Goal: Feedback & Contribution: Submit feedback/report problem

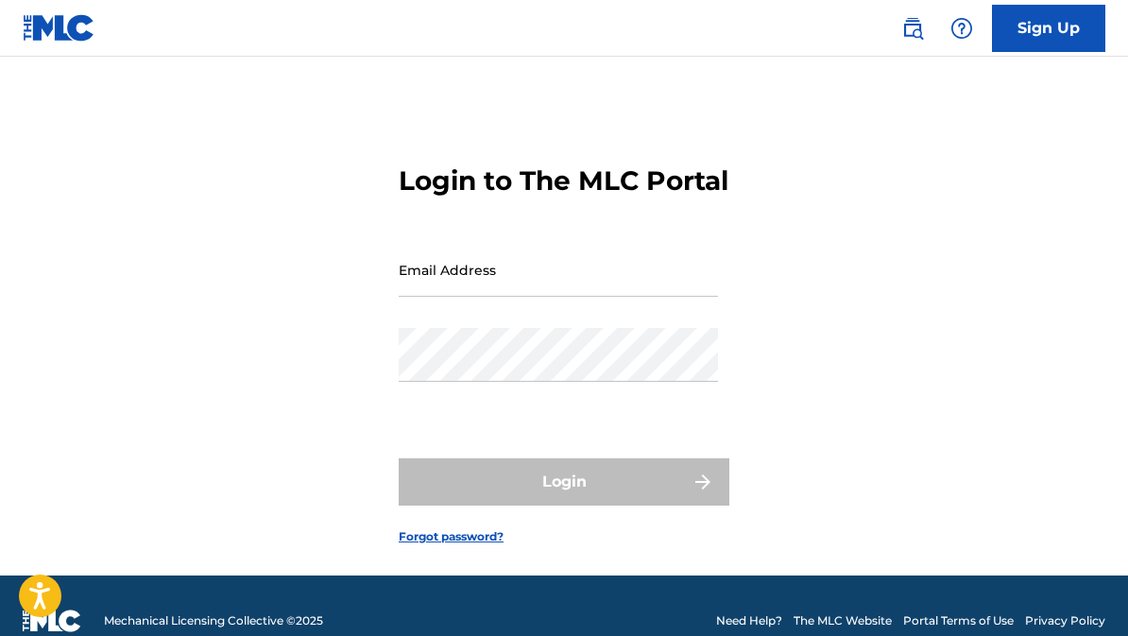
click at [405, 297] on input "Email Address" at bounding box center [558, 270] width 319 height 54
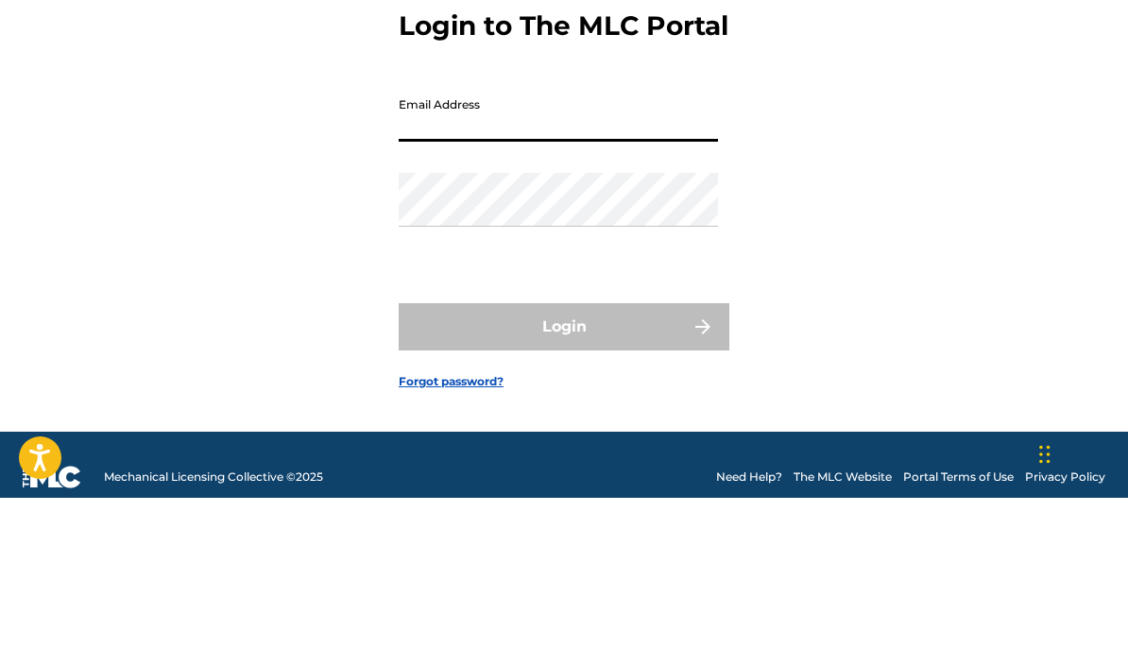
type input "[EMAIL_ADDRESS][DOMAIN_NAME]"
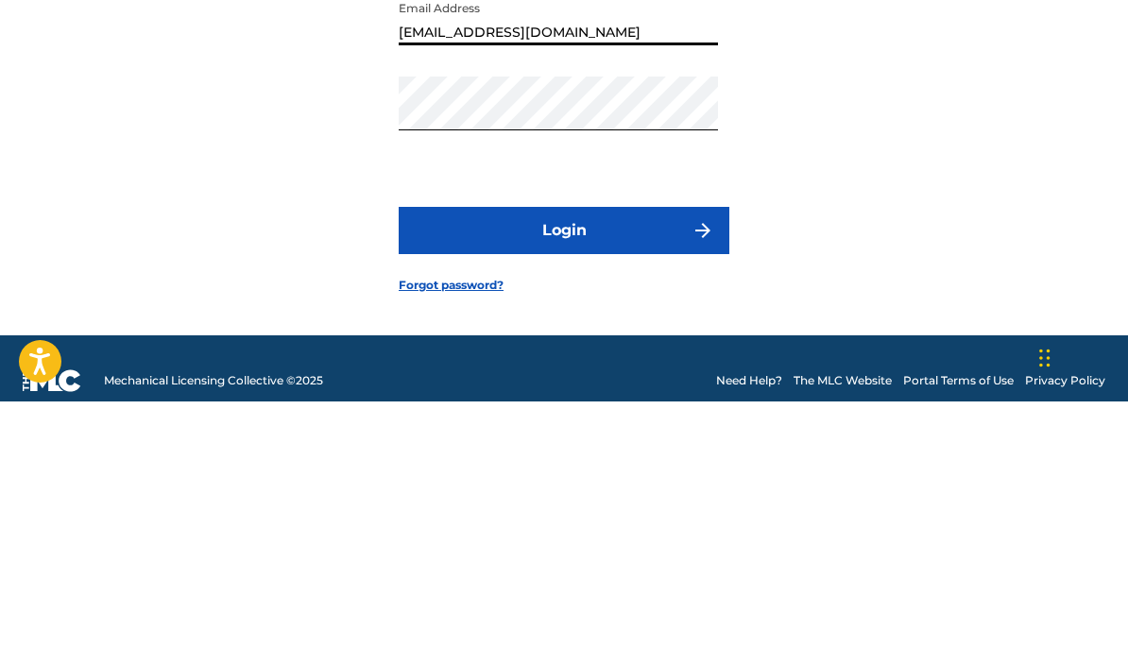
click at [489, 471] on button "Login" at bounding box center [564, 494] width 331 height 47
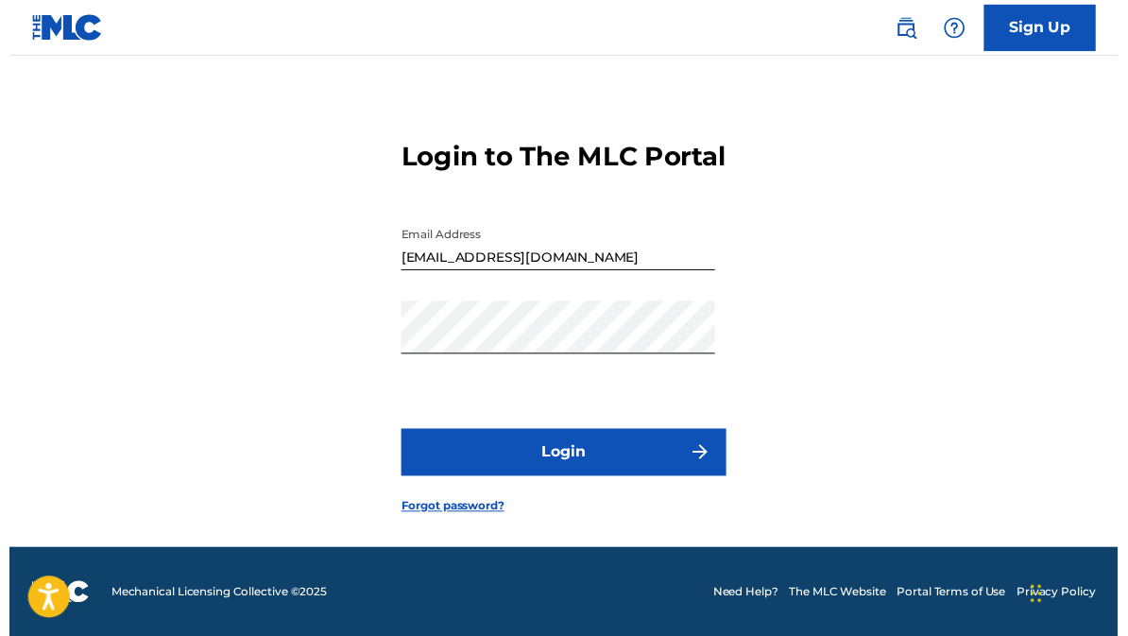
scroll to position [63, 0]
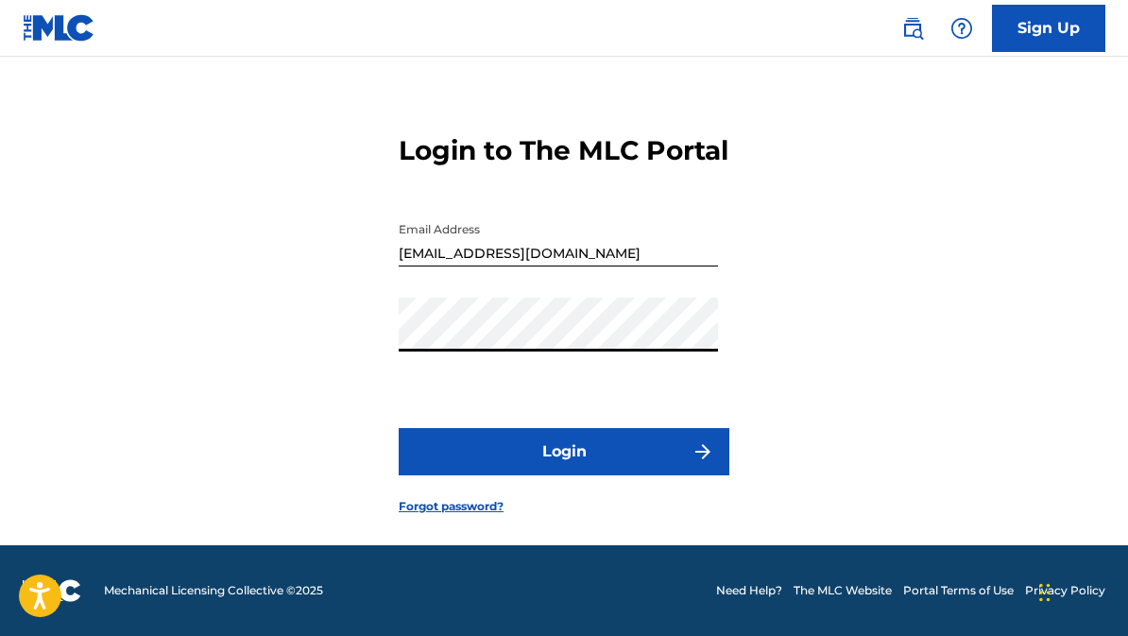
click at [530, 343] on form "Login to The MLC Portal Email Address [EMAIL_ADDRESS][DOMAIN_NAME] Password Log…" at bounding box center [564, 310] width 331 height 472
click at [405, 498] on link "Forgot password?" at bounding box center [451, 506] width 105 height 17
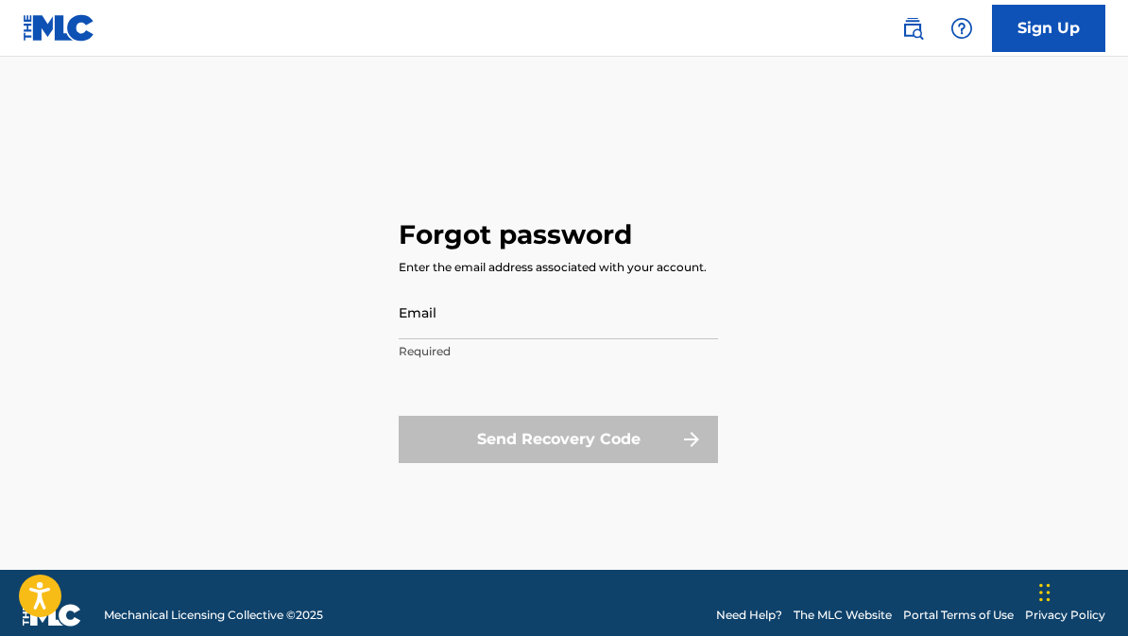
scroll to position [57, 0]
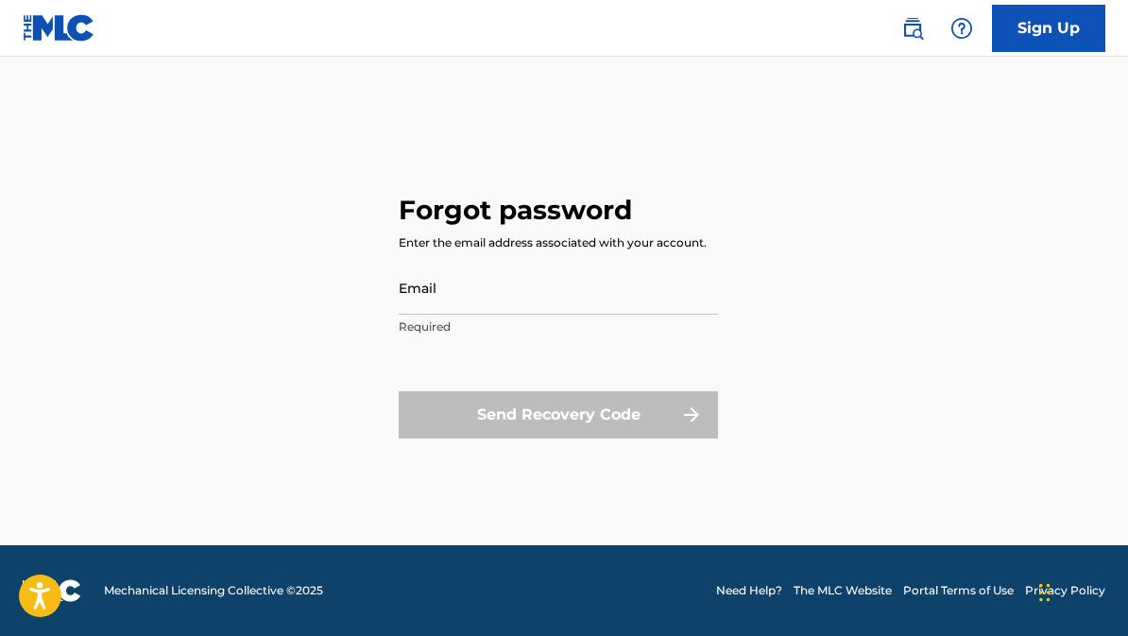
click at [414, 268] on input "Email" at bounding box center [558, 288] width 319 height 54
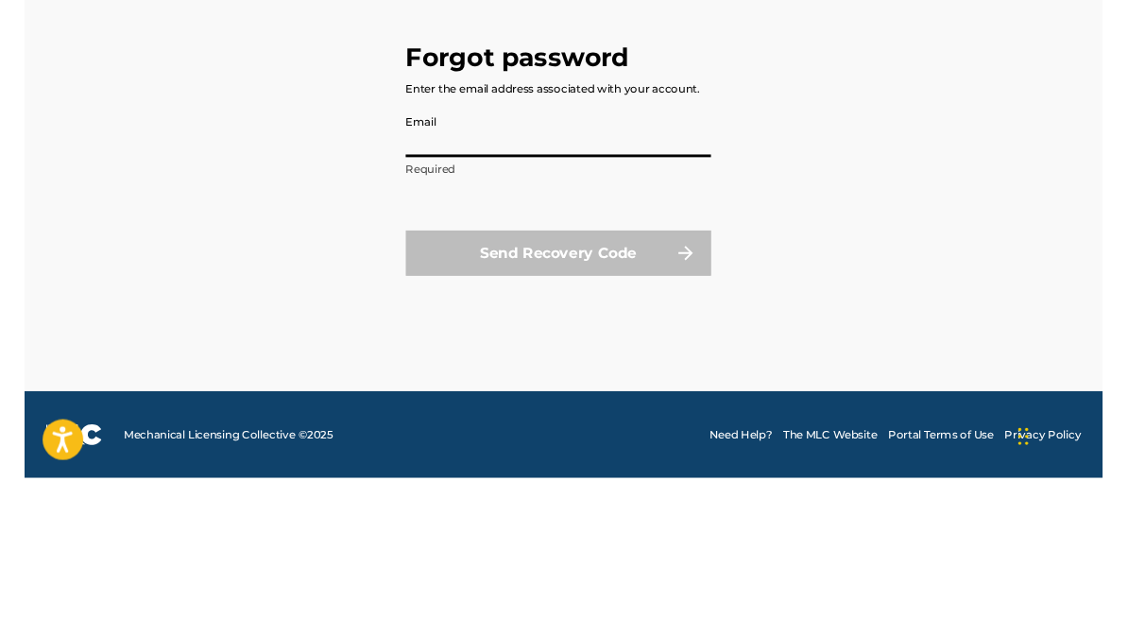
scroll to position [0, 0]
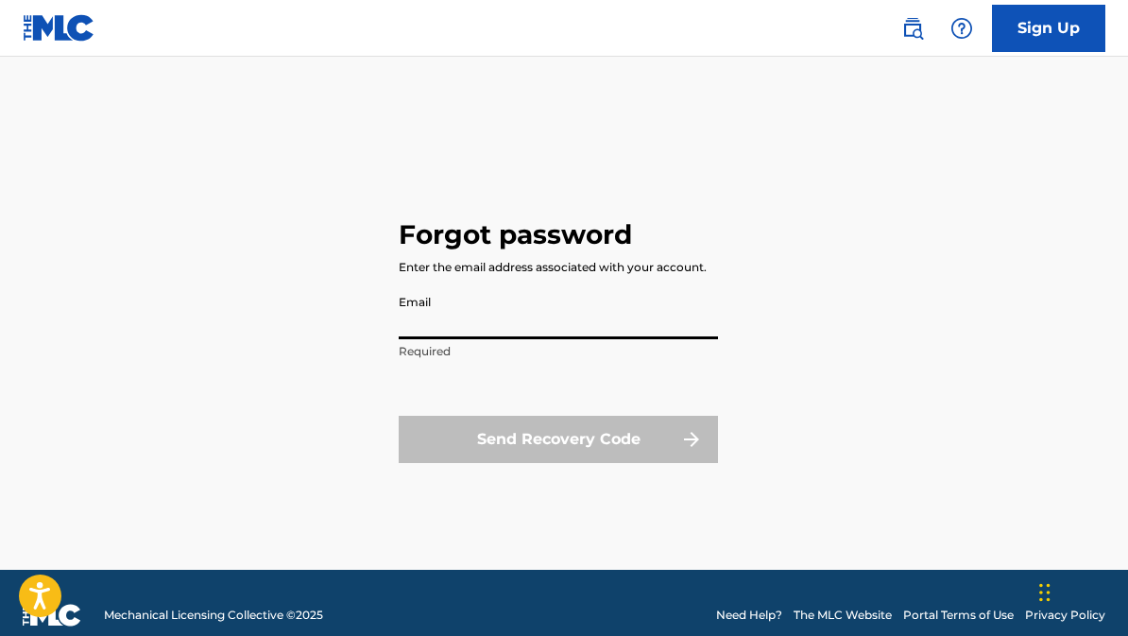
scroll to position [63, 0]
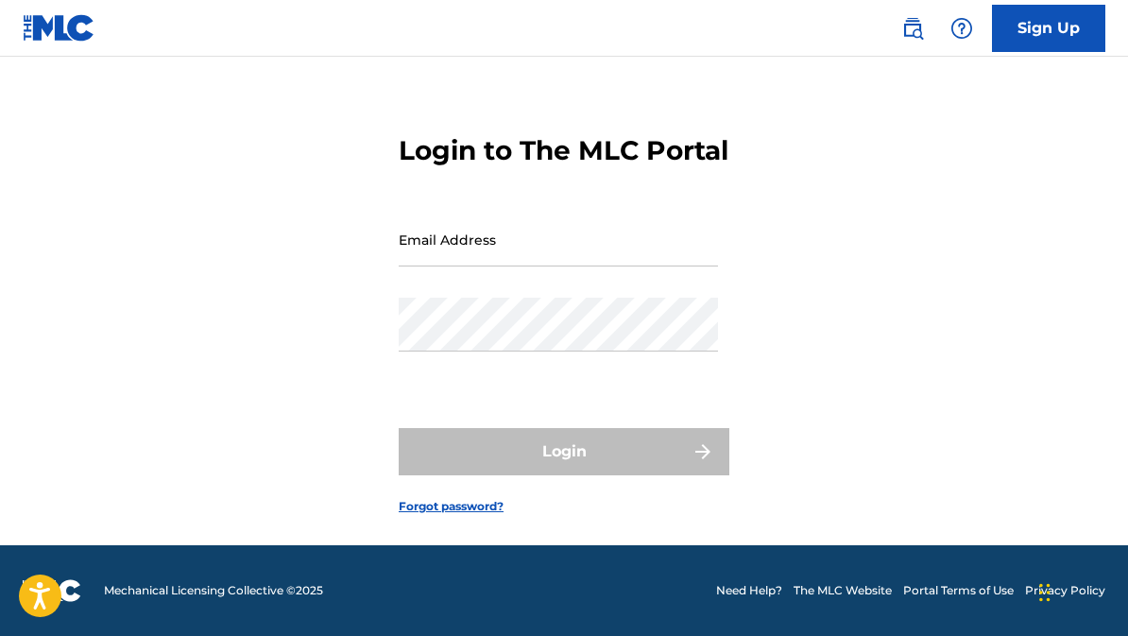
click at [423, 242] on input "Email Address" at bounding box center [558, 240] width 319 height 54
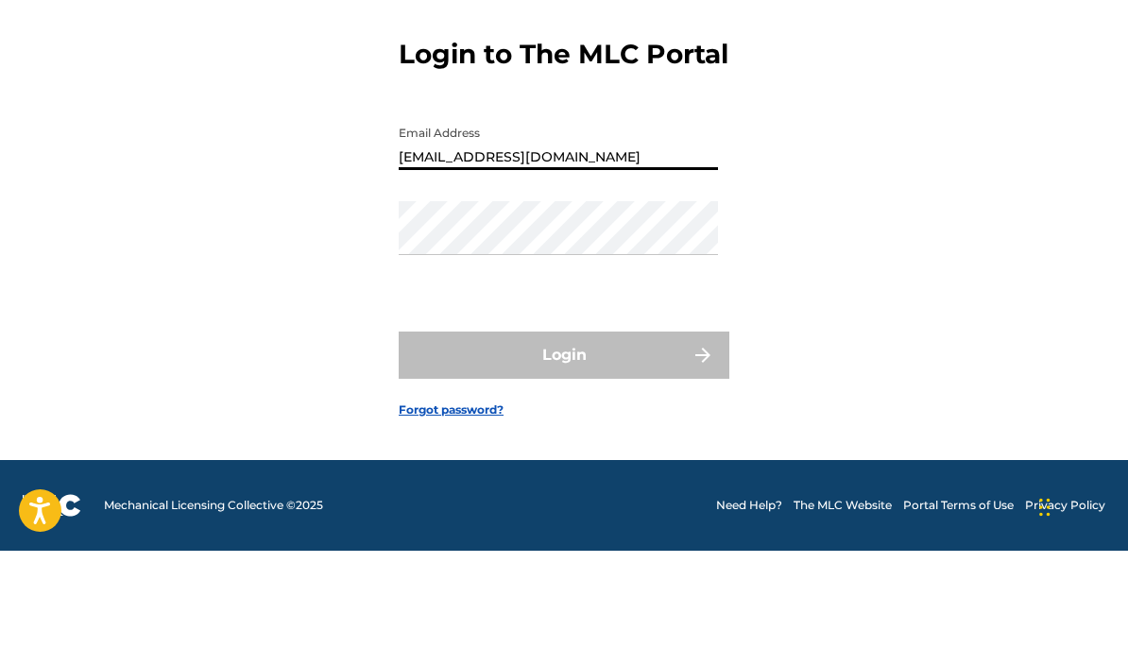
type input "Tyenote4@gmail.com"
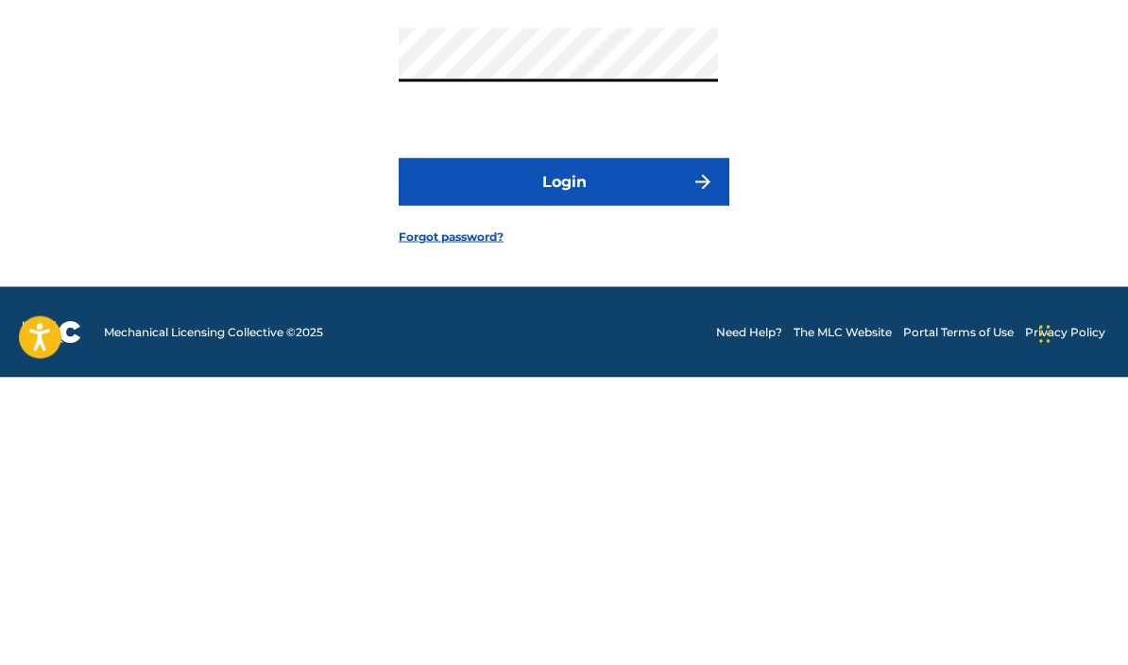
click at [498, 446] on button "Login" at bounding box center [564, 469] width 331 height 47
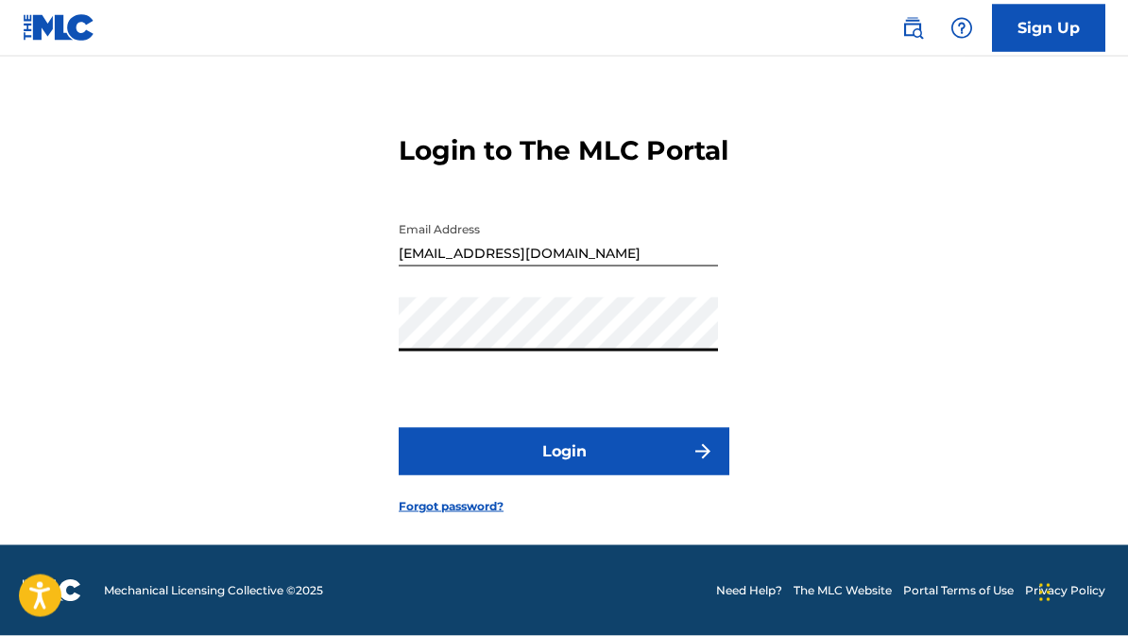
scroll to position [63, 0]
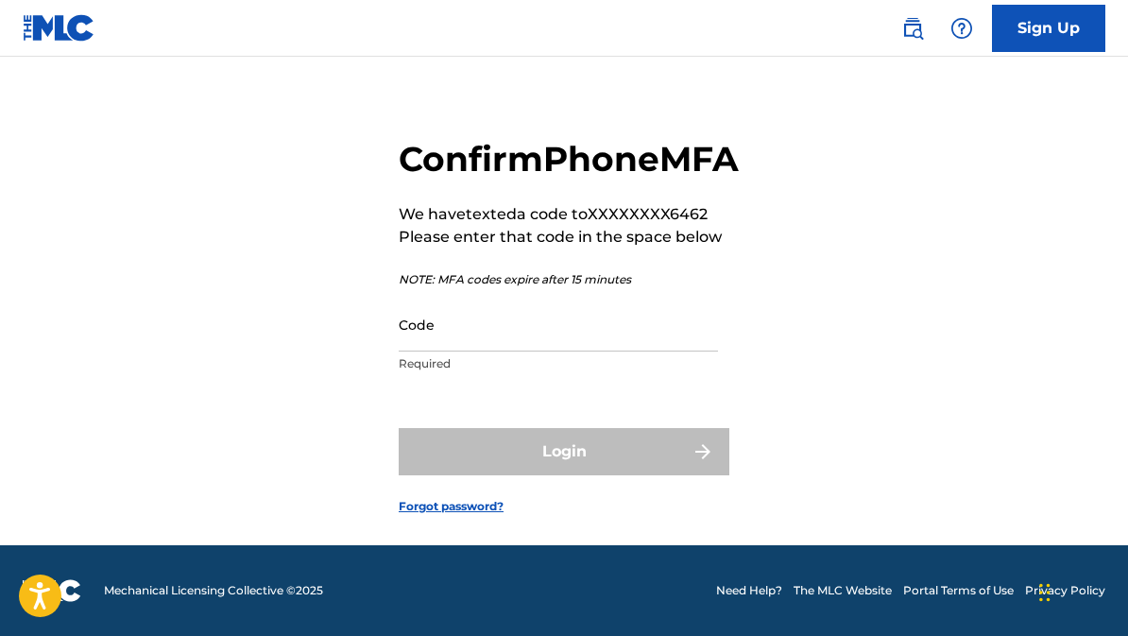
click at [433, 331] on input "Code" at bounding box center [558, 325] width 319 height 54
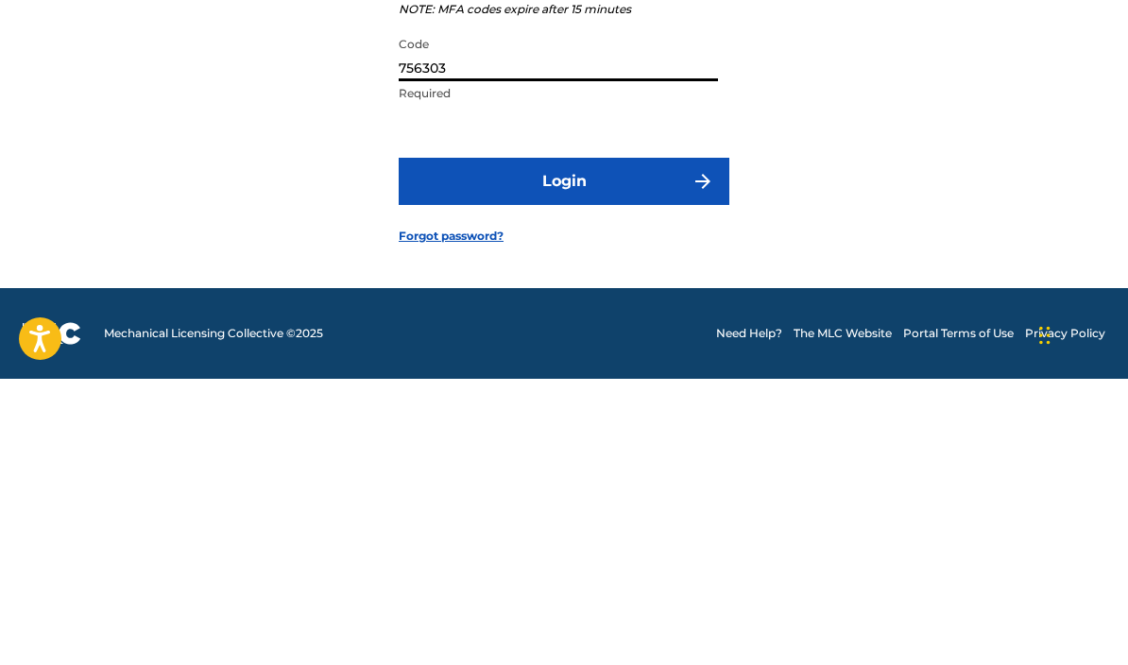
type input "756303"
click at [477, 444] on button "Login" at bounding box center [564, 467] width 331 height 47
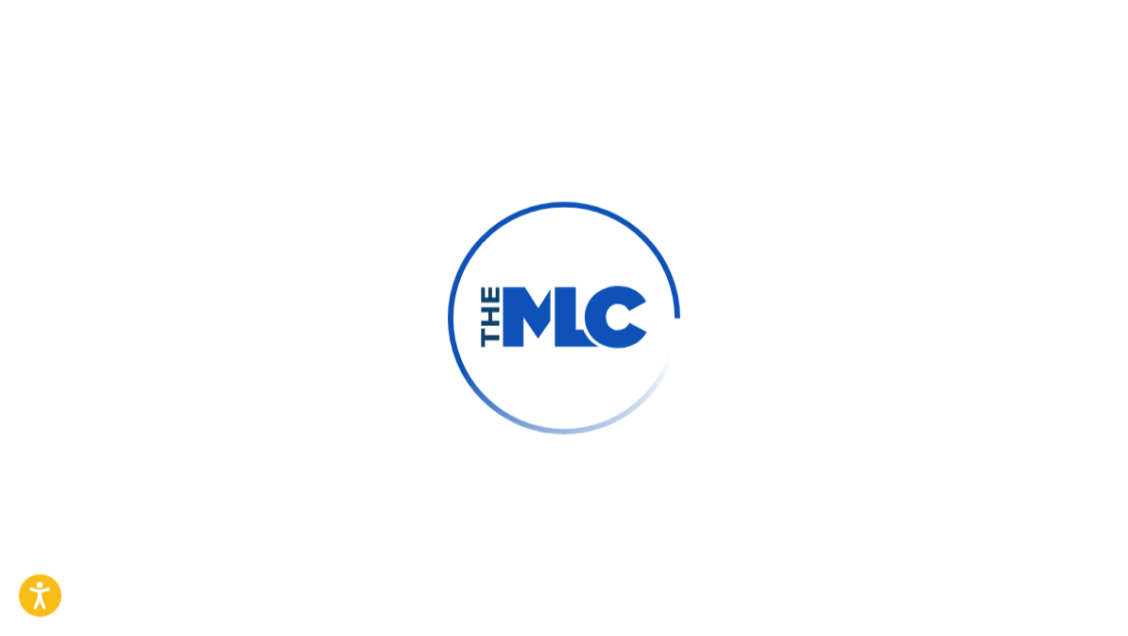
scroll to position [69, 0]
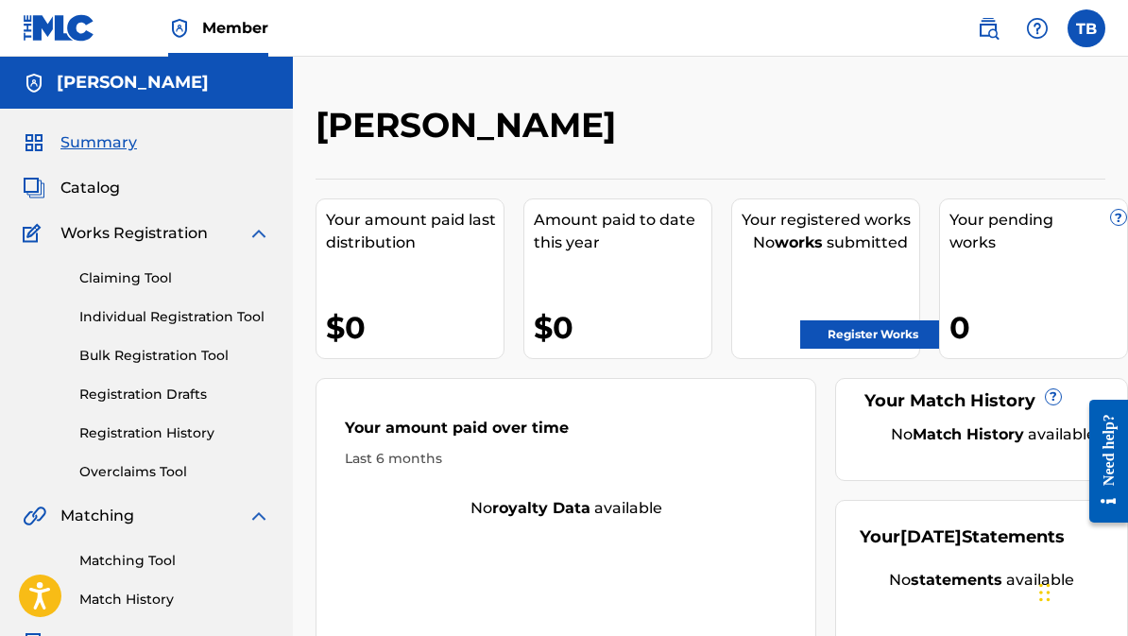
click at [850, 338] on link "Register Works" at bounding box center [873, 334] width 146 height 28
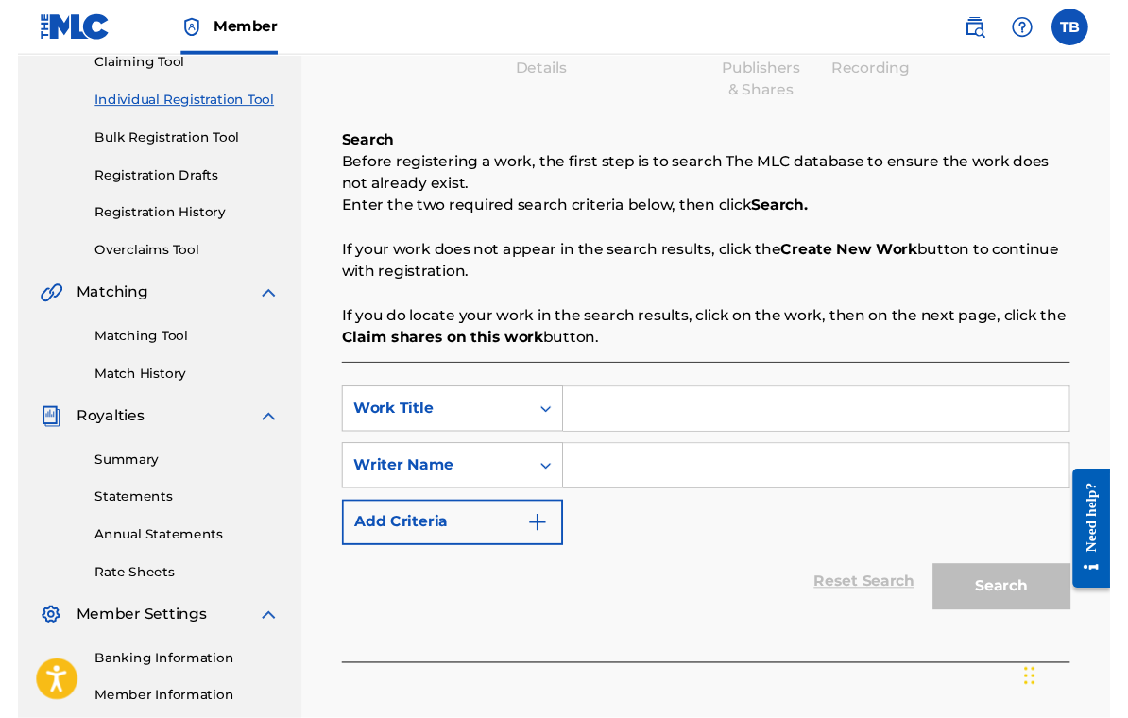
scroll to position [214, 0]
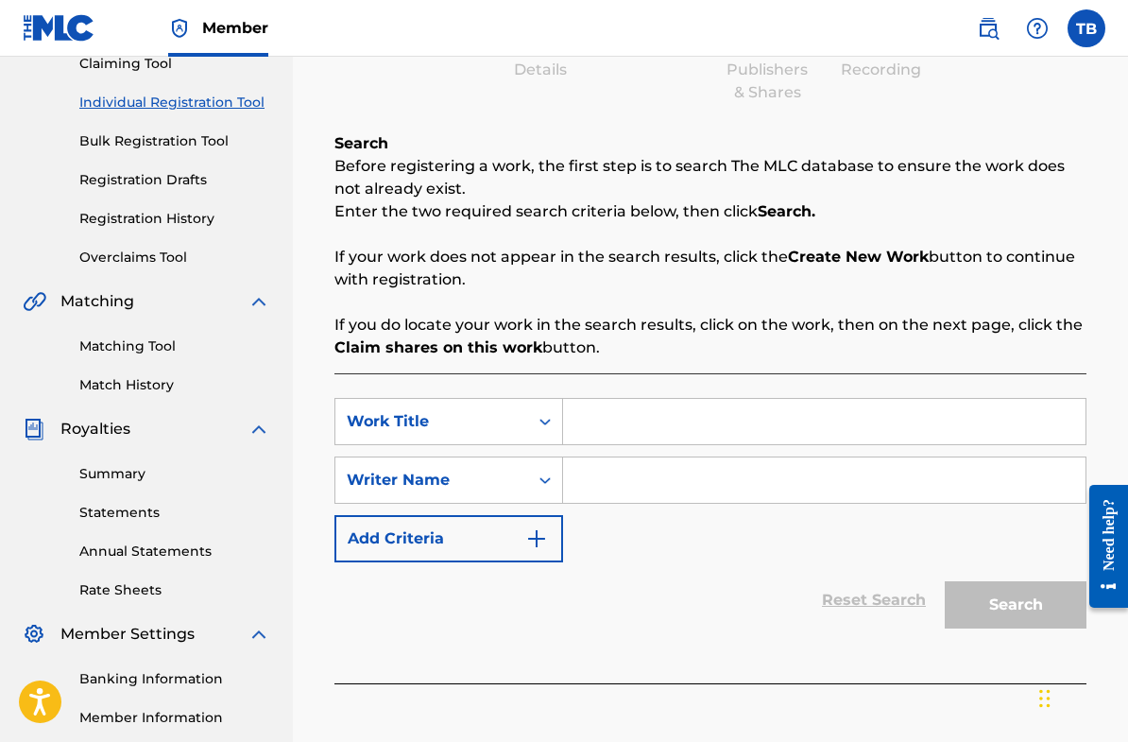
click at [593, 417] on input "Search Form" at bounding box center [824, 421] width 523 height 45
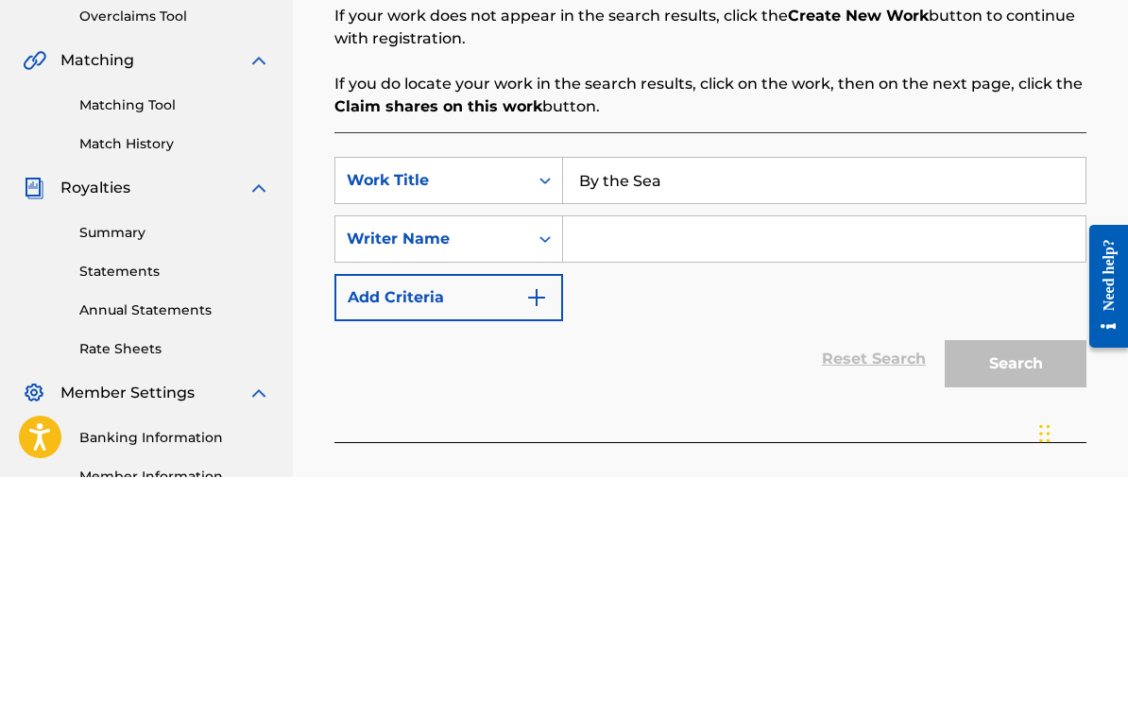
type input "By the Sea"
click at [580, 457] on input "Search Form" at bounding box center [824, 479] width 523 height 45
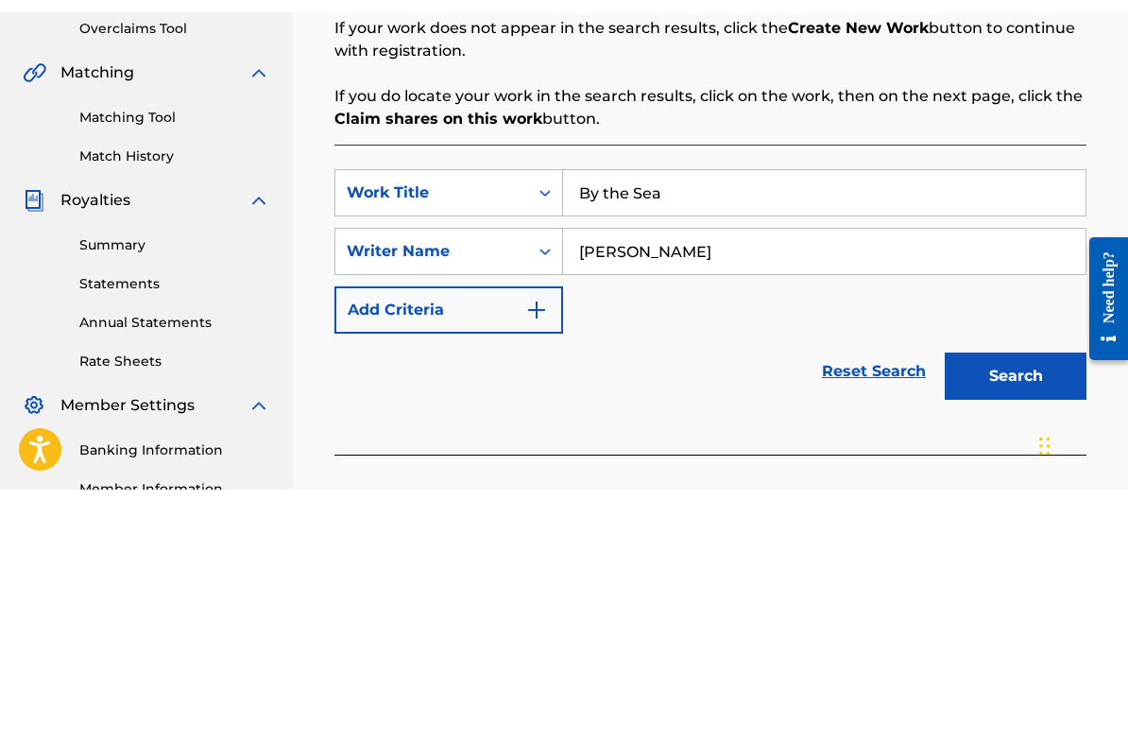
scroll to position [406, 0]
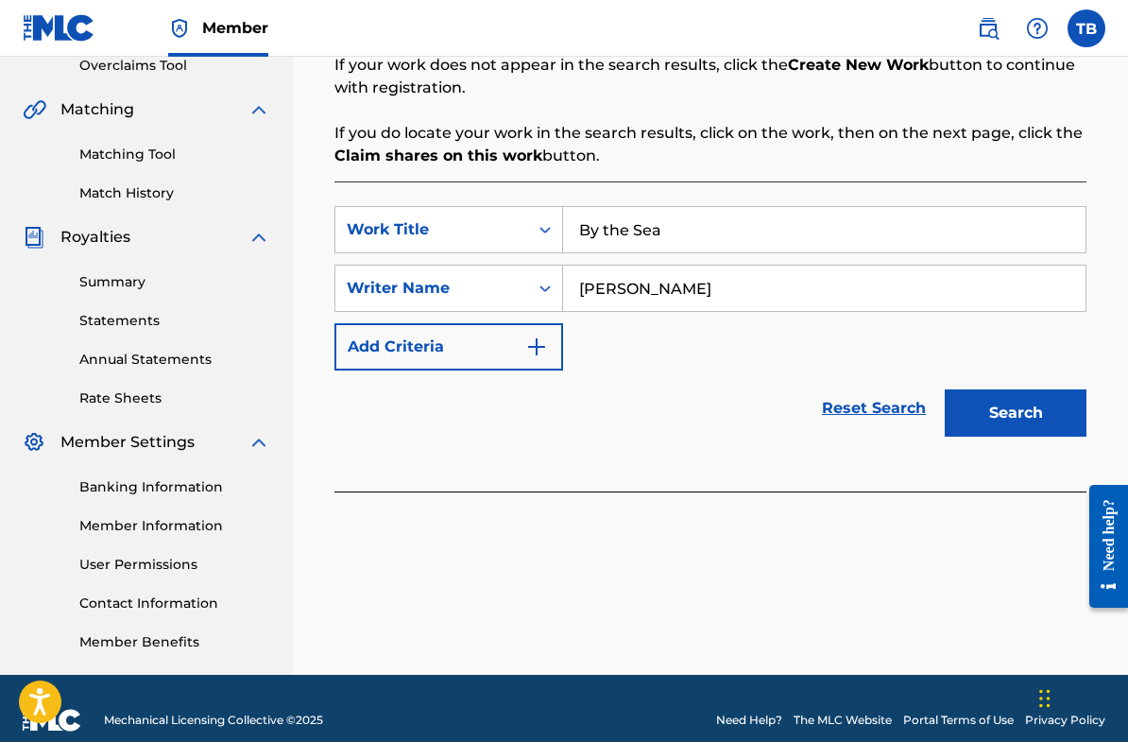
type input "Tyese Brown"
click at [992, 412] on button "Search" at bounding box center [1016, 412] width 142 height 47
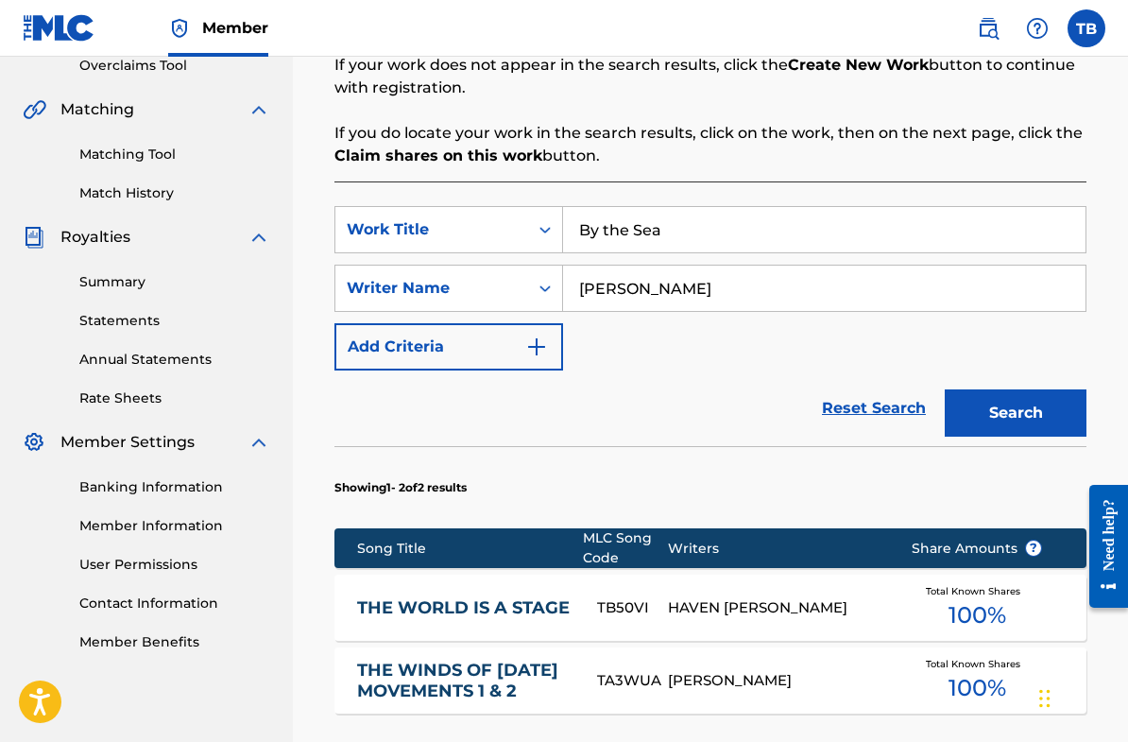
click at [710, 635] on div "TYESE BROWN" at bounding box center [775, 681] width 214 height 22
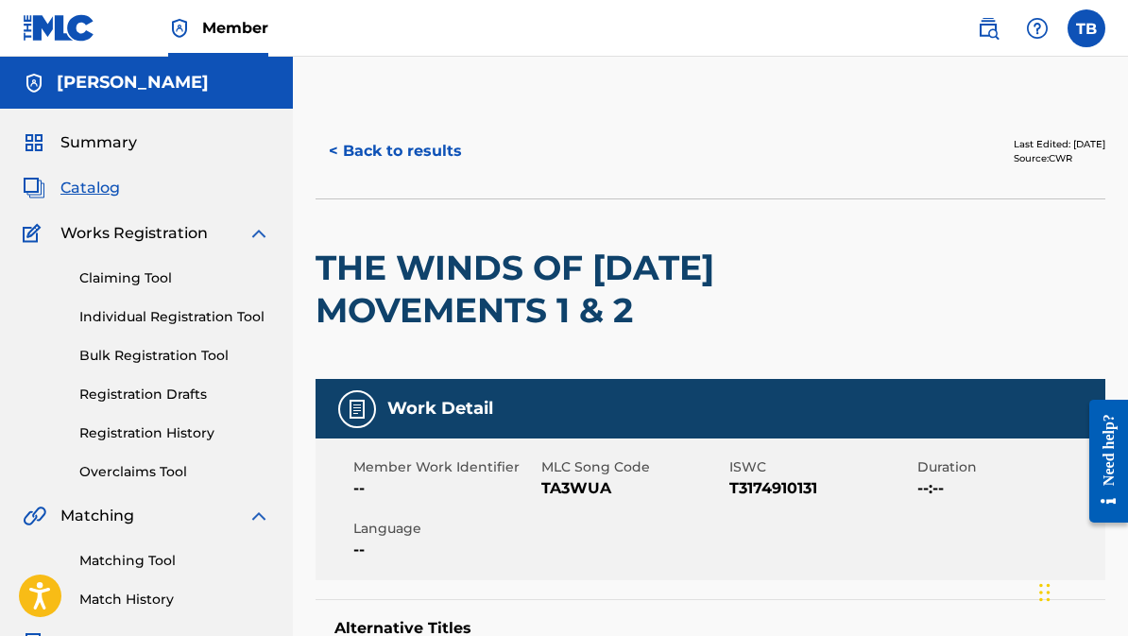
click at [364, 153] on button "< Back to results" at bounding box center [396, 151] width 160 height 47
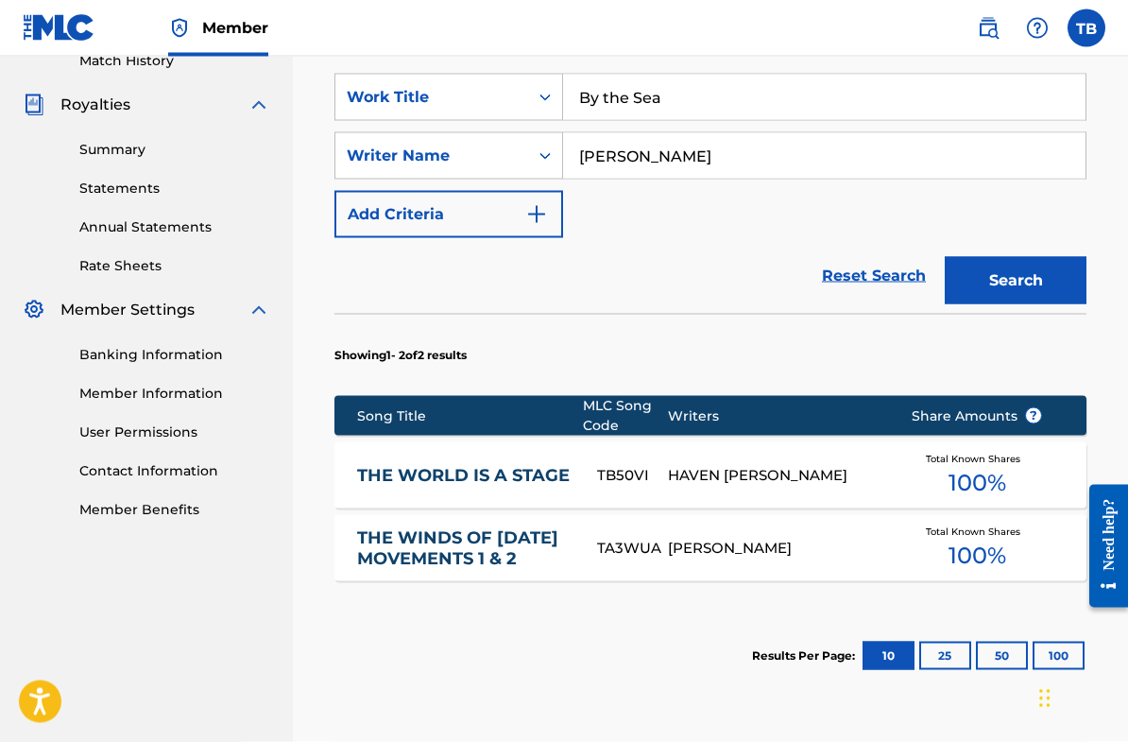
scroll to position [540, 0]
click at [534, 219] on img "Search Form" at bounding box center [536, 213] width 23 height 23
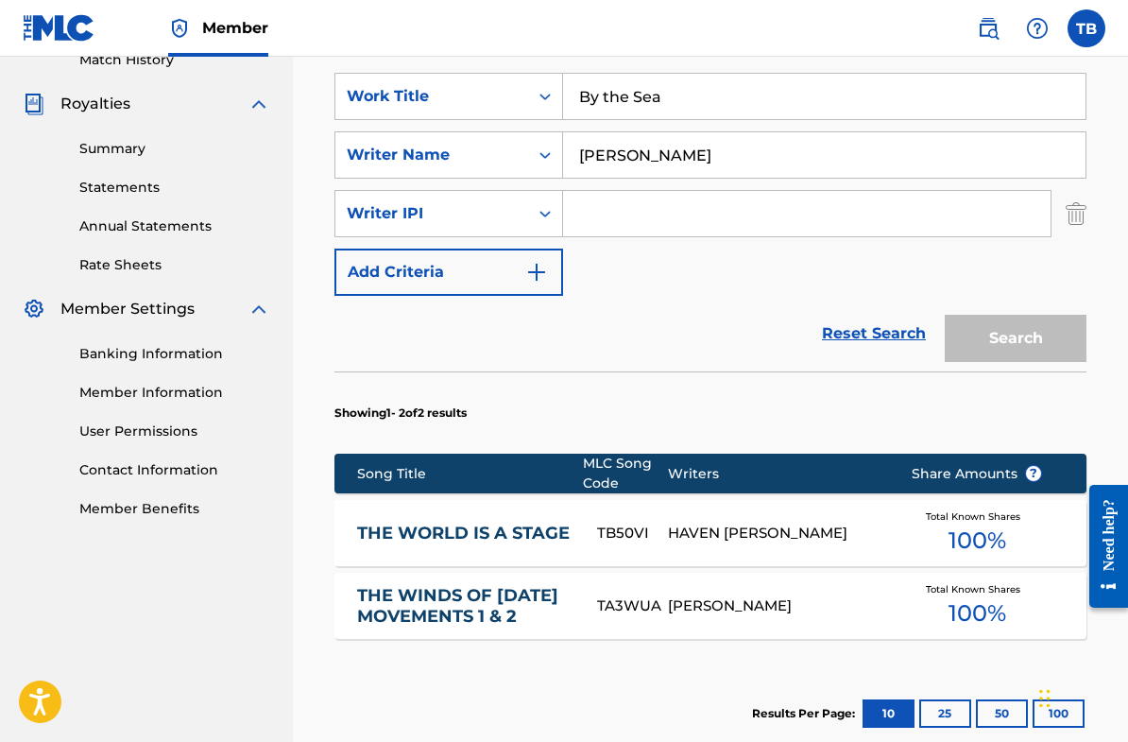
click at [630, 601] on div "TA3WUA" at bounding box center [633, 606] width 72 height 22
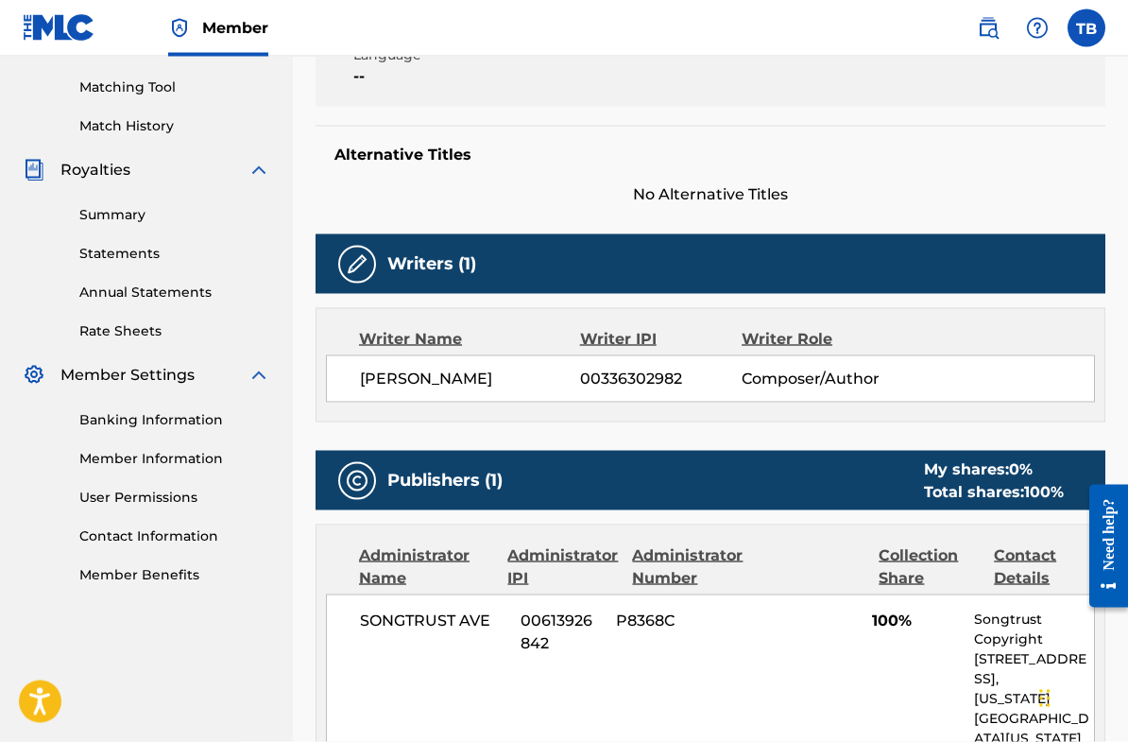
scroll to position [461, 0]
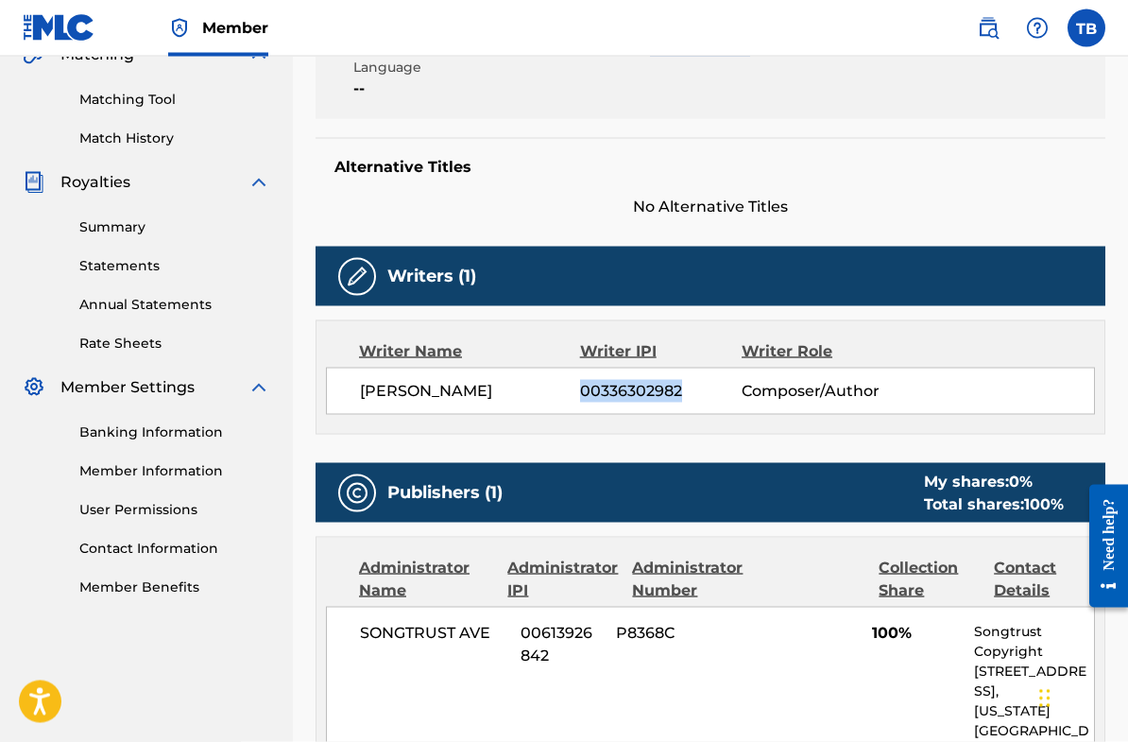
copy span "00336302982"
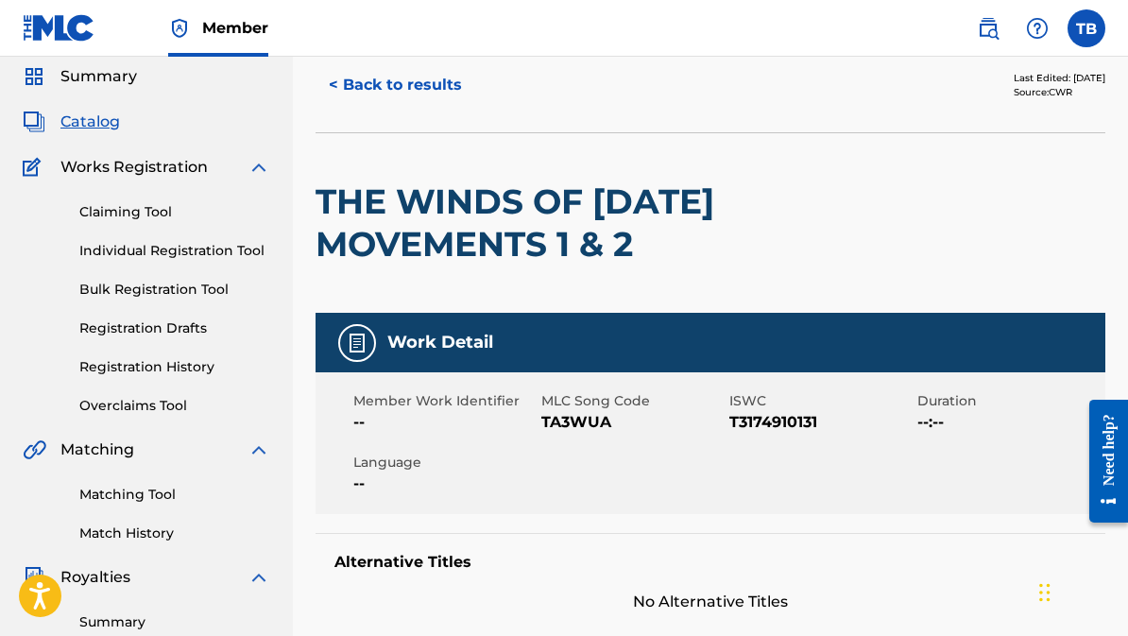
scroll to position [0, 0]
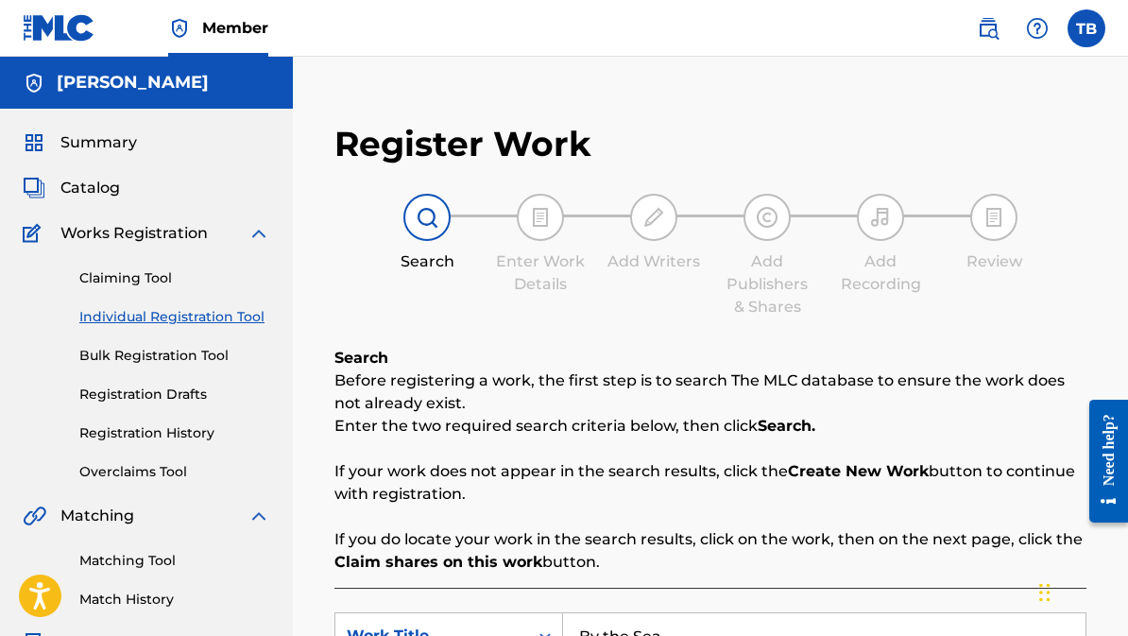
scroll to position [536, 0]
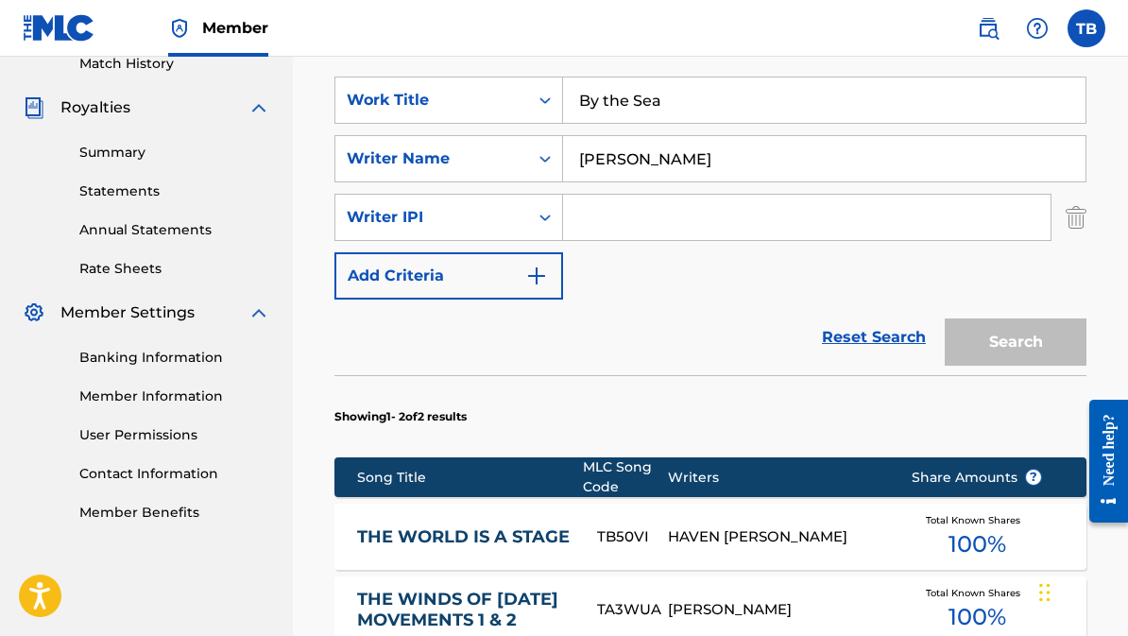
click at [602, 217] on input "Search Form" at bounding box center [807, 217] width 488 height 45
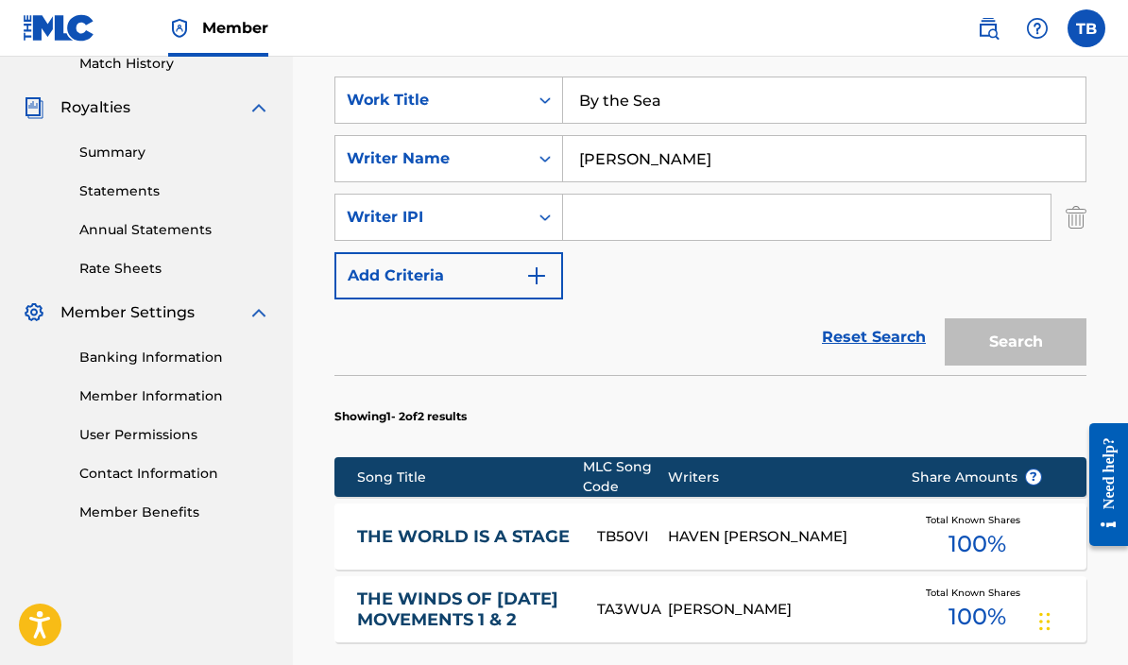
click at [593, 216] on input "Search Form" at bounding box center [807, 217] width 488 height 45
paste input "00336302982"
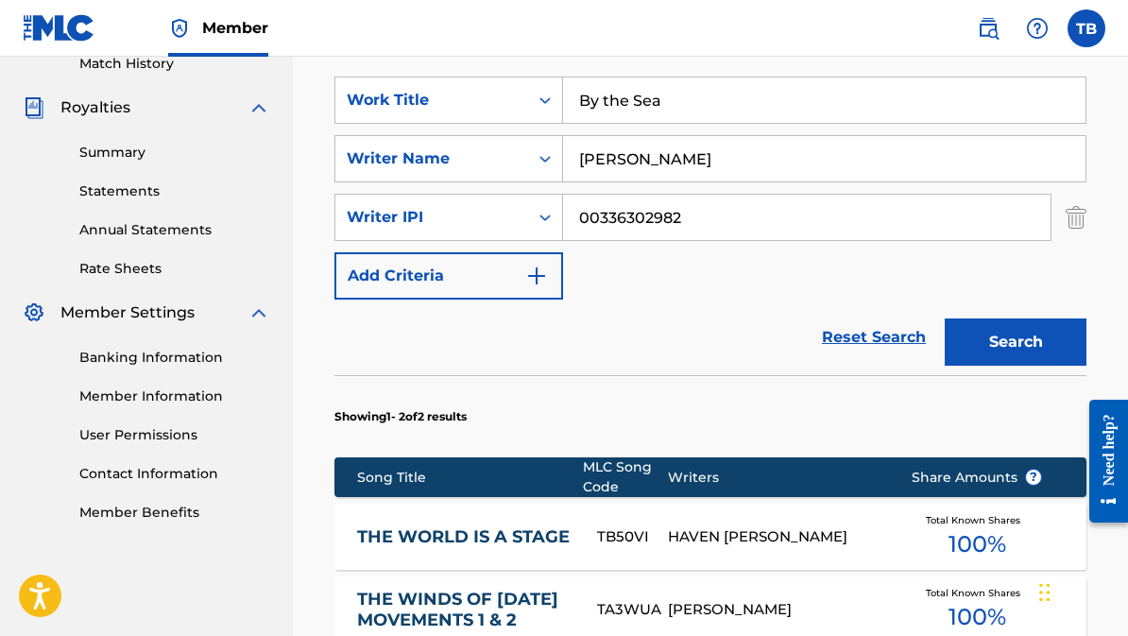
type input "00336302982"
click at [994, 352] on button "Search" at bounding box center [1016, 341] width 142 height 47
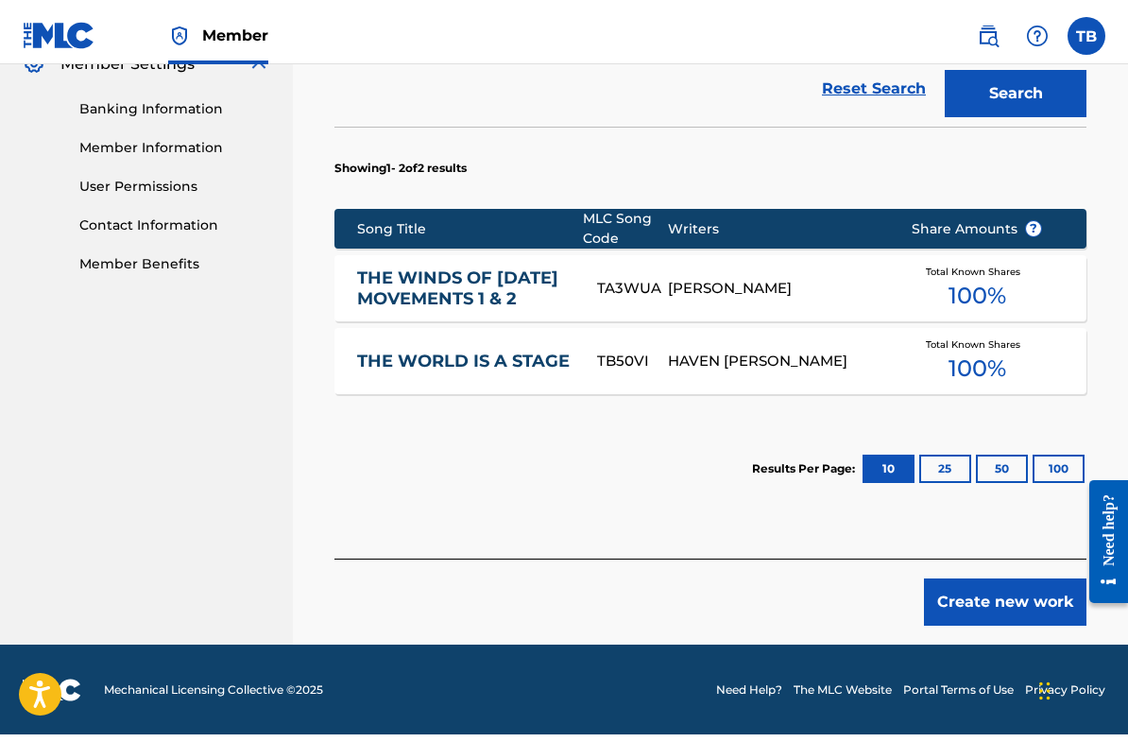
scroll to position [778, 0]
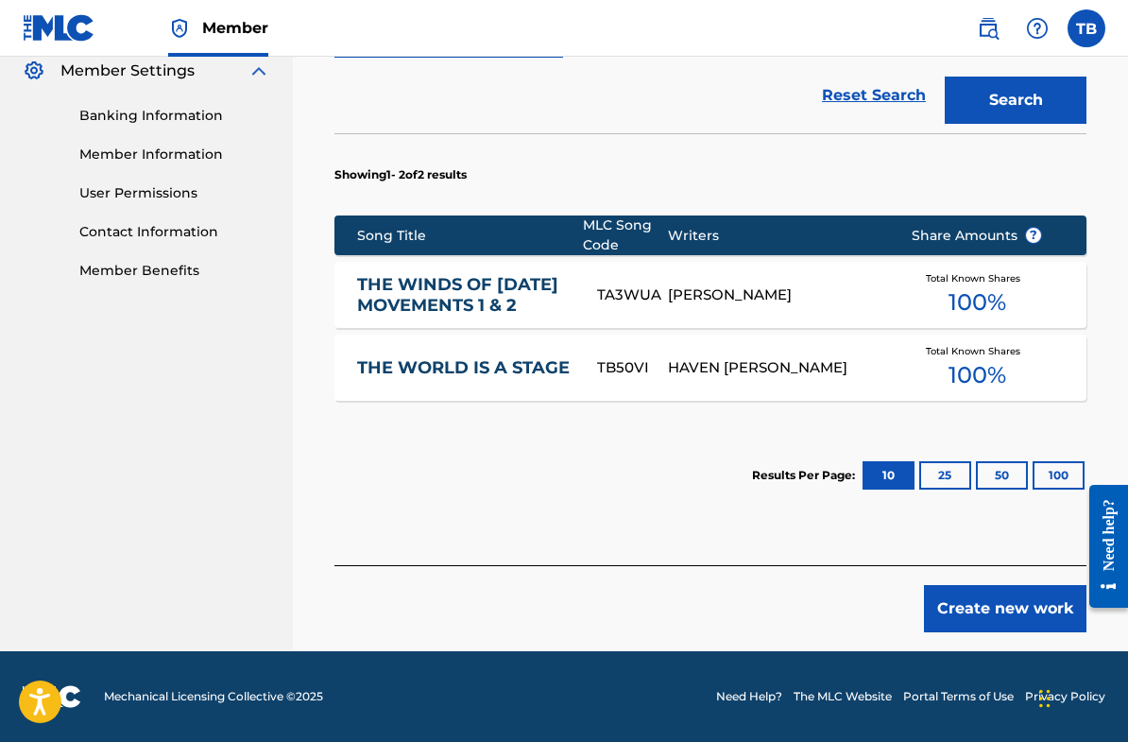
click at [957, 615] on button "Create new work" at bounding box center [1005, 608] width 163 height 47
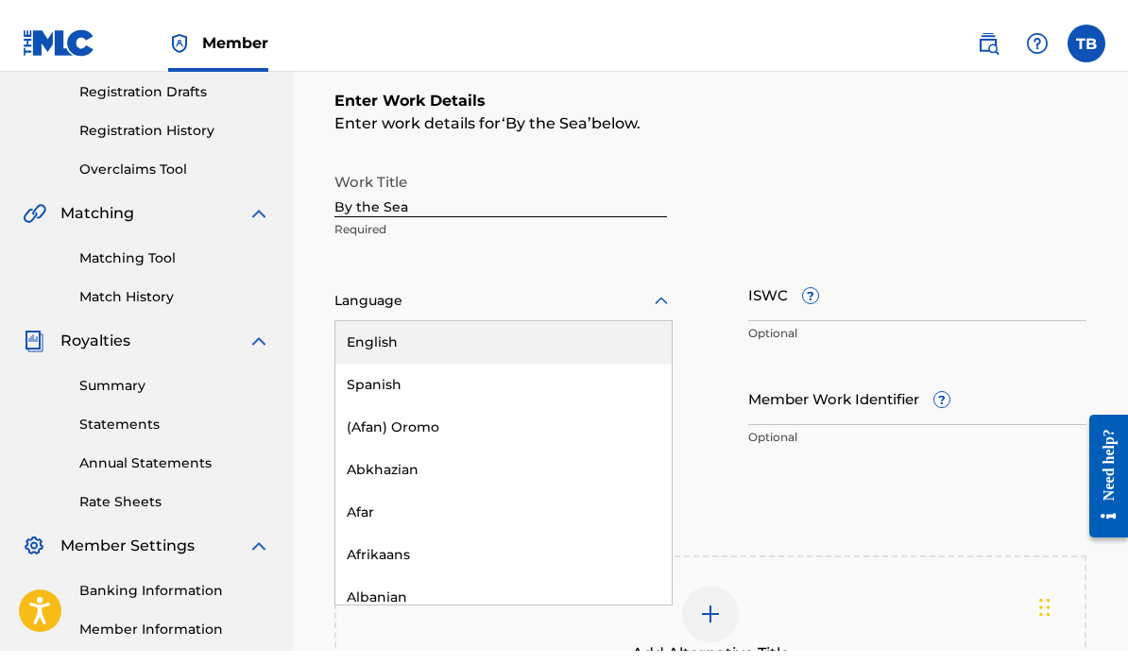
scroll to position [317, 0]
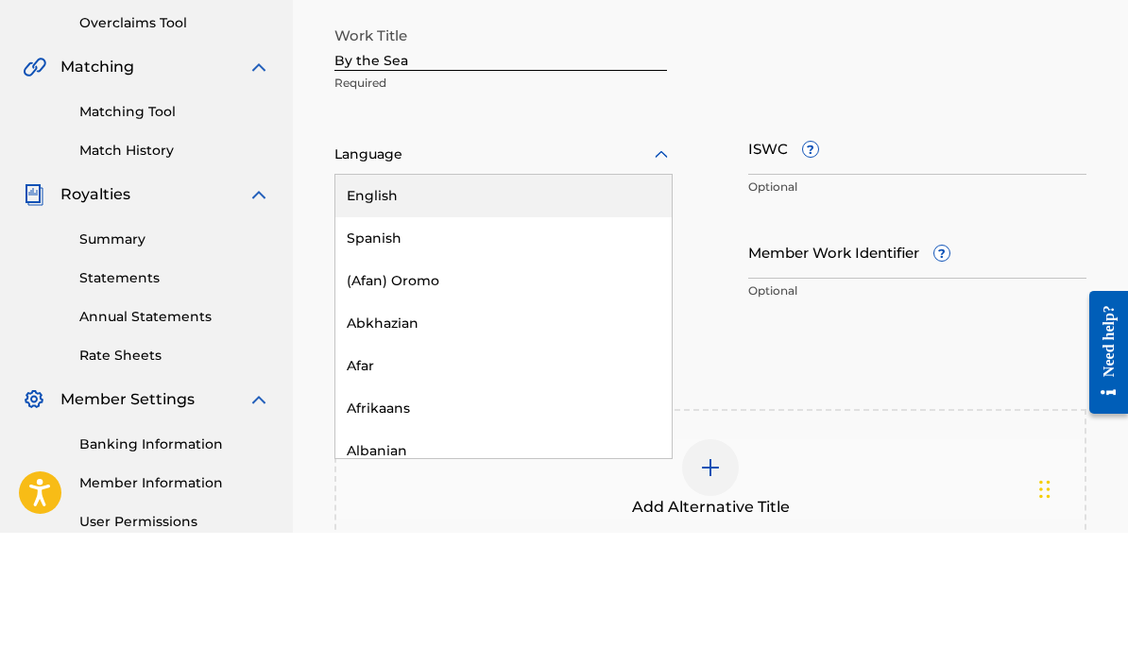
click at [384, 307] on div "English" at bounding box center [503, 328] width 336 height 43
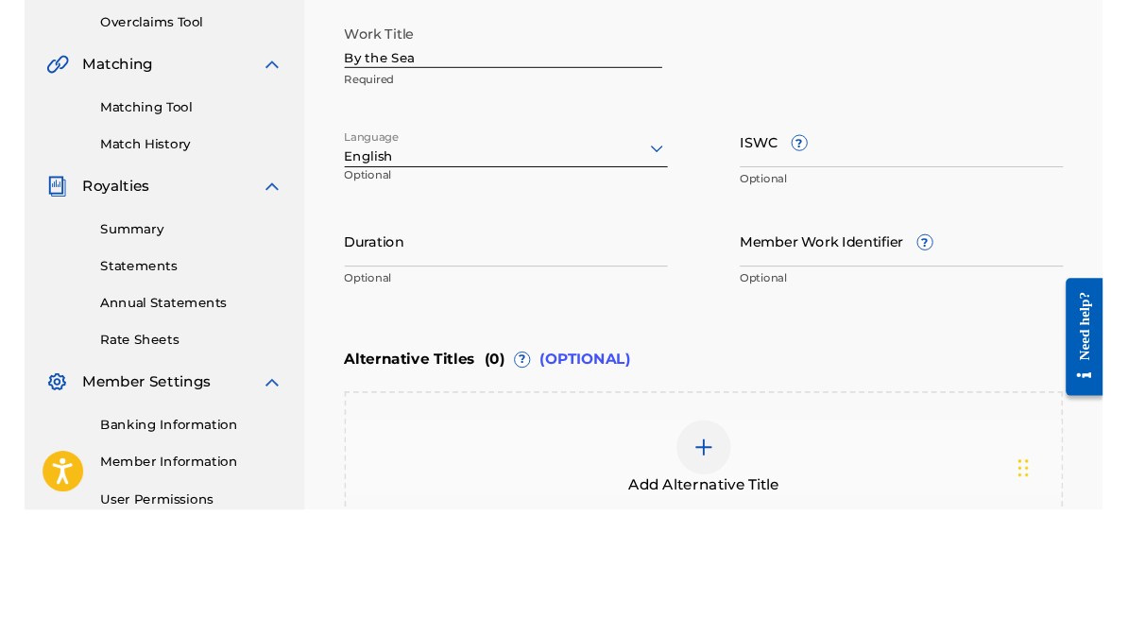
scroll to position [450, 0]
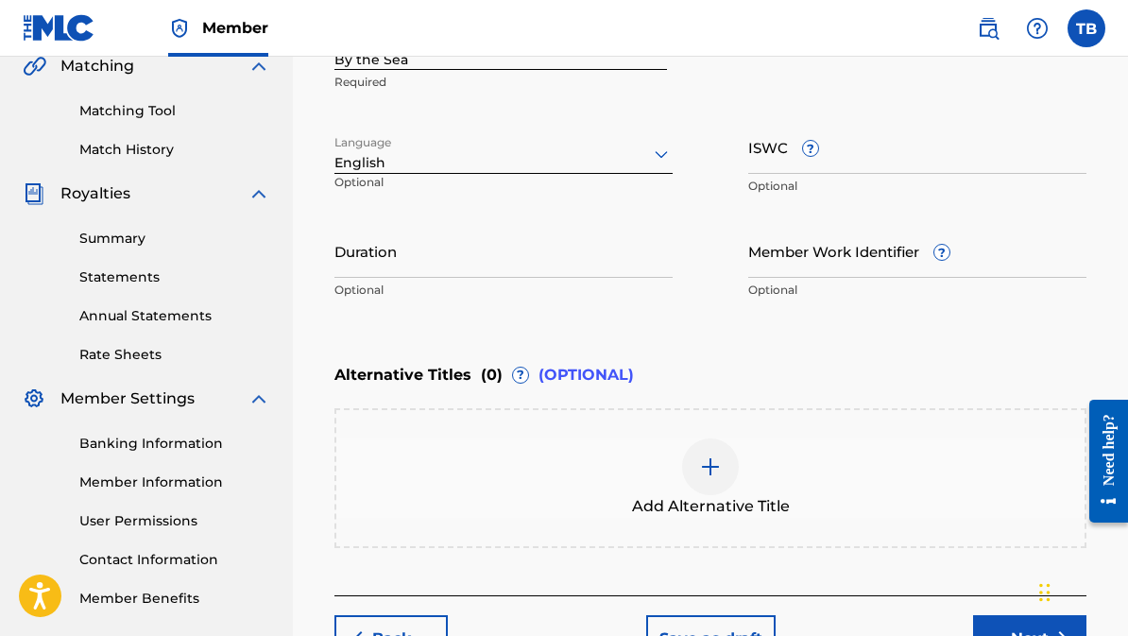
click at [851, 157] on input "ISWC ?" at bounding box center [917, 147] width 338 height 54
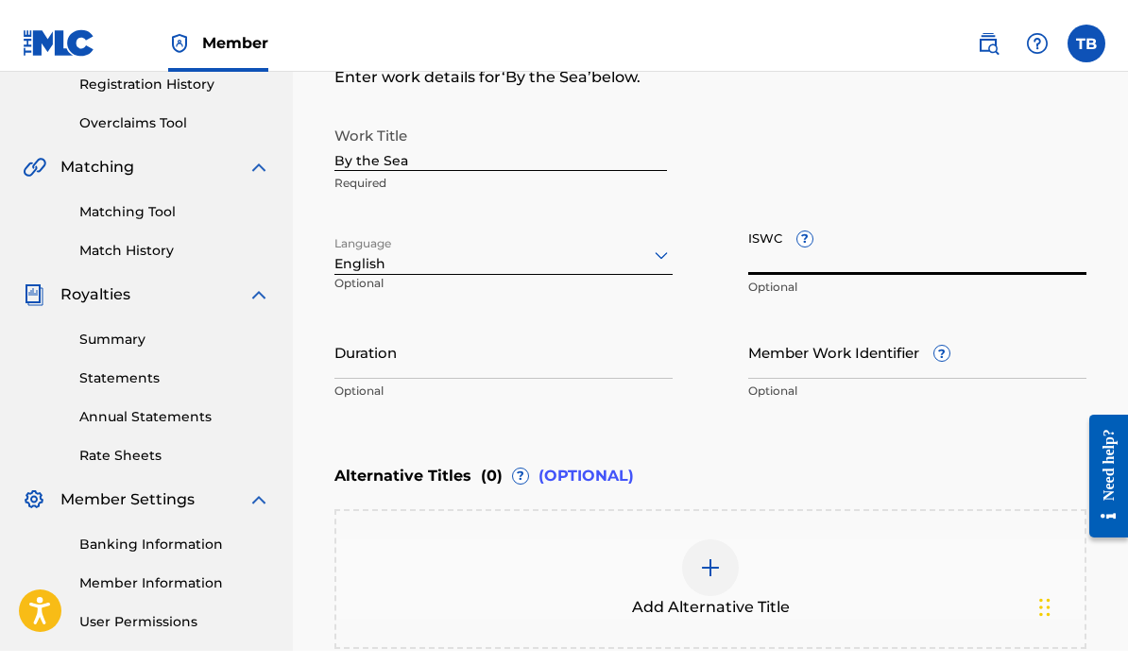
scroll to position [345, 0]
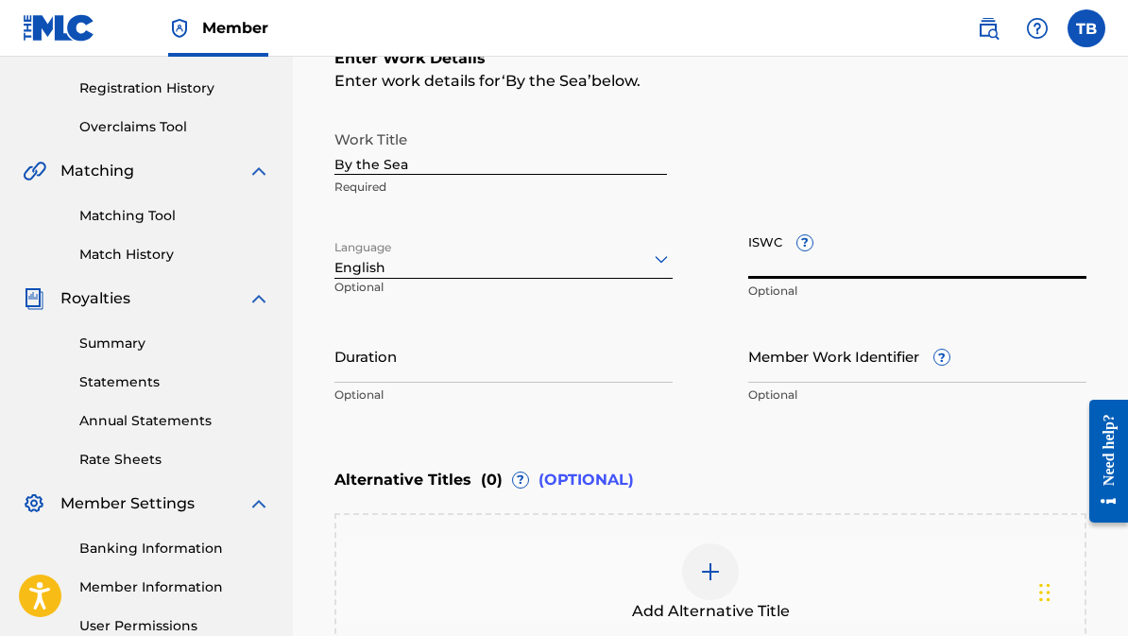
click at [420, 160] on input "By the Sea" at bounding box center [501, 148] width 333 height 54
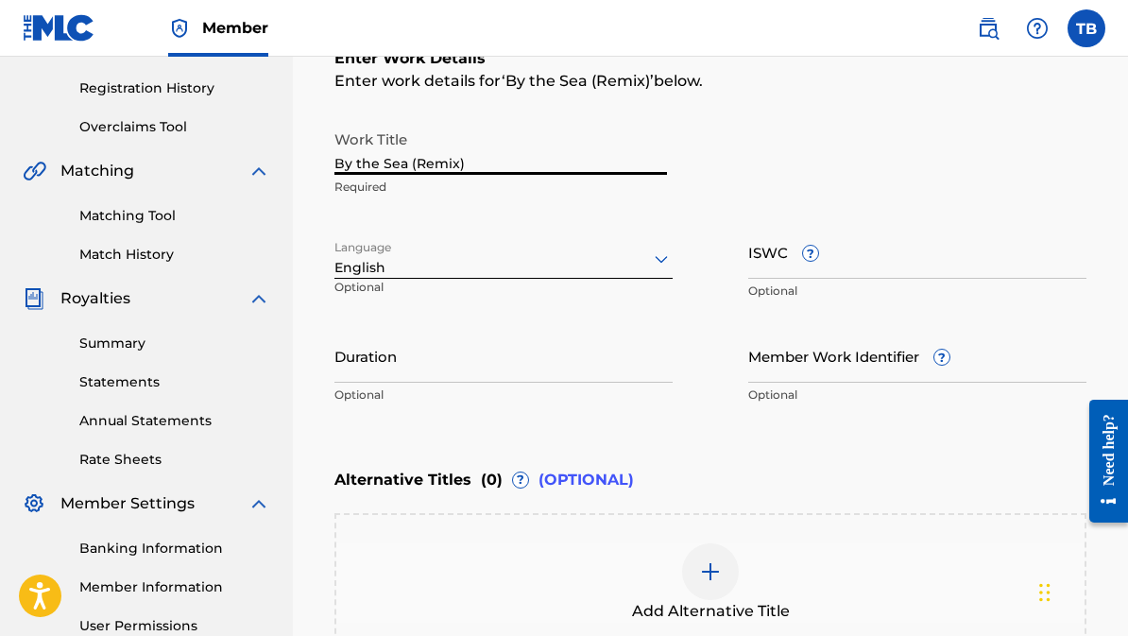
type input "By the Sea (Remix)"
click at [768, 257] on input "ISWC ?" at bounding box center [917, 252] width 338 height 54
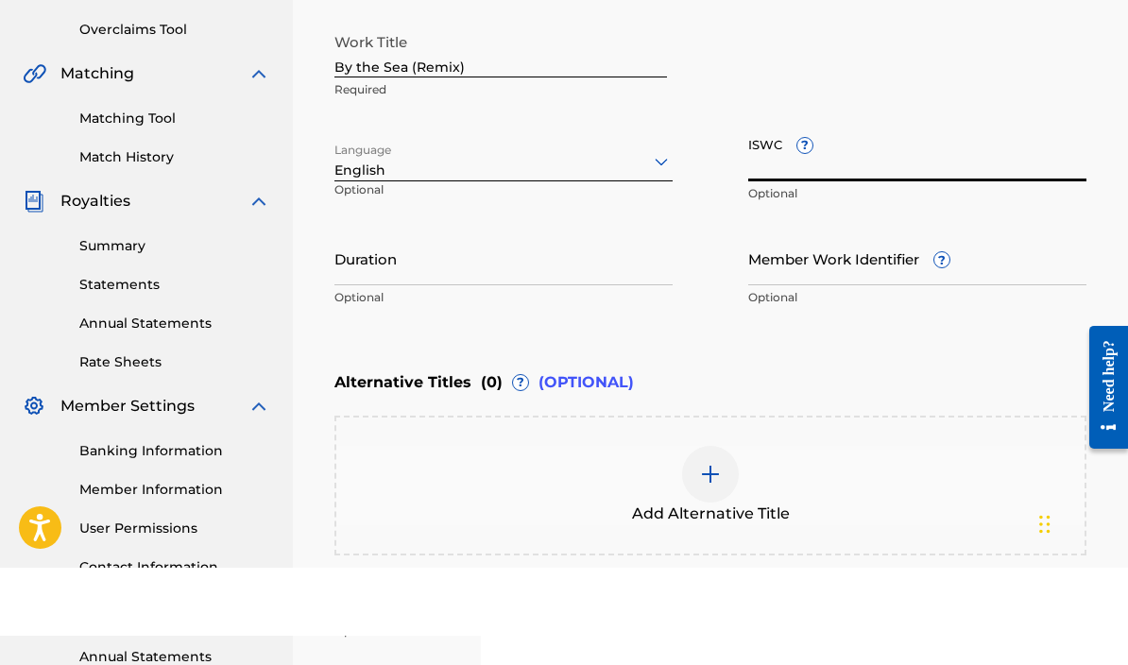
paste input "T3344134885"
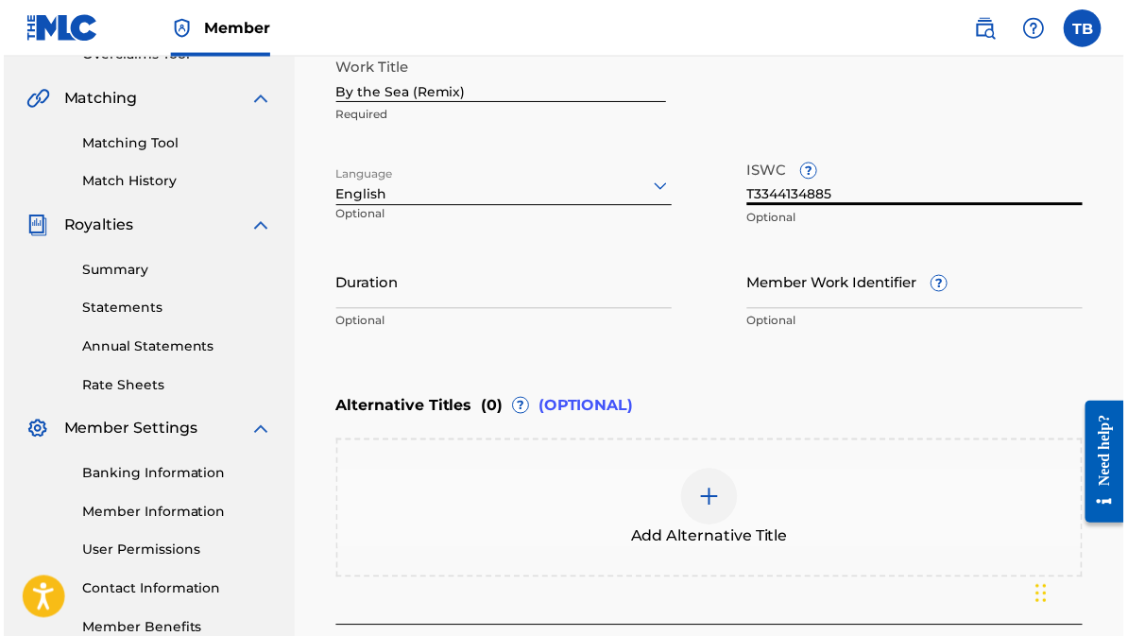
scroll to position [419, 0]
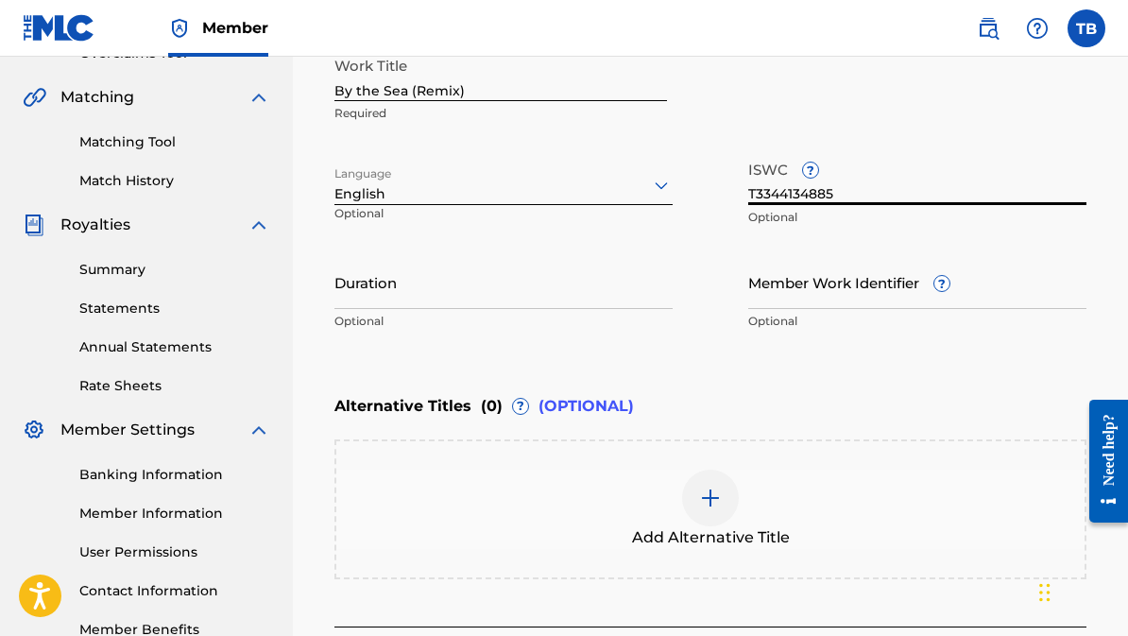
type input "T3344134885"
click at [760, 292] on input "Member Work Identifier ?" at bounding box center [917, 282] width 338 height 54
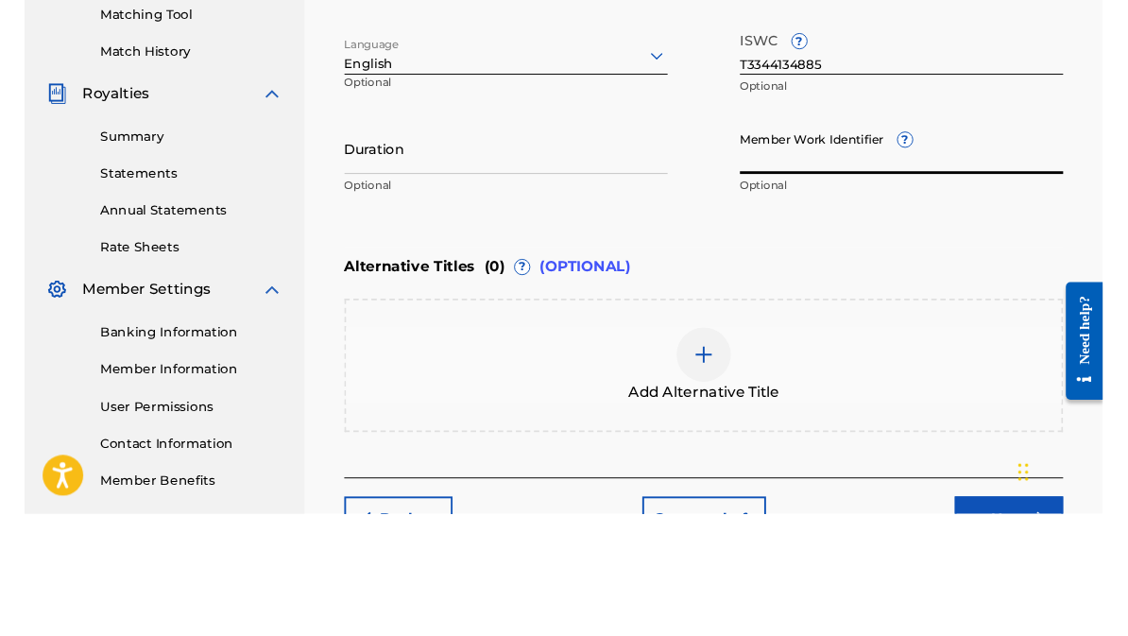
scroll to position [546, 0]
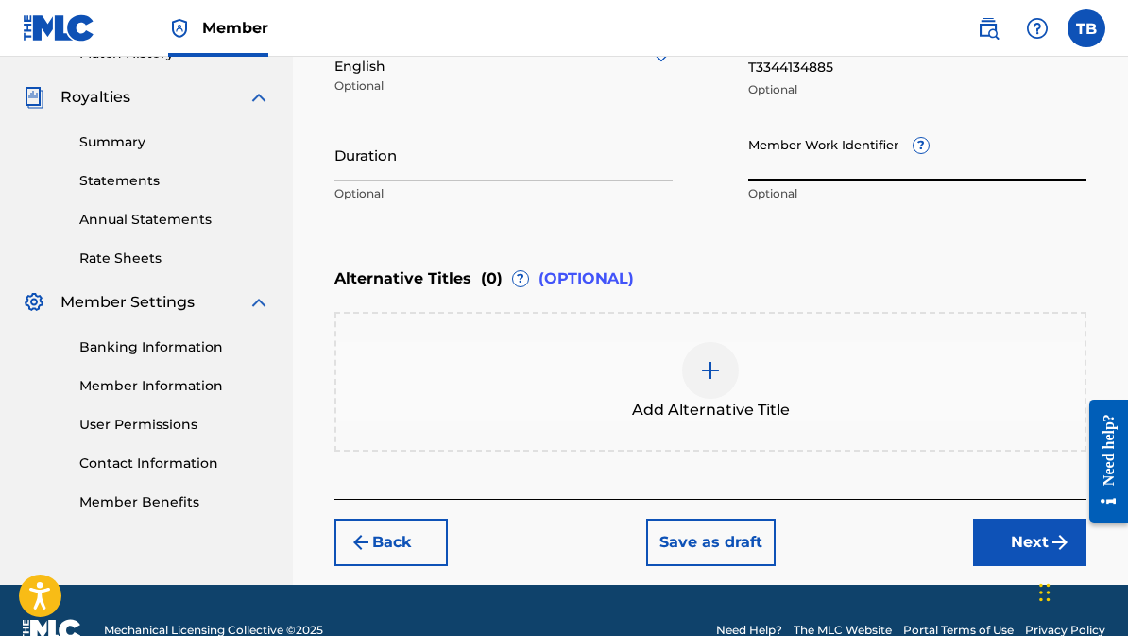
click at [783, 164] on input "Member Work Identifier ?" at bounding box center [917, 155] width 338 height 54
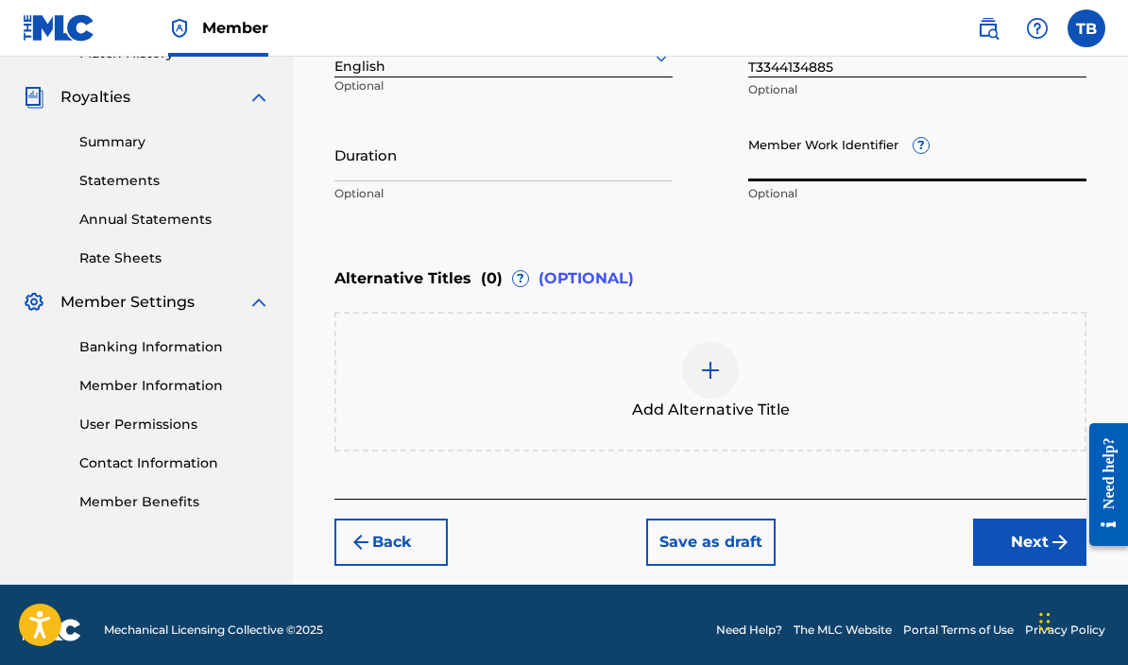
click at [755, 176] on input "Member Work Identifier ?" at bounding box center [917, 155] width 338 height 54
paste input "931493579"
type input "931493579"
click at [355, 173] on input "Duration" at bounding box center [504, 155] width 338 height 54
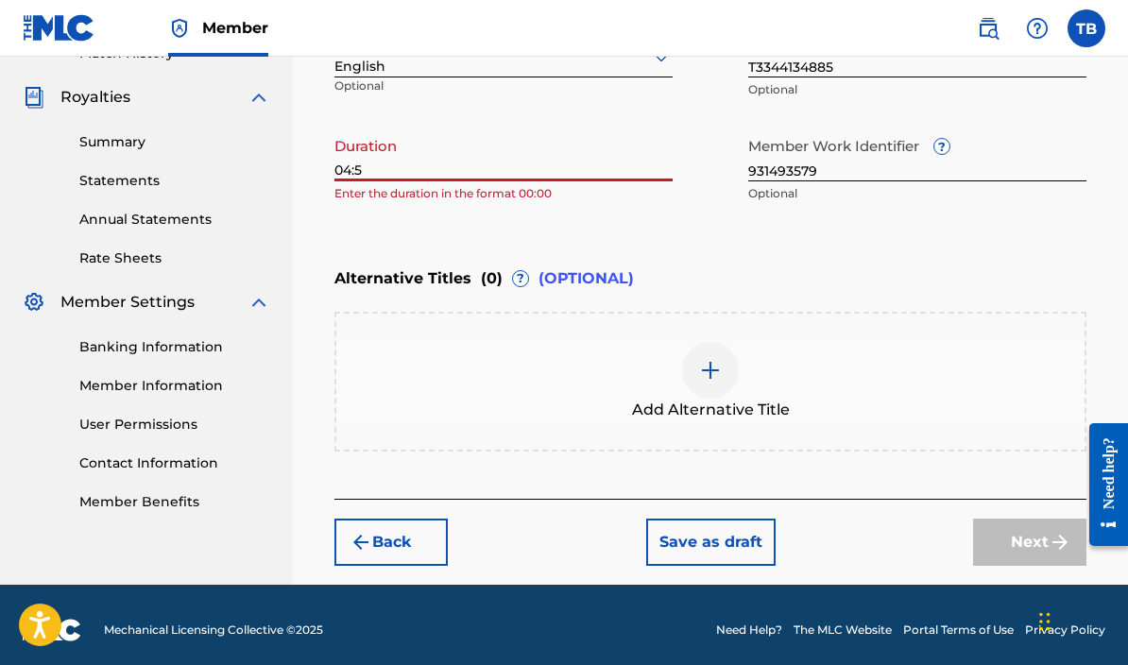
type input "04:51"
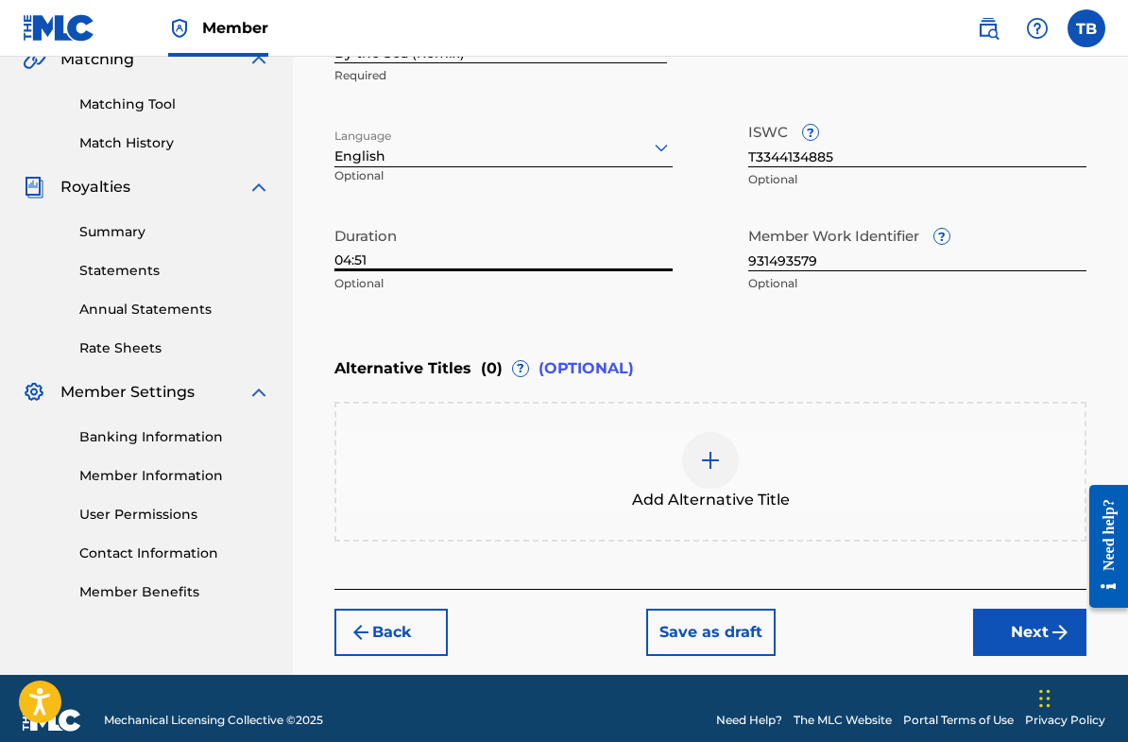
click at [1017, 634] on button "Next" at bounding box center [1029, 632] width 113 height 47
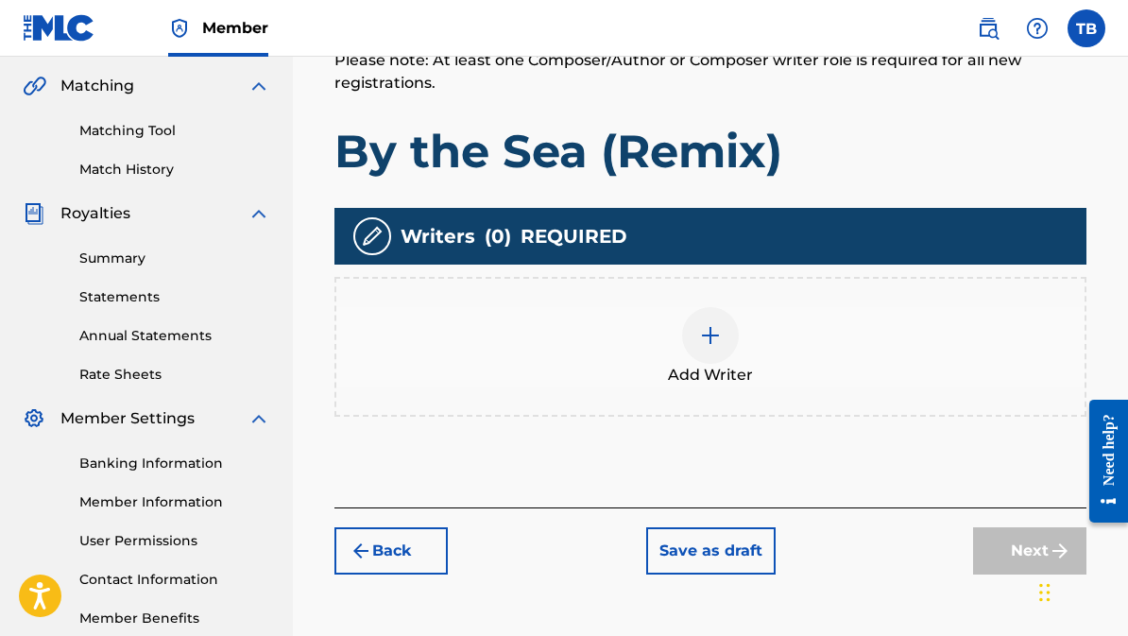
scroll to position [431, 0]
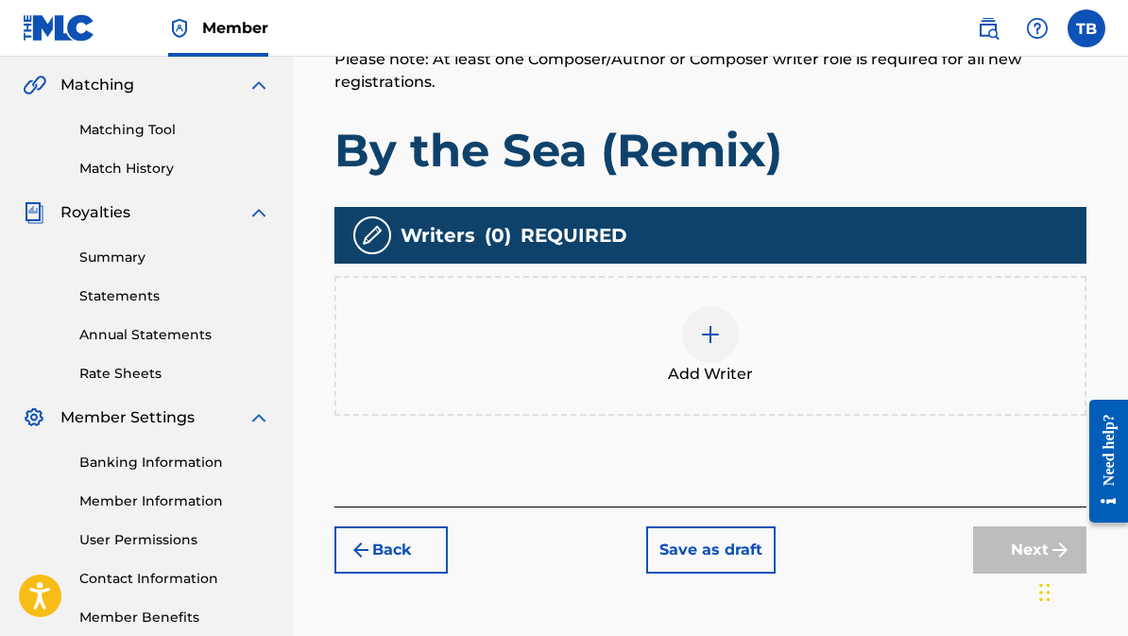
click at [710, 335] on img at bounding box center [710, 334] width 23 height 23
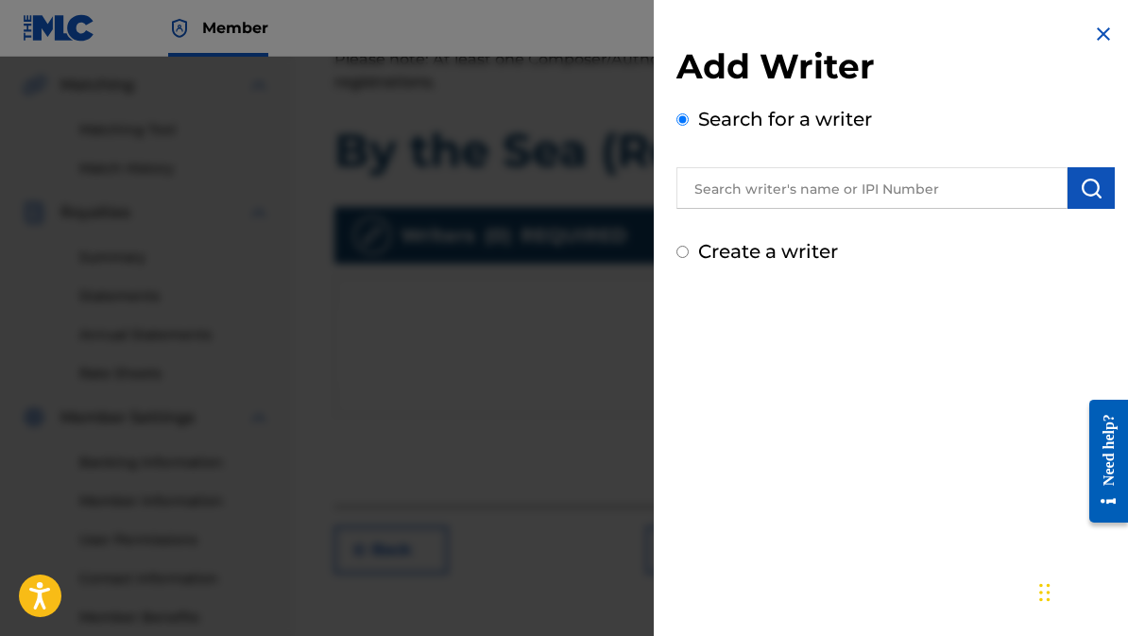
click at [720, 193] on input "text" at bounding box center [872, 188] width 391 height 42
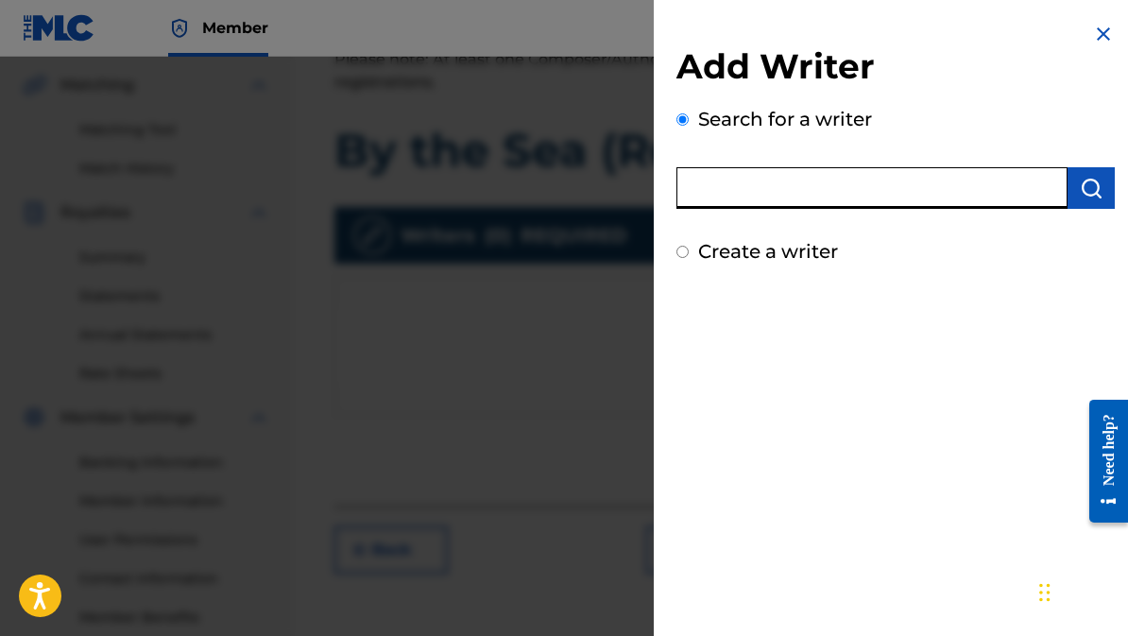
click at [710, 187] on input "text" at bounding box center [872, 188] width 391 height 42
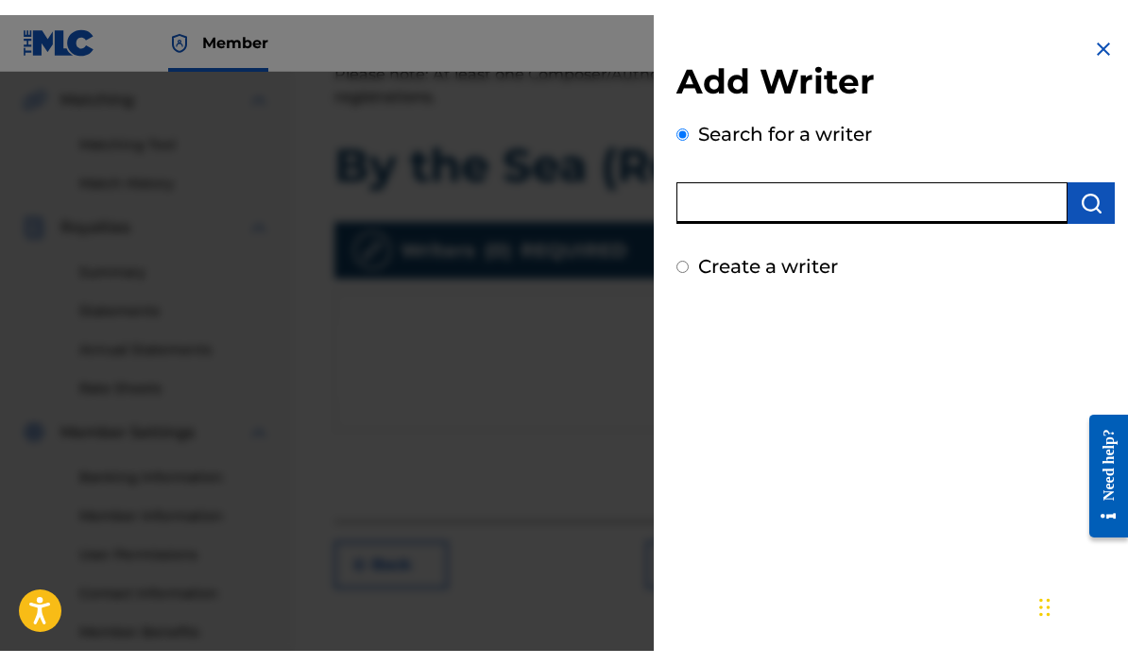
scroll to position [430, 0]
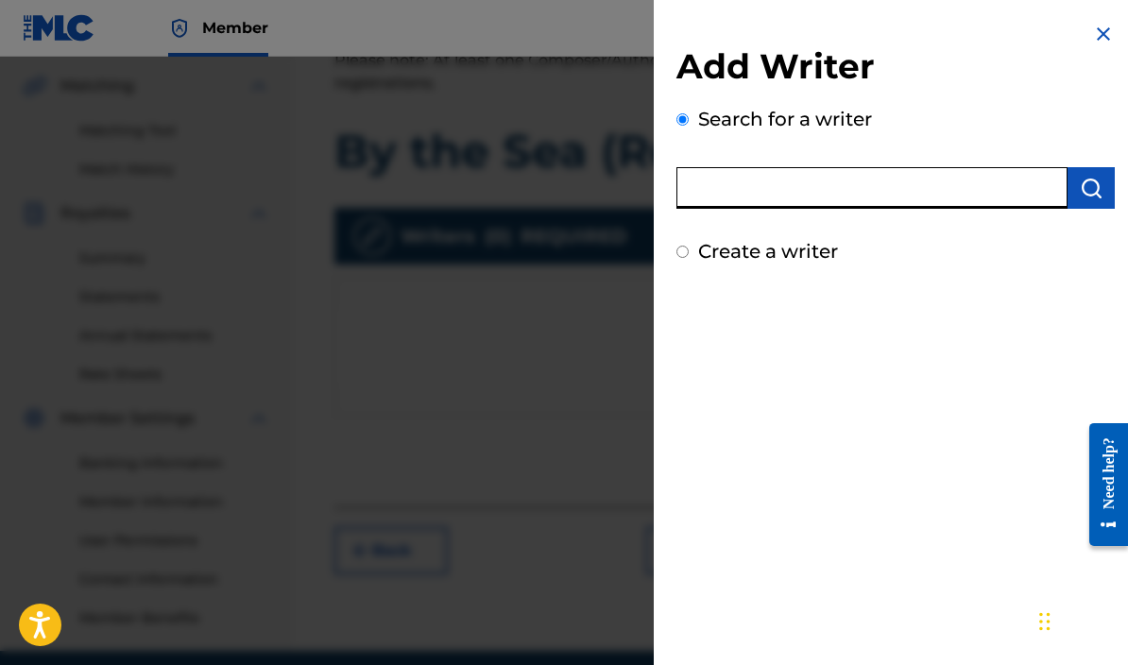
click at [703, 185] on input "text" at bounding box center [872, 188] width 391 height 42
paste input "336302982"
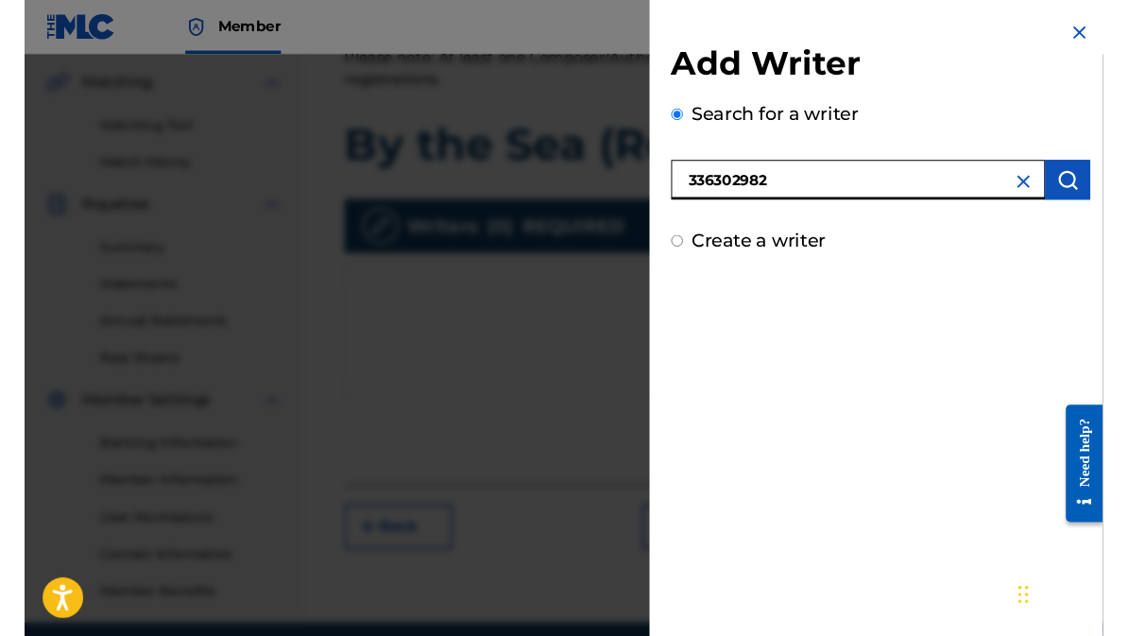
scroll to position [431, 0]
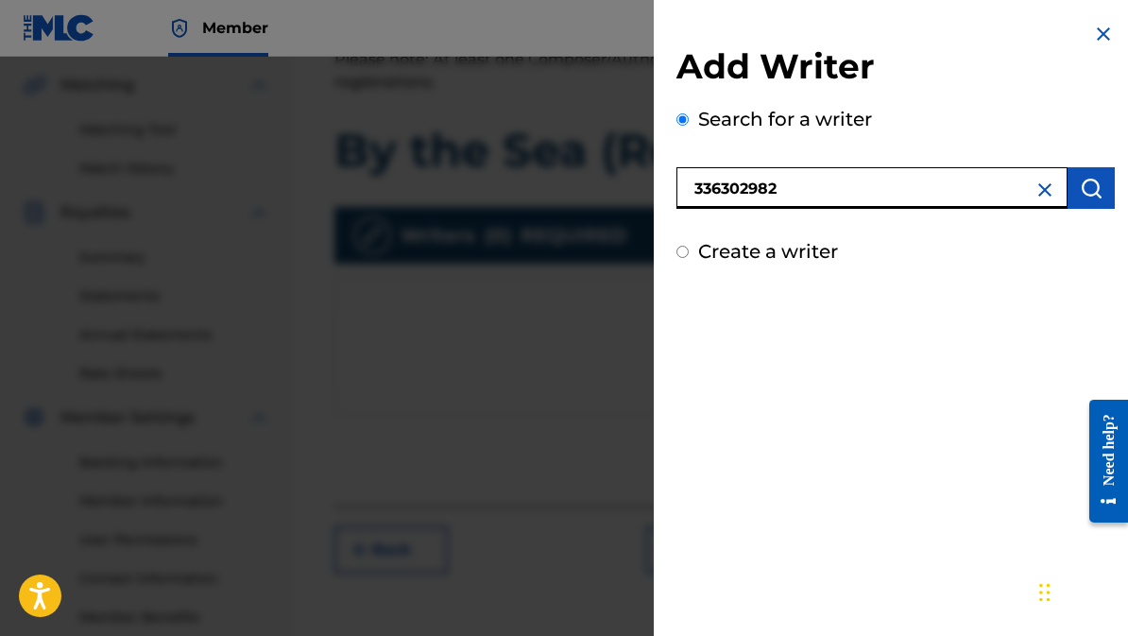
click at [1095, 184] on img "submit" at bounding box center [1091, 188] width 23 height 23
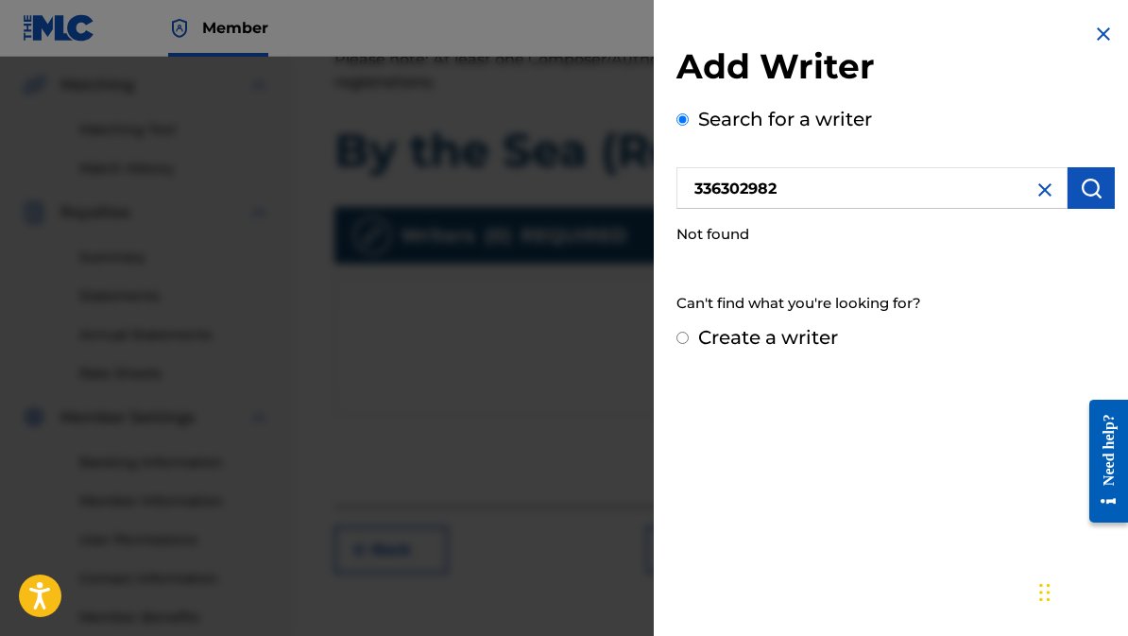
click at [798, 180] on input "336302982" at bounding box center [872, 188] width 391 height 42
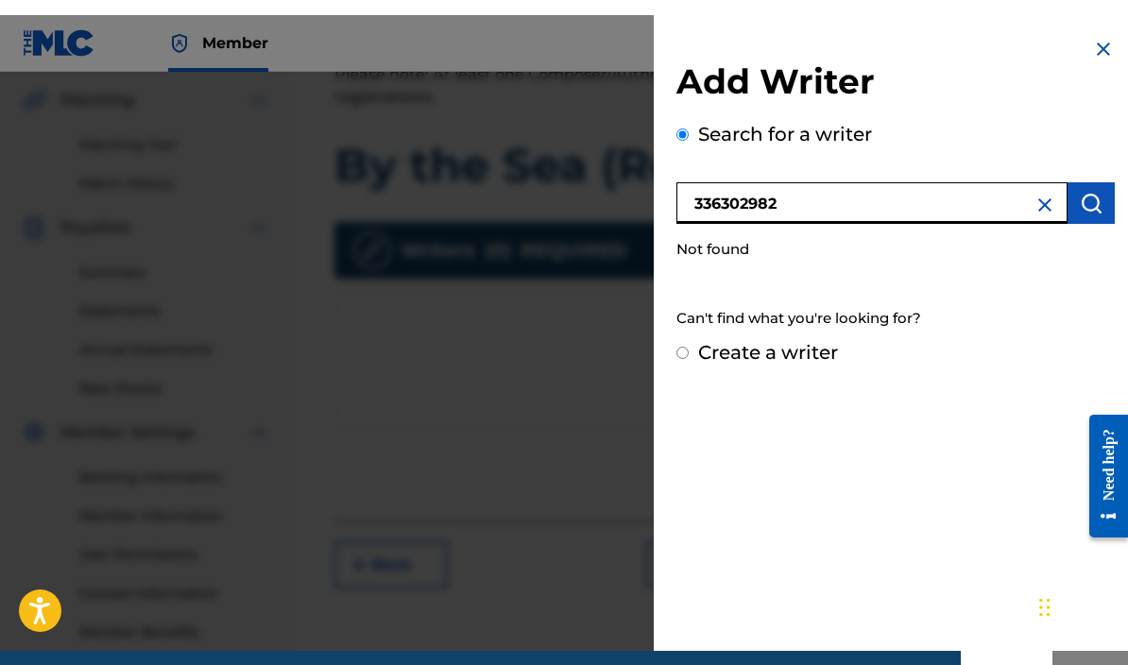
scroll to position [430, 0]
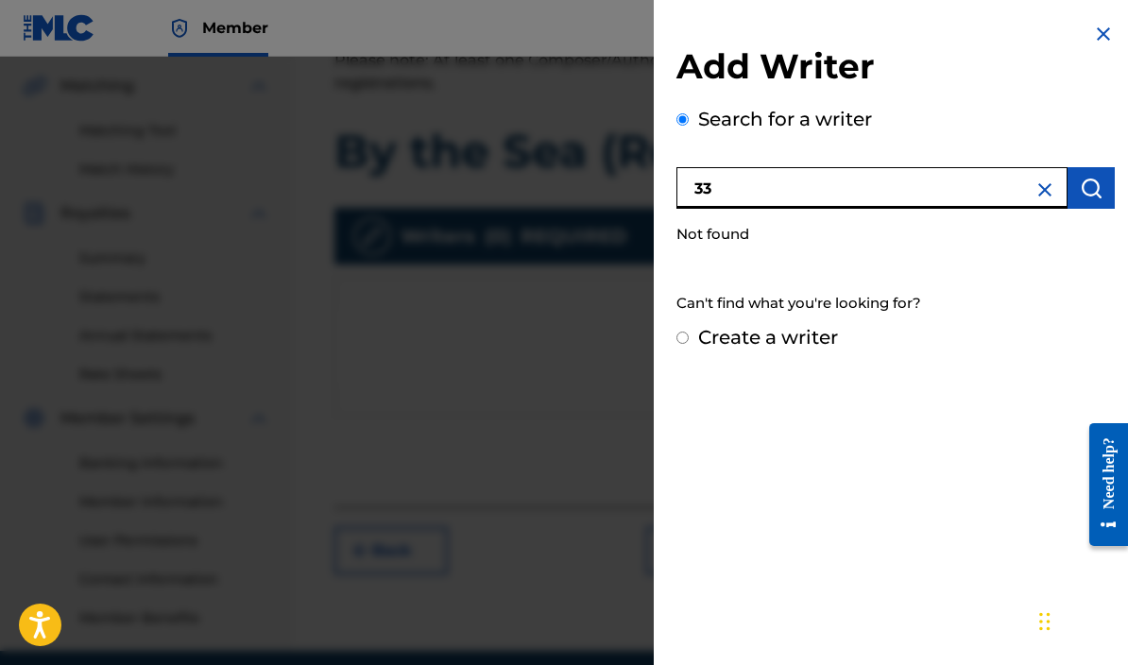
type input "3"
type input "Tyese Brown"
click at [1090, 183] on img "submit" at bounding box center [1091, 188] width 23 height 23
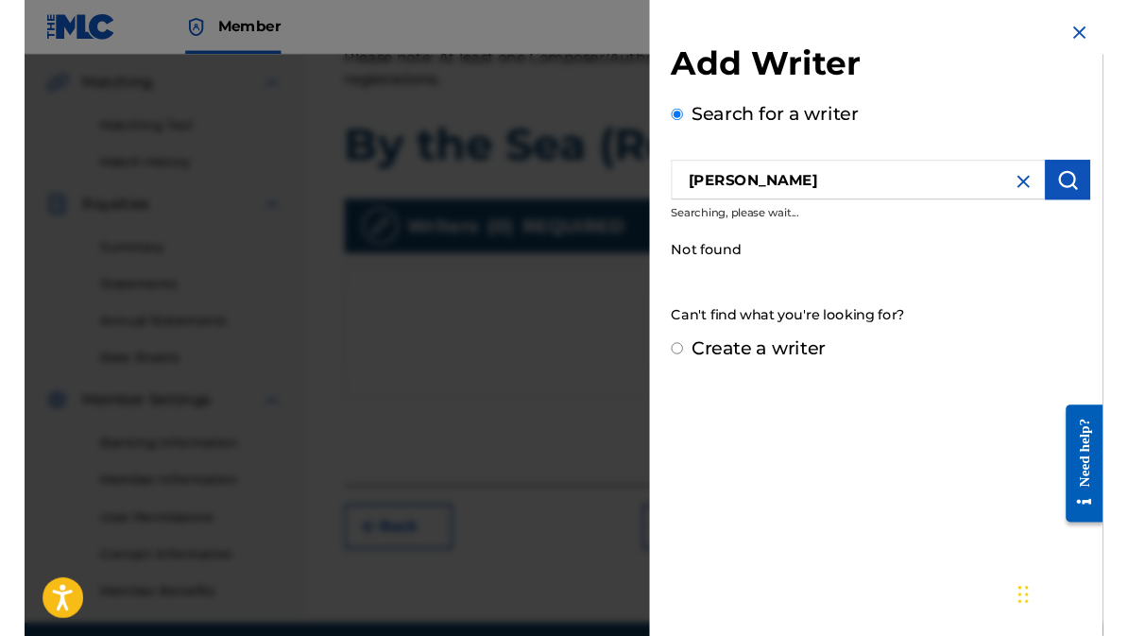
scroll to position [431, 0]
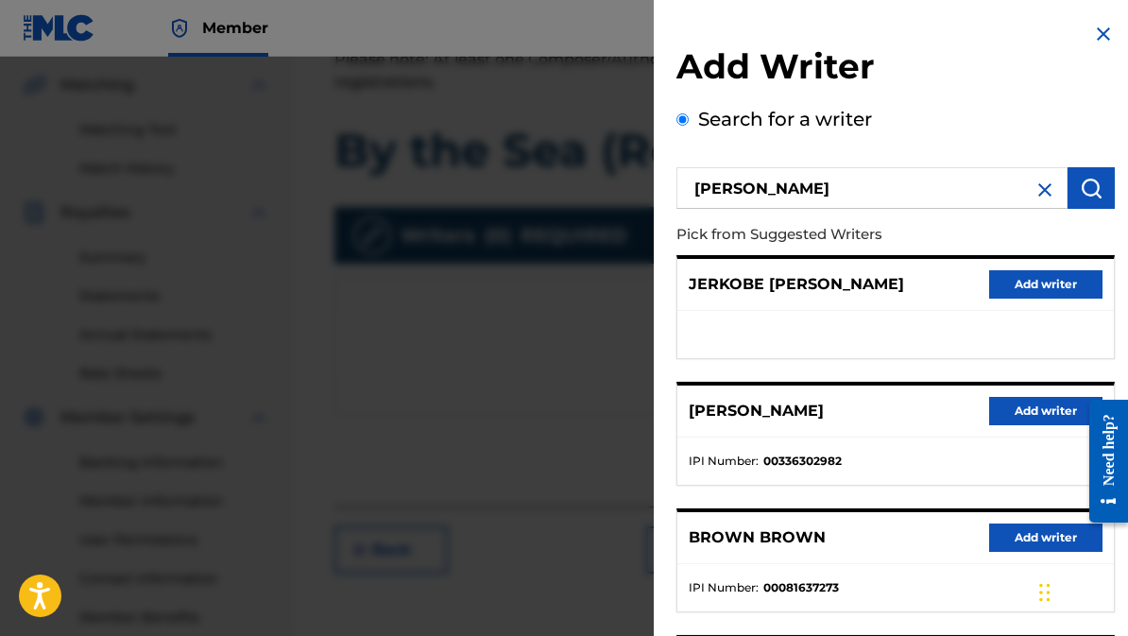
click at [1022, 412] on button "Add writer" at bounding box center [1045, 411] width 113 height 28
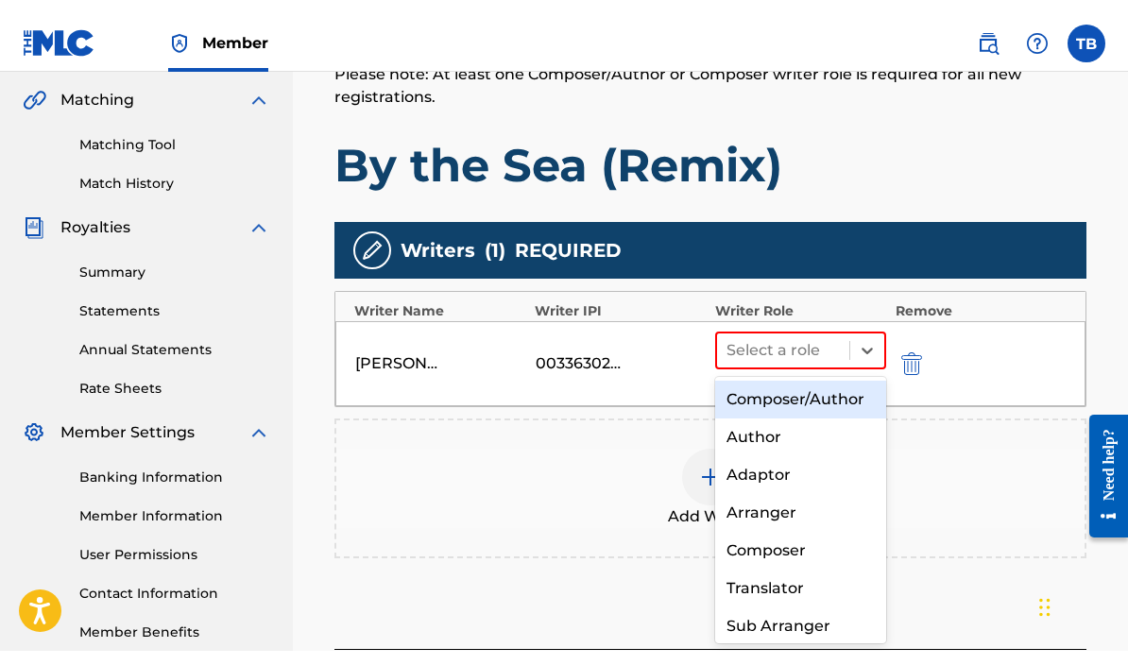
scroll to position [430, 0]
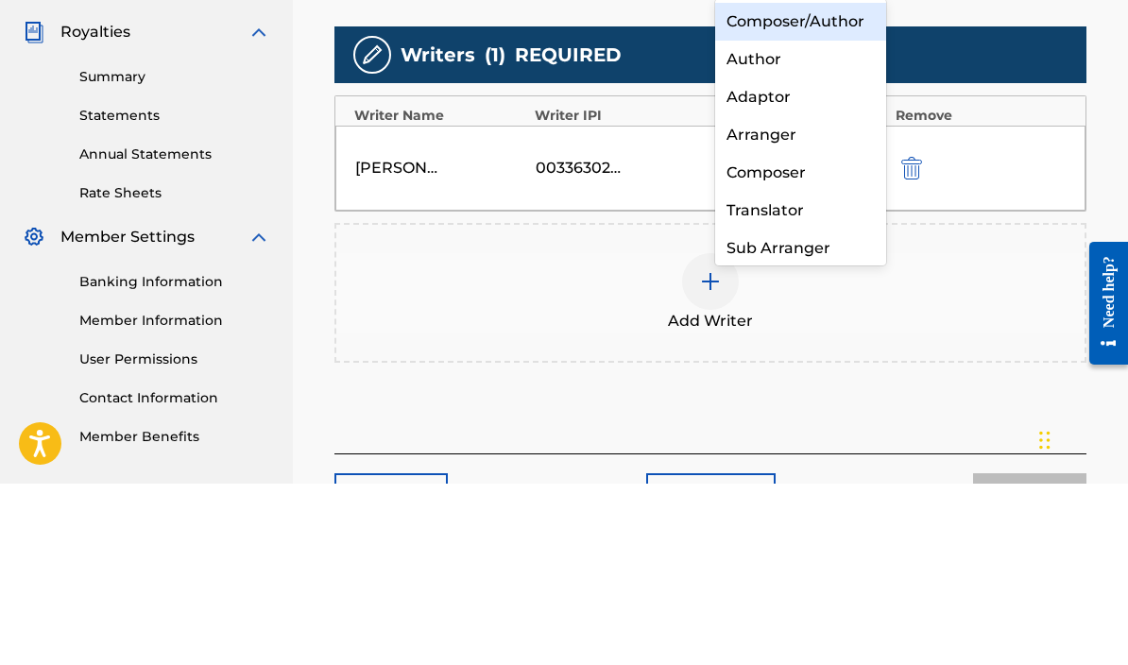
click at [747, 335] on div "Composer" at bounding box center [800, 354] width 171 height 38
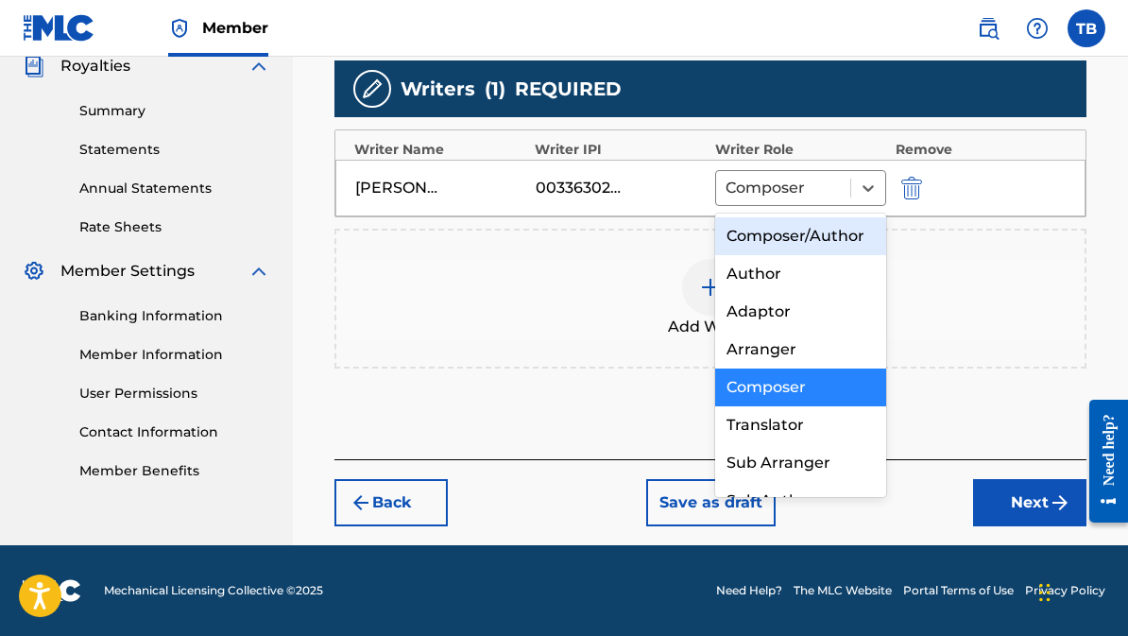
scroll to position [548, 0]
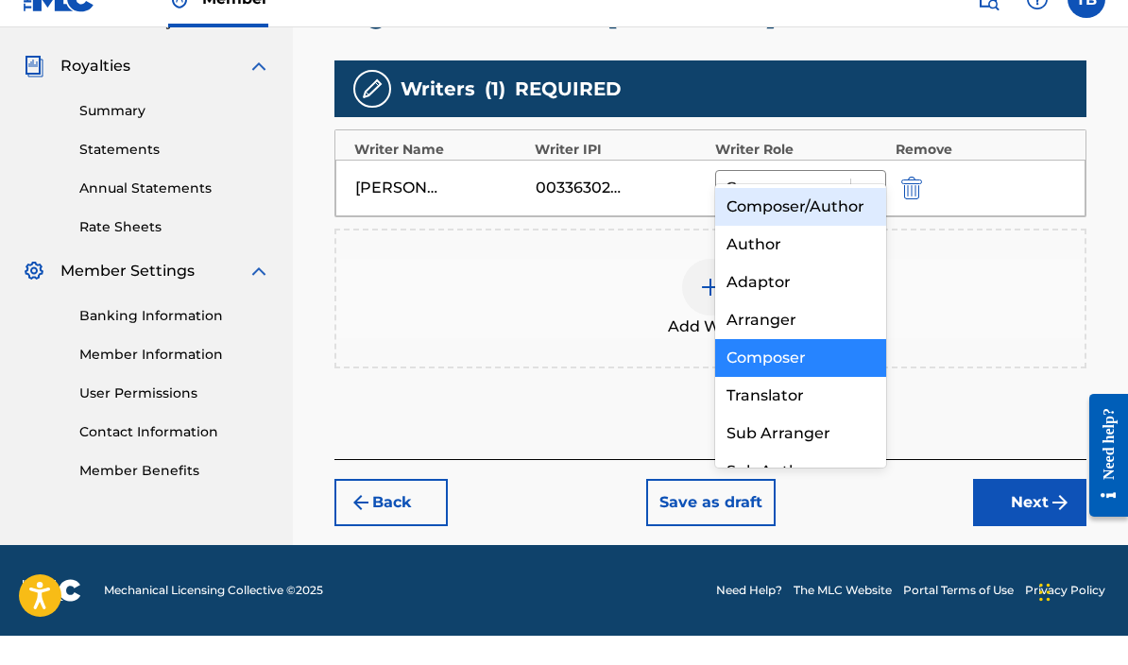
click at [747, 217] on div "Composer/Author" at bounding box center [800, 236] width 171 height 38
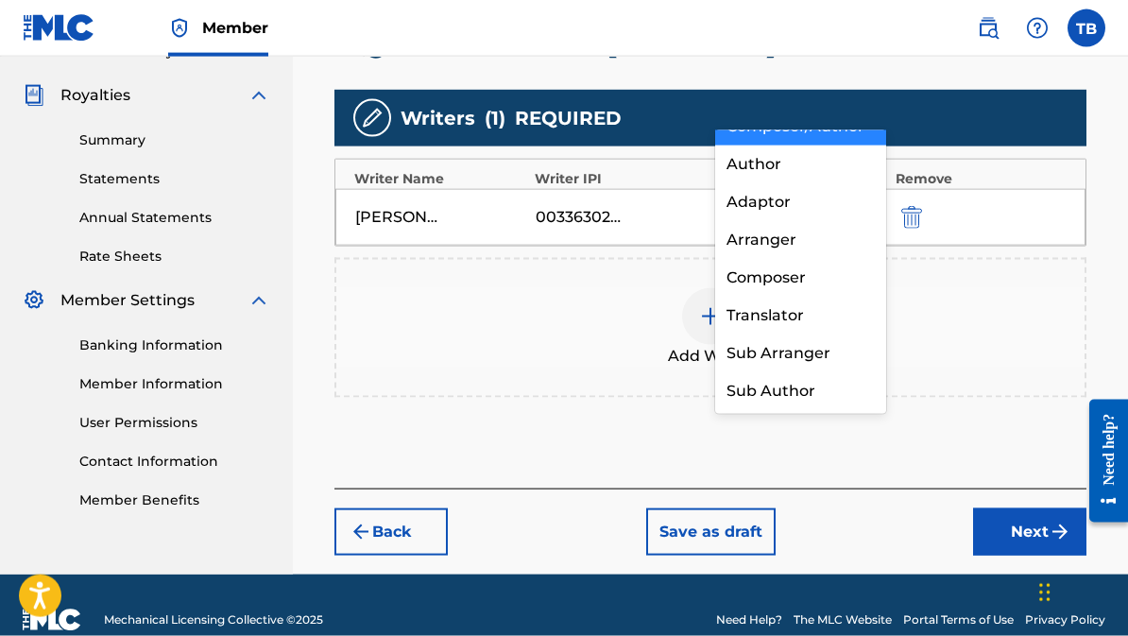
scroll to position [577, 0]
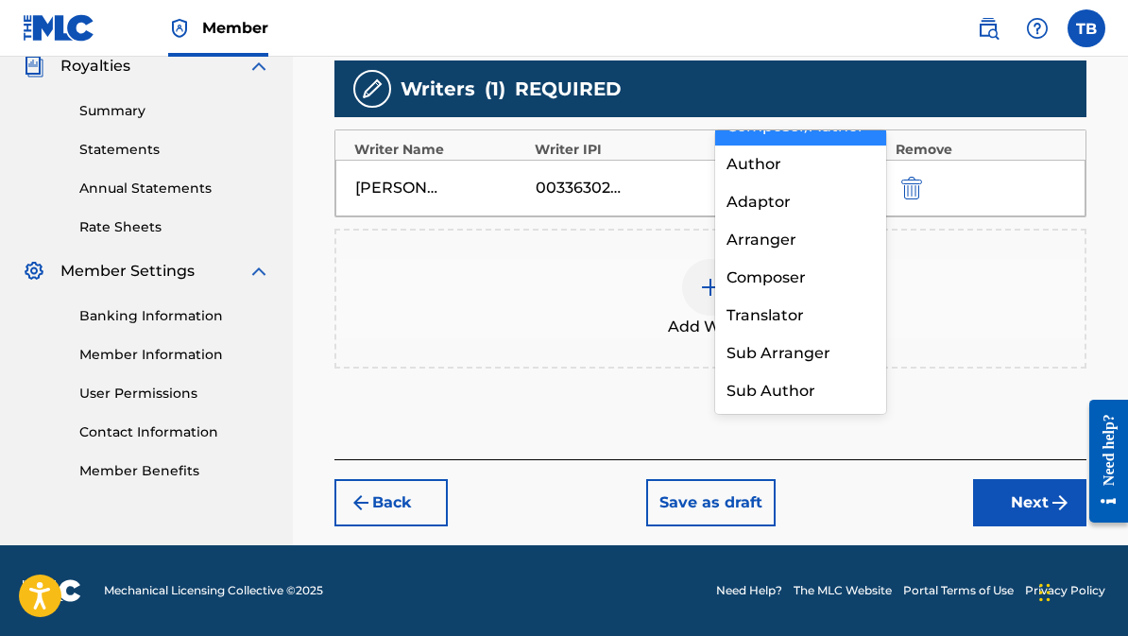
click at [644, 268] on div "Add Writer" at bounding box center [710, 298] width 748 height 79
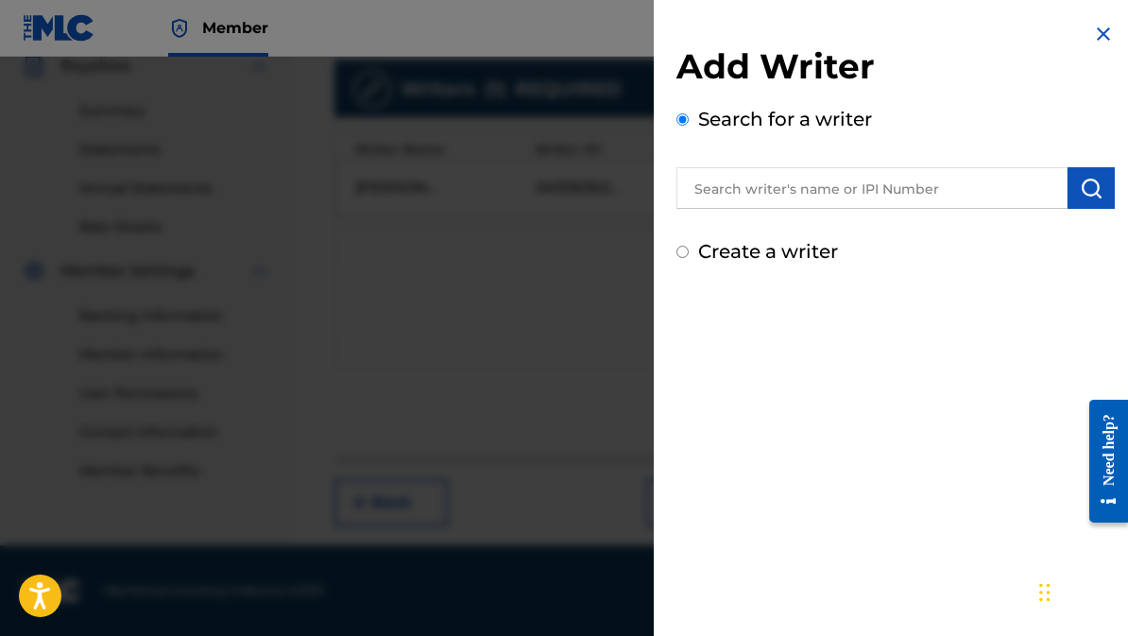
click at [1100, 39] on img at bounding box center [1103, 34] width 23 height 23
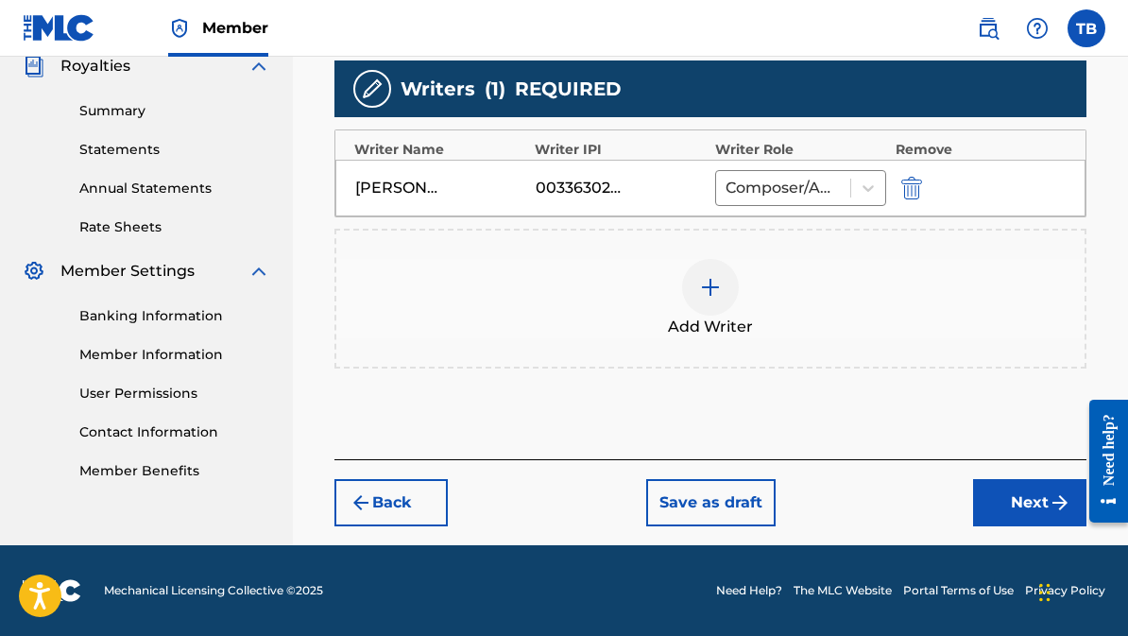
click at [1007, 508] on button "Next" at bounding box center [1029, 502] width 113 height 47
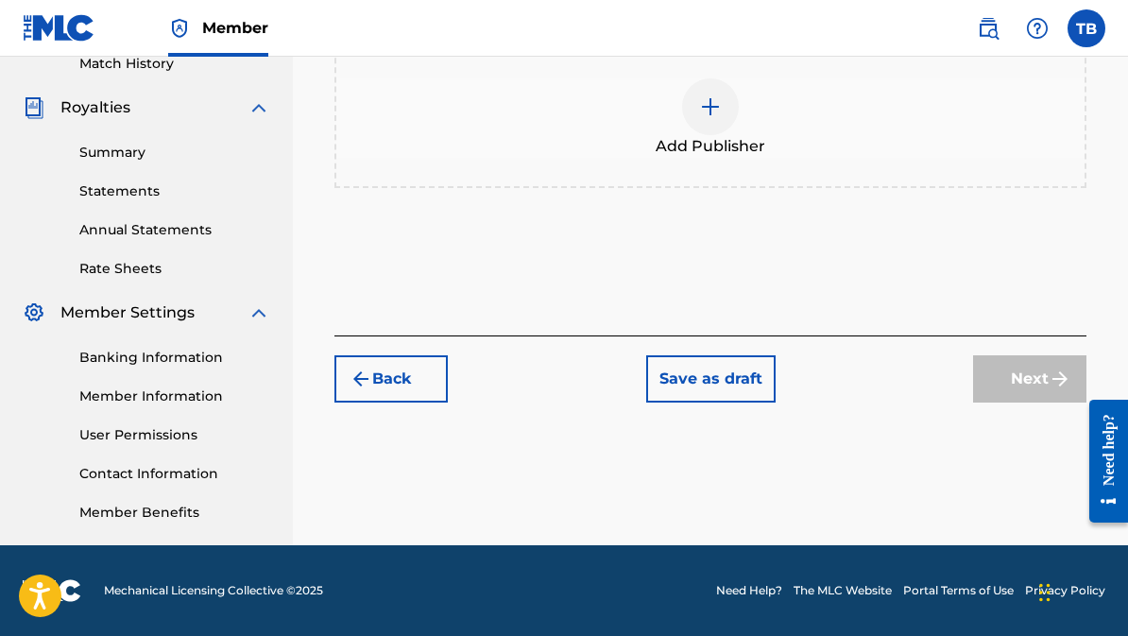
click at [702, 115] on img at bounding box center [710, 106] width 23 height 23
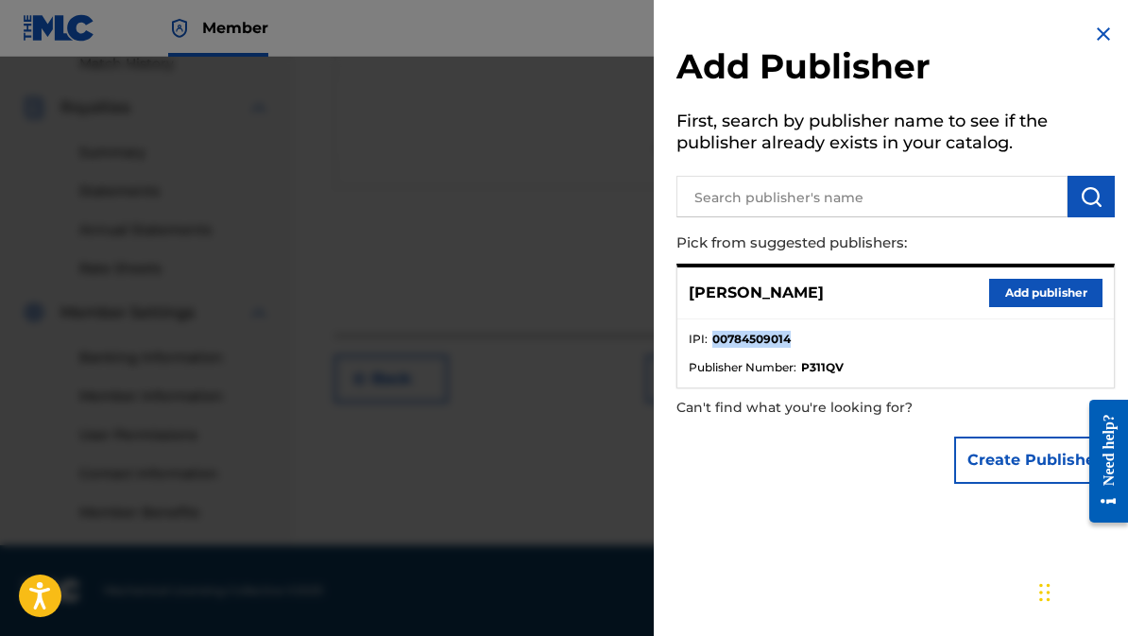
click at [711, 207] on input "text" at bounding box center [872, 197] width 391 height 42
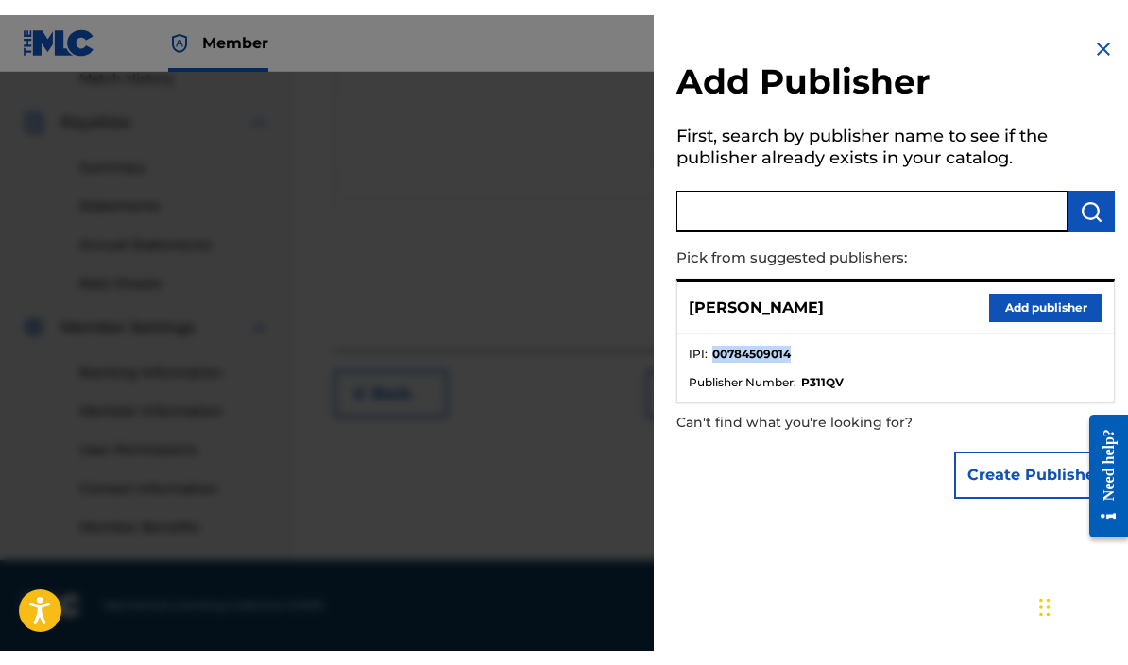
scroll to position [506, 0]
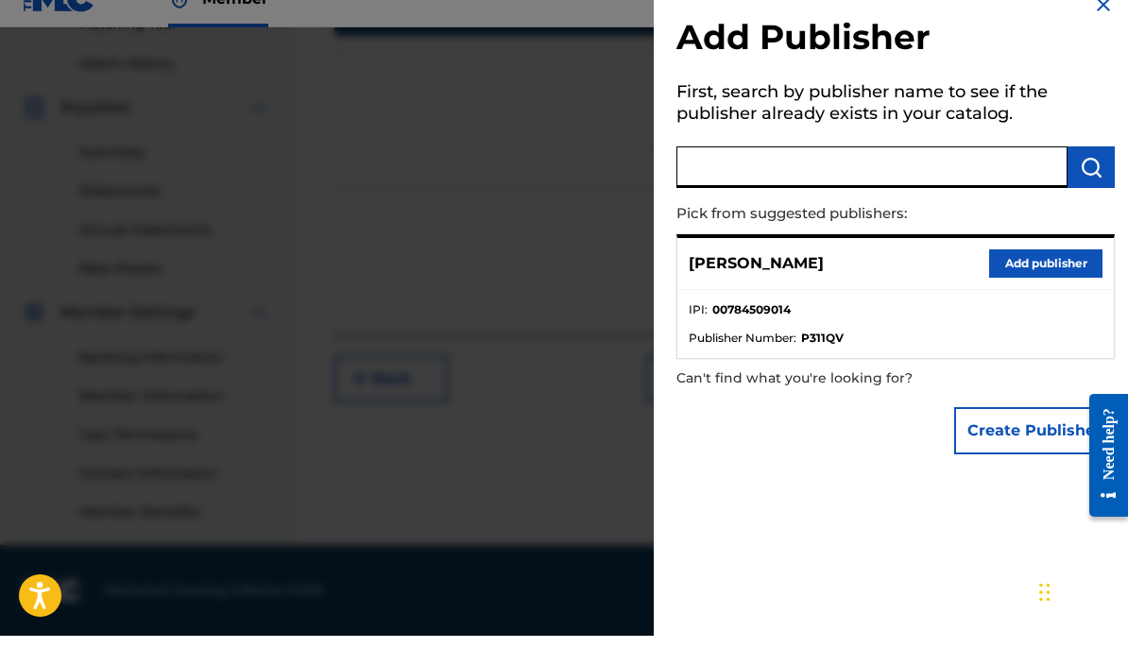
click at [700, 176] on input "text" at bounding box center [872, 197] width 391 height 42
click at [688, 176] on input "text" at bounding box center [872, 197] width 391 height 42
paste input "00784509014"
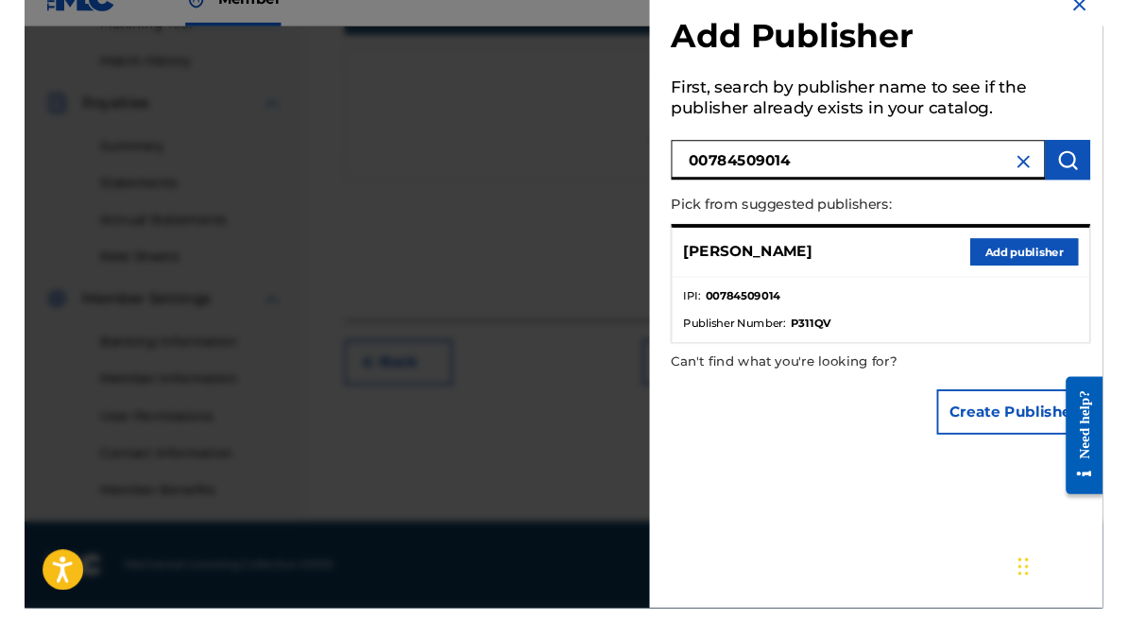
scroll to position [536, 0]
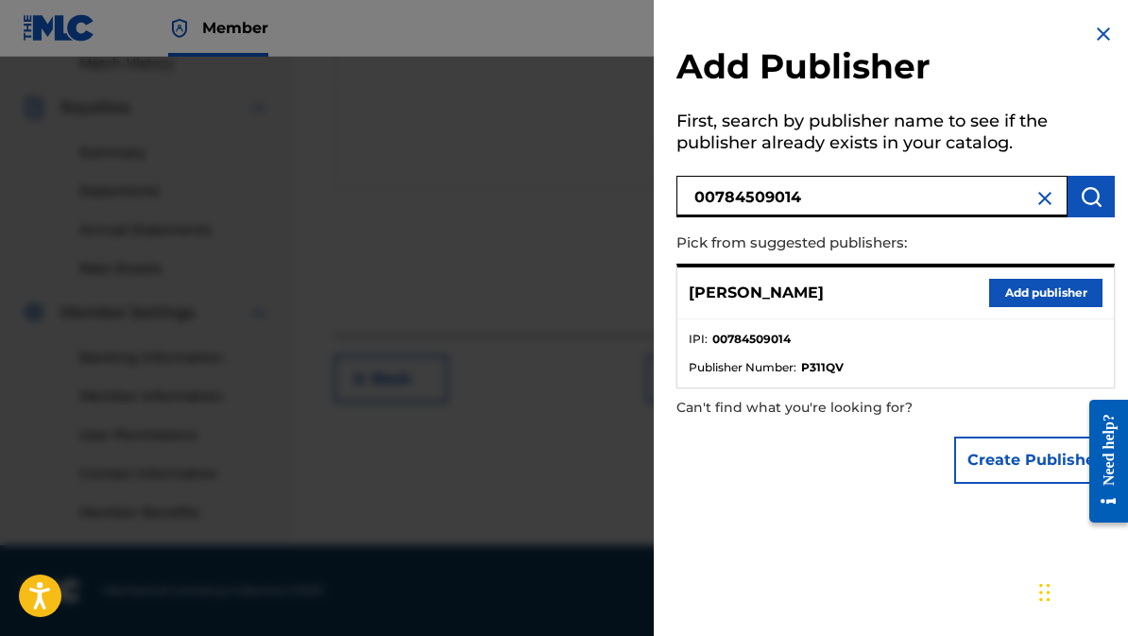
type input "00784509014"
click at [1089, 203] on img "submit" at bounding box center [1091, 196] width 23 height 23
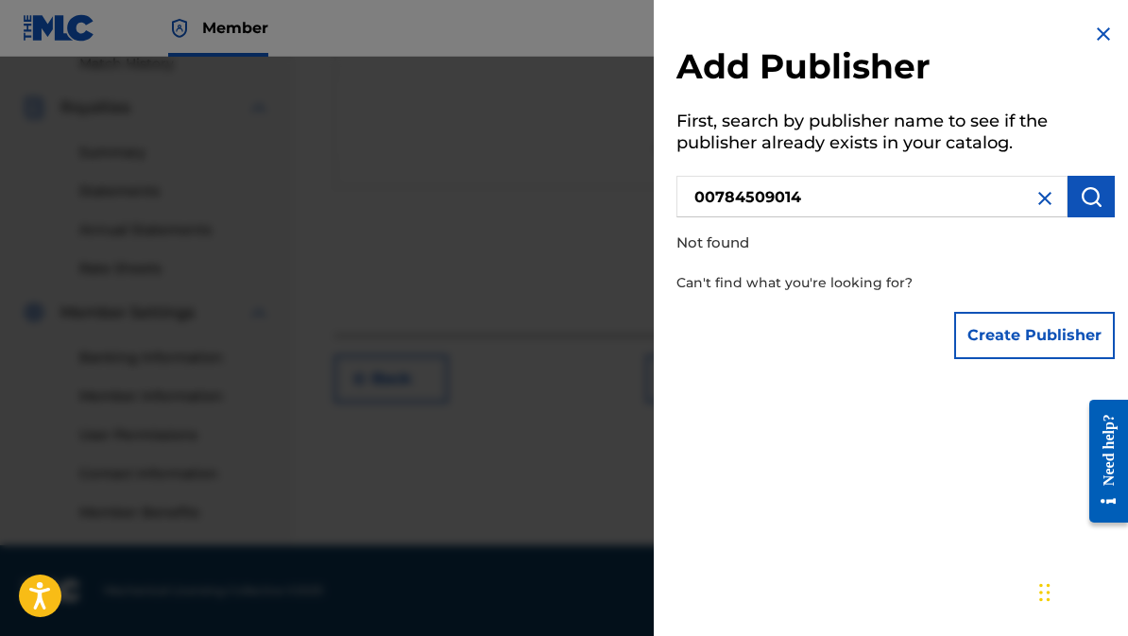
click at [991, 343] on button "Create Publisher" at bounding box center [1034, 335] width 161 height 47
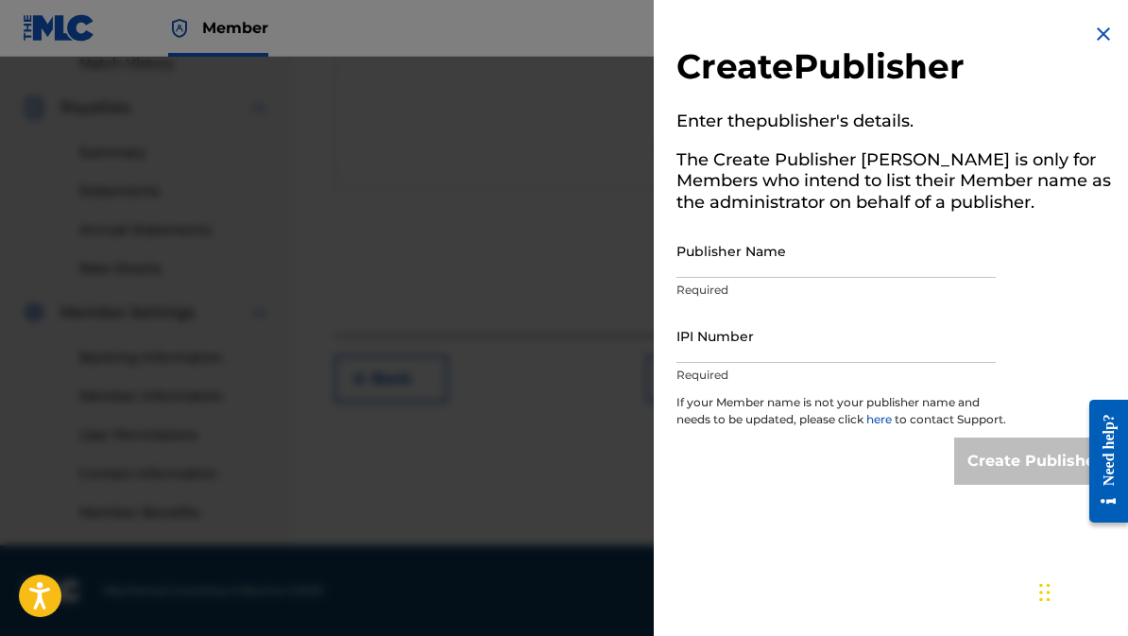
click at [682, 262] on input "Publisher Name" at bounding box center [836, 251] width 319 height 54
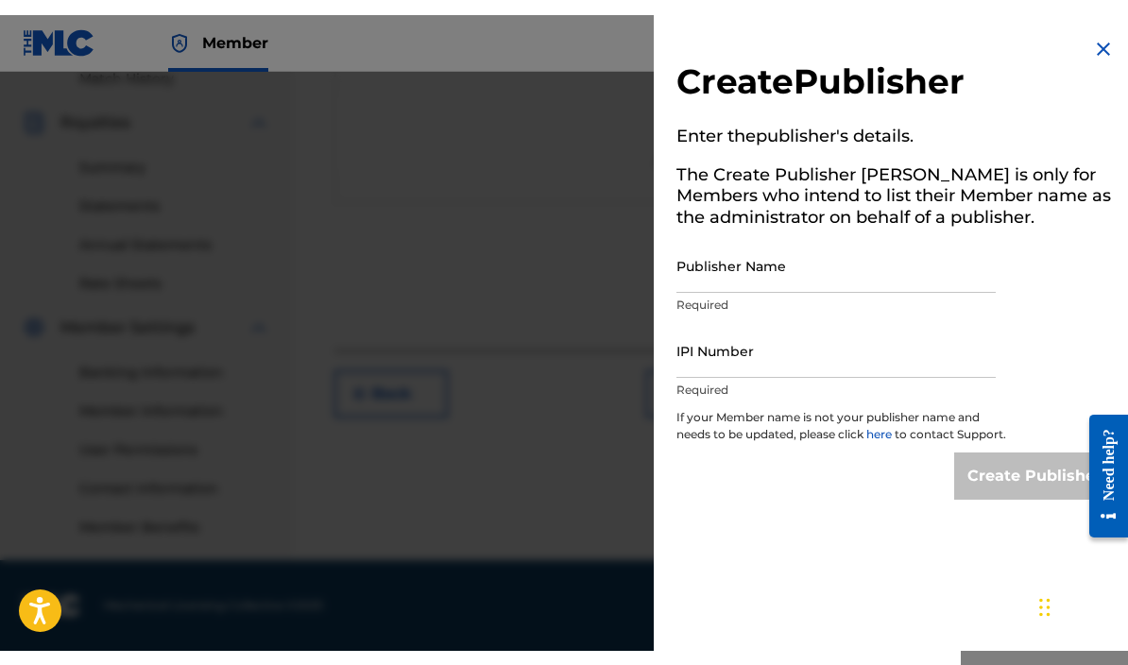
scroll to position [506, 0]
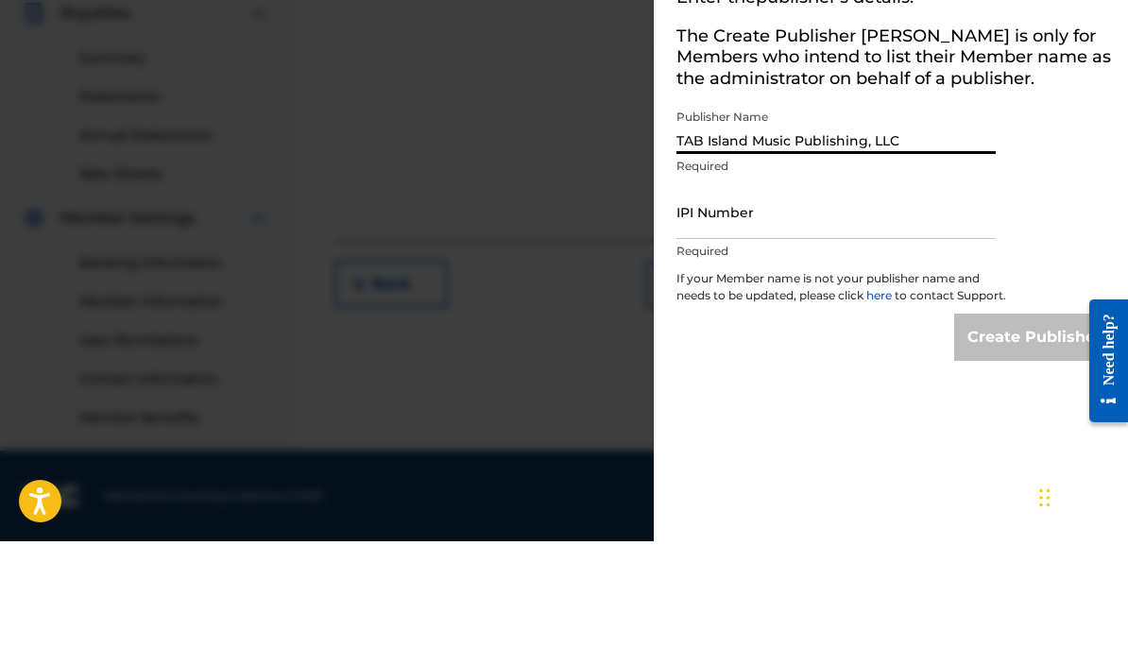
type input "TAB Island Music Publishing, LLC"
click at [694, 309] on input "IPI Number" at bounding box center [836, 336] width 319 height 54
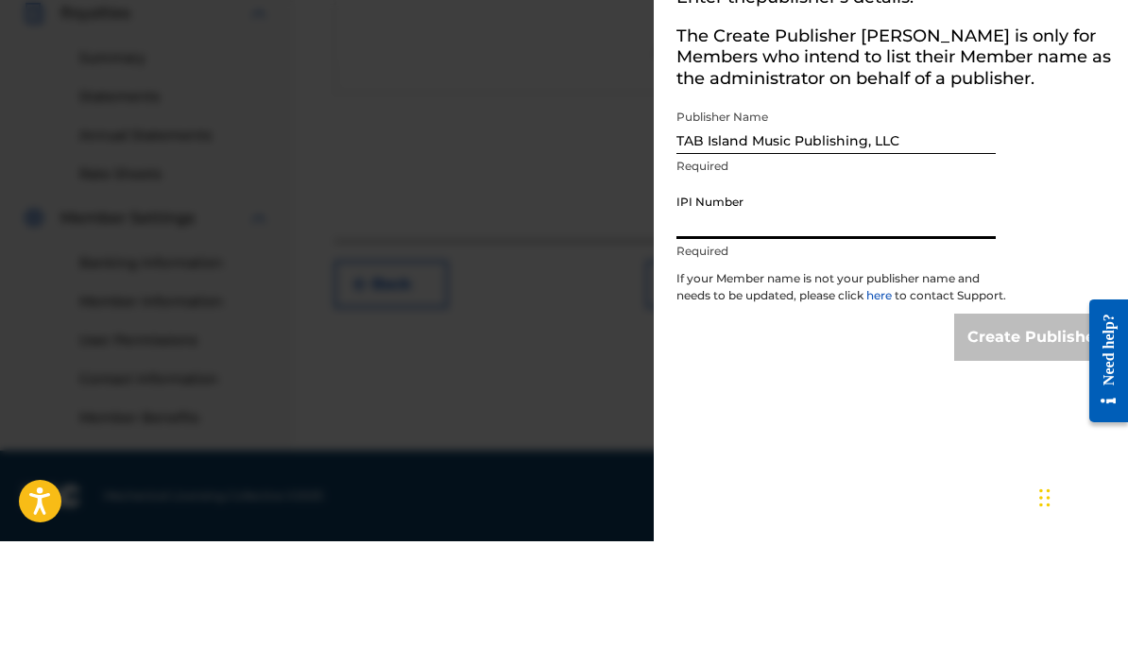
paste input "00784509014"
type input "00784509014"
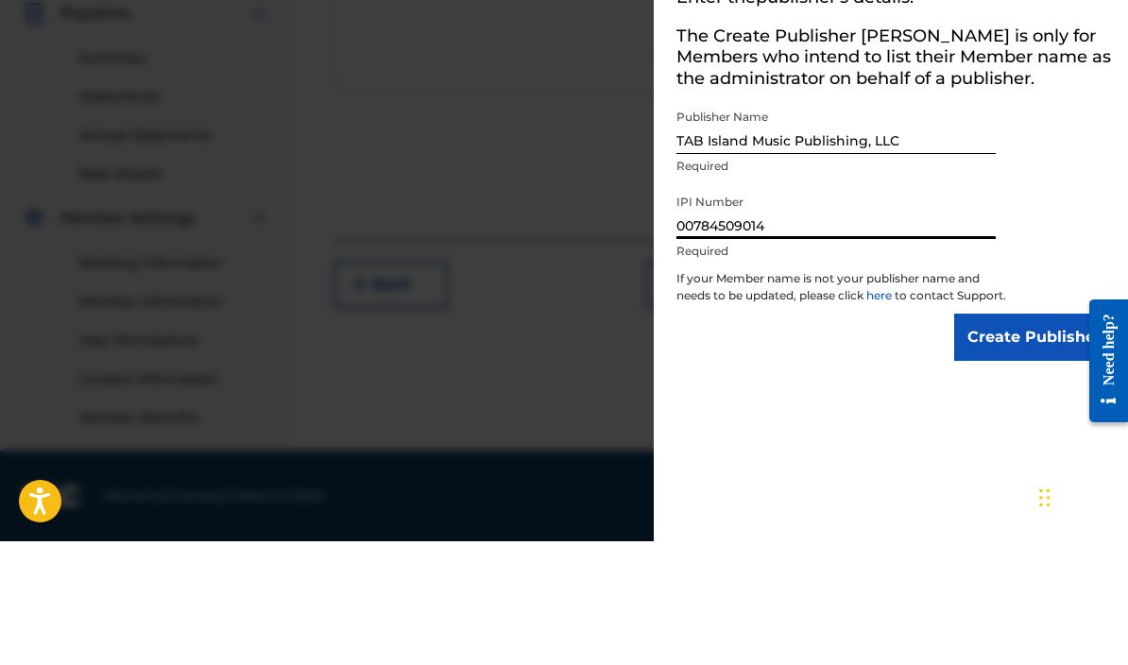
scroll to position [536, 0]
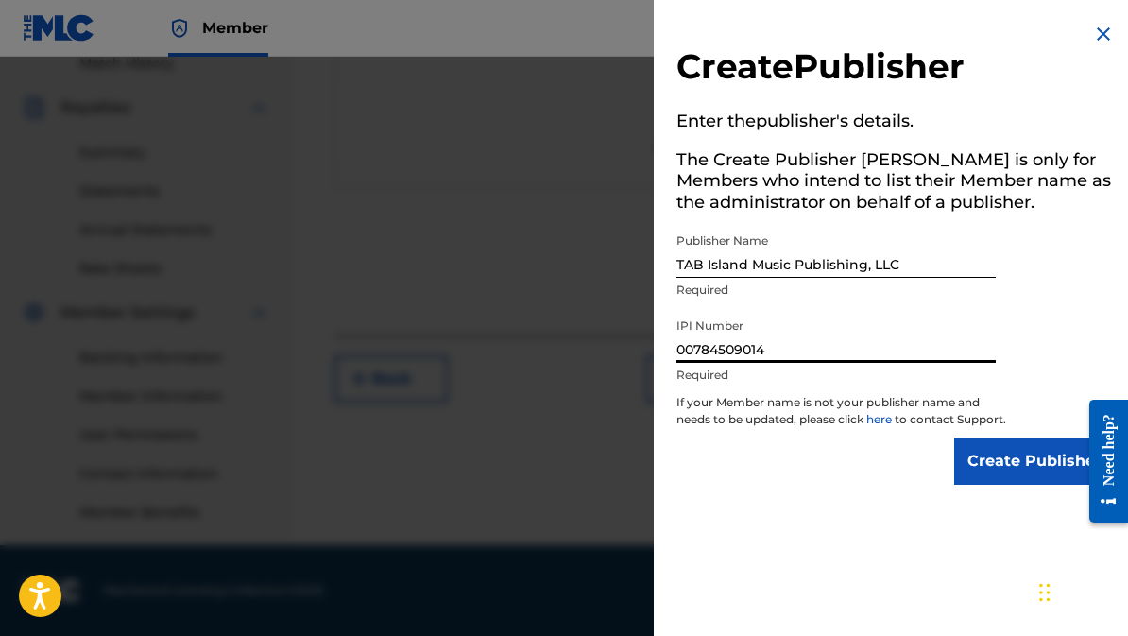
click at [997, 479] on input "Create Publisher" at bounding box center [1034, 461] width 161 height 47
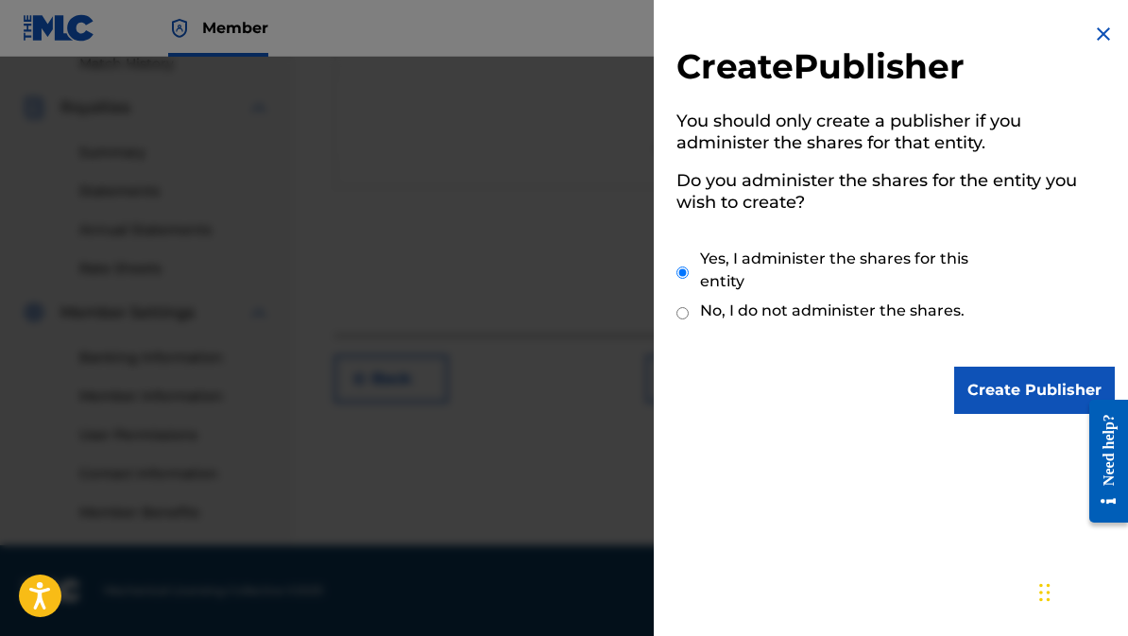
click at [987, 390] on input "Create Publisher" at bounding box center [1034, 390] width 161 height 47
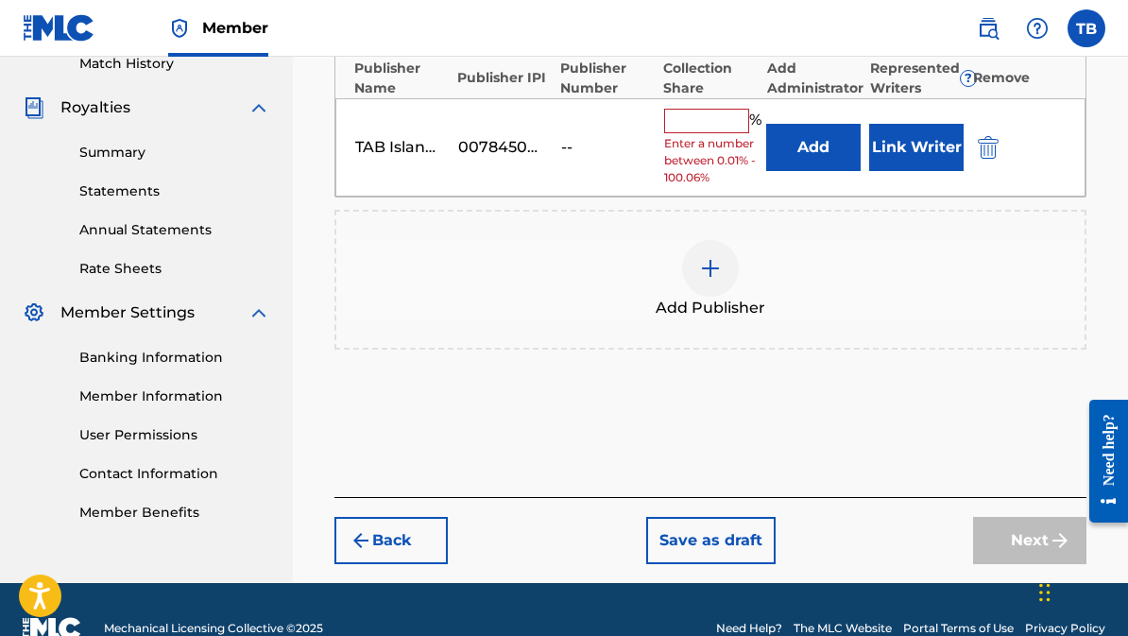
click at [690, 129] on input "text" at bounding box center [706, 121] width 85 height 25
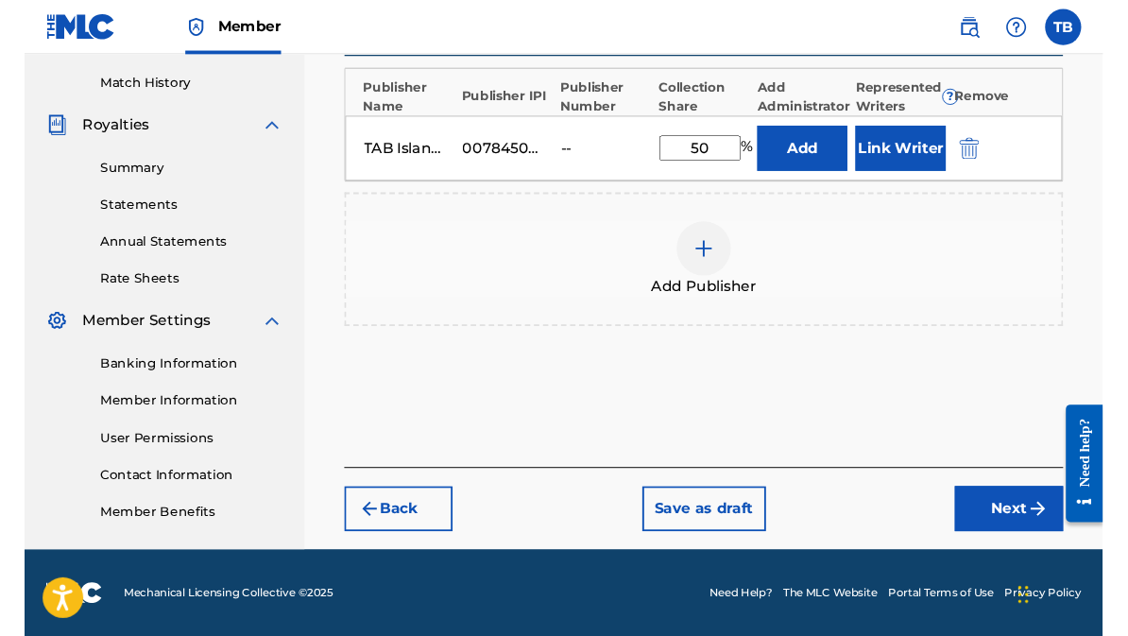
scroll to position [542, 0]
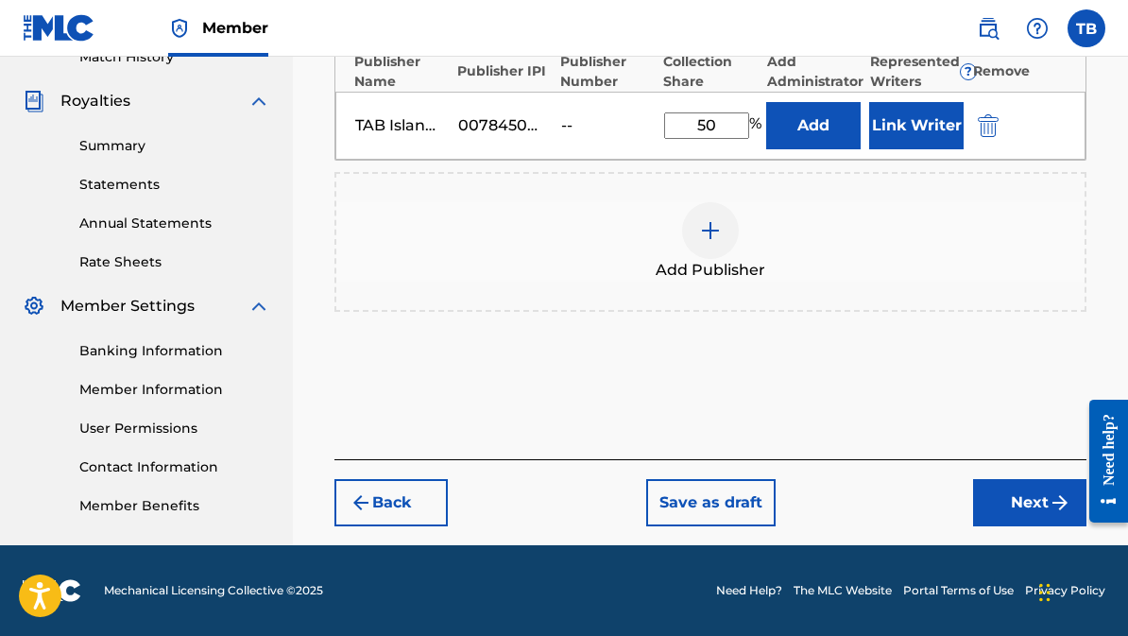
type input "50"
click at [909, 130] on button "Link Writer" at bounding box center [916, 125] width 94 height 47
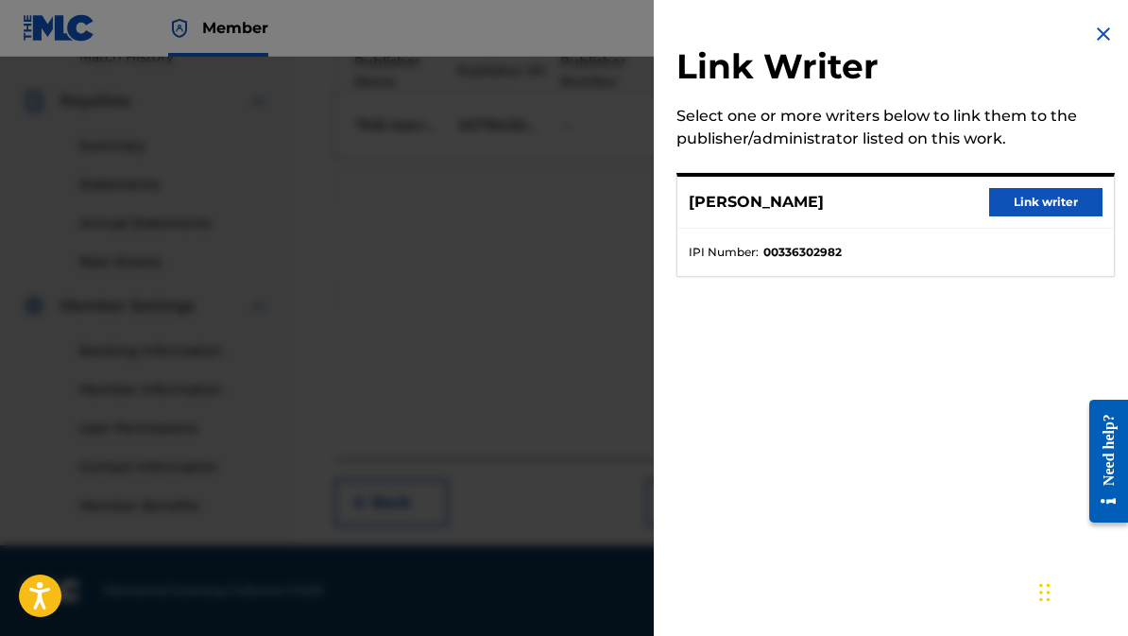
click at [1024, 205] on button "Link writer" at bounding box center [1045, 202] width 113 height 28
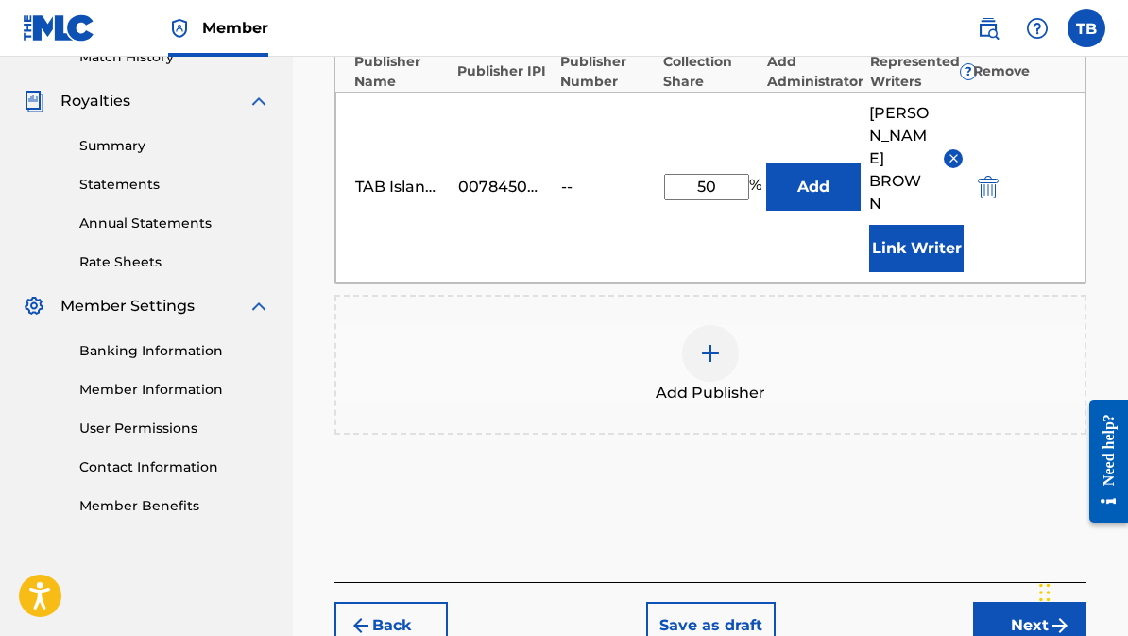
click at [992, 602] on button "Next" at bounding box center [1029, 625] width 113 height 47
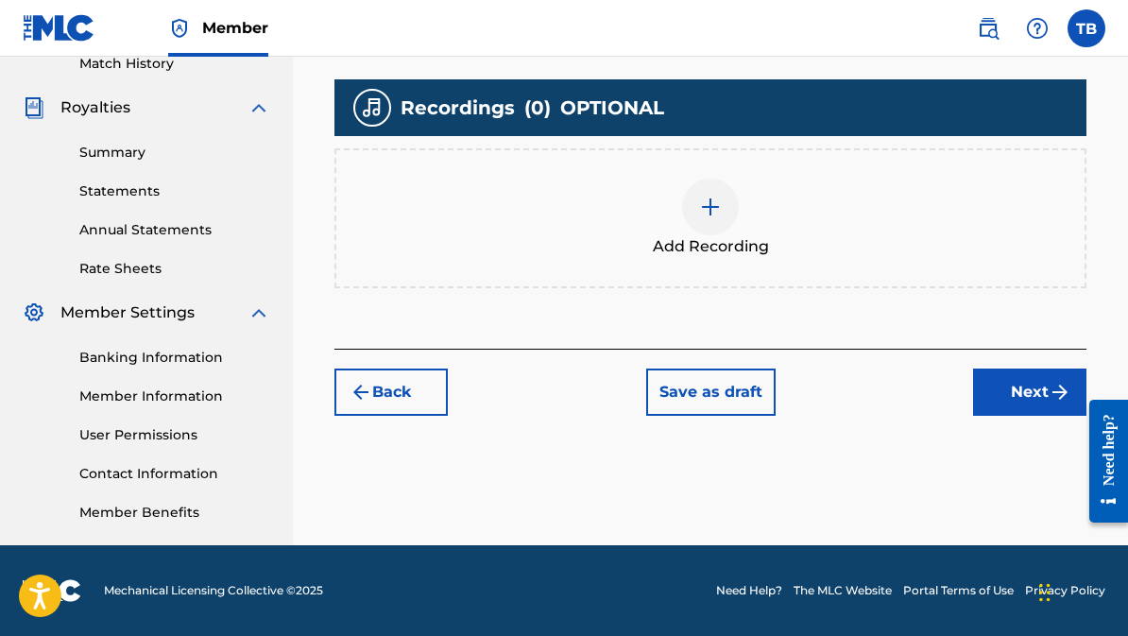
click at [704, 216] on img at bounding box center [710, 207] width 23 height 23
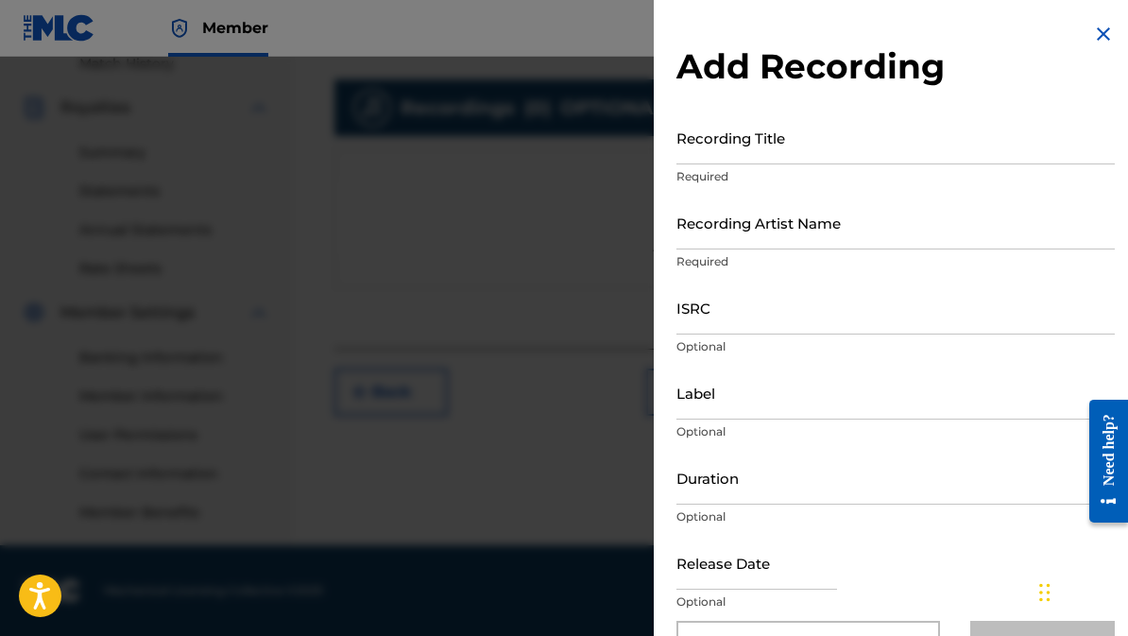
click at [699, 145] on input "Recording Title" at bounding box center [896, 138] width 438 height 54
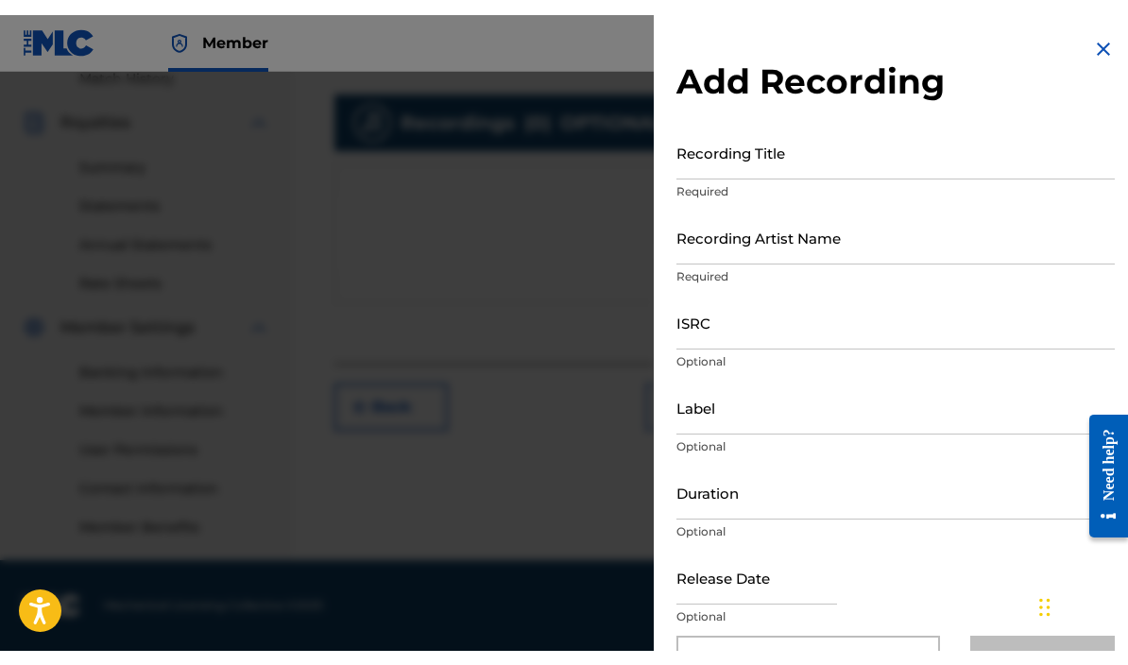
scroll to position [506, 0]
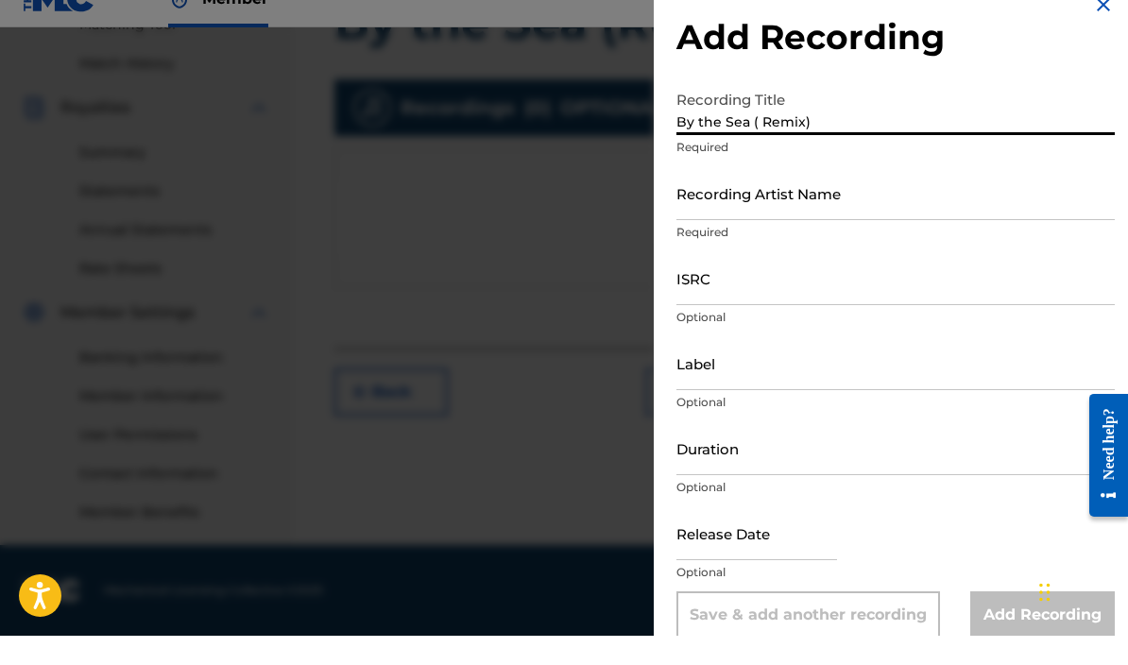
type input "By the Sea ( Remix)"
click at [693, 203] on input "Recording Artist Name" at bounding box center [896, 223] width 438 height 54
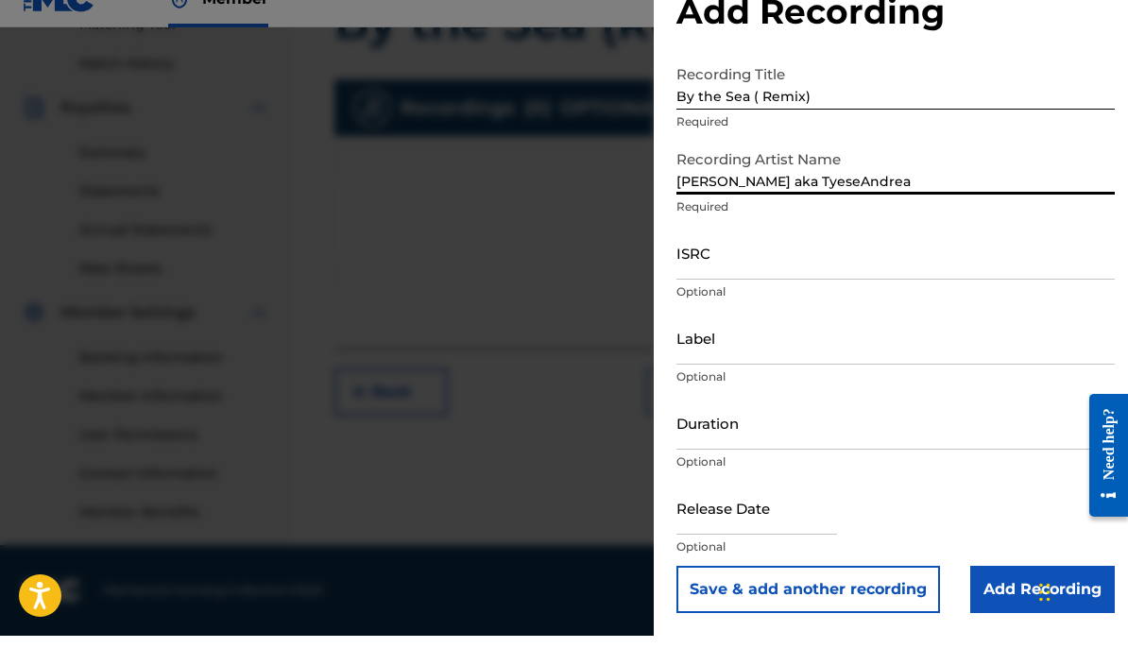
scroll to position [26, 0]
type input "Tyese B. aka TyeseAndrea"
click at [717, 255] on input "ISRC" at bounding box center [896, 282] width 438 height 54
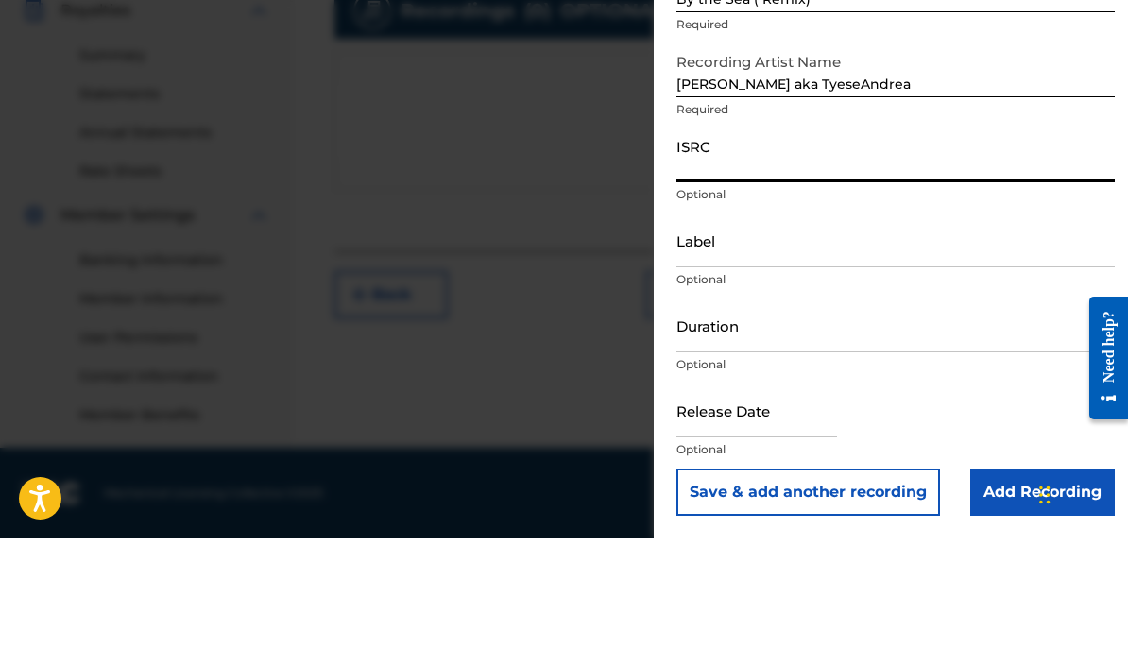
paste input "QZWFW2593923"
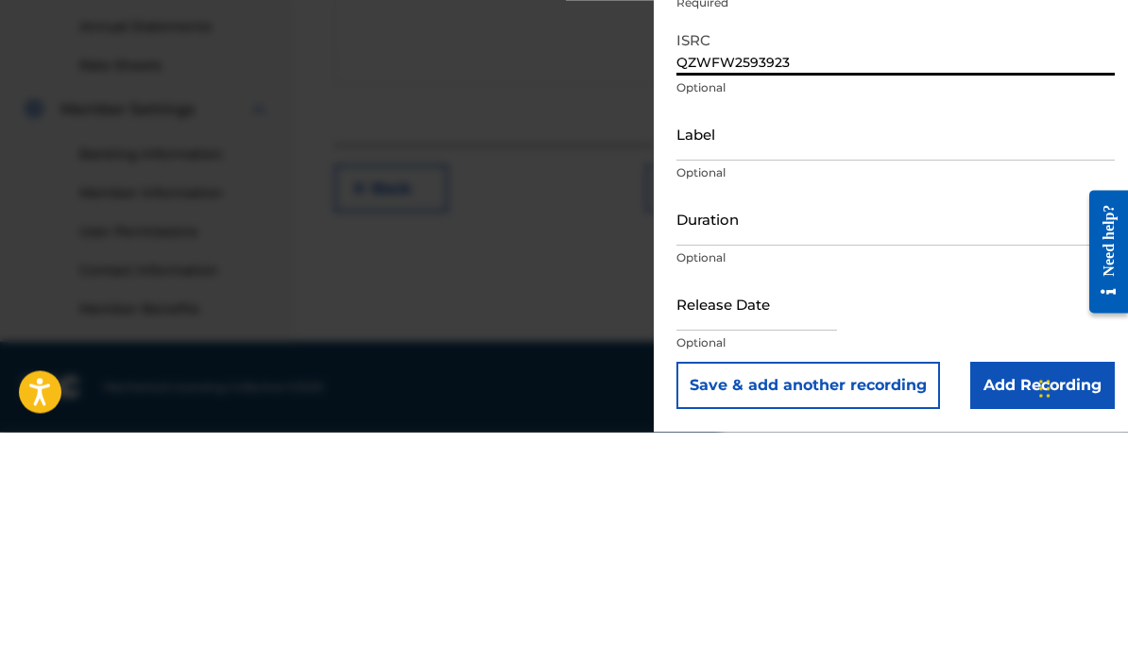
type input "QZWFW2593923"
click at [699, 340] on input "Label" at bounding box center [896, 367] width 438 height 54
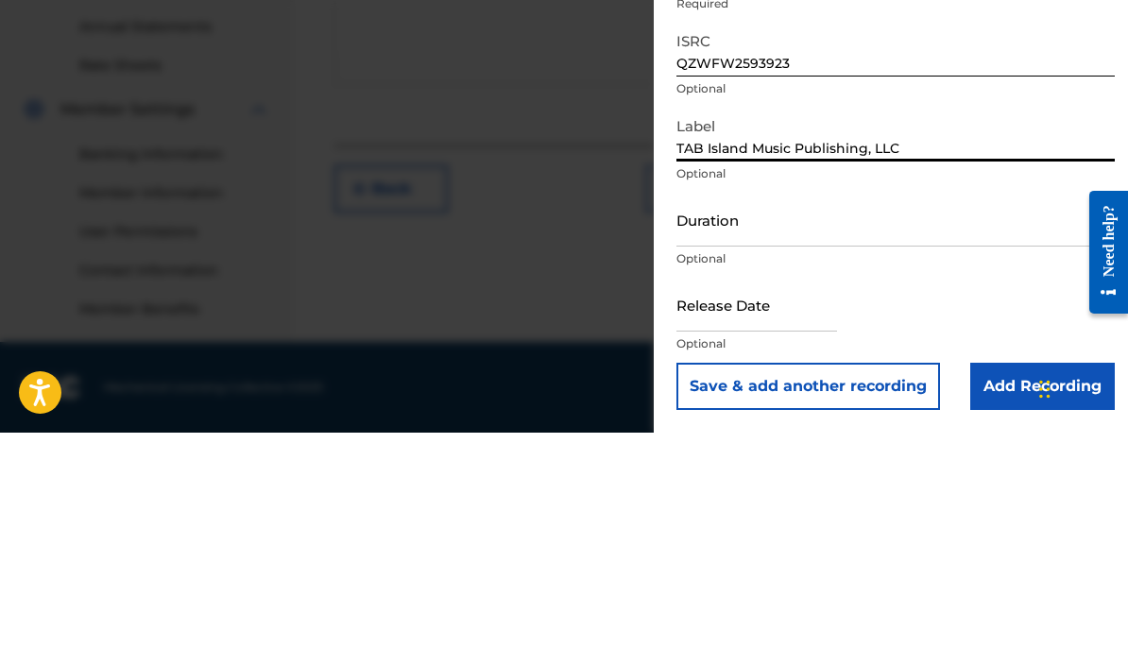
type input "TAB Island Music Publishing, LLC"
click at [689, 425] on input "Duration" at bounding box center [896, 452] width 438 height 54
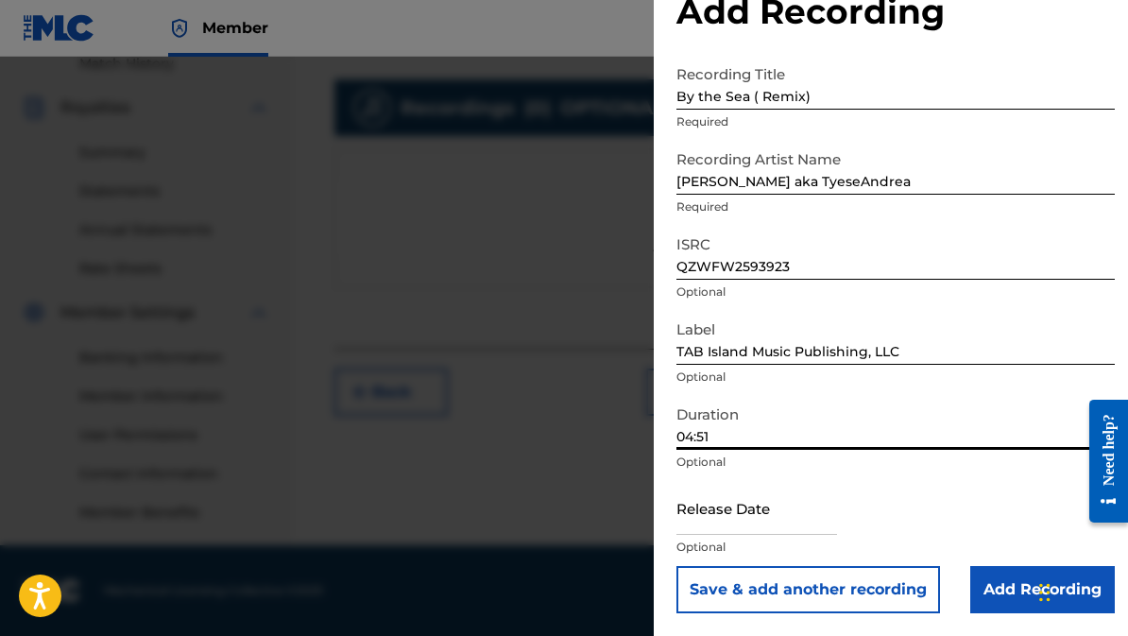
scroll to position [55, 0]
type input "04:51"
click at [693, 514] on input "text" at bounding box center [757, 508] width 161 height 54
select select "7"
select select "2025"
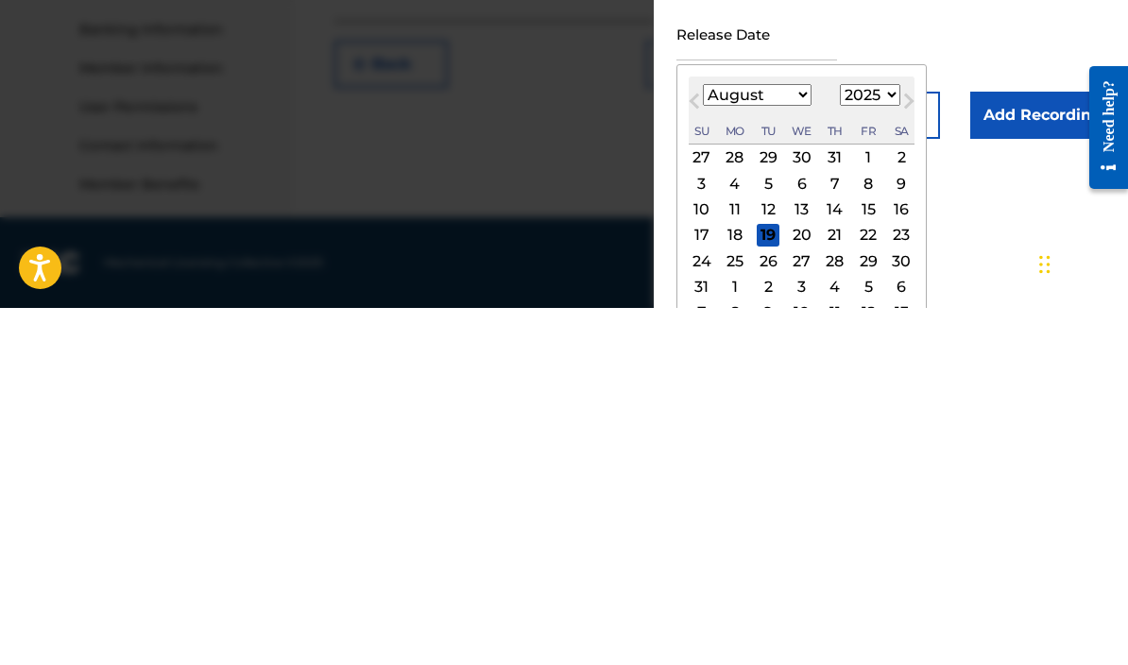
scroll to position [177, 0]
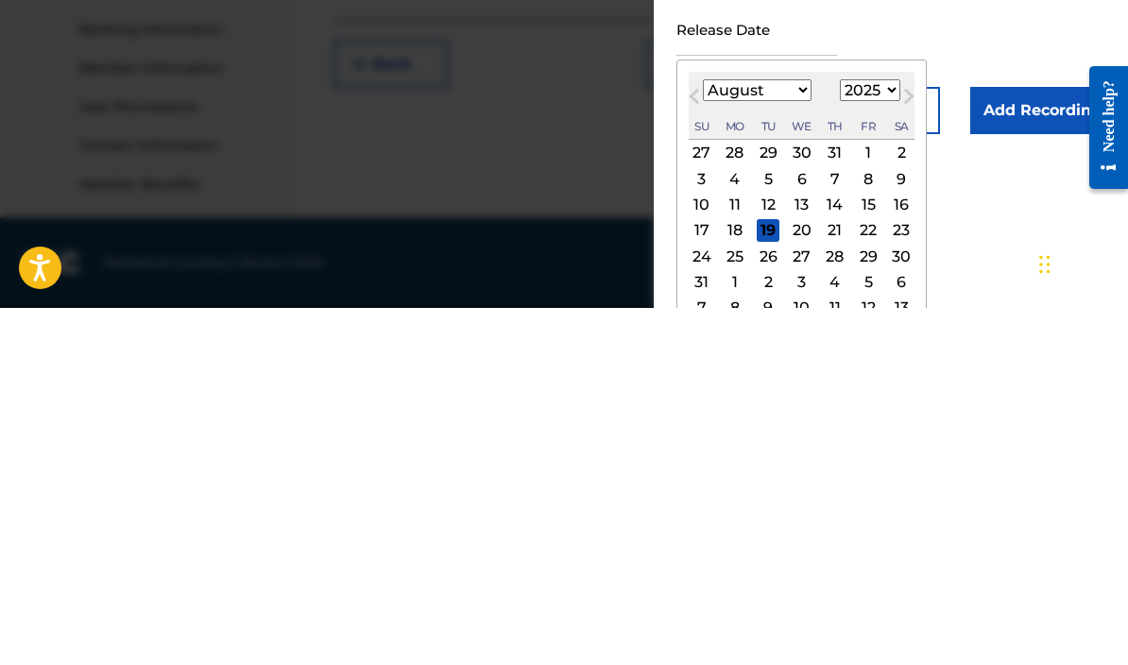
click at [880, 551] on div "15" at bounding box center [868, 562] width 23 height 23
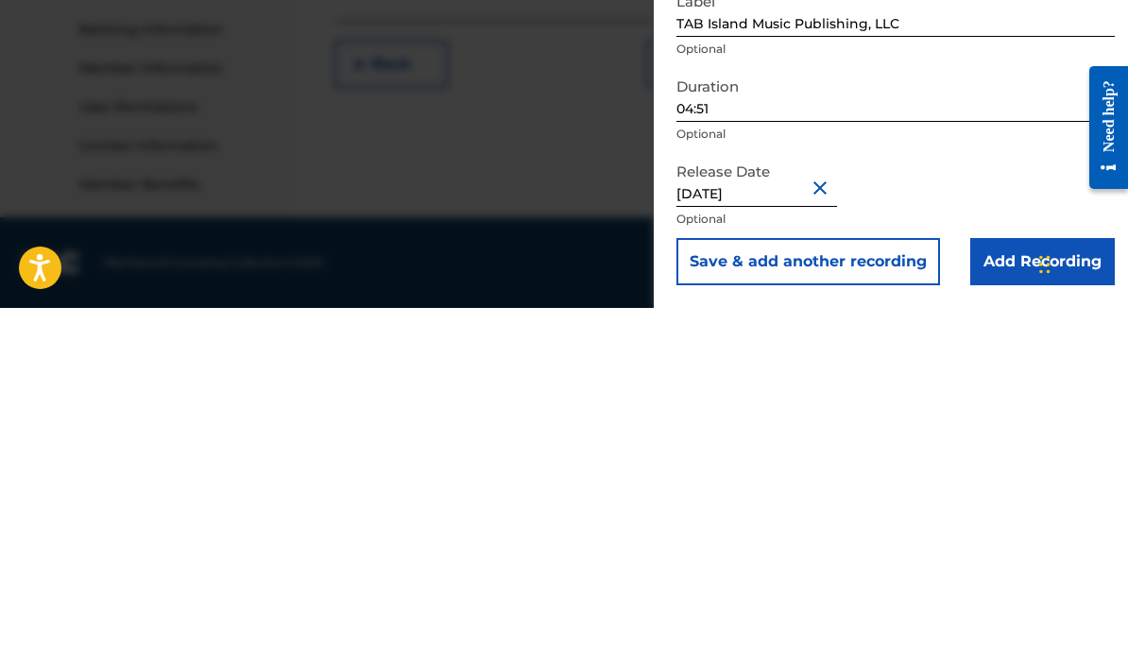
type input "August 15 2025"
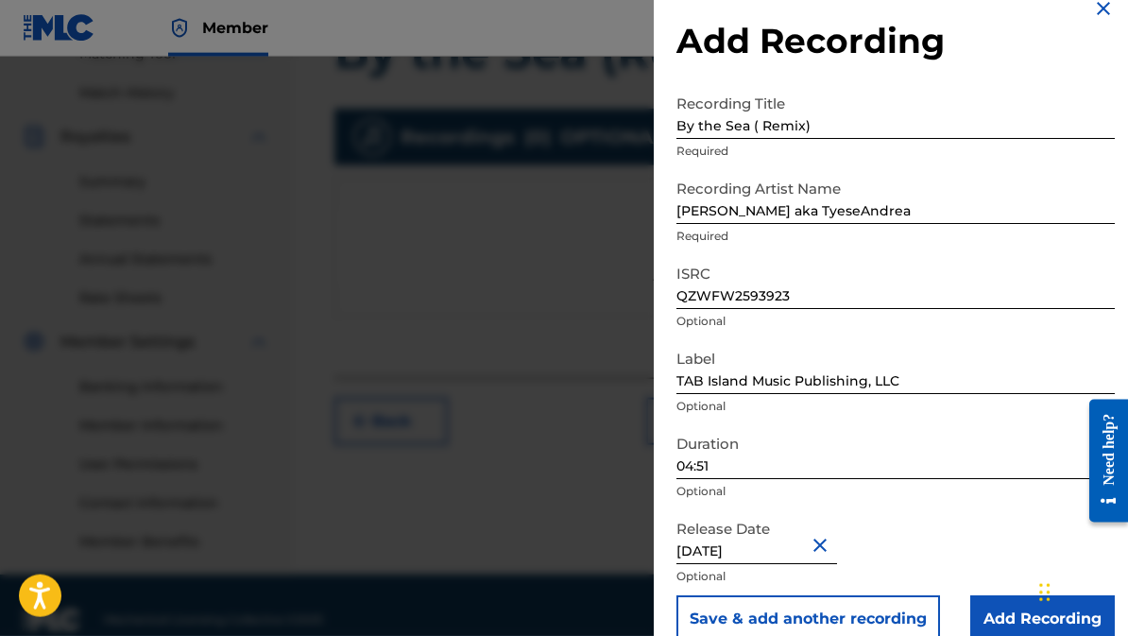
scroll to position [536, 0]
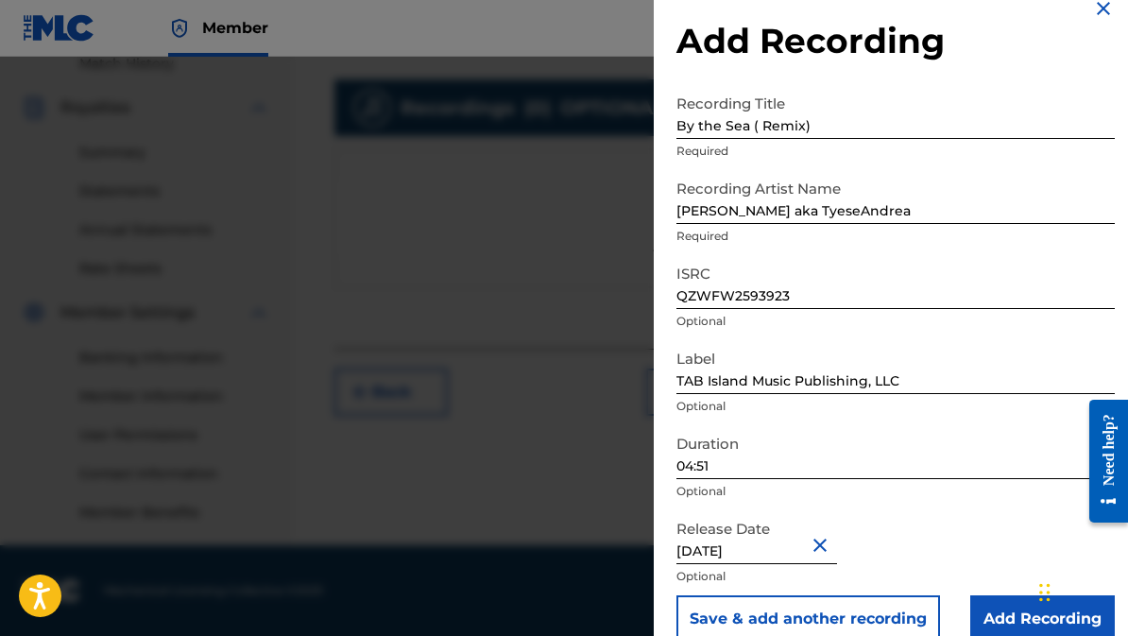
click at [1006, 610] on input "Add Recording" at bounding box center [1042, 618] width 145 height 47
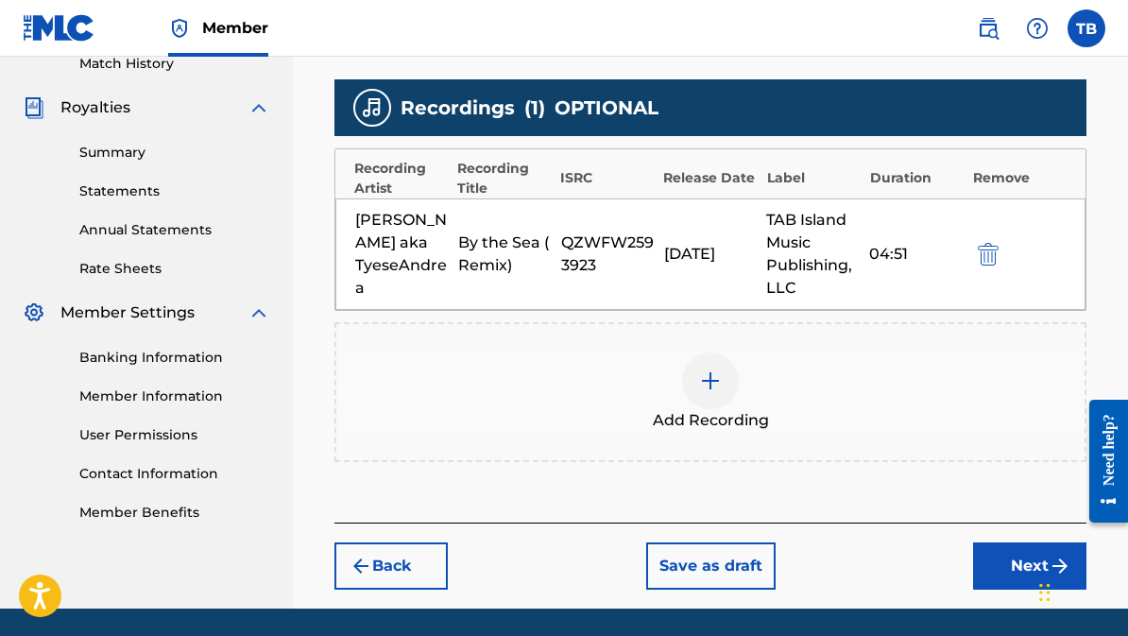
click at [999, 566] on button "Next" at bounding box center [1029, 565] width 113 height 47
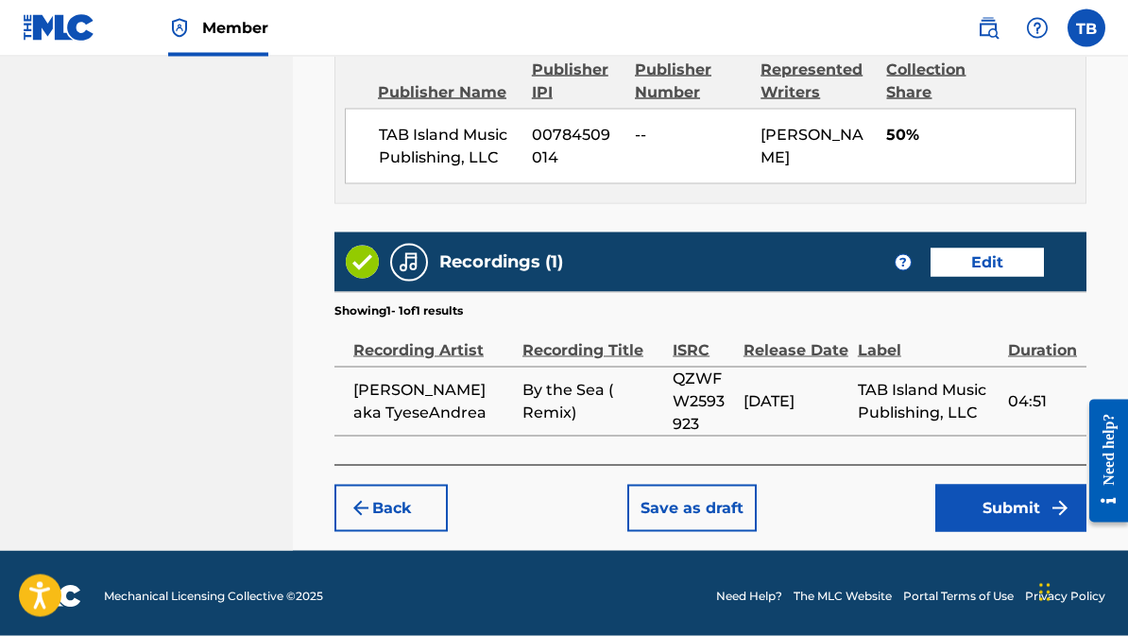
scroll to position [1066, 0]
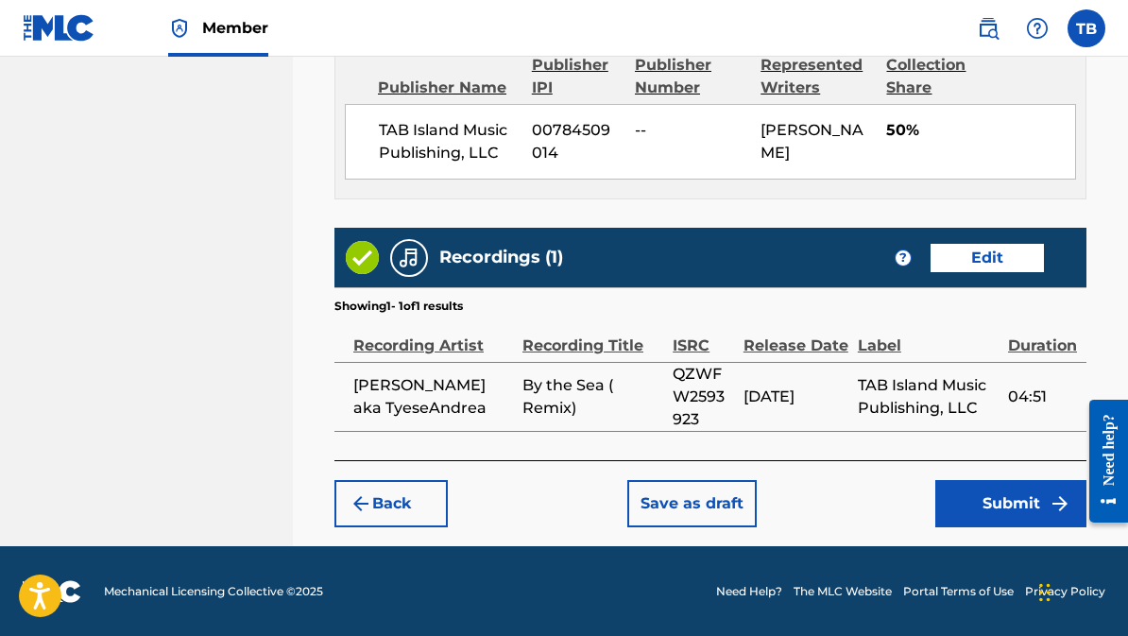
click at [986, 505] on button "Submit" at bounding box center [1010, 503] width 151 height 47
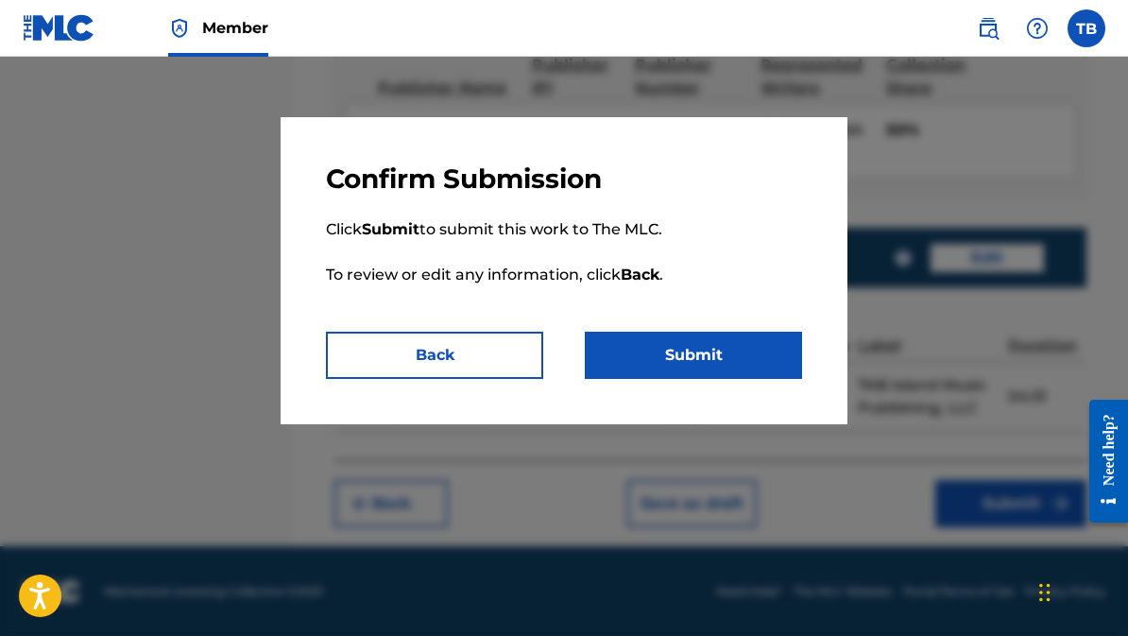
click at [652, 355] on button "Submit" at bounding box center [693, 355] width 217 height 47
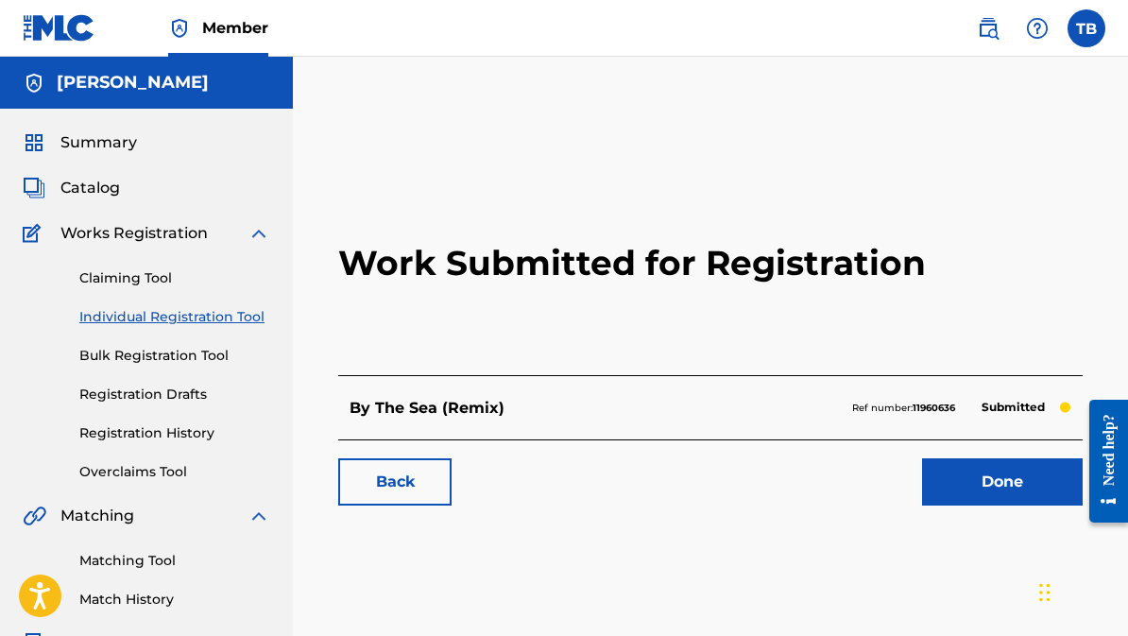
click at [966, 492] on link "Done" at bounding box center [1002, 481] width 161 height 47
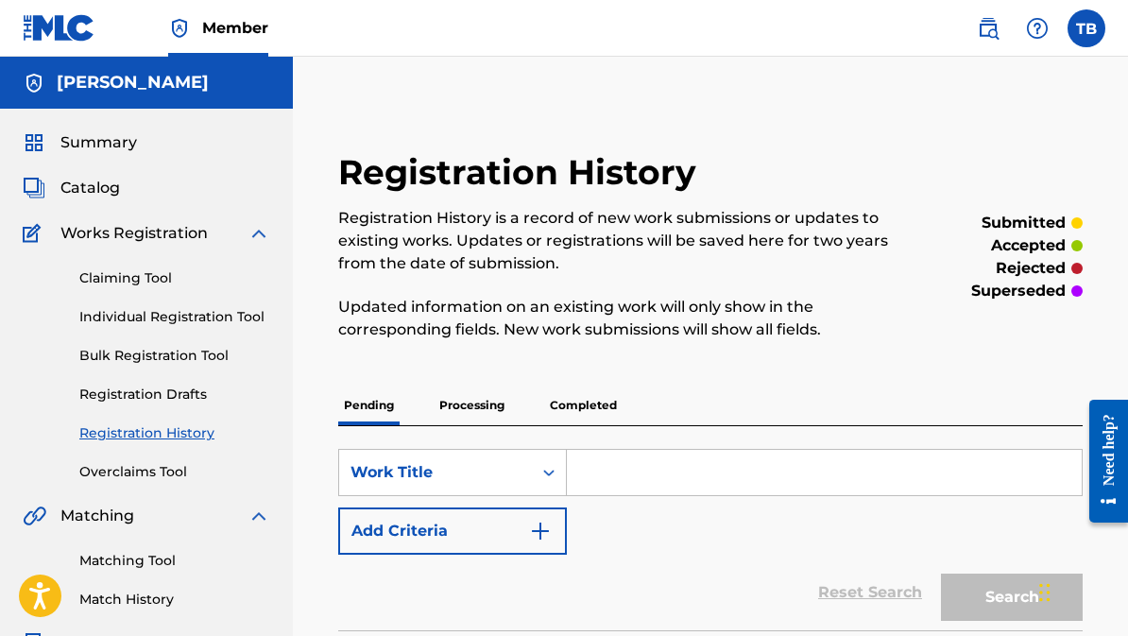
click at [596, 494] on input "Search Form" at bounding box center [824, 472] width 515 height 45
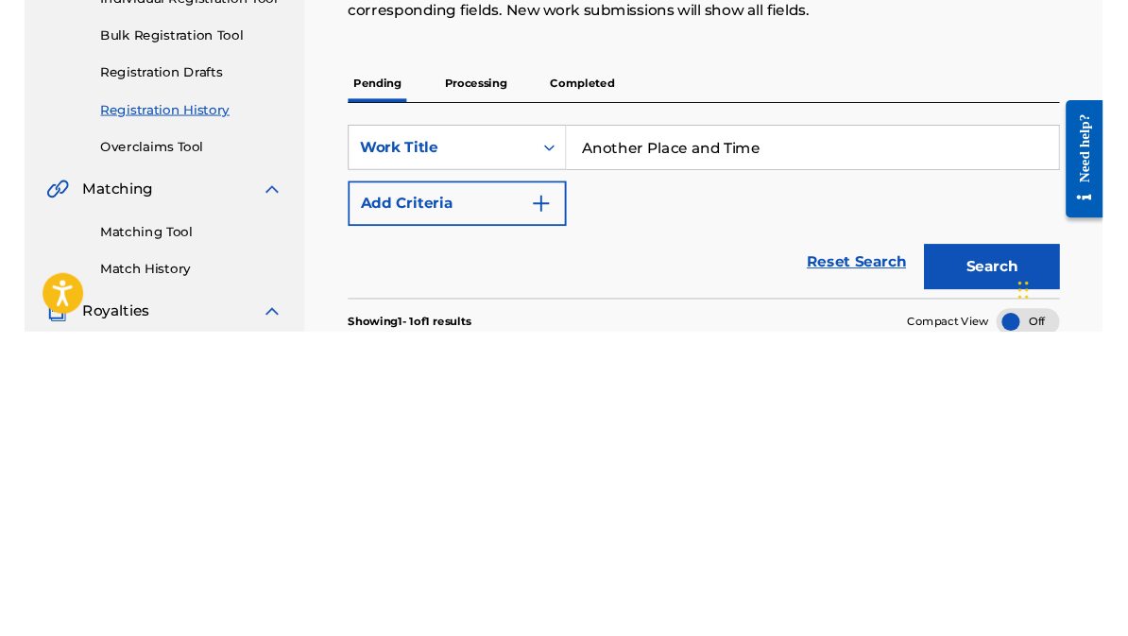
scroll to position [318, 0]
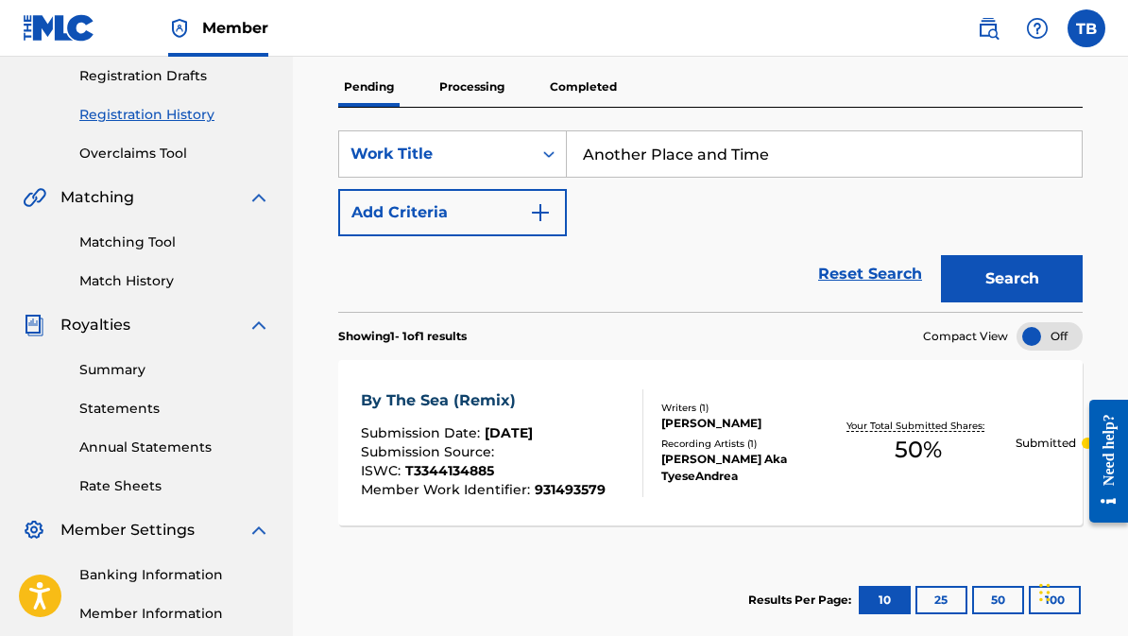
type input "Another Place and Time"
click at [543, 218] on img "Search Form" at bounding box center [540, 212] width 23 height 23
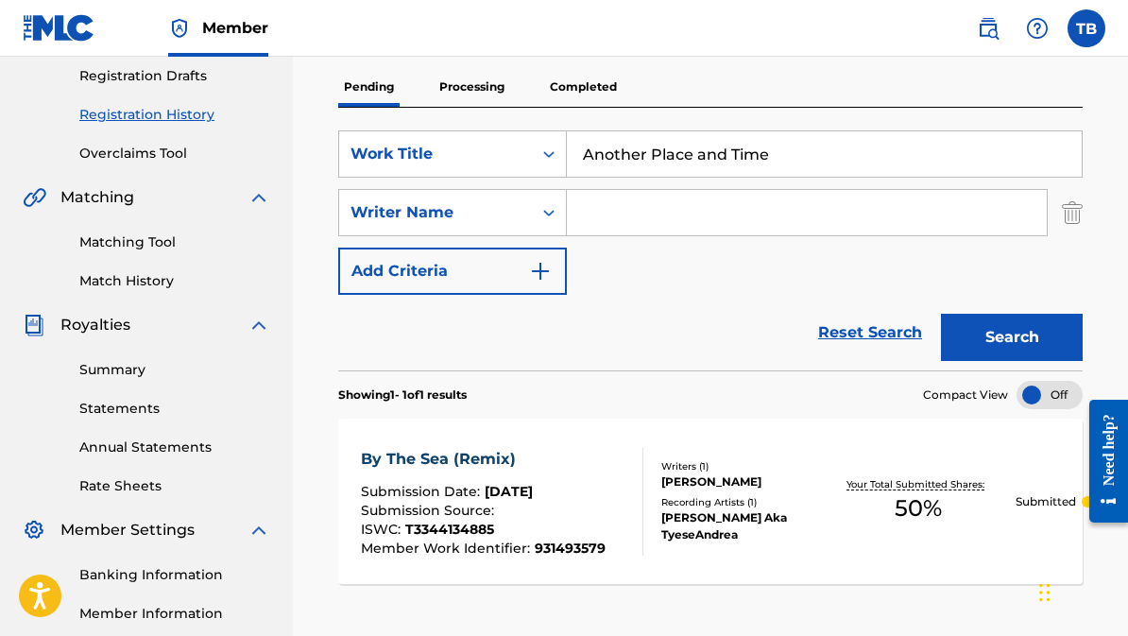
click at [700, 490] on div "TYESE BROWN" at bounding box center [740, 481] width 159 height 17
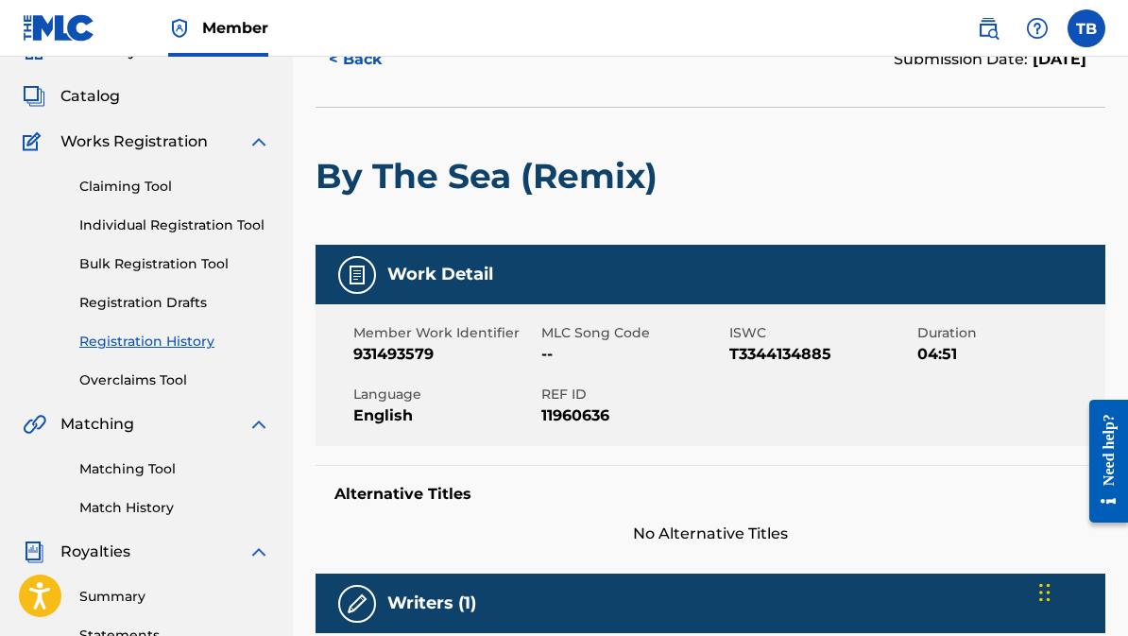
scroll to position [91, 0]
click at [354, 283] on img at bounding box center [357, 276] width 23 height 23
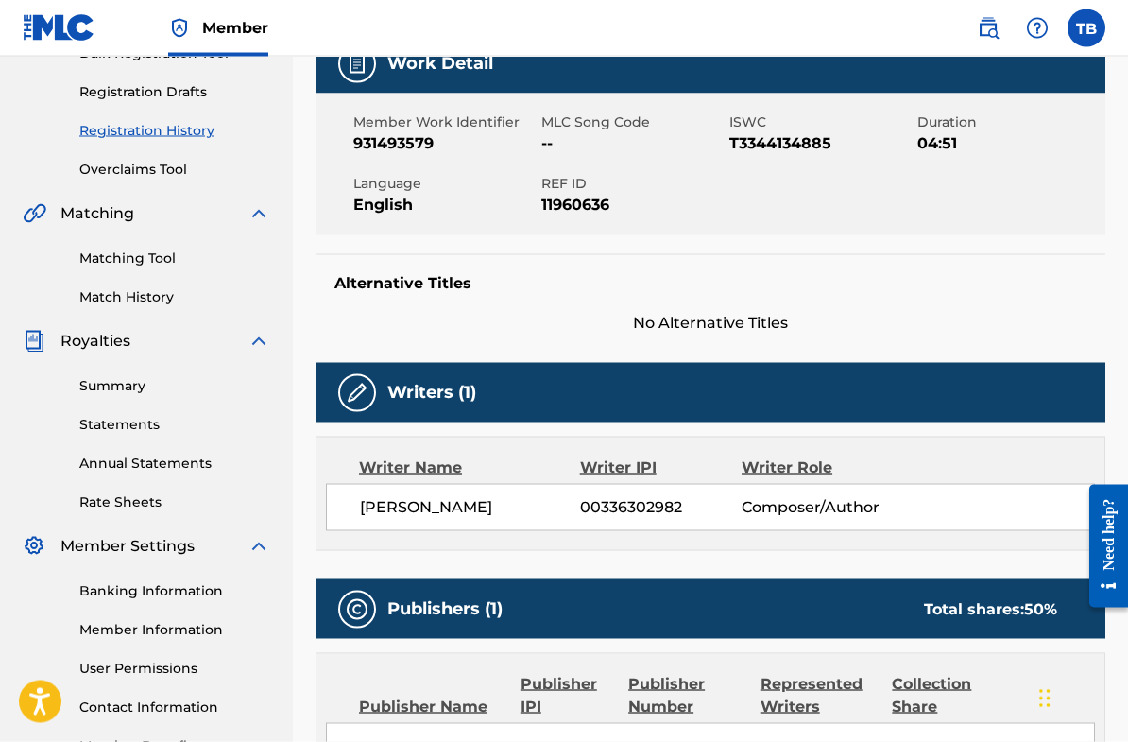
scroll to position [305, 0]
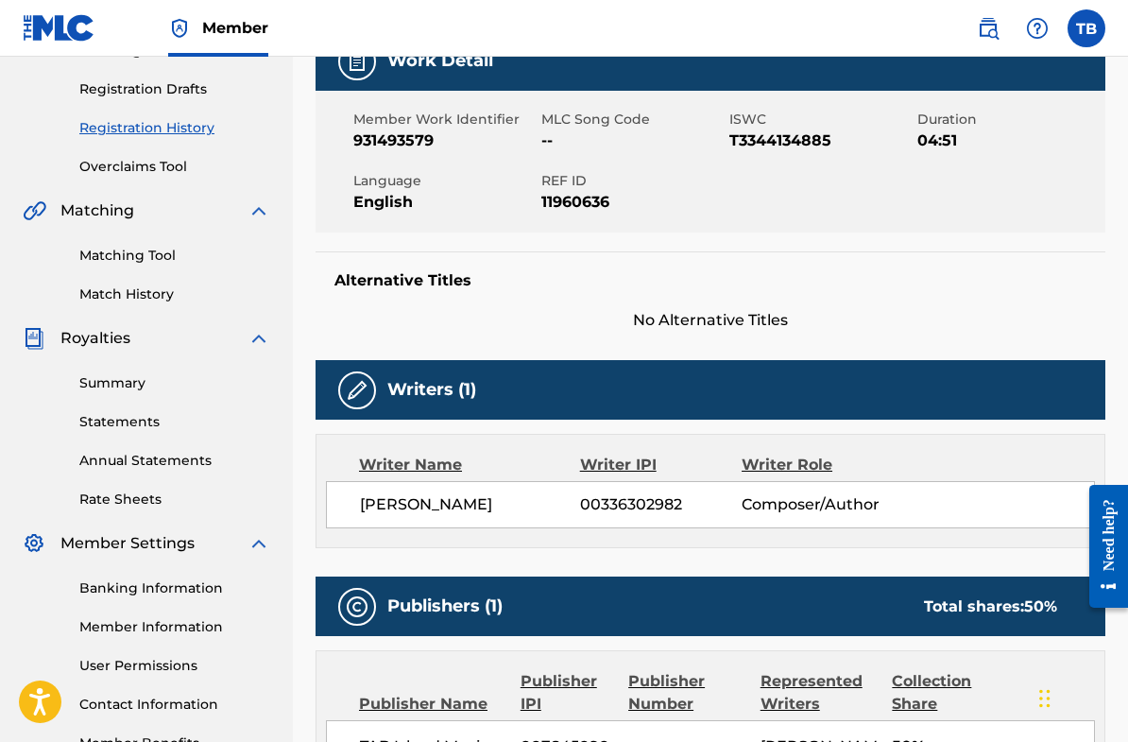
click at [420, 465] on div "Writer Name" at bounding box center [469, 465] width 221 height 23
click at [440, 513] on span "TYESE BROWN" at bounding box center [470, 504] width 220 height 23
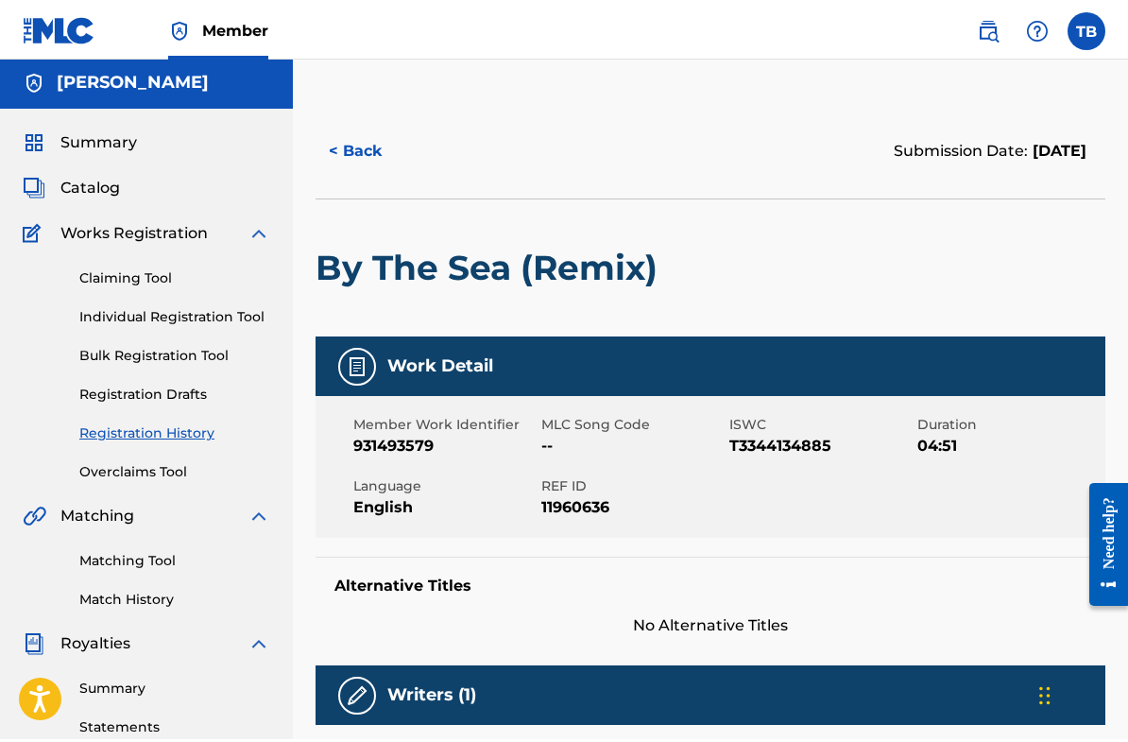
scroll to position [0, 0]
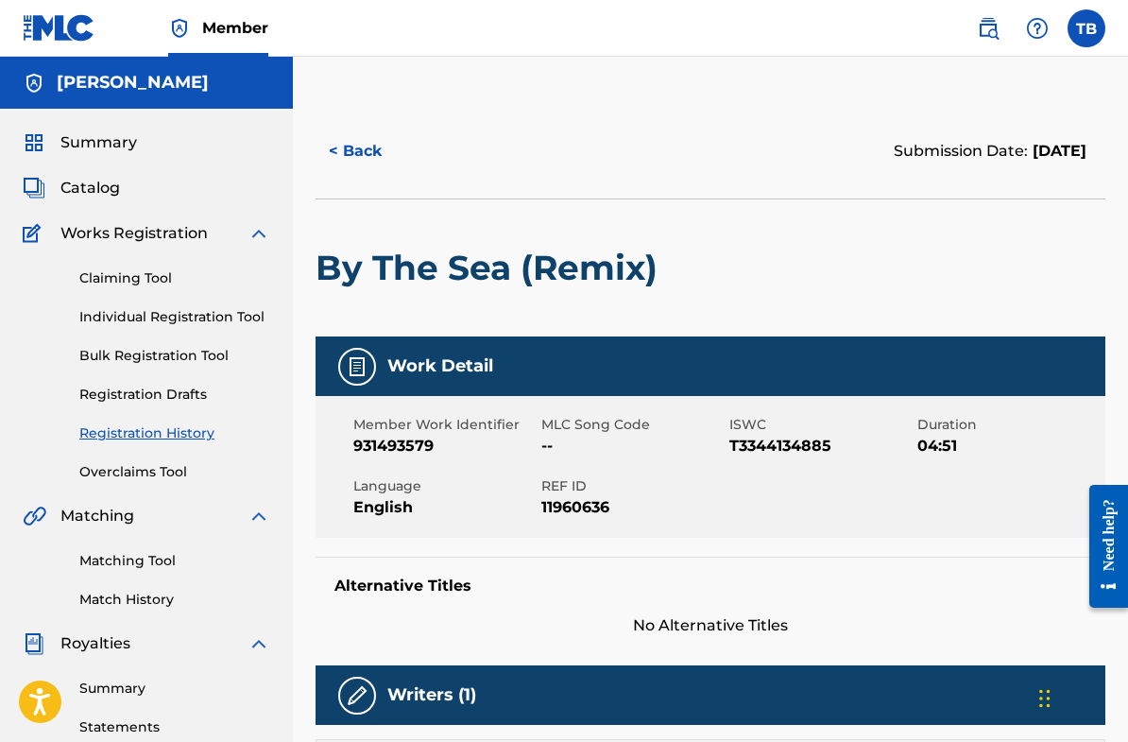
click at [350, 152] on button "< Back" at bounding box center [372, 151] width 113 height 47
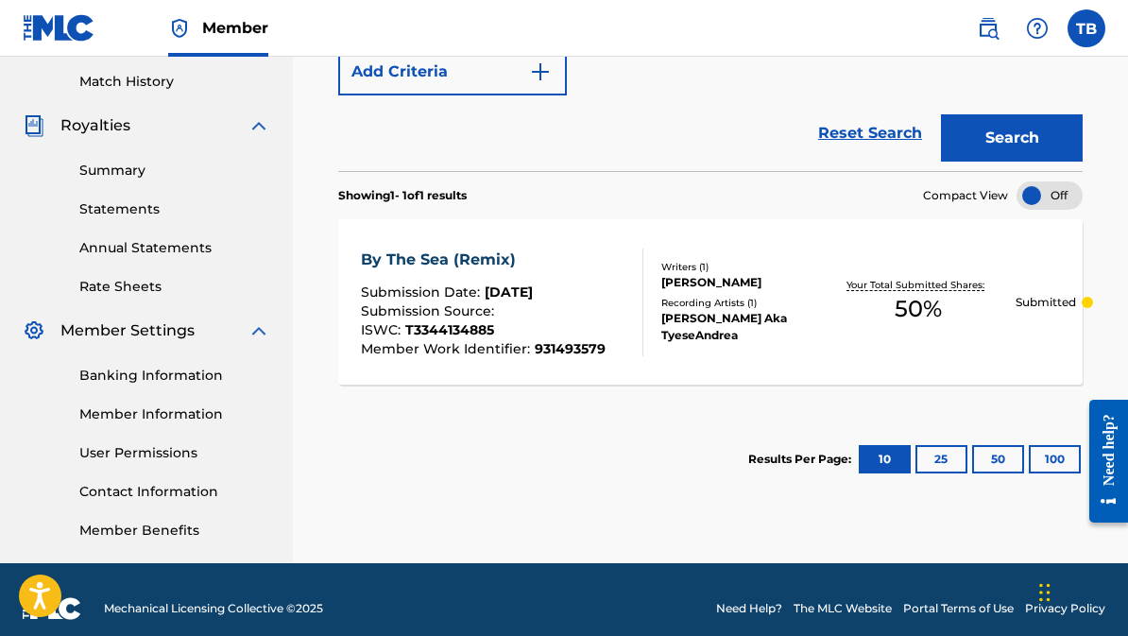
scroll to position [536, 0]
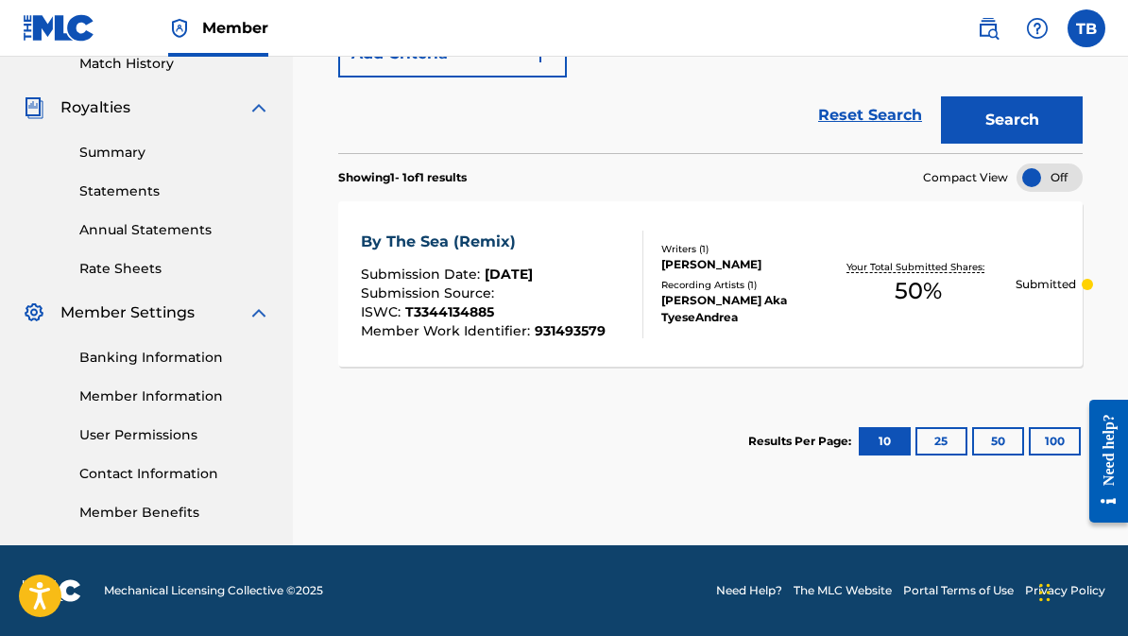
click at [944, 448] on button "25" at bounding box center [942, 441] width 52 height 28
click at [874, 451] on button "10" at bounding box center [885, 441] width 52 height 28
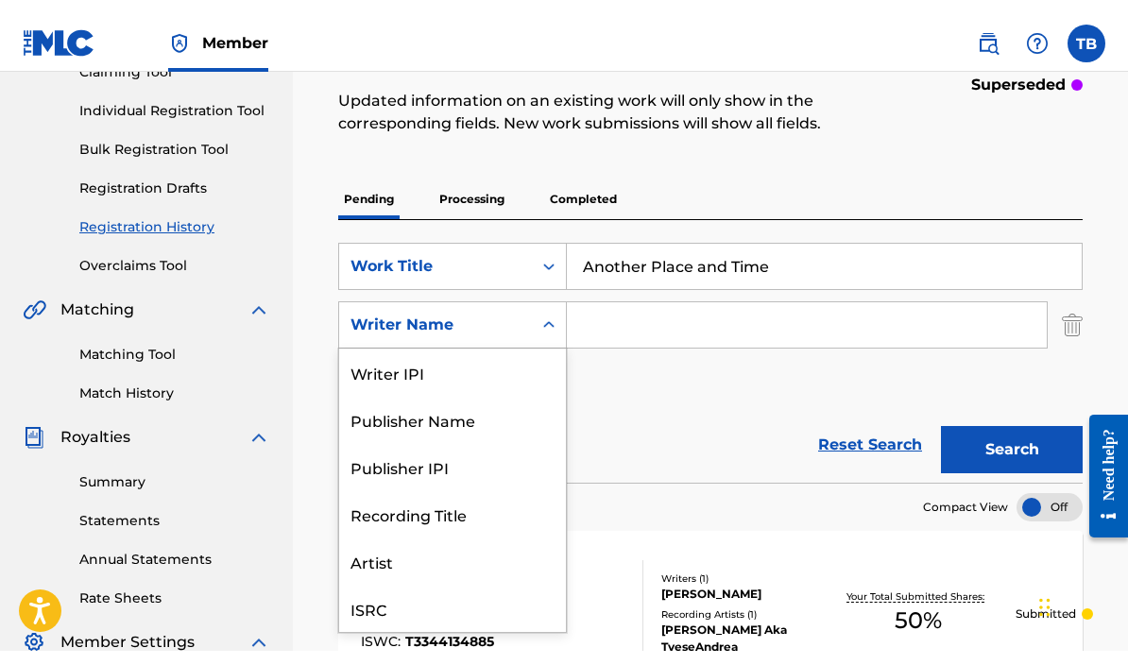
scroll to position [47, 0]
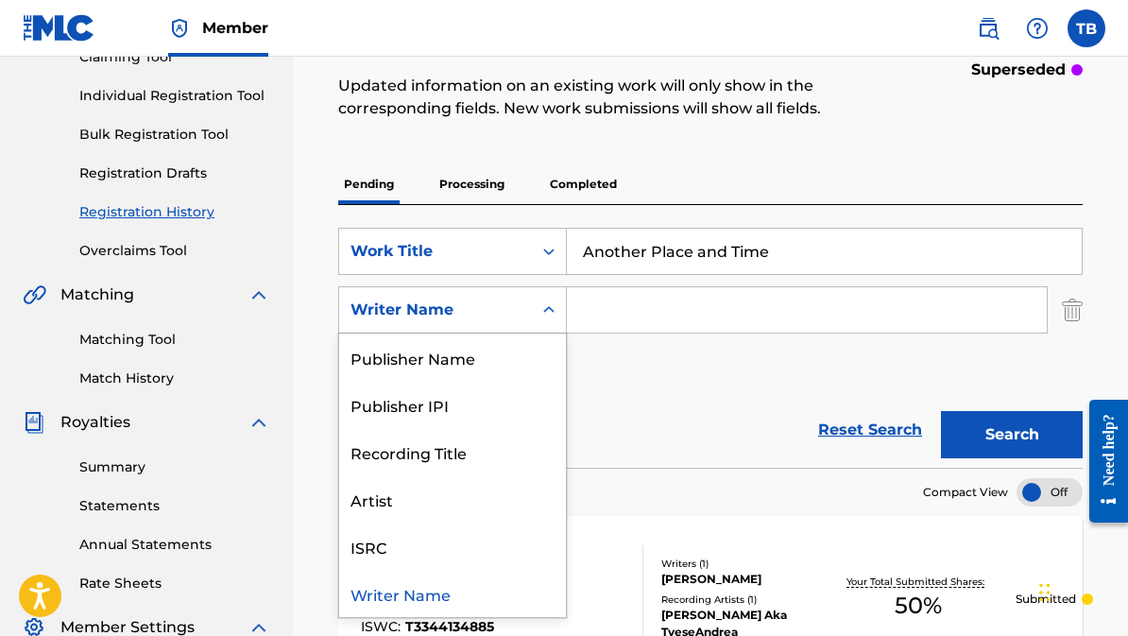
click at [616, 320] on input "Search Form" at bounding box center [807, 309] width 480 height 45
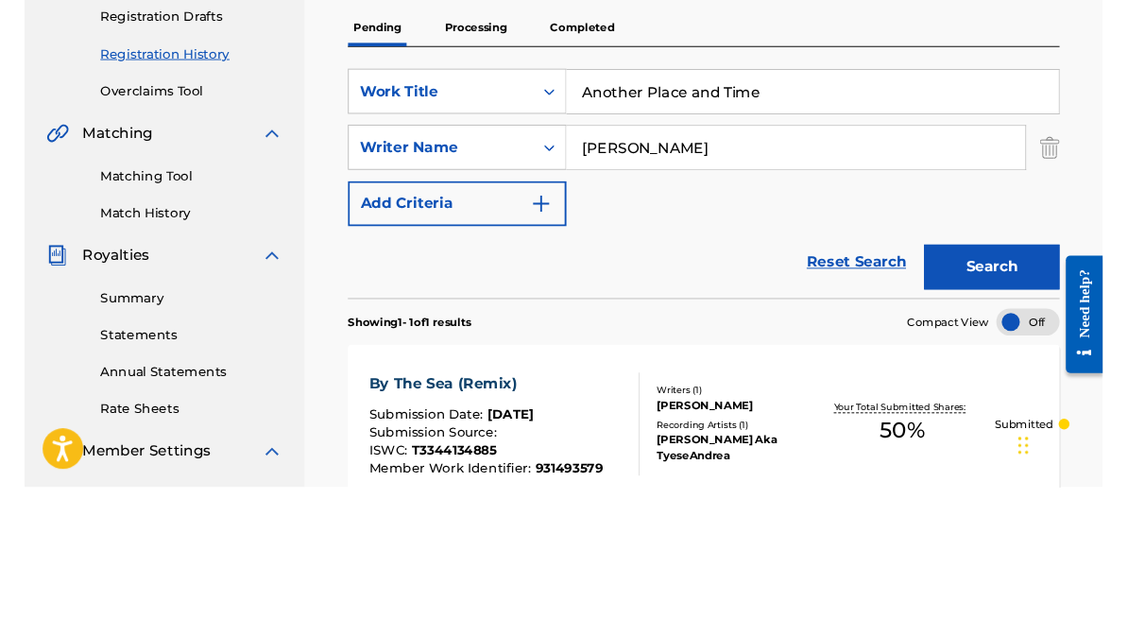
scroll to position [377, 0]
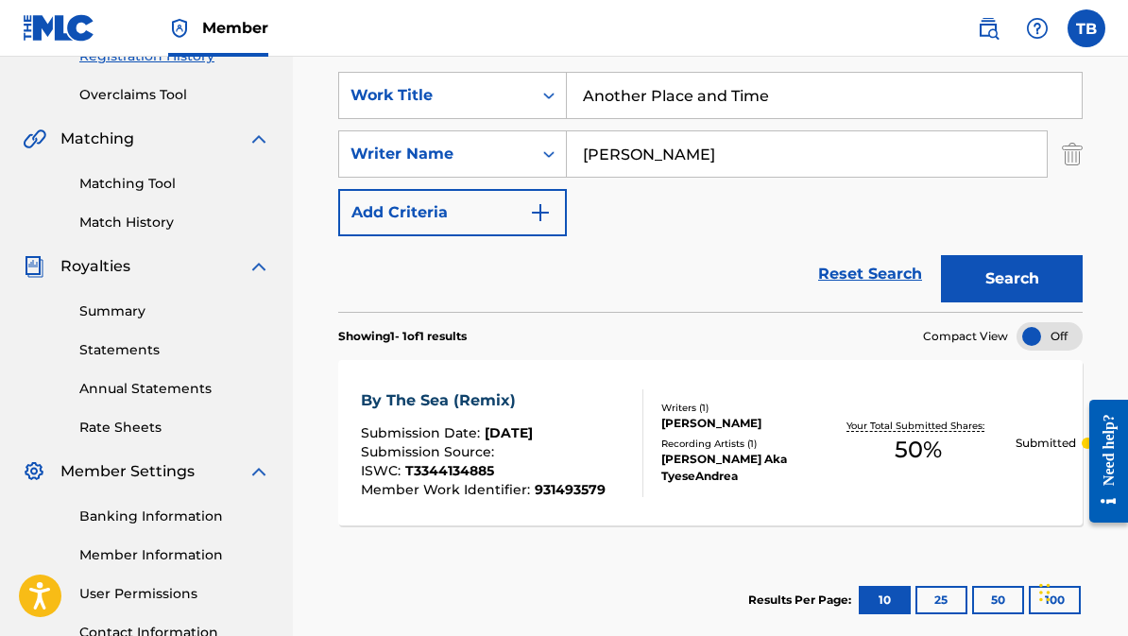
type input "Tyese Brown"
click at [1008, 273] on button "Search" at bounding box center [1012, 278] width 142 height 47
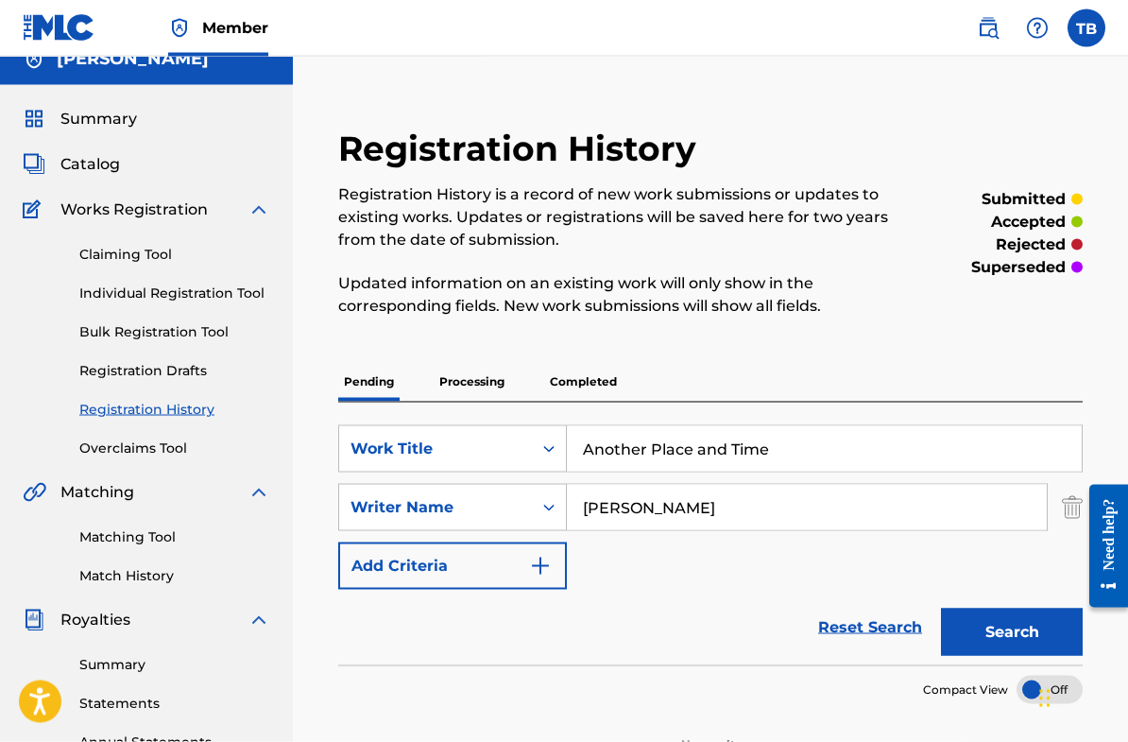
scroll to position [25, 0]
click at [529, 566] on img "Search Form" at bounding box center [540, 565] width 23 height 23
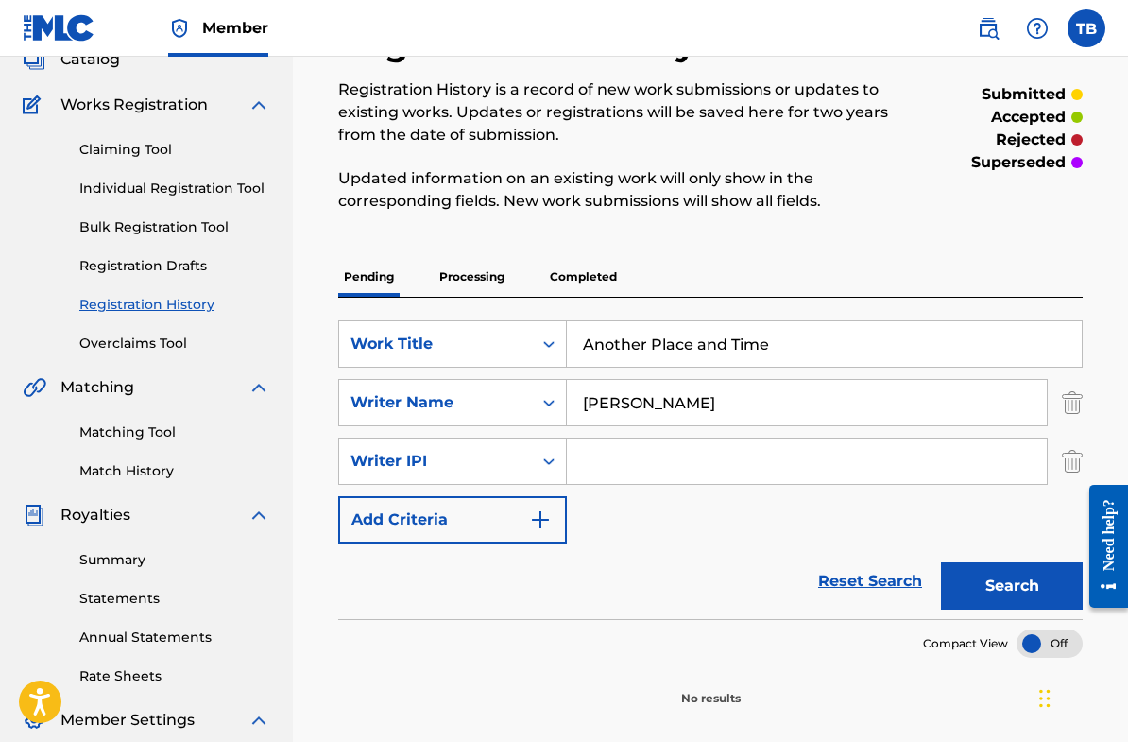
scroll to position [127, 0]
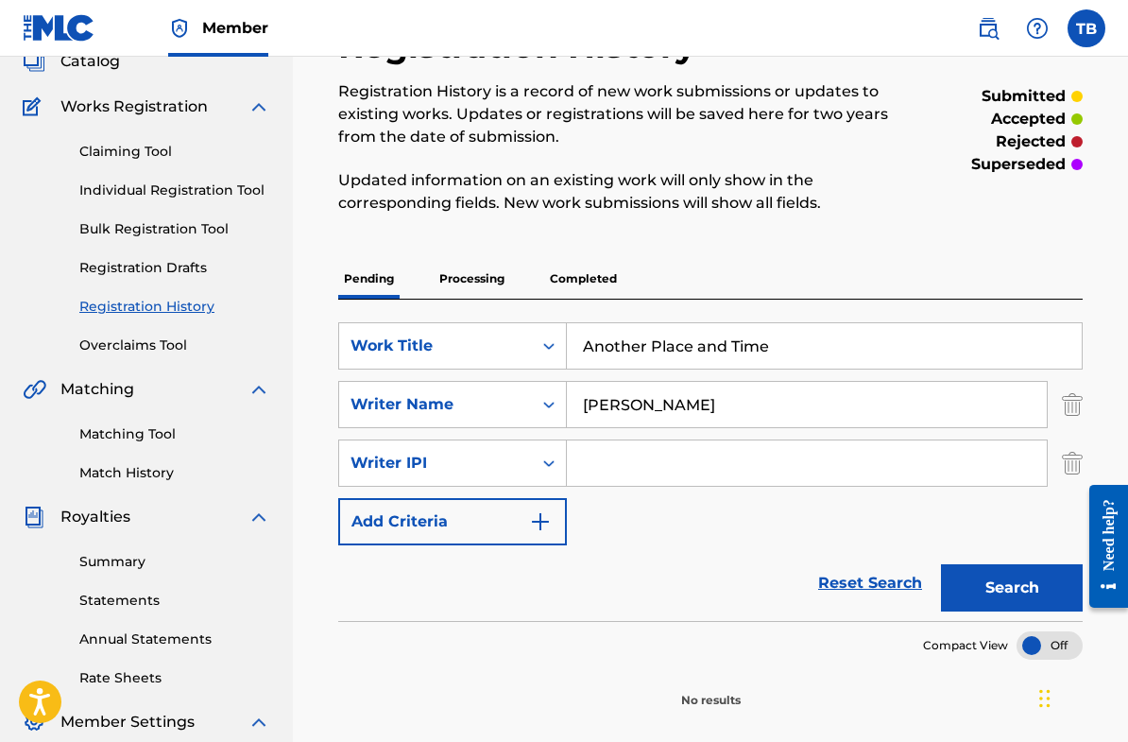
click at [101, 111] on span "Works Registration" at bounding box center [133, 106] width 147 height 23
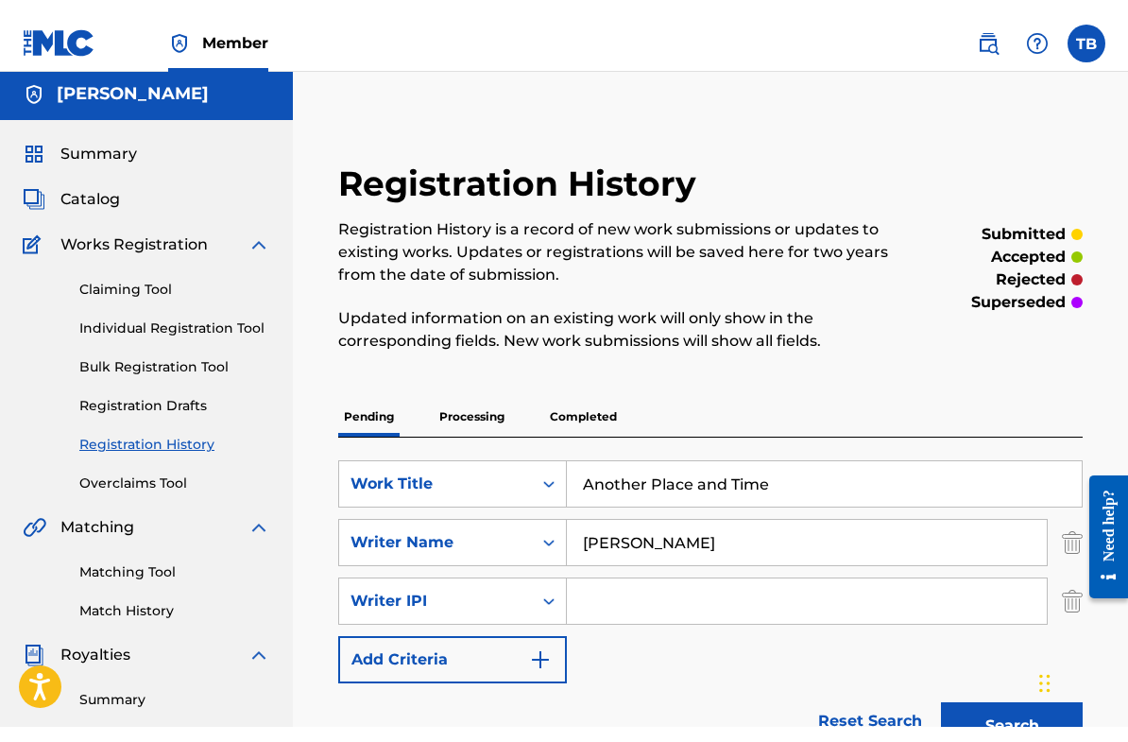
scroll to position [0, 0]
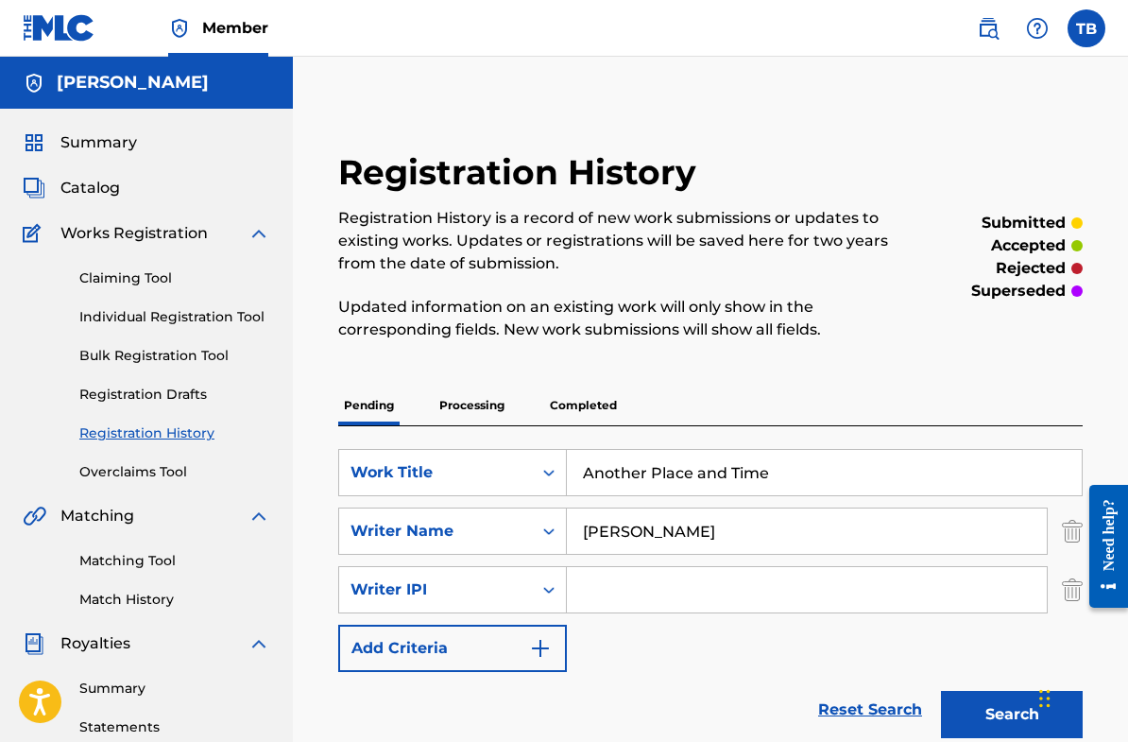
click at [129, 319] on link "Individual Registration Tool" at bounding box center [174, 317] width 191 height 20
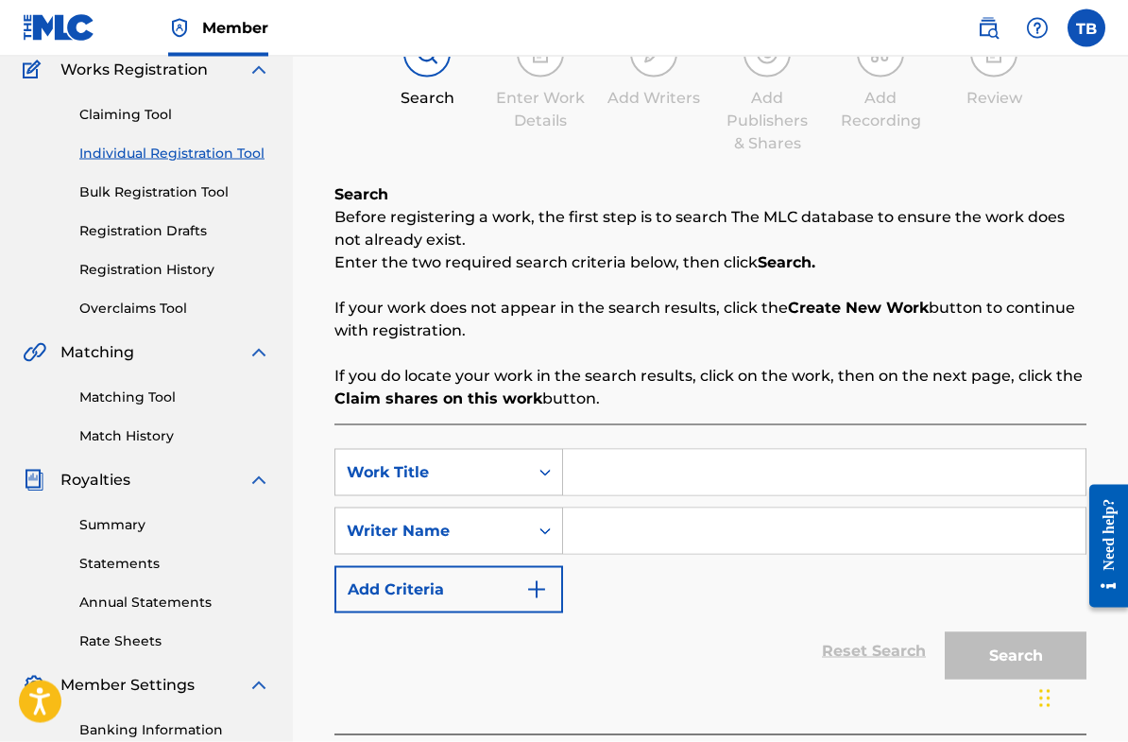
scroll to position [164, 0]
click at [125, 197] on link "Bulk Registration Tool" at bounding box center [174, 191] width 191 height 20
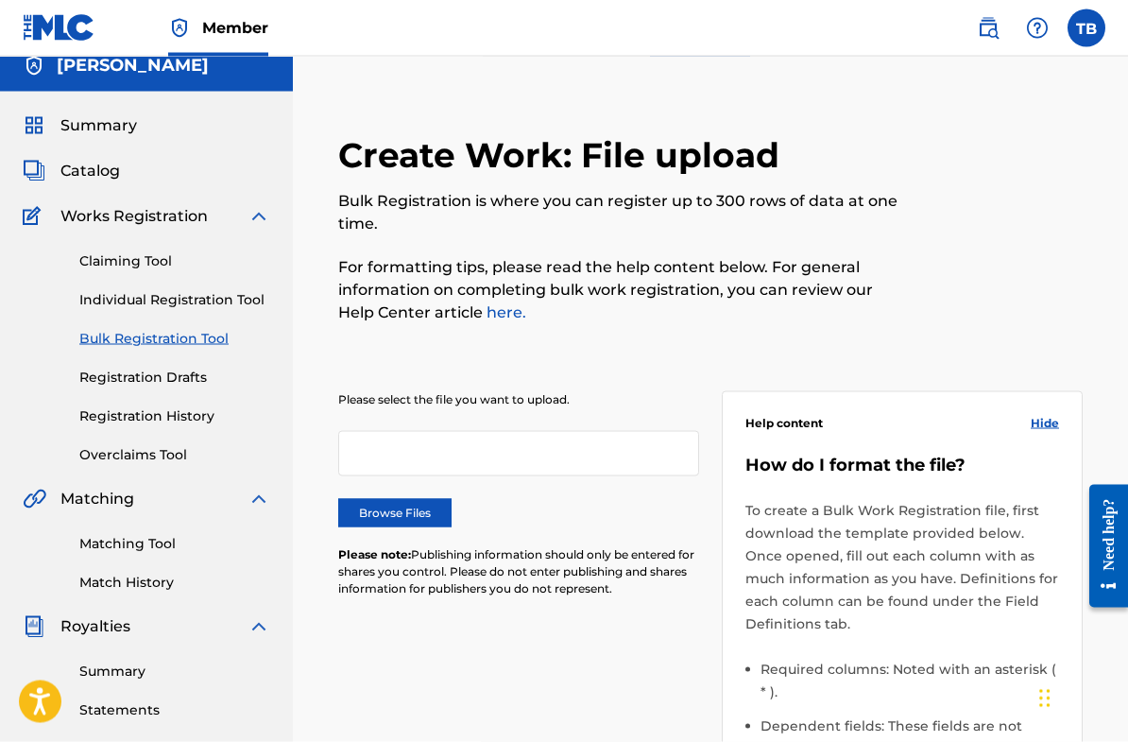
scroll to position [18, 0]
click at [103, 215] on span "Works Registration" at bounding box center [133, 215] width 147 height 23
click at [109, 258] on link "Claiming Tool" at bounding box center [174, 260] width 191 height 20
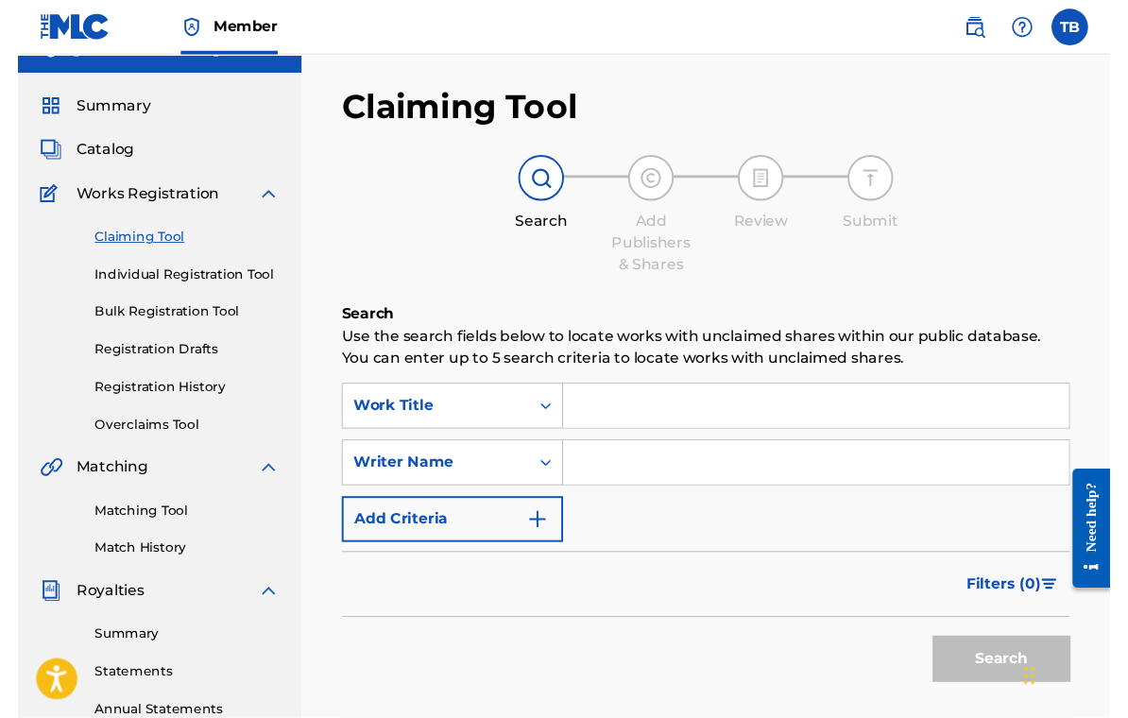
scroll to position [62, 0]
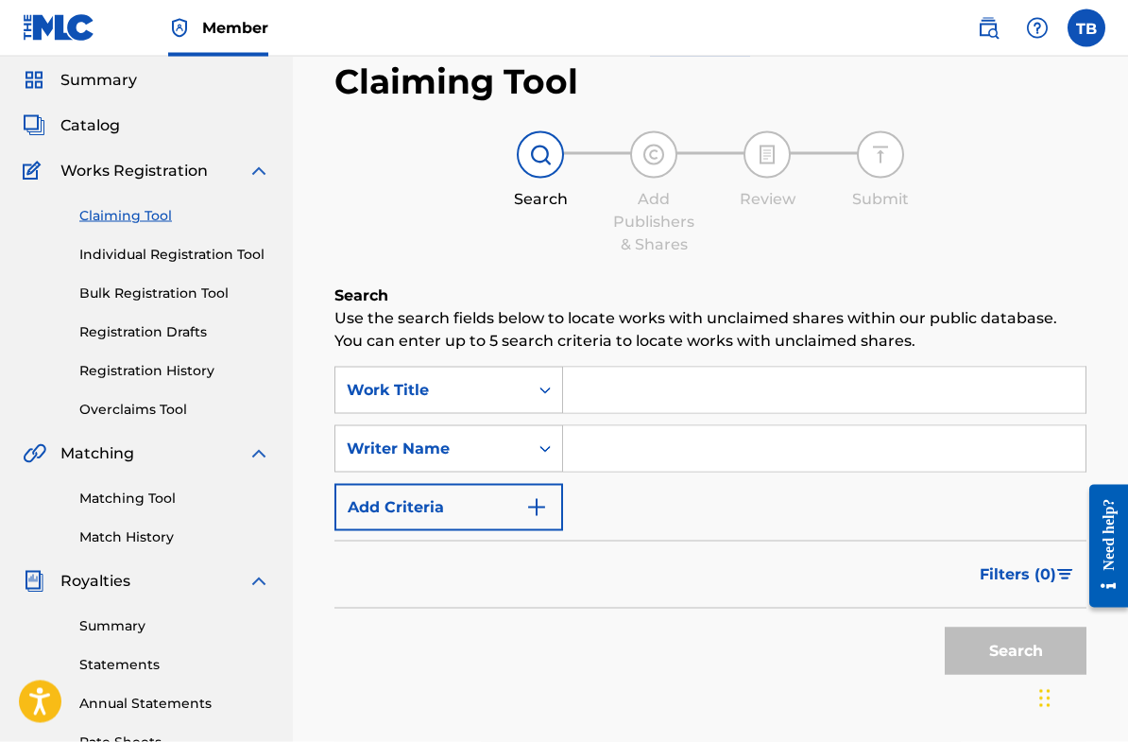
click at [604, 393] on input "Search Form" at bounding box center [824, 390] width 523 height 45
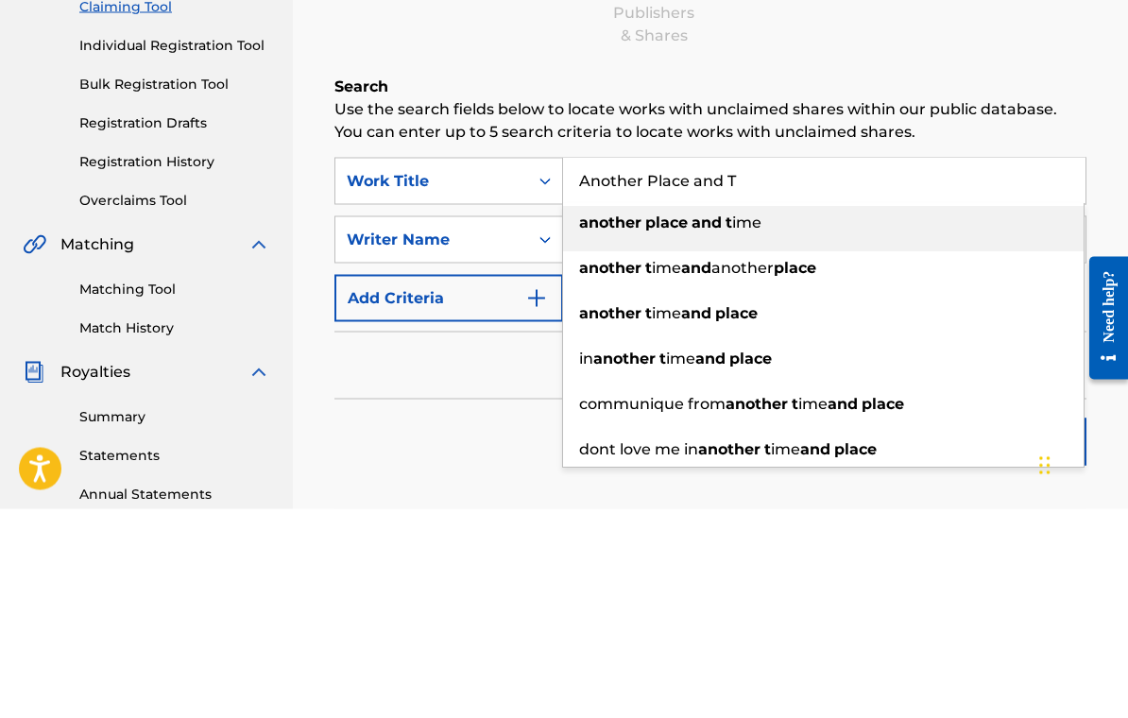
click at [620, 423] on strong "another" at bounding box center [610, 432] width 62 height 18
type input "another place and time"
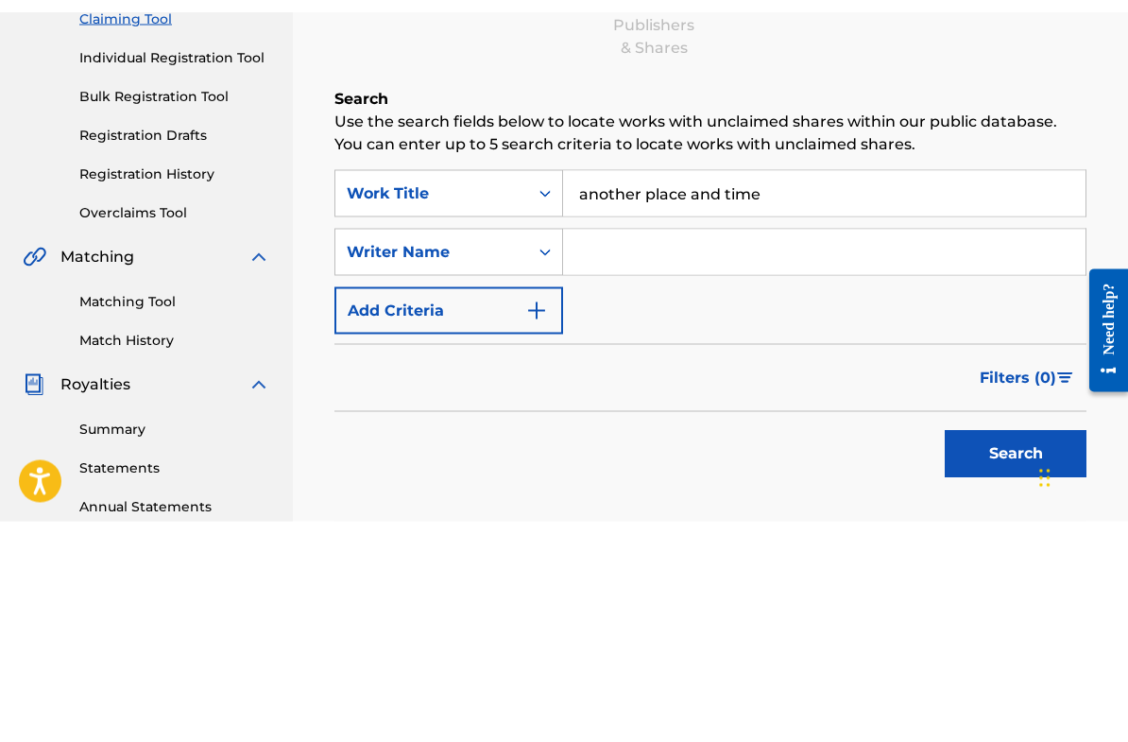
scroll to position [272, 0]
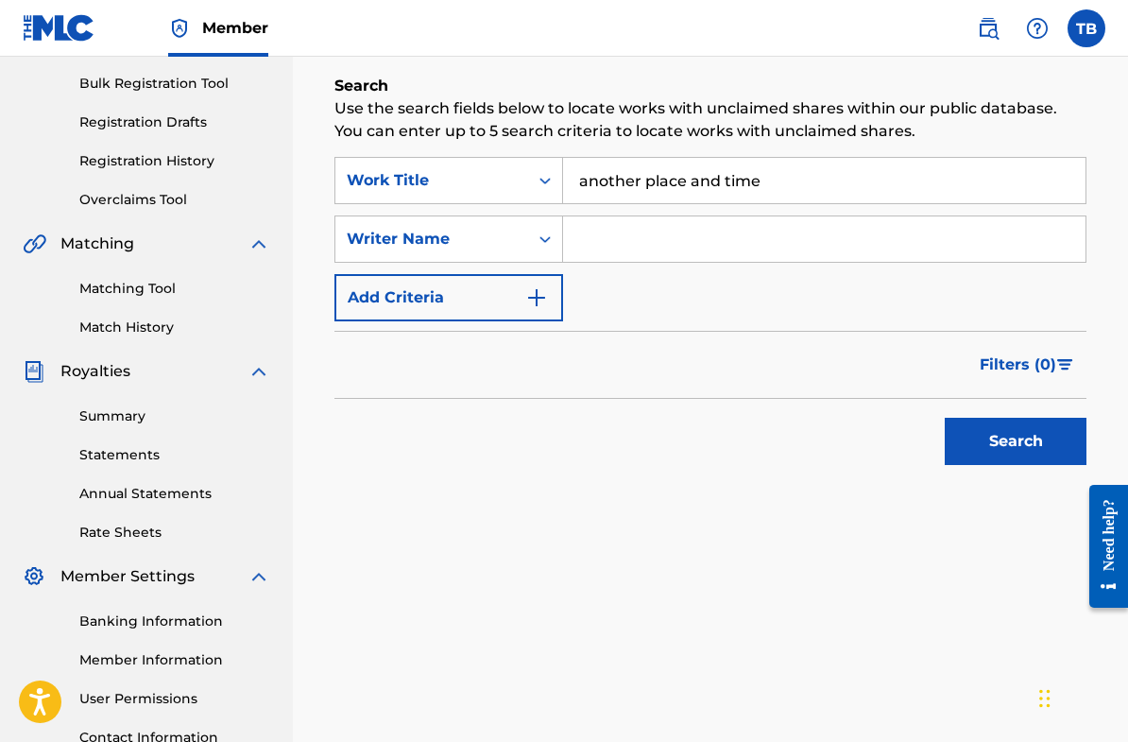
click at [1015, 443] on button "Search" at bounding box center [1016, 441] width 142 height 47
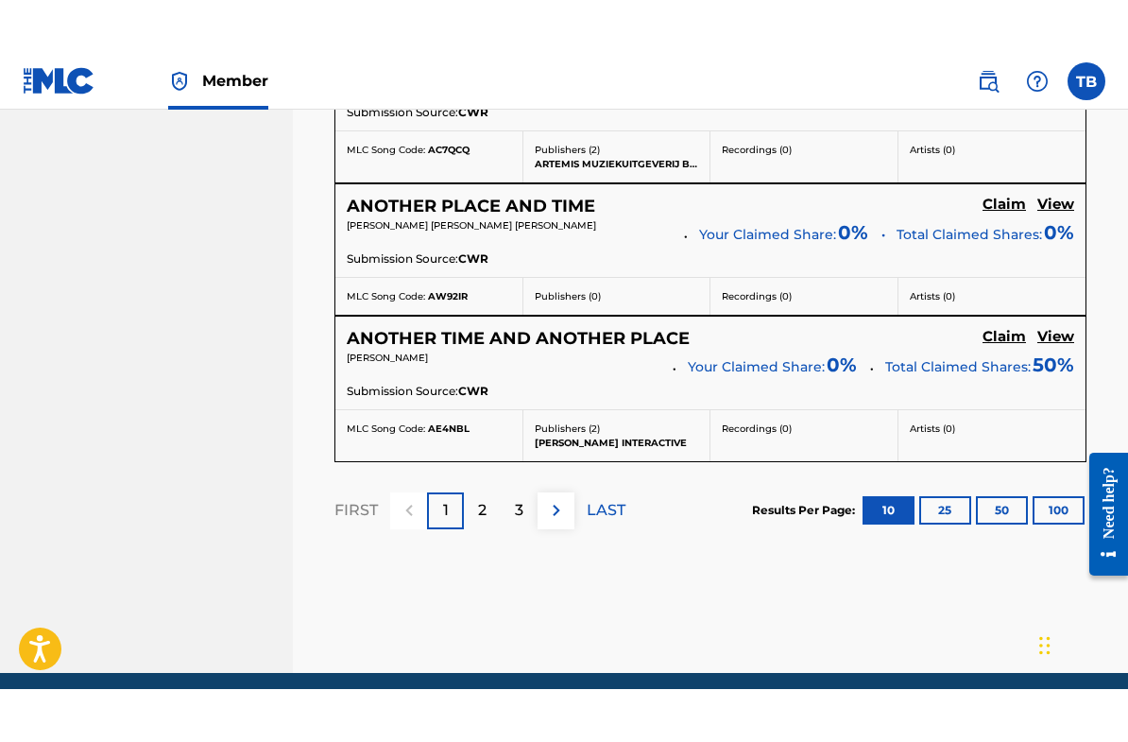
scroll to position [1697, 0]
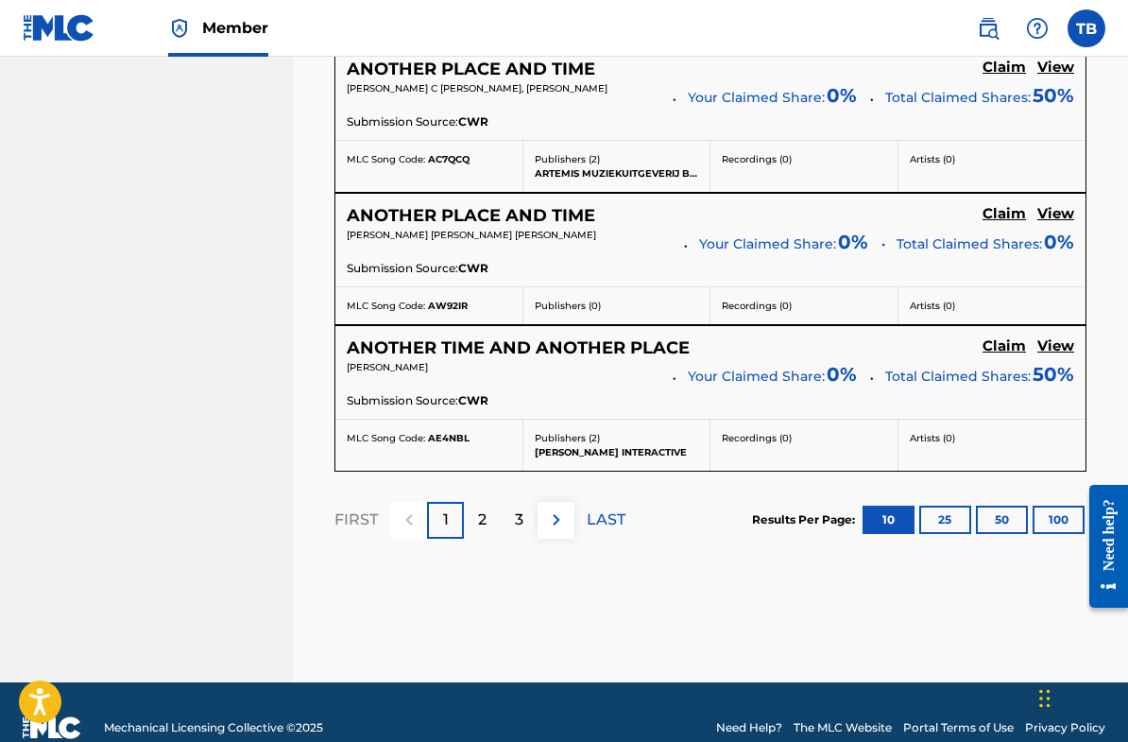
click at [473, 517] on div "2" at bounding box center [482, 520] width 37 height 37
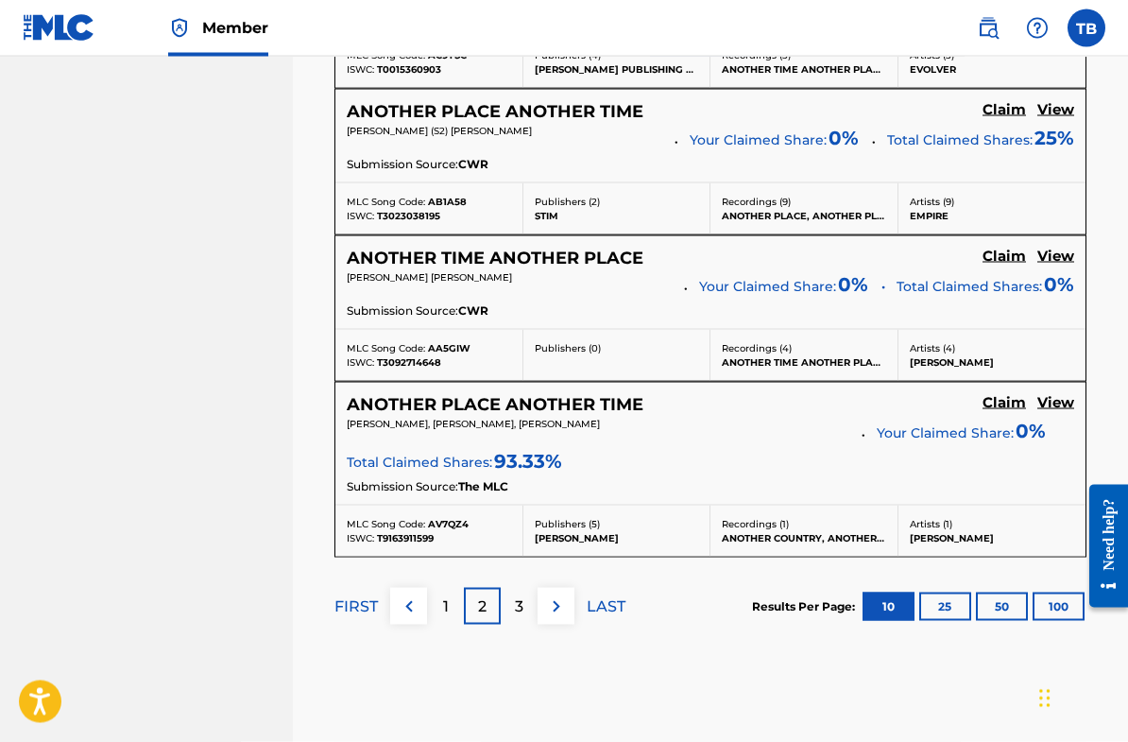
scroll to position [1711, 0]
click at [503, 604] on div "3" at bounding box center [519, 605] width 37 height 37
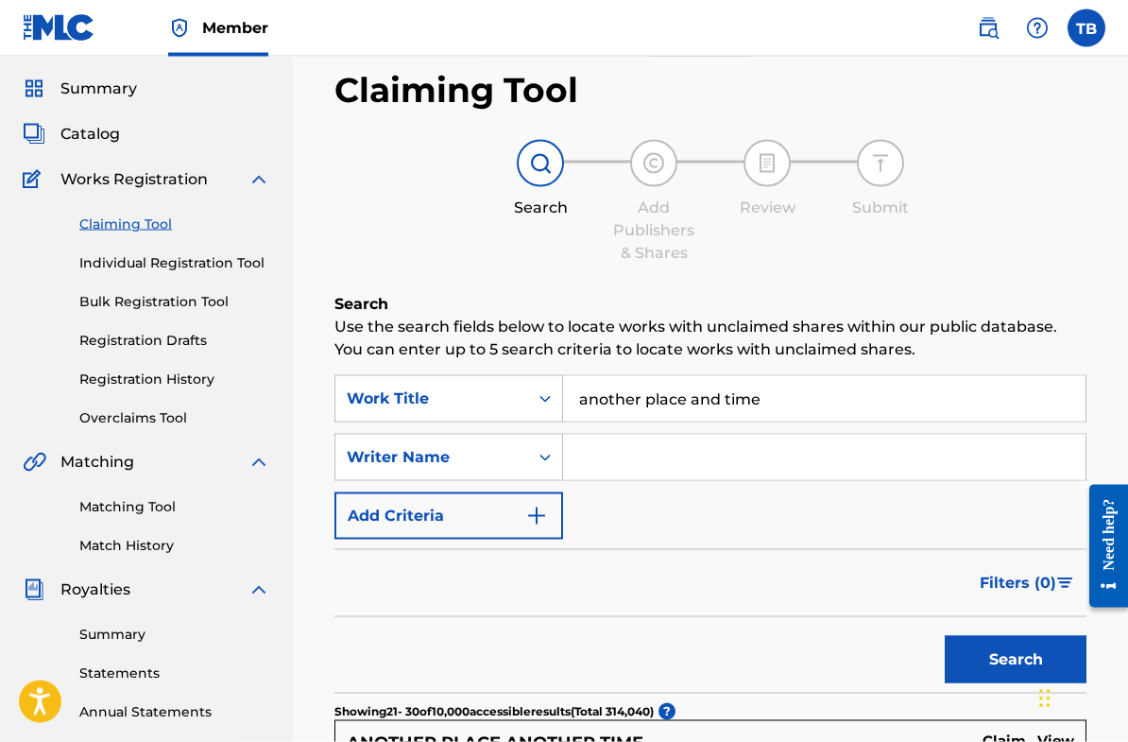
scroll to position [55, 0]
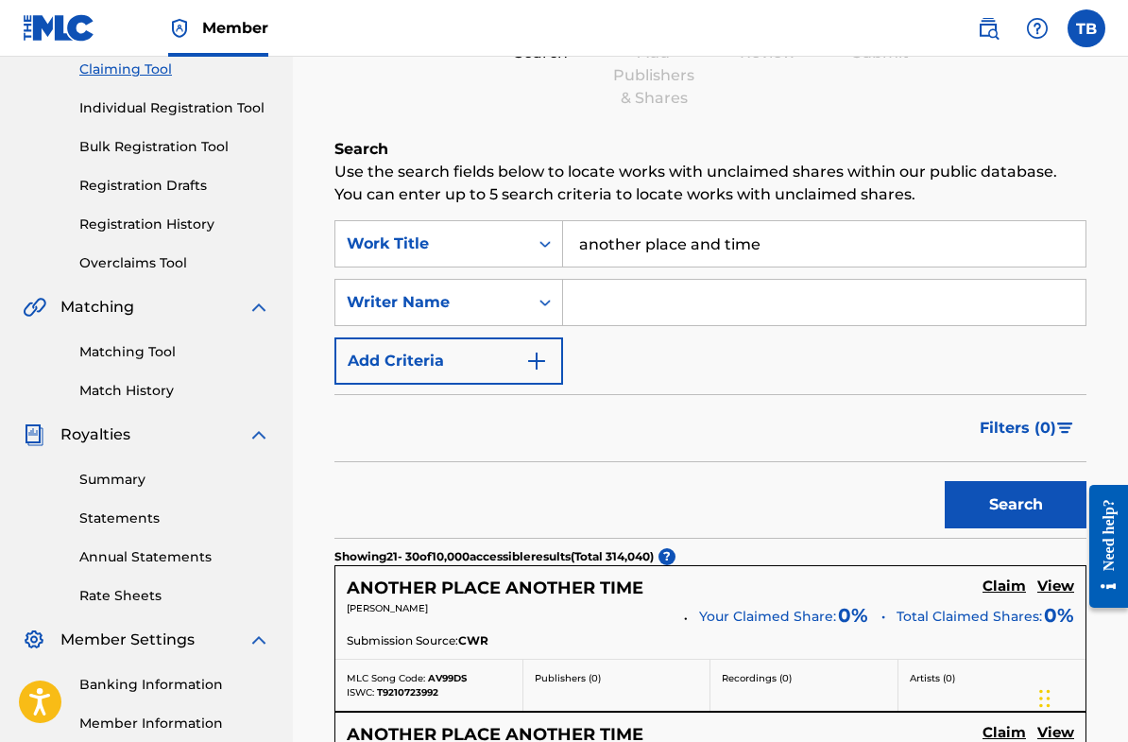
click at [592, 301] on input "Search Form" at bounding box center [824, 302] width 523 height 45
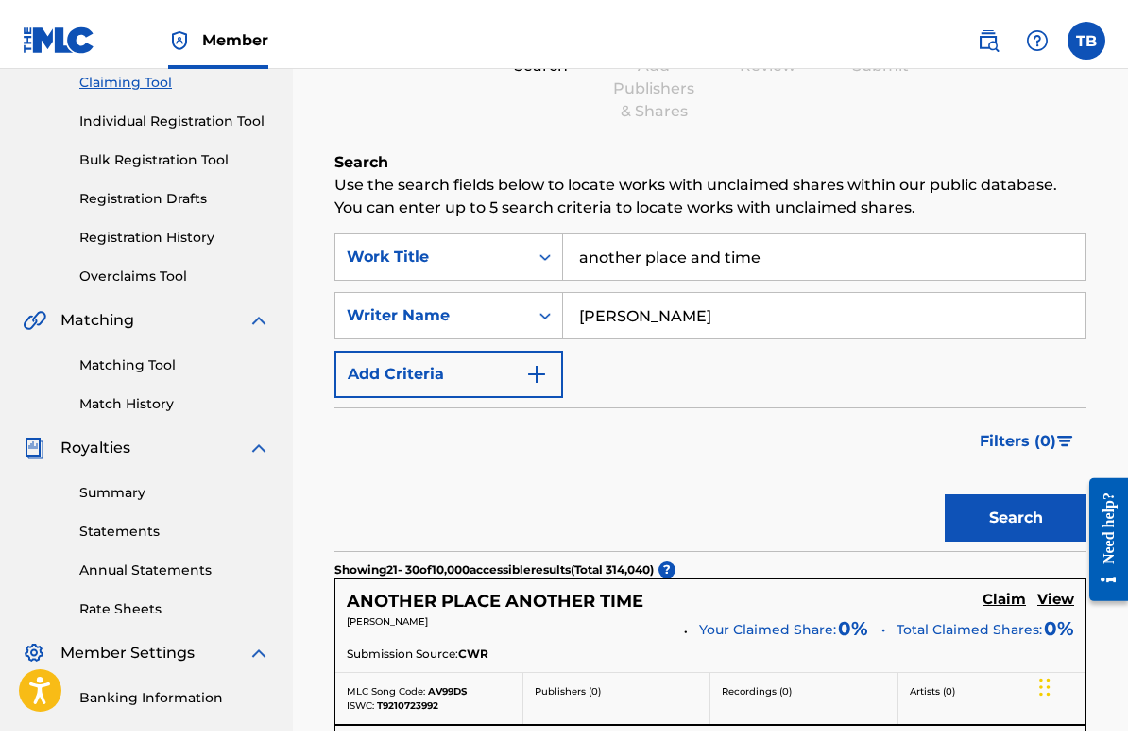
scroll to position [209, 0]
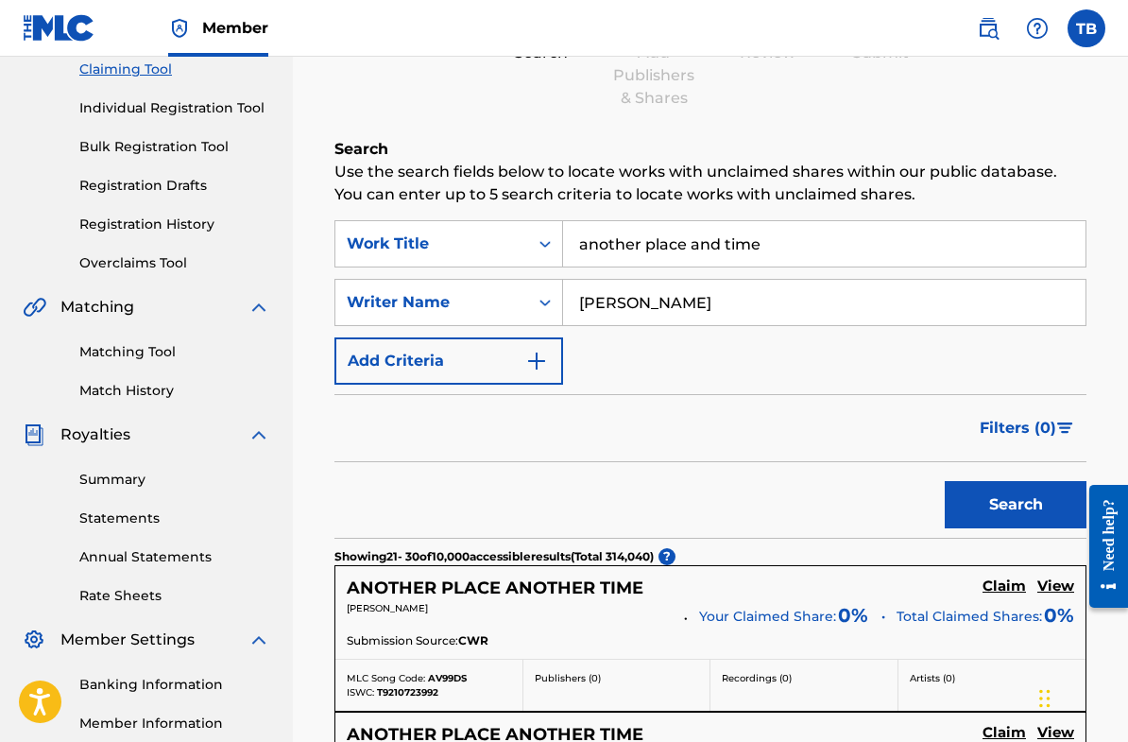
type input "Tyese Brown"
click at [987, 525] on button "Search" at bounding box center [1016, 504] width 142 height 47
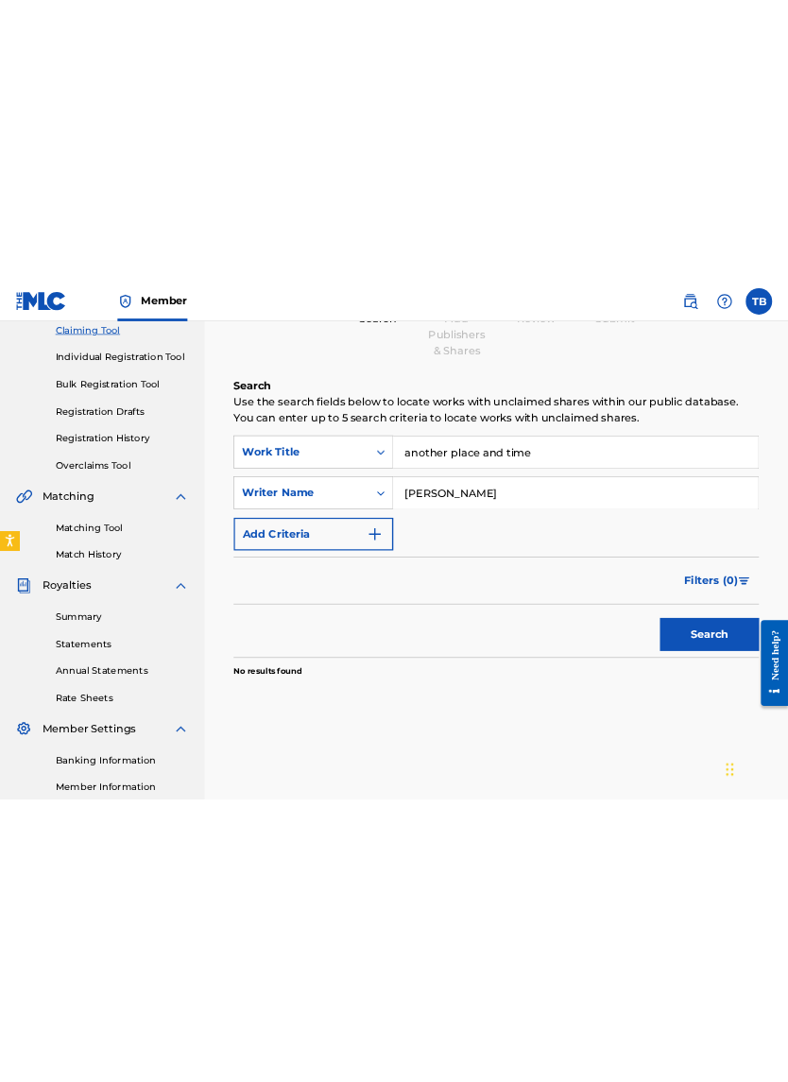
scroll to position [66, 0]
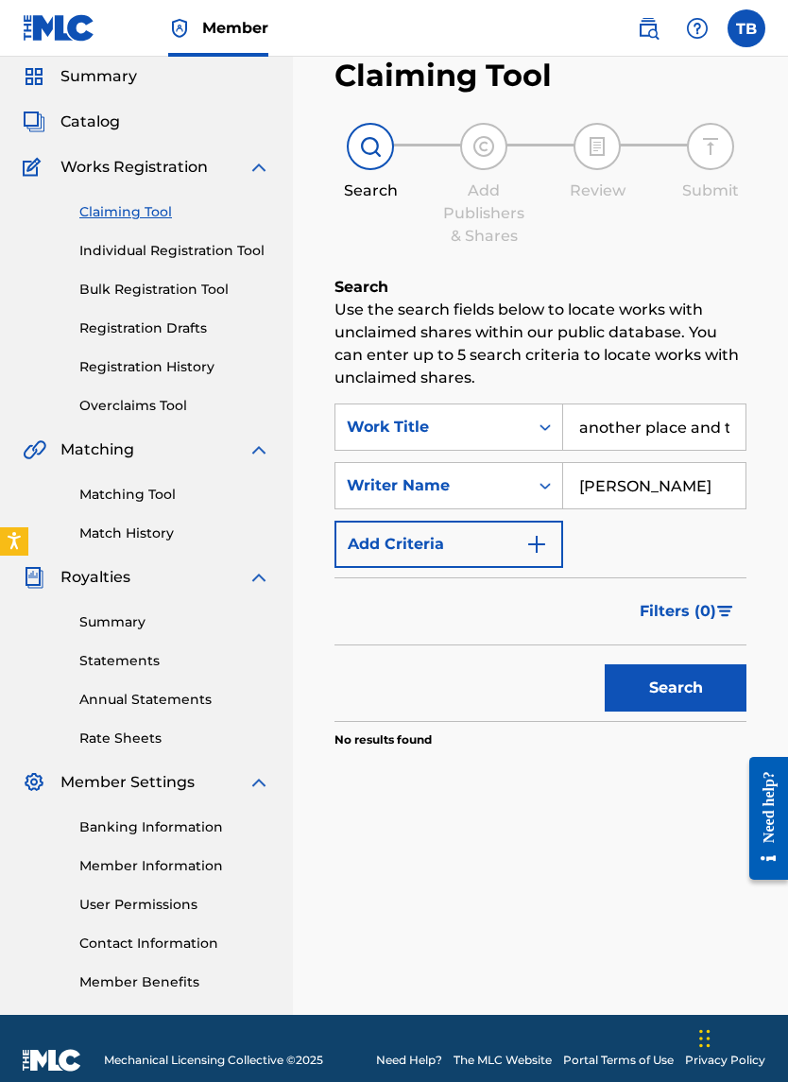
click at [108, 254] on link "Individual Registration Tool" at bounding box center [174, 251] width 191 height 20
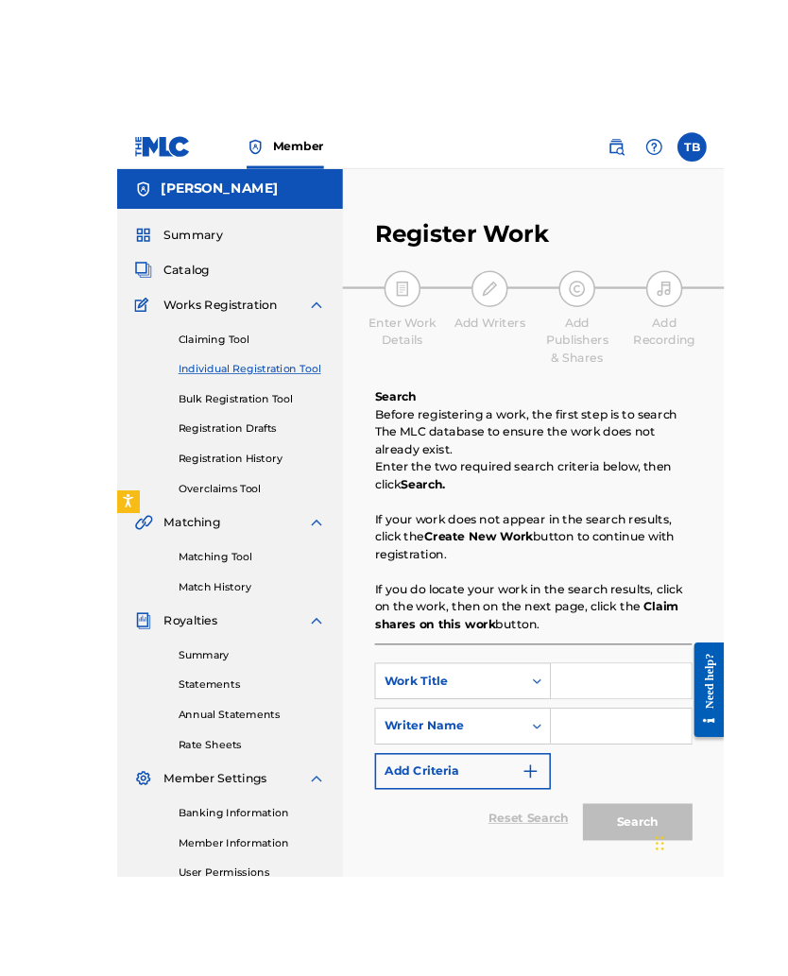
scroll to position [54, 0]
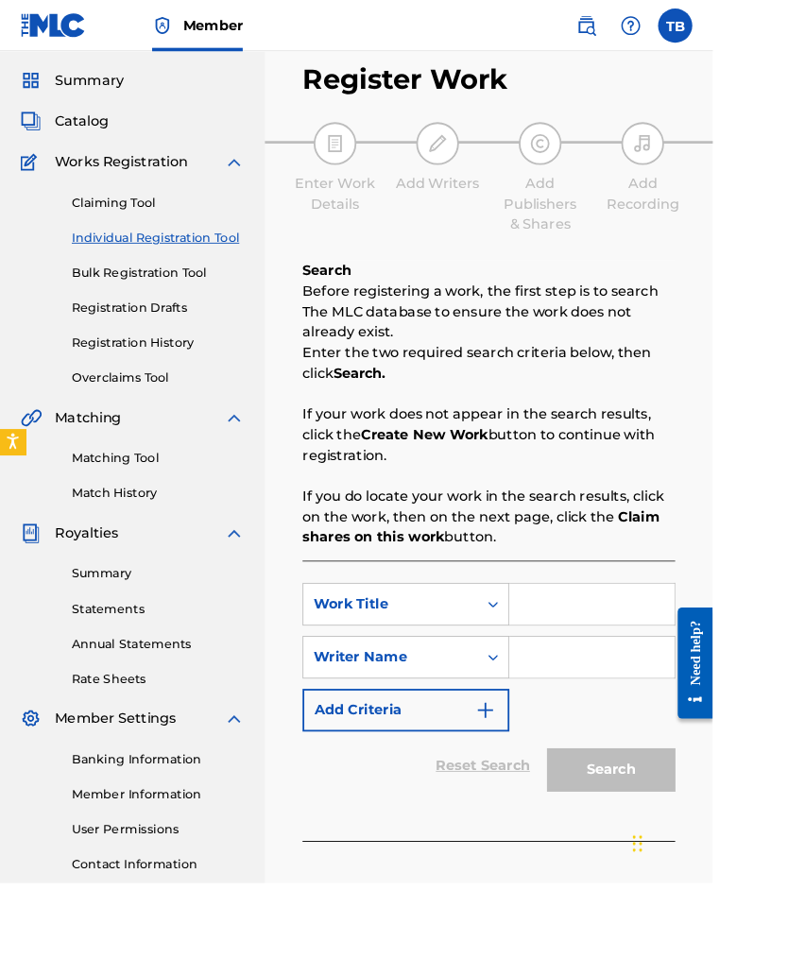
click at [73, 96] on span "Summary" at bounding box center [98, 88] width 77 height 23
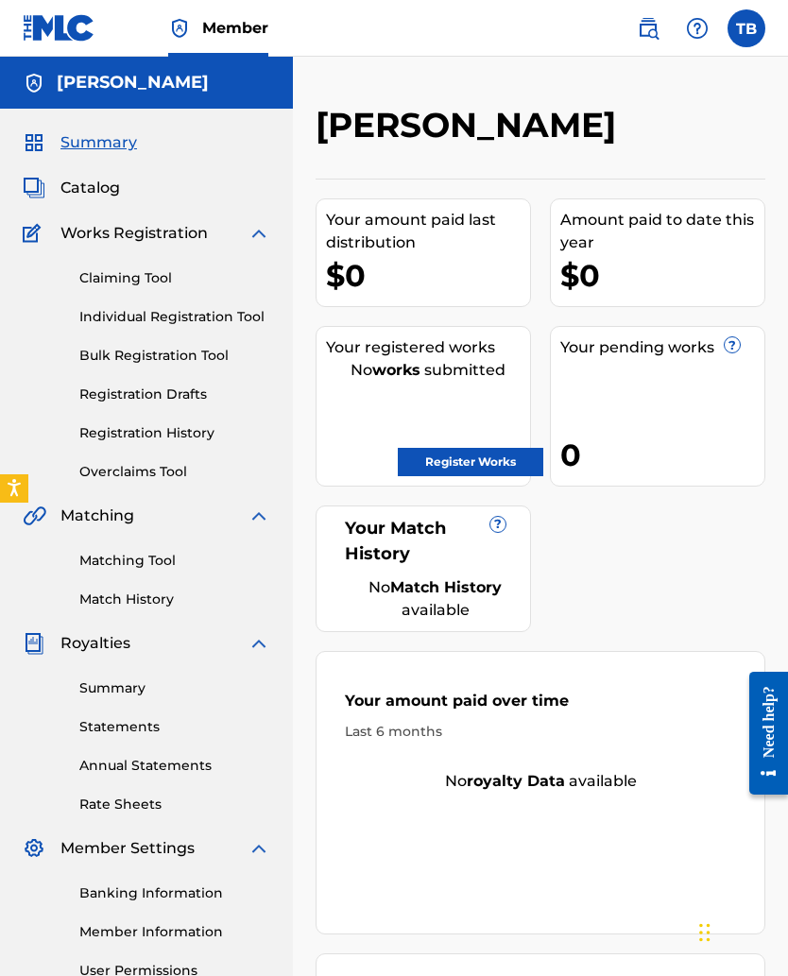
click at [64, 197] on span "Catalog" at bounding box center [90, 188] width 60 height 23
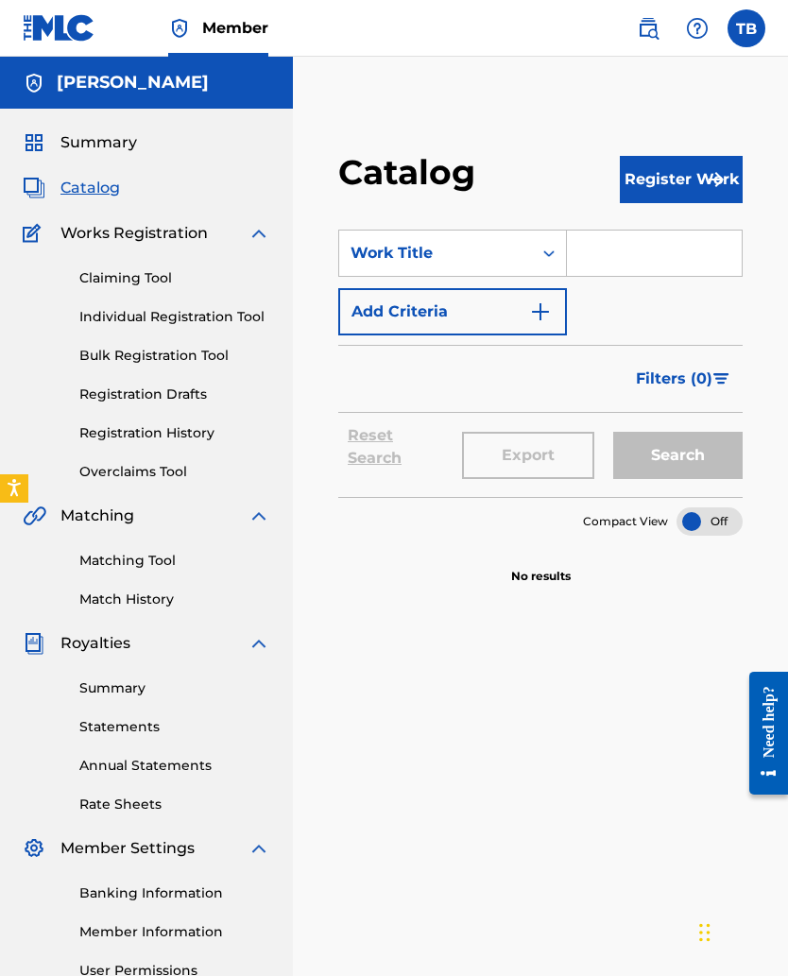
click at [678, 196] on button "Register Work" at bounding box center [681, 179] width 123 height 47
click at [649, 242] on link "Individual" at bounding box center [681, 240] width 123 height 45
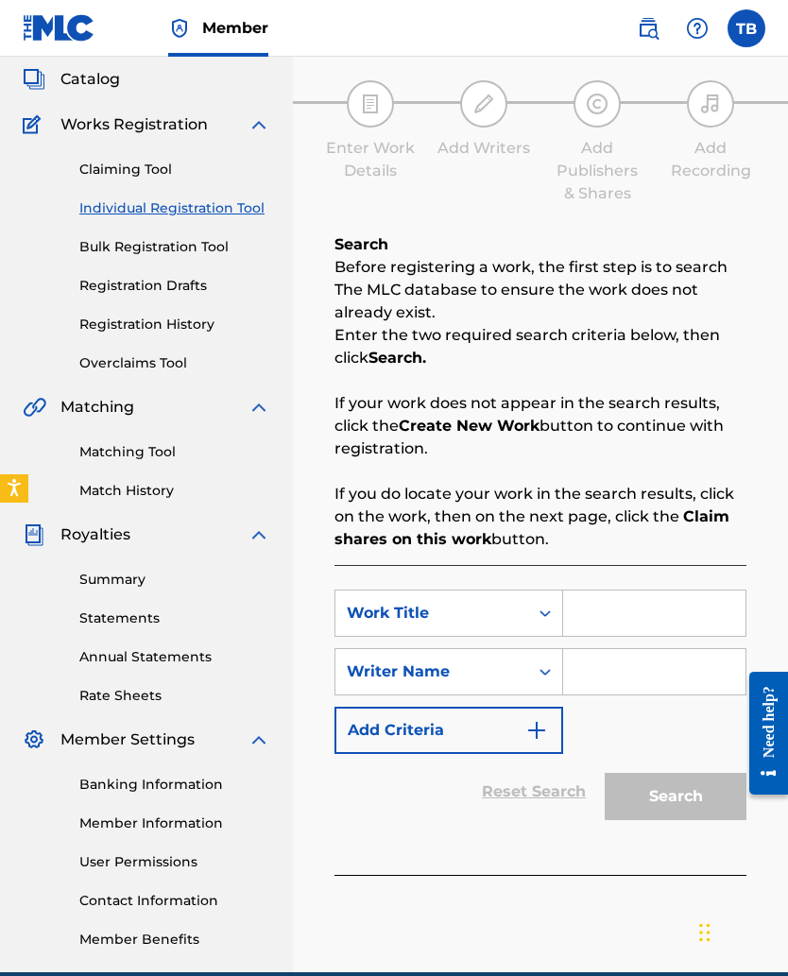
scroll to position [84, 0]
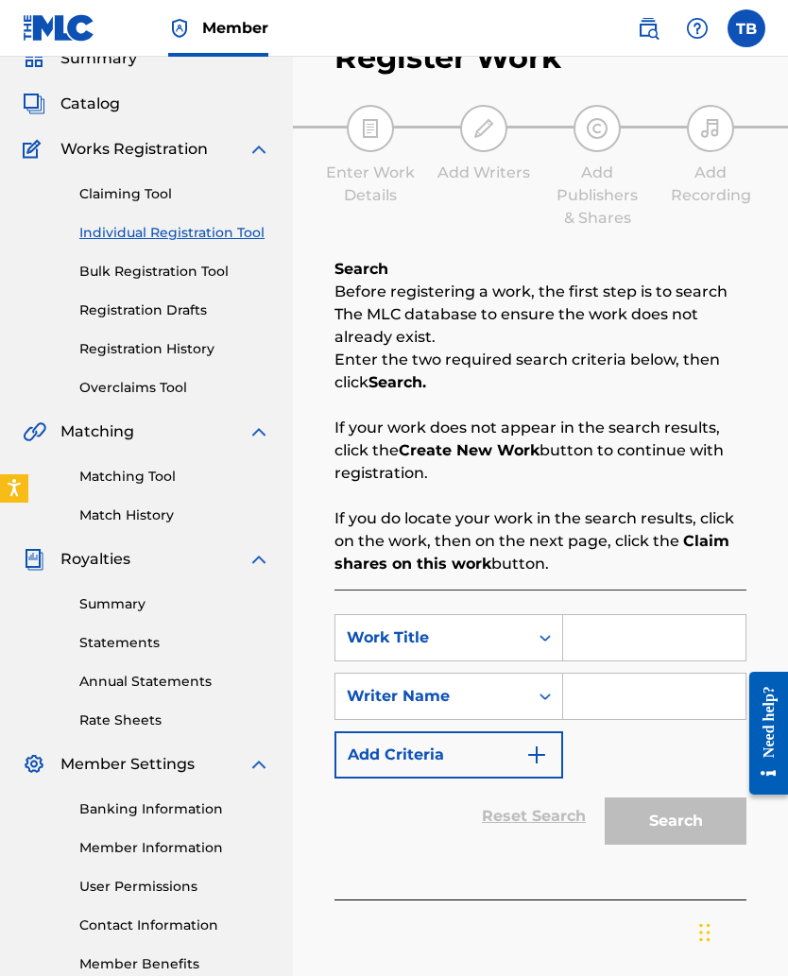
click at [575, 632] on input "Search Form" at bounding box center [654, 637] width 182 height 45
type input "Another Place and Time"
click at [568, 635] on input "Search Form" at bounding box center [654, 696] width 182 height 45
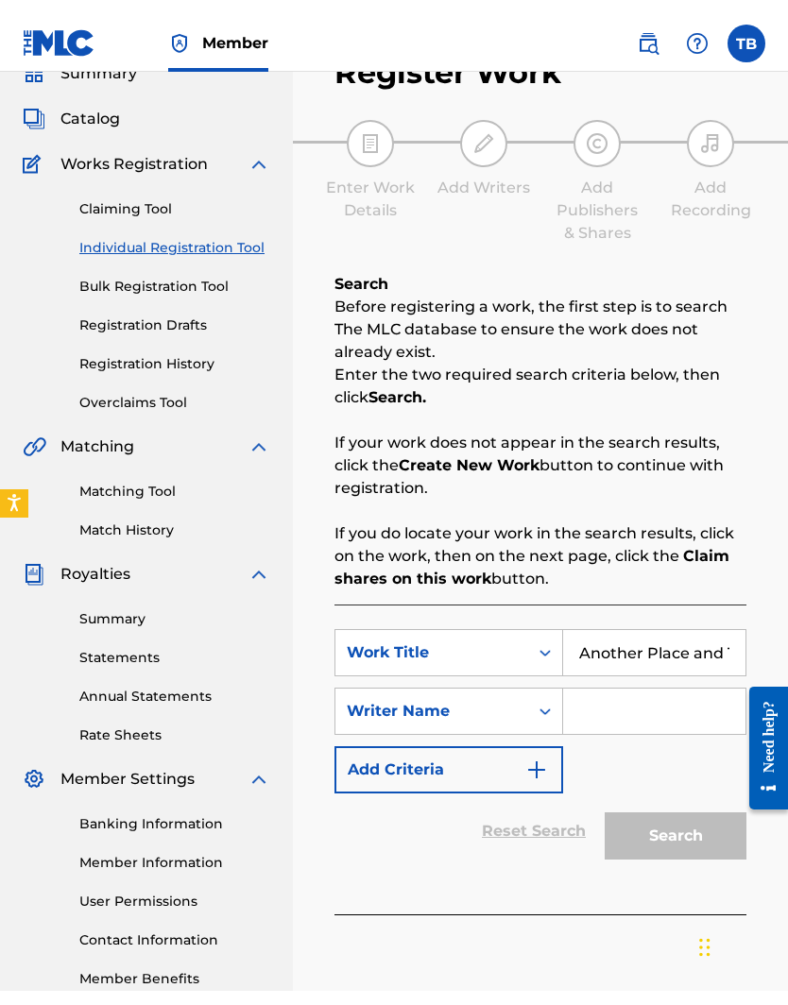
scroll to position [141, 83]
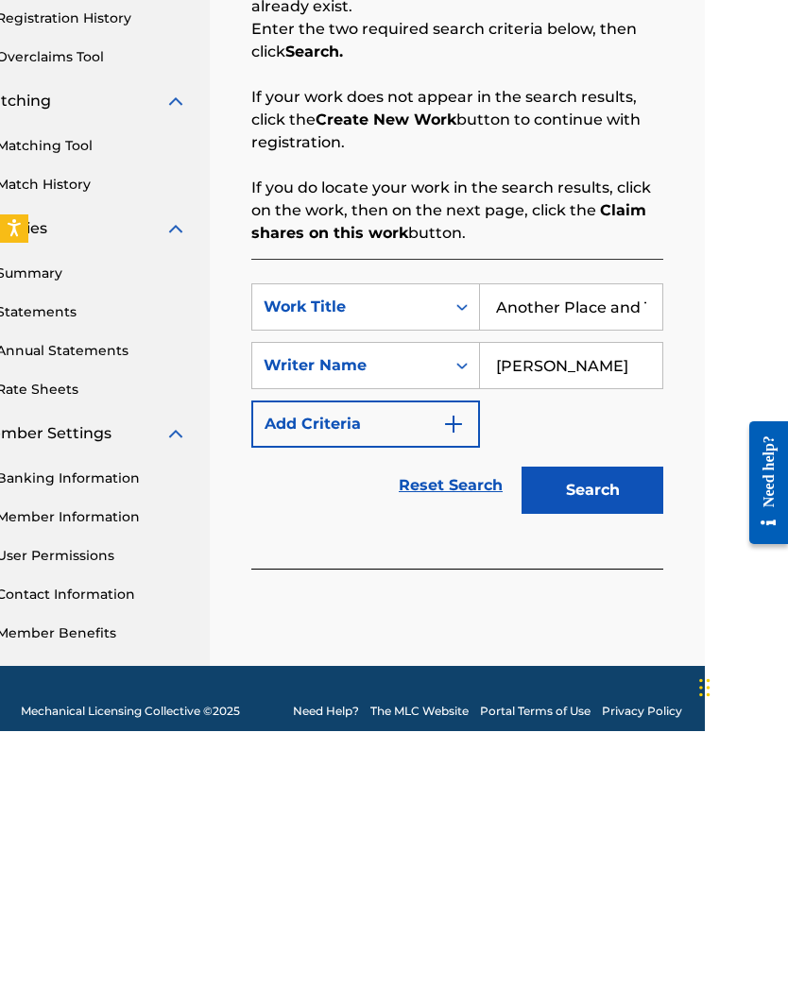
type input "Tyese Brown"
click at [578, 635] on button "Search" at bounding box center [593, 764] width 142 height 47
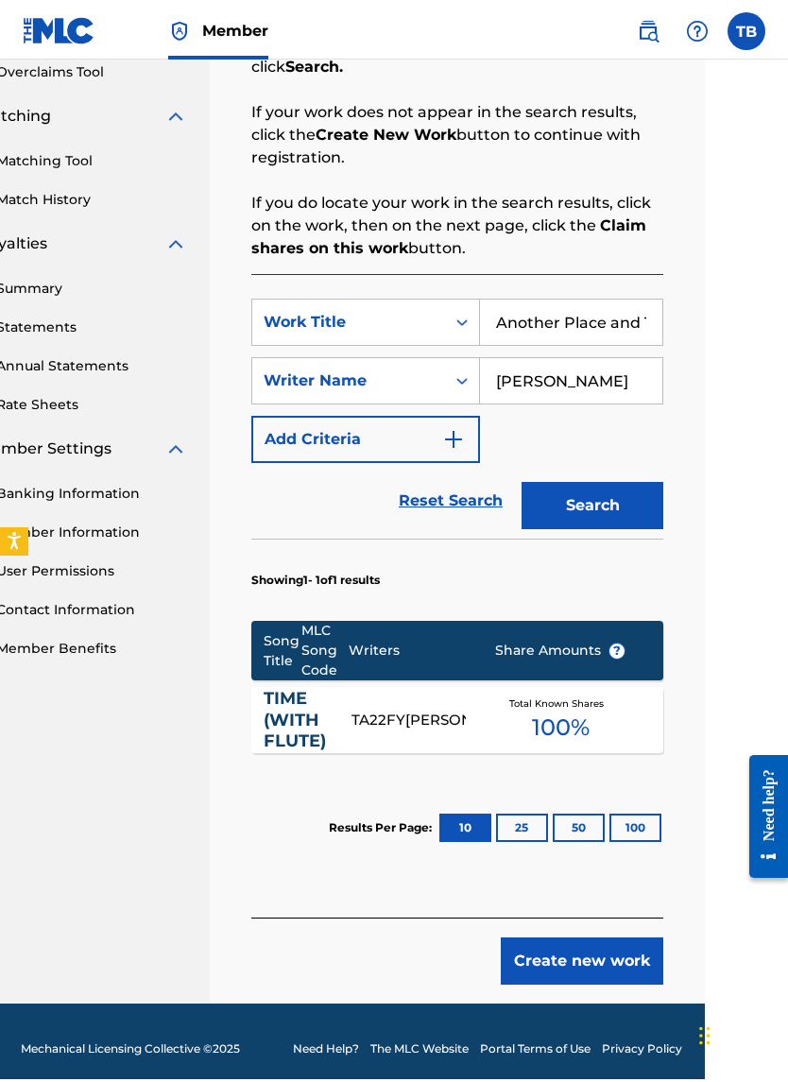
scroll to position [388, 83]
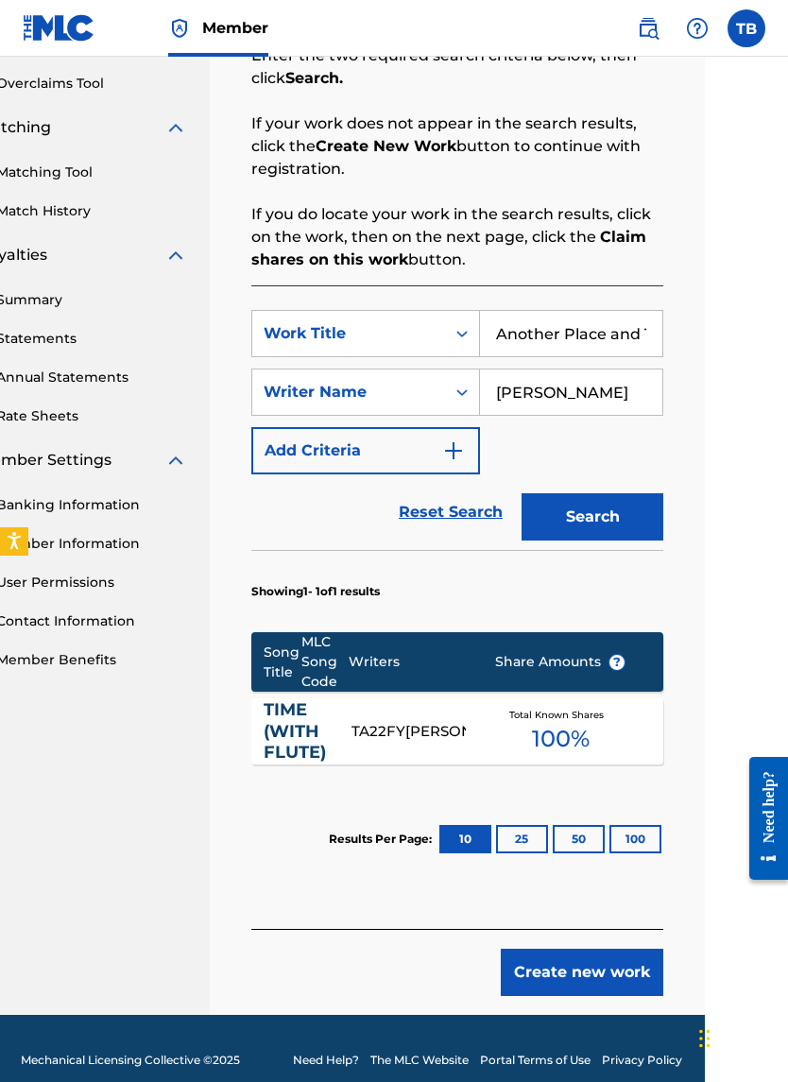
click at [552, 635] on button "Create new work" at bounding box center [582, 972] width 163 height 47
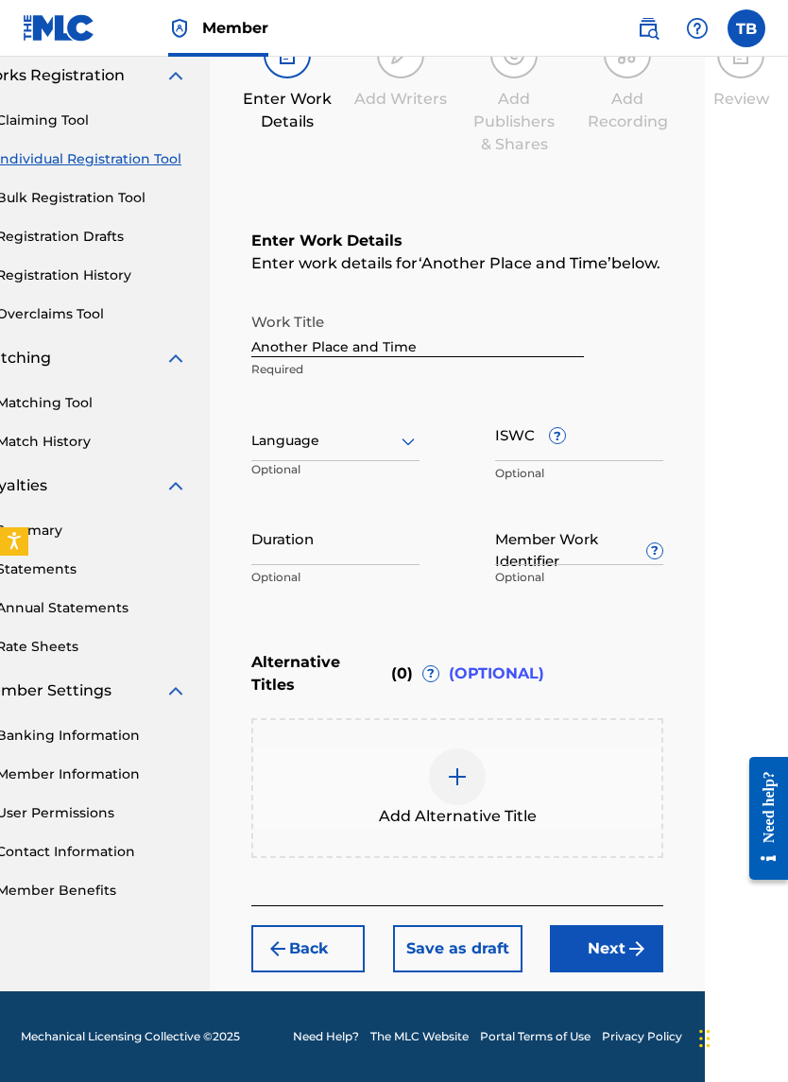
scroll to position [157, 83]
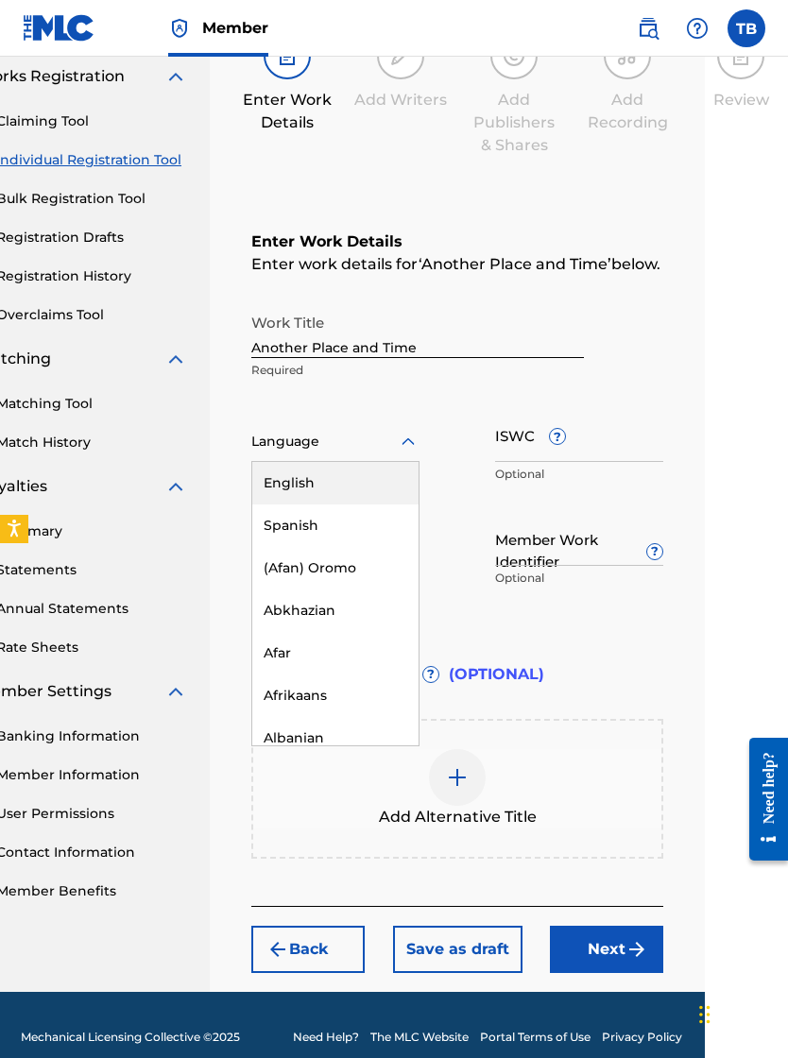
click at [269, 505] on div "English" at bounding box center [335, 483] width 166 height 43
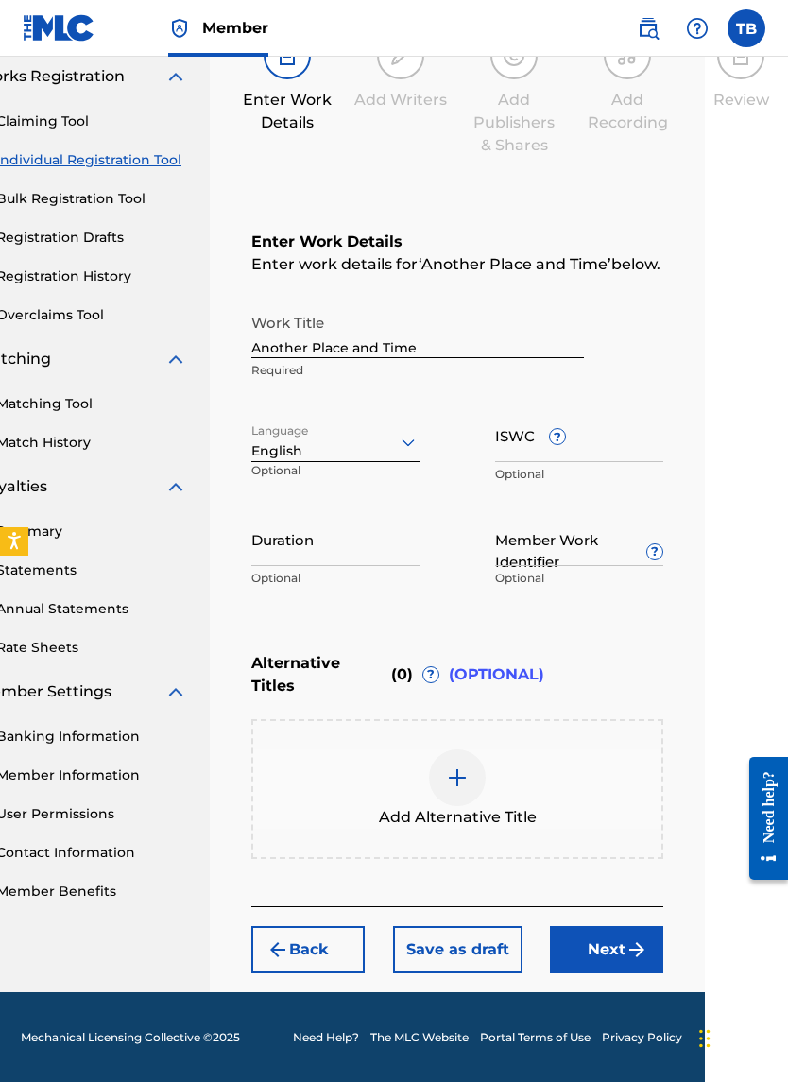
click at [507, 462] on input "ISWC ?" at bounding box center [579, 435] width 168 height 54
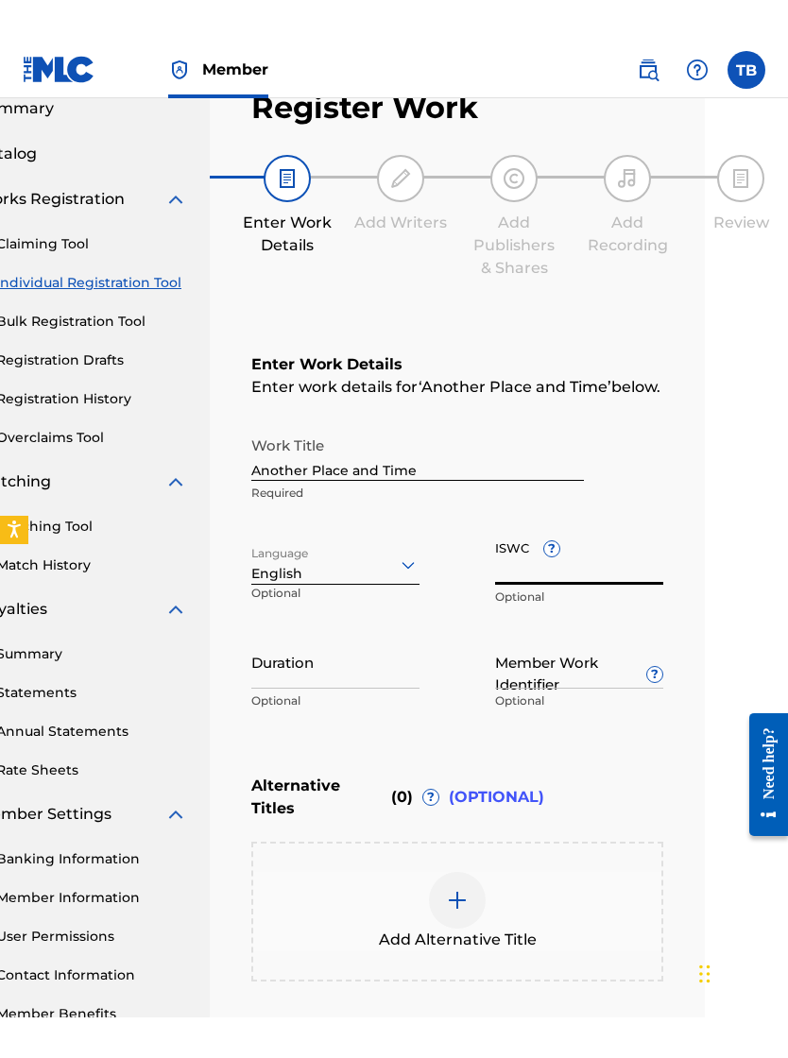
scroll to position [0, 83]
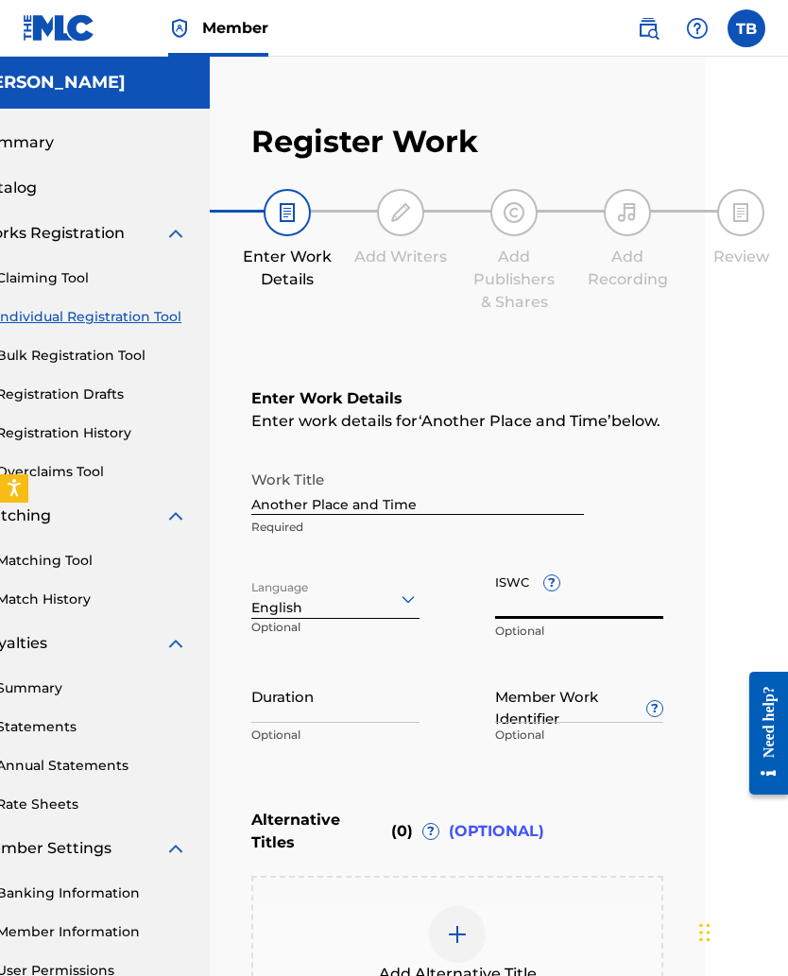
click at [502, 619] on input "ISWC ?" at bounding box center [579, 592] width 168 height 54
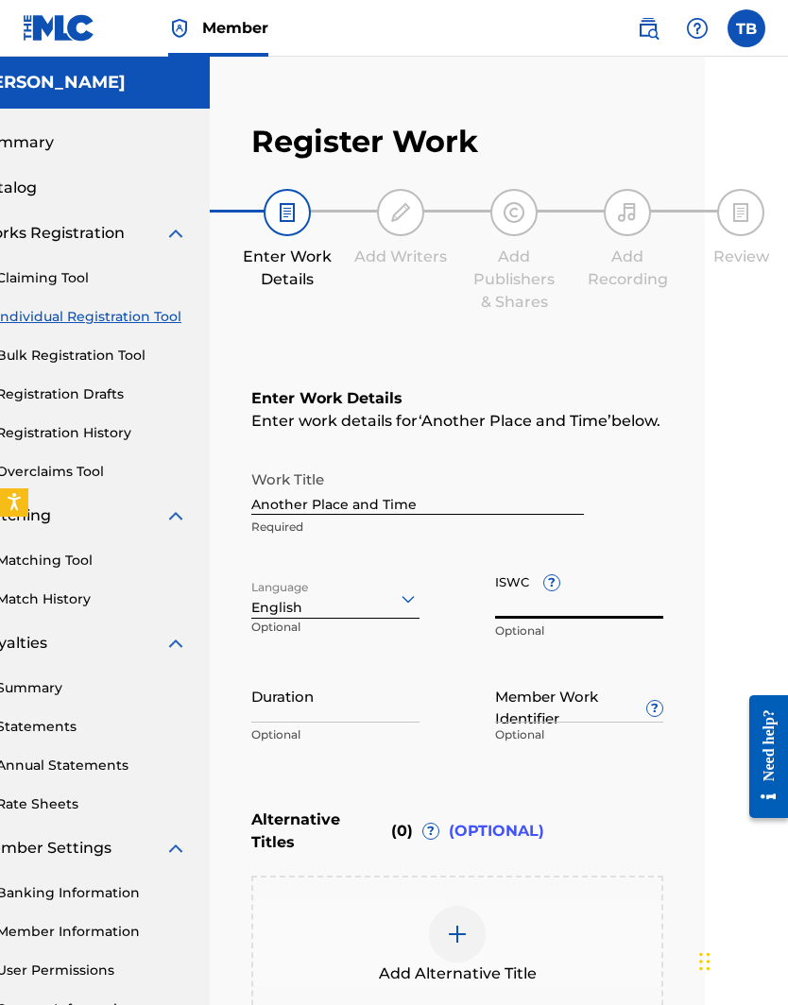
paste input "T3338762720"
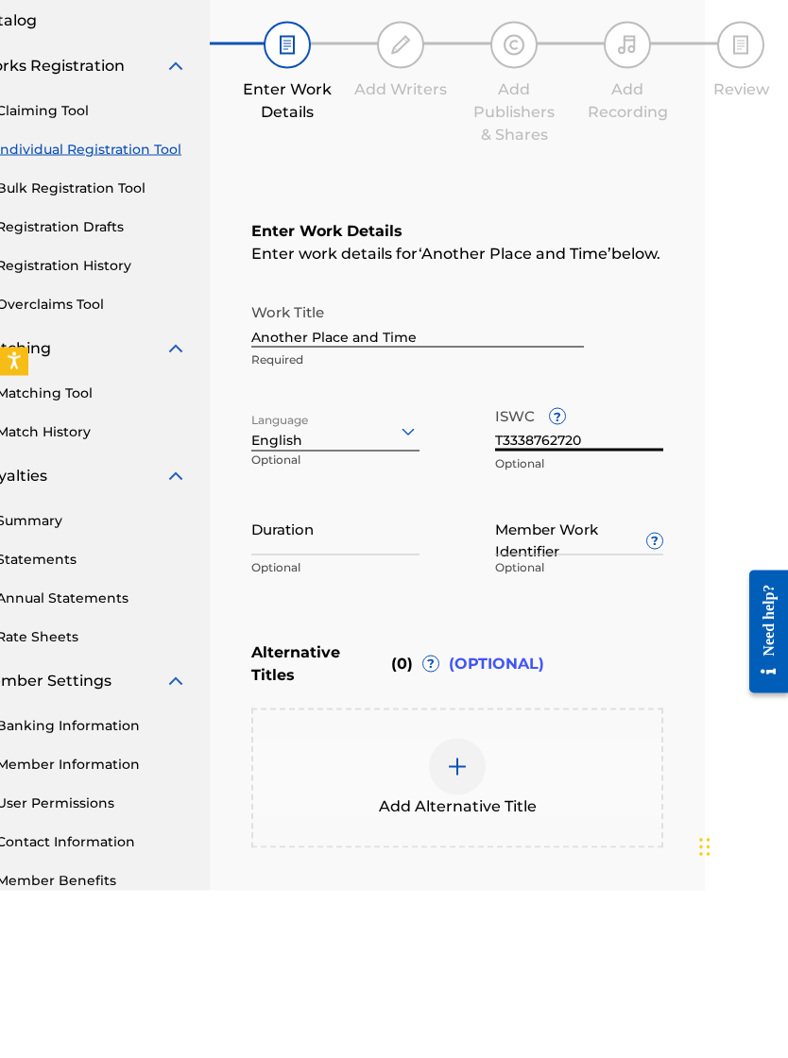
type input "T3338762720"
click at [558, 635] on input "Member Work Identifier ?" at bounding box center [579, 696] width 168 height 54
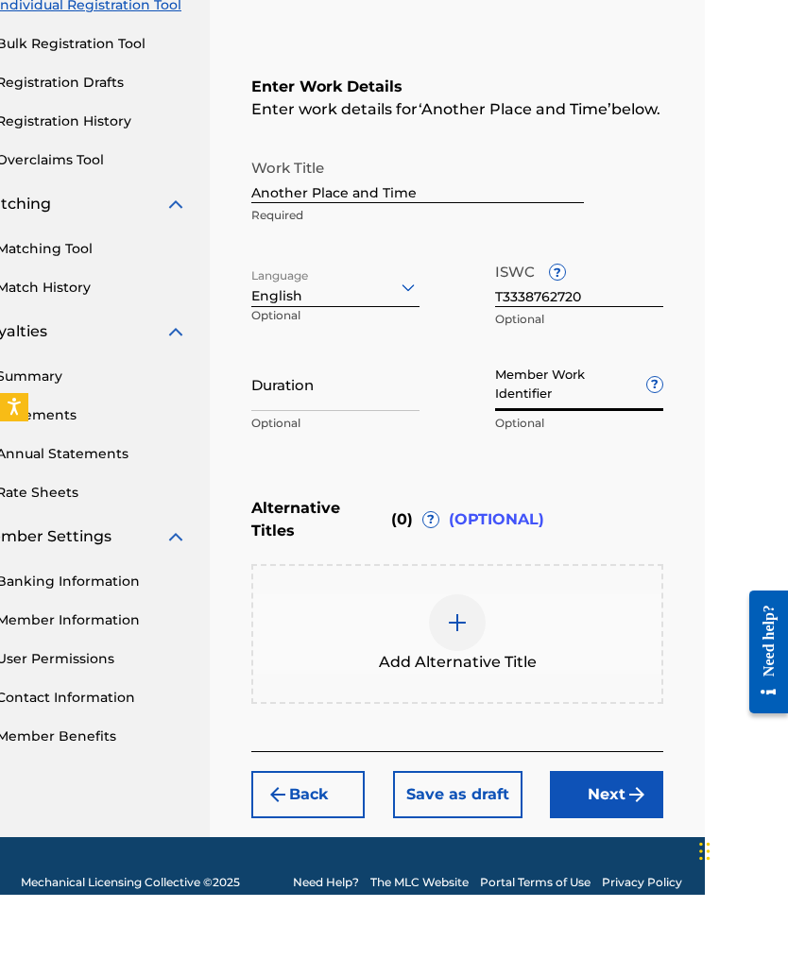
scroll to position [286, 83]
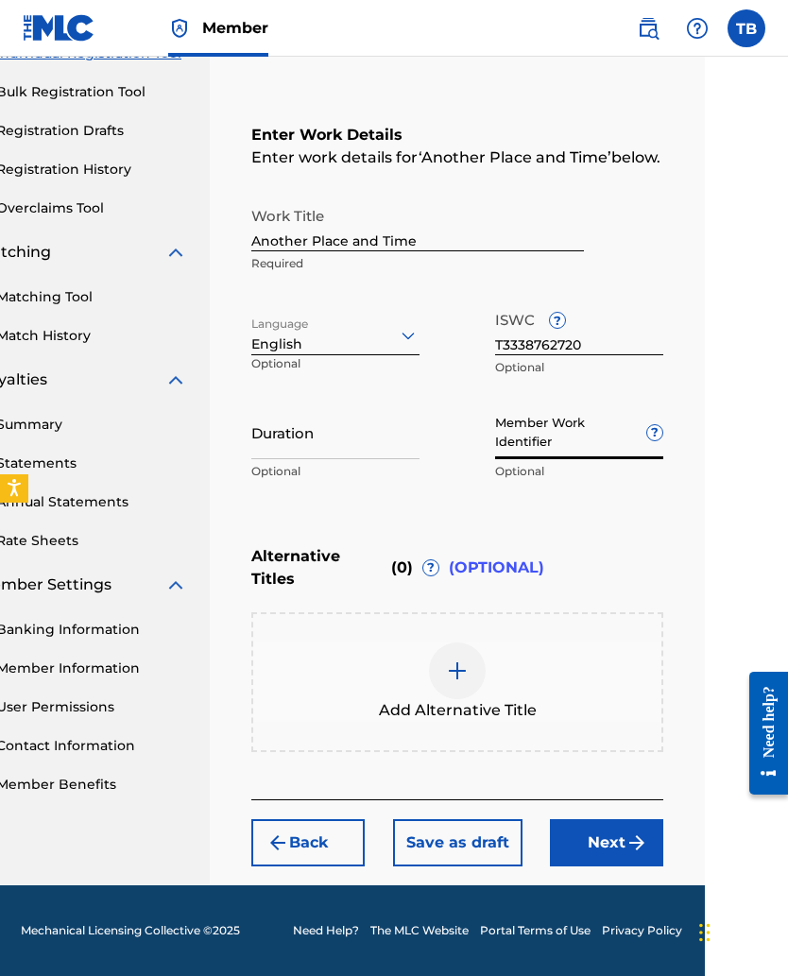
click at [264, 452] on input "Duration" at bounding box center [335, 432] width 168 height 54
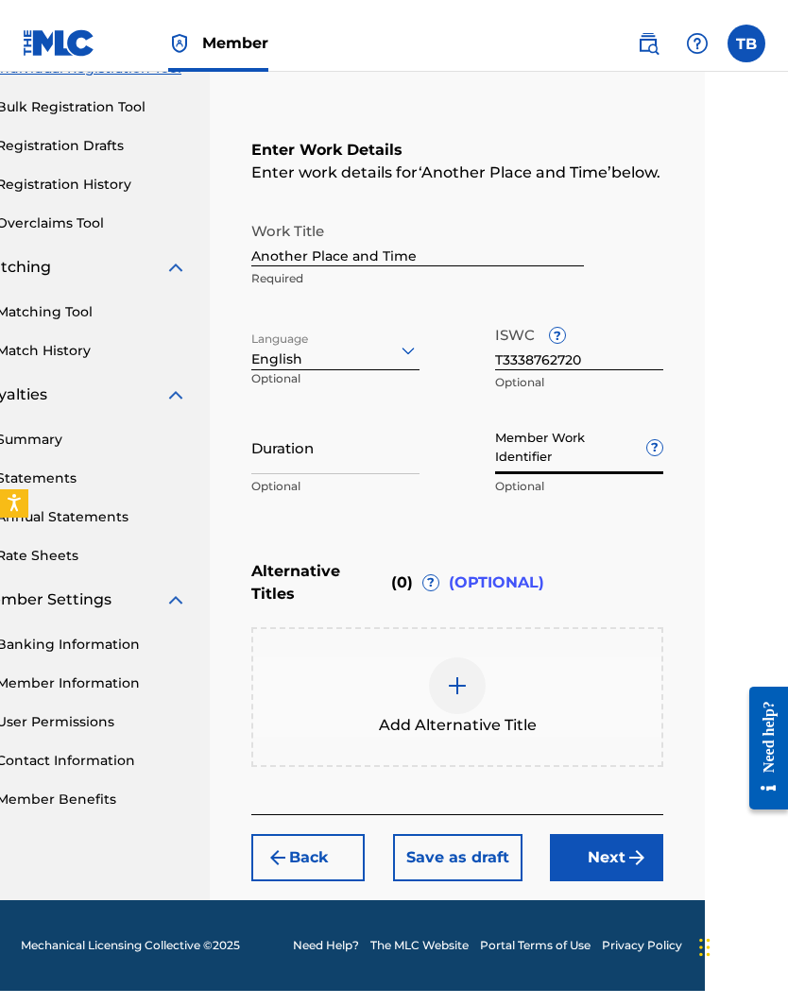
scroll to position [257, 83]
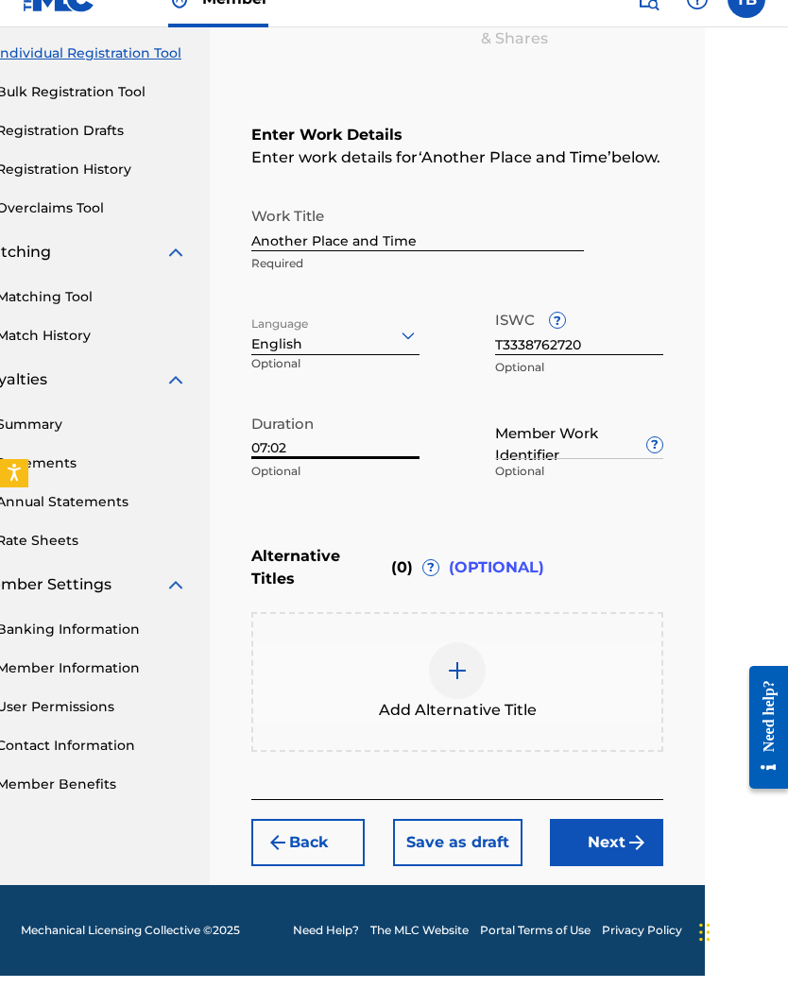
type input "07:02"
click at [512, 439] on input "Member Work Identifier ?" at bounding box center [579, 462] width 168 height 54
paste input "931160620"
type input "931160620"
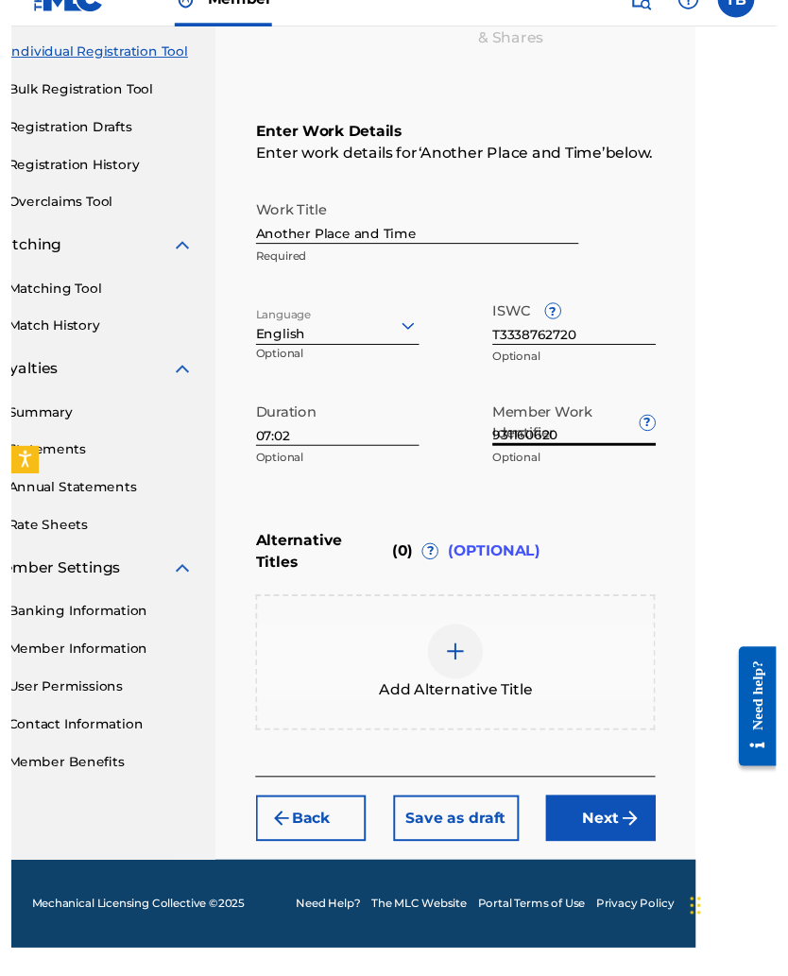
scroll to position [286, 83]
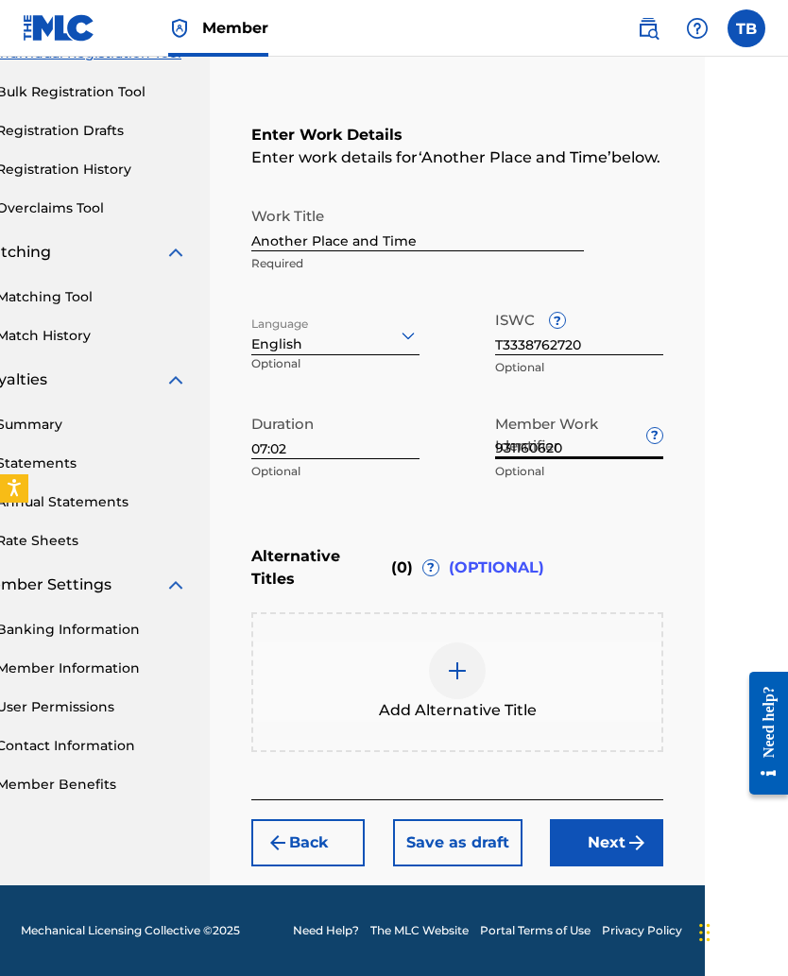
click at [589, 635] on button "Next" at bounding box center [606, 842] width 113 height 47
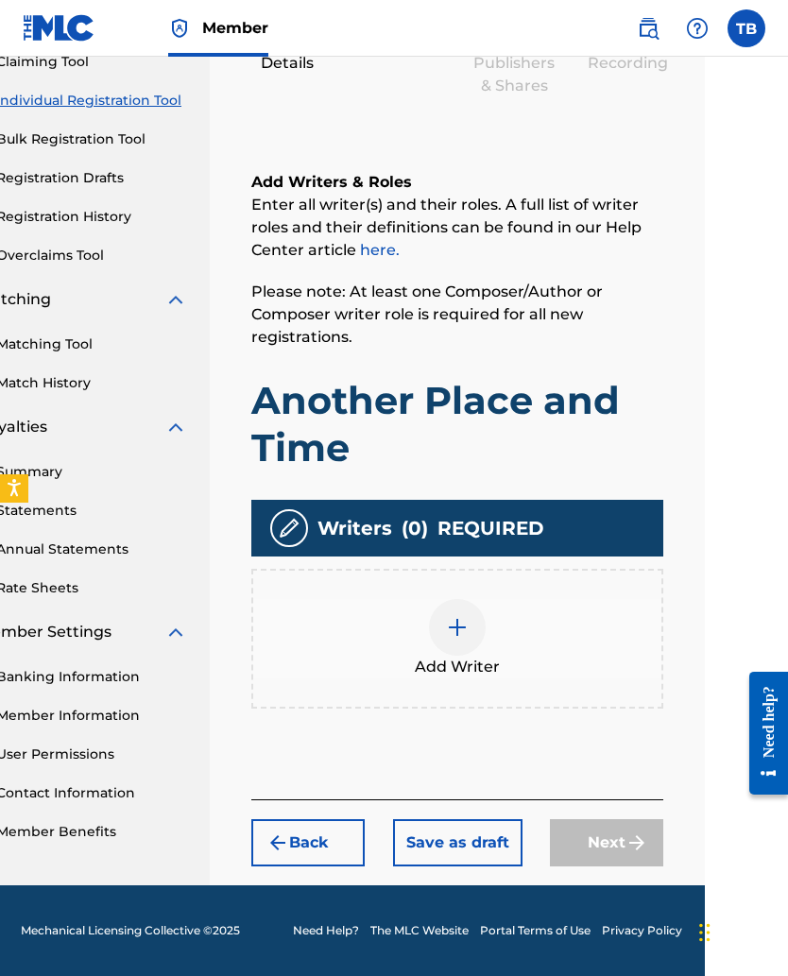
click at [448, 626] on img at bounding box center [457, 627] width 23 height 23
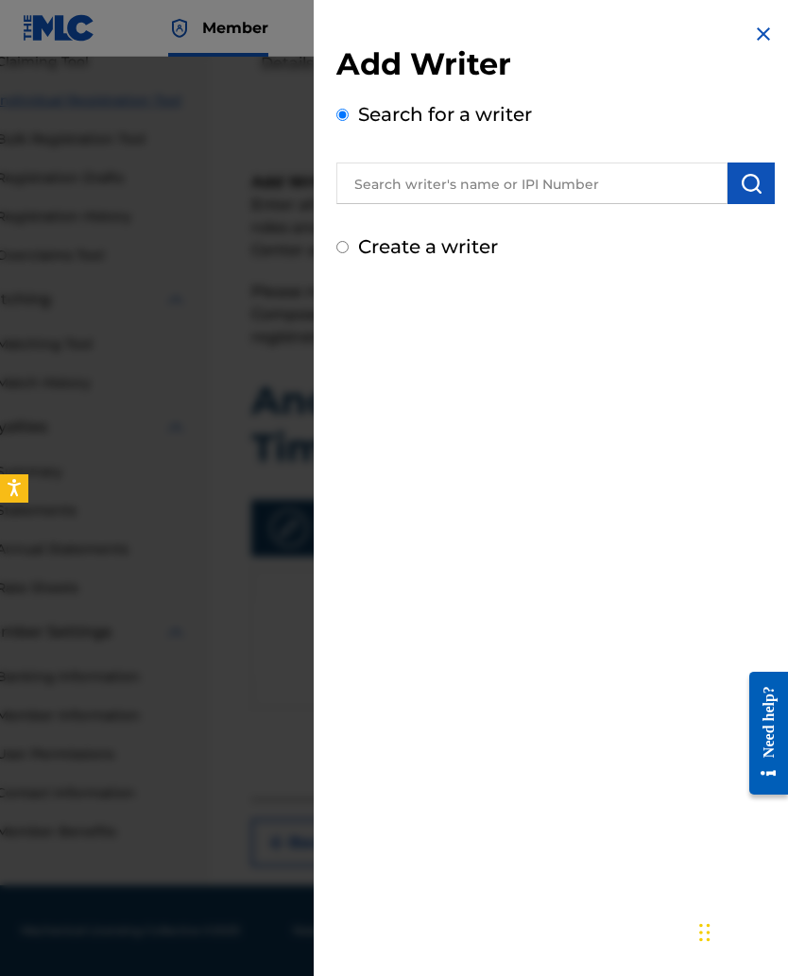
click at [387, 180] on input "text" at bounding box center [531, 184] width 391 height 42
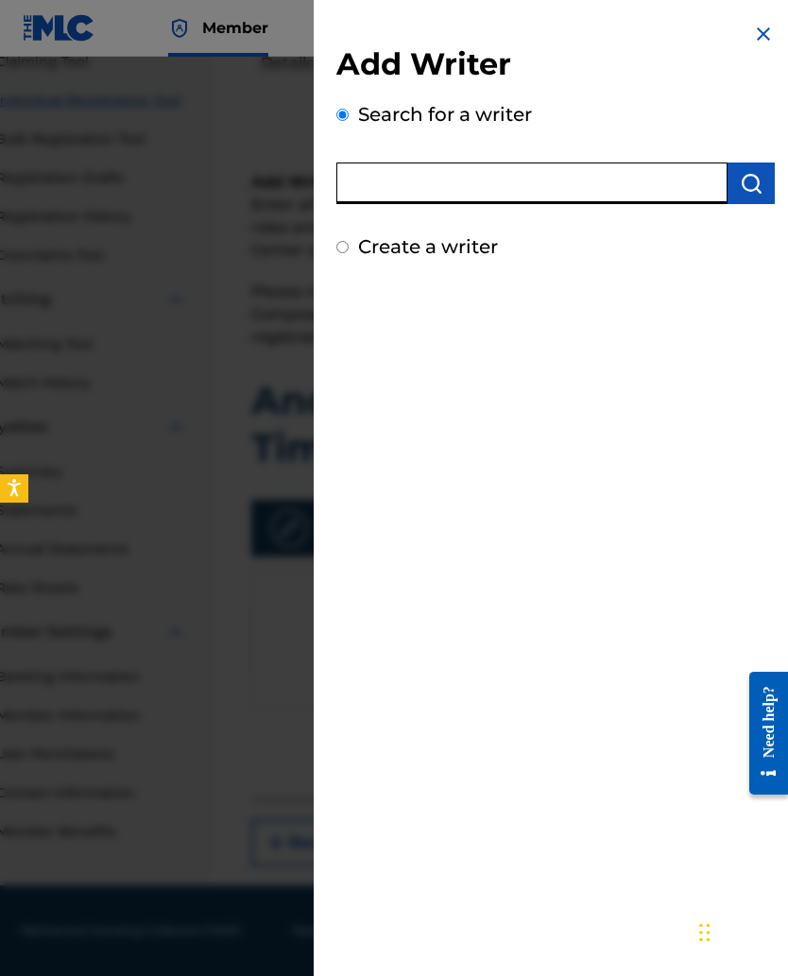
scroll to position [187, 83]
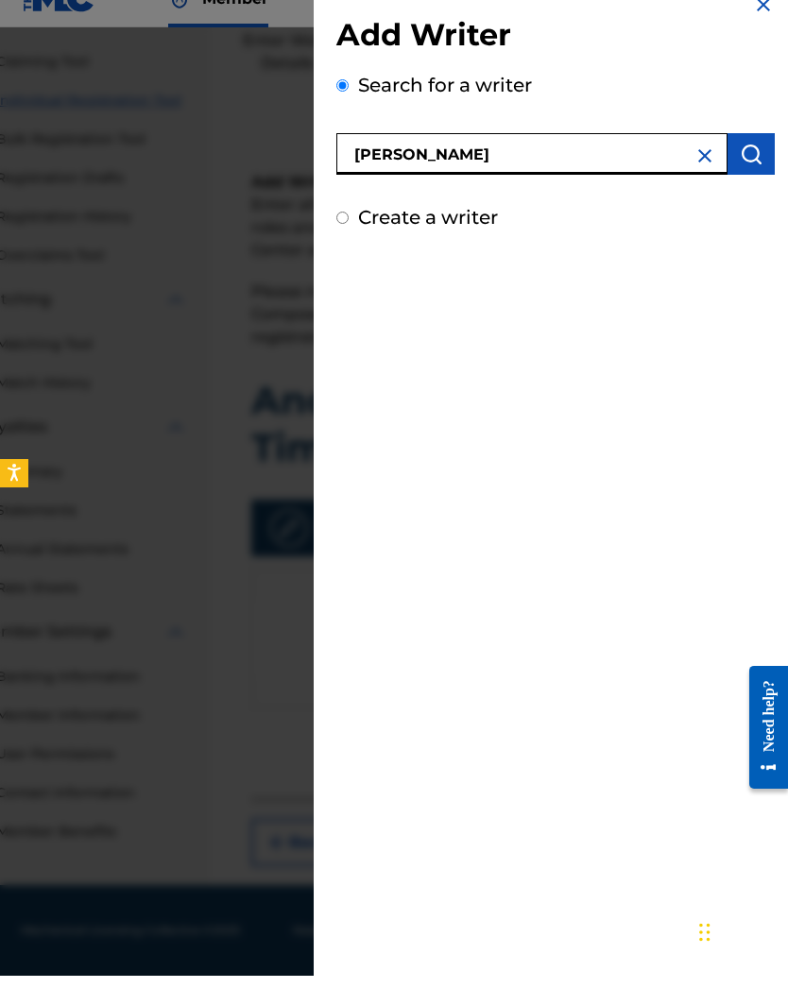
type input "Tyese Brown"
click at [750, 172] on img "submit" at bounding box center [751, 183] width 23 height 23
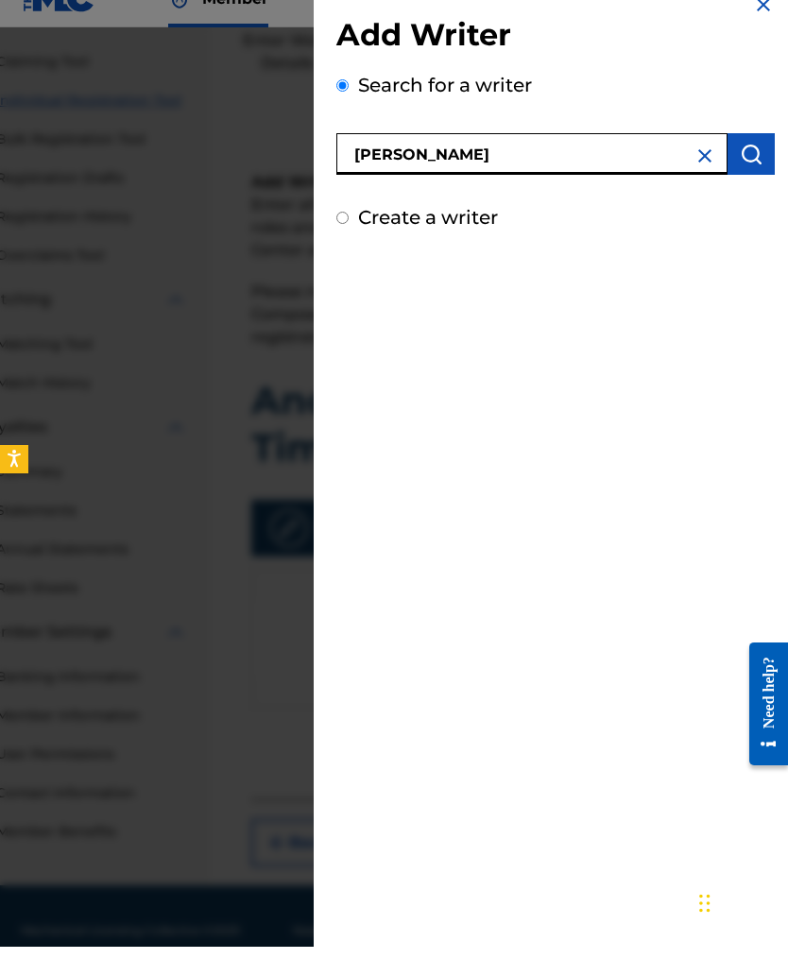
scroll to position [216, 83]
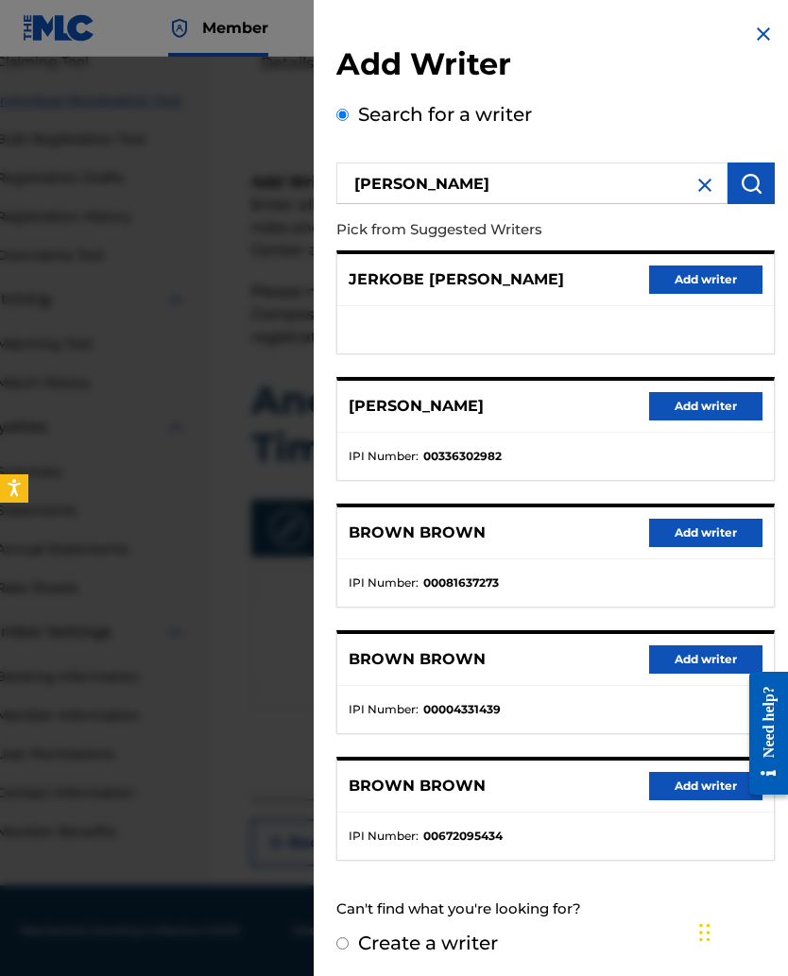
click at [686, 414] on button "Add writer" at bounding box center [705, 406] width 113 height 28
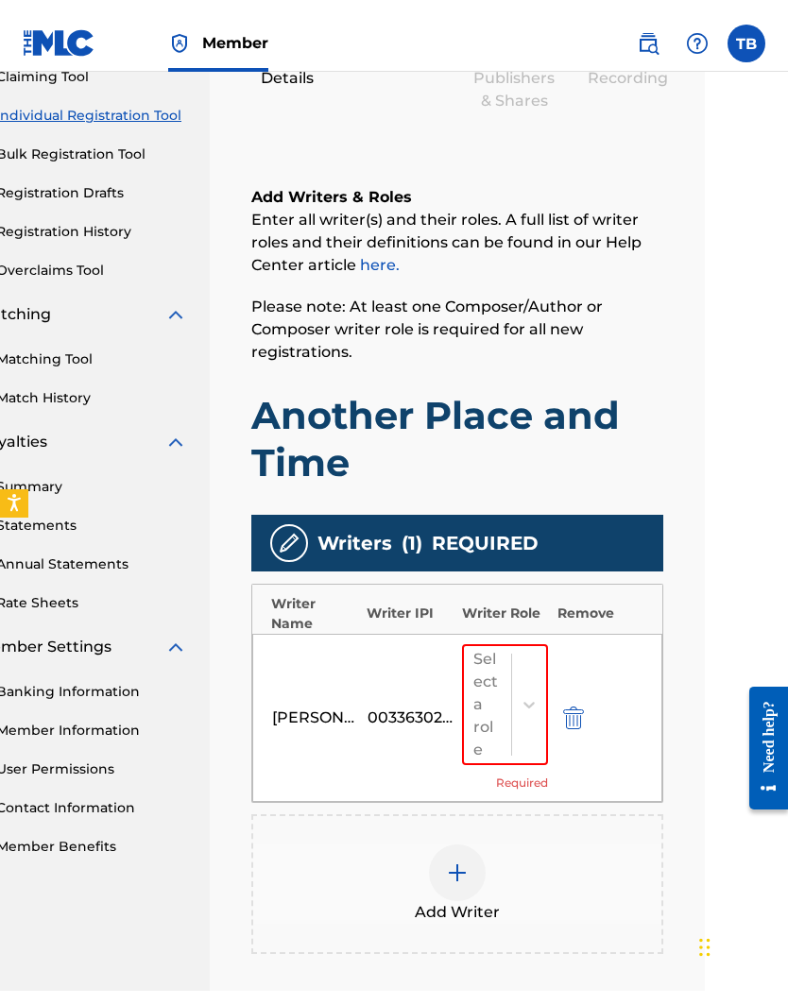
scroll to position [266, 83]
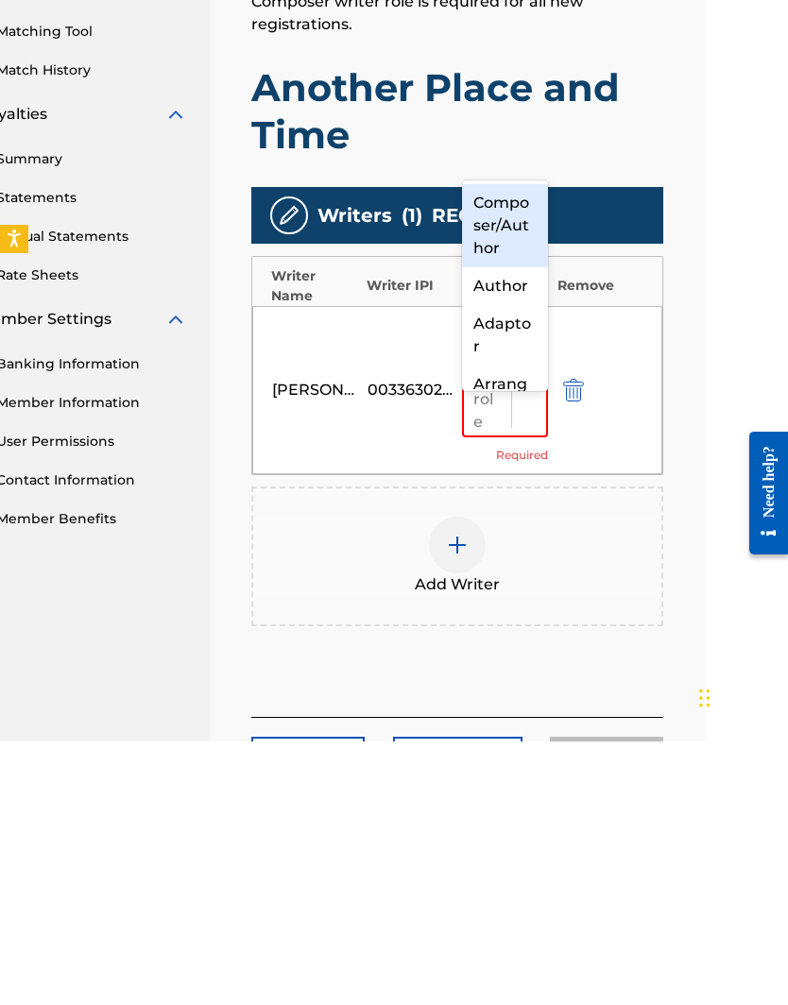
click at [486, 448] on div "Composer/Author" at bounding box center [505, 489] width 86 height 83
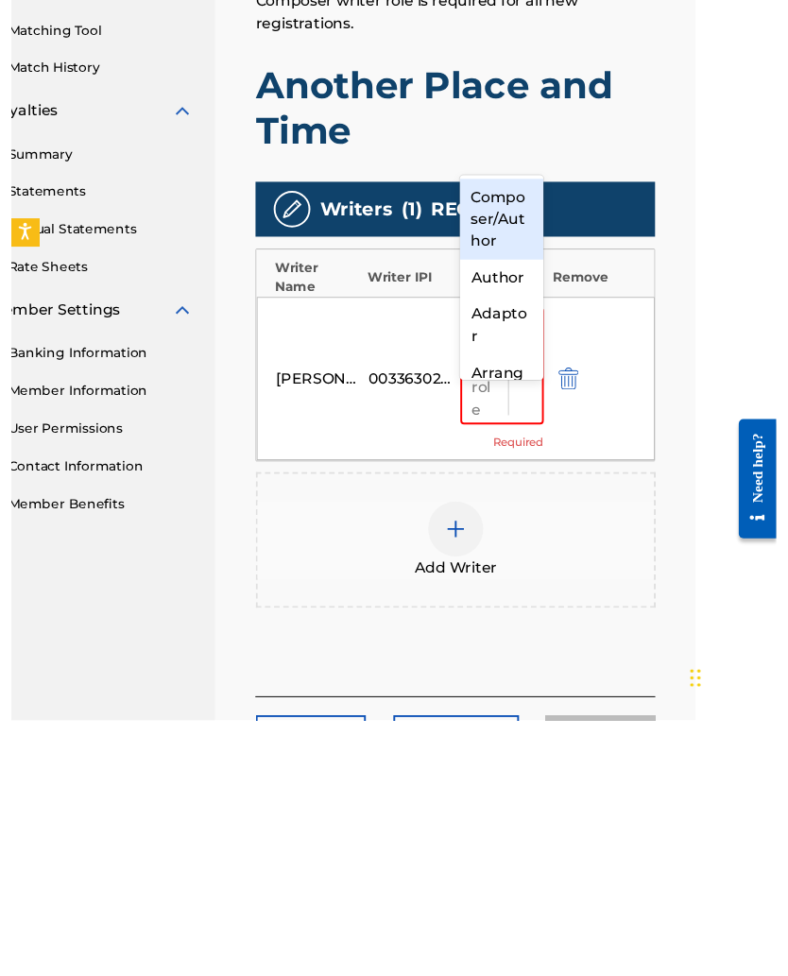
scroll to position [335, 83]
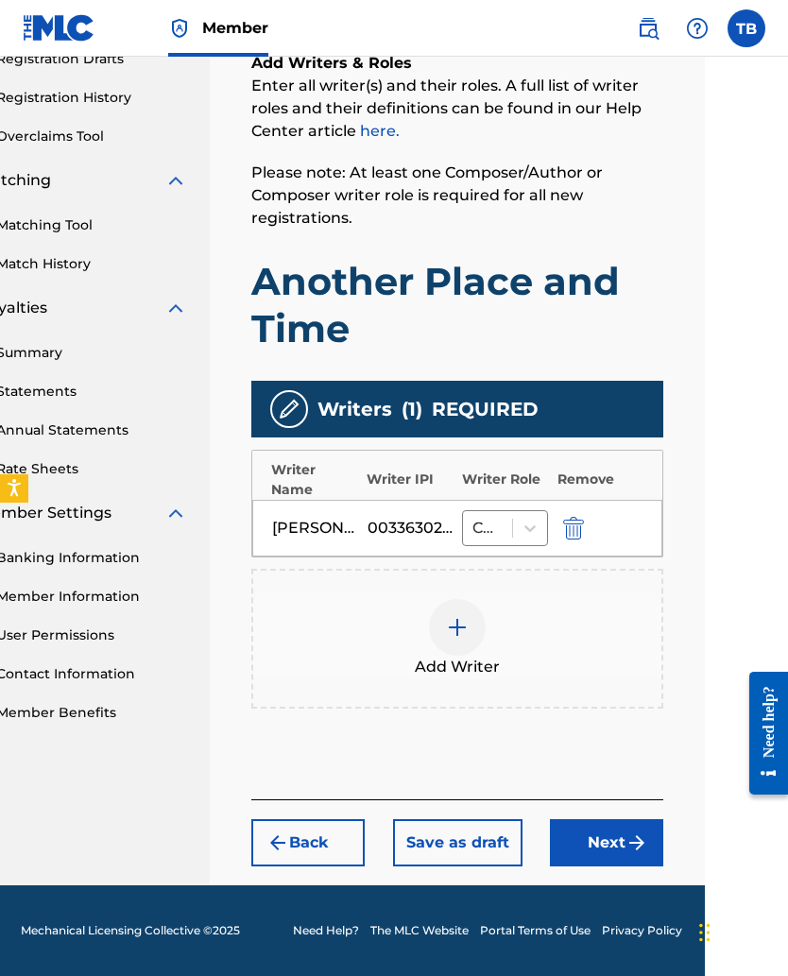
click at [599, 635] on button "Next" at bounding box center [606, 842] width 113 height 47
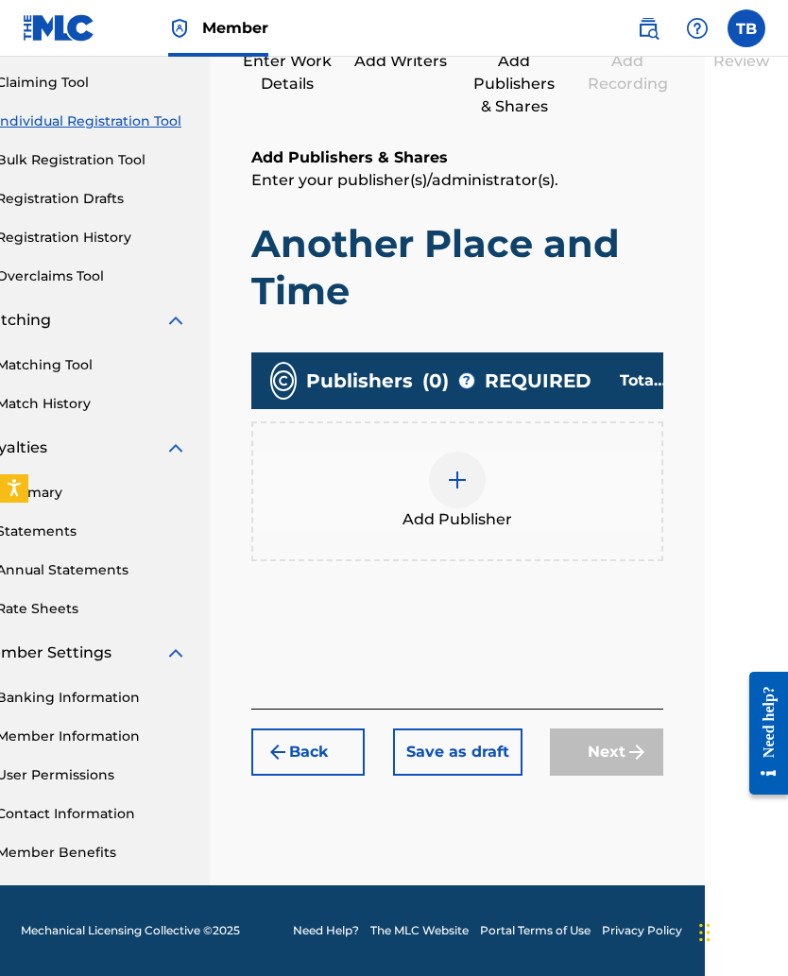
click at [446, 484] on img at bounding box center [457, 480] width 23 height 23
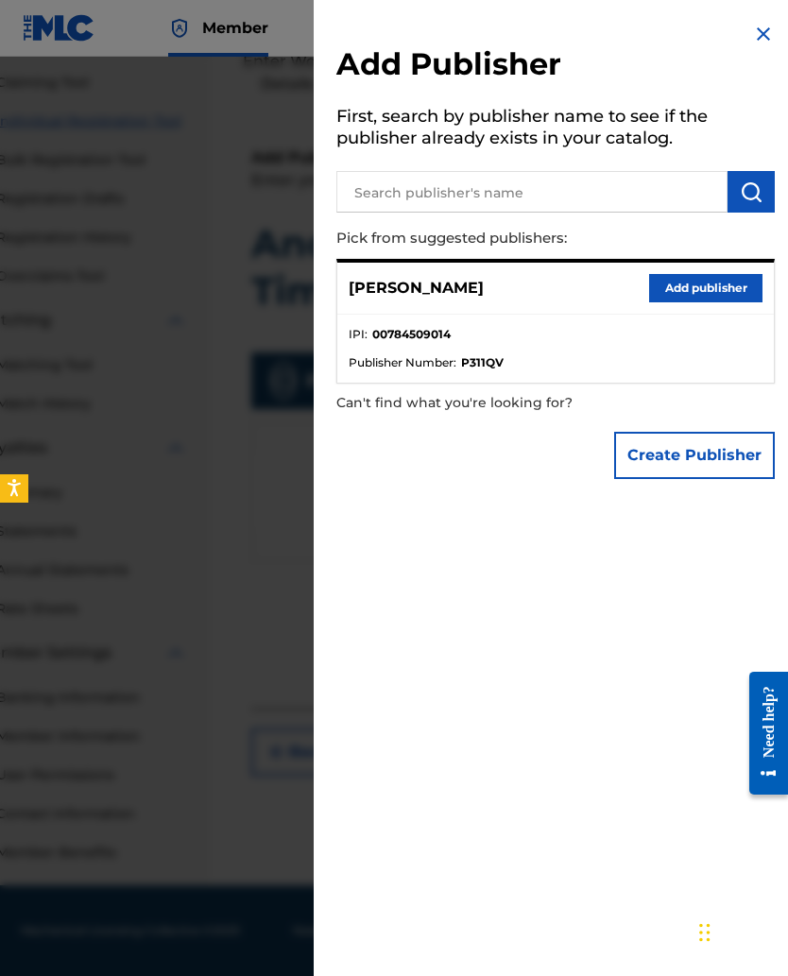
click at [377, 201] on input "text" at bounding box center [531, 192] width 391 height 42
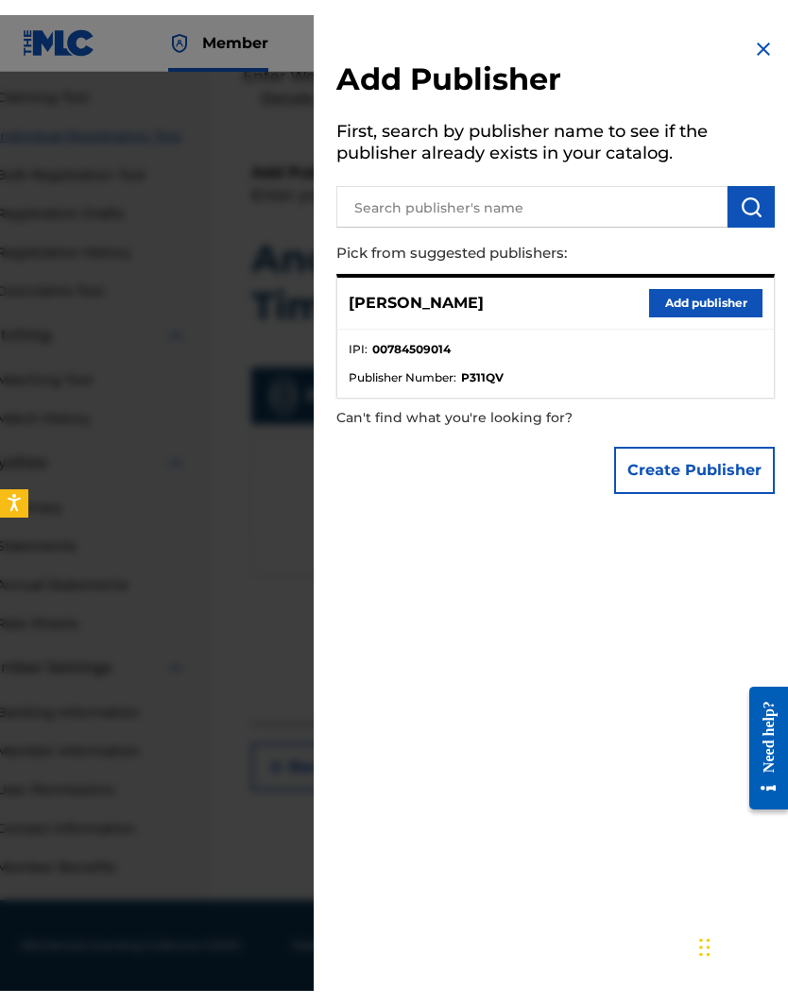
scroll to position [166, 83]
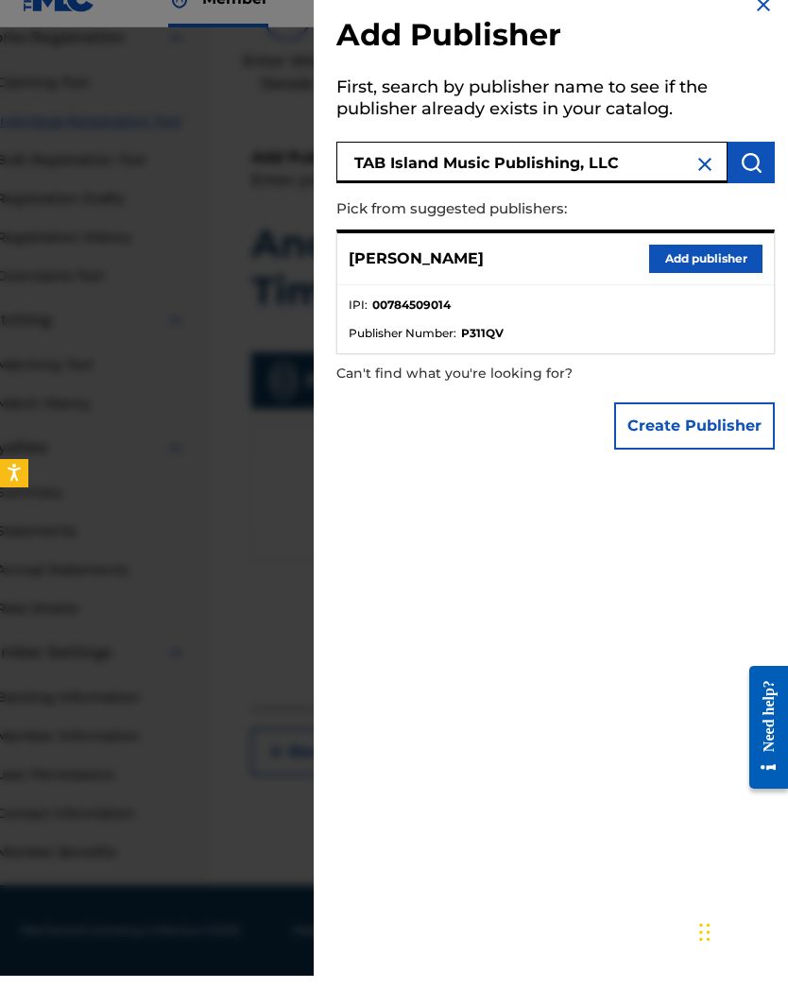
type input "TAB Island Music Publishing, LLC"
click at [746, 180] on img "submit" at bounding box center [751, 191] width 23 height 23
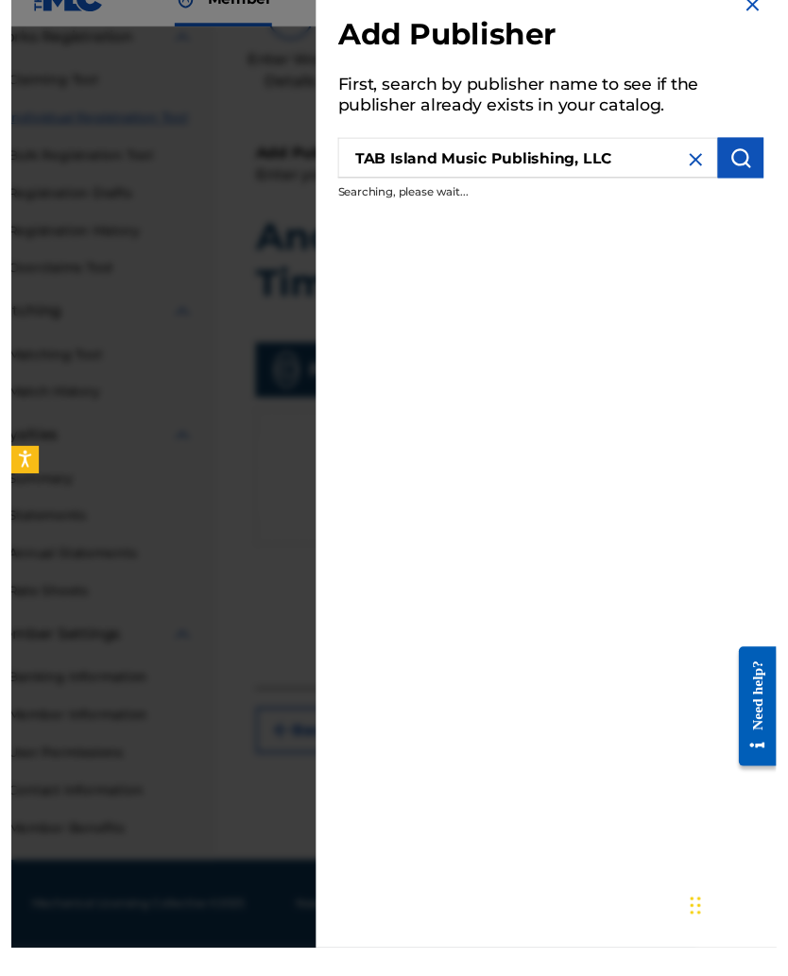
scroll to position [196, 83]
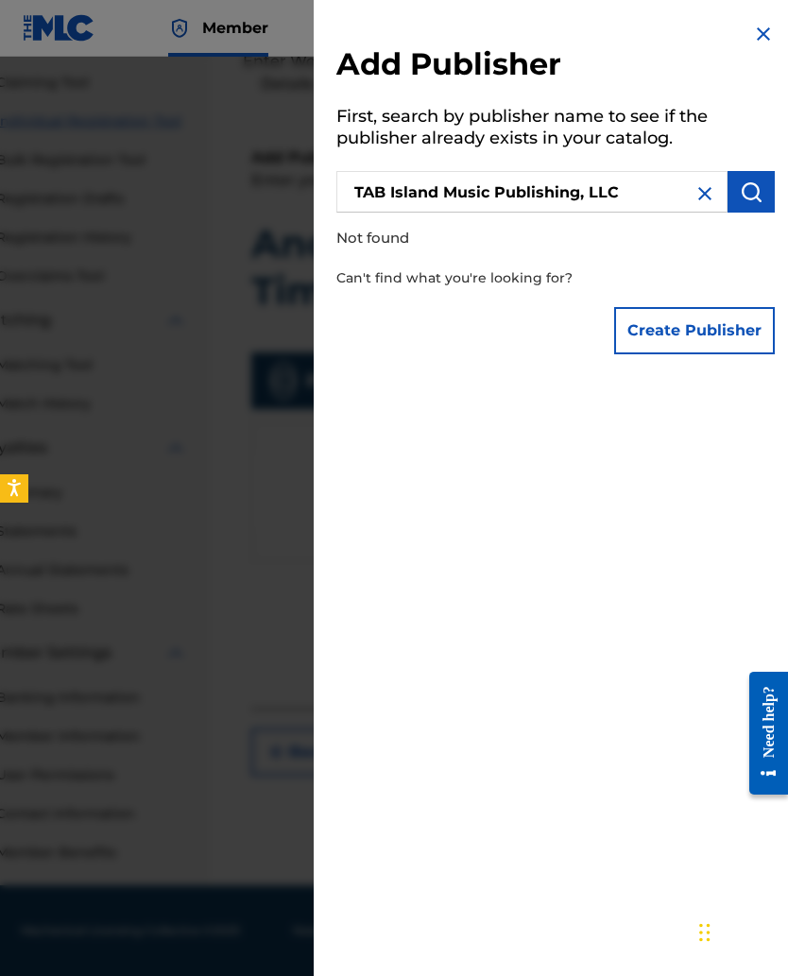
click at [655, 330] on button "Create Publisher" at bounding box center [694, 330] width 161 height 47
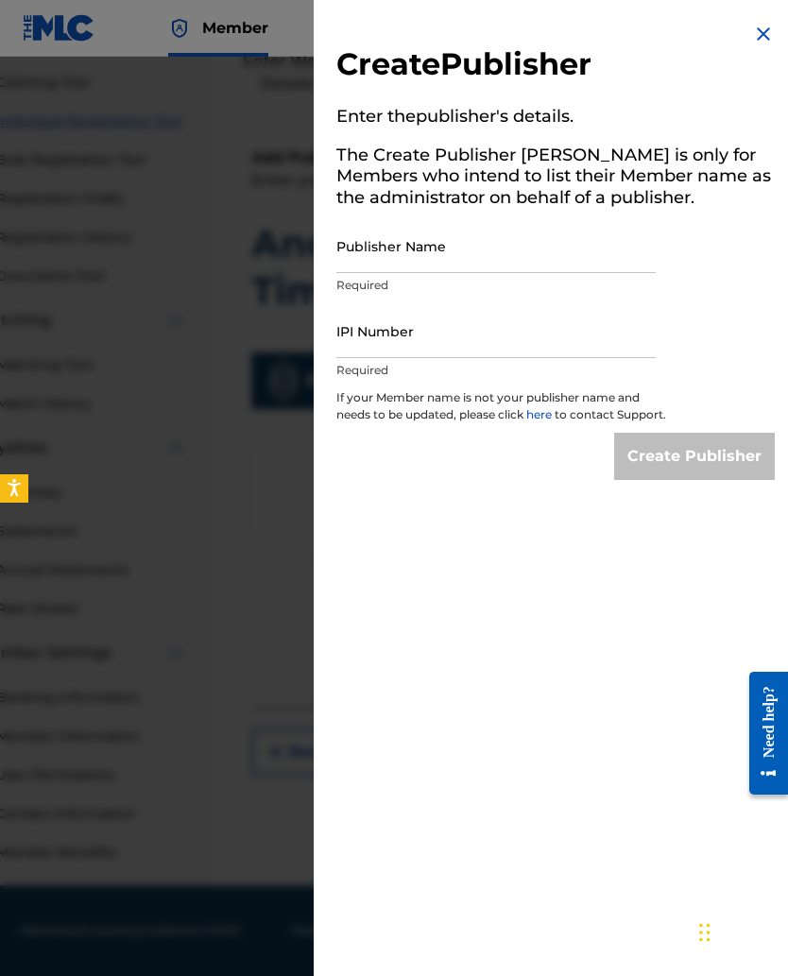
click at [369, 257] on input "Publisher Name" at bounding box center [495, 246] width 319 height 54
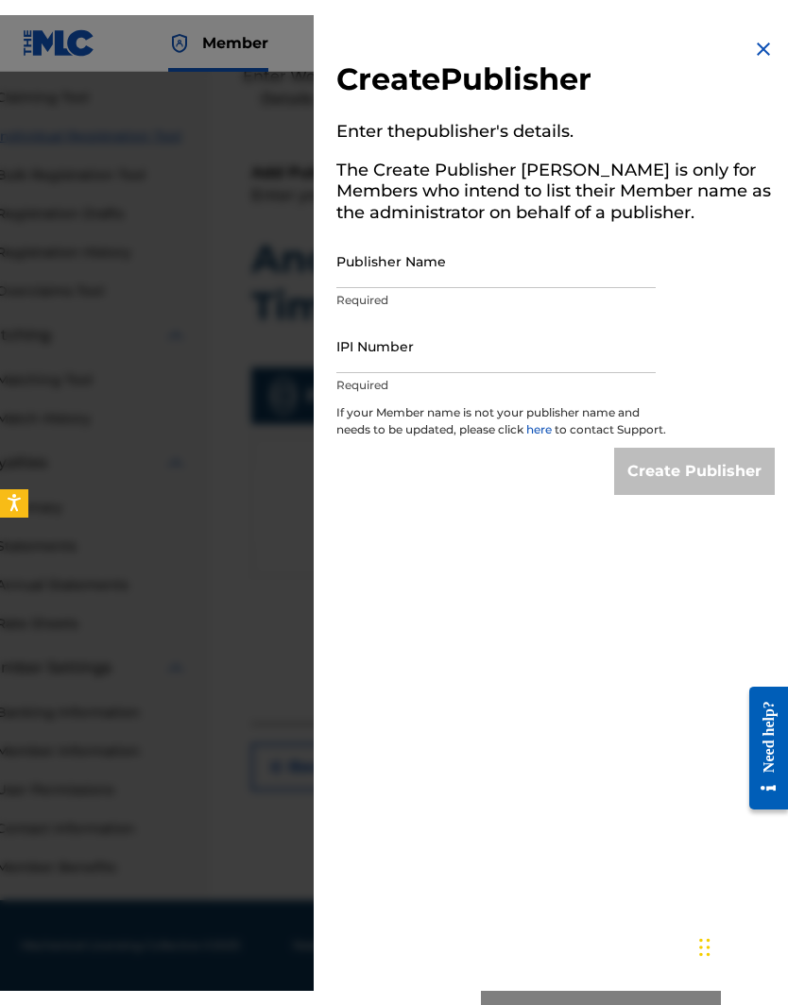
scroll to position [166, 83]
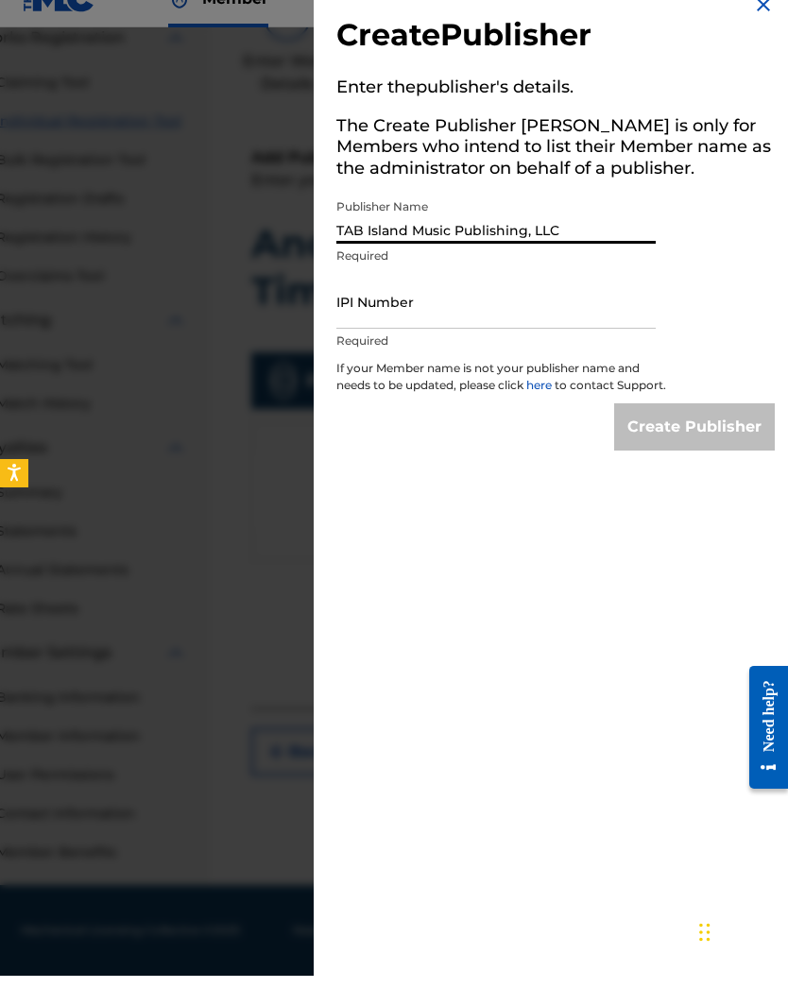
type input "TAB Island Music Publishing, LLC"
click at [350, 315] on input "IPI Number" at bounding box center [495, 331] width 319 height 54
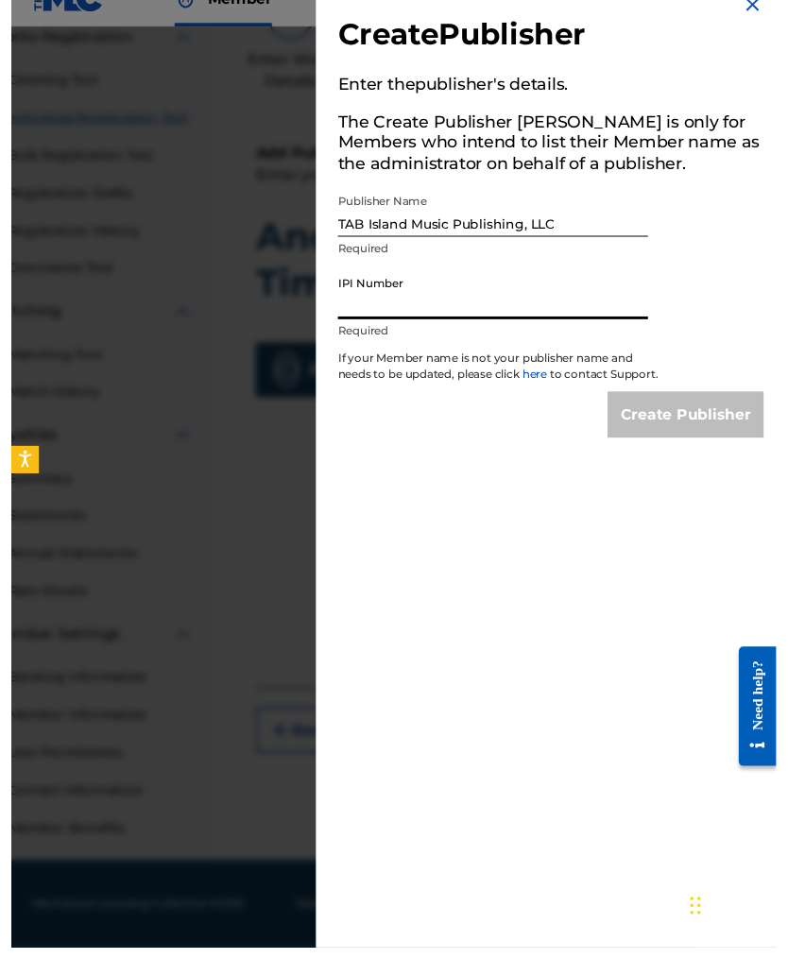
scroll to position [196, 83]
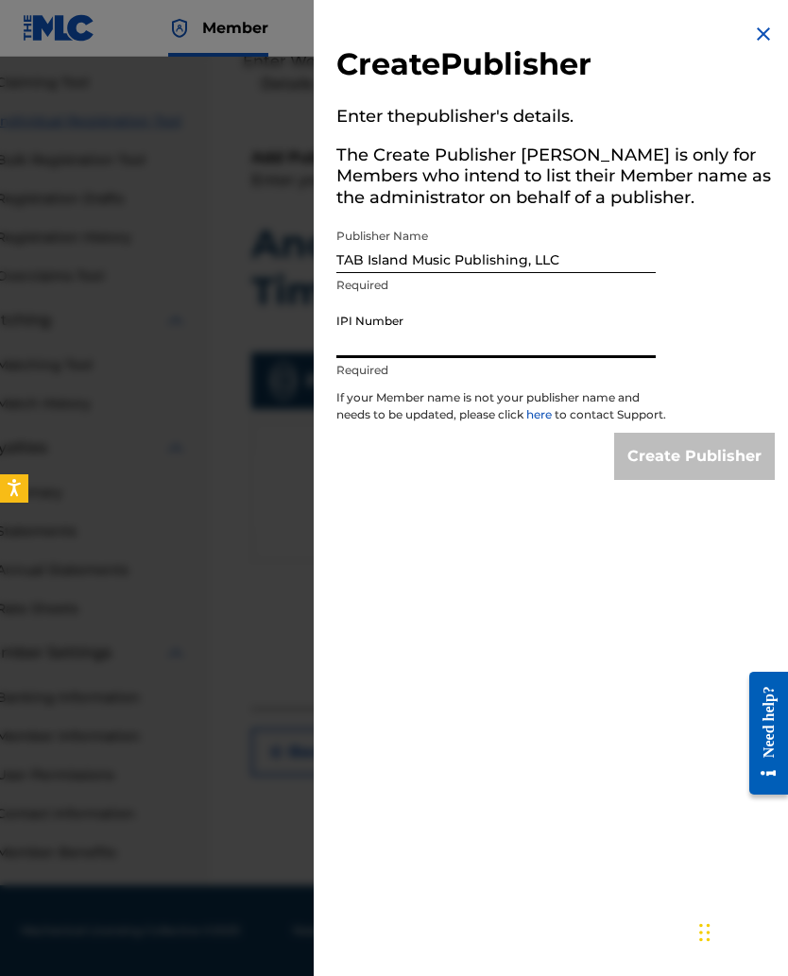
click at [354, 343] on input "IPI Number" at bounding box center [495, 331] width 319 height 54
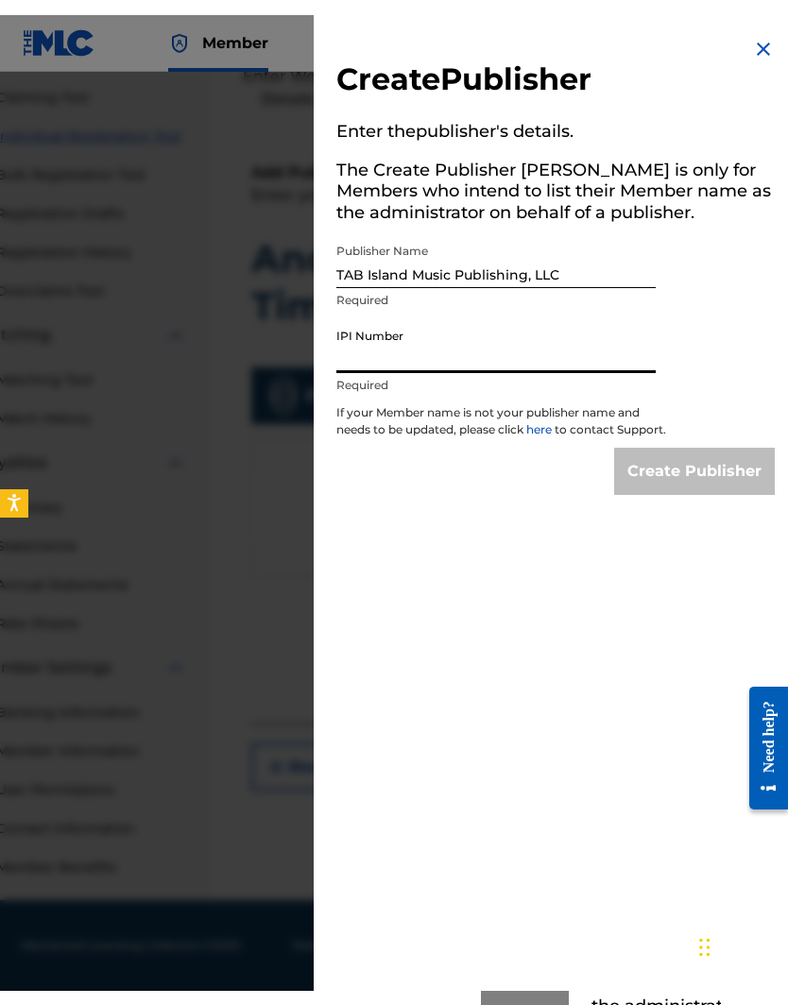
scroll to position [166, 83]
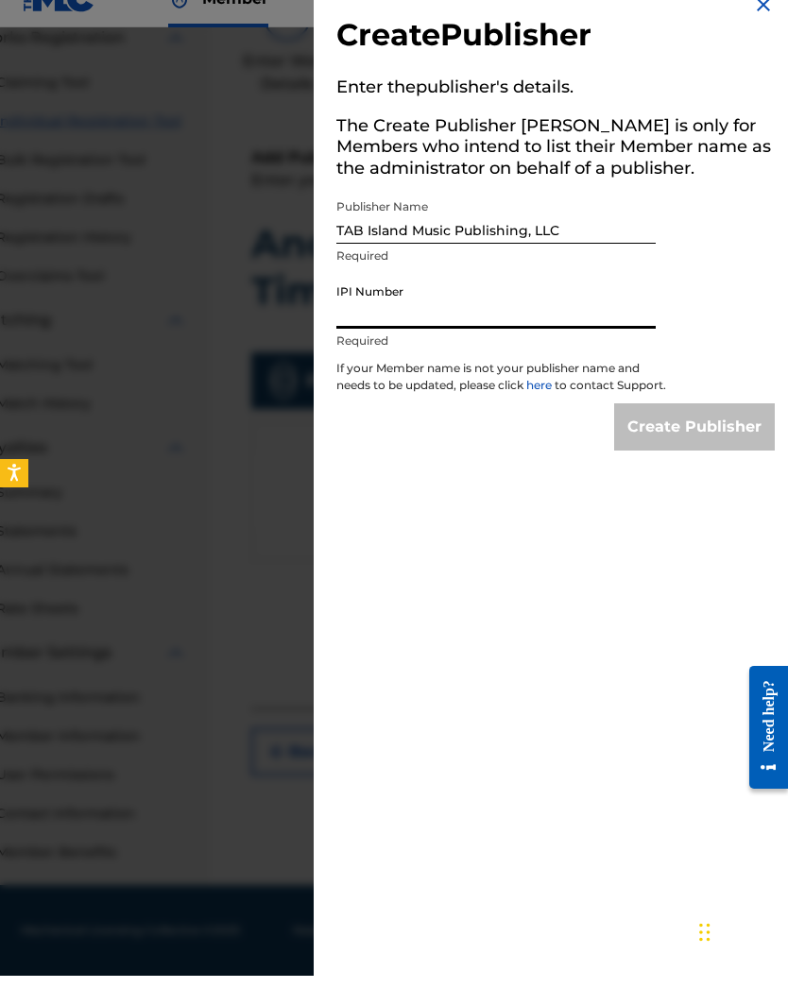
paste input "784509014"
type input "784509014"
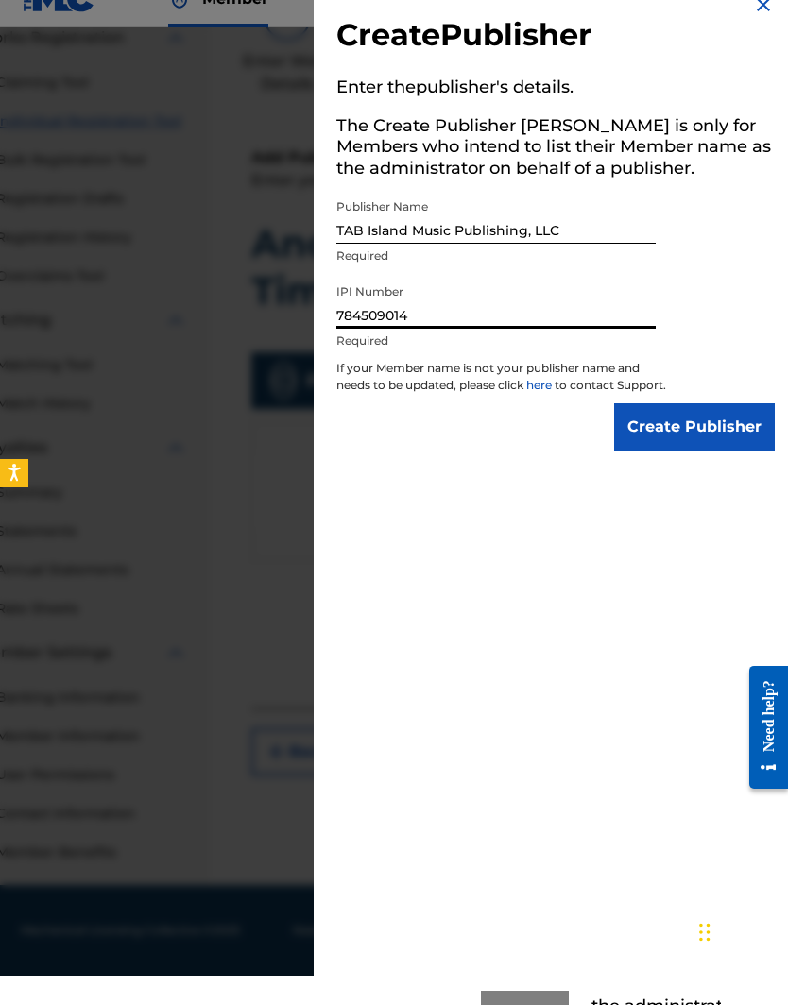
click at [653, 443] on input "Create Publisher" at bounding box center [694, 456] width 161 height 47
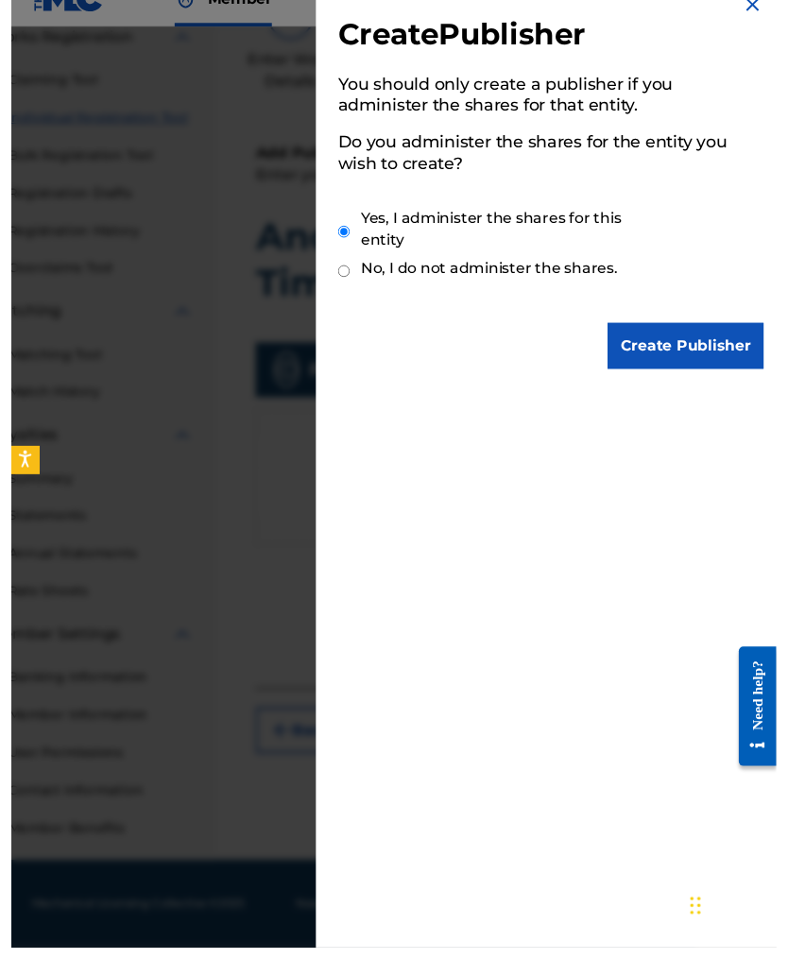
scroll to position [196, 83]
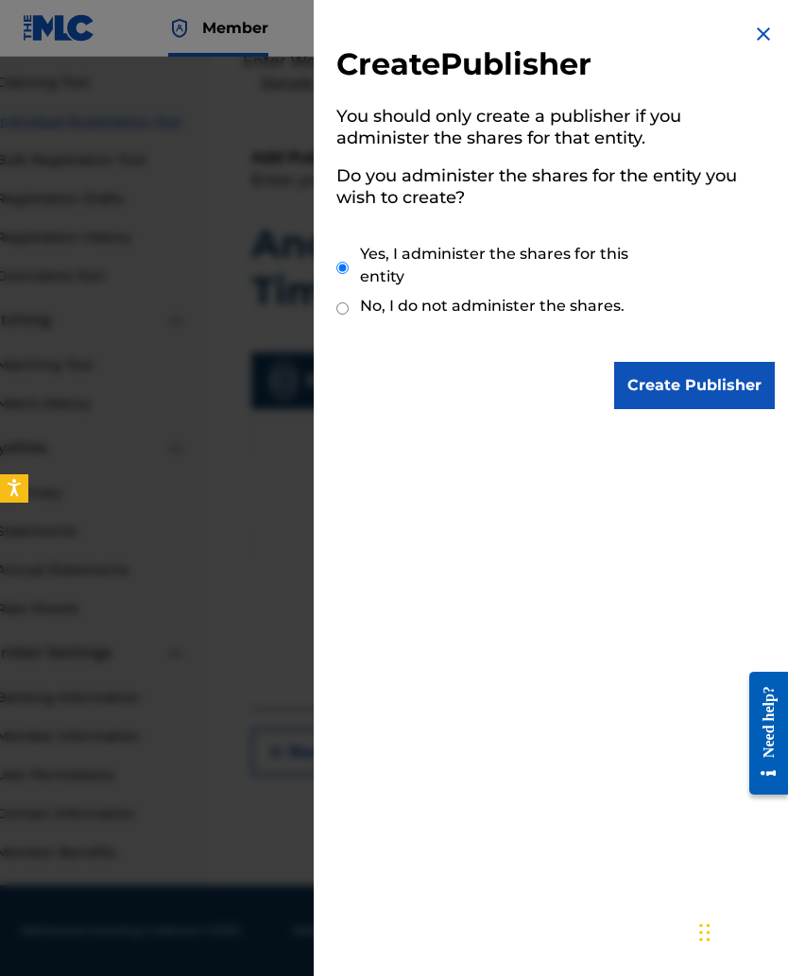
click at [661, 390] on input "Create Publisher" at bounding box center [694, 385] width 161 height 47
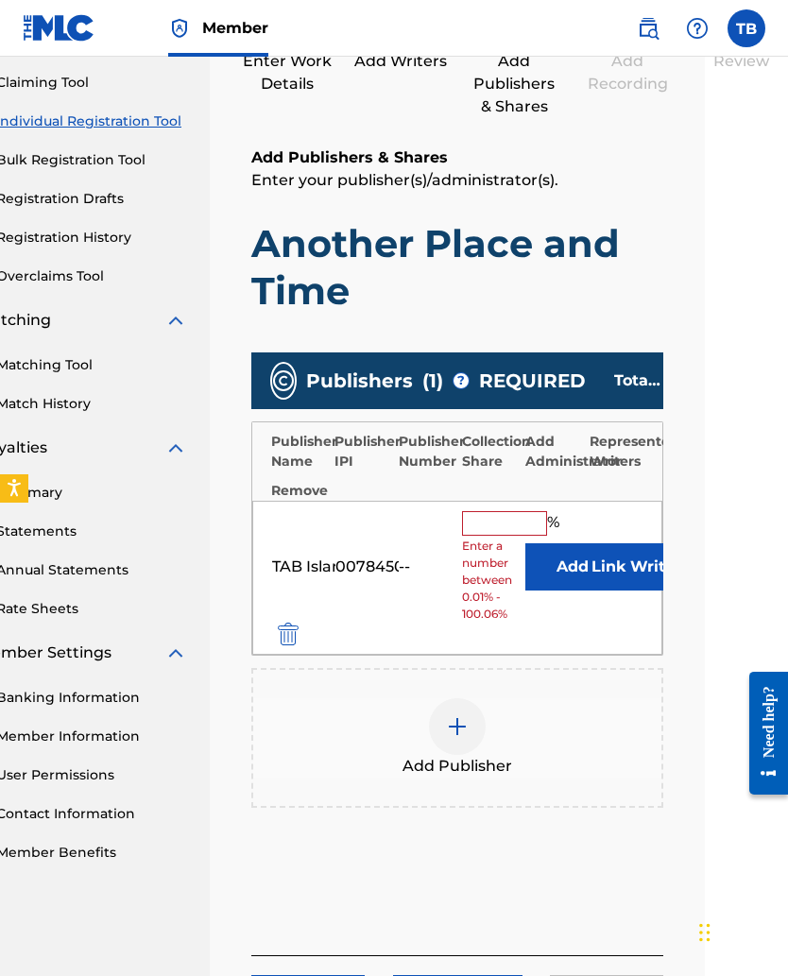
click at [476, 523] on input "text" at bounding box center [504, 523] width 85 height 25
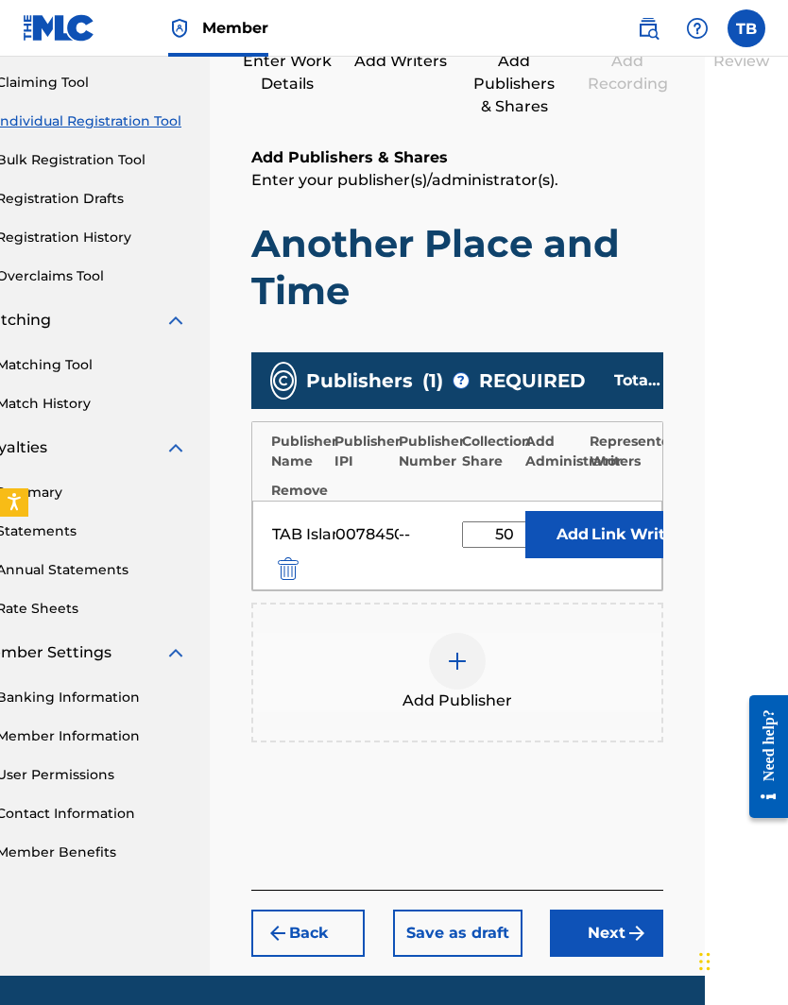
type input "50"
click at [595, 536] on button "Link Writer" at bounding box center [636, 534] width 94 height 47
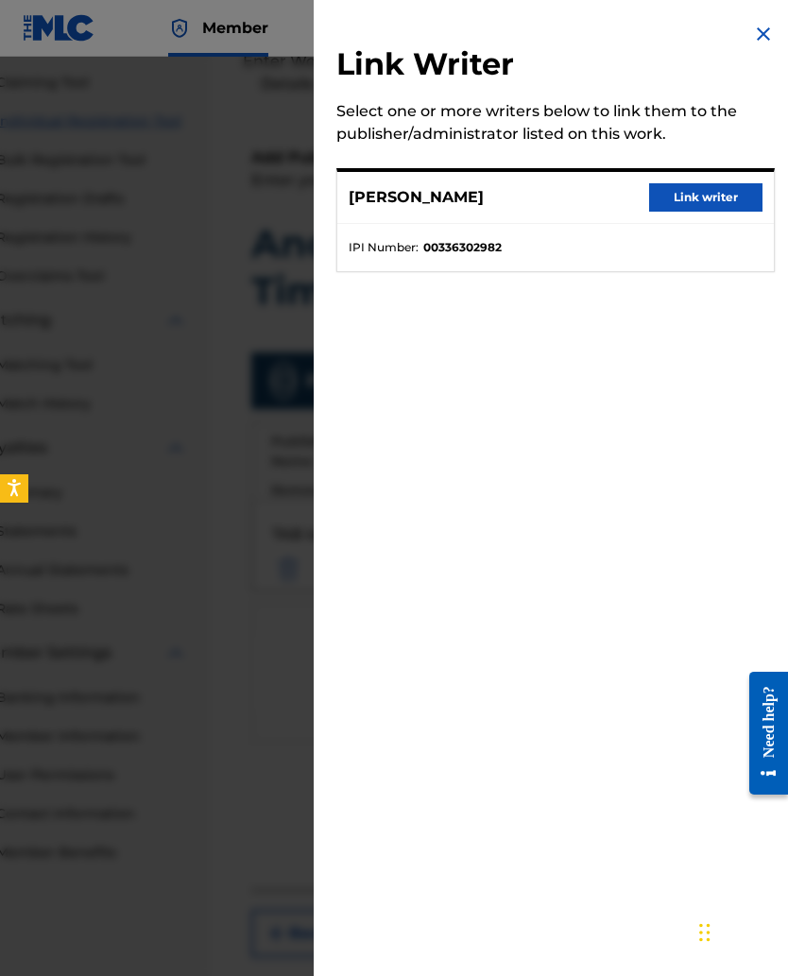
click at [686, 203] on button "Link writer" at bounding box center [705, 197] width 113 height 28
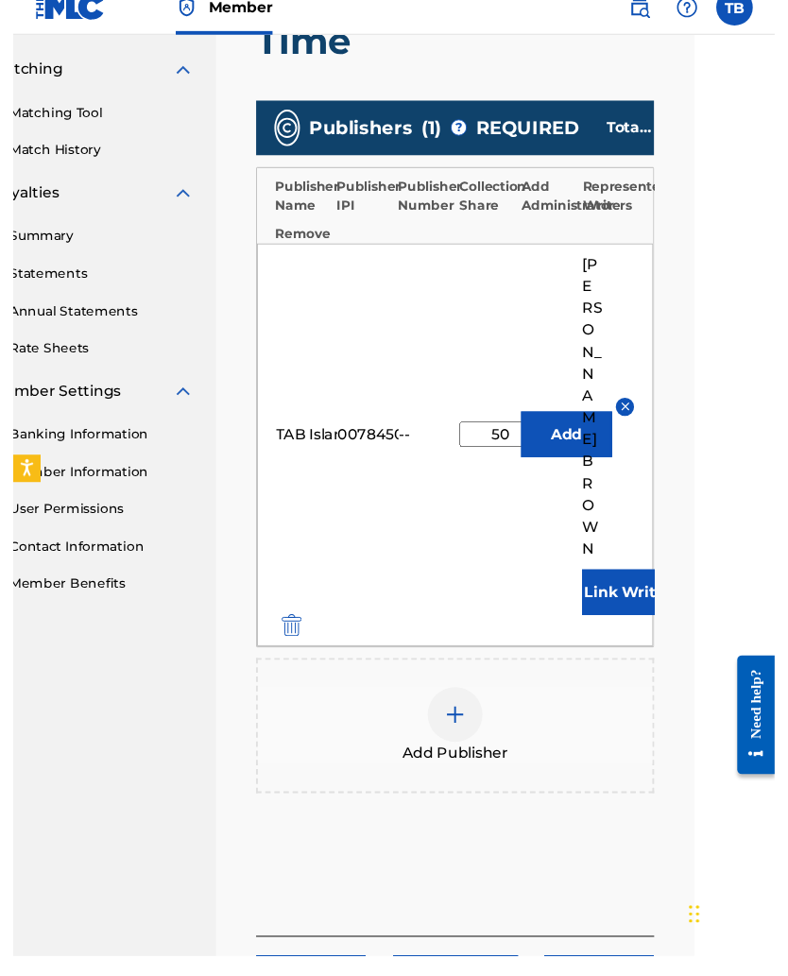
scroll to position [477, 83]
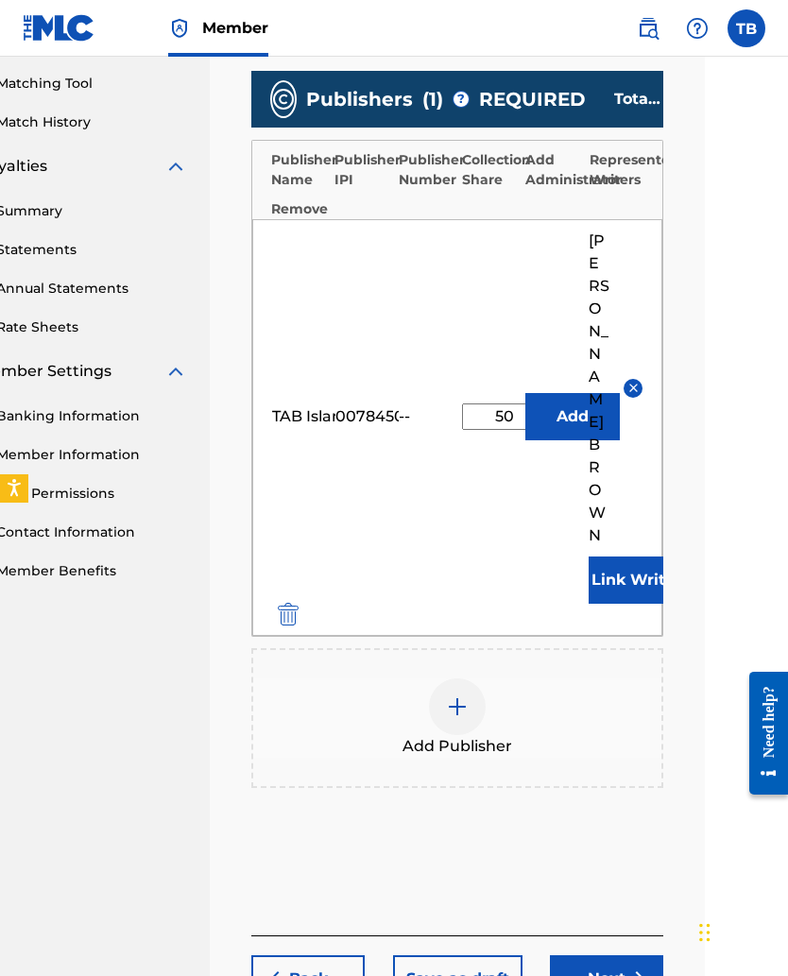
click at [607, 635] on button "Next" at bounding box center [606, 978] width 113 height 47
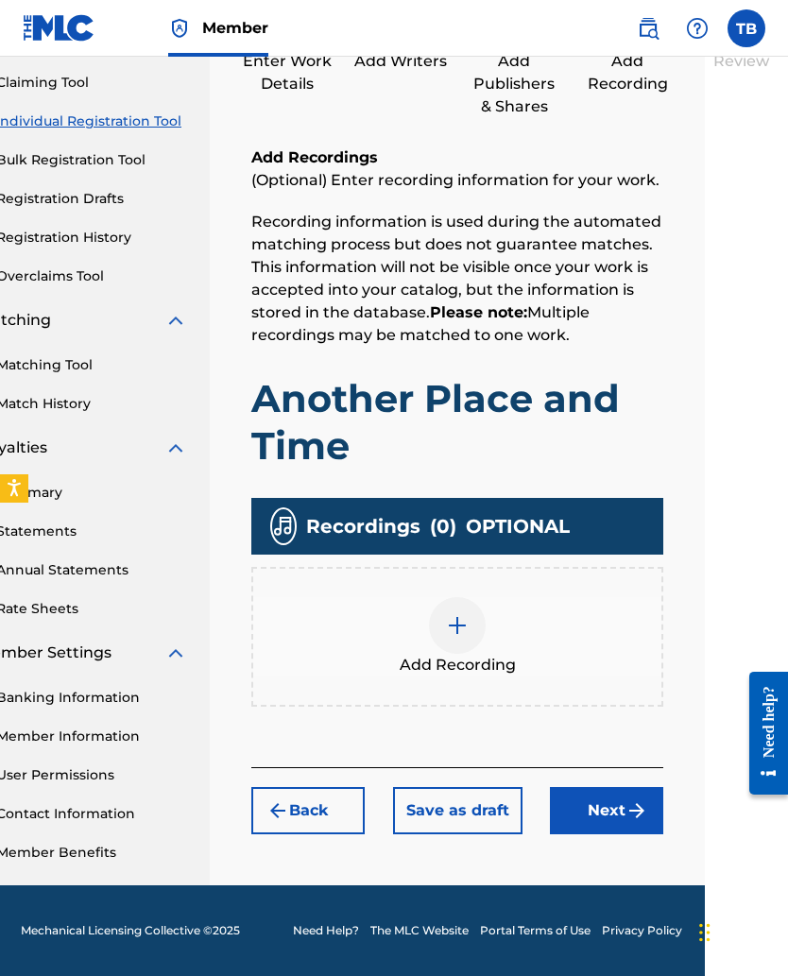
click at [452, 635] on div at bounding box center [457, 625] width 57 height 57
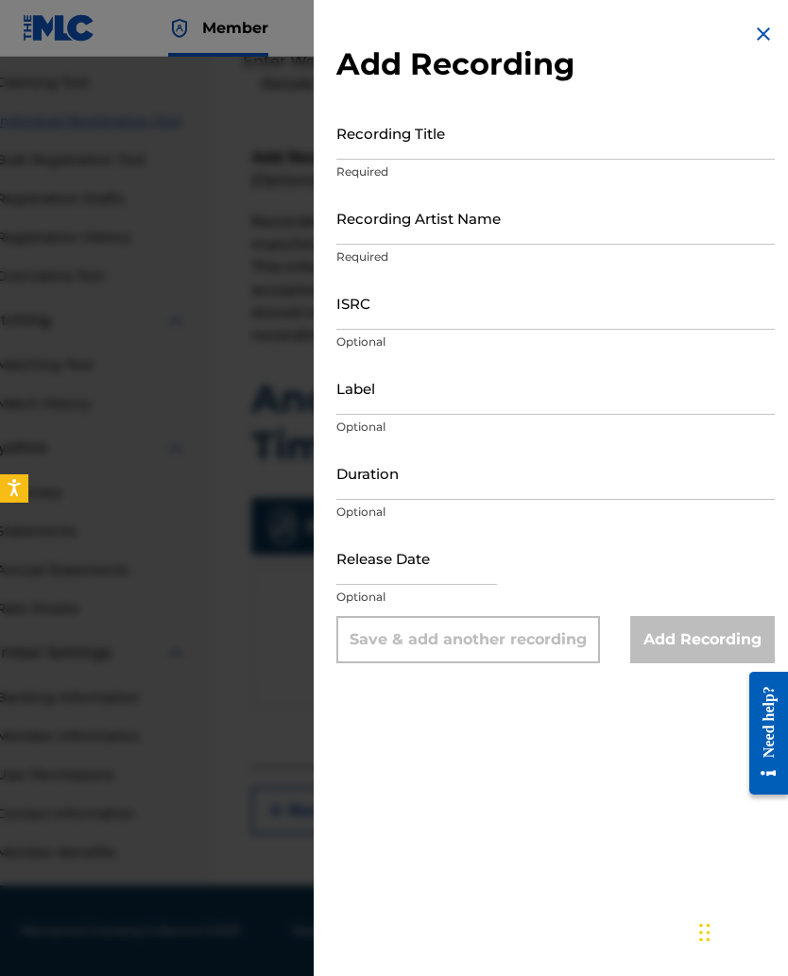
click at [365, 143] on input "Recording Title" at bounding box center [555, 133] width 438 height 54
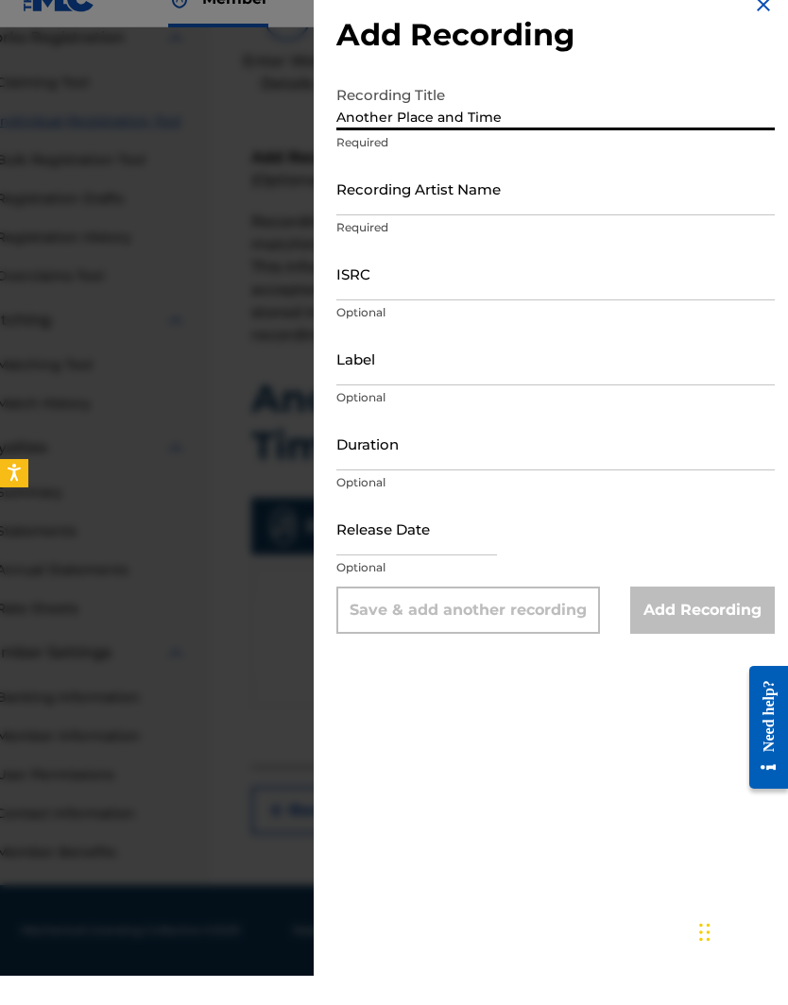
type input "Another Place and Time"
click at [352, 206] on input "Recording Artist Name" at bounding box center [555, 218] width 438 height 54
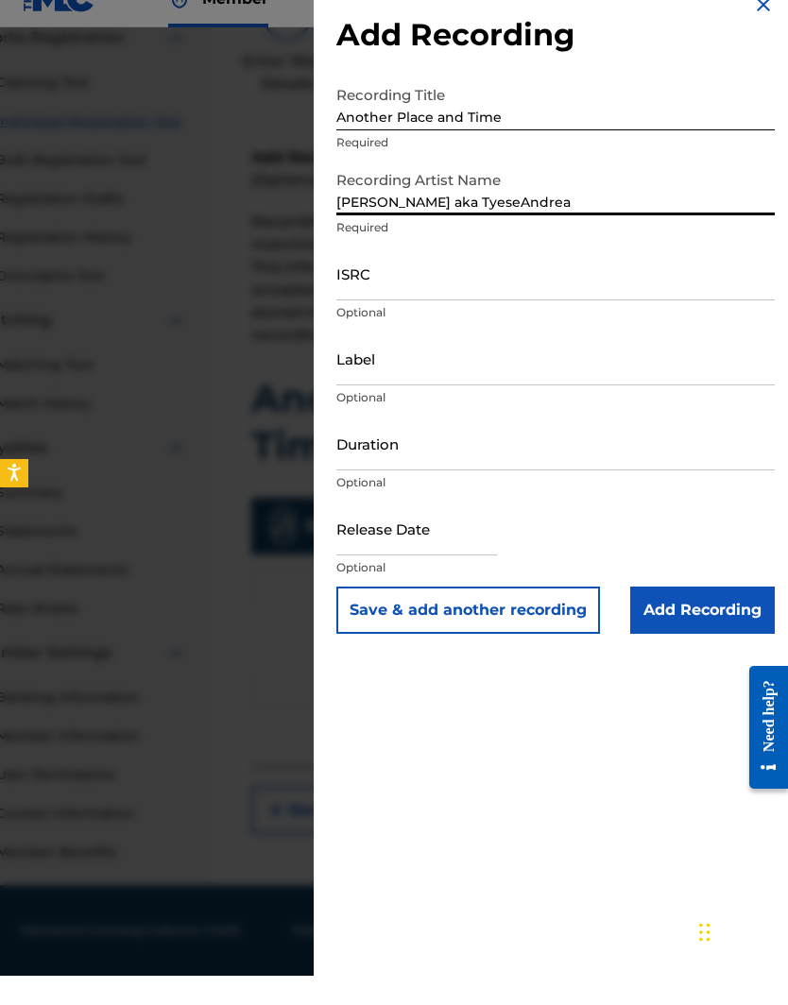
type input "Tyese B. aka TyeseAndrea"
click at [354, 277] on input "ISRC" at bounding box center [555, 303] width 438 height 54
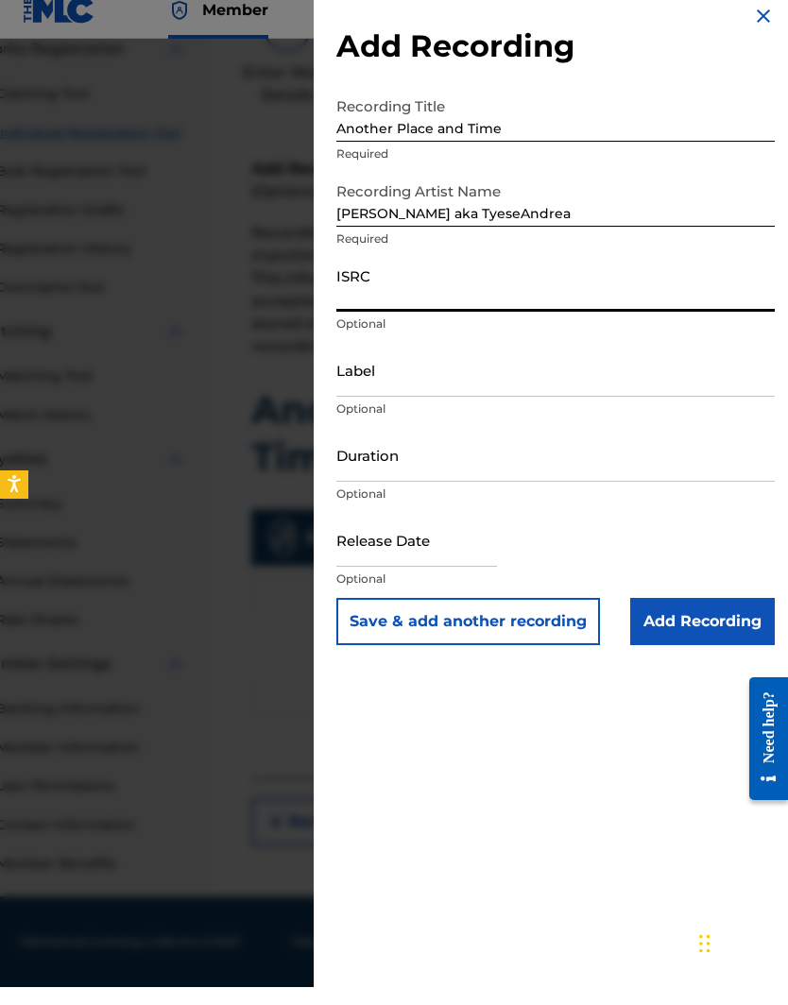
paste input "QZWFL2526583"
type input "QZWFL2526583"
click at [352, 380] on input "Label" at bounding box center [555, 388] width 438 height 54
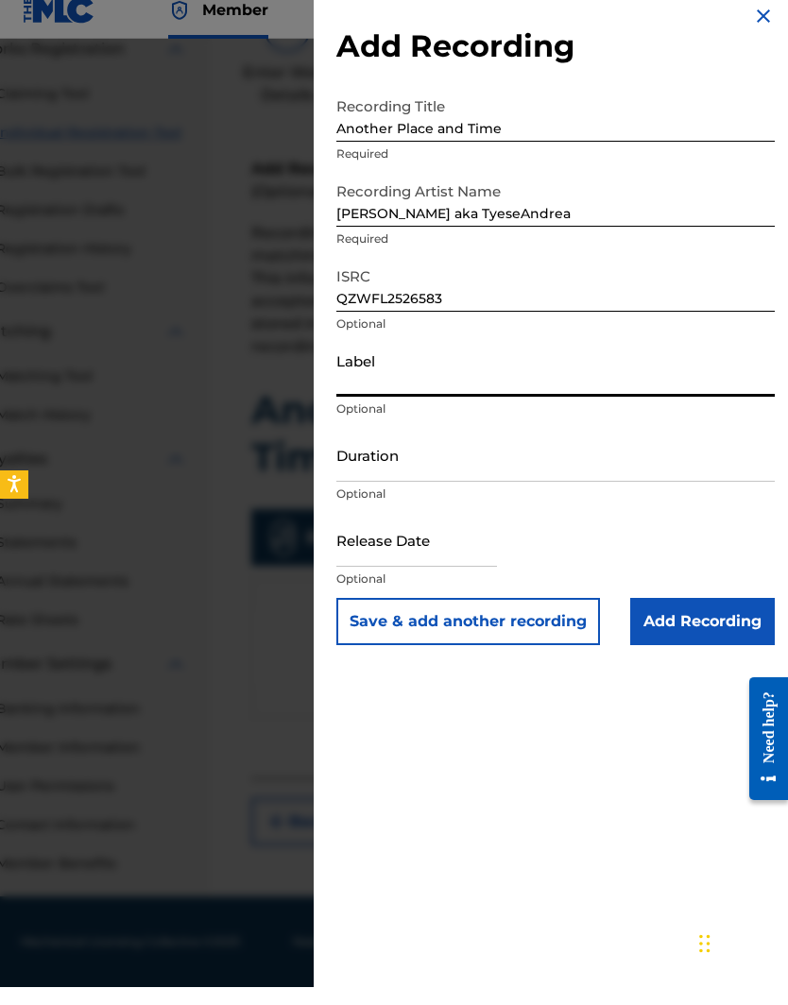
click at [356, 549] on input "text" at bounding box center [416, 558] width 161 height 54
select select "7"
select select "2025"
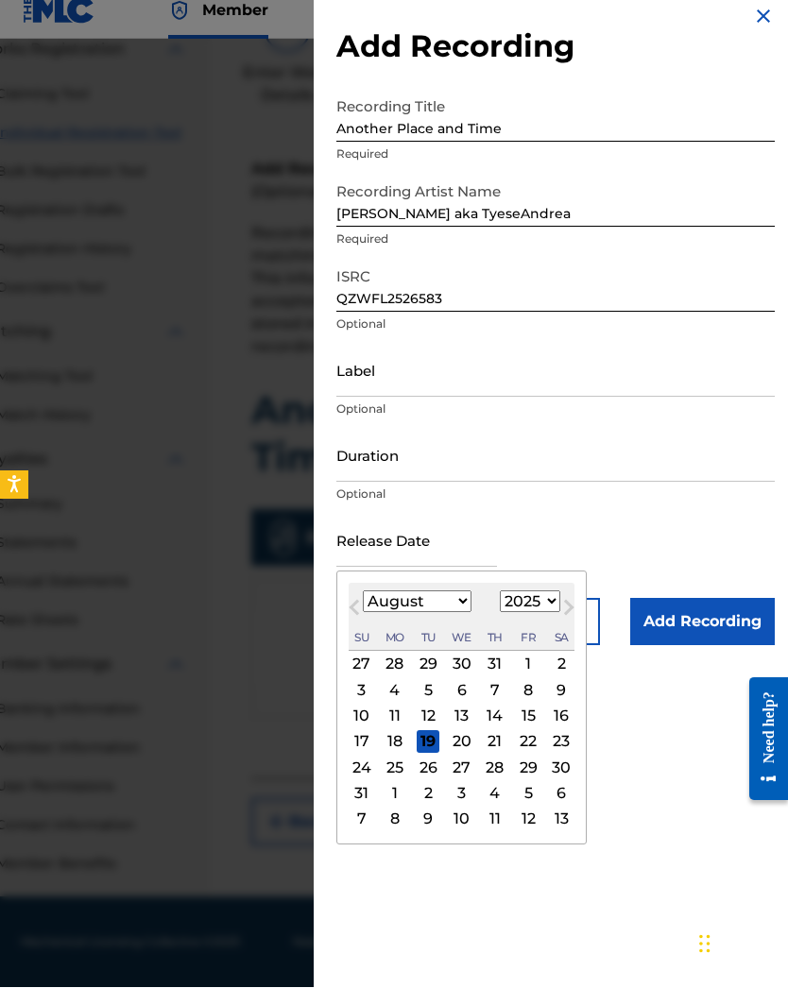
click at [348, 615] on button "Previous Month" at bounding box center [354, 629] width 30 height 30
select select "6"
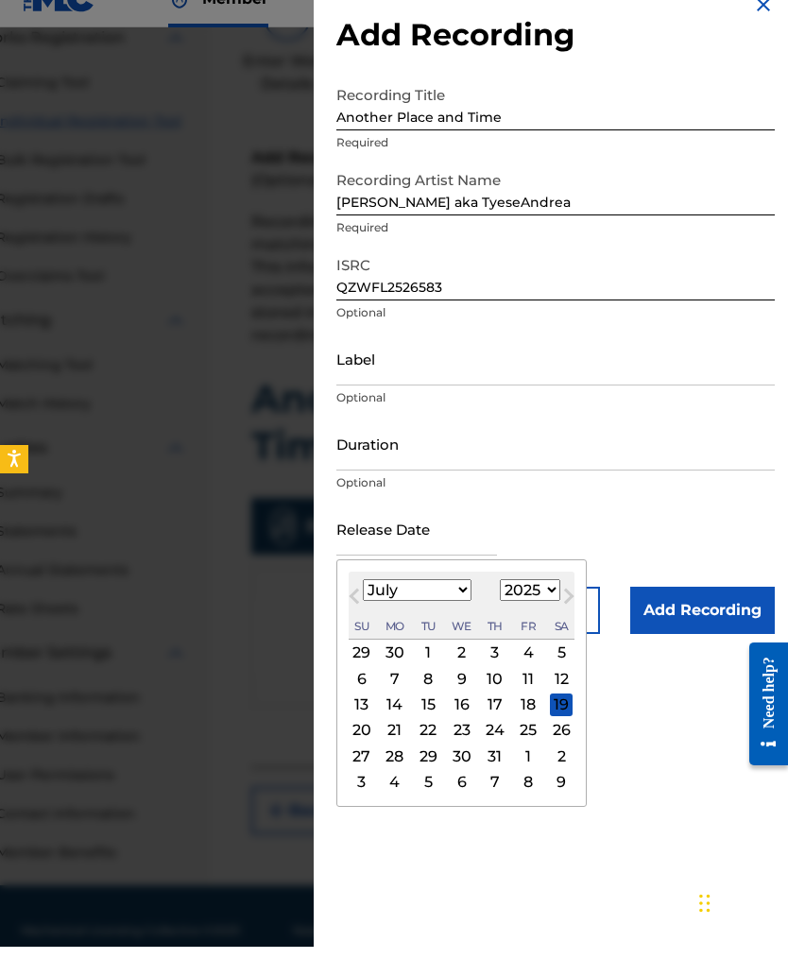
scroll to position [196, 83]
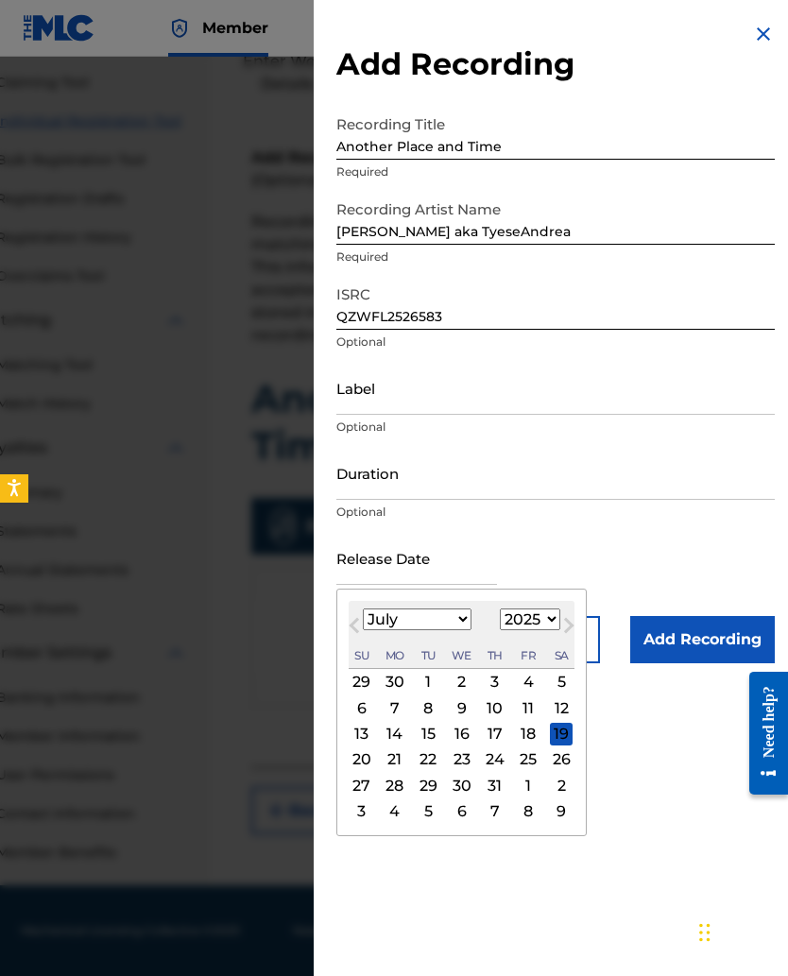
click at [540, 635] on div "25" at bounding box center [528, 759] width 23 height 23
type input "July 25 2025"
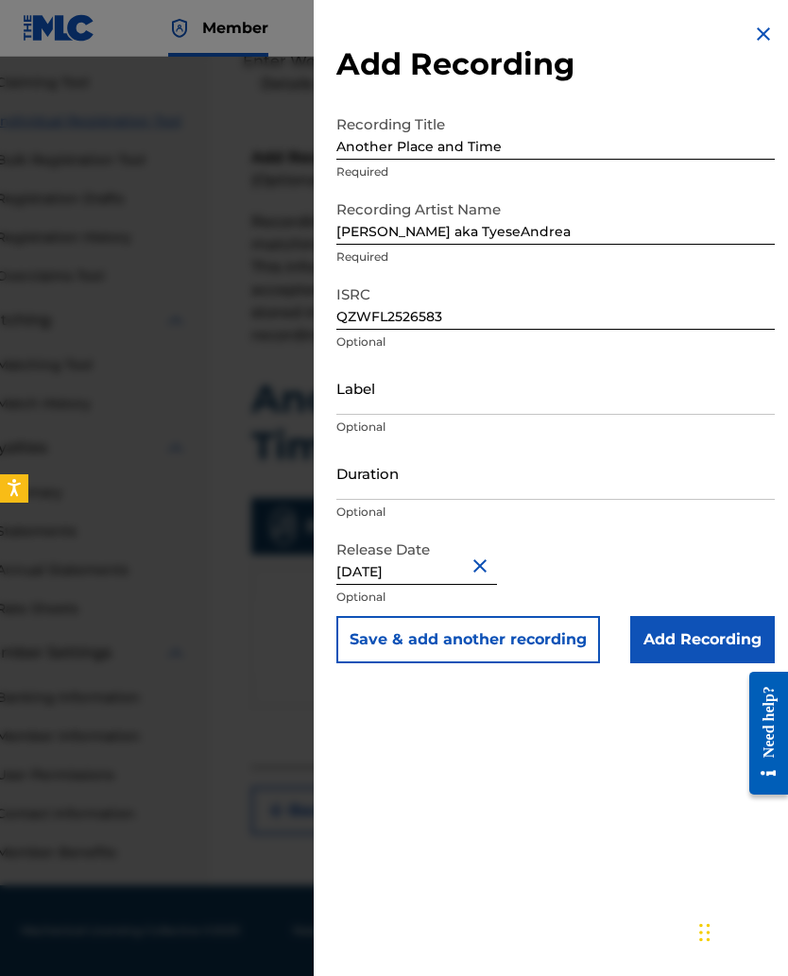
click at [350, 403] on input "Label" at bounding box center [555, 388] width 438 height 54
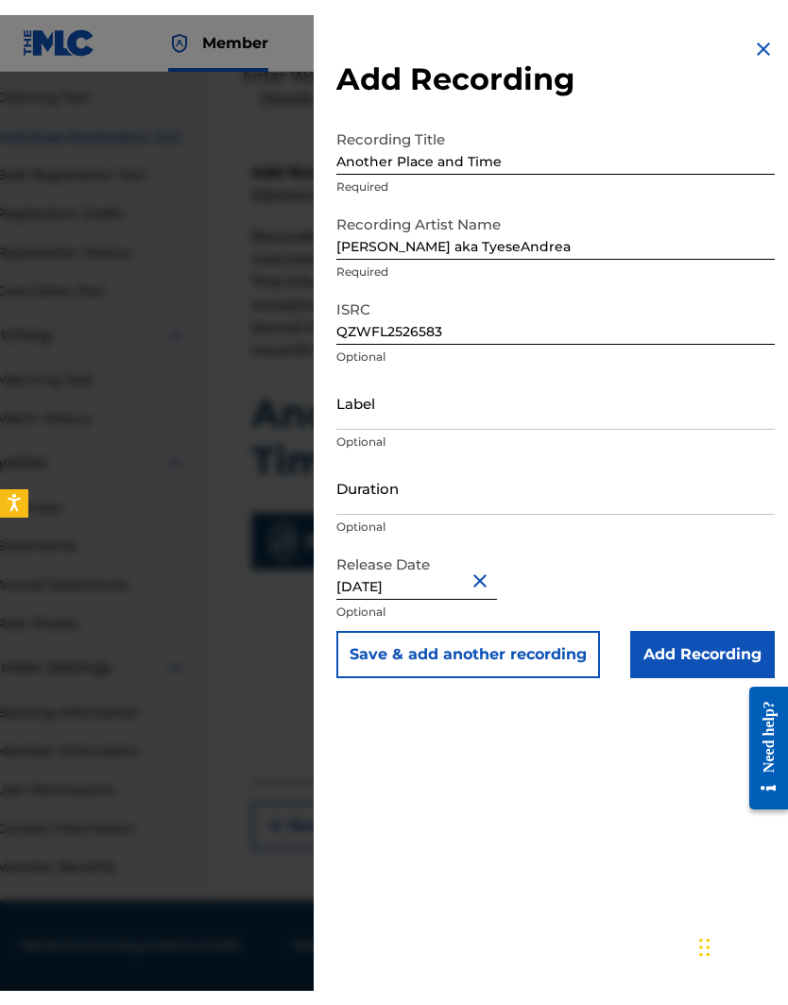
scroll to position [166, 83]
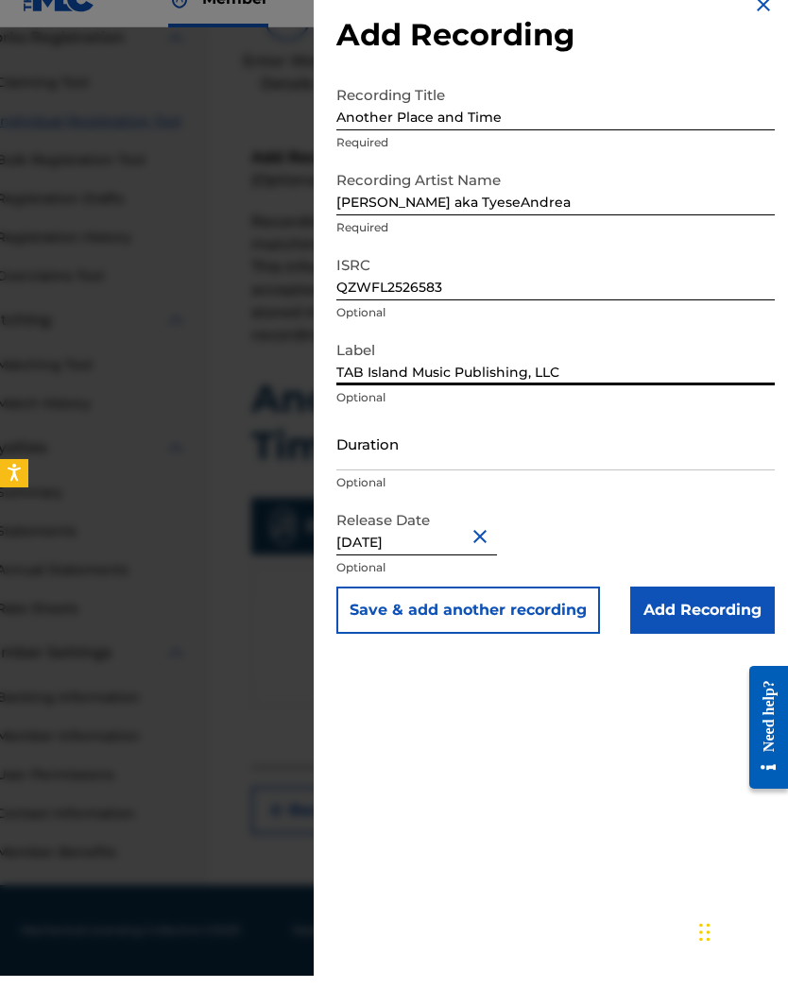
type input "TAB Island Music Publishing, LLC"
click at [343, 460] on input "Duration" at bounding box center [555, 473] width 438 height 54
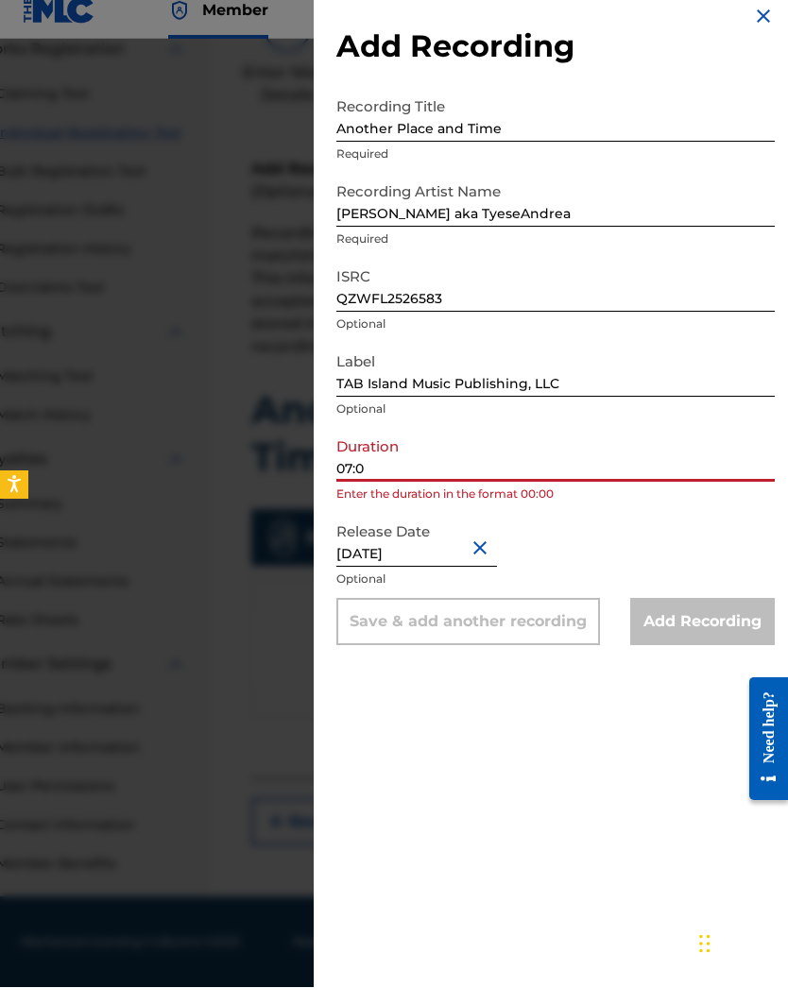
type input "07:02"
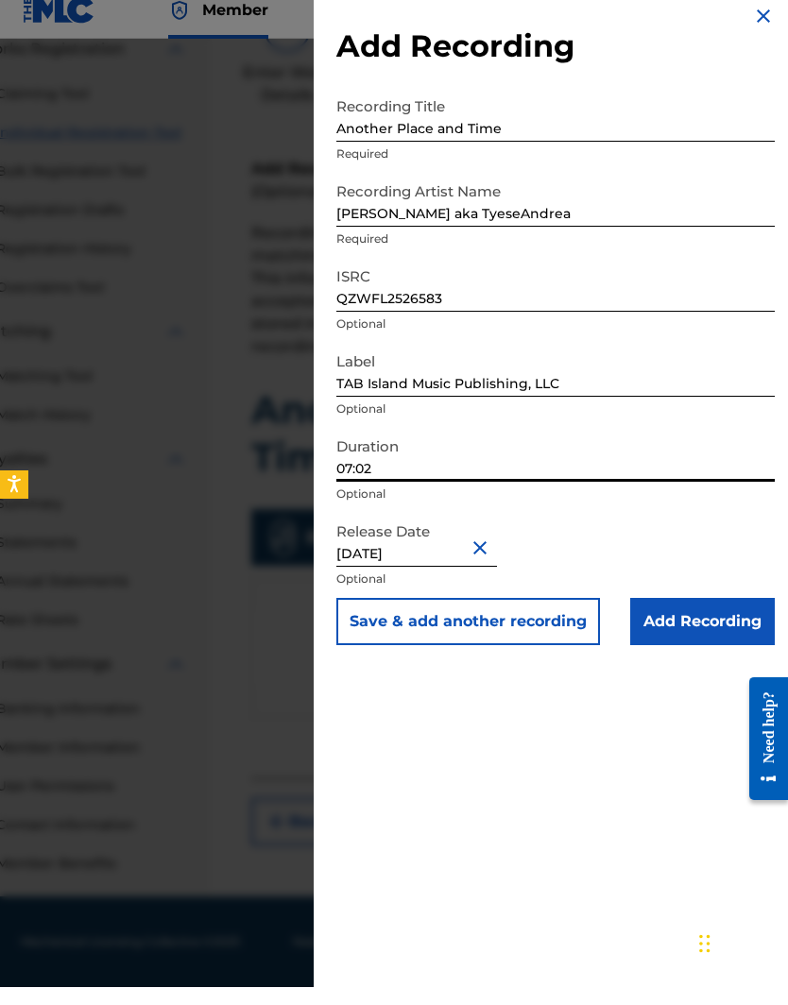
click at [665, 626] on input "Add Recording" at bounding box center [702, 639] width 145 height 47
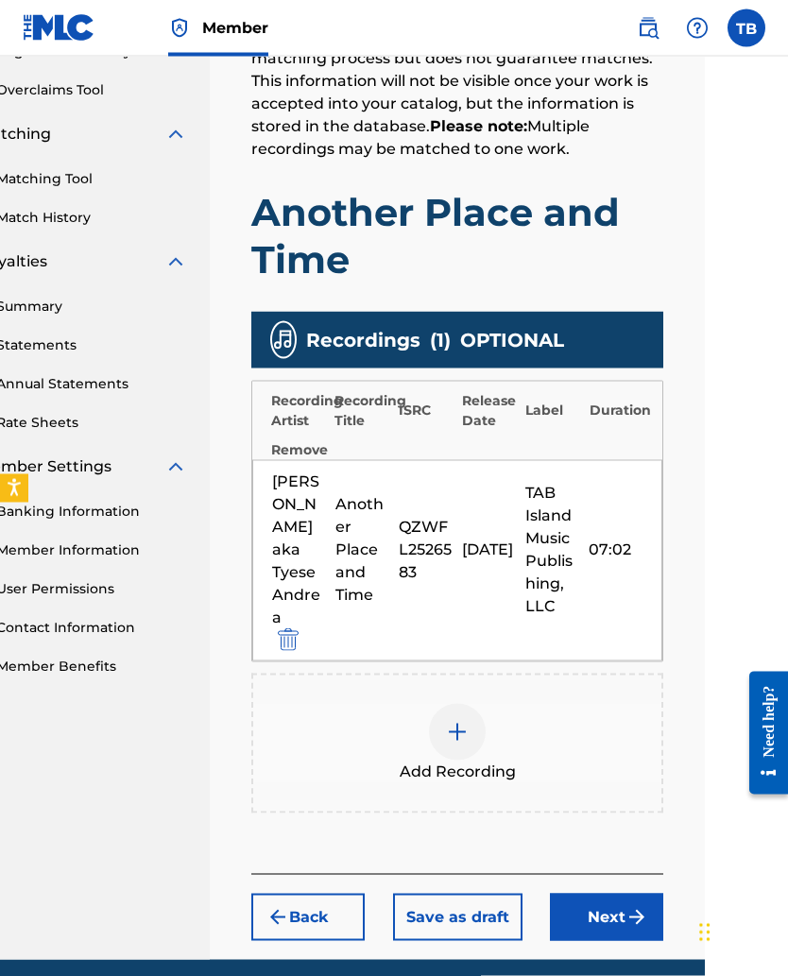
scroll to position [384, 83]
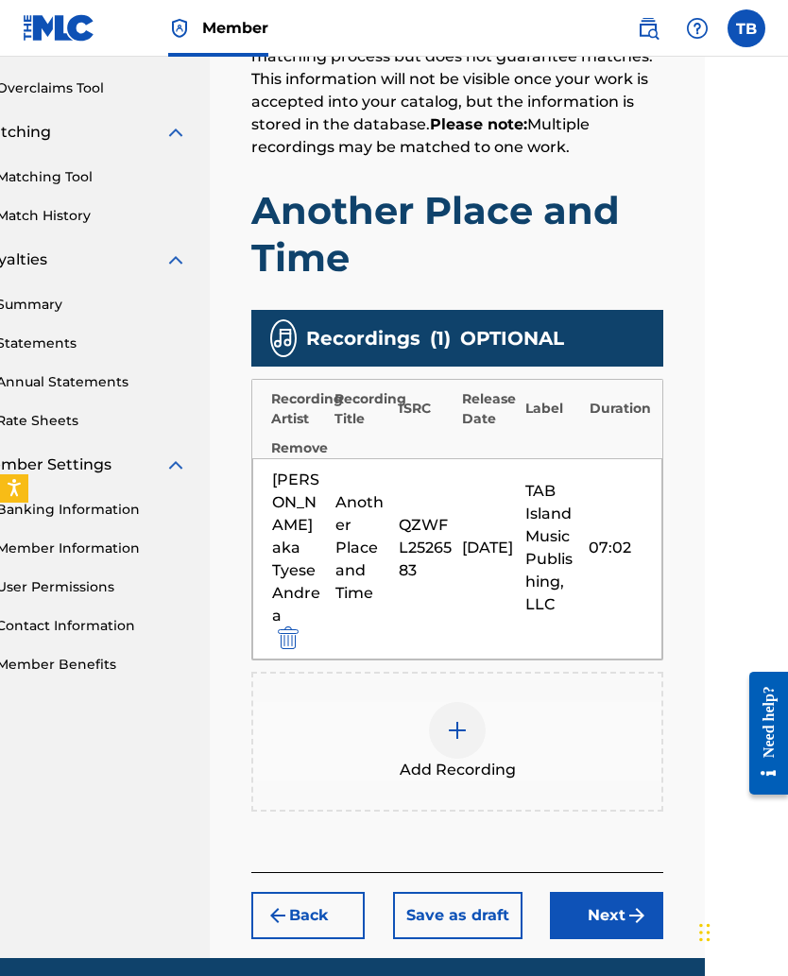
click at [588, 635] on button "Next" at bounding box center [606, 915] width 113 height 47
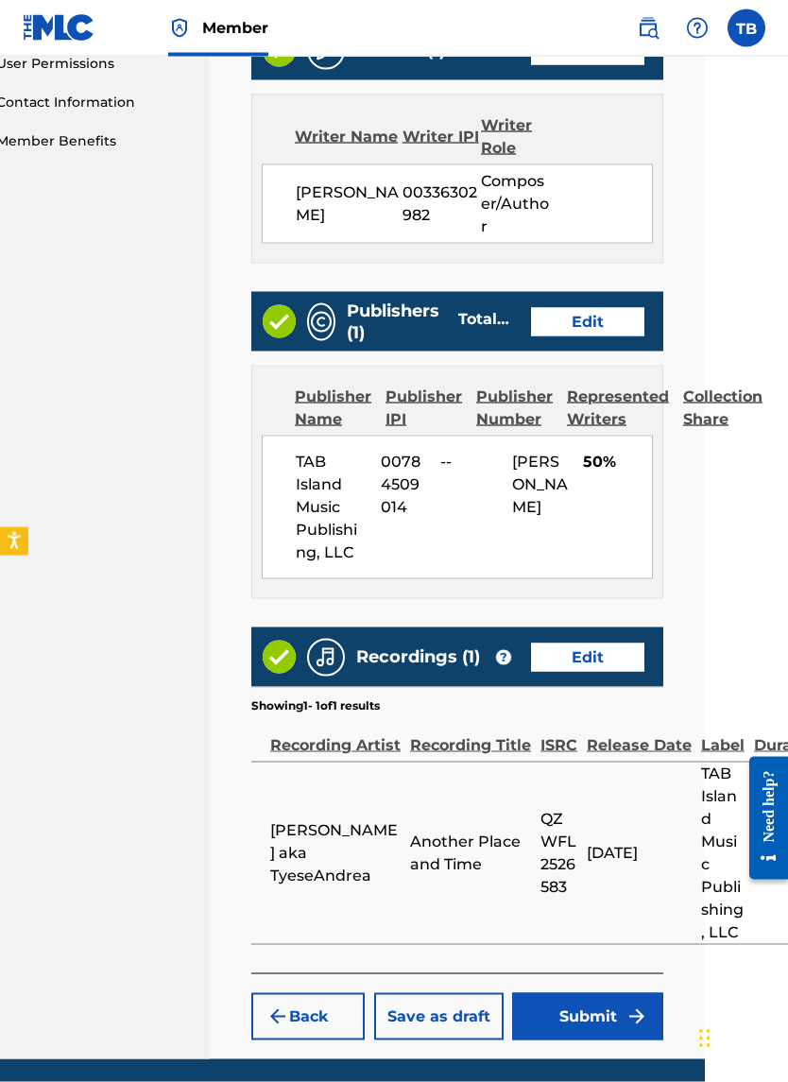
scroll to position [912, 83]
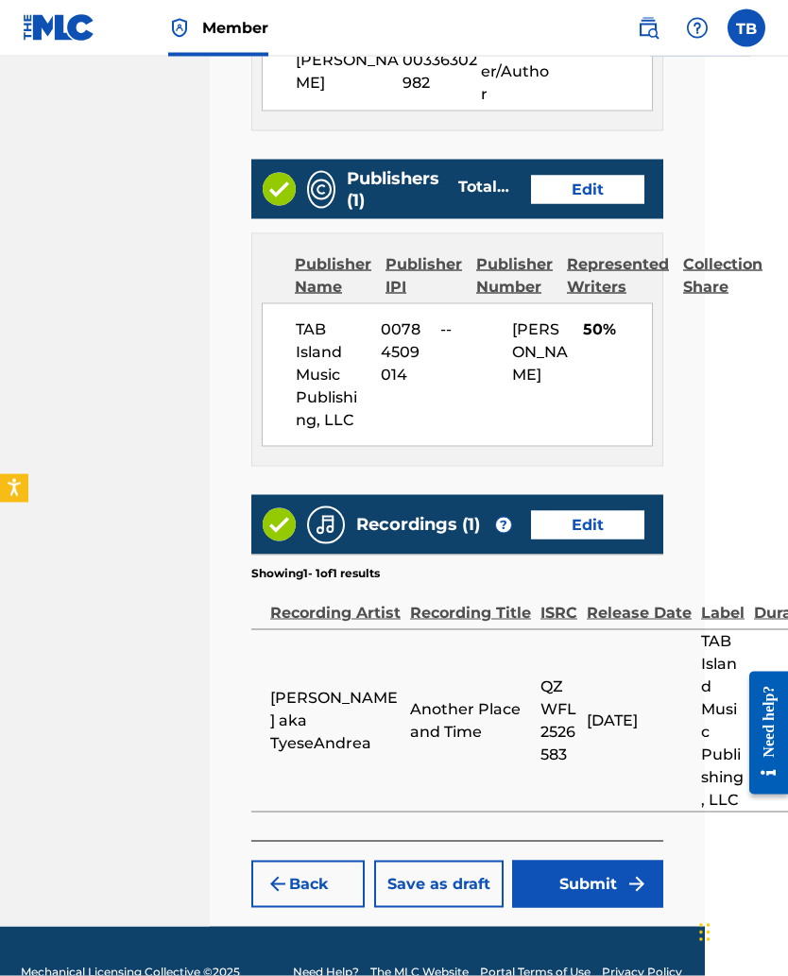
click at [574, 635] on button "Submit" at bounding box center [587, 884] width 151 height 47
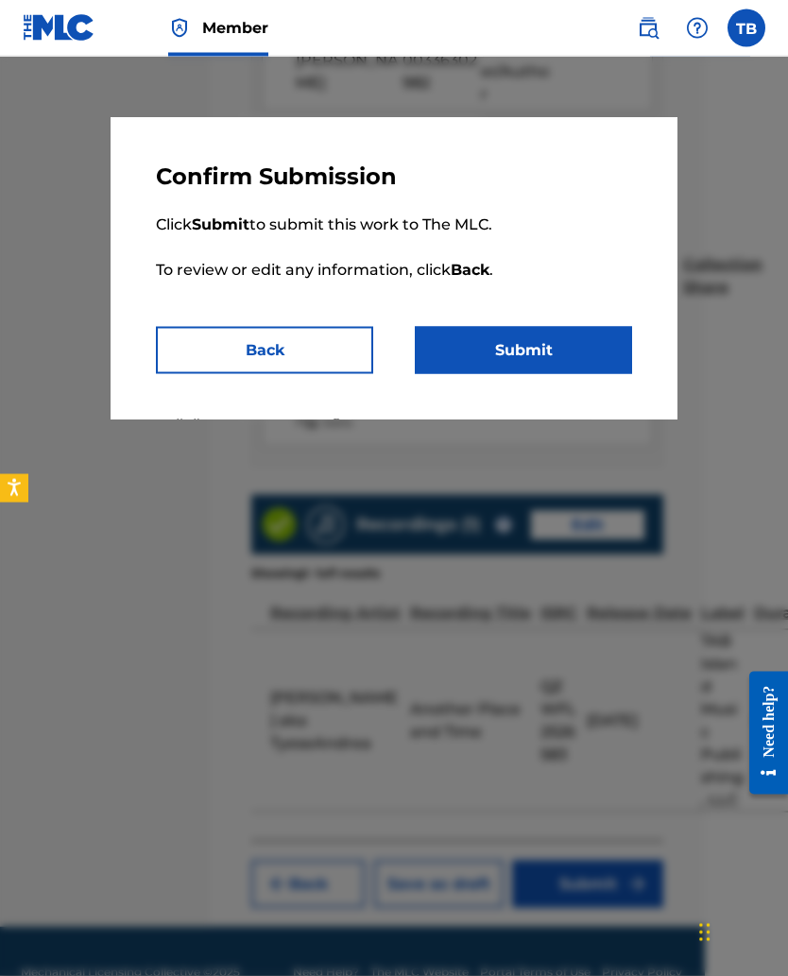
scroll to position [1040, 83]
click at [506, 350] on button "Submit" at bounding box center [523, 350] width 217 height 47
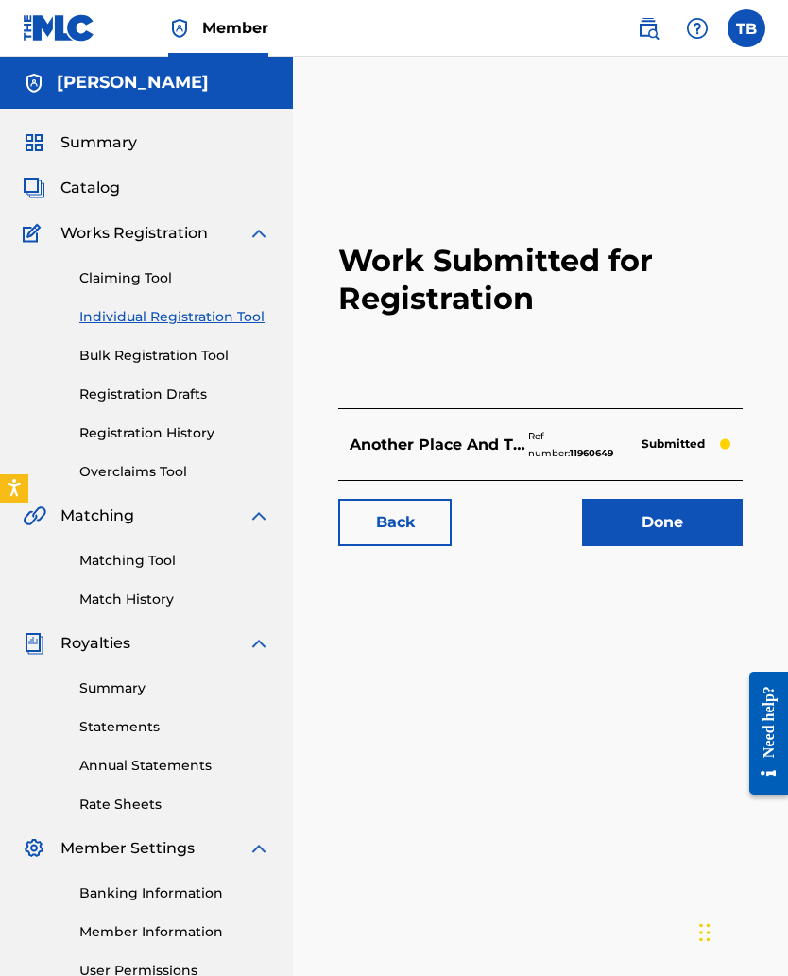
click at [91, 136] on span "Summary" at bounding box center [98, 142] width 77 height 23
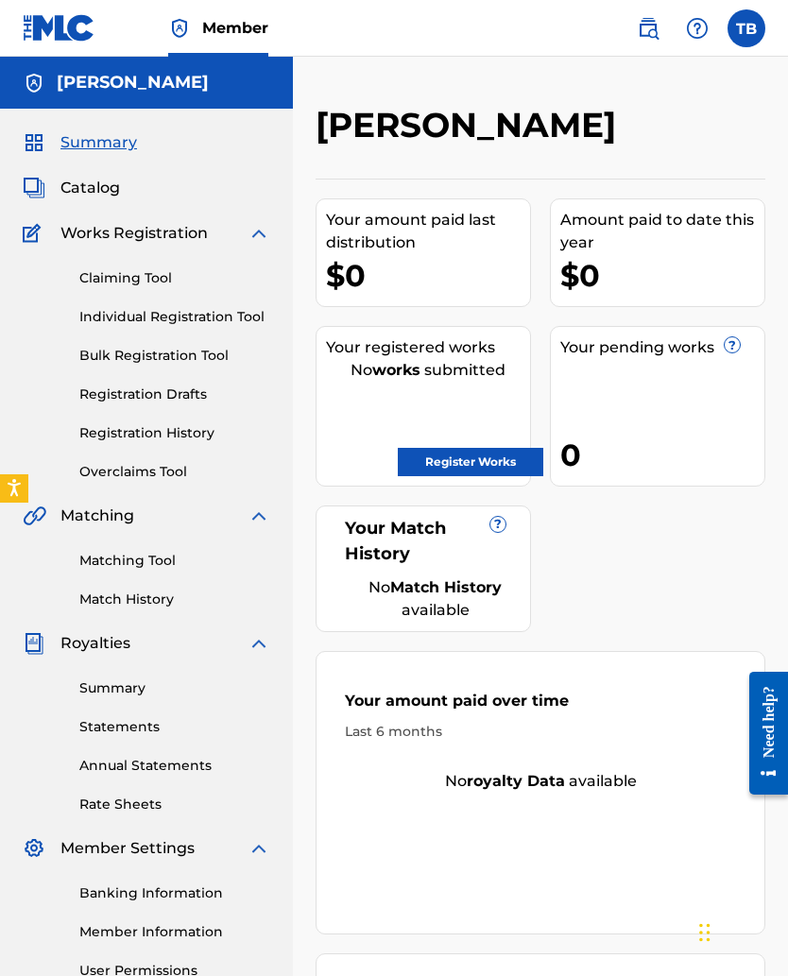
click at [80, 90] on h5 "Tyese A. Brown" at bounding box center [133, 83] width 152 height 22
click at [84, 100] on div "Tyese A. Brown" at bounding box center [146, 83] width 293 height 52
click at [737, 34] on label at bounding box center [747, 28] width 38 height 38
click at [746, 28] on input "TB Tyese Brown tyenote4@gmail.com Notification Preferences Profile Log out" at bounding box center [746, 28] width 0 height 0
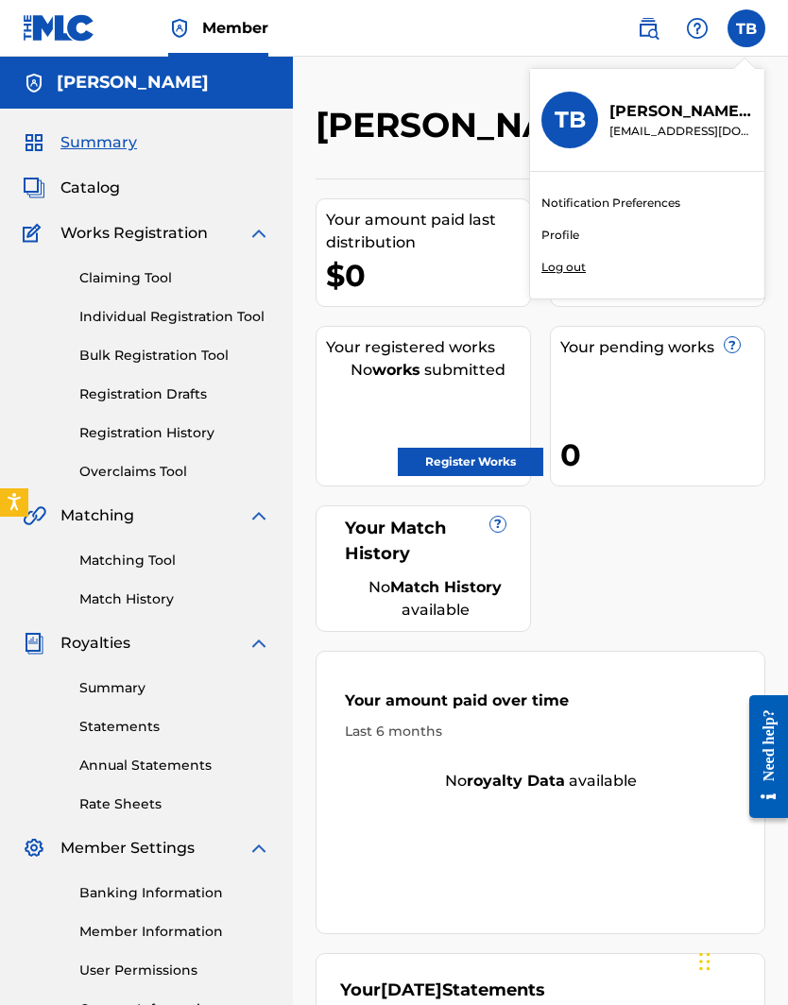
click at [431, 68] on div "Tyese A. Brown Your amount paid last distribution $0 Amount paid to date this y…" at bounding box center [540, 570] width 495 height 1027
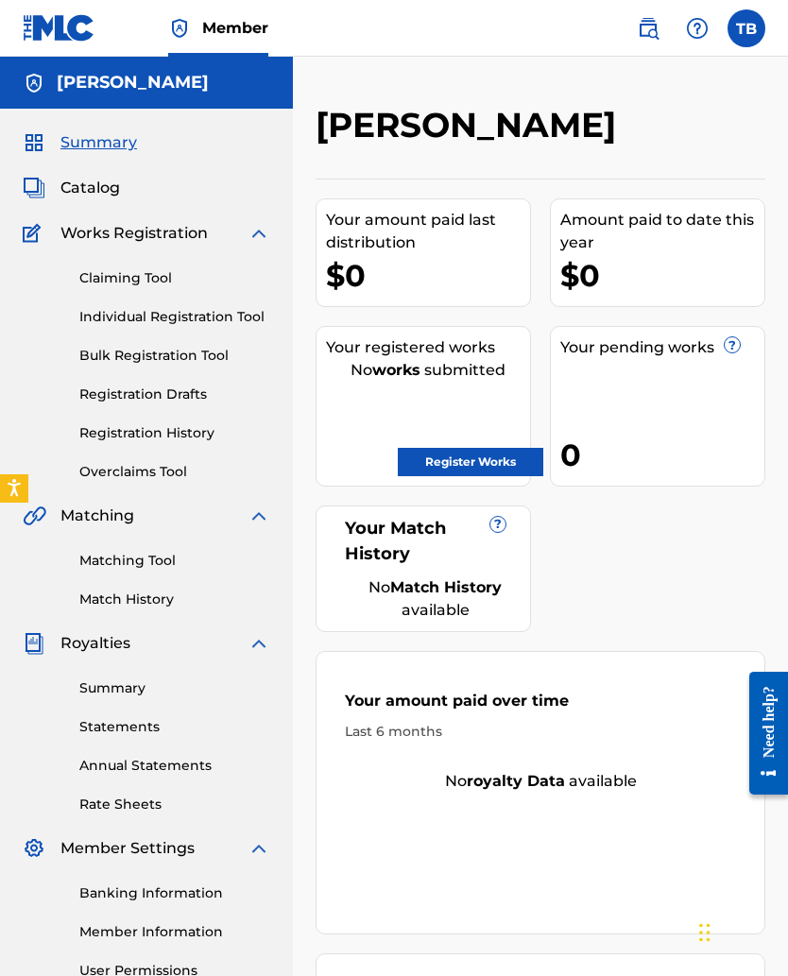
click at [182, 34] on img at bounding box center [179, 28] width 23 height 23
click at [115, 431] on link "Registration History" at bounding box center [174, 433] width 191 height 20
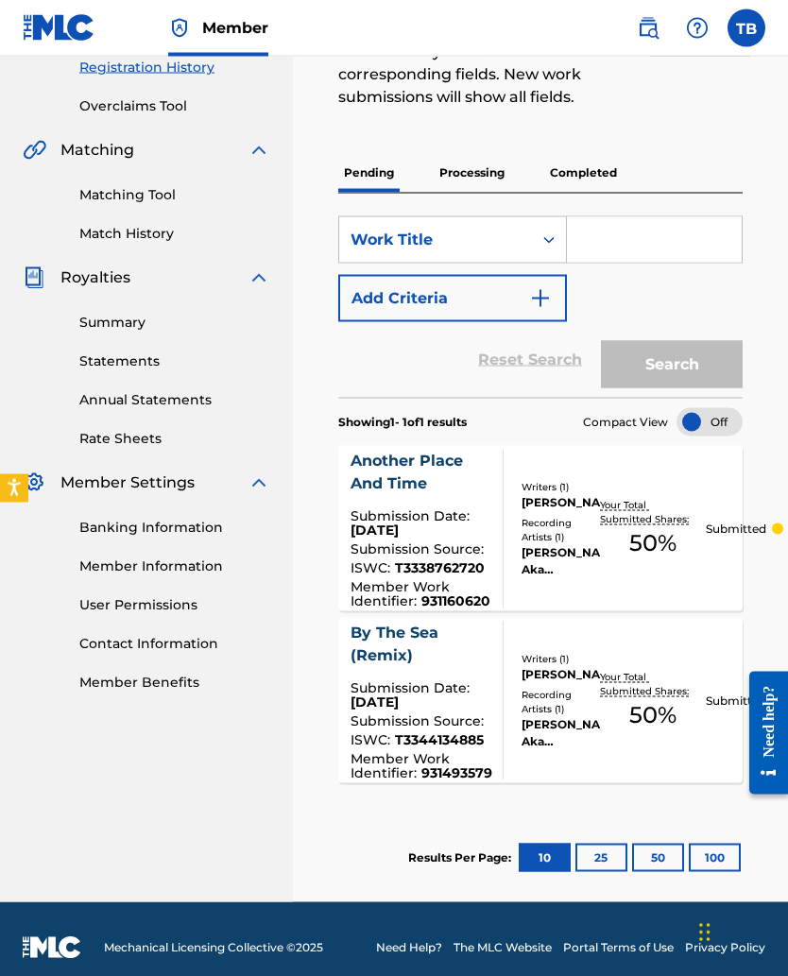
scroll to position [383, 0]
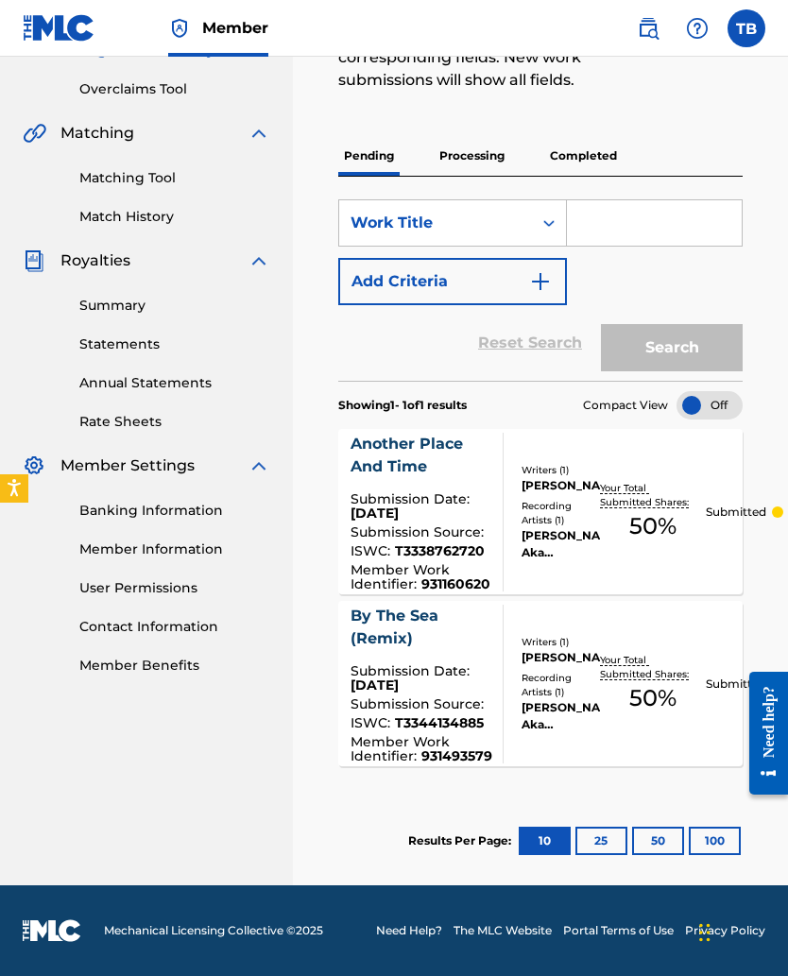
click at [599, 635] on button "25" at bounding box center [601, 841] width 52 height 28
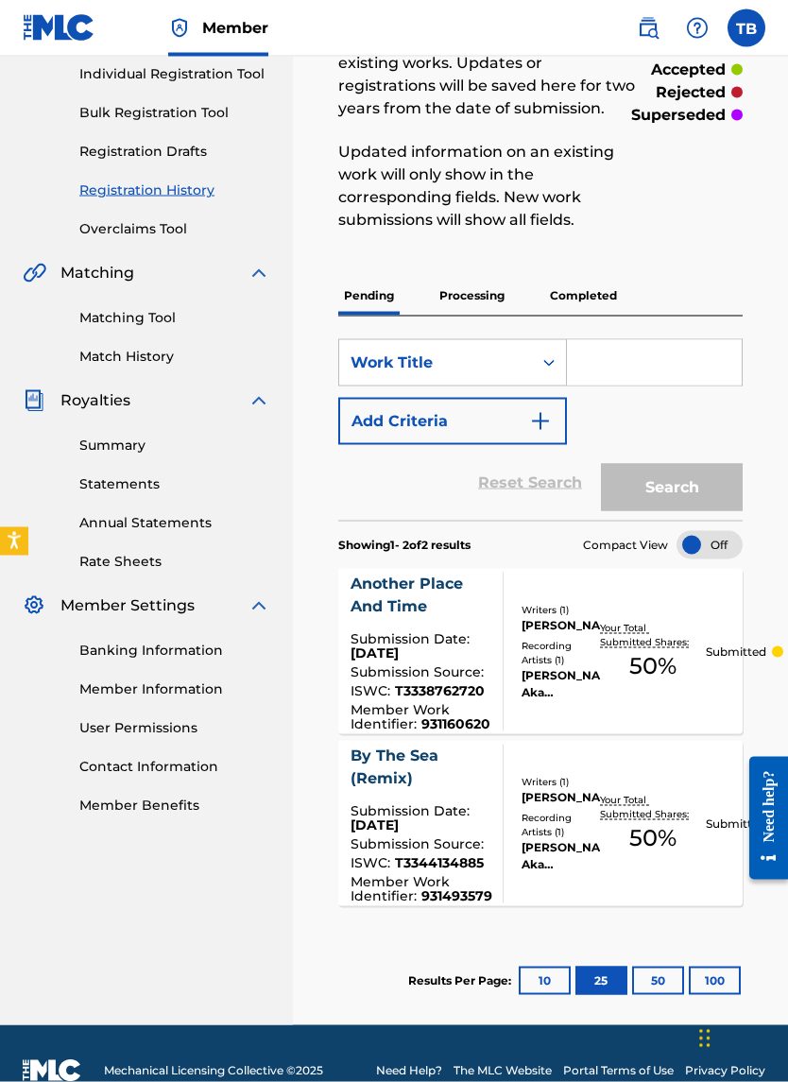
scroll to position [277, 0]
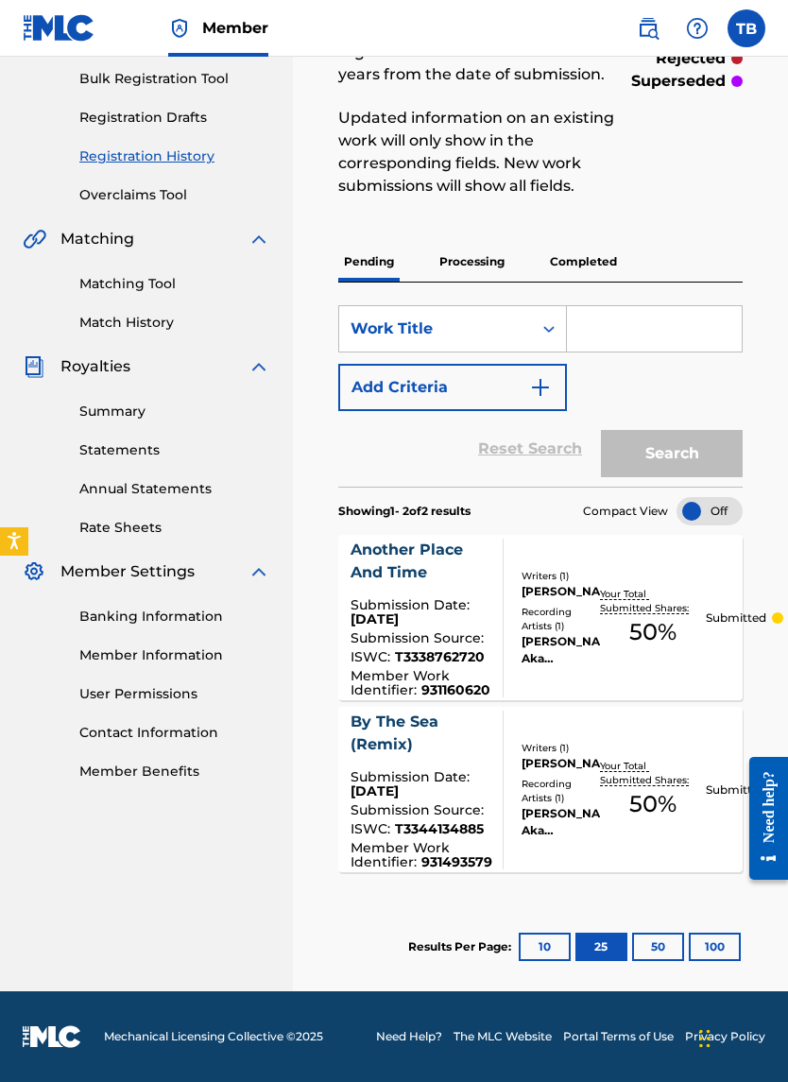
click at [534, 635] on button "10" at bounding box center [545, 947] width 52 height 28
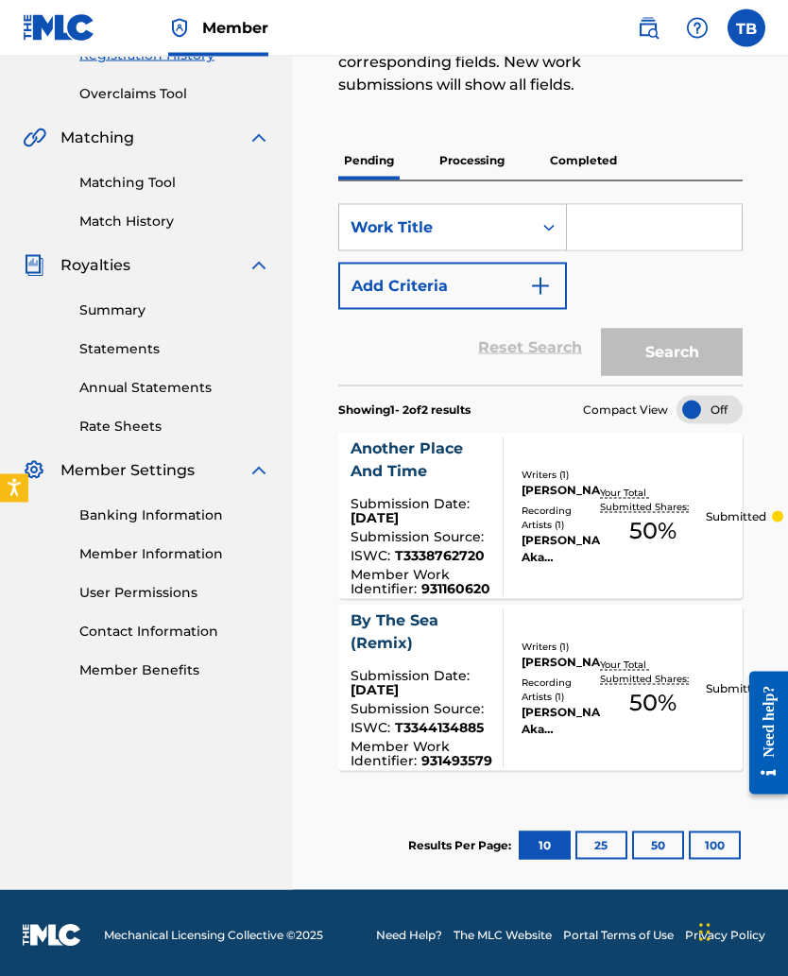
scroll to position [383, 0]
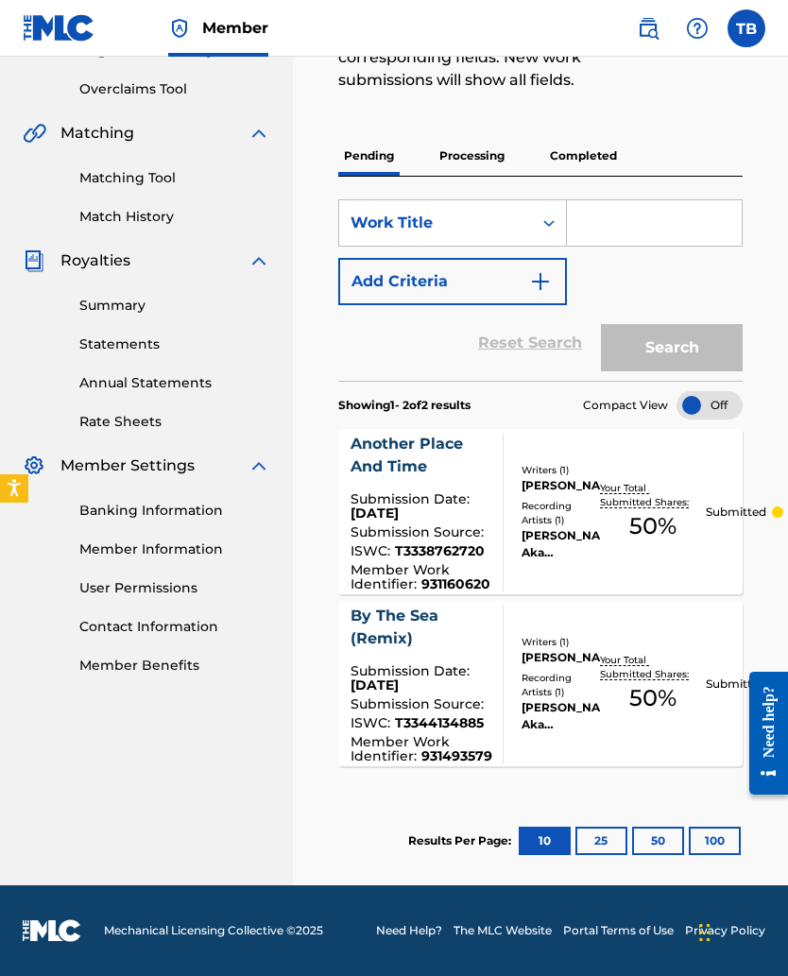
click at [592, 635] on button "25" at bounding box center [601, 841] width 52 height 28
click at [655, 635] on button "50" at bounding box center [658, 841] width 52 height 28
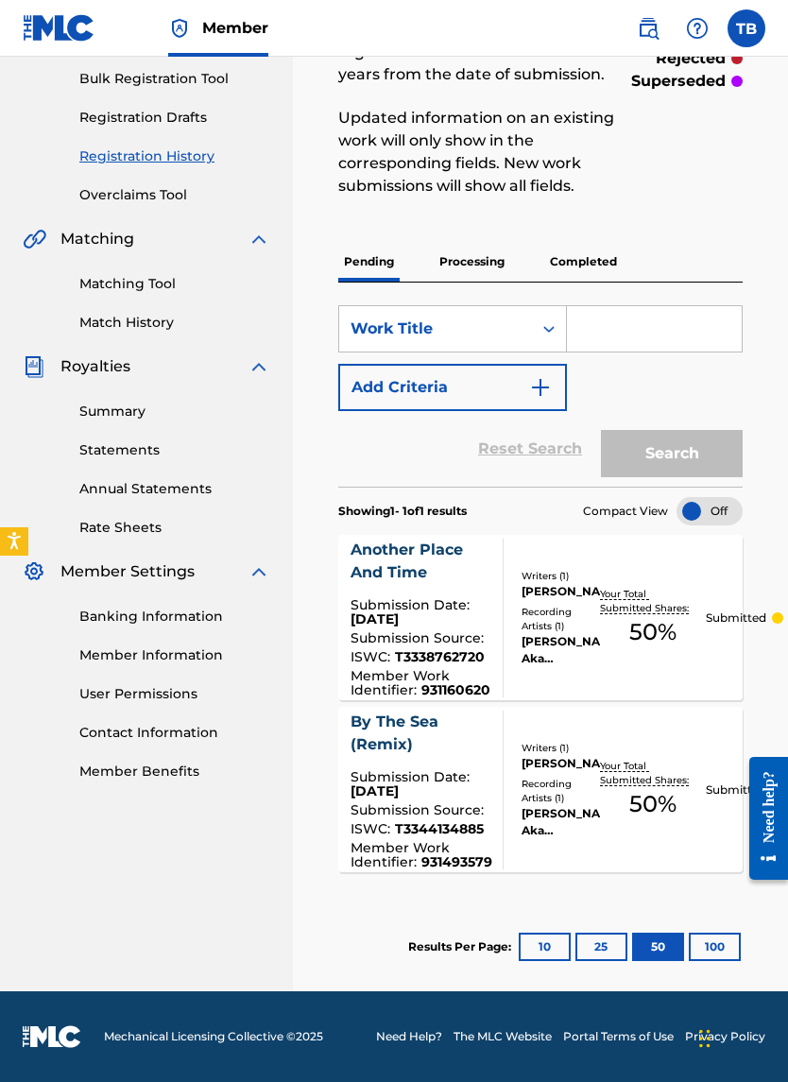
click at [692, 635] on button "100" at bounding box center [715, 947] width 52 height 28
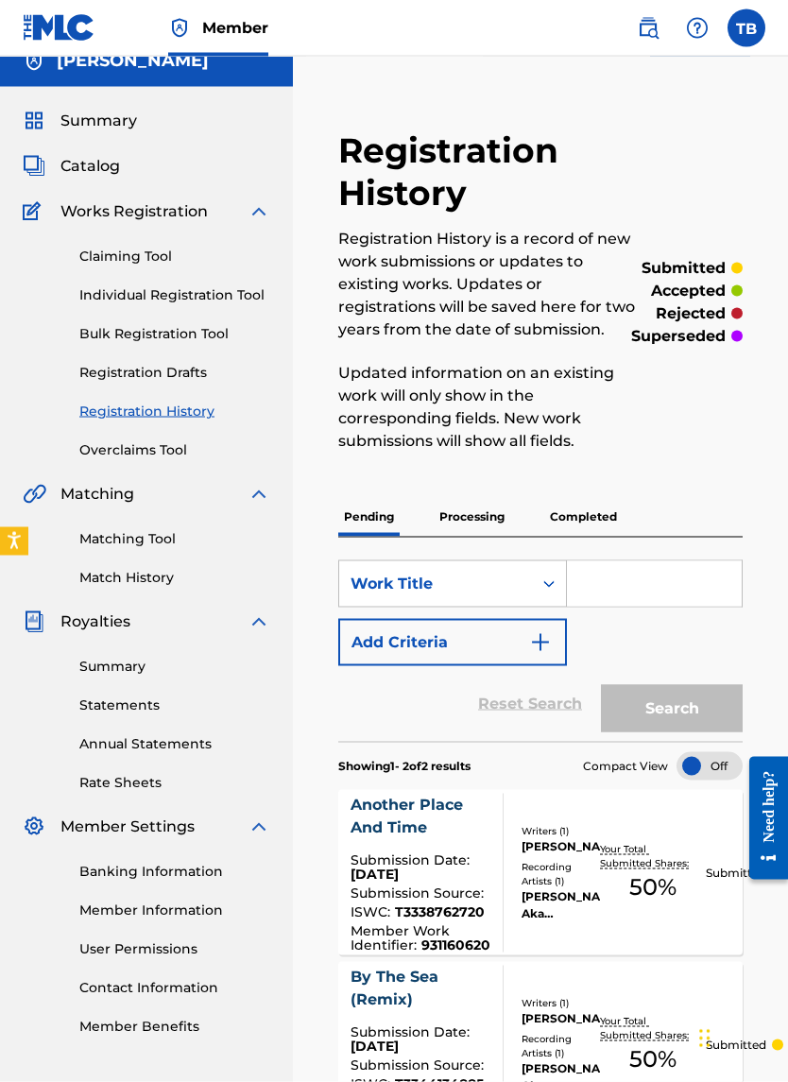
scroll to position [23, 0]
click at [105, 375] on link "Registration Drafts" at bounding box center [174, 372] width 191 height 20
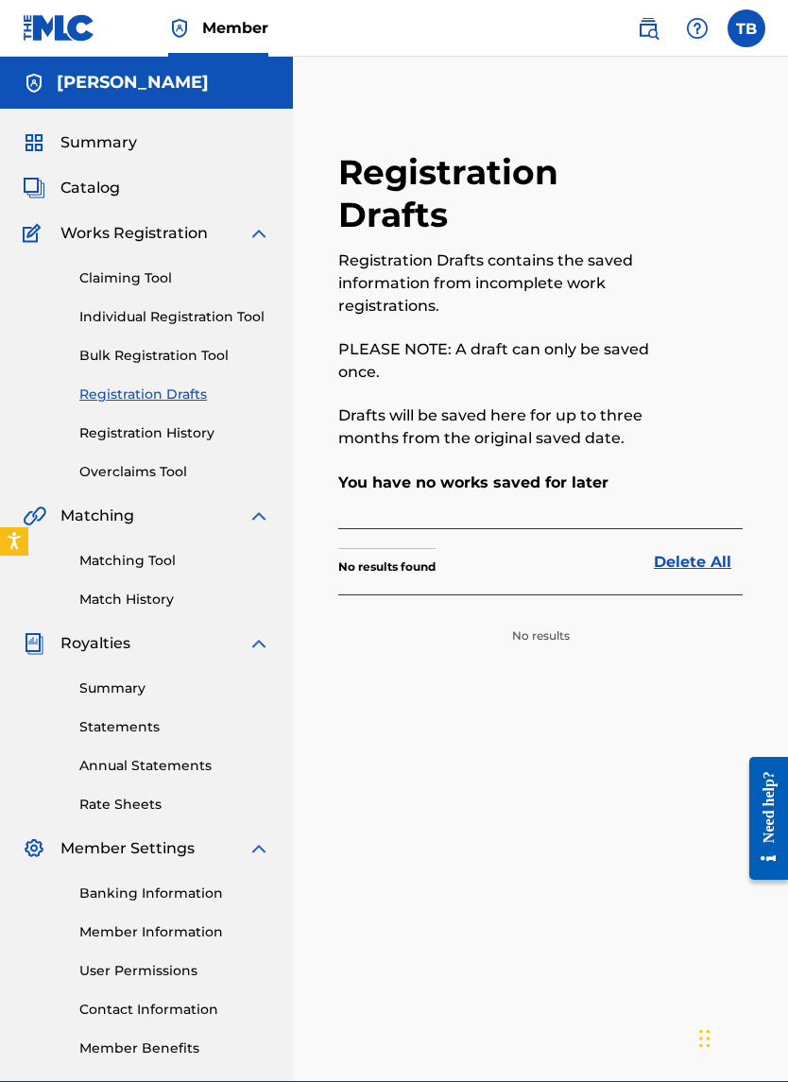
click at [123, 441] on link "Registration History" at bounding box center [174, 433] width 191 height 20
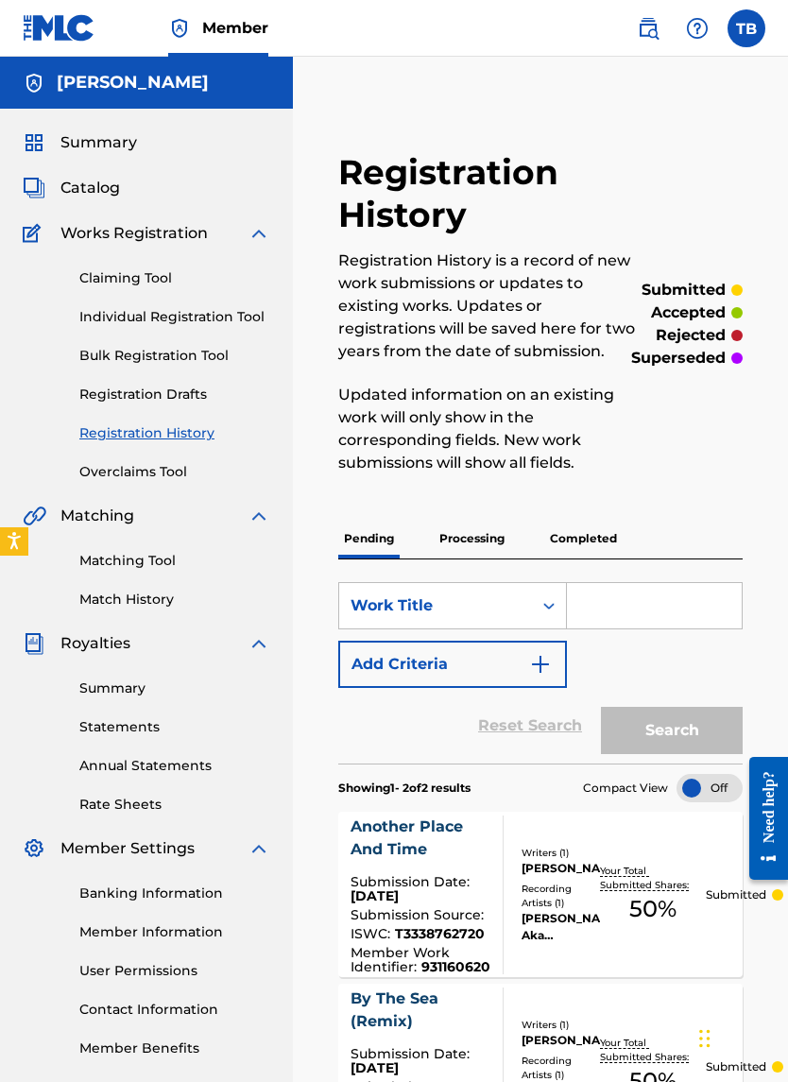
click at [126, 469] on link "Overclaims Tool" at bounding box center [174, 472] width 191 height 20
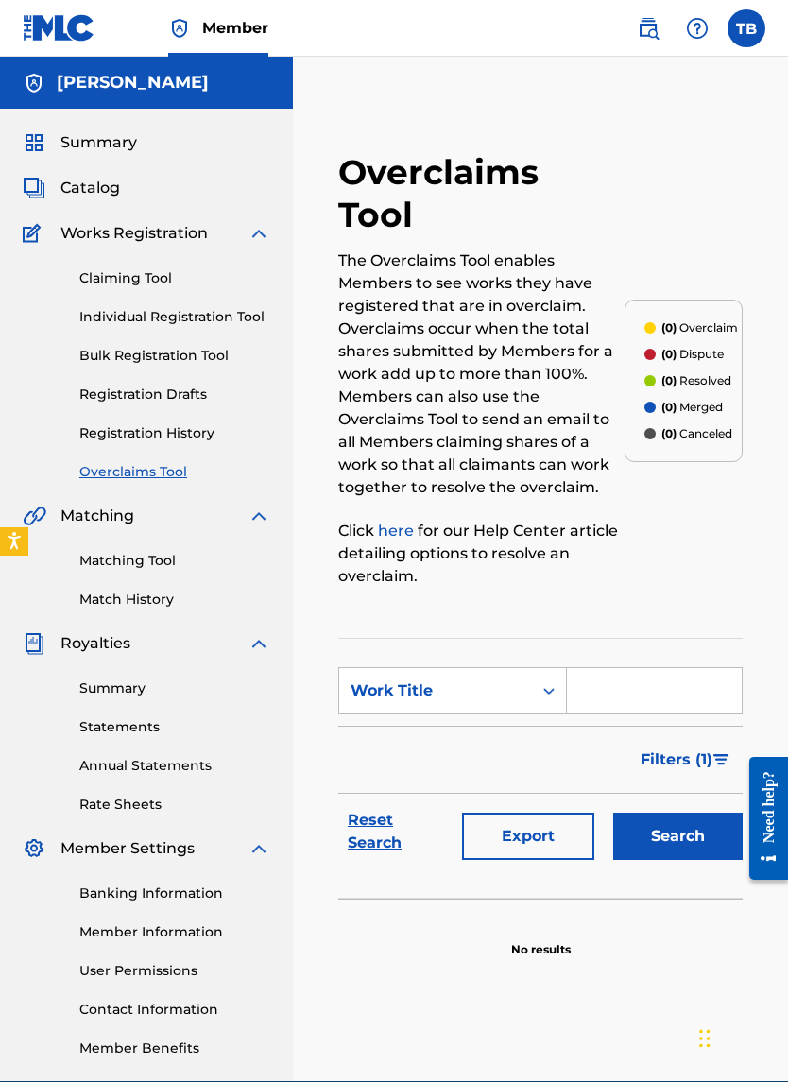
click at [99, 244] on span "Works Registration" at bounding box center [133, 233] width 147 height 23
click at [109, 375] on div "Claiming Tool Individual Registration Tool Bulk Registration Tool Registration …" at bounding box center [147, 363] width 248 height 237
click at [44, 178] on img at bounding box center [34, 188] width 23 height 23
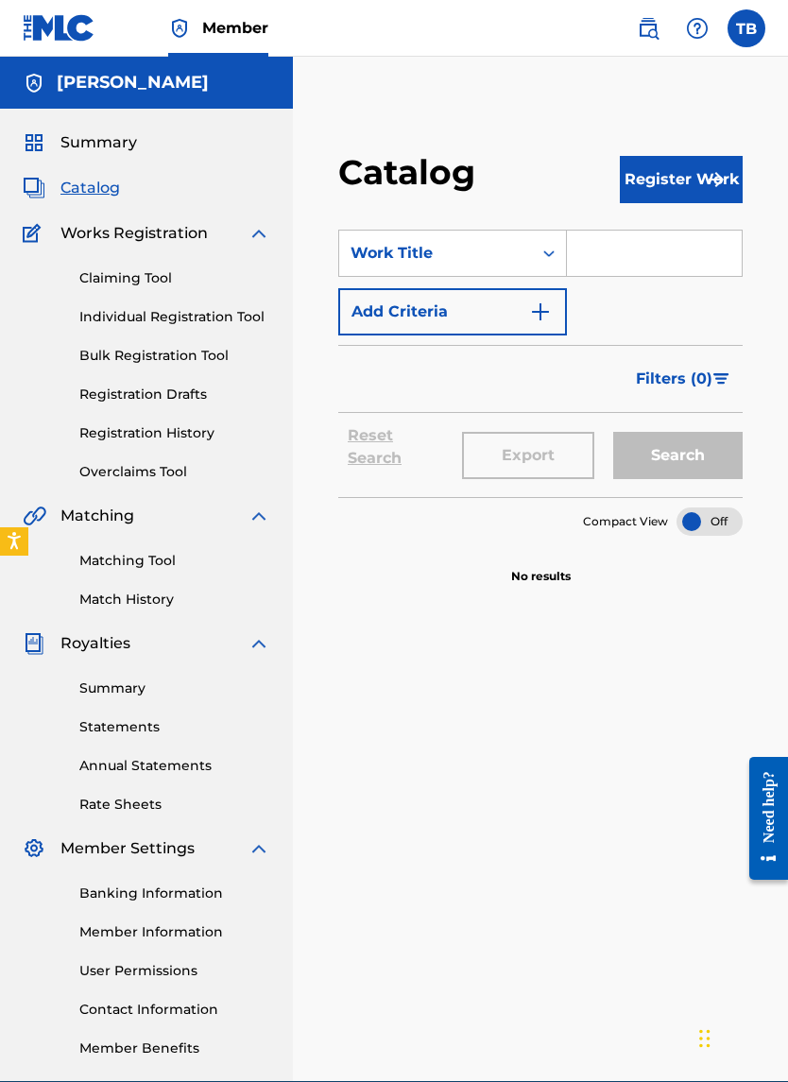
click at [77, 193] on span "Catalog" at bounding box center [90, 188] width 60 height 23
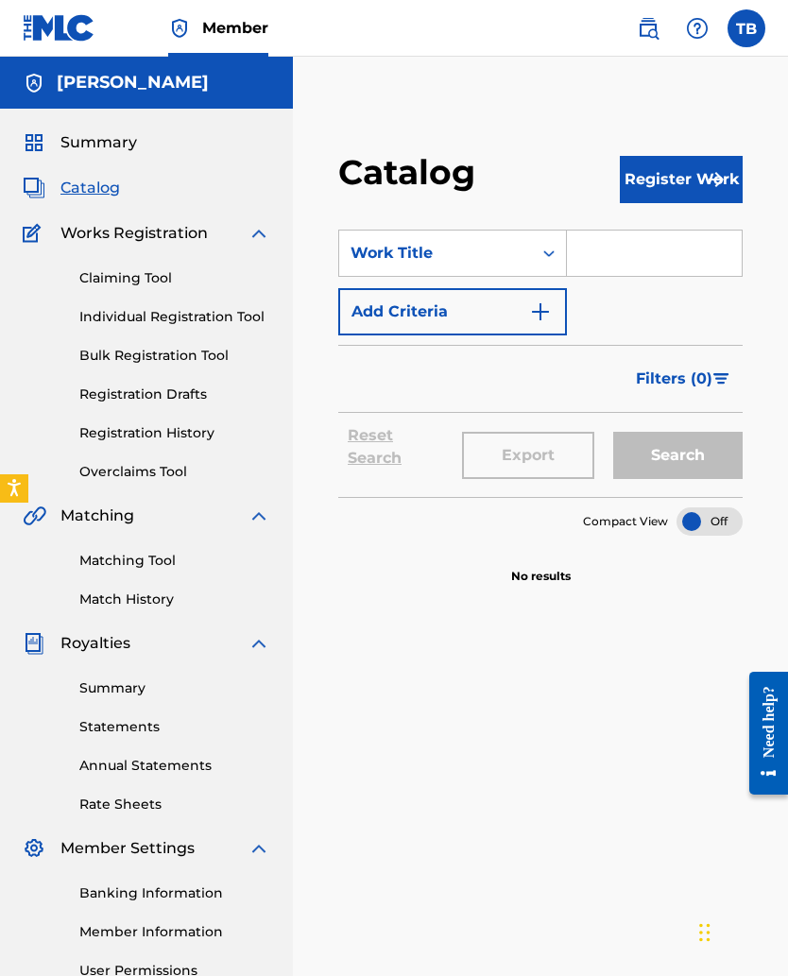
click at [127, 284] on link "Claiming Tool" at bounding box center [174, 278] width 191 height 20
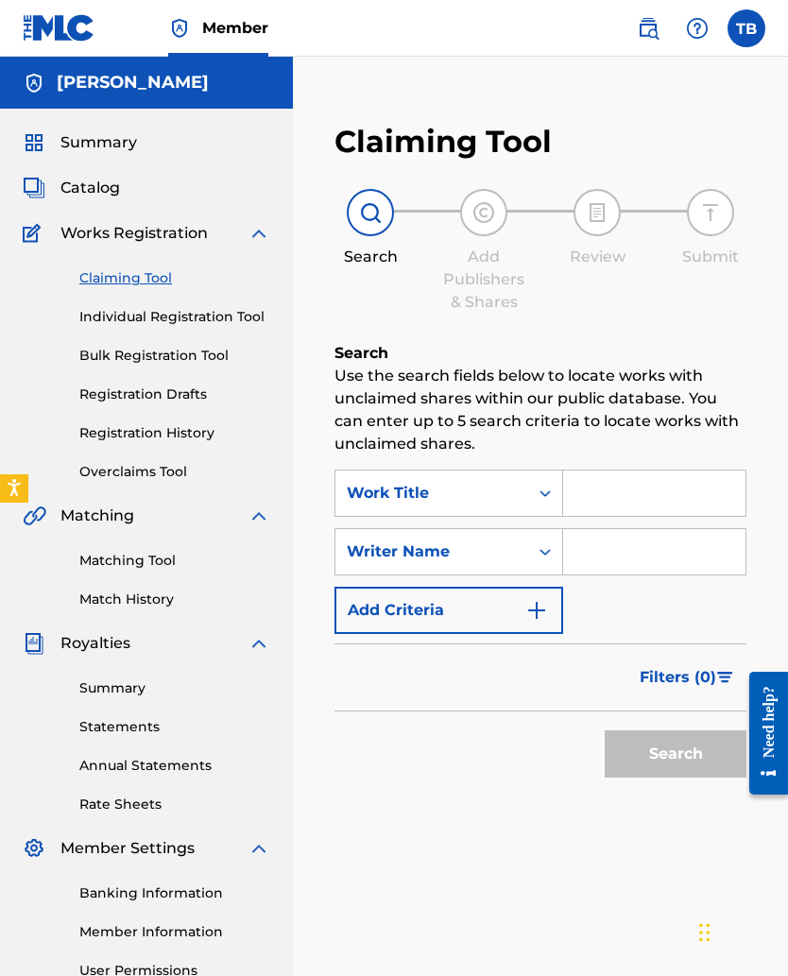
click at [80, 142] on span "Summary" at bounding box center [98, 142] width 77 height 23
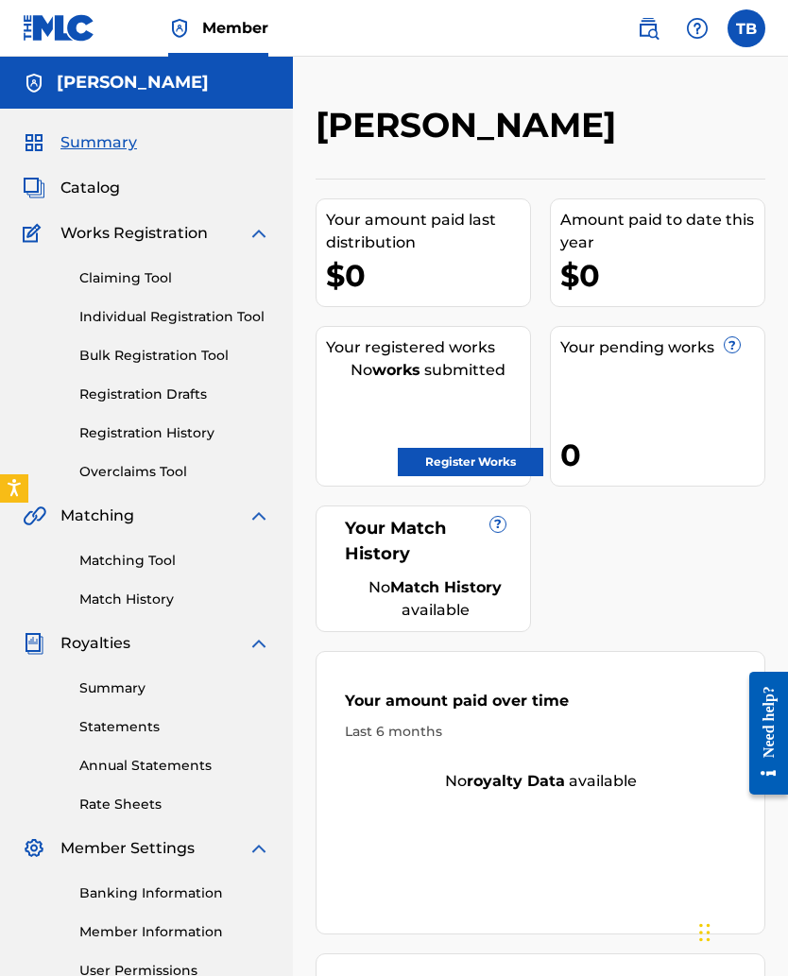
click at [436, 467] on link "Register Works" at bounding box center [471, 462] width 146 height 28
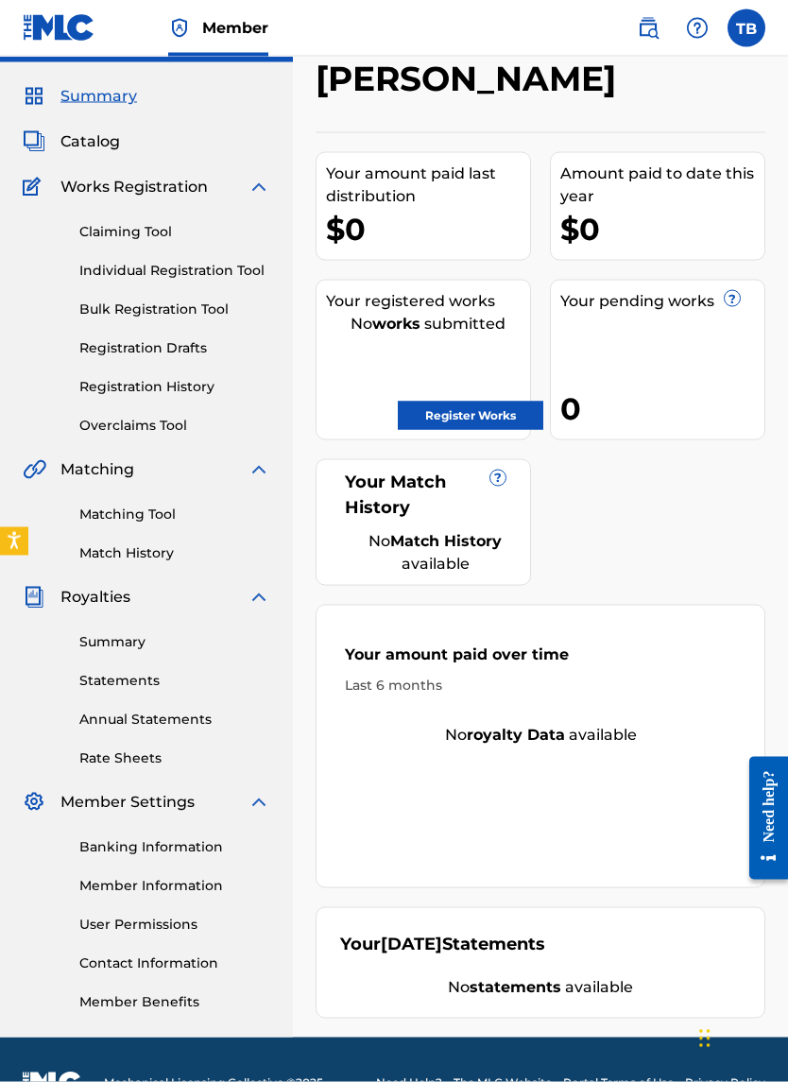
scroll to position [48, 0]
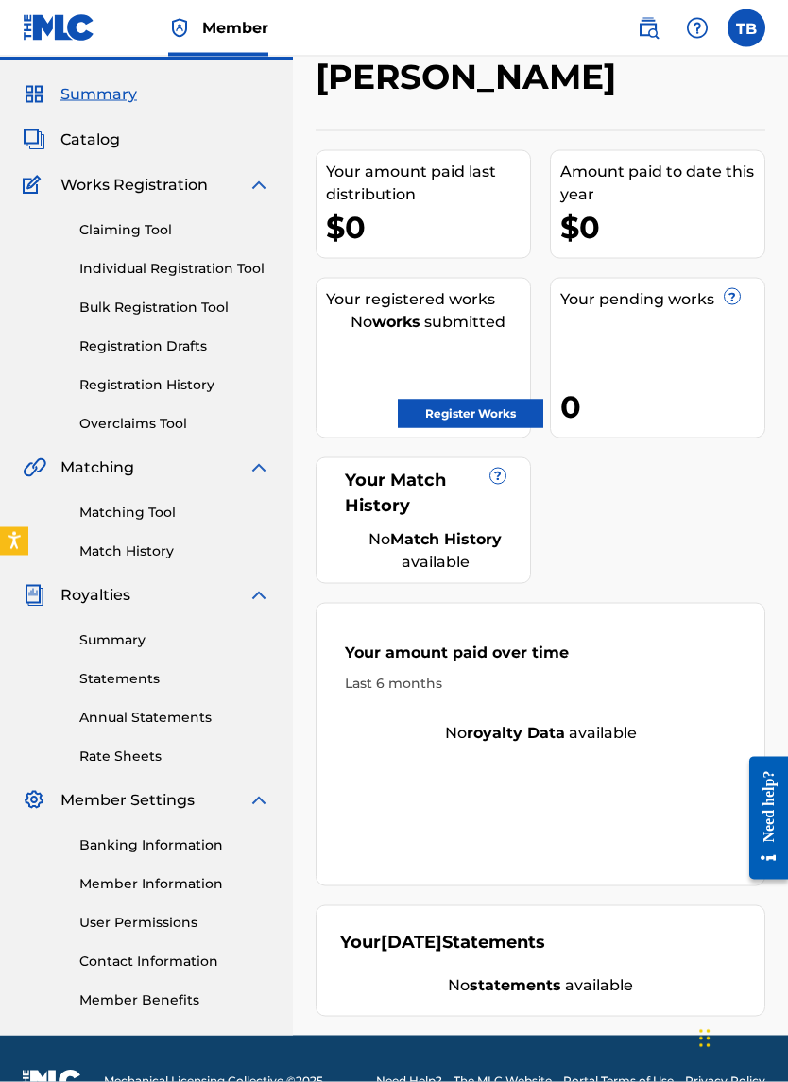
click at [115, 635] on link "Summary" at bounding box center [174, 640] width 191 height 20
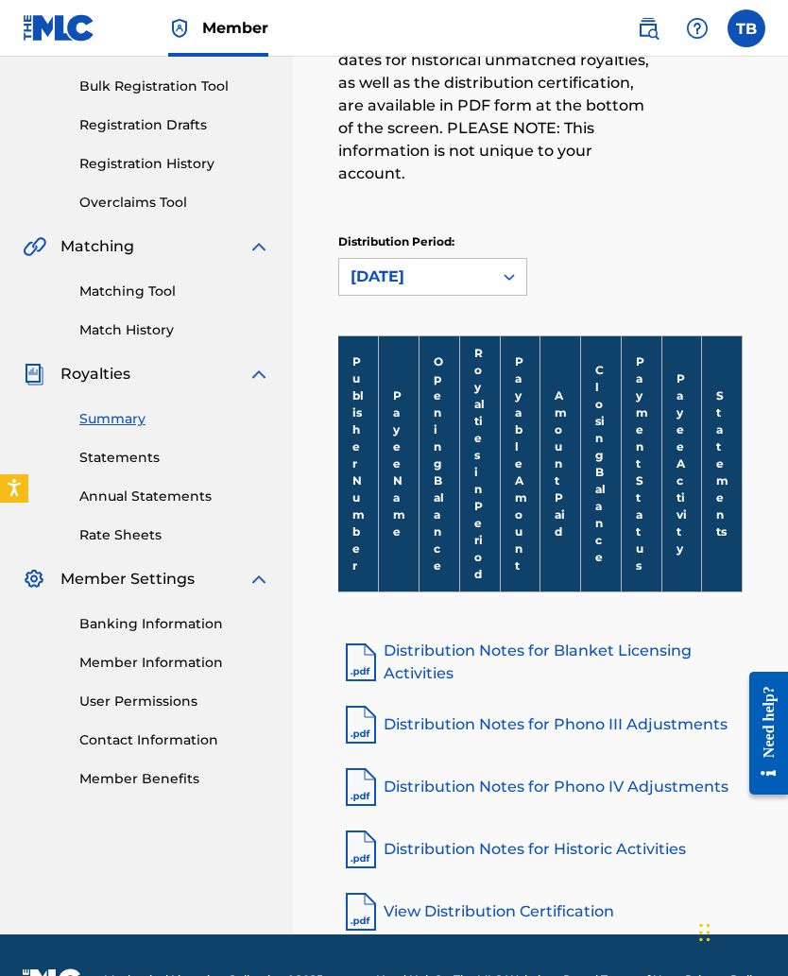
scroll to position [318, 0]
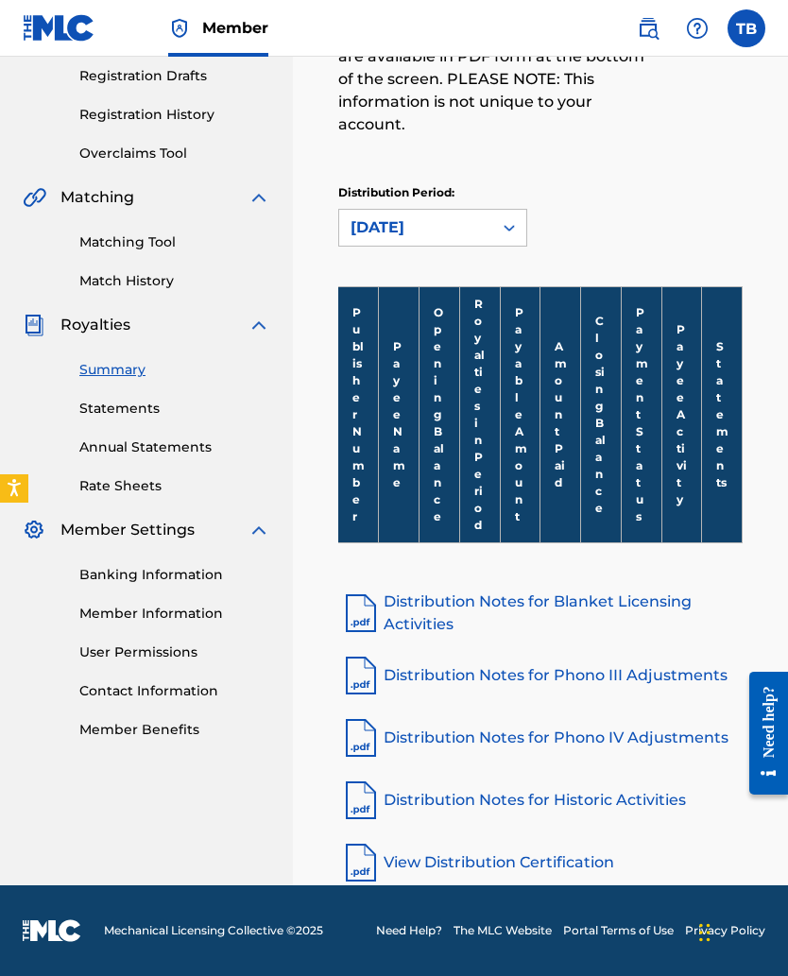
click at [128, 635] on link "Contact Information" at bounding box center [174, 691] width 191 height 20
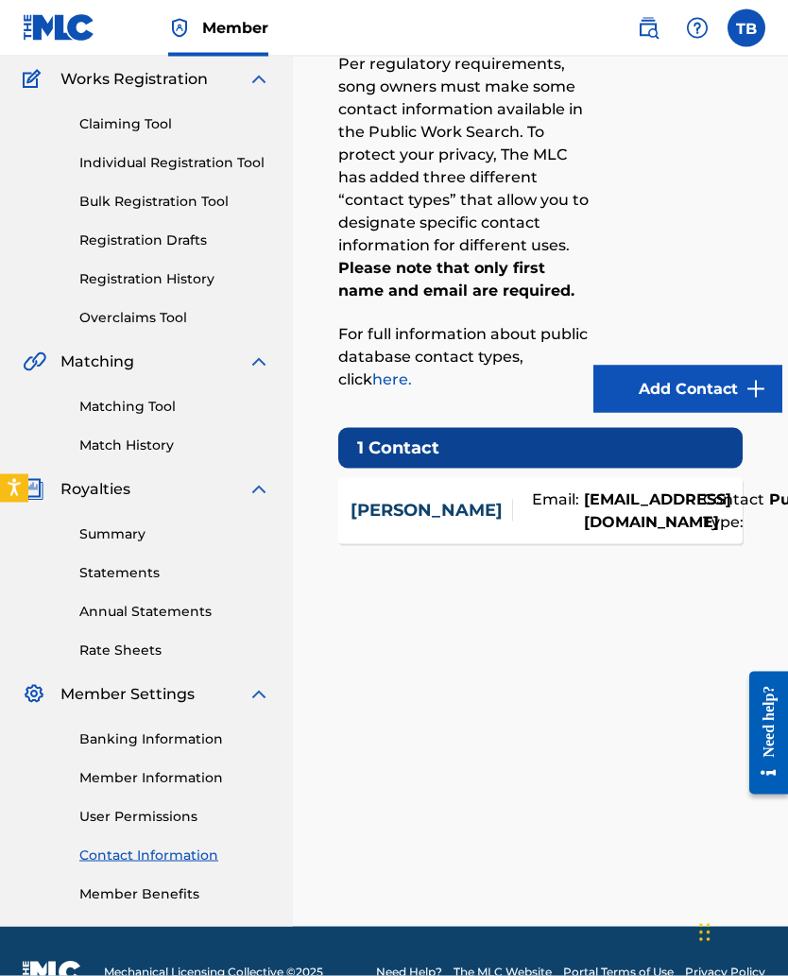
scroll to position [155, 0]
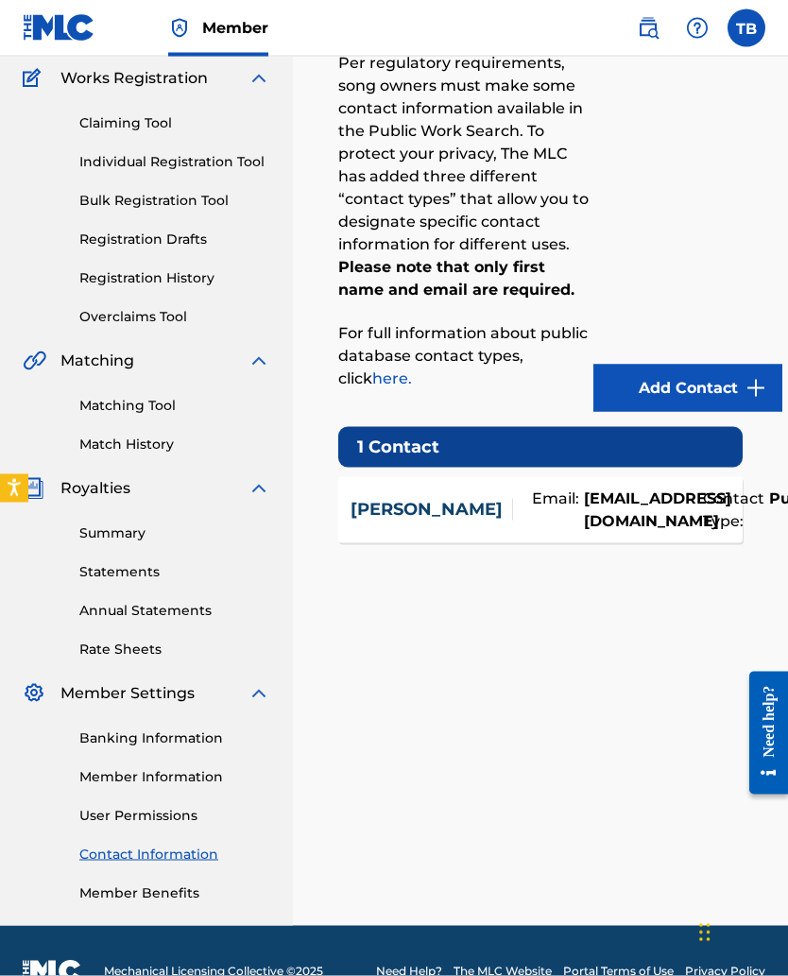
click at [155, 635] on link "Member Information" at bounding box center [174, 777] width 191 height 20
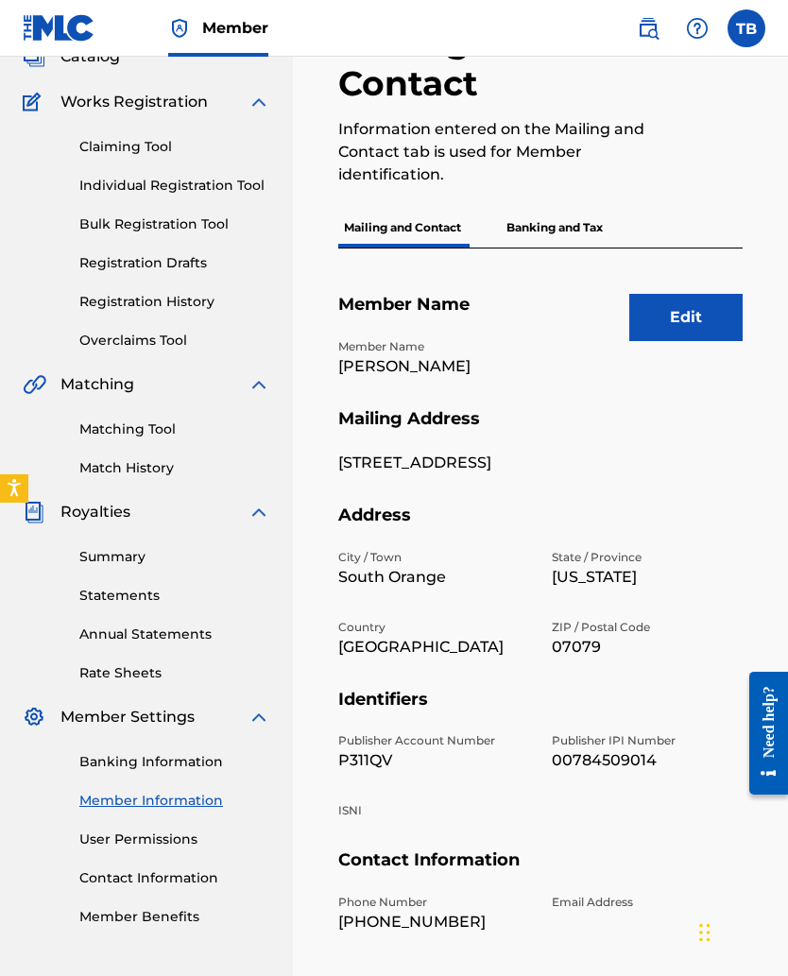
scroll to position [252, 0]
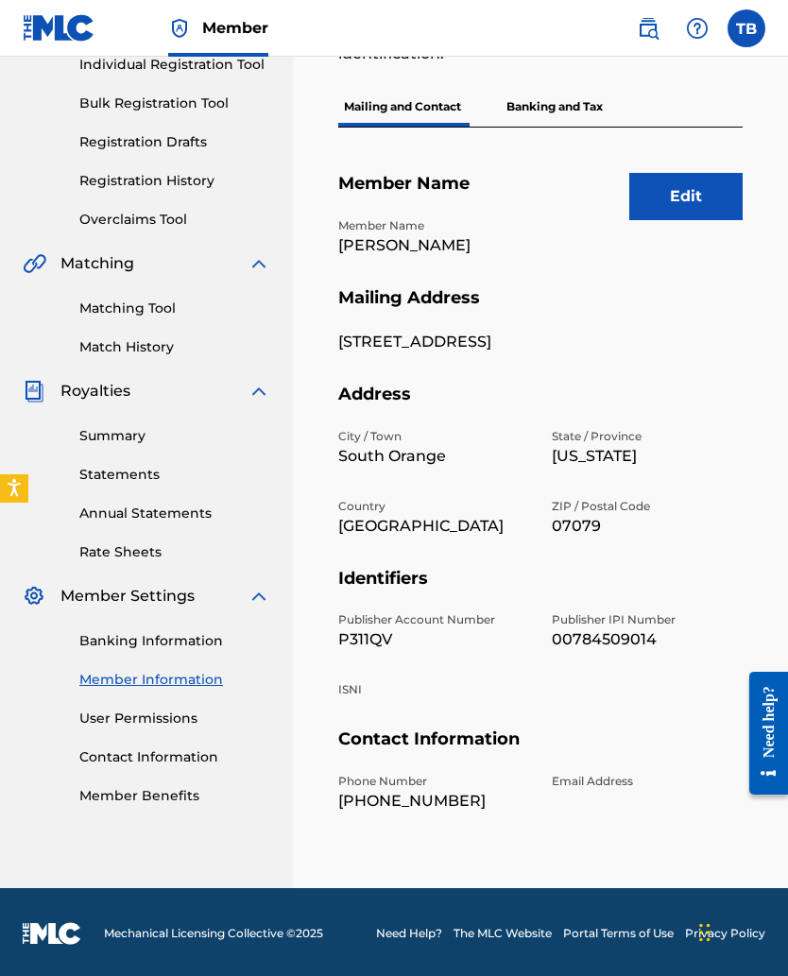
click at [142, 635] on link "Banking Information" at bounding box center [174, 641] width 191 height 20
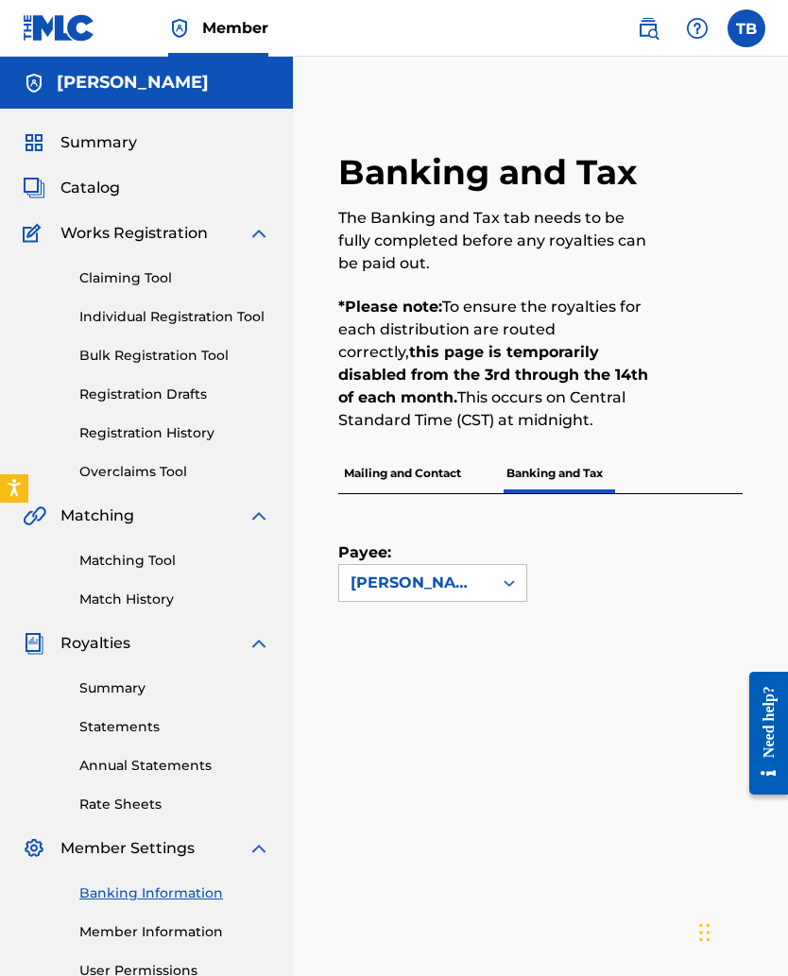
click at [105, 427] on link "Registration History" at bounding box center [174, 433] width 191 height 20
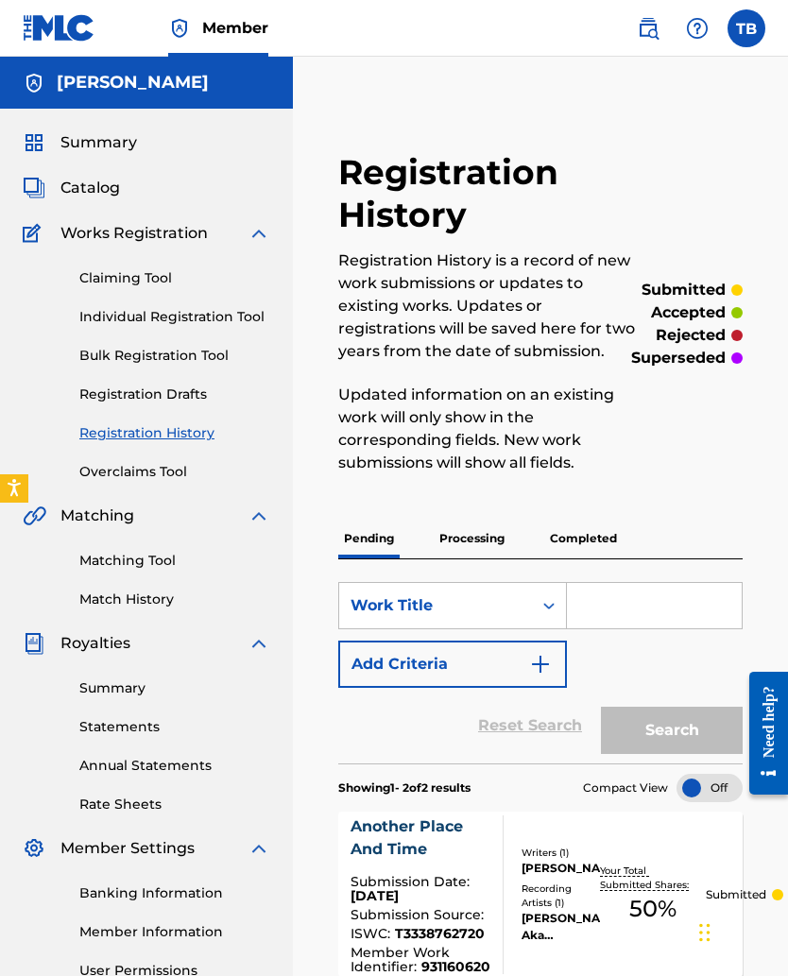
click at [462, 550] on p "Processing" at bounding box center [472, 539] width 77 height 40
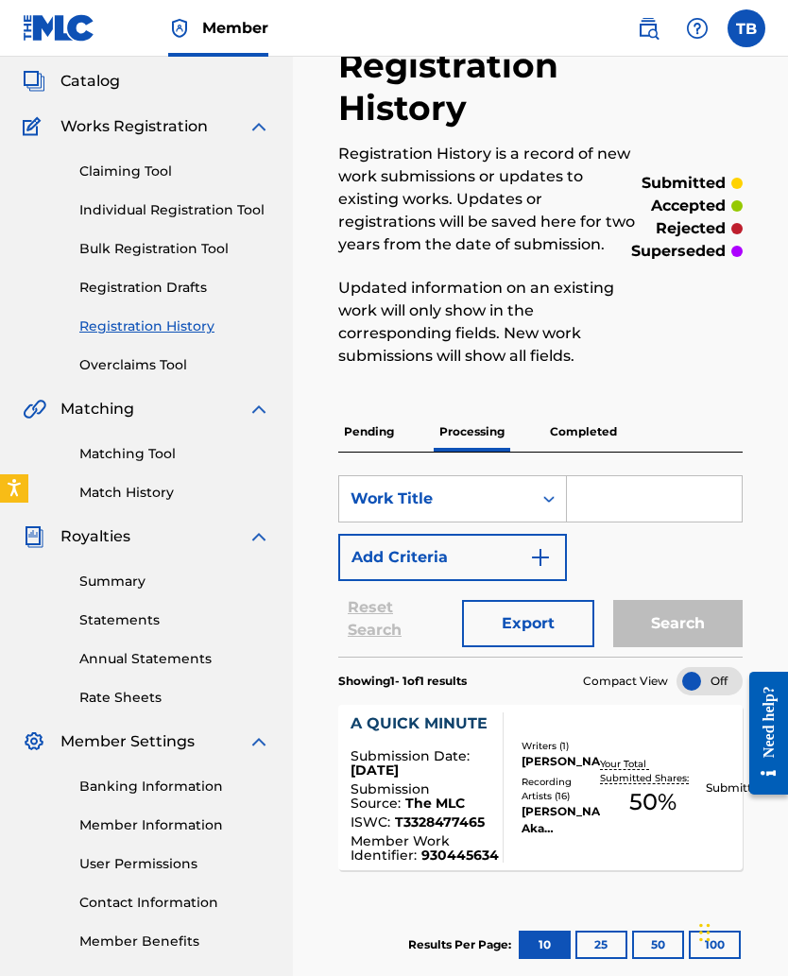
scroll to position [105, 0]
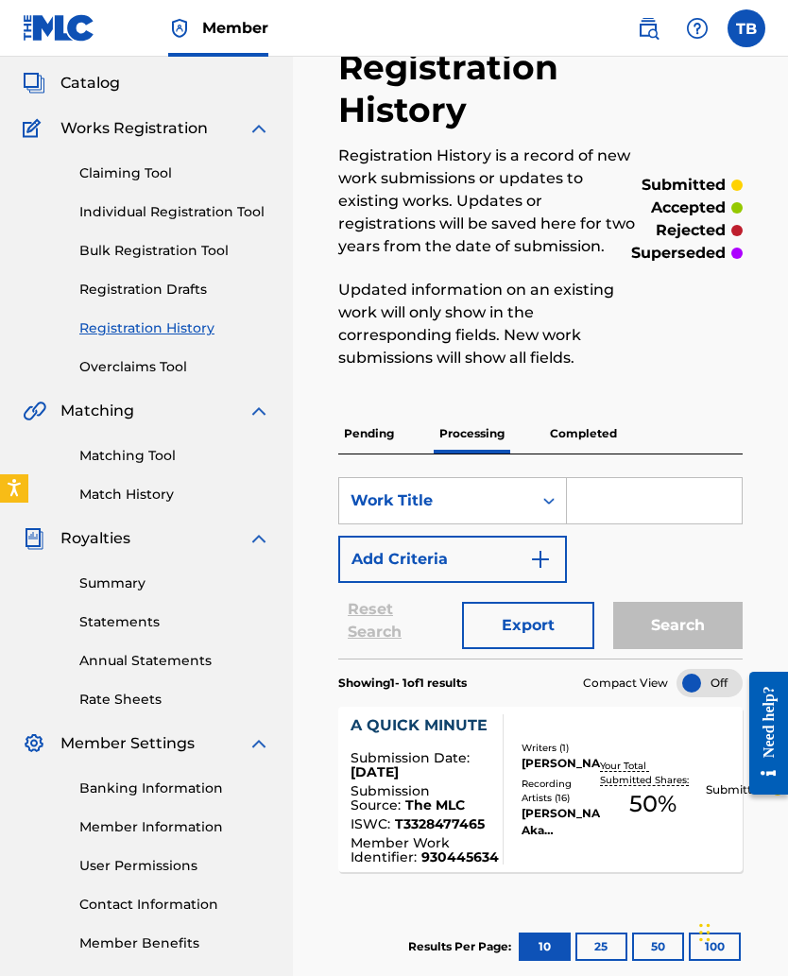
click at [575, 444] on p "Completed" at bounding box center [583, 434] width 78 height 40
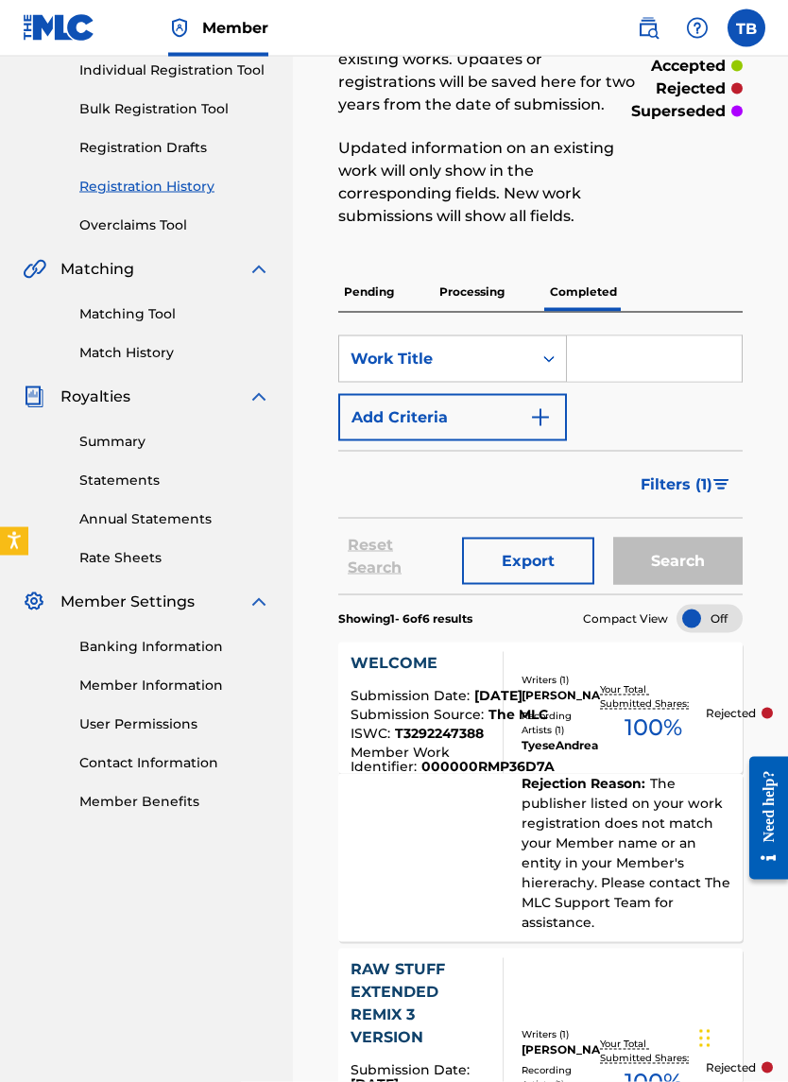
scroll to position [258, 0]
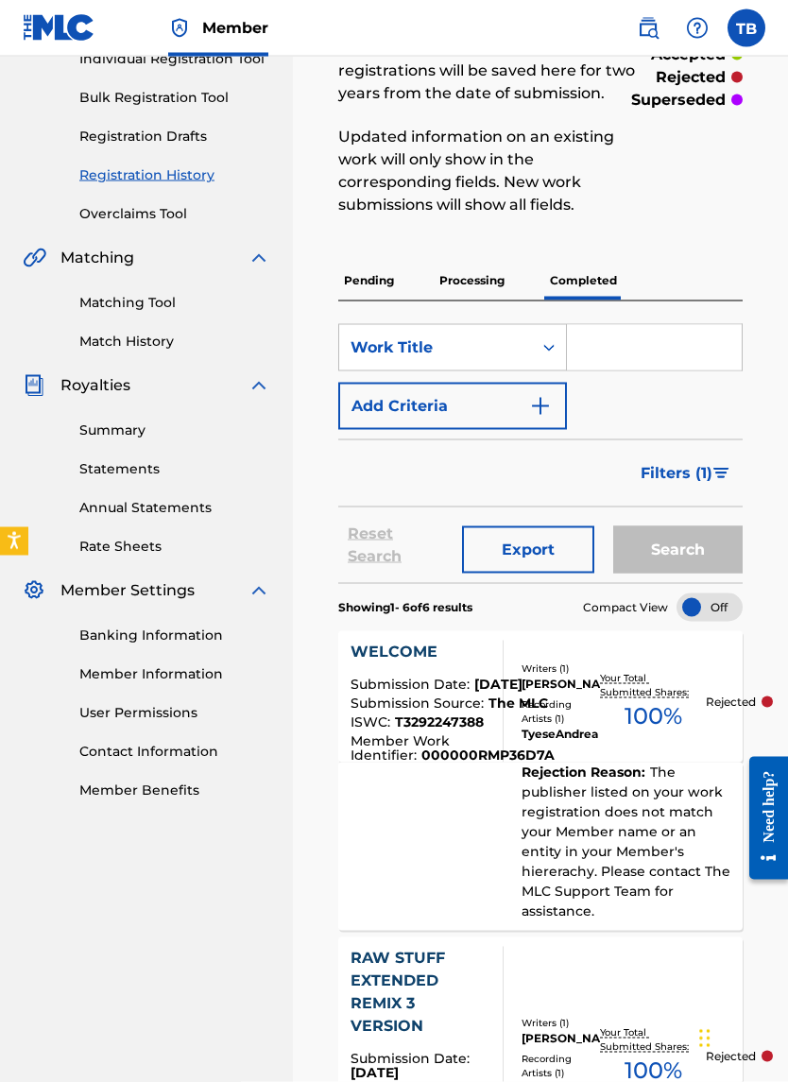
click at [398, 635] on span "Submission Source :" at bounding box center [420, 703] width 138 height 17
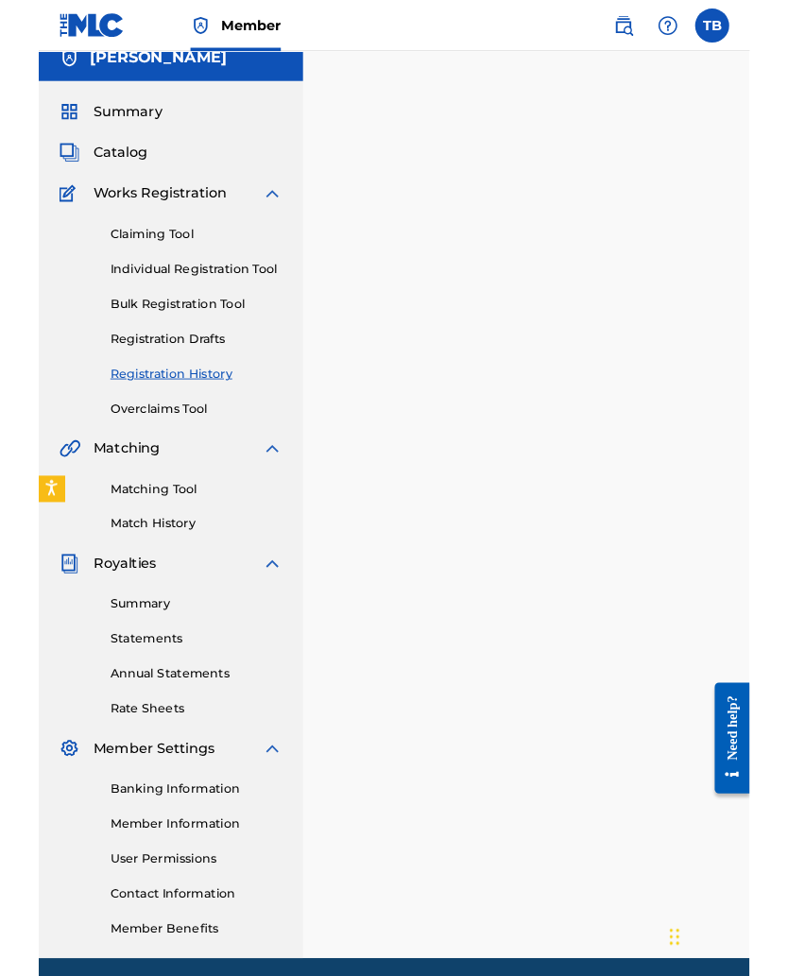
scroll to position [120, 0]
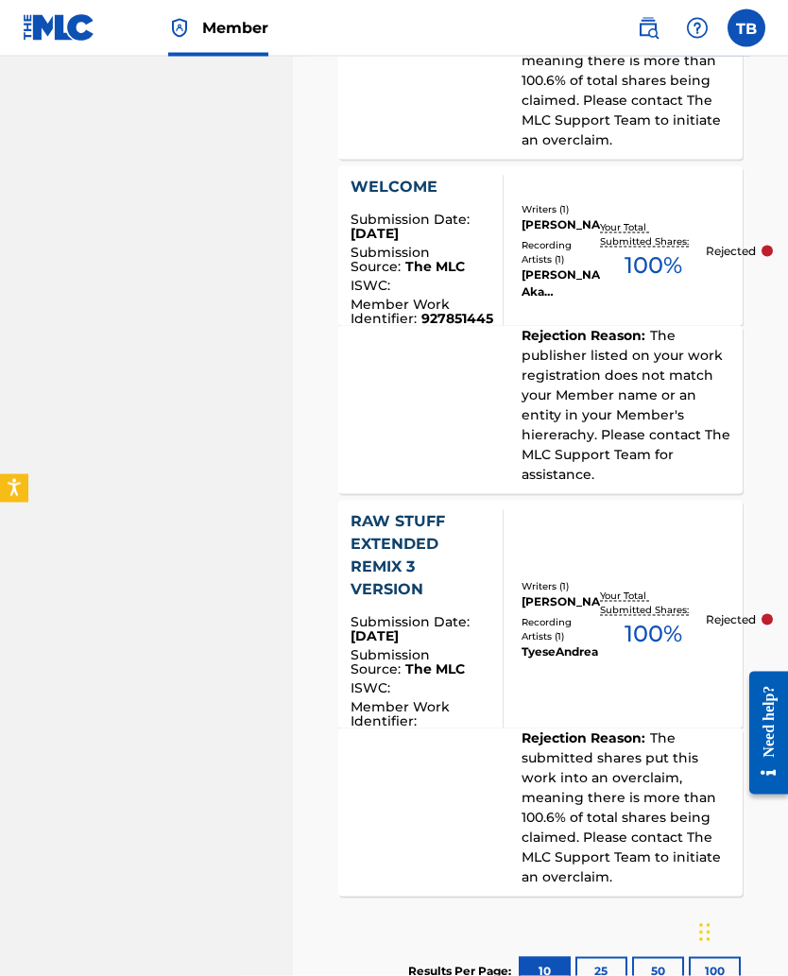
scroll to position [2256, 0]
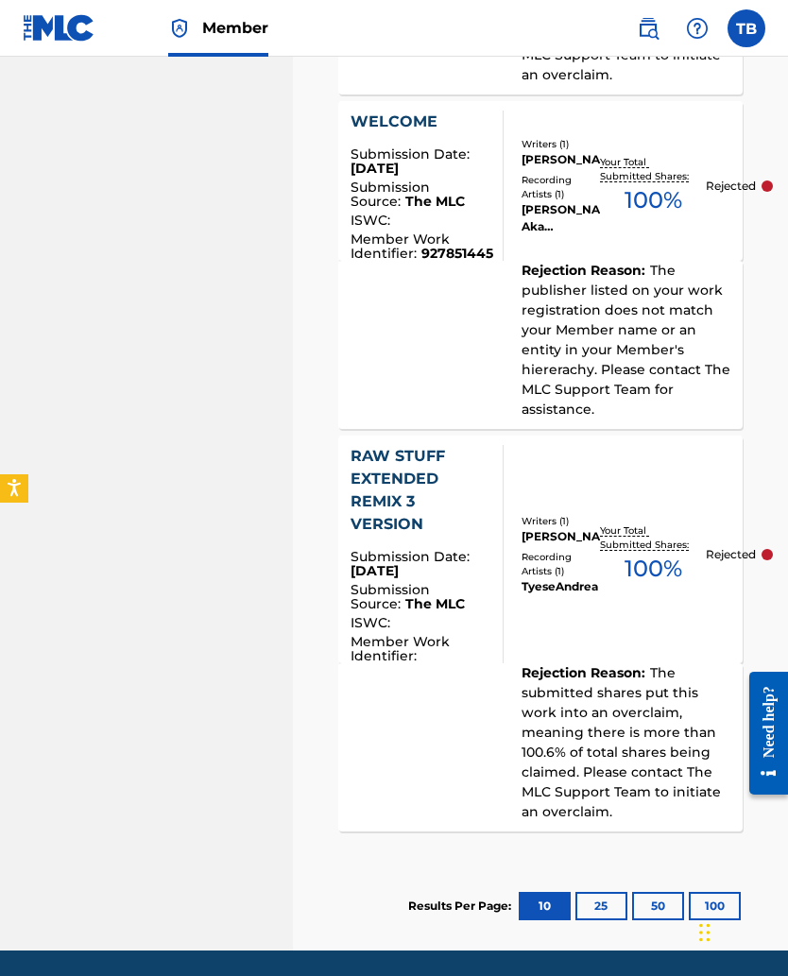
click at [382, 447] on div "RAW STUFF EXTENDED REMIX 3 VERSION" at bounding box center [420, 490] width 138 height 91
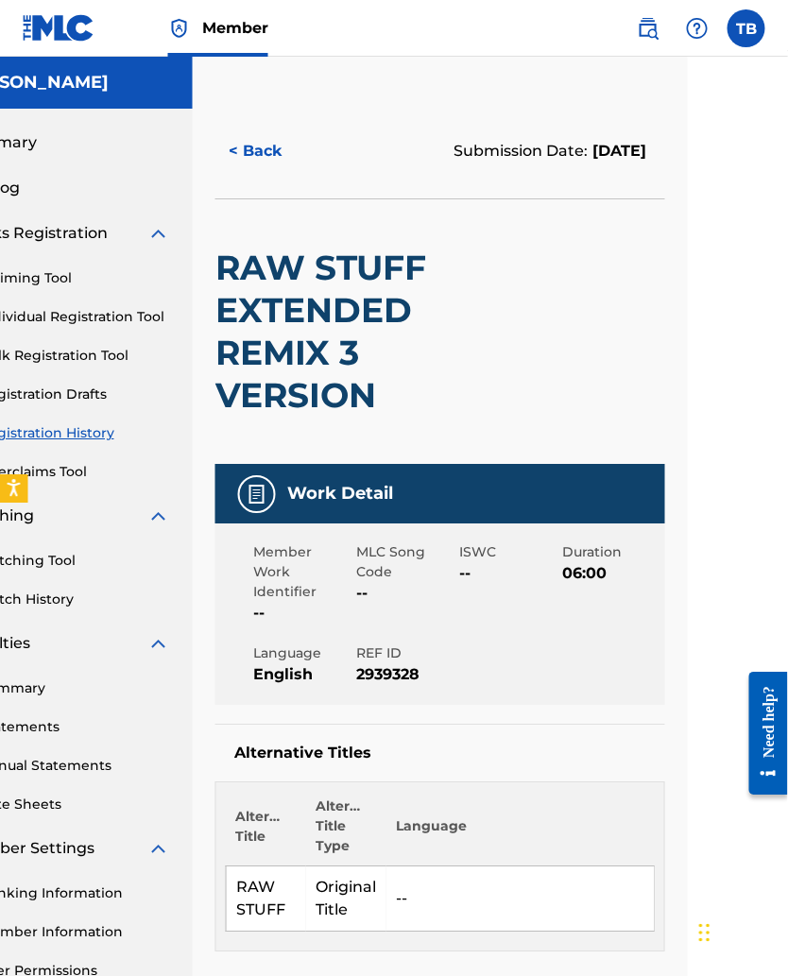
scroll to position [0, 107]
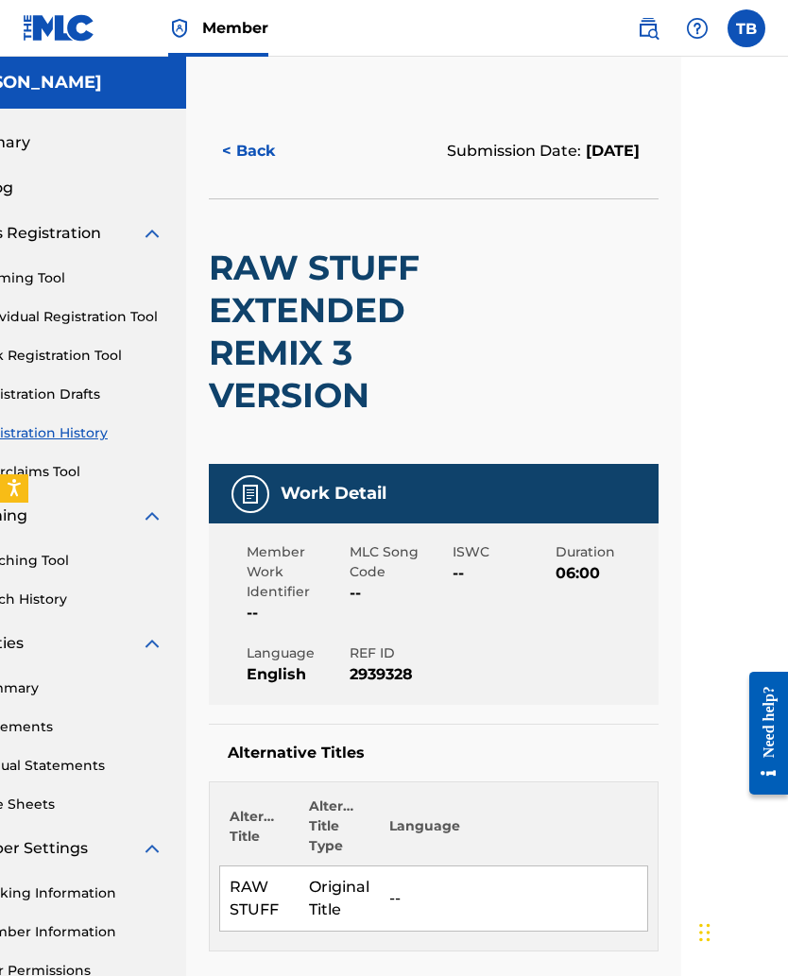
click at [233, 157] on button "< Back" at bounding box center [265, 151] width 113 height 47
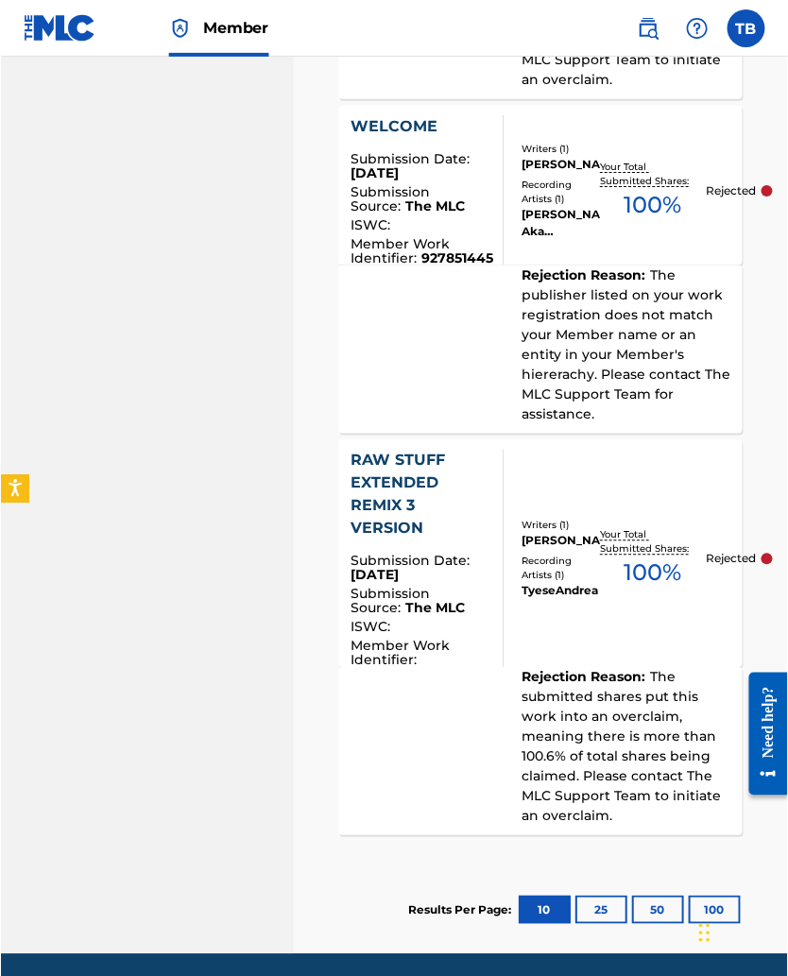
scroll to position [2253, 0]
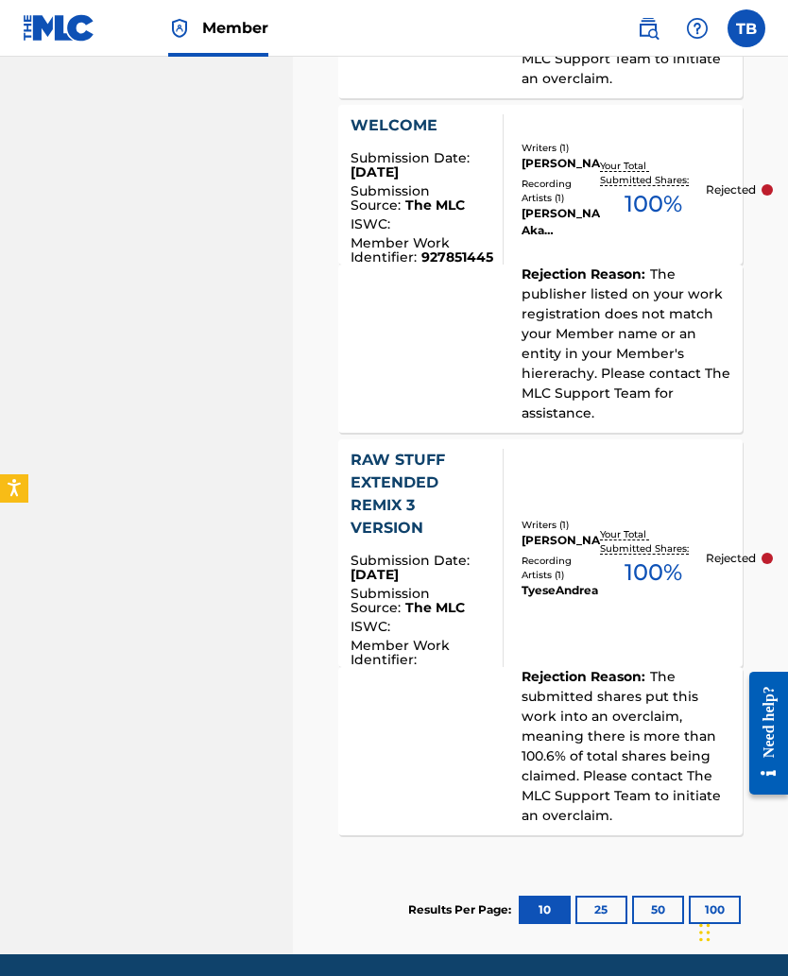
click at [587, 635] on button "25" at bounding box center [601, 910] width 52 height 28
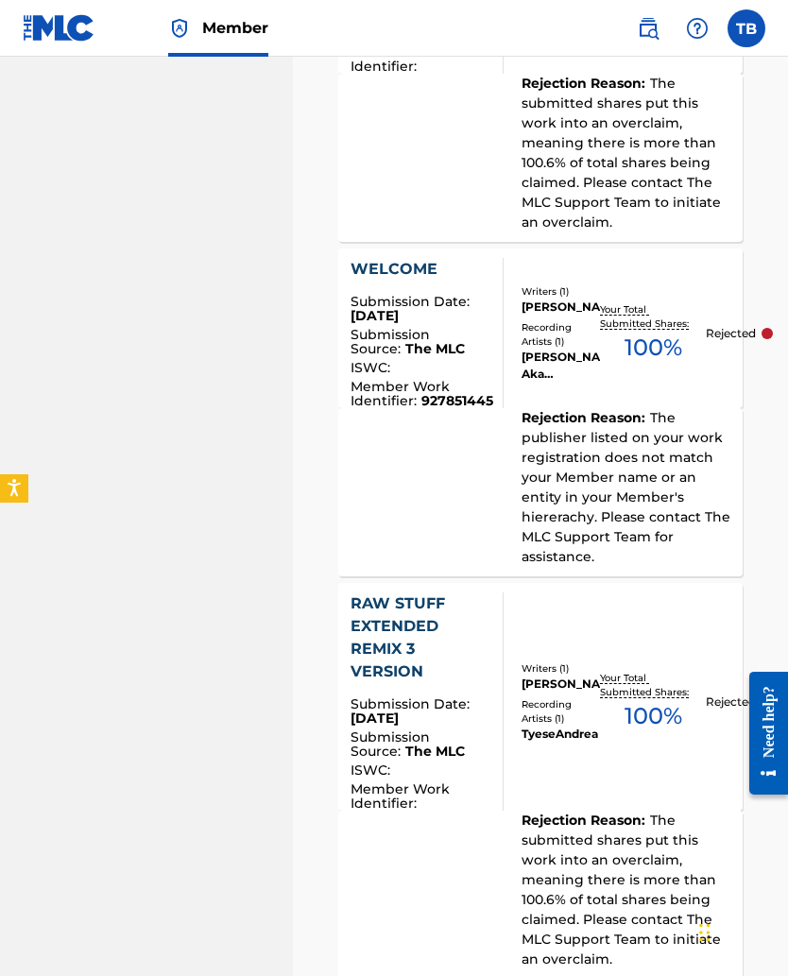
scroll to position [2256, 0]
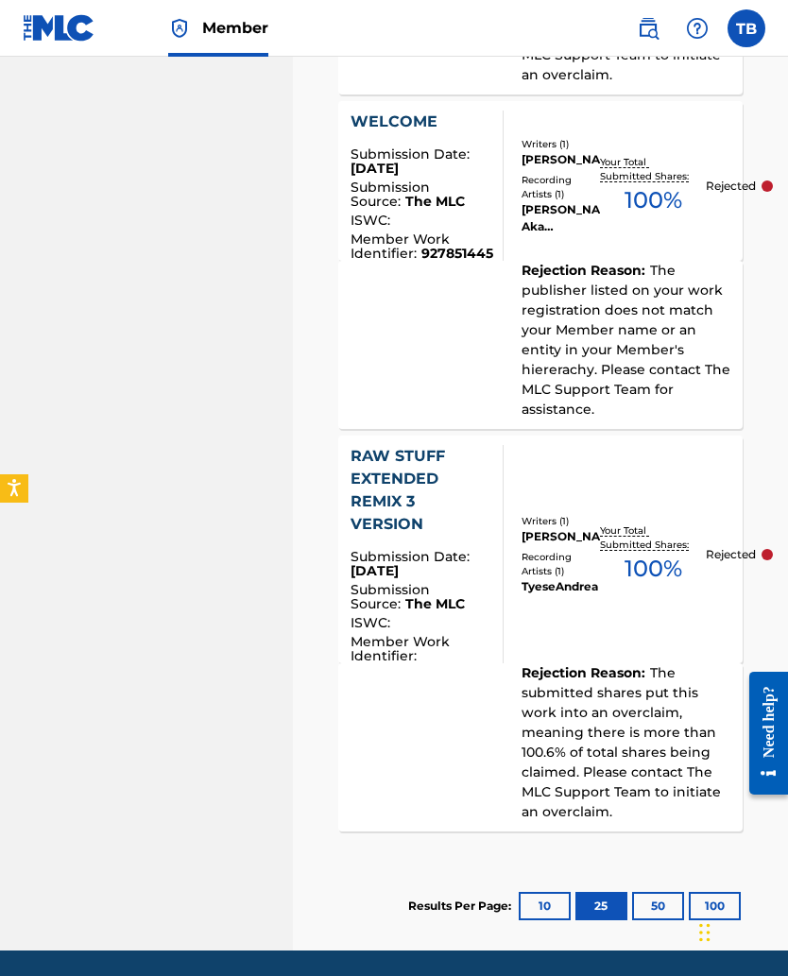
click at [398, 635] on div "Rejection Reason : The submitted shares put this work into an overclaim, meanin…" at bounding box center [540, 747] width 404 height 168
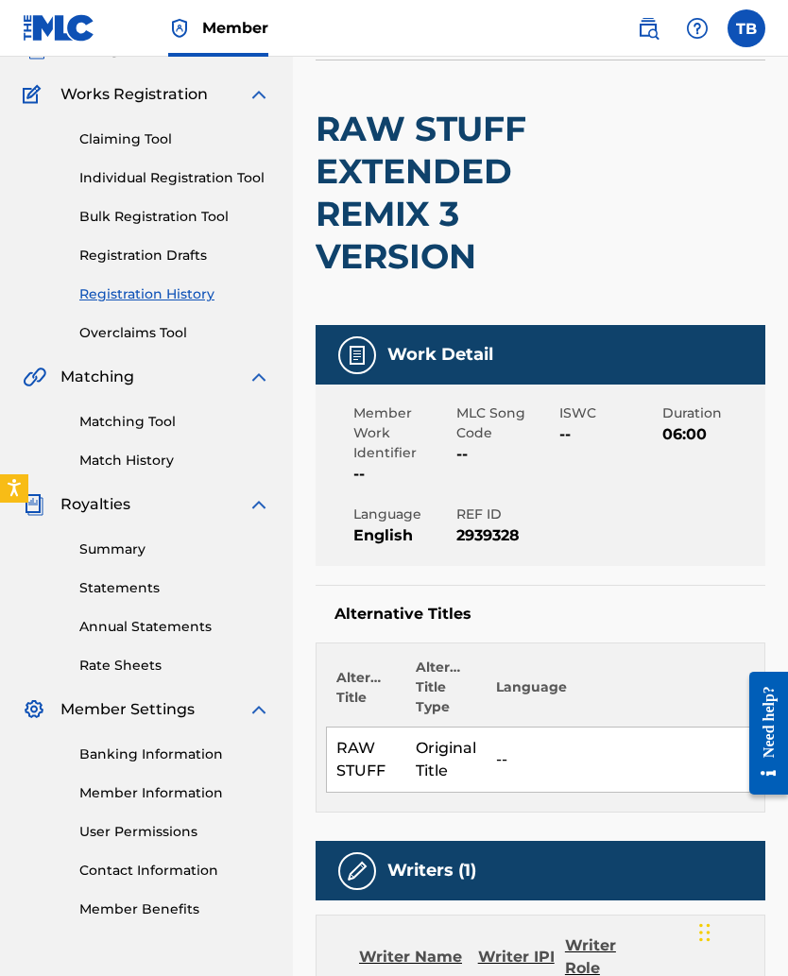
scroll to position [138, 0]
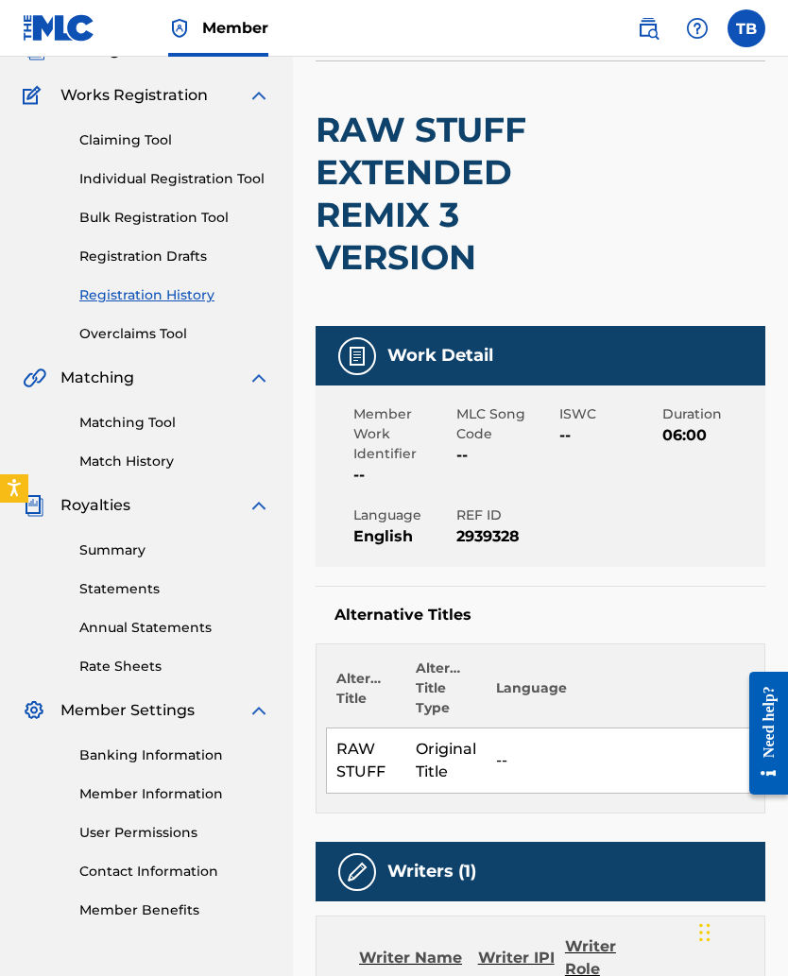
click at [140, 295] on link "Registration History" at bounding box center [174, 295] width 191 height 20
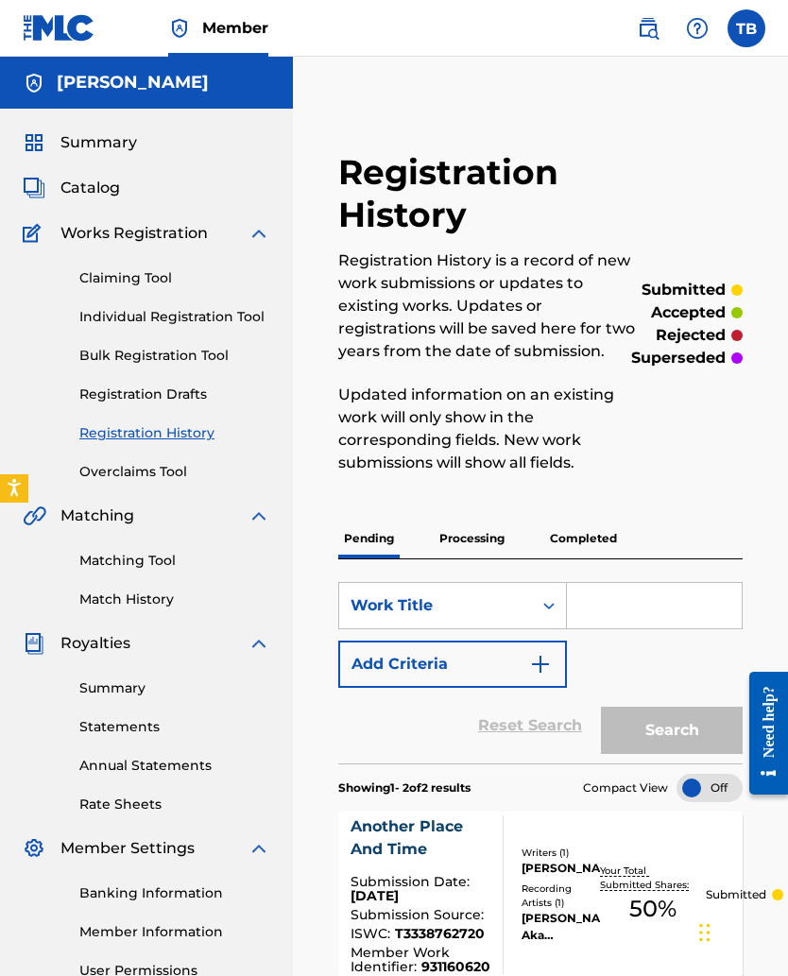
click at [575, 550] on p "Completed" at bounding box center [583, 539] width 78 height 40
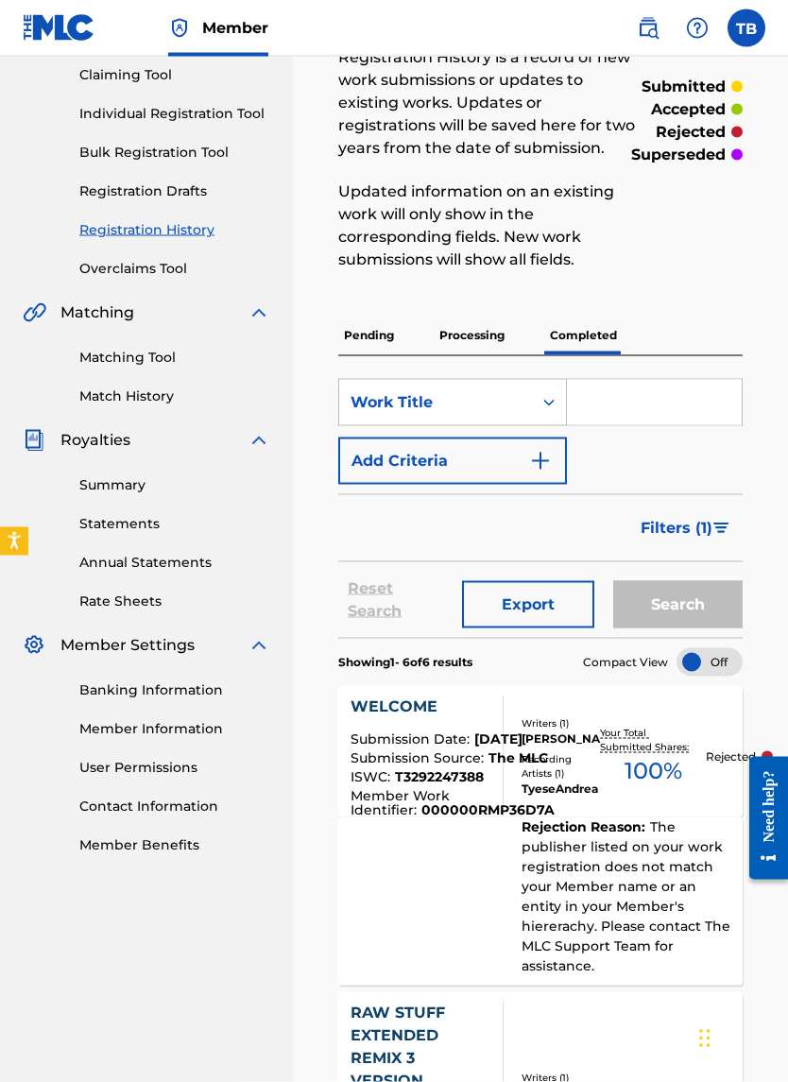
scroll to position [223, 0]
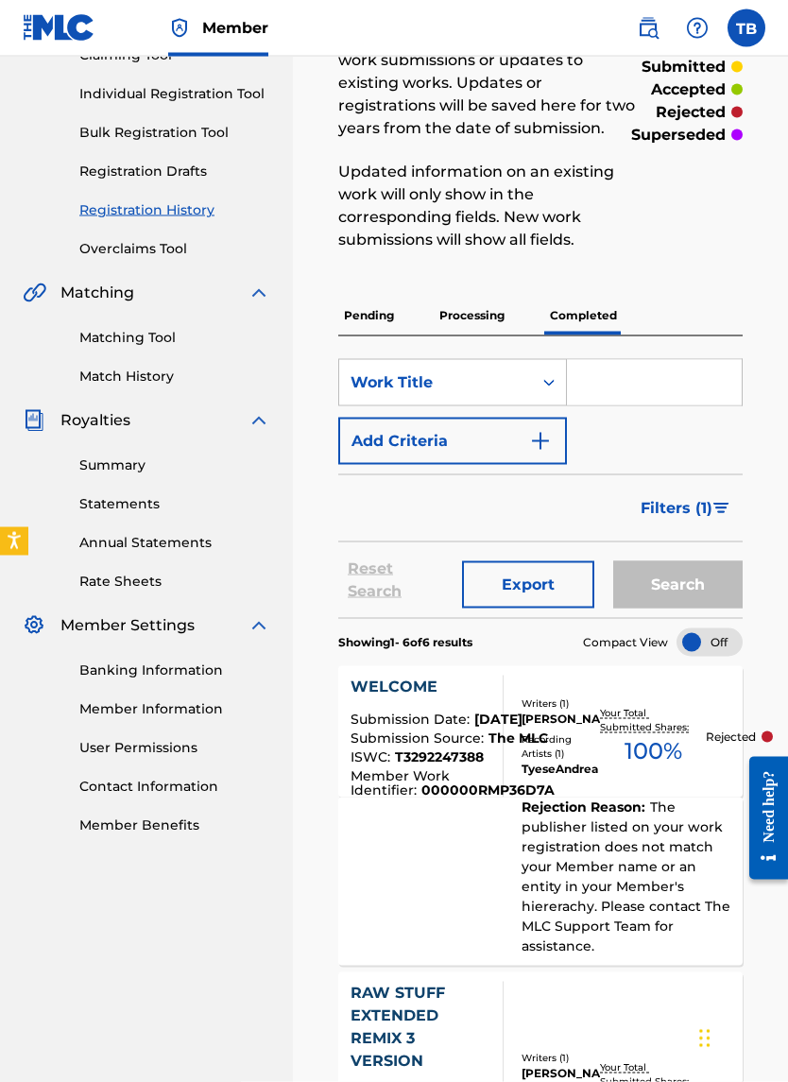
click at [374, 635] on div "WELCOME Submission Date : May 18, 2025 Submission Source : The MLC ISWC : T3292…" at bounding box center [453, 737] width 204 height 122
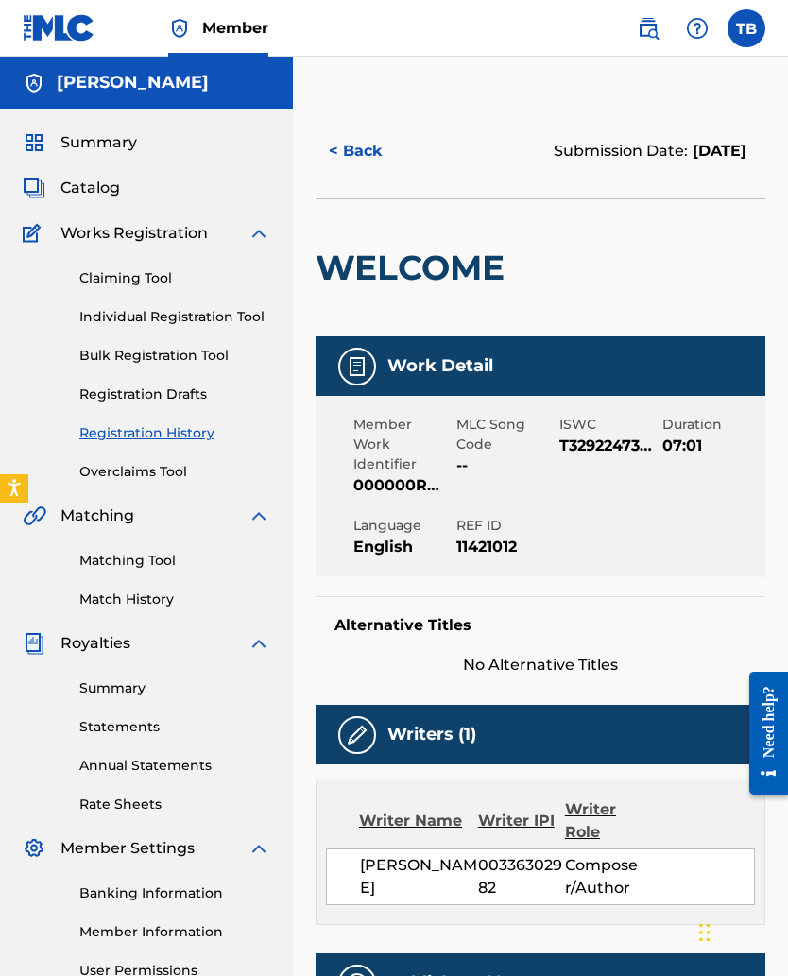
click at [77, 246] on div "Claiming Tool Individual Registration Tool Bulk Registration Tool Registration …" at bounding box center [147, 363] width 248 height 237
click at [114, 248] on div "Claiming Tool Individual Registration Tool Bulk Registration Tool Registration …" at bounding box center [147, 363] width 248 height 237
click at [119, 337] on div "Claiming Tool Individual Registration Tool Bulk Registration Tool Registration …" at bounding box center [147, 363] width 248 height 237
click at [112, 317] on link "Individual Registration Tool" at bounding box center [174, 317] width 191 height 20
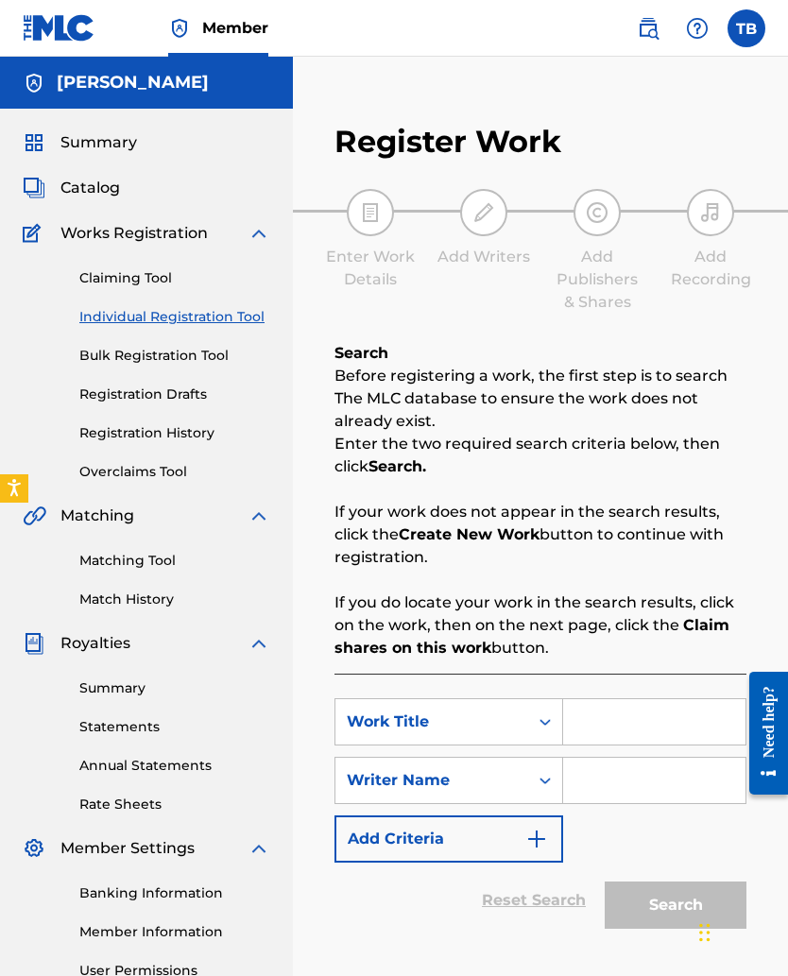
click at [576, 635] on input "Search Form" at bounding box center [654, 721] width 182 height 45
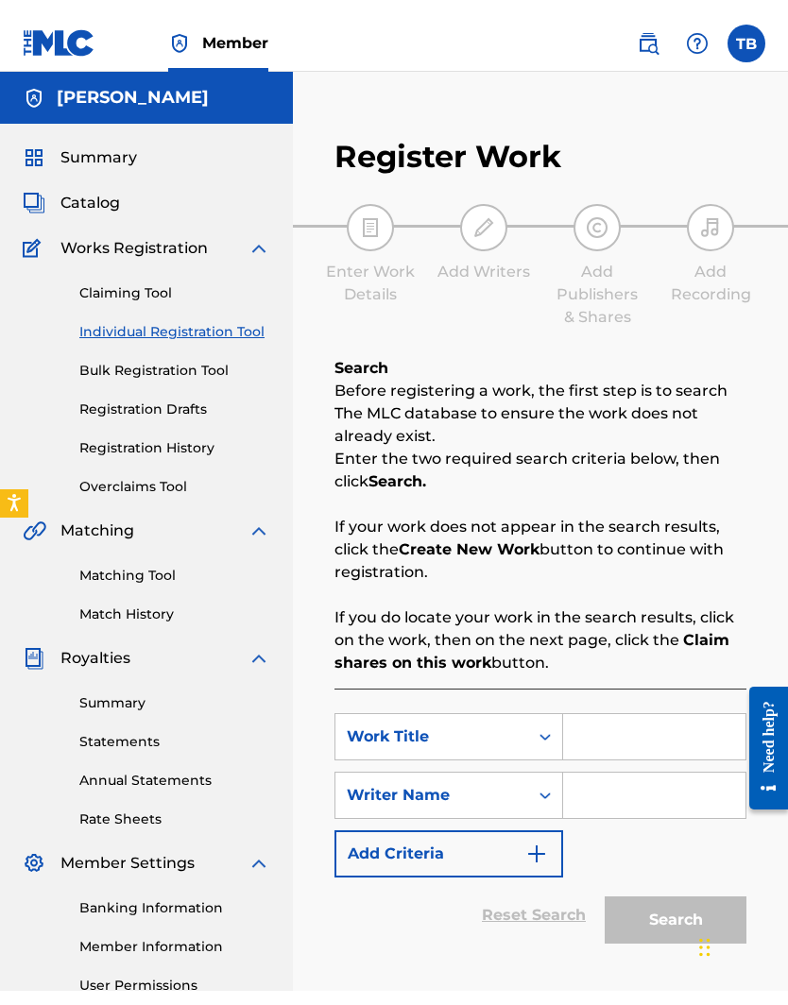
scroll to position [82, 83]
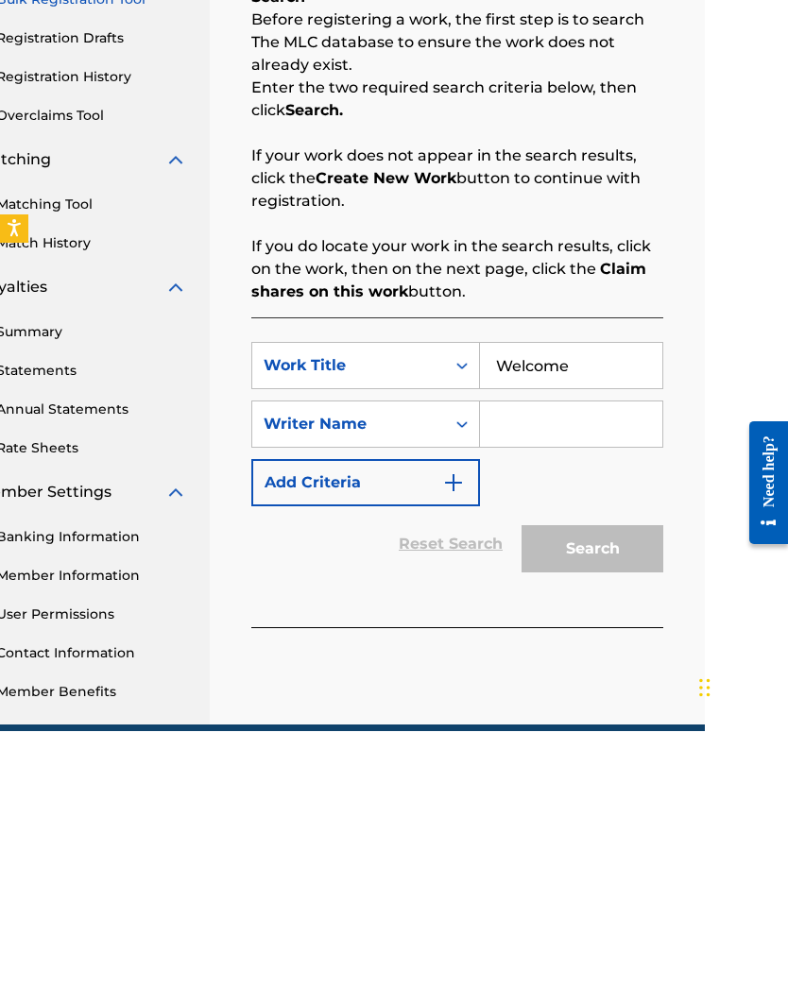
type input "Welcome"
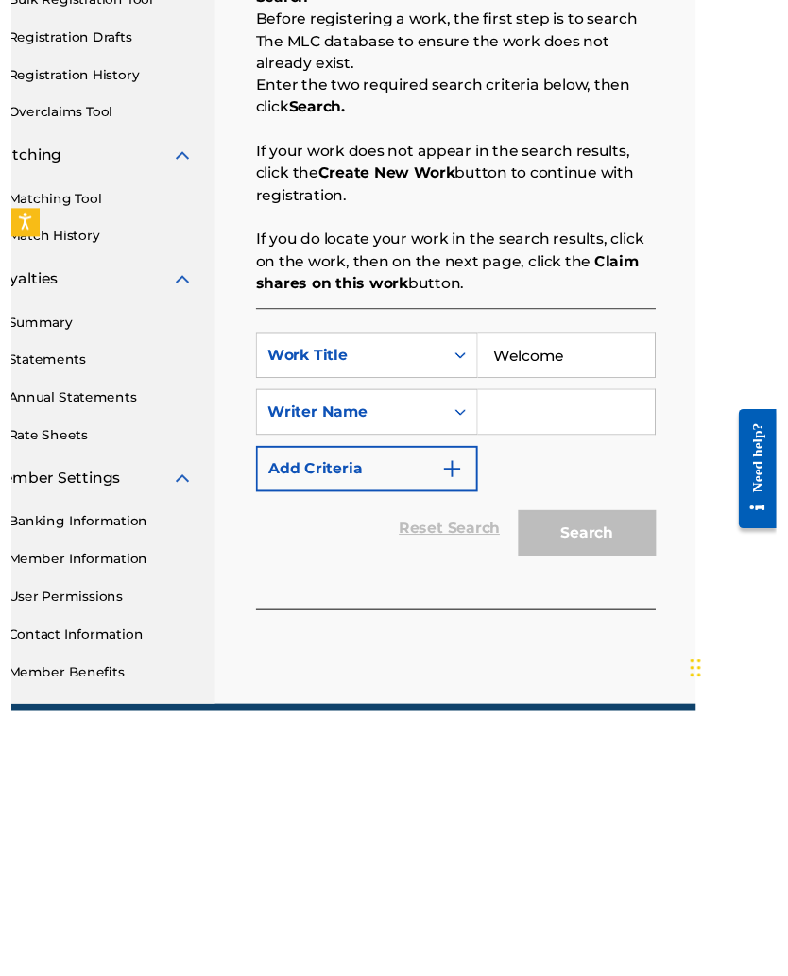
scroll to position [196, 83]
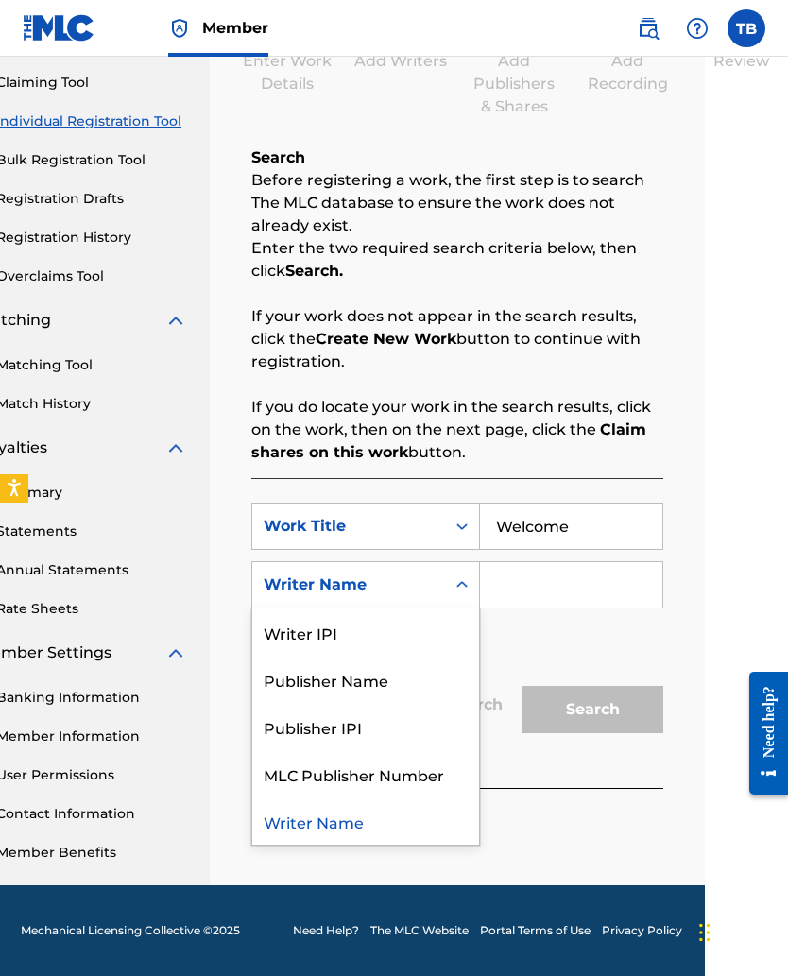
click at [520, 597] on input "Search Form" at bounding box center [571, 584] width 182 height 45
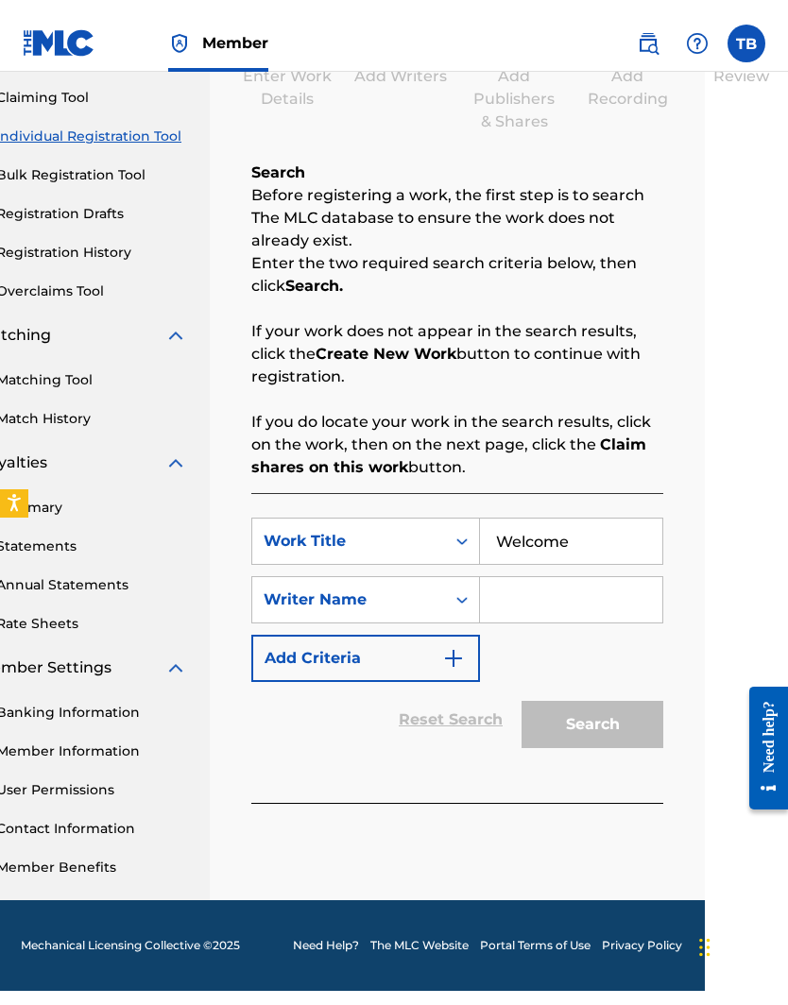
scroll to position [166, 83]
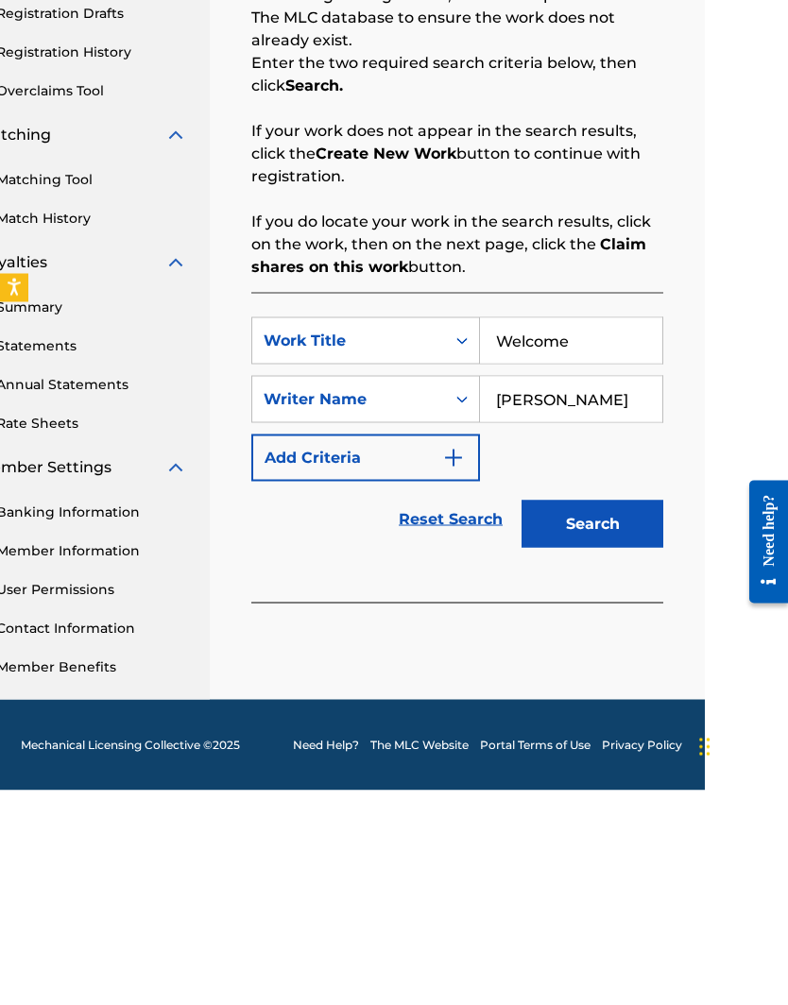
type input "Tyese Brown"
click at [566, 635] on button "Search" at bounding box center [593, 738] width 142 height 47
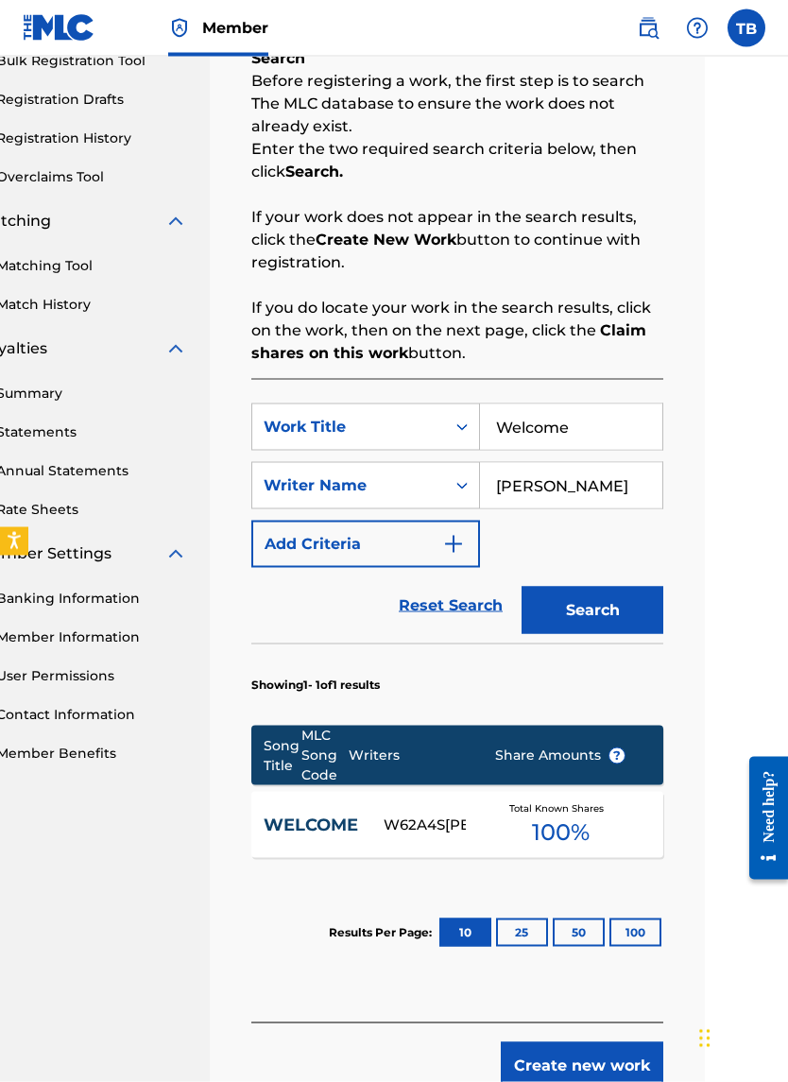
scroll to position [296, 83]
click at [528, 635] on button "Create new work" at bounding box center [582, 1064] width 163 height 47
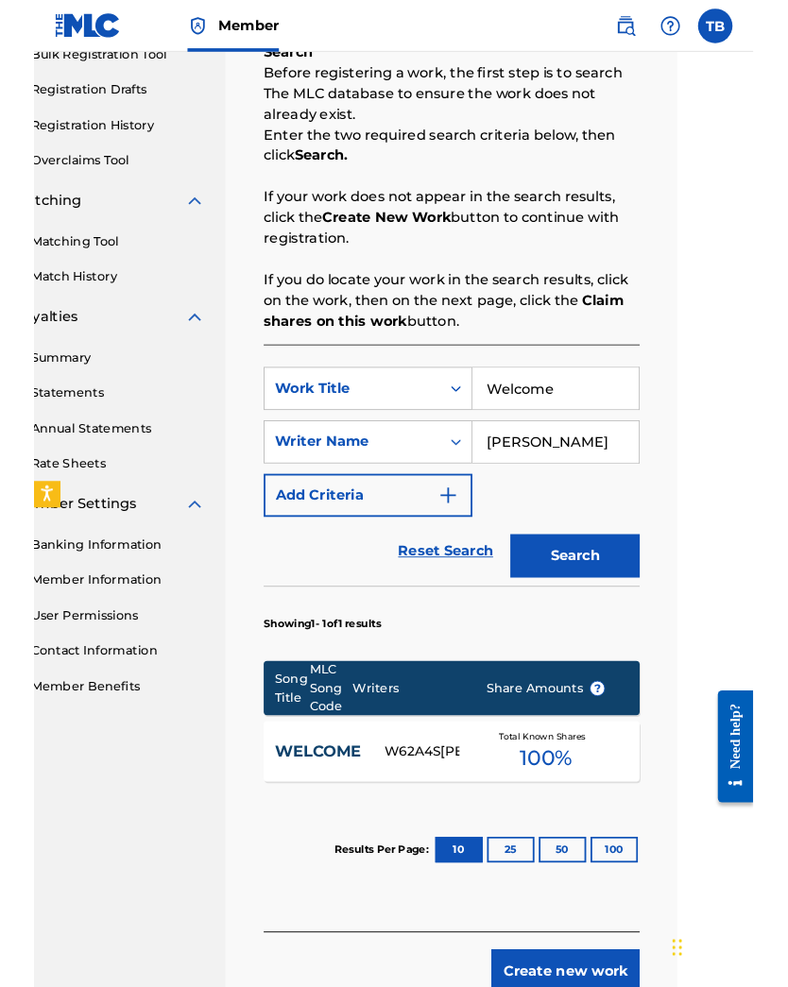
scroll to position [134, 83]
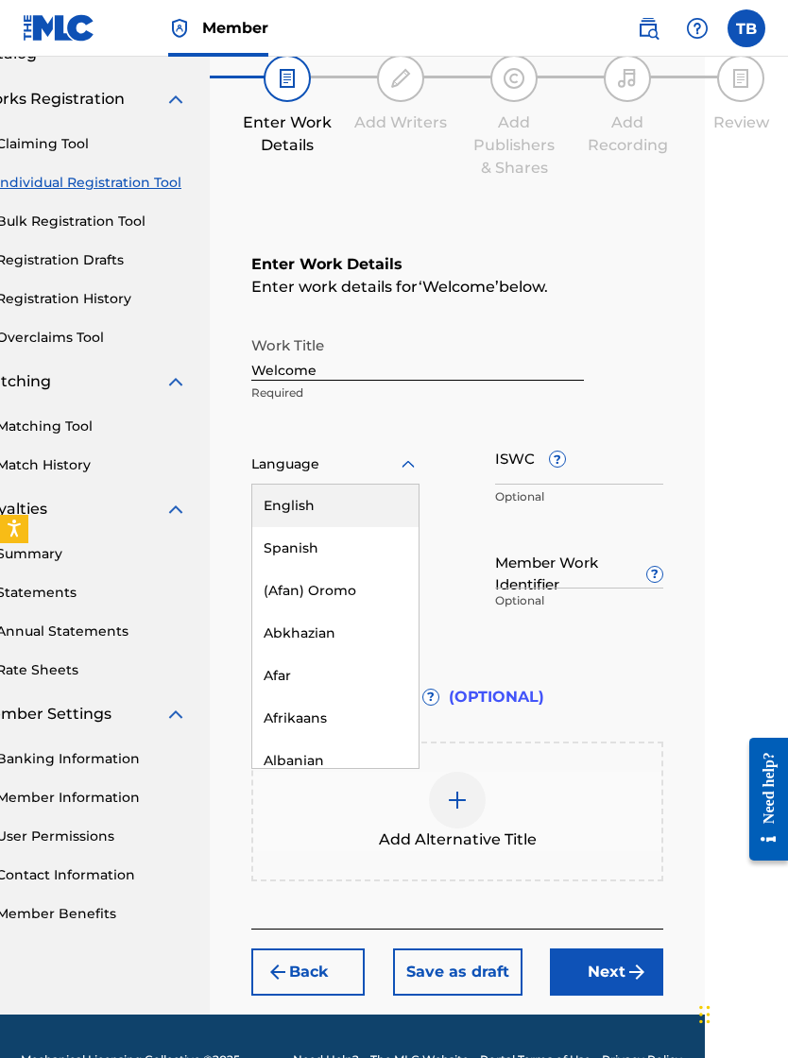
click at [273, 509] on div "English" at bounding box center [335, 506] width 166 height 43
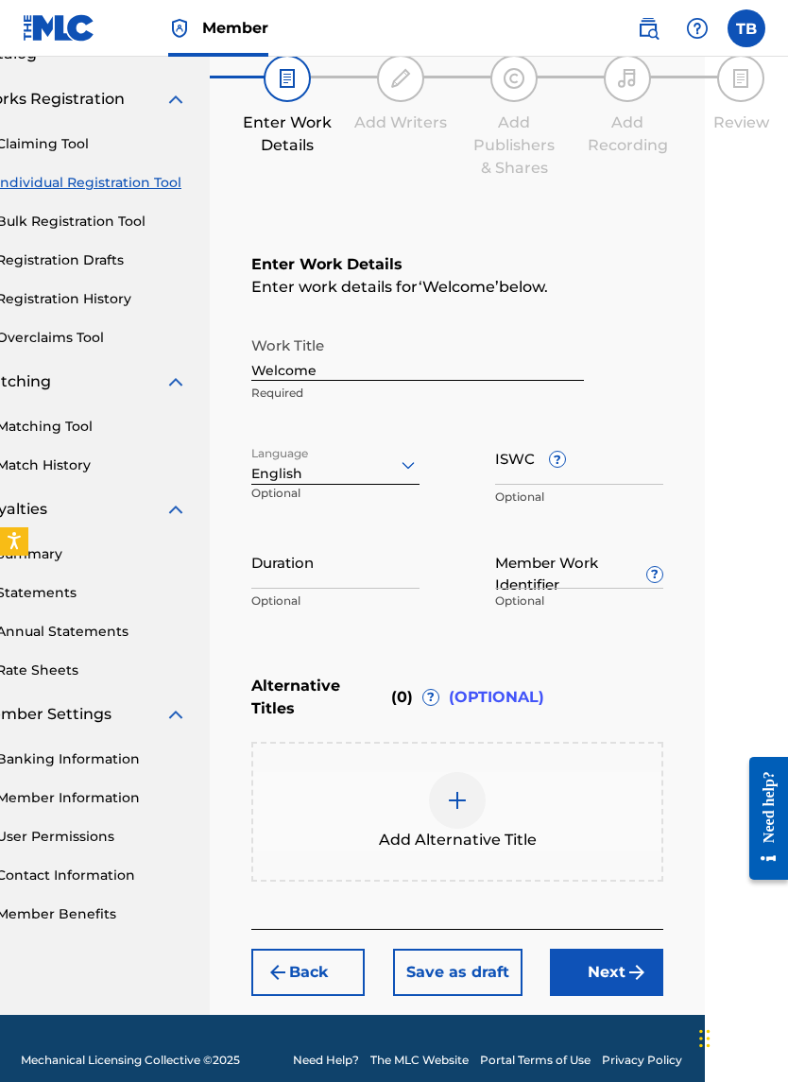
click at [510, 480] on input "ISWC ?" at bounding box center [579, 458] width 168 height 54
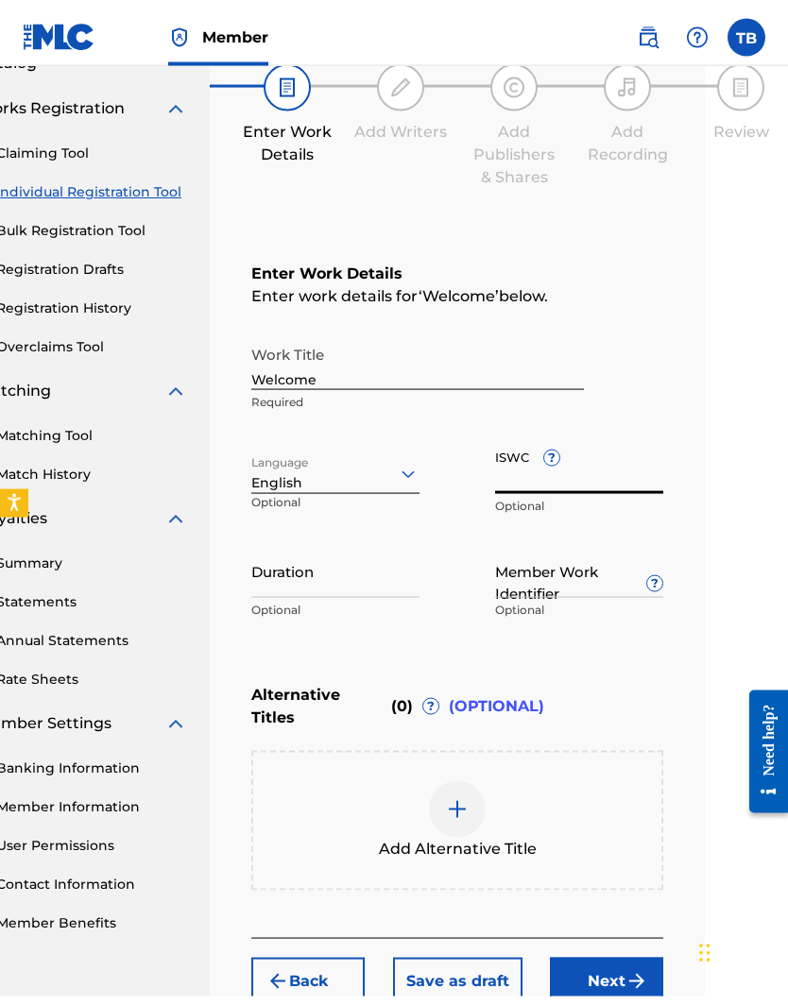
scroll to position [187, 83]
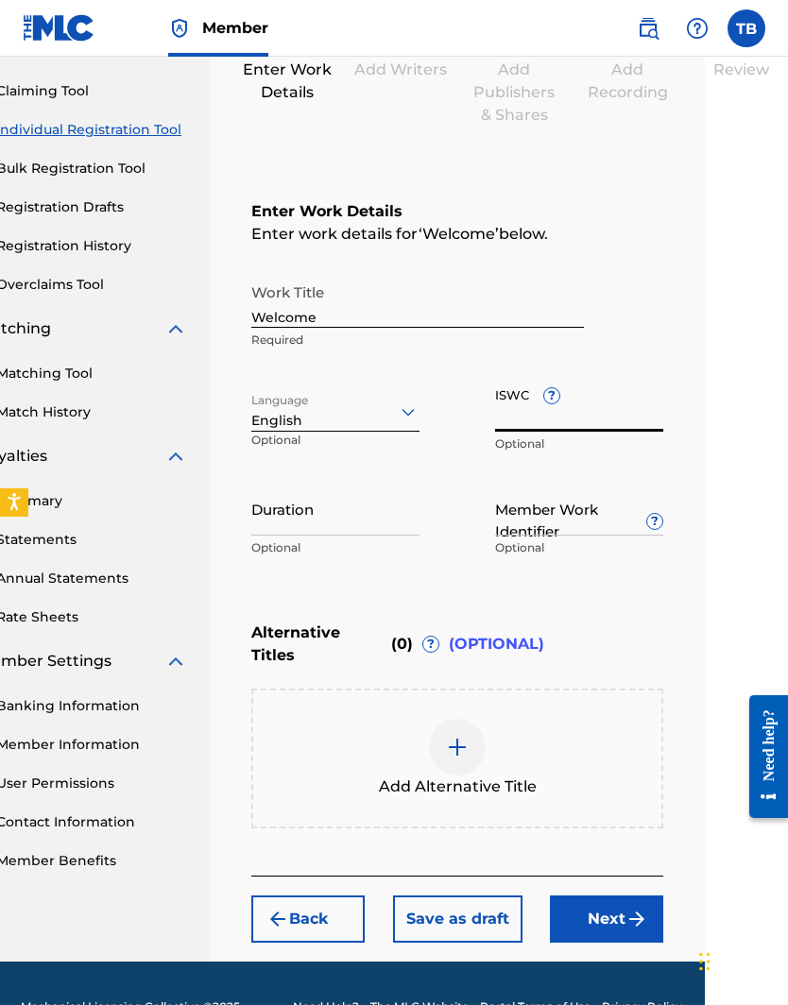
click at [504, 425] on input "ISWC ?" at bounding box center [579, 405] width 168 height 54
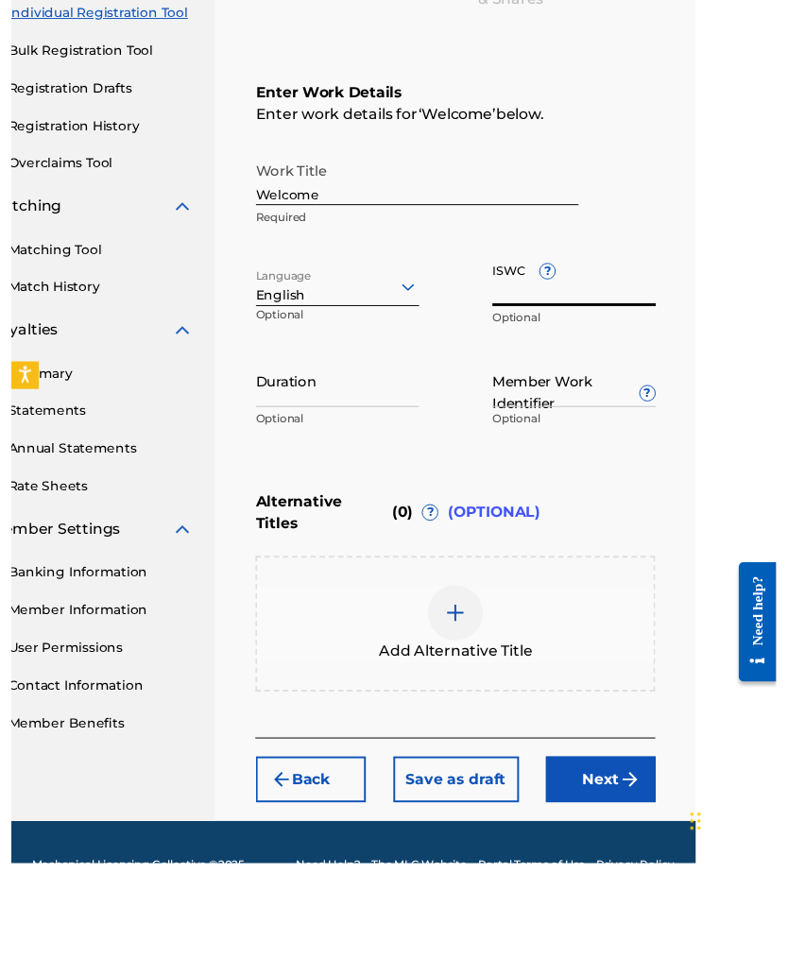
scroll to position [264, 83]
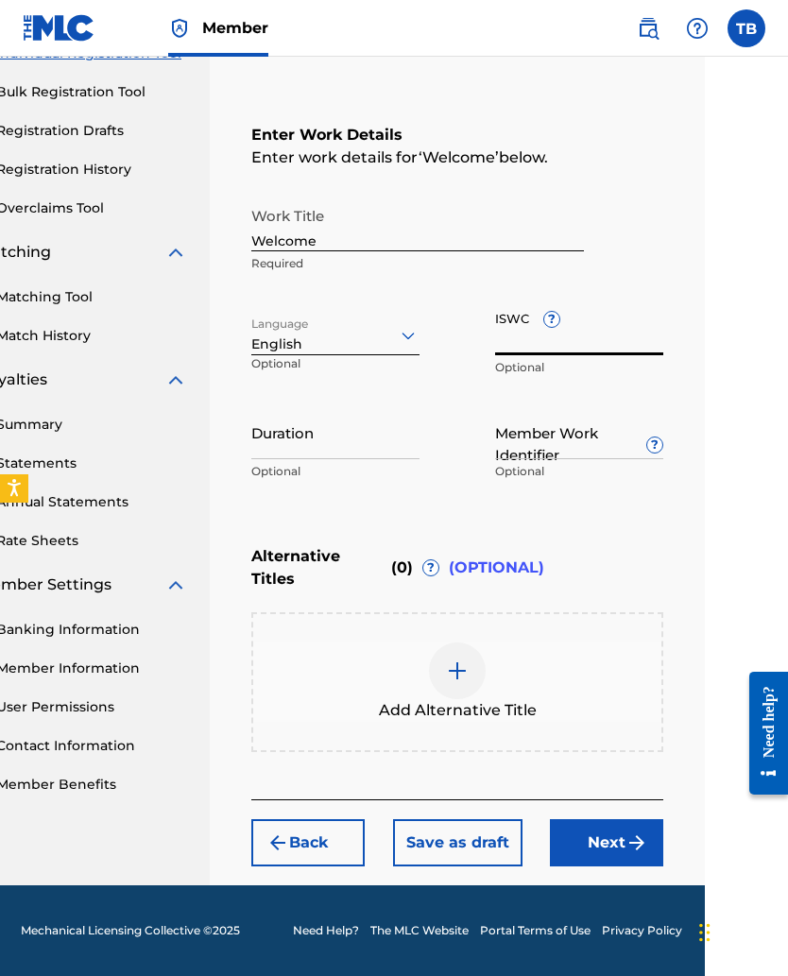
click at [517, 342] on input "ISWC ?" at bounding box center [579, 328] width 168 height 54
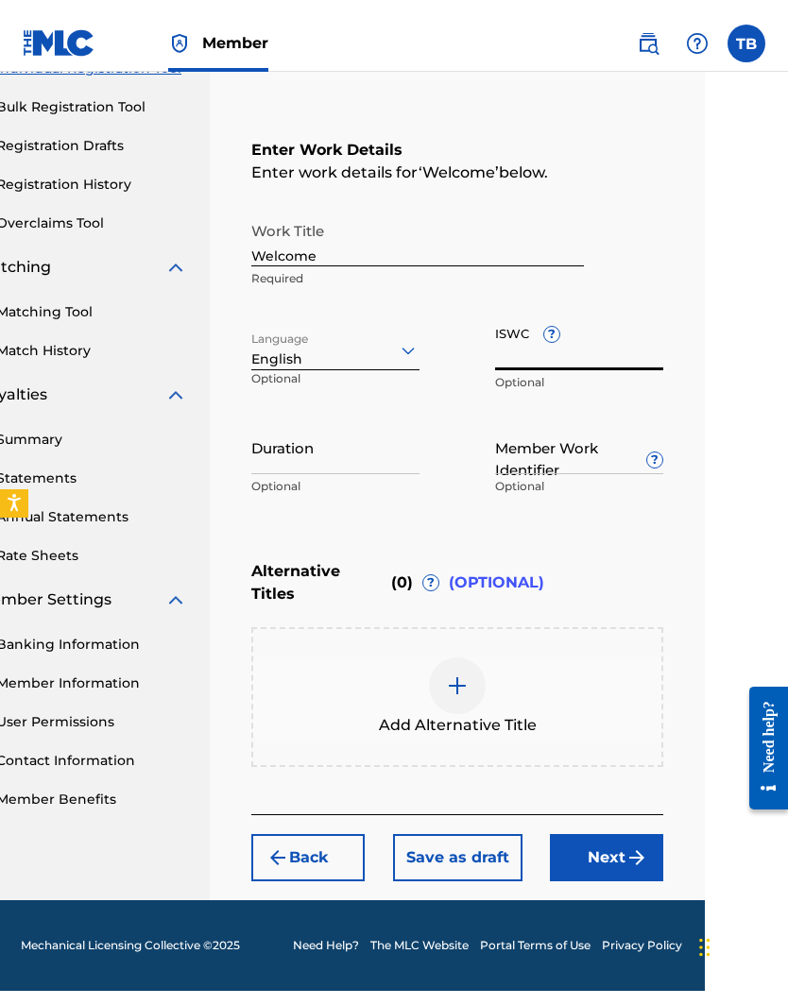
scroll to position [234, 83]
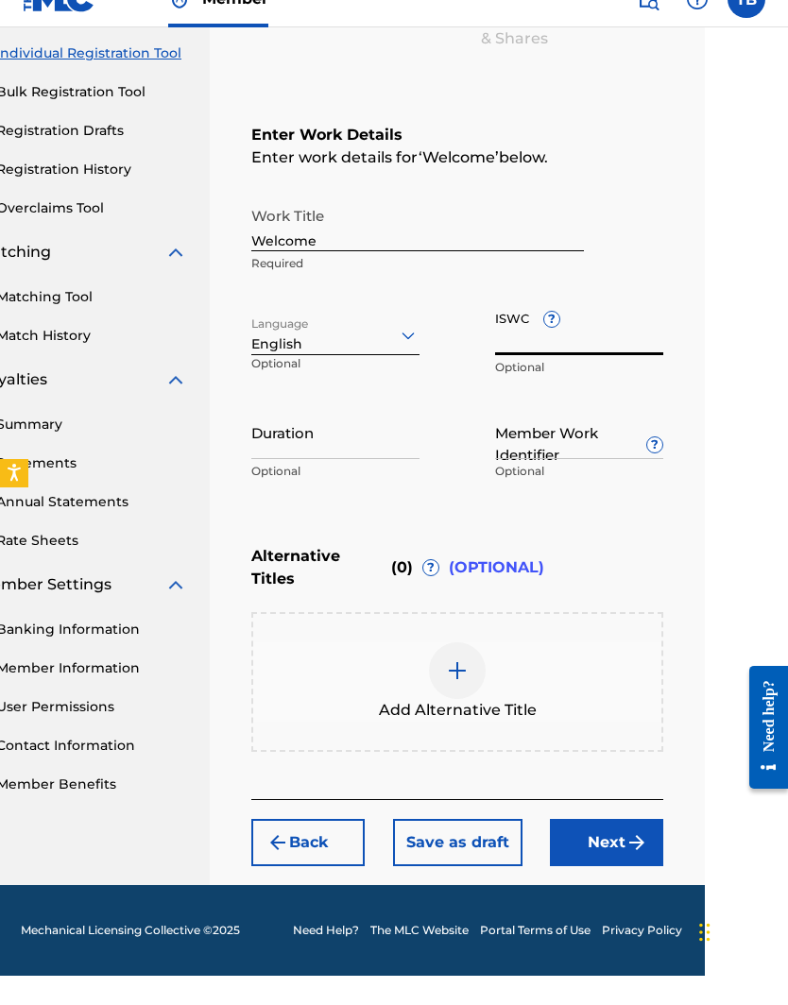
paste input "T3330201071"
type input "T3330201071"
click at [325, 244] on input "Welcome" at bounding box center [417, 254] width 333 height 54
type input "Welcome (Remix)"
click at [268, 449] on input "Duration" at bounding box center [335, 462] width 168 height 54
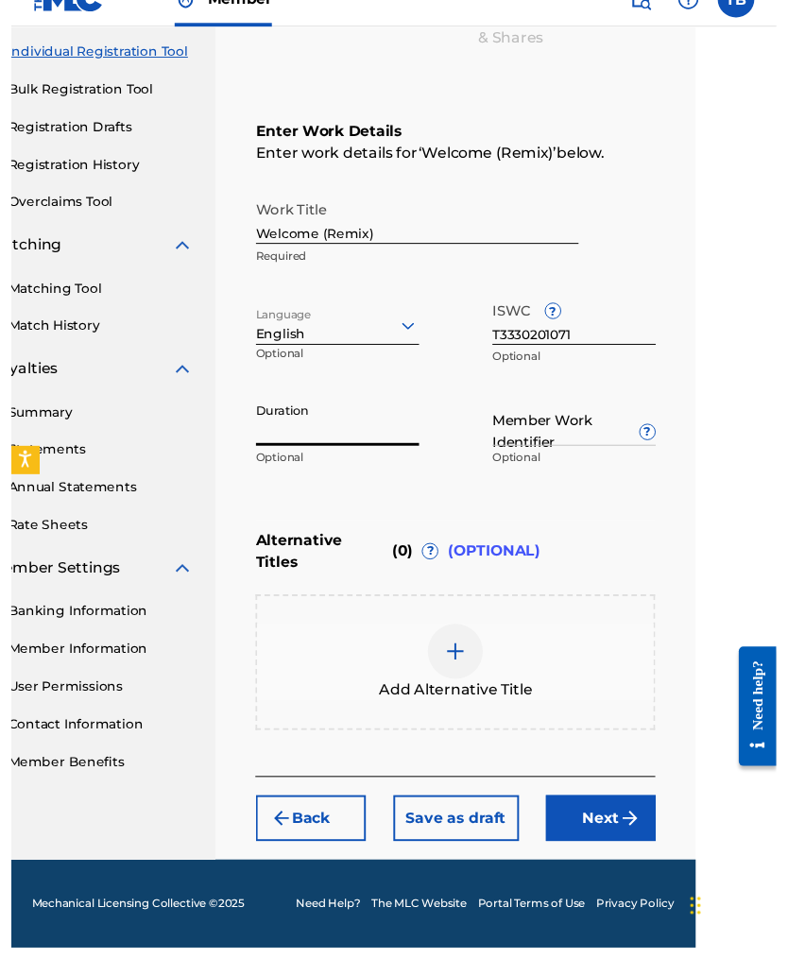
scroll to position [264, 83]
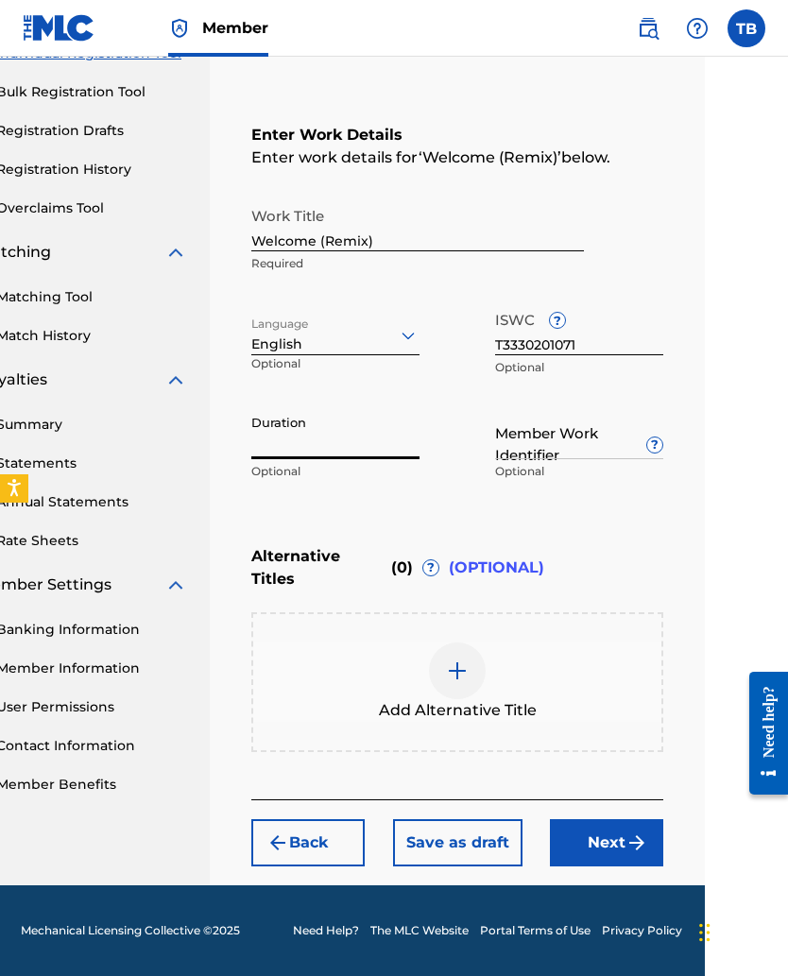
click at [519, 443] on input "Member Work Identifier ?" at bounding box center [579, 432] width 168 height 54
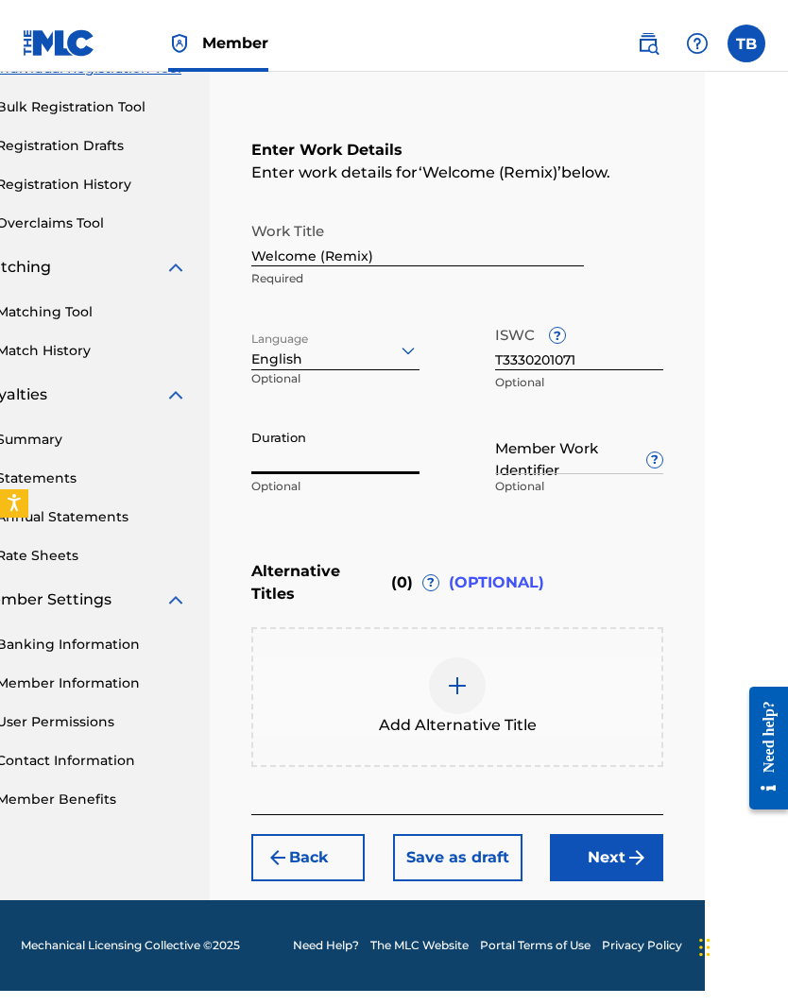
scroll to position [234, 83]
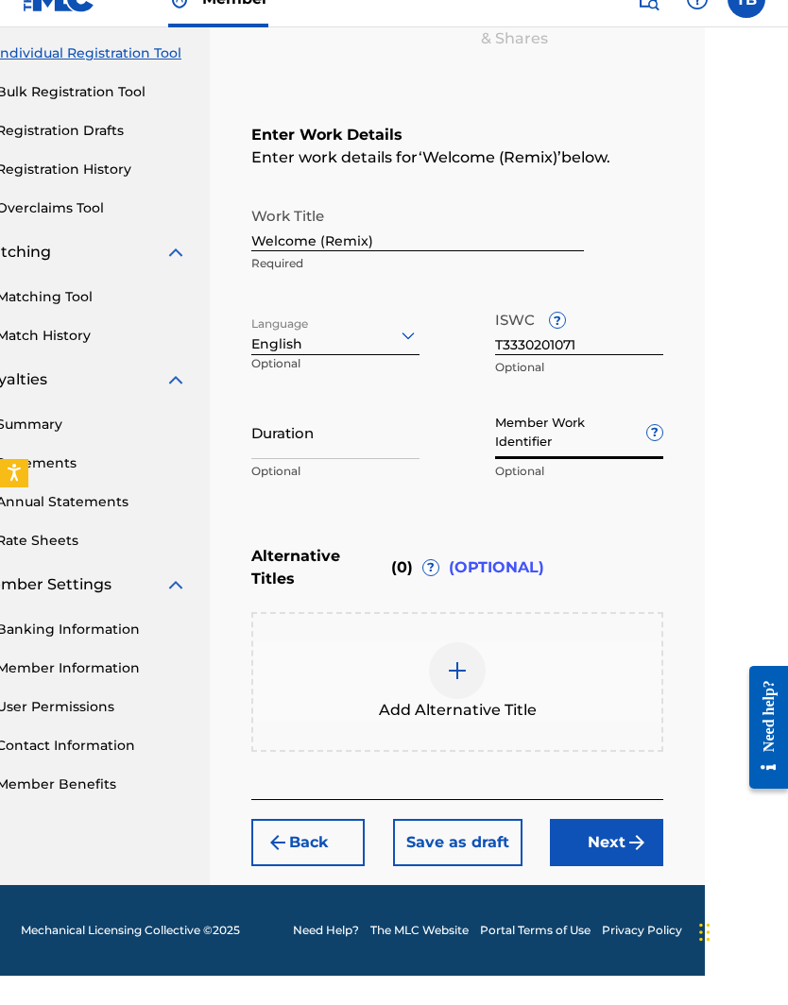
click at [501, 446] on input "Member Work Identifier ?" at bounding box center [579, 462] width 168 height 54
paste input "930532078"
type input "930532078"
click at [278, 457] on input "Duration" at bounding box center [335, 462] width 168 height 54
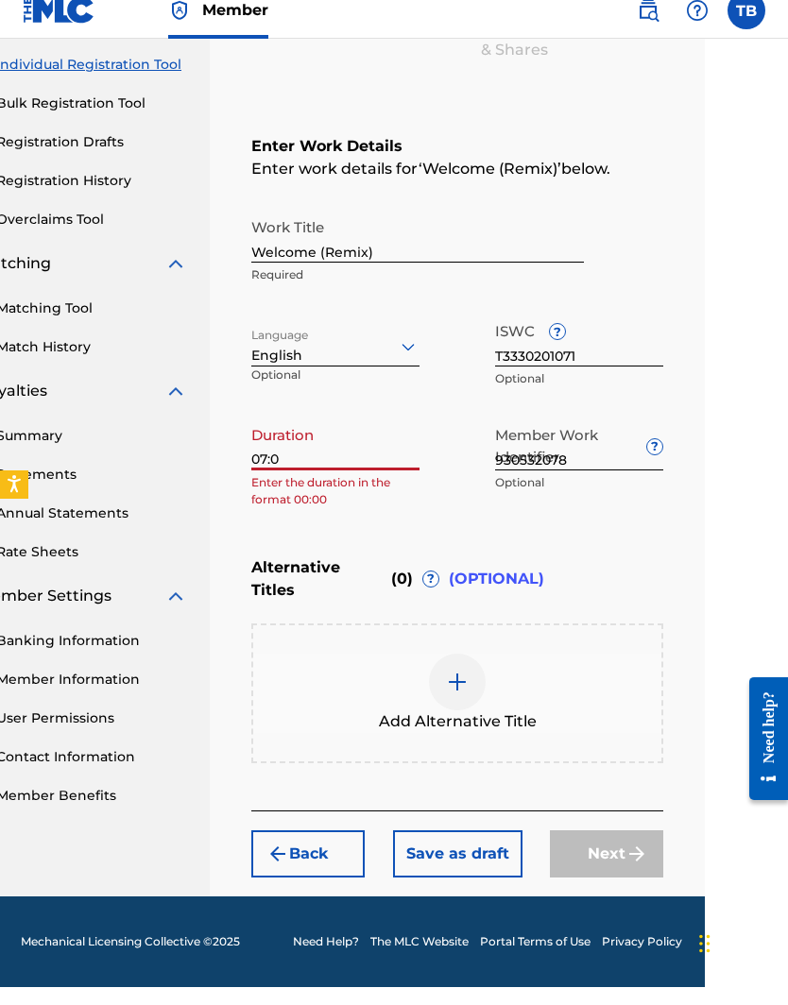
type input "07:01"
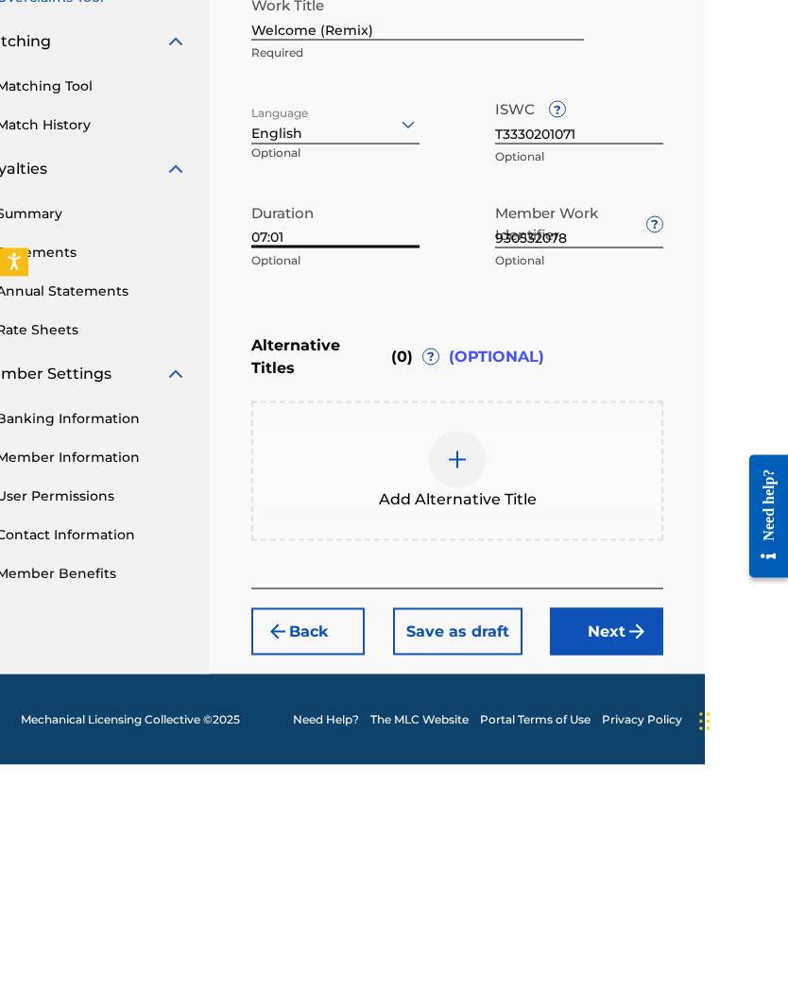
click at [601, 635] on button "Next" at bounding box center [606, 872] width 113 height 47
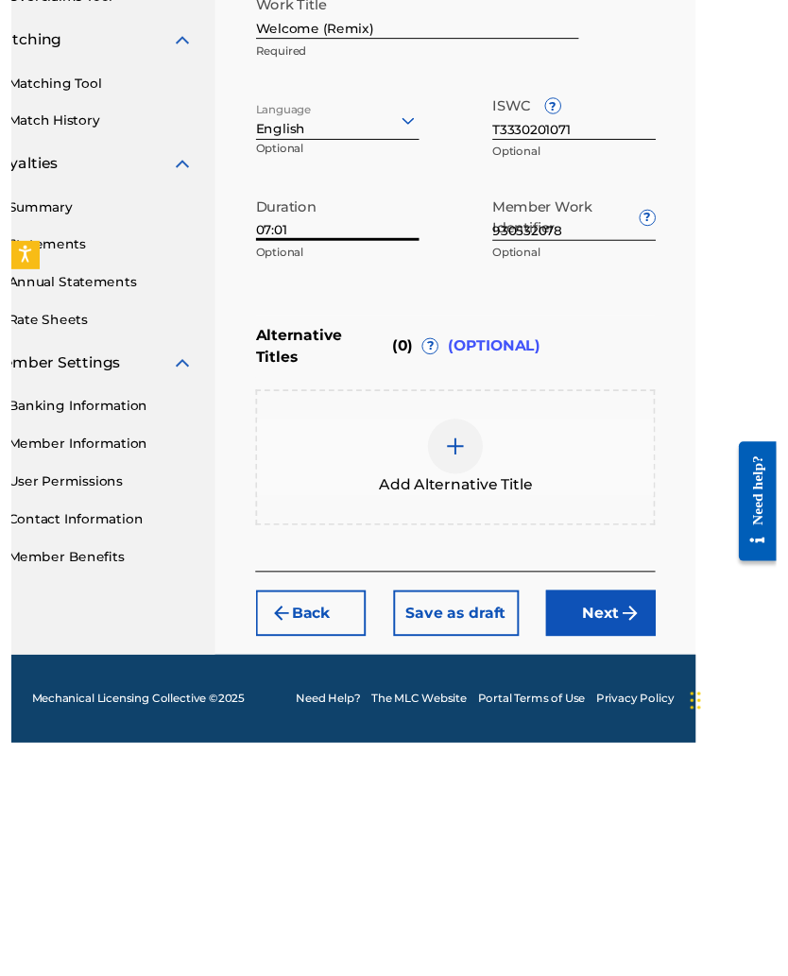
scroll to position [196, 83]
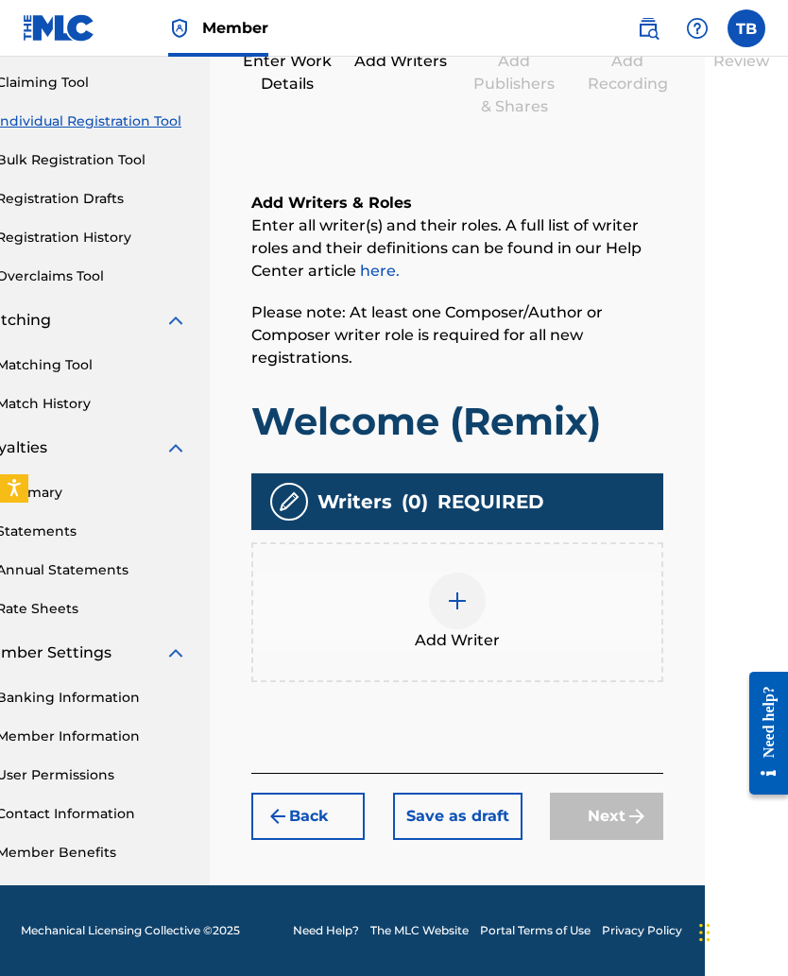
click at [449, 606] on img at bounding box center [457, 601] width 23 height 23
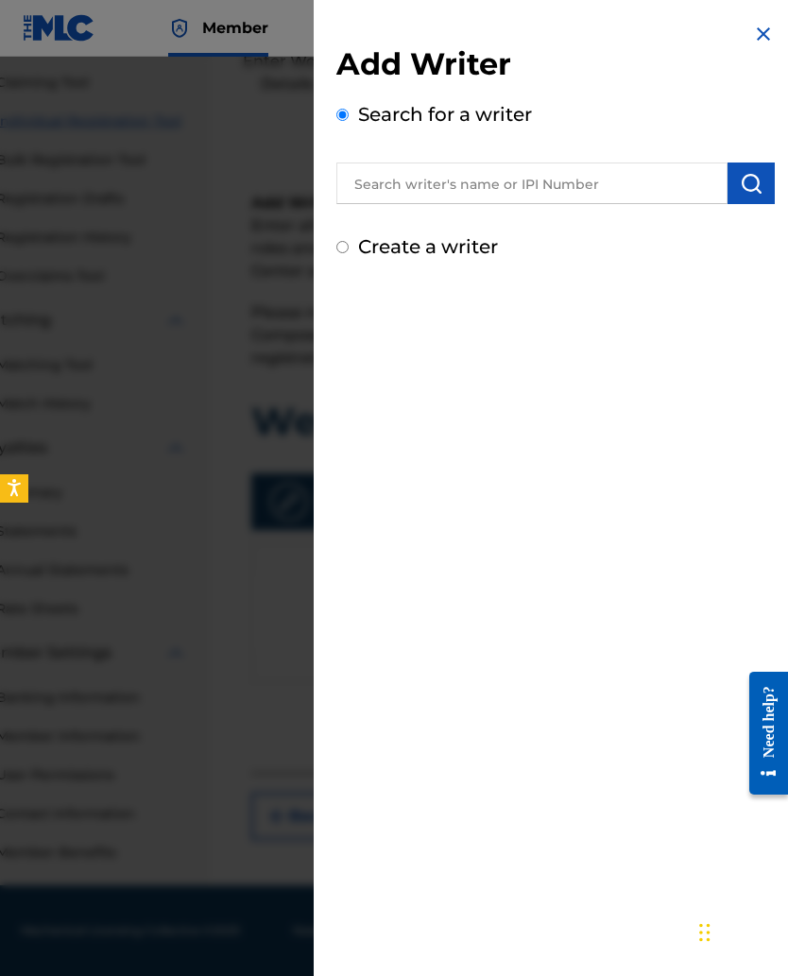
click at [369, 183] on input "text" at bounding box center [531, 184] width 391 height 42
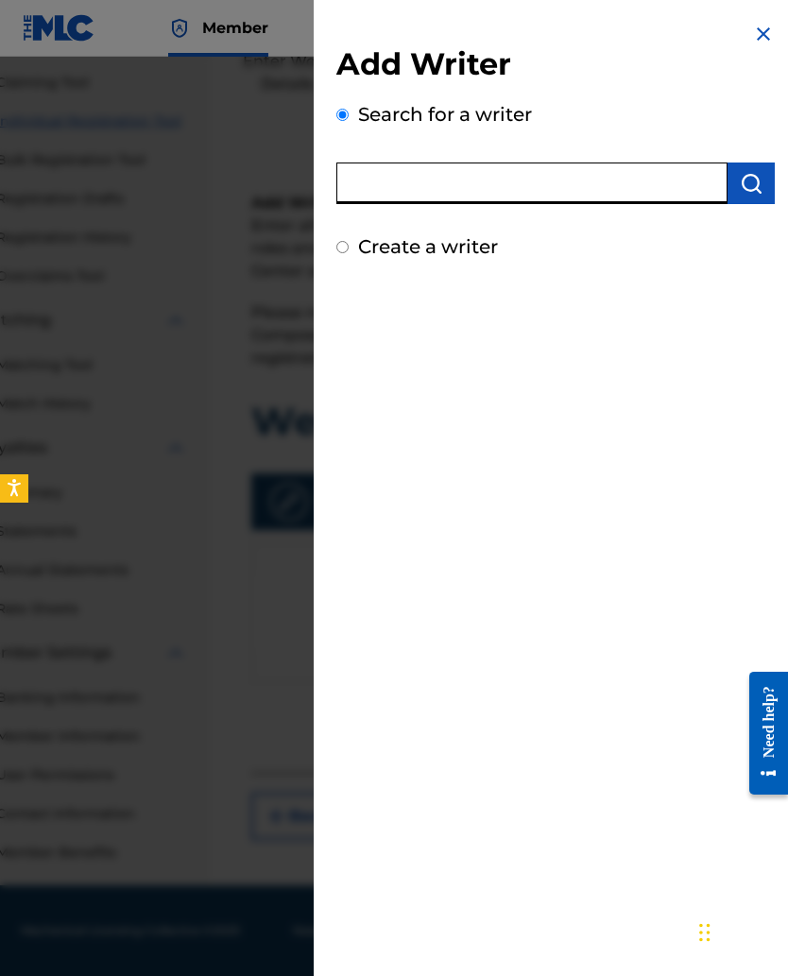
scroll to position [166, 83]
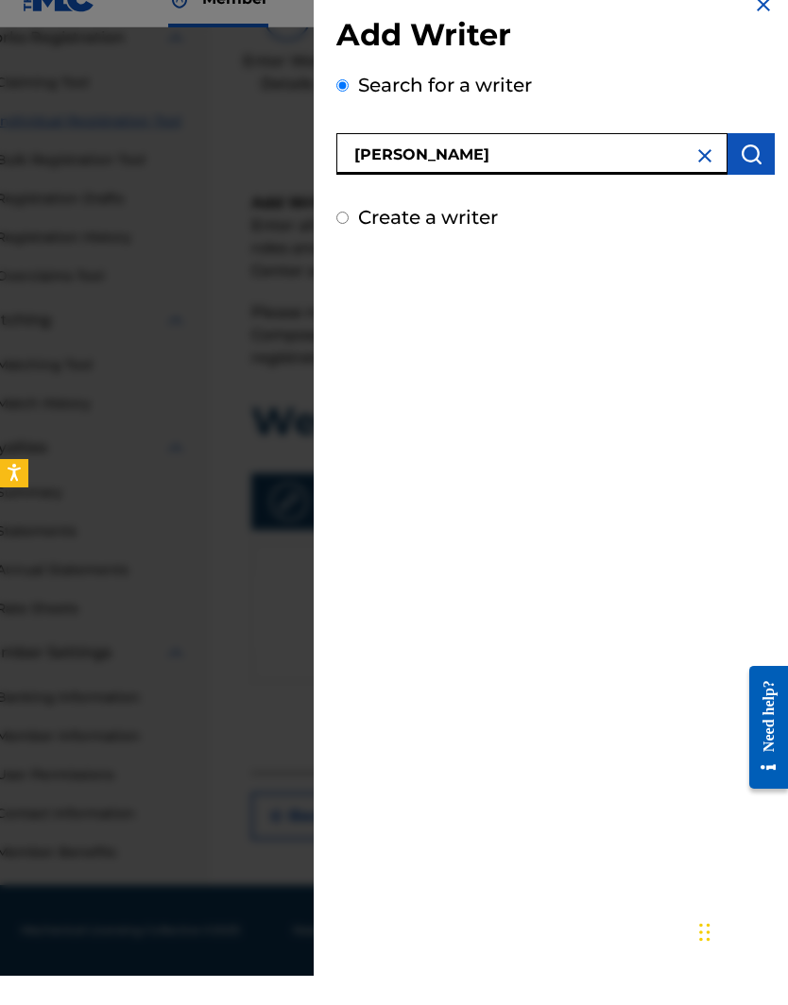
type input "Tyese Brown"
click at [754, 172] on img "submit" at bounding box center [751, 183] width 23 height 23
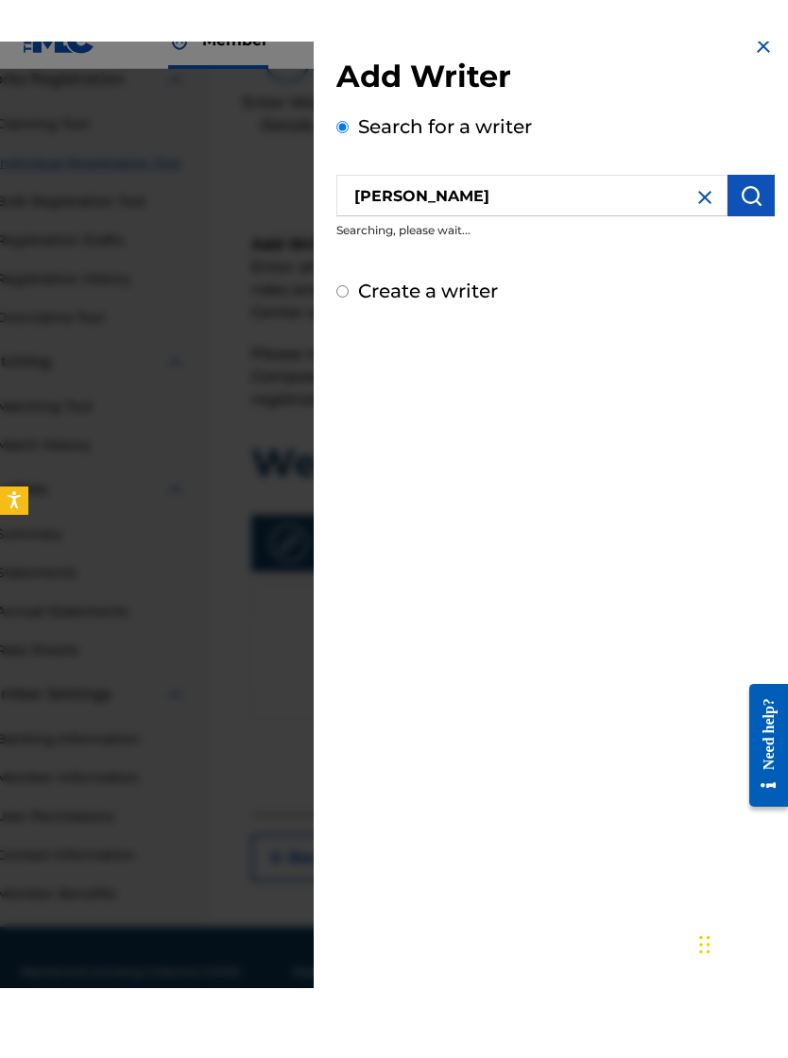
scroll to position [196, 83]
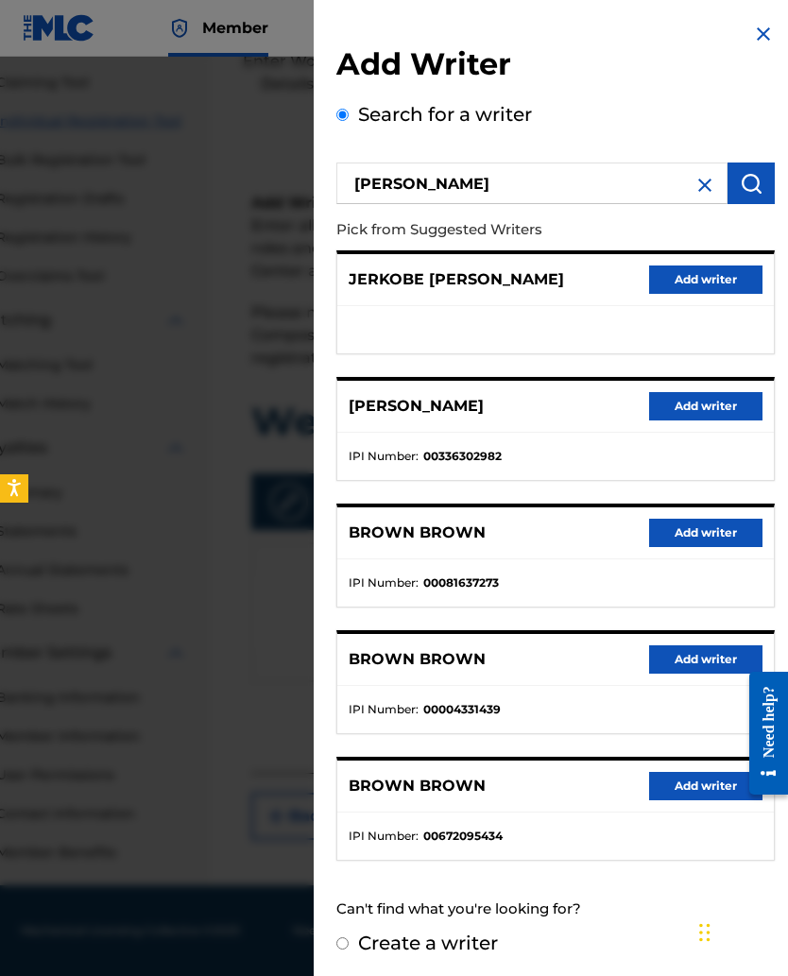
click at [688, 410] on button "Add writer" at bounding box center [705, 406] width 113 height 28
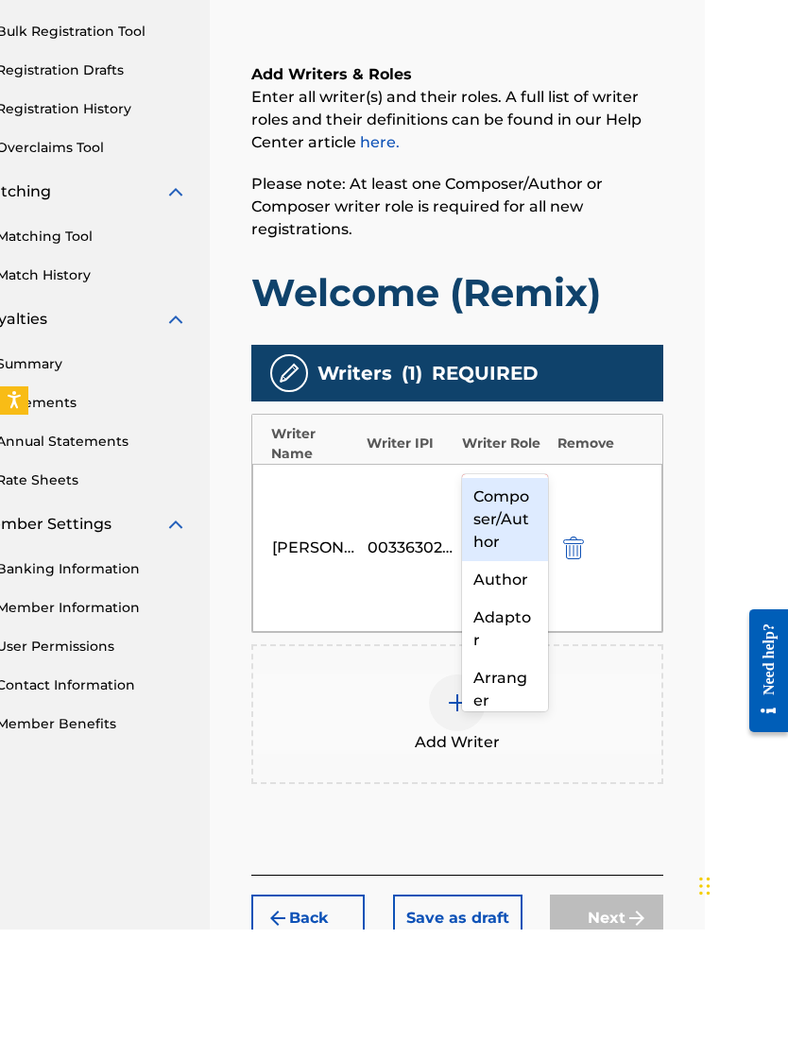
click at [495, 607] on div "Composer/Author" at bounding box center [505, 648] width 86 height 83
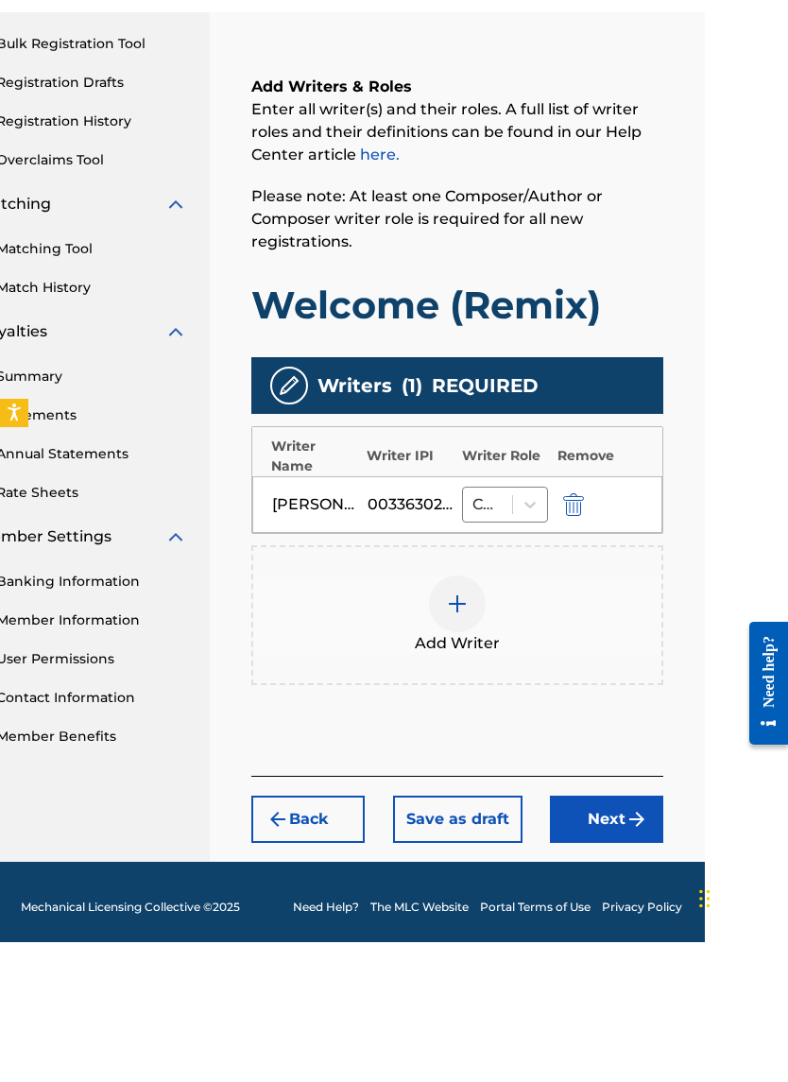
scroll to position [159, 83]
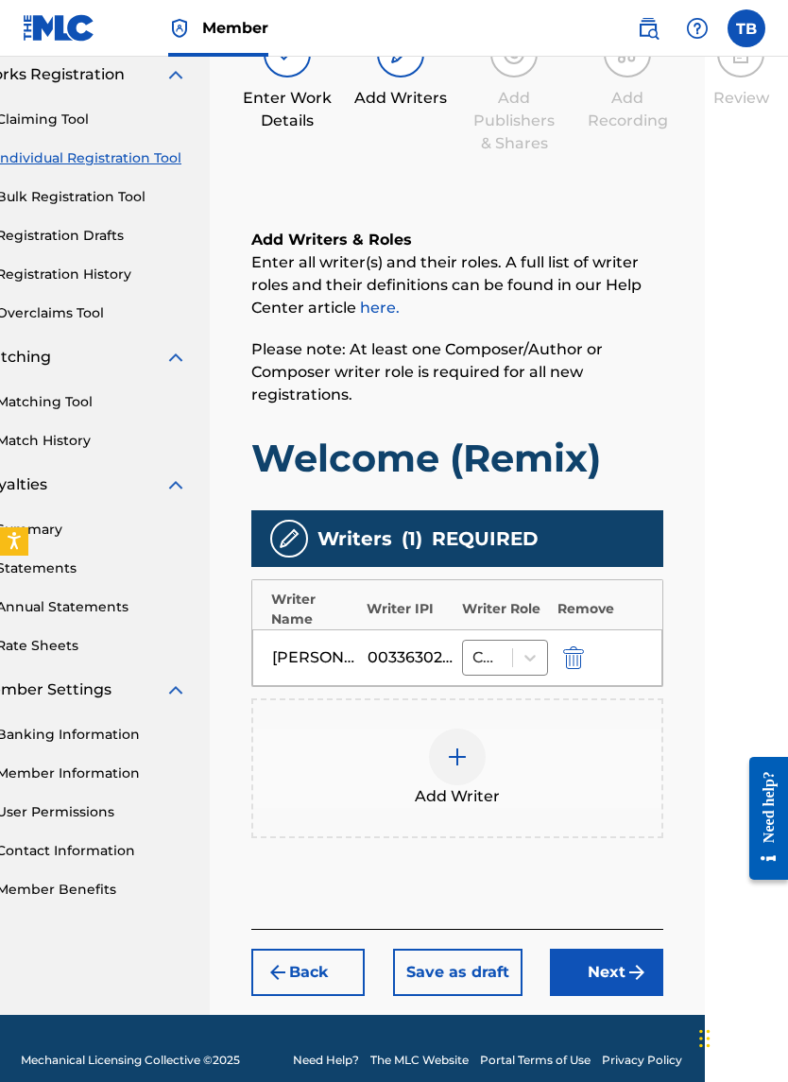
click at [581, 635] on button "Next" at bounding box center [606, 972] width 113 height 47
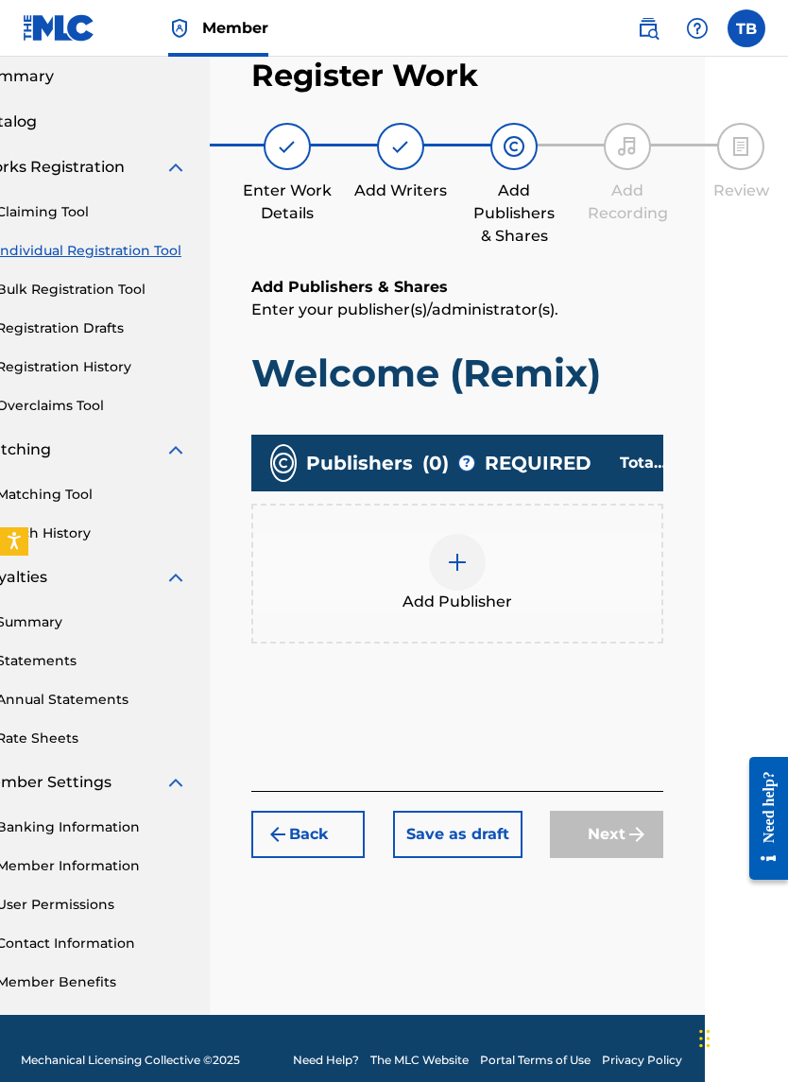
click at [451, 561] on img at bounding box center [457, 562] width 23 height 23
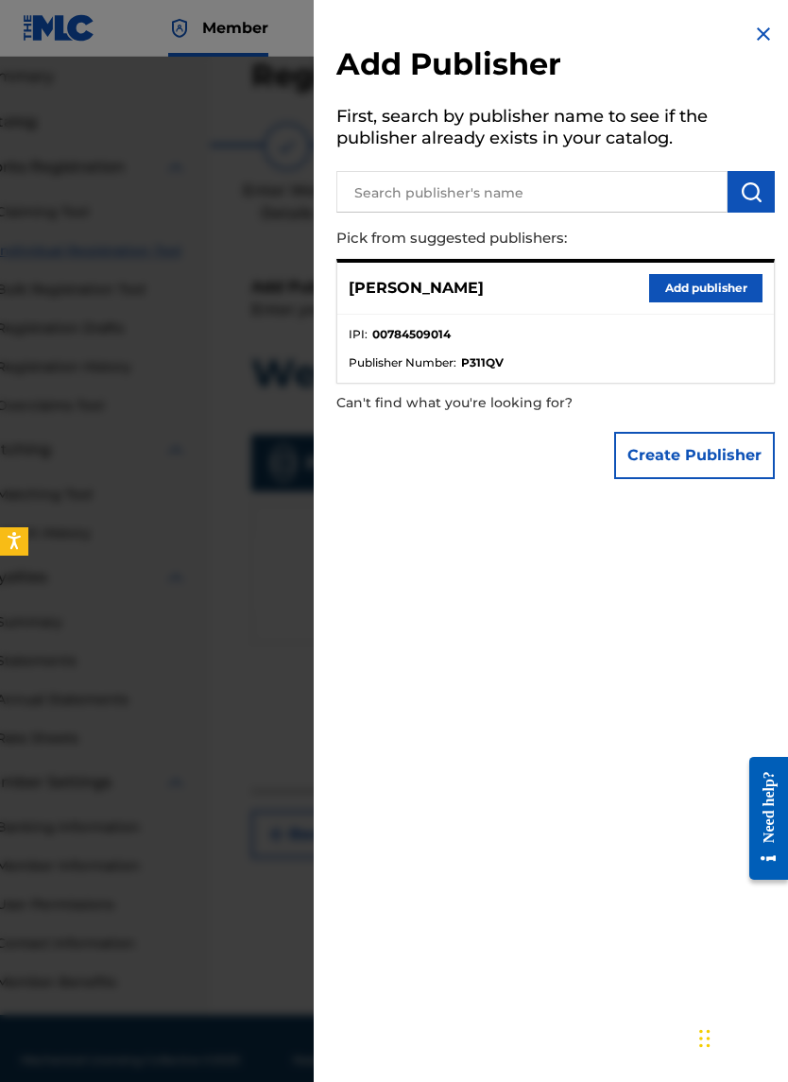
click at [651, 463] on button "Create Publisher" at bounding box center [694, 455] width 161 height 47
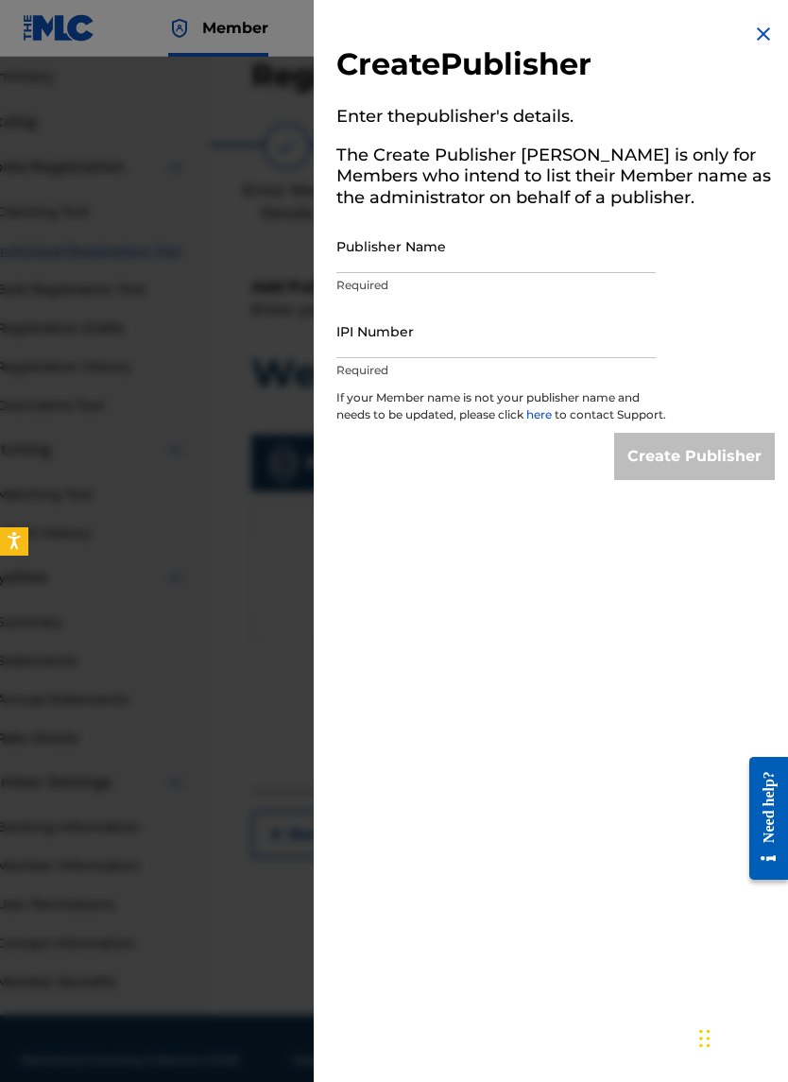
click at [364, 247] on input "Publisher Name" at bounding box center [495, 246] width 319 height 54
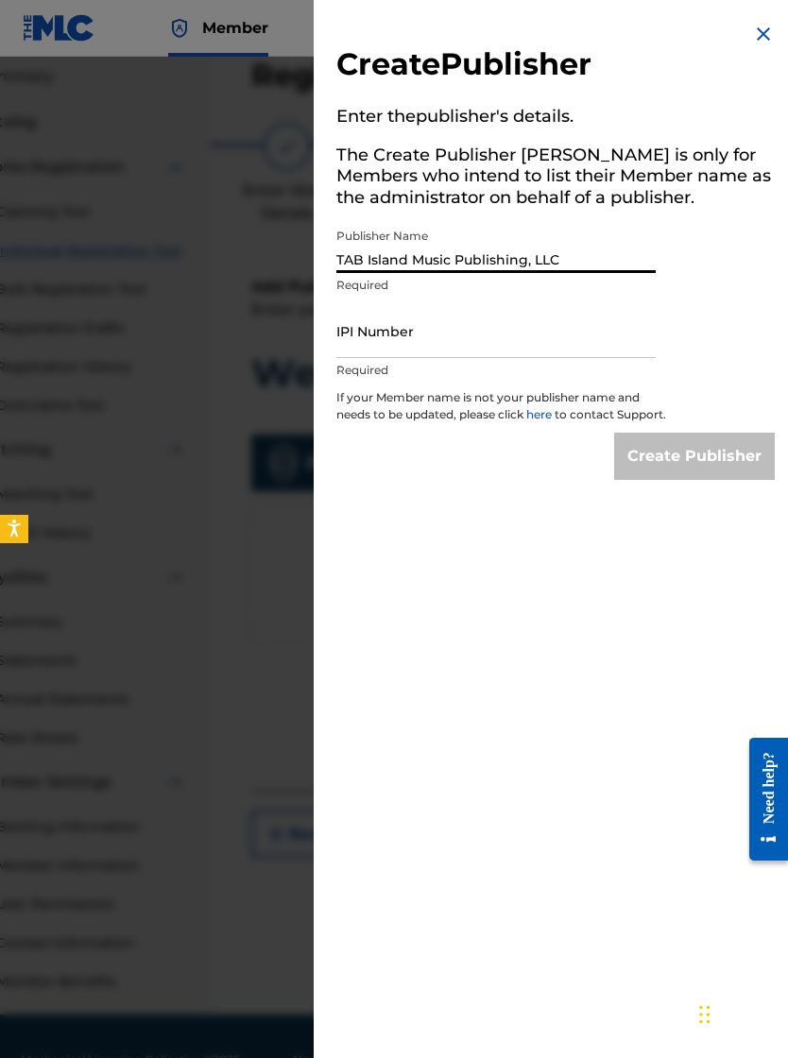
type input "TAB Island Music Publishing, LLC"
click at [347, 343] on input "IPI Number" at bounding box center [495, 331] width 319 height 54
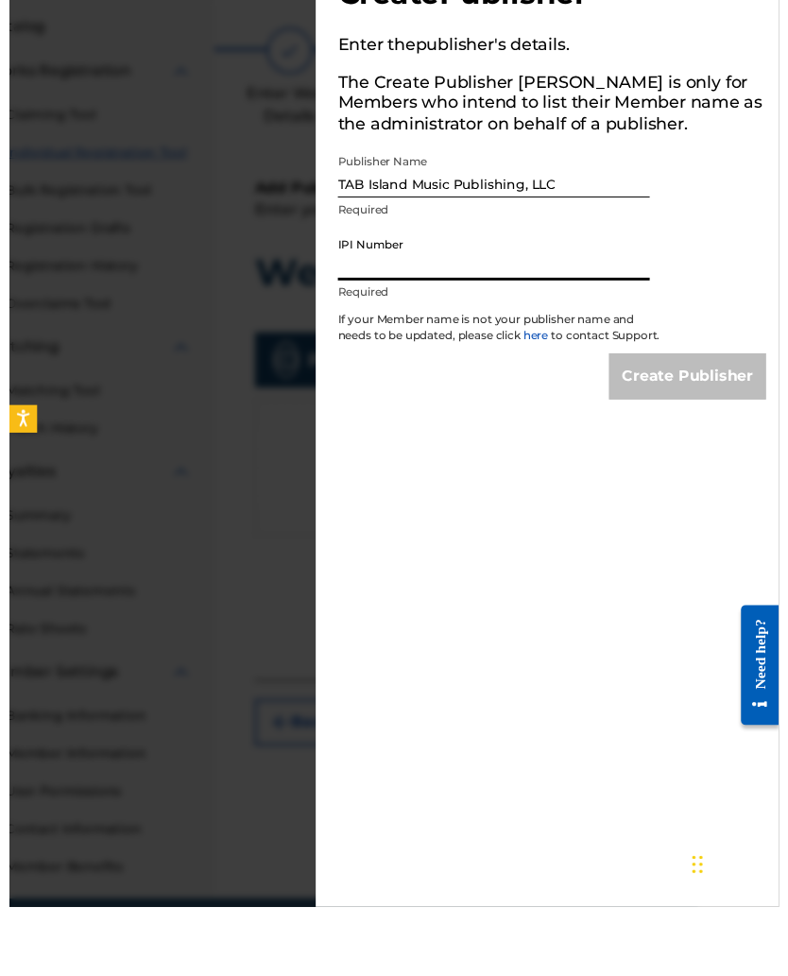
scroll to position [196, 83]
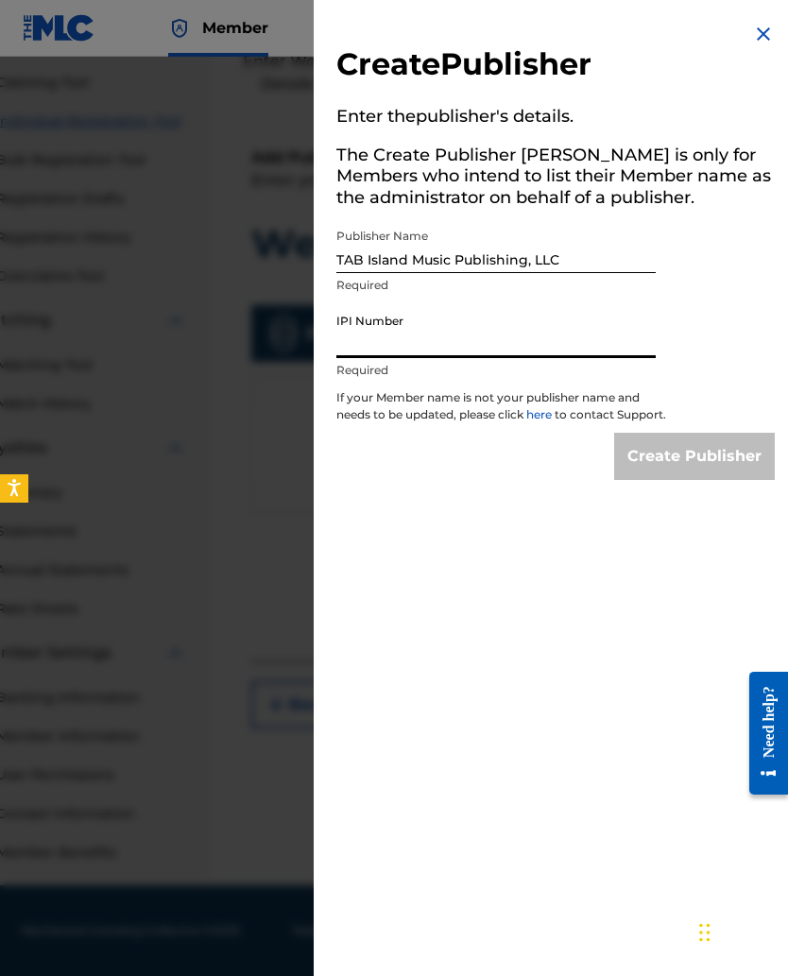
click at [350, 340] on input "IPI Number" at bounding box center [495, 331] width 319 height 54
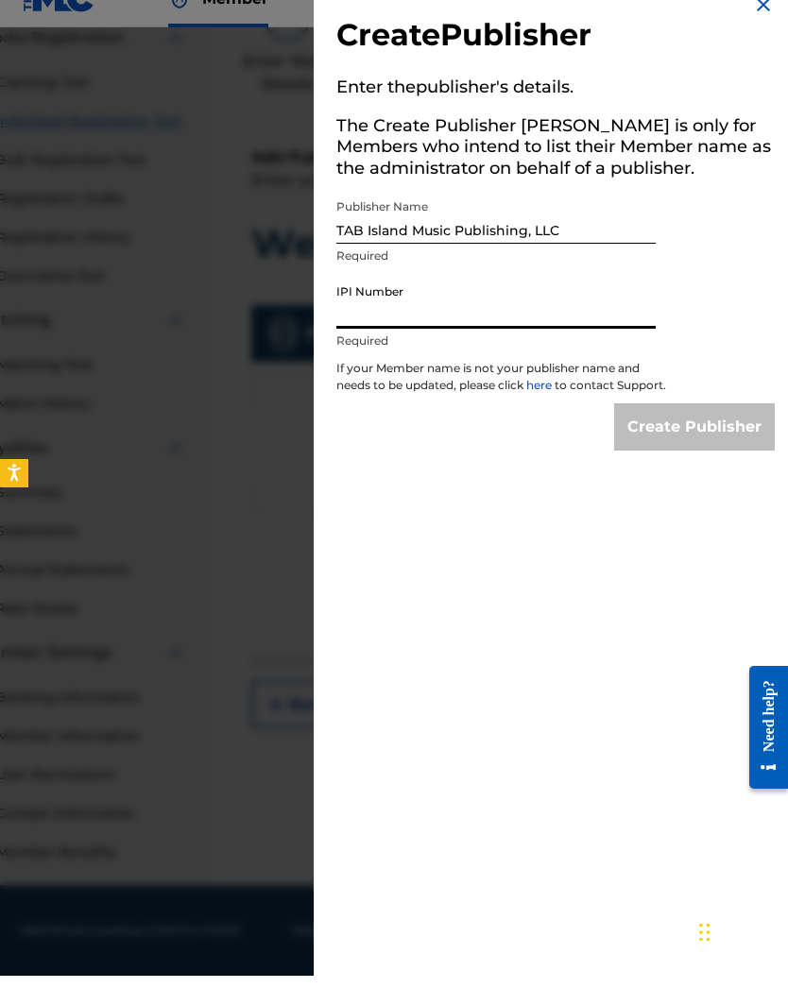
click at [348, 321] on input "IPI Number" at bounding box center [495, 331] width 319 height 54
paste input "784509014"
type input "784509014"
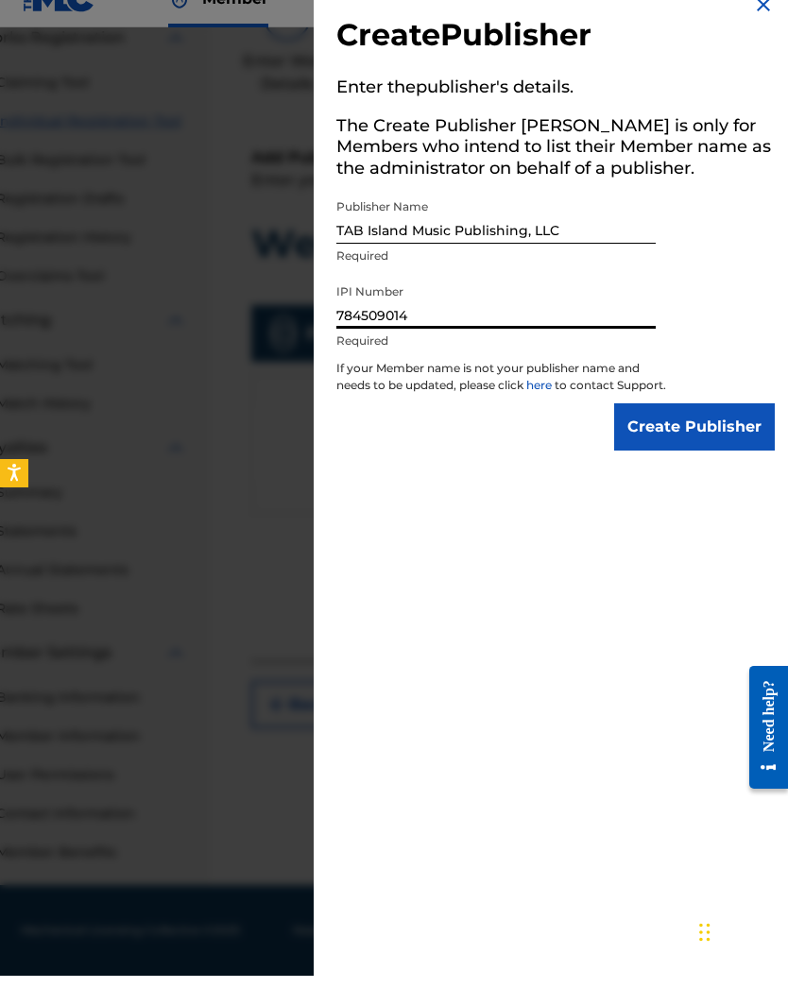
click at [657, 458] on input "Create Publisher" at bounding box center [694, 456] width 161 height 47
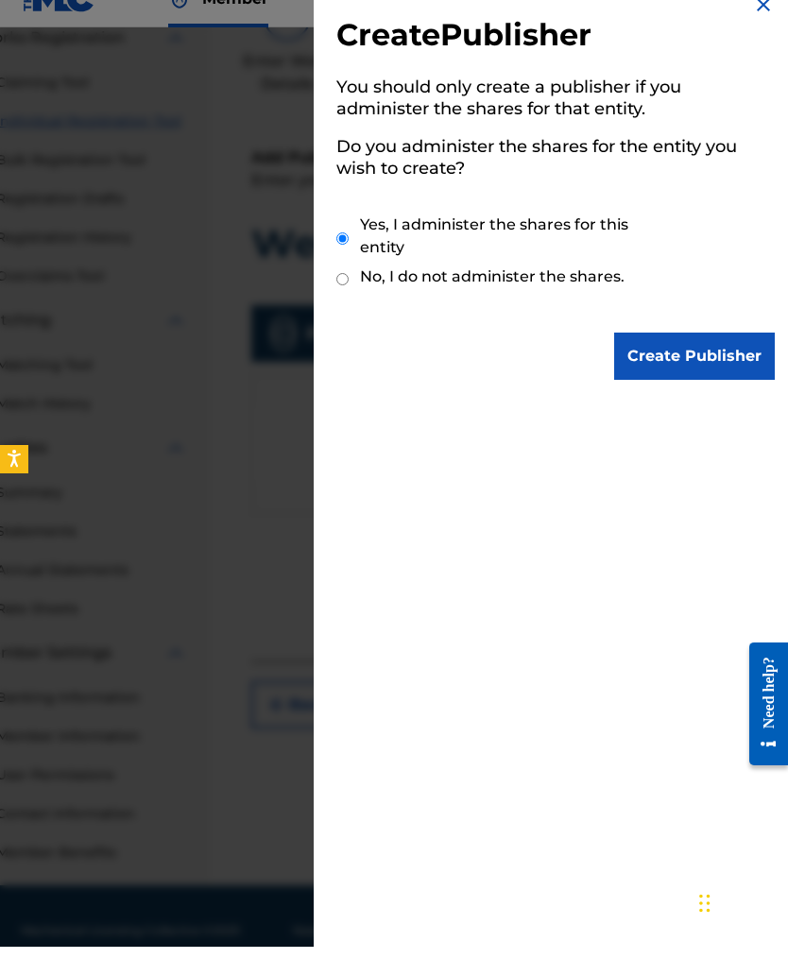
scroll to position [196, 83]
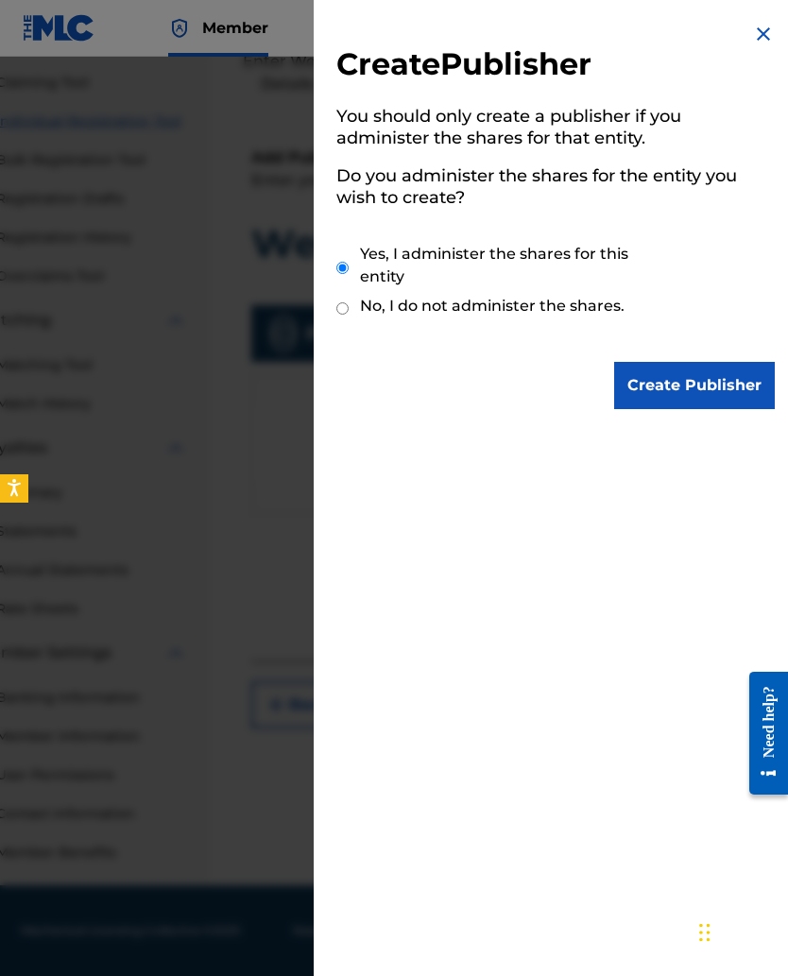
click at [658, 384] on input "Create Publisher" at bounding box center [694, 385] width 161 height 47
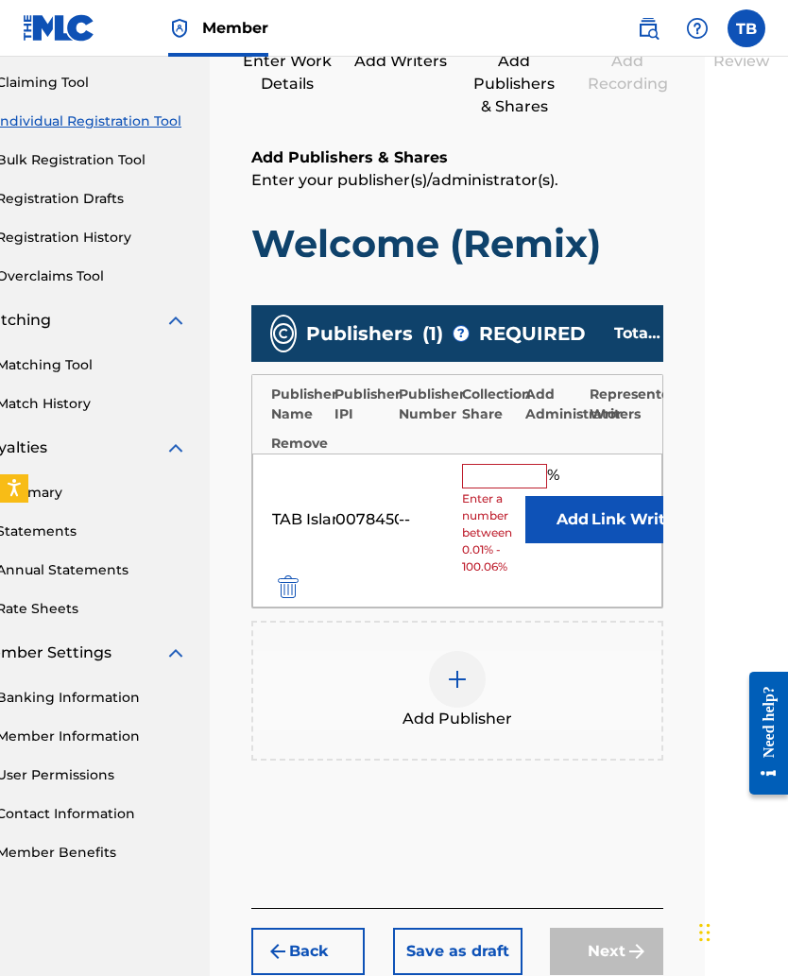
click at [482, 485] on input "text" at bounding box center [504, 476] width 85 height 25
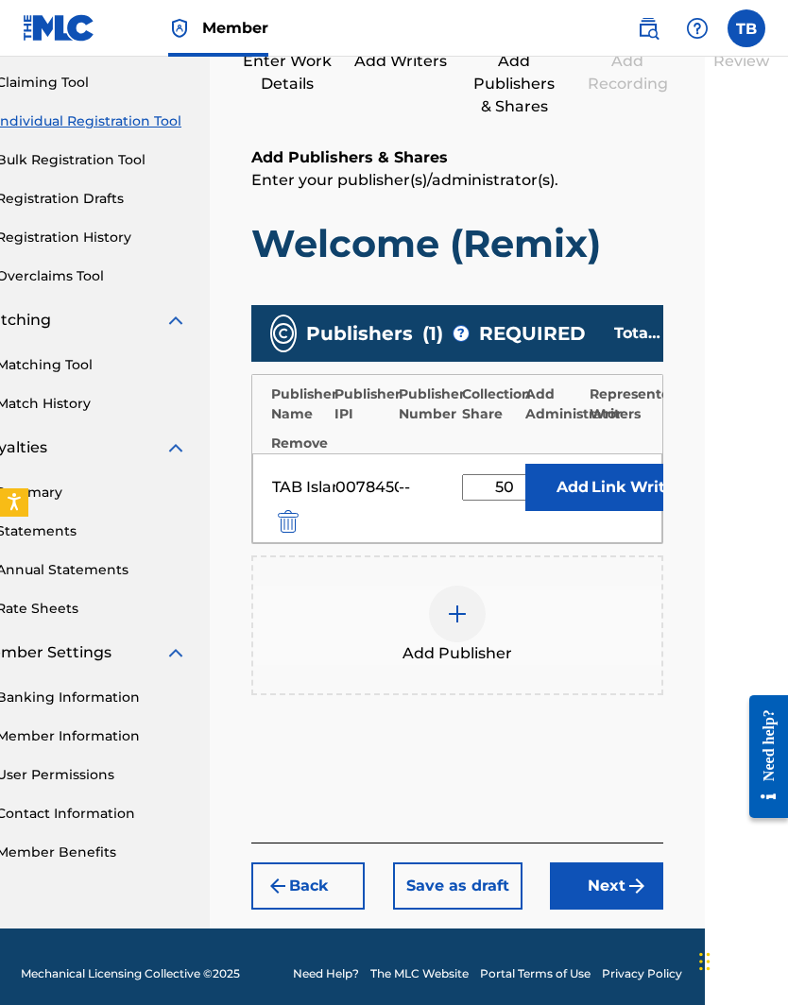
type input "50"
click at [584, 496] on button "Add" at bounding box center [572, 487] width 94 height 47
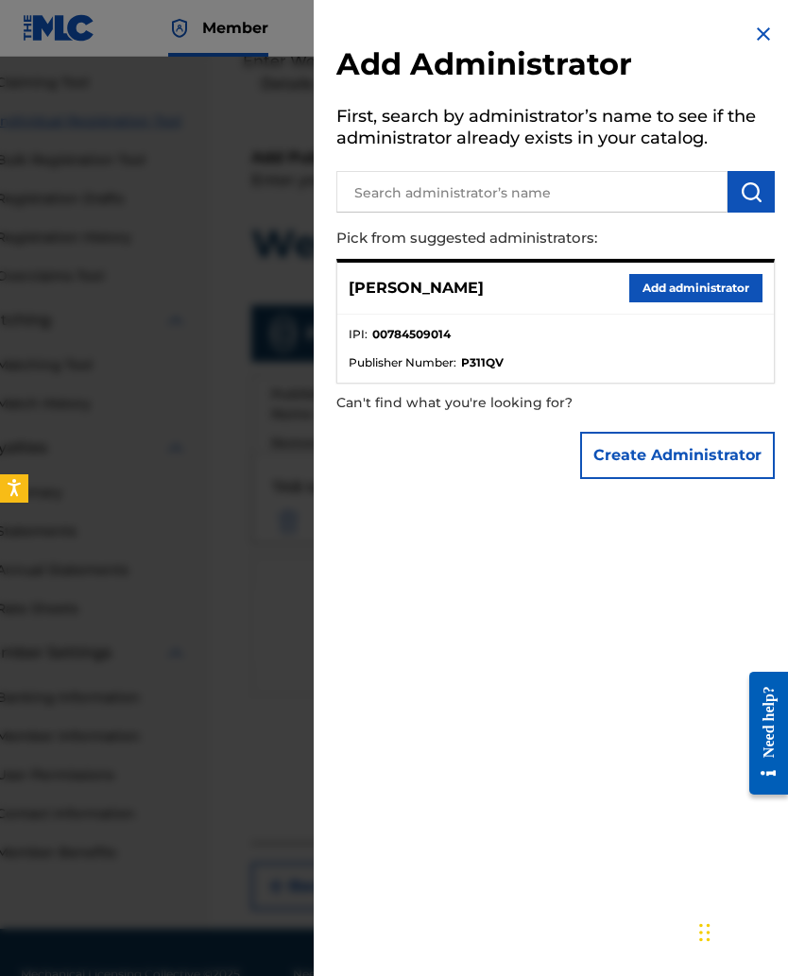
click at [753, 41] on img at bounding box center [763, 34] width 23 height 23
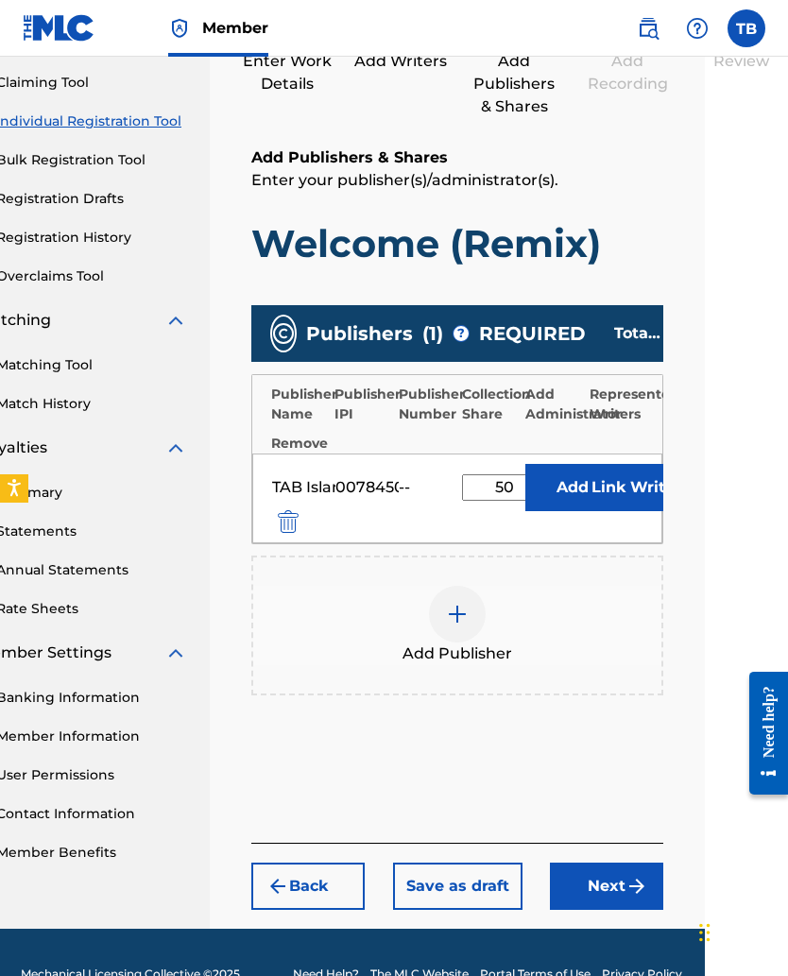
click at [598, 494] on button "Link Writer" at bounding box center [636, 487] width 94 height 47
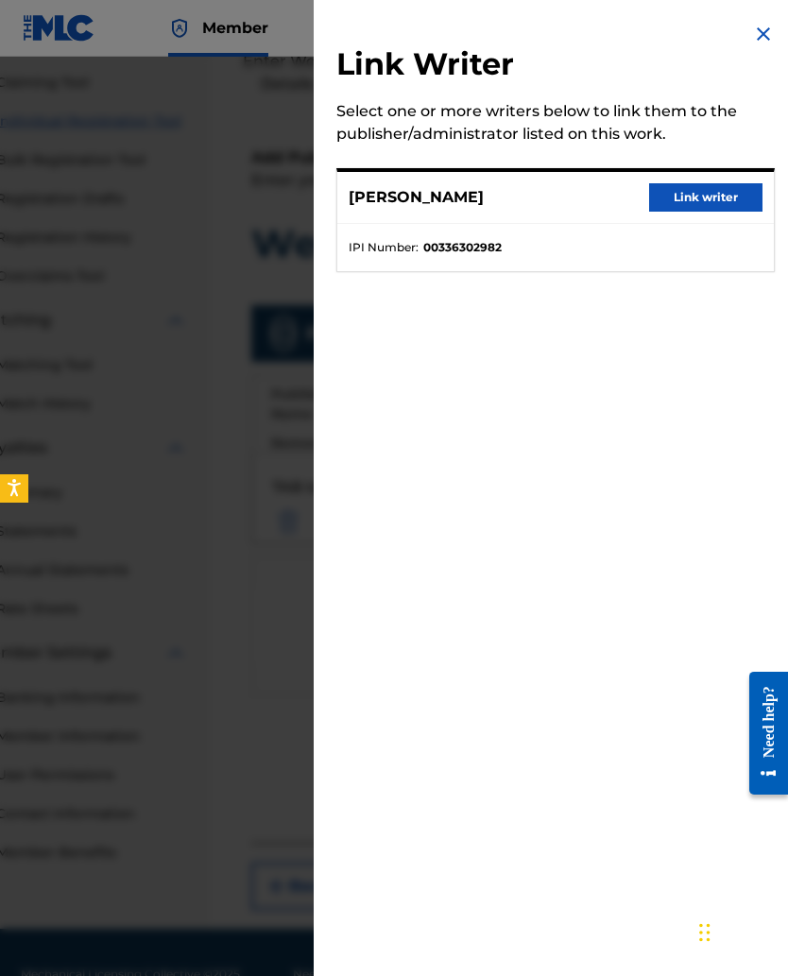
click at [678, 200] on button "Link writer" at bounding box center [705, 197] width 113 height 28
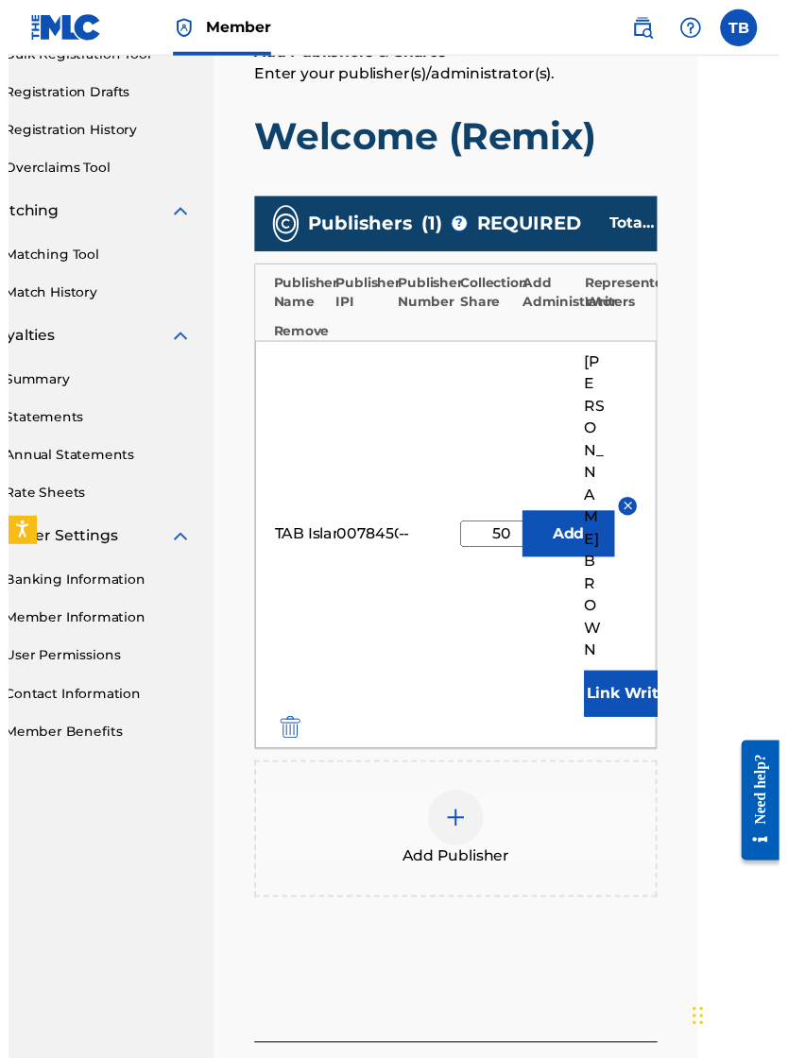
scroll to position [66, 83]
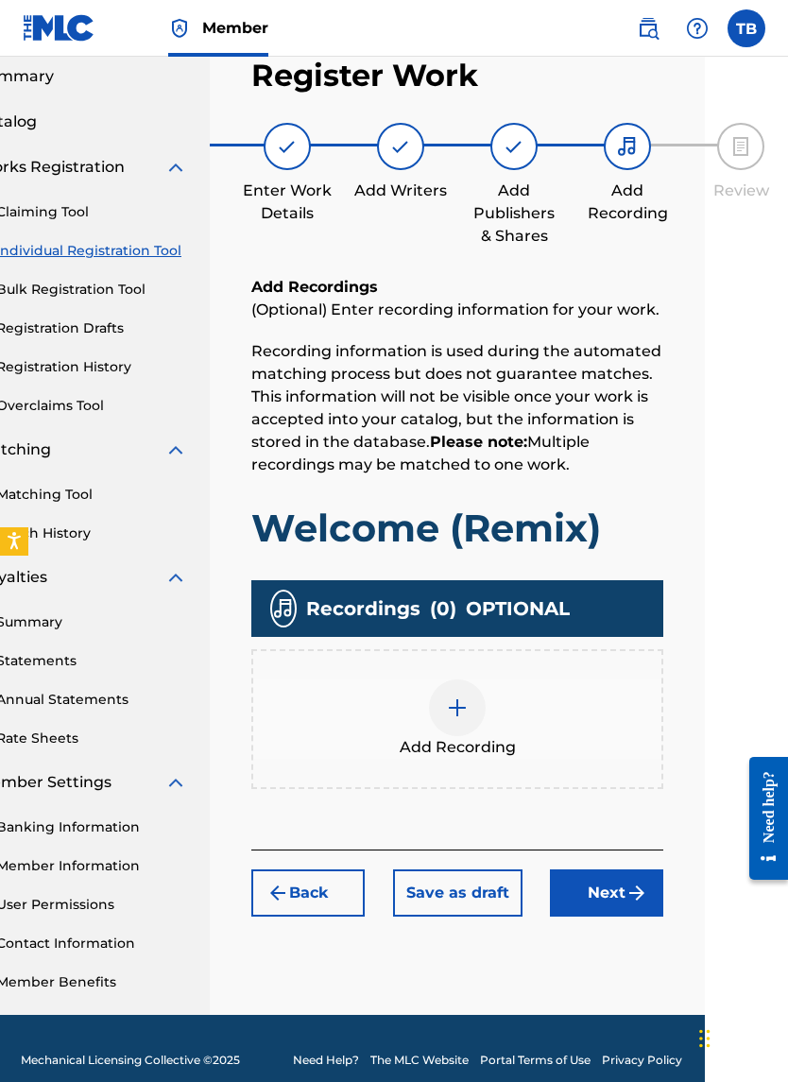
click at [448, 635] on img at bounding box center [457, 707] width 23 height 23
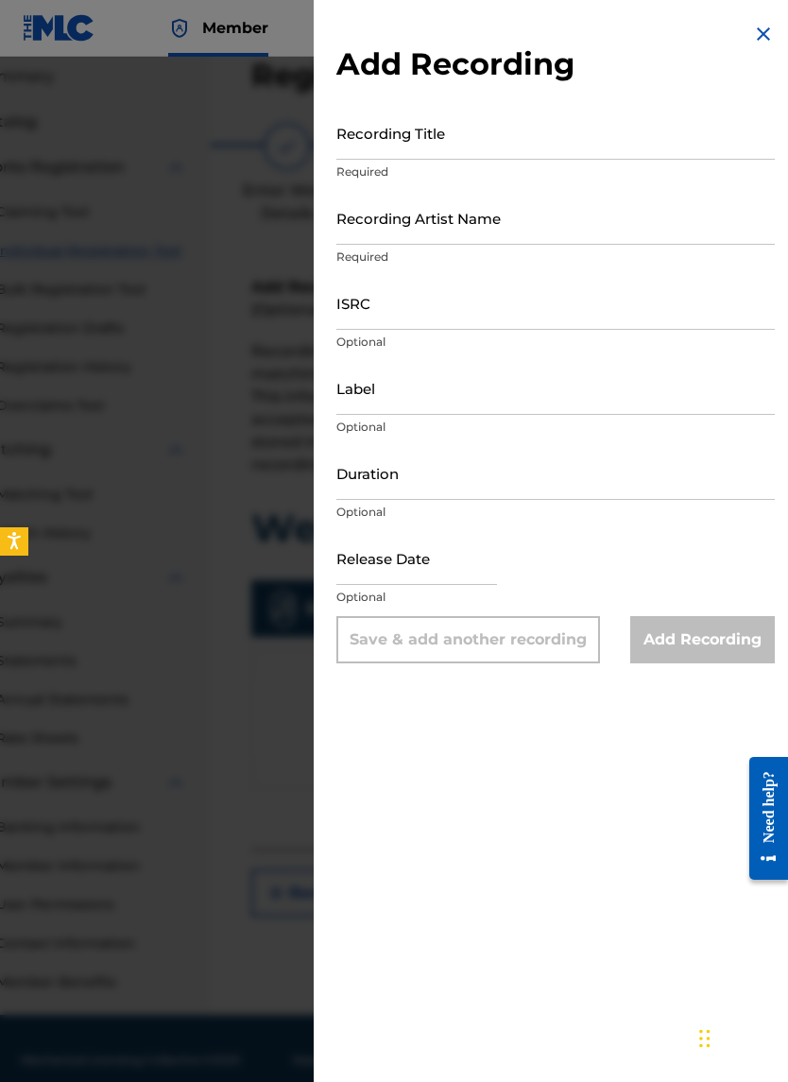
click at [358, 140] on input "Recording Title" at bounding box center [555, 133] width 438 height 54
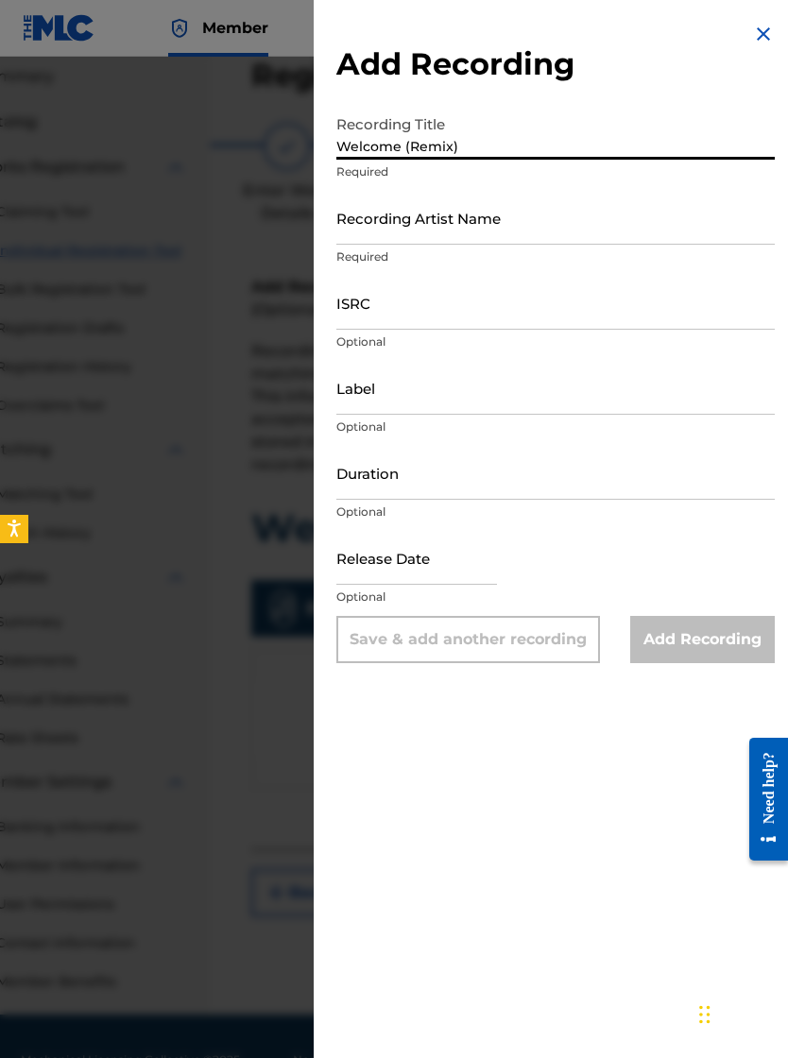
type input "Welcome (Remix)"
click at [363, 236] on input "Recording Artist Name" at bounding box center [555, 218] width 438 height 54
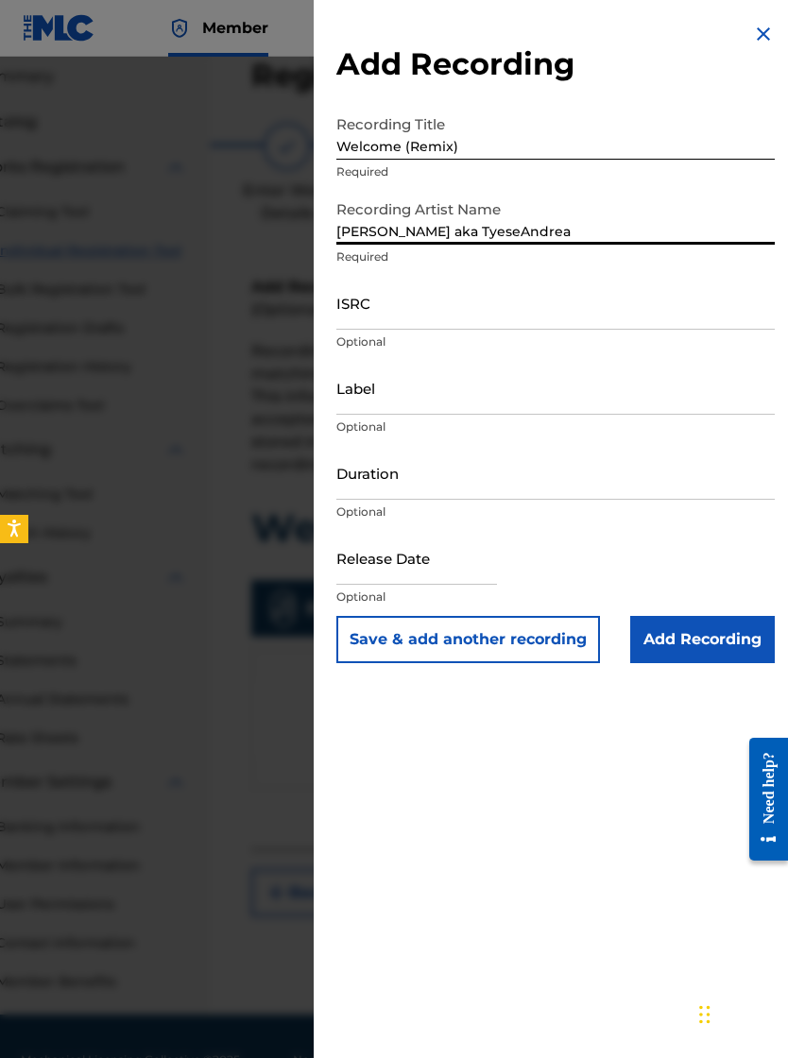
type input "Tyese B. aka TyeseAndrea"
click at [354, 307] on input "ISRC" at bounding box center [555, 303] width 438 height 54
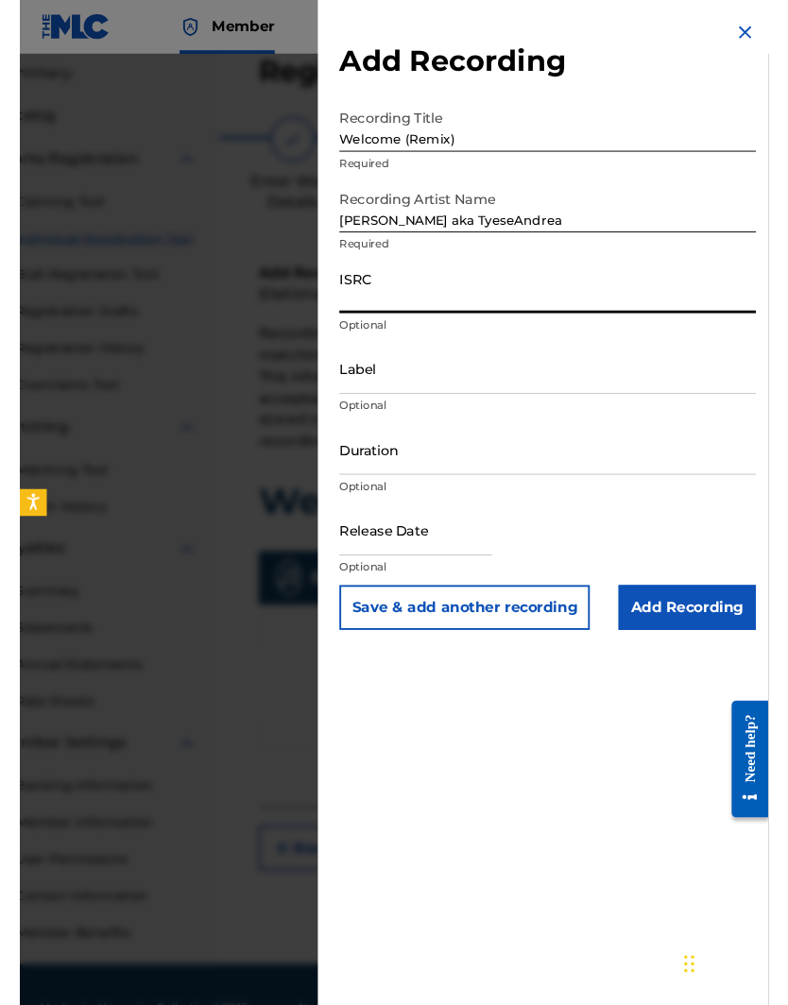
scroll to position [119, 83]
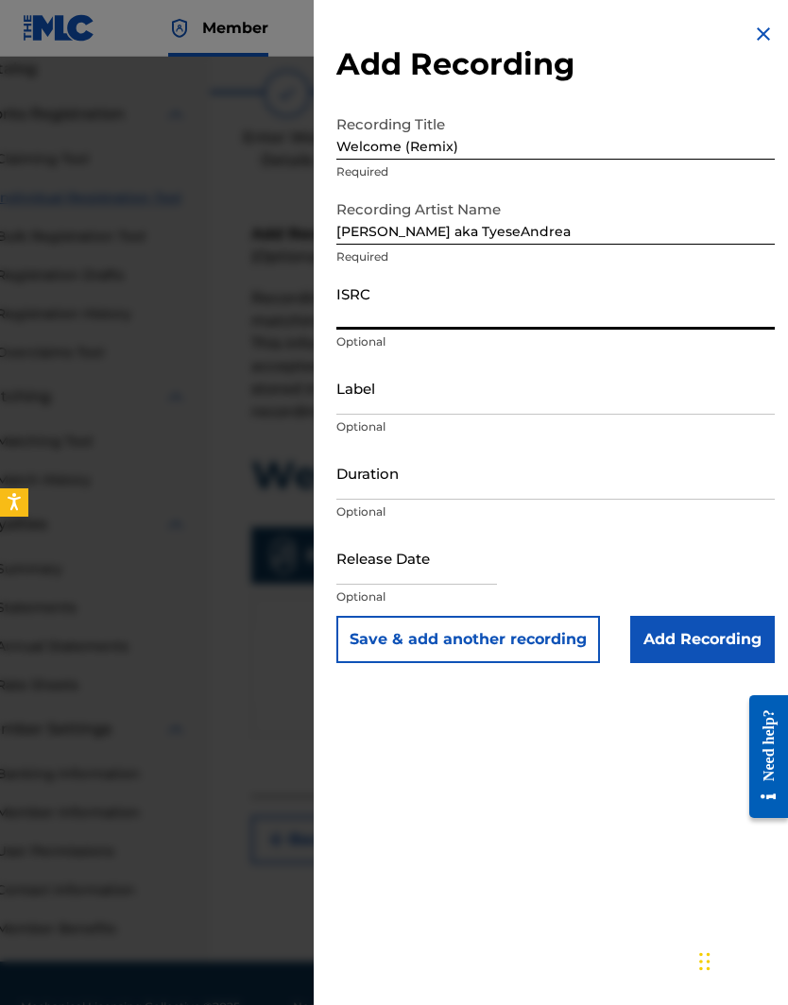
click at [352, 326] on input "ISRC" at bounding box center [555, 303] width 438 height 54
click at [355, 317] on input "ISRC" at bounding box center [555, 303] width 438 height 54
click at [351, 317] on input "ISRC" at bounding box center [555, 303] width 438 height 54
paste input "QZZ7P2494658"
type input "QZZ7P2494658"
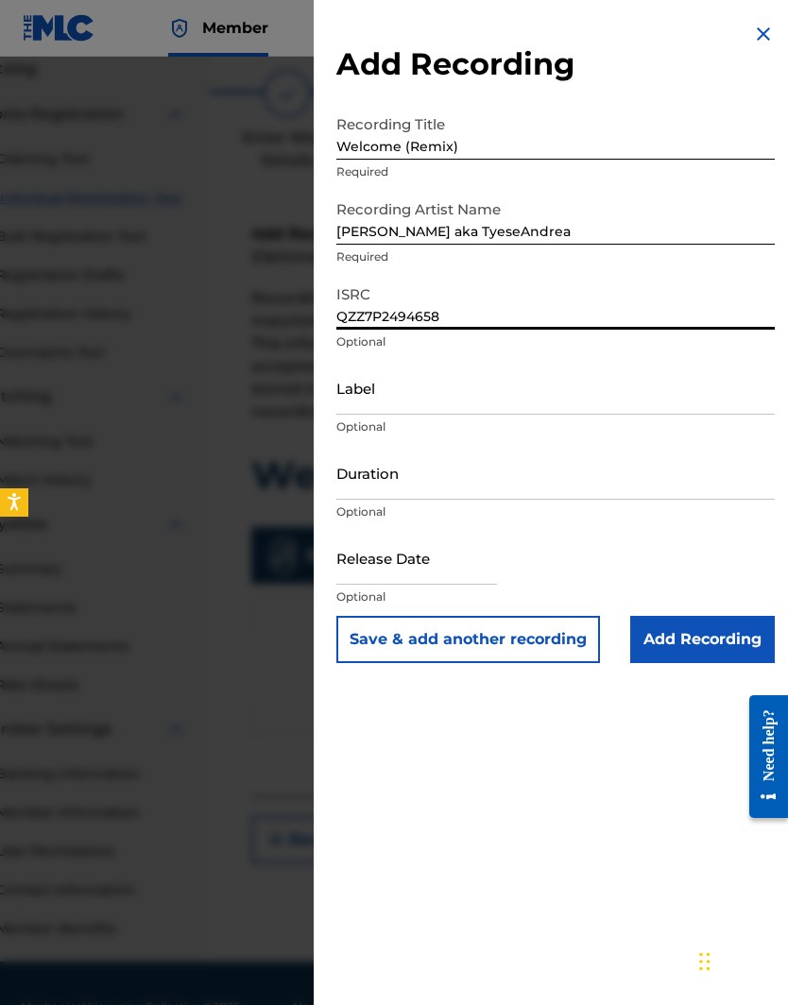
click at [348, 397] on input "Label" at bounding box center [555, 388] width 438 height 54
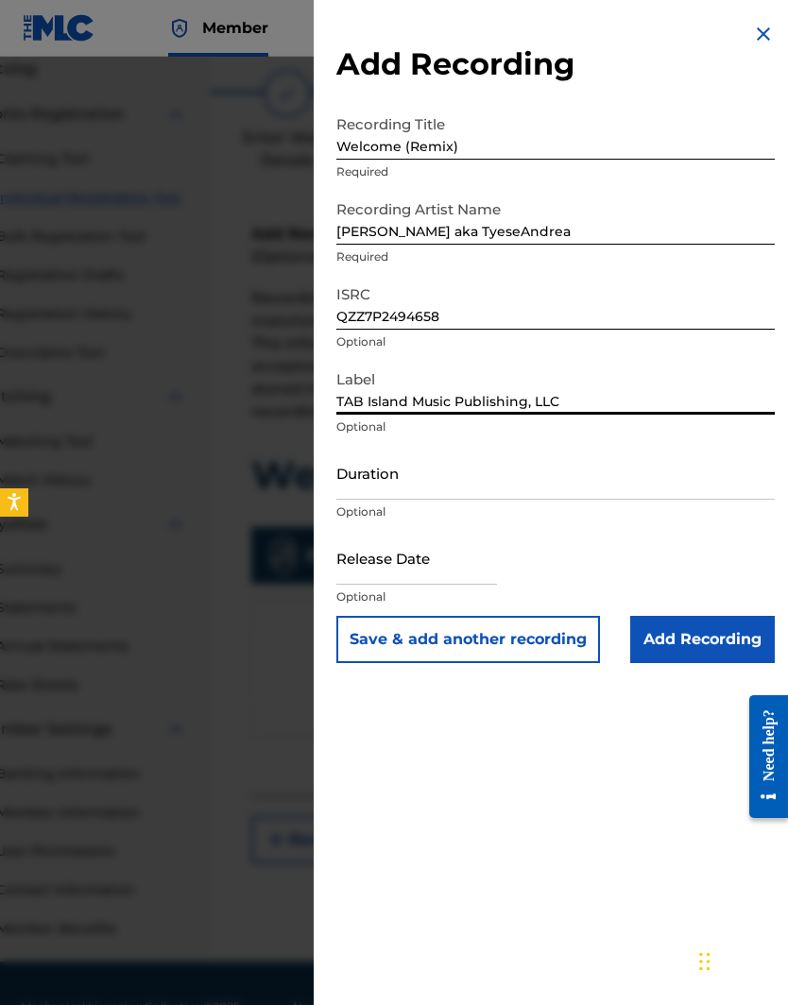
type input "TAB Island Music Publishing, LLC"
click at [339, 472] on input "Duration" at bounding box center [555, 473] width 438 height 54
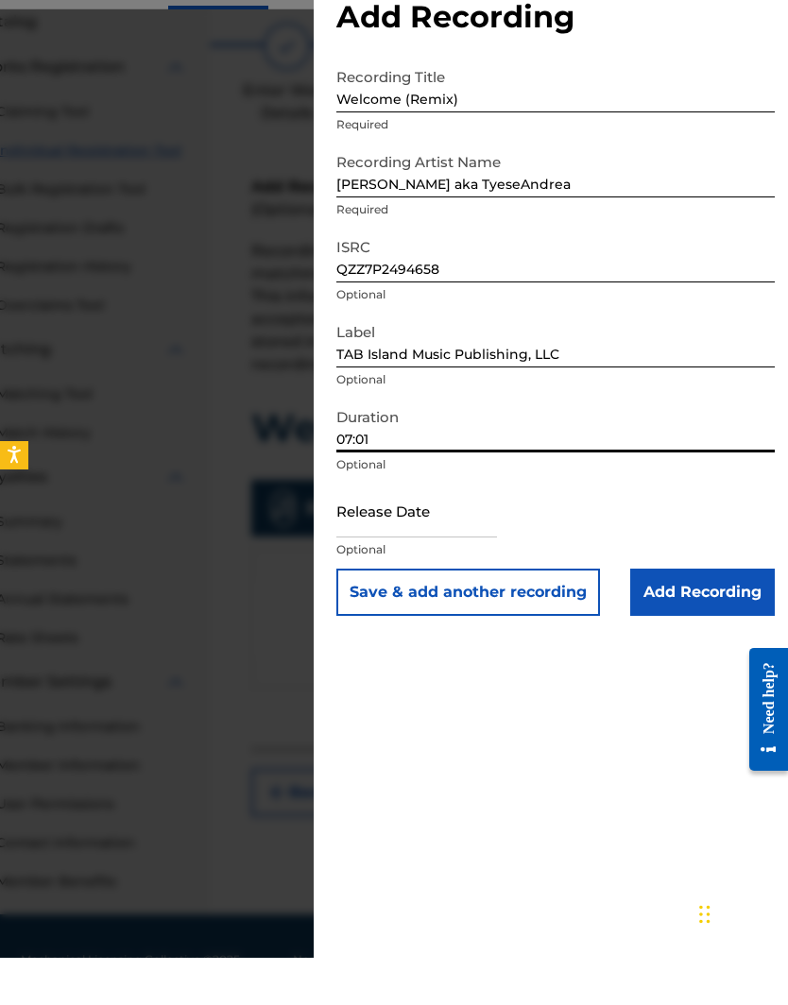
type input "07:01"
click at [350, 531] on input "text" at bounding box center [416, 558] width 161 height 54
select select "7"
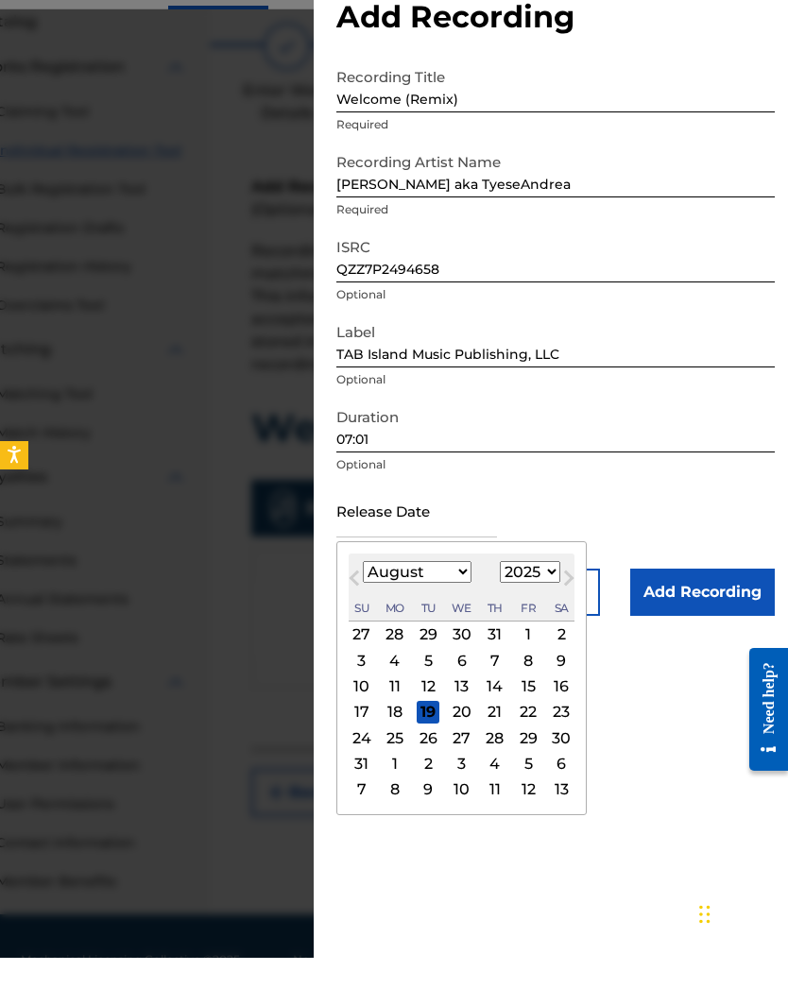
scroll to position [166, 83]
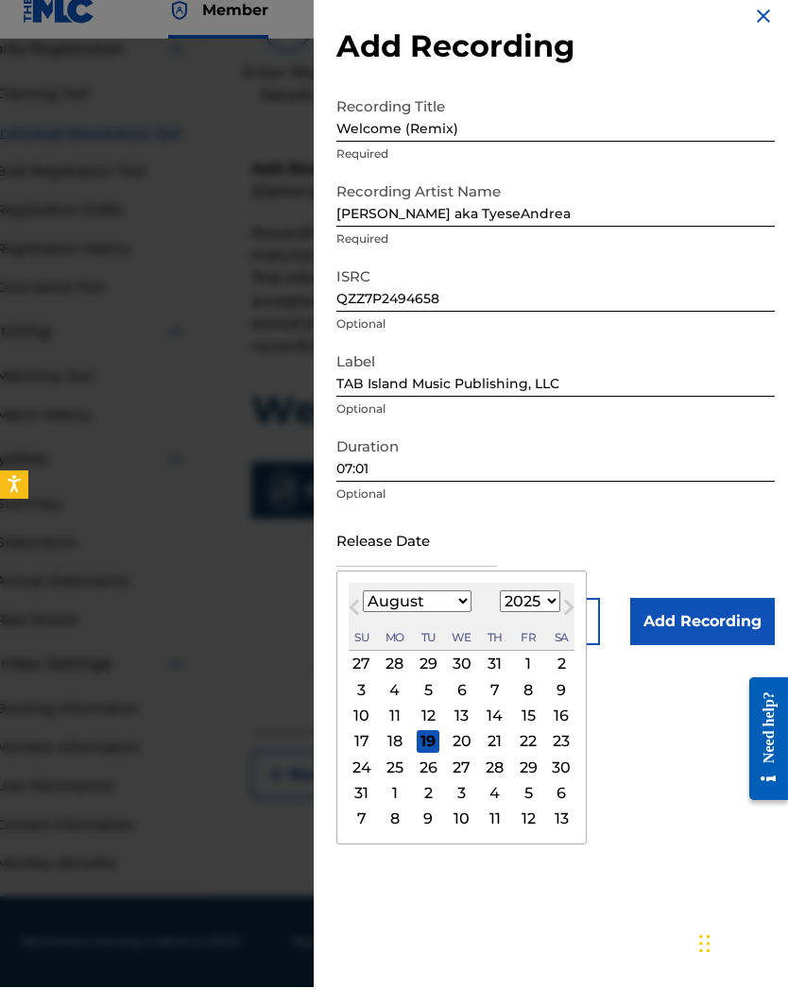
click at [560, 612] on select "1899 1900 1901 1902 1903 1904 1905 1906 1907 1908 1909 1910 1911 1912 1913 1914…" at bounding box center [530, 620] width 60 height 22
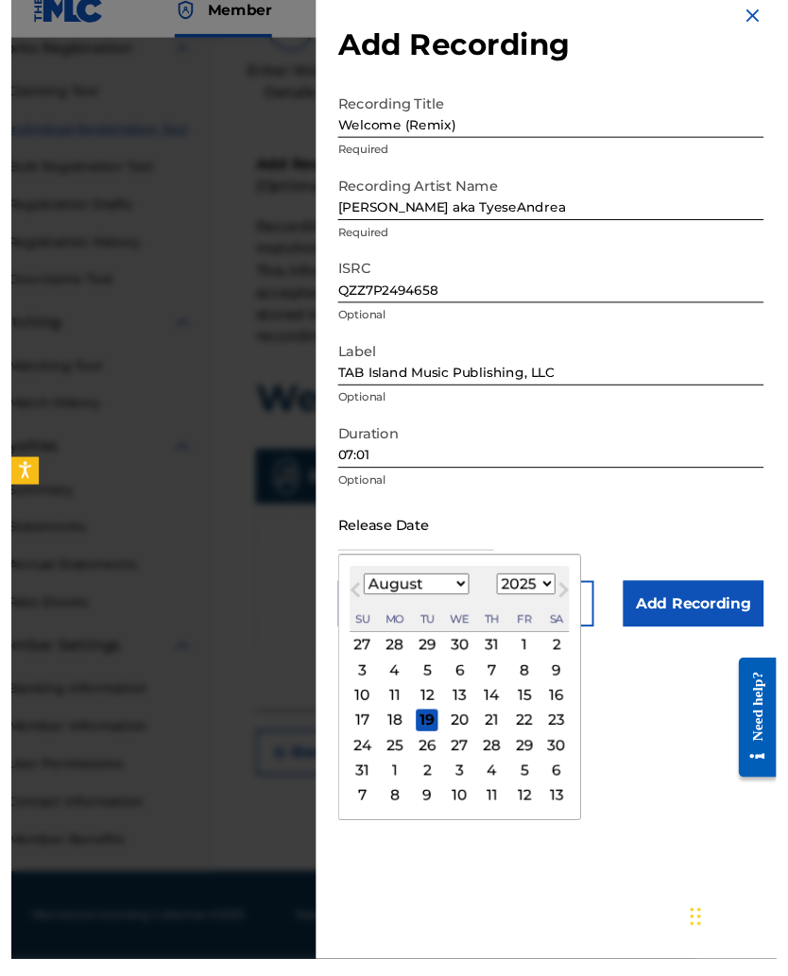
scroll to position [196, 83]
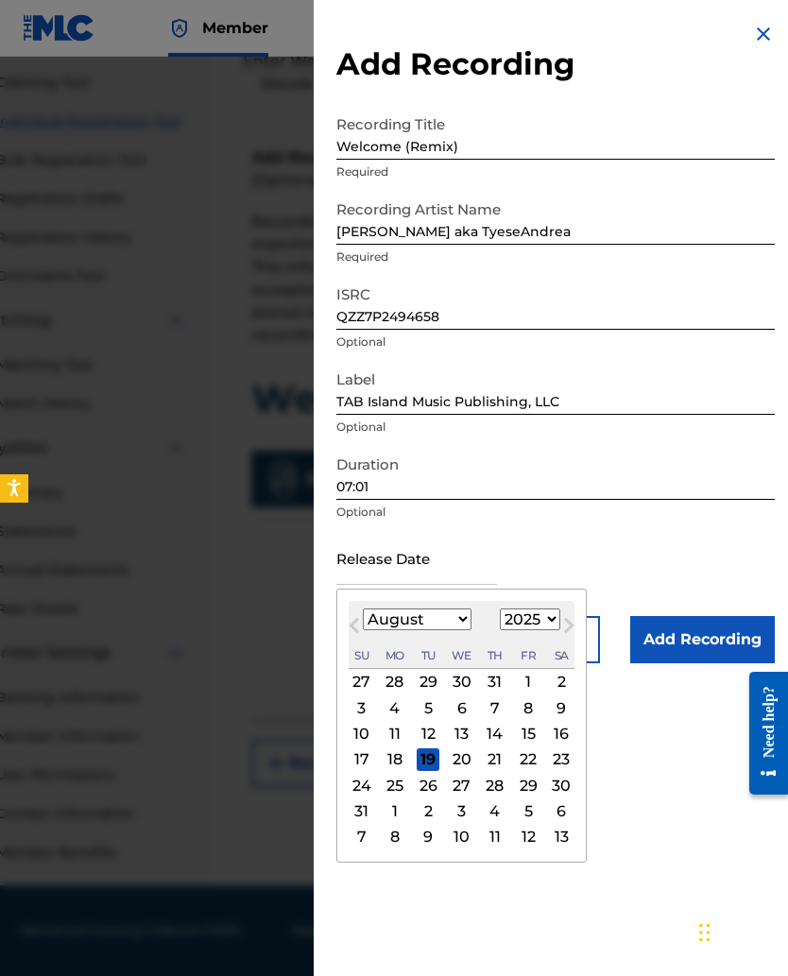
click at [560, 627] on select "1899 1900 1901 1902 1903 1904 1905 1906 1907 1908 1909 1910 1911 1912 1913 1914…" at bounding box center [530, 620] width 60 height 22
select select "2024"
click at [466, 626] on select "January February March April May June July August September October November De…" at bounding box center [417, 620] width 109 height 22
select select "10"
click at [539, 635] on div "29" at bounding box center [528, 785] width 23 height 23
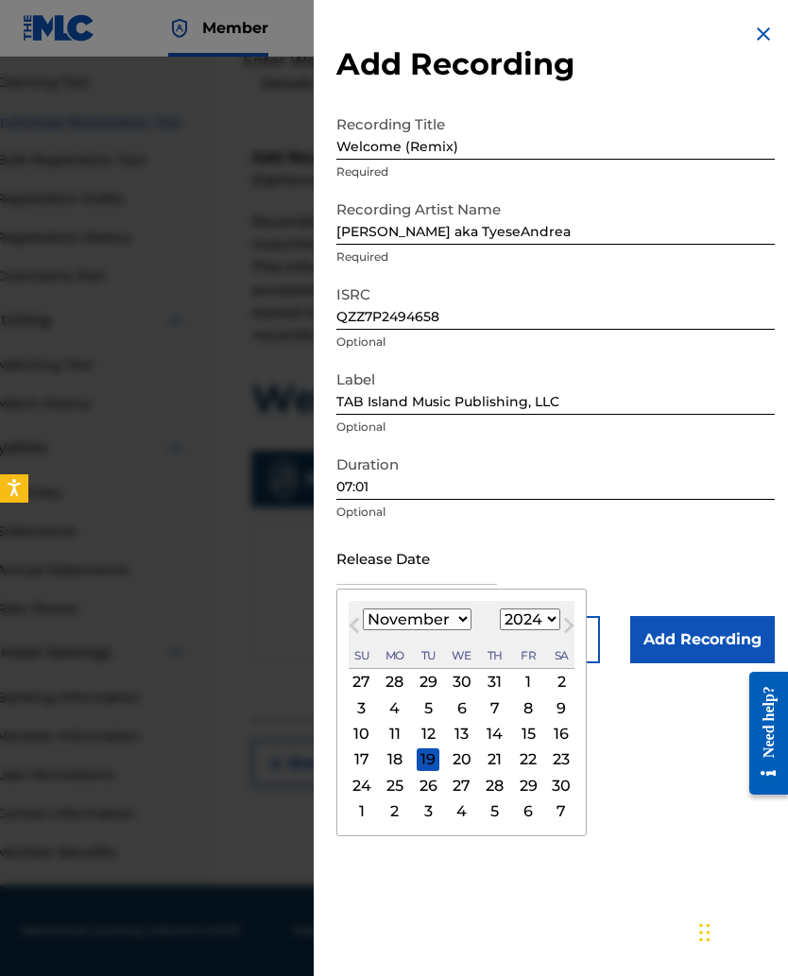
type input "November 29 2024"
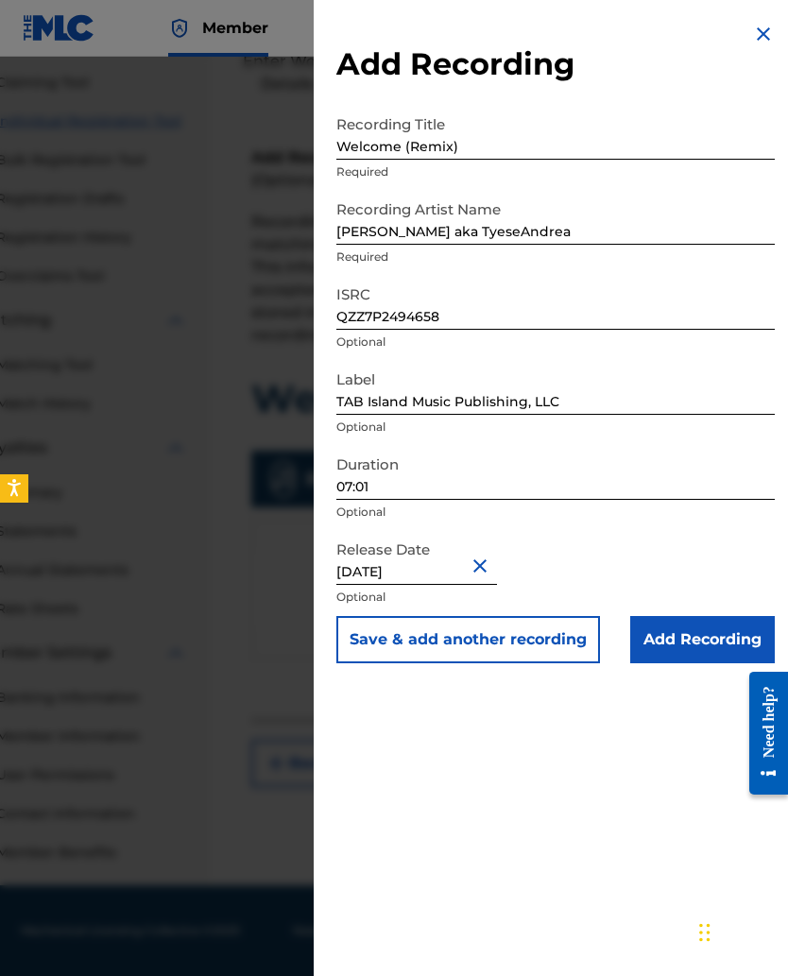
scroll to position [166, 83]
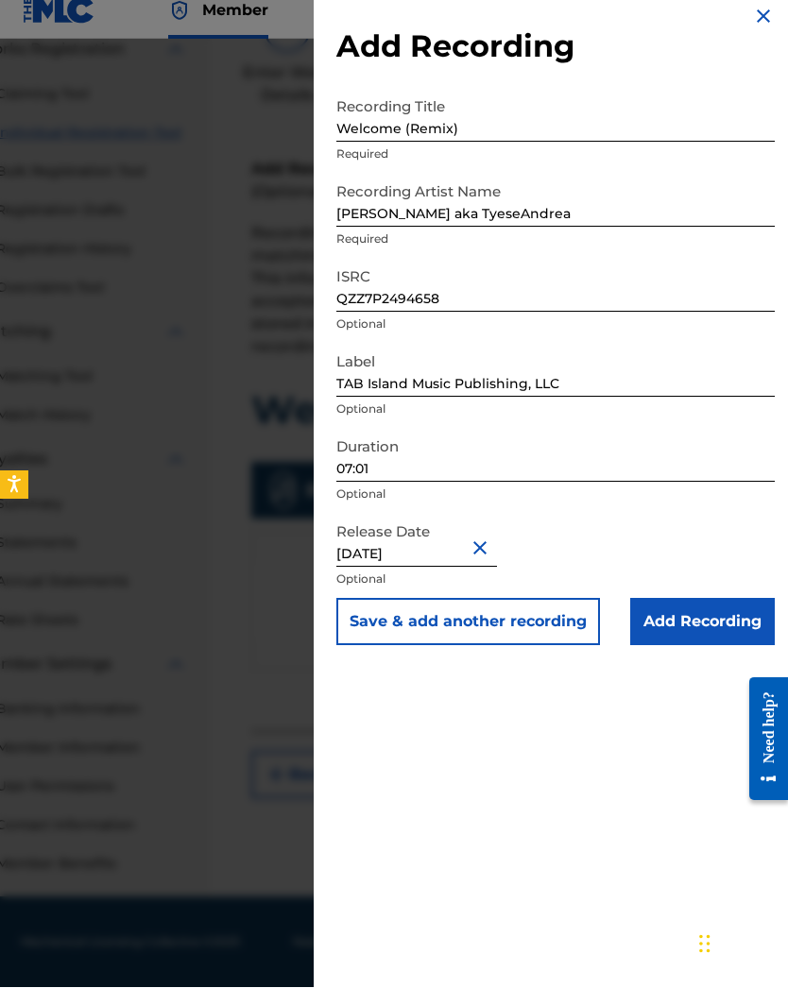
click at [666, 626] on input "Add Recording" at bounding box center [702, 639] width 145 height 47
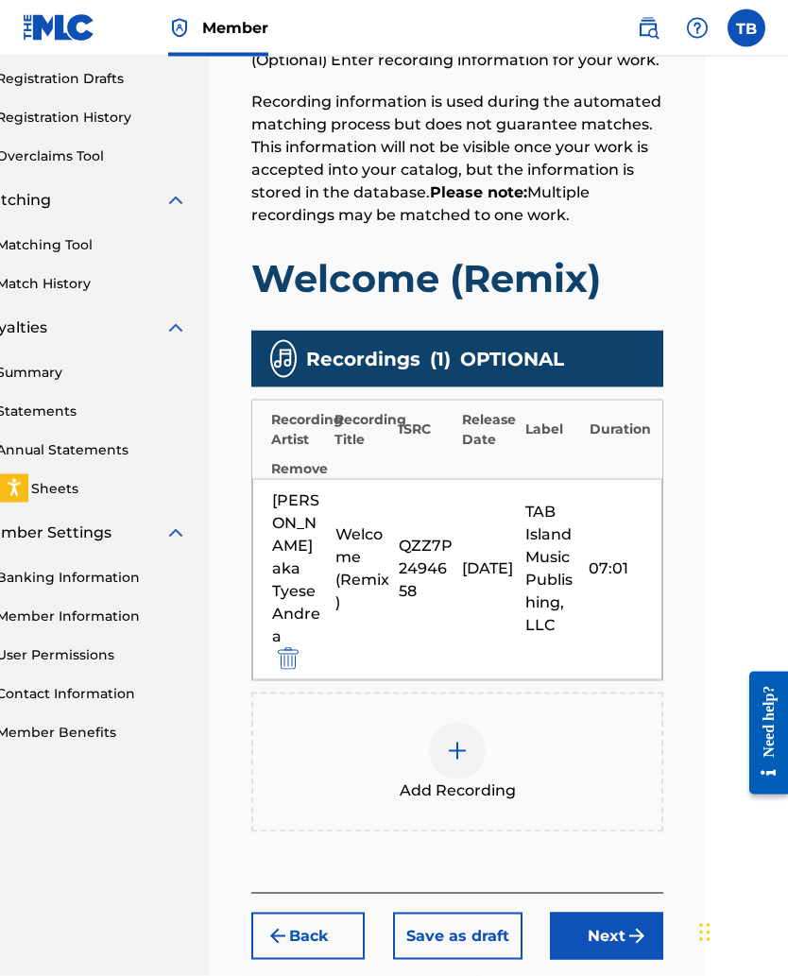
scroll to position [317, 83]
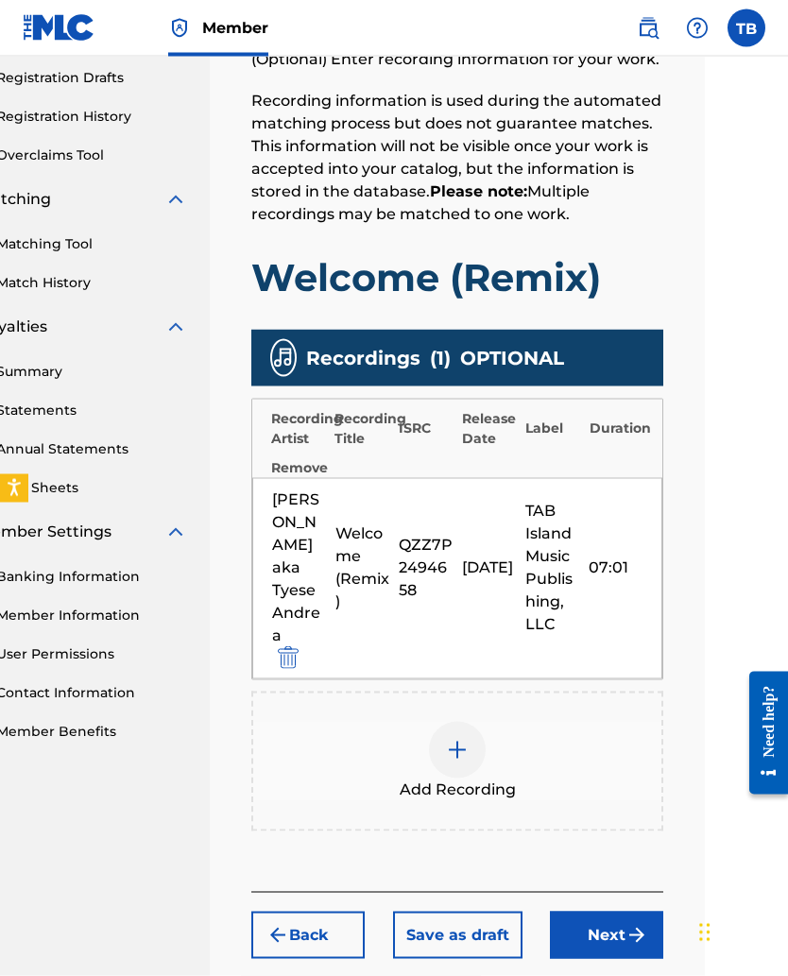
click at [584, 635] on button "Next" at bounding box center [606, 935] width 113 height 47
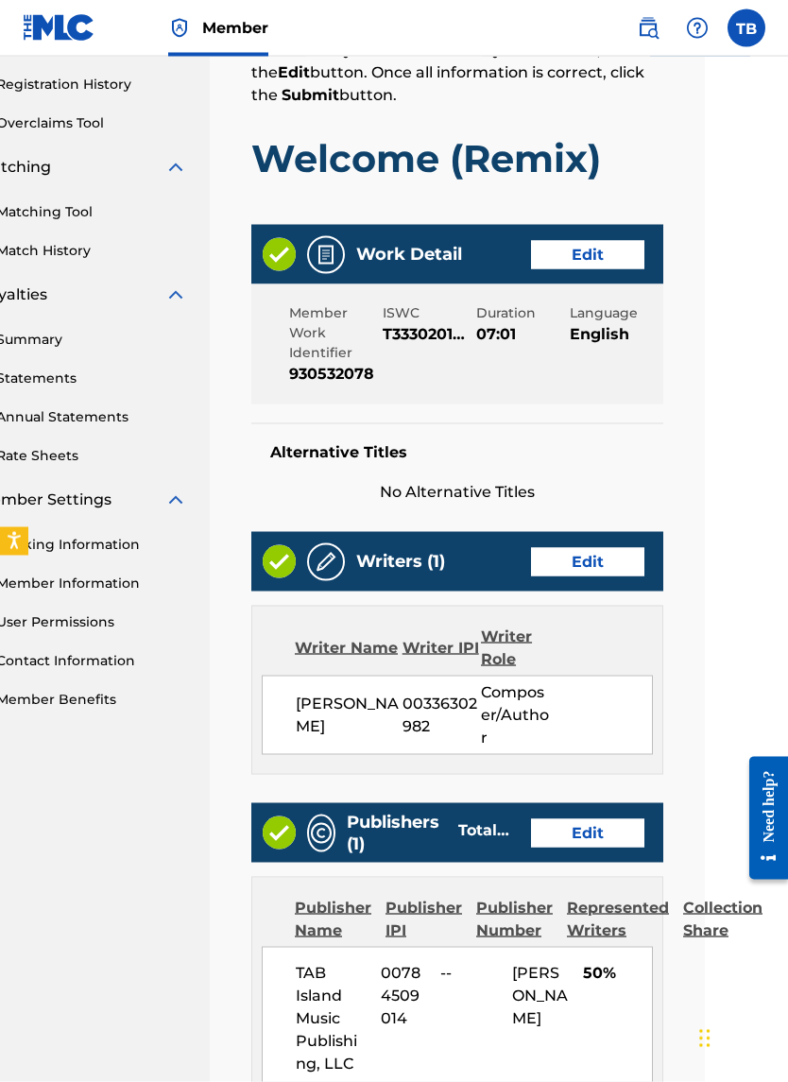
scroll to position [362, 83]
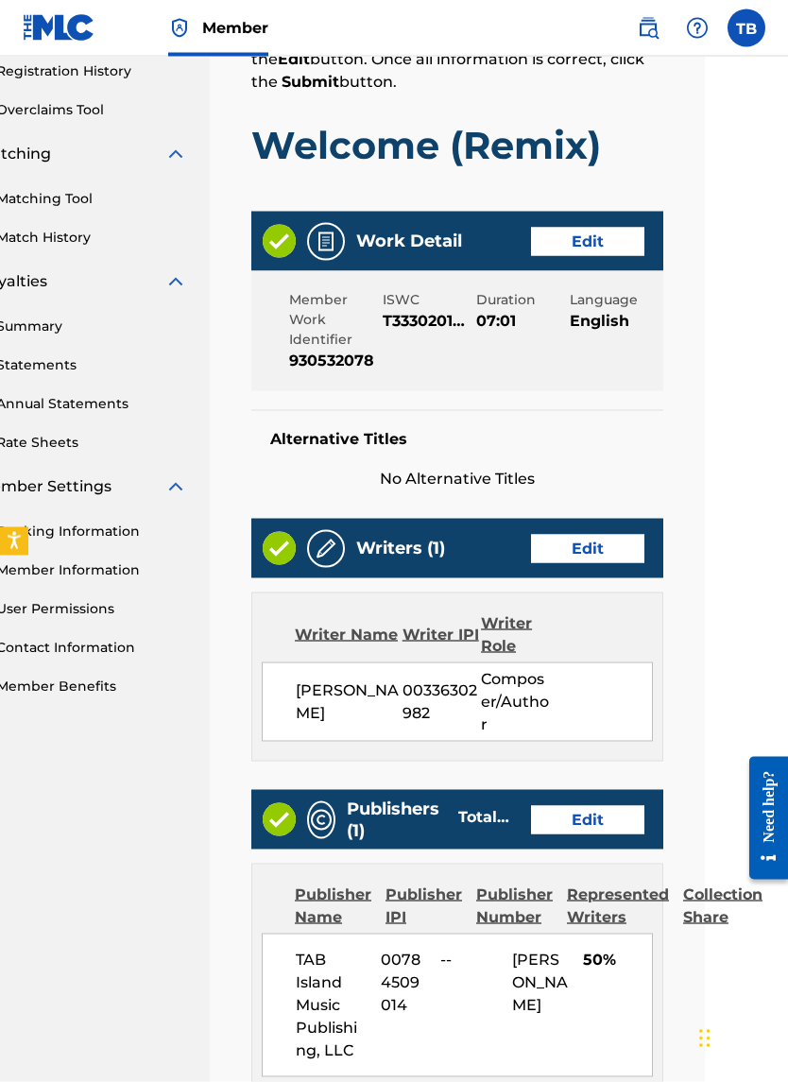
click at [547, 635] on button "Edit" at bounding box center [587, 820] width 113 height 28
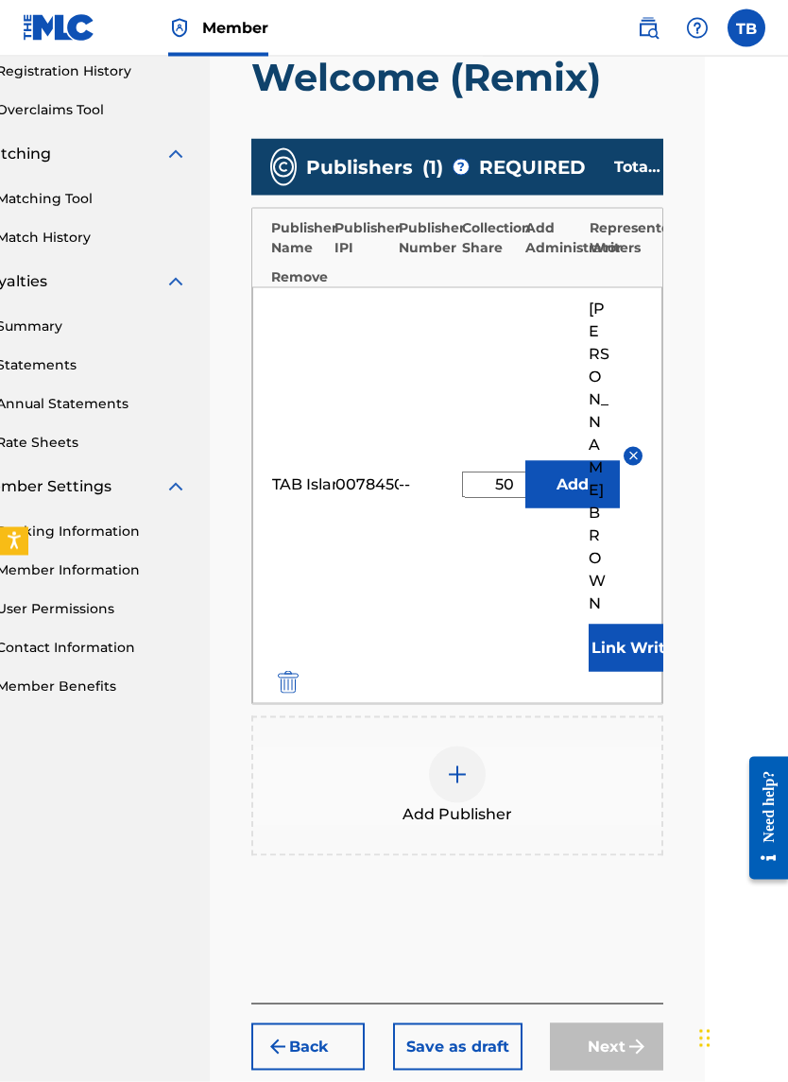
scroll to position [300, 83]
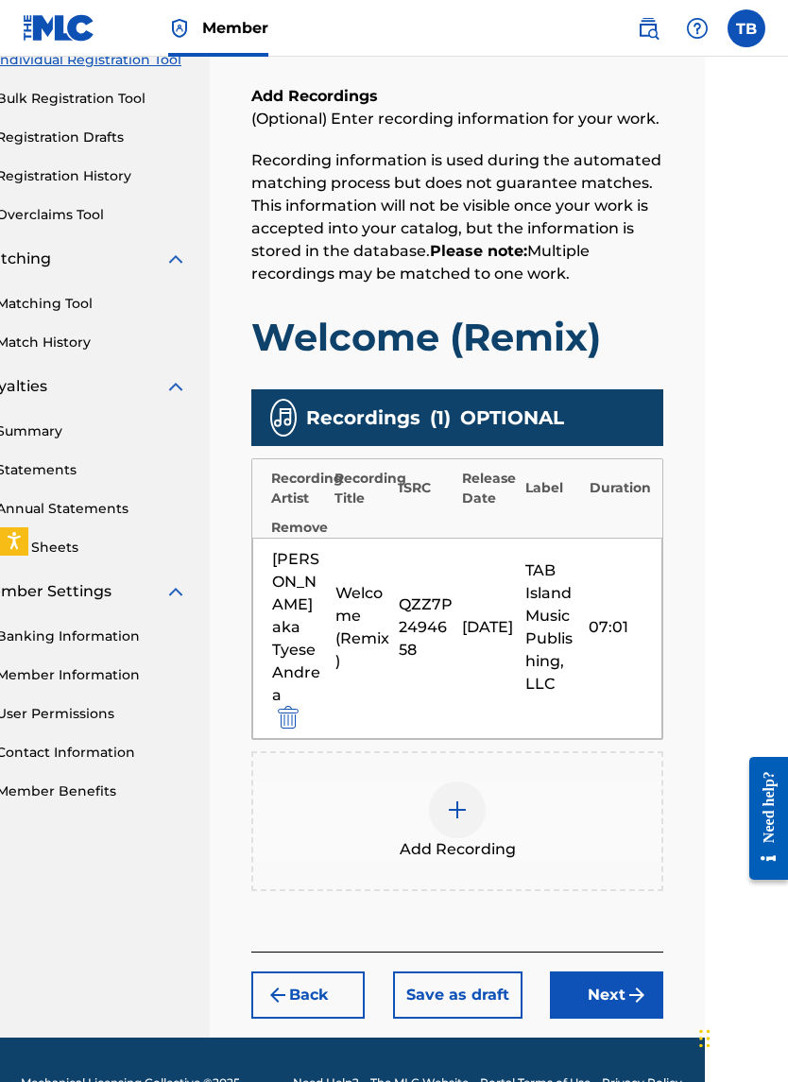
click at [599, 635] on button "Next" at bounding box center [606, 994] width 113 height 47
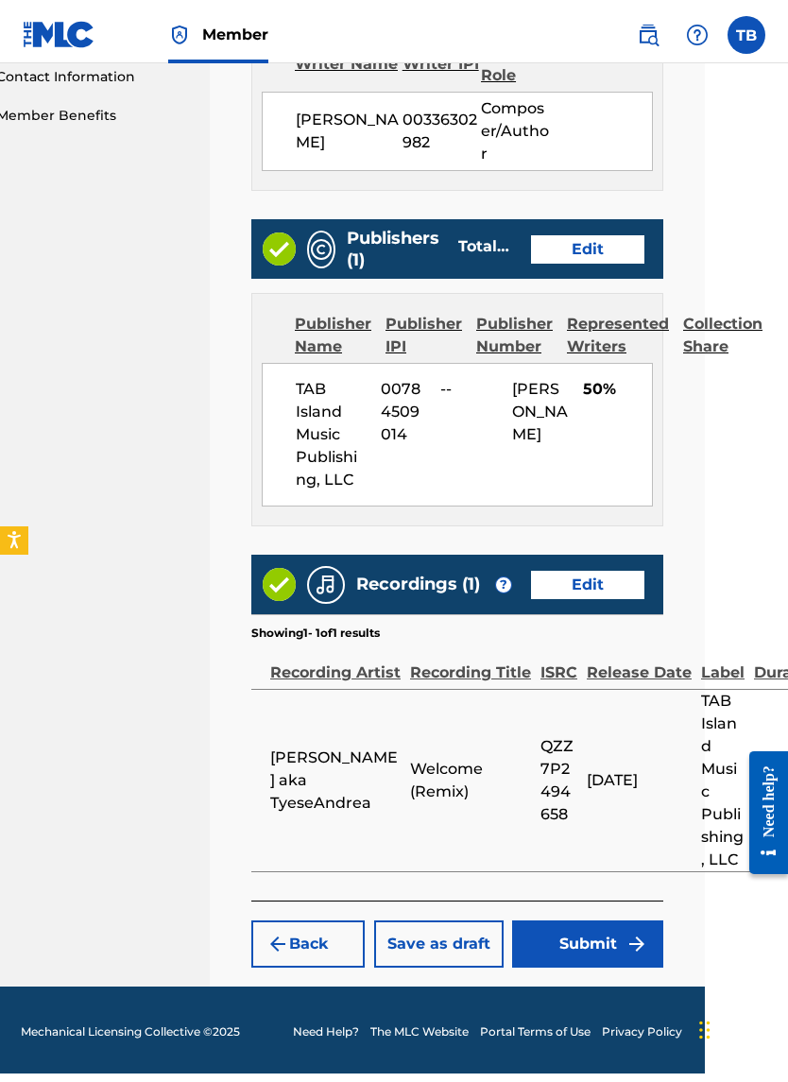
scroll to position [902, 83]
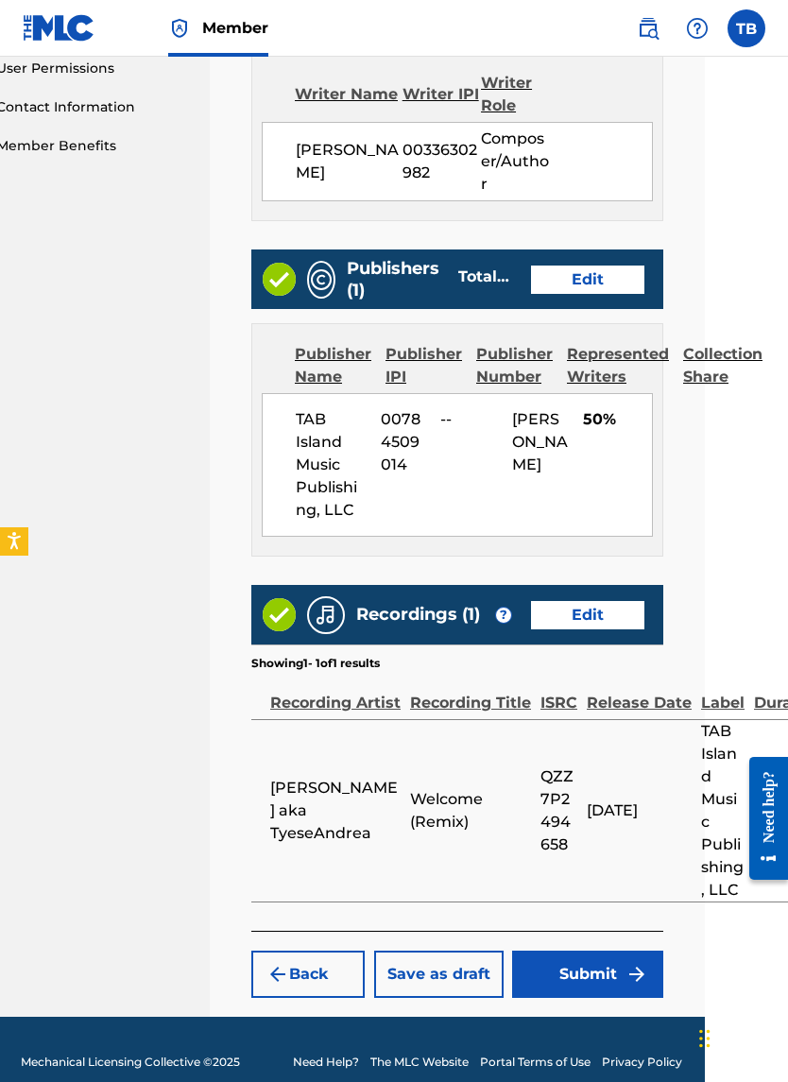
click at [568, 635] on button "Submit" at bounding box center [587, 974] width 151 height 47
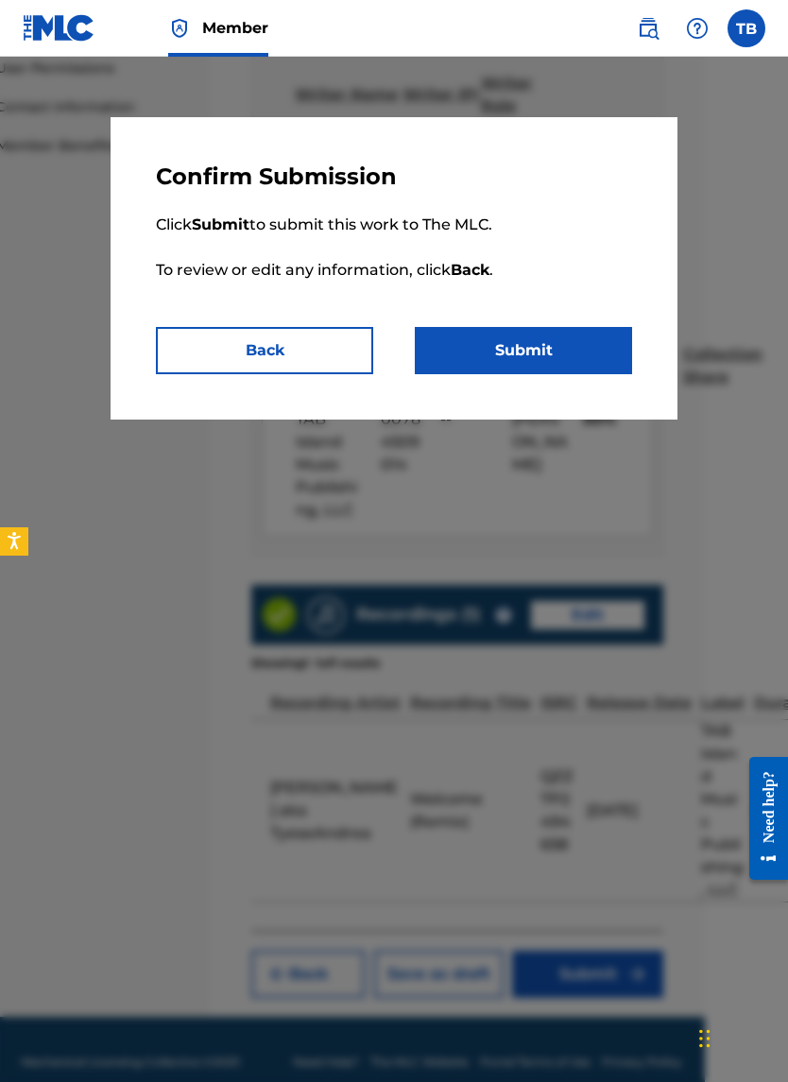
click at [495, 367] on button "Submit" at bounding box center [523, 350] width 217 height 47
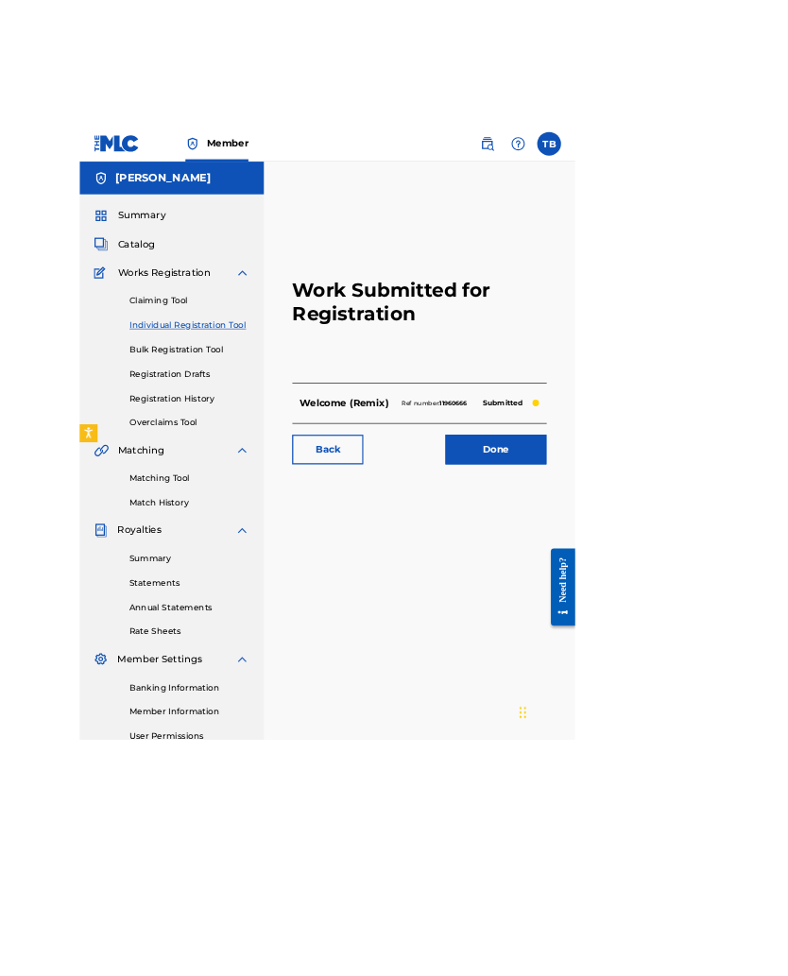
scroll to position [0, 1]
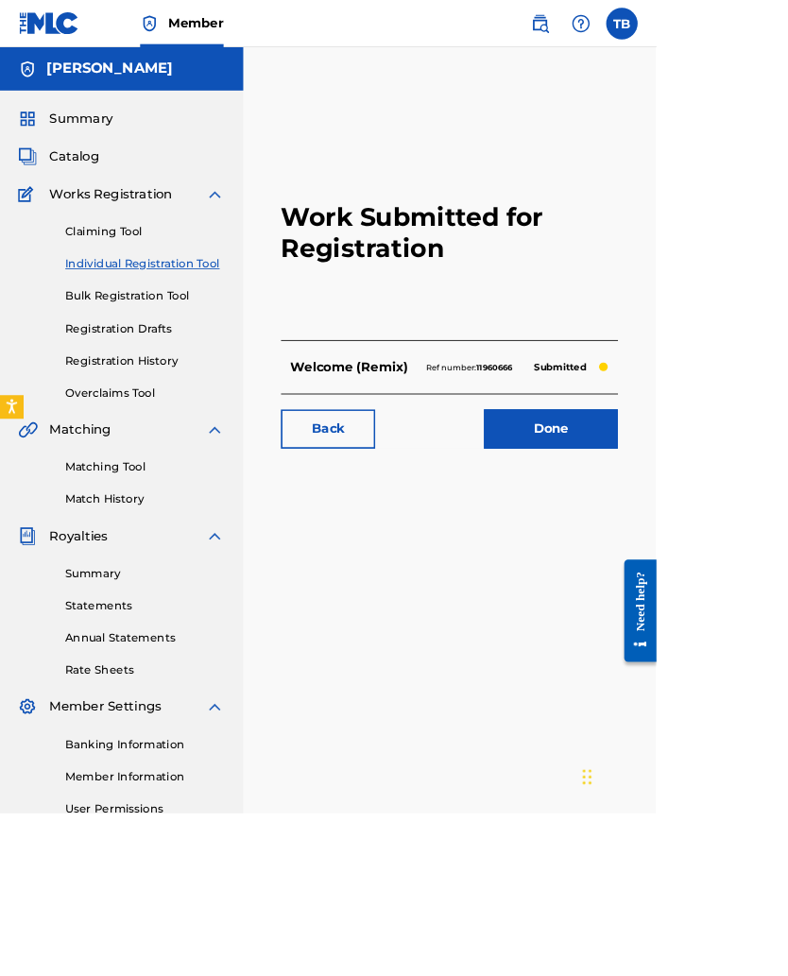
click at [129, 438] on link "Registration History" at bounding box center [173, 433] width 191 height 20
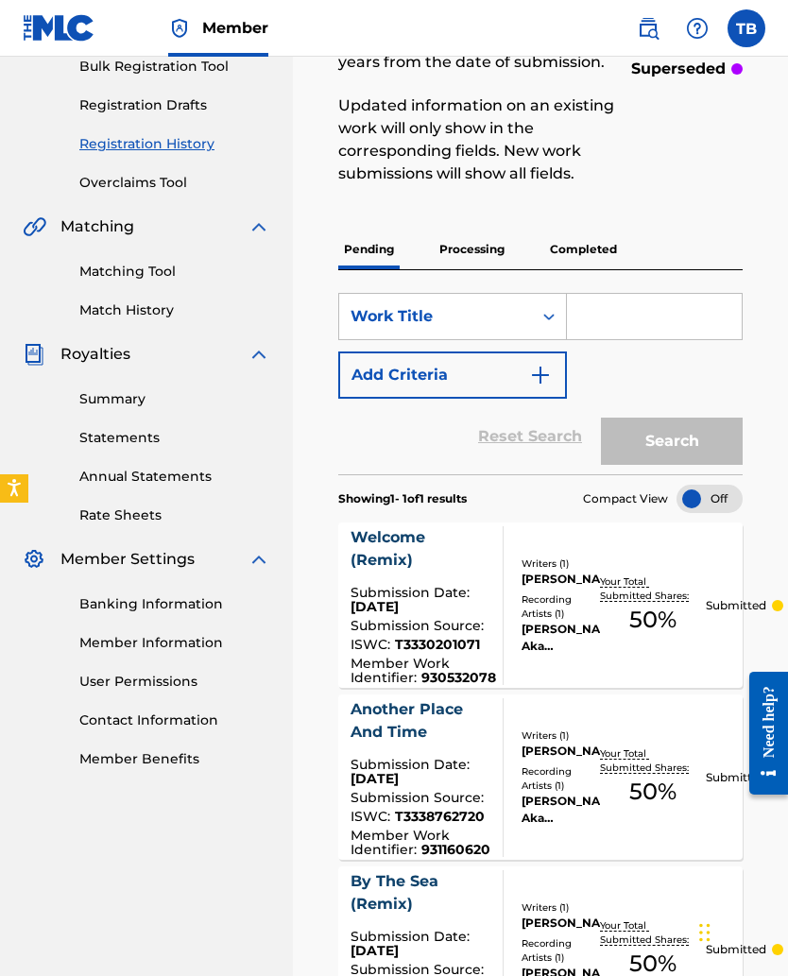
scroll to position [287, 0]
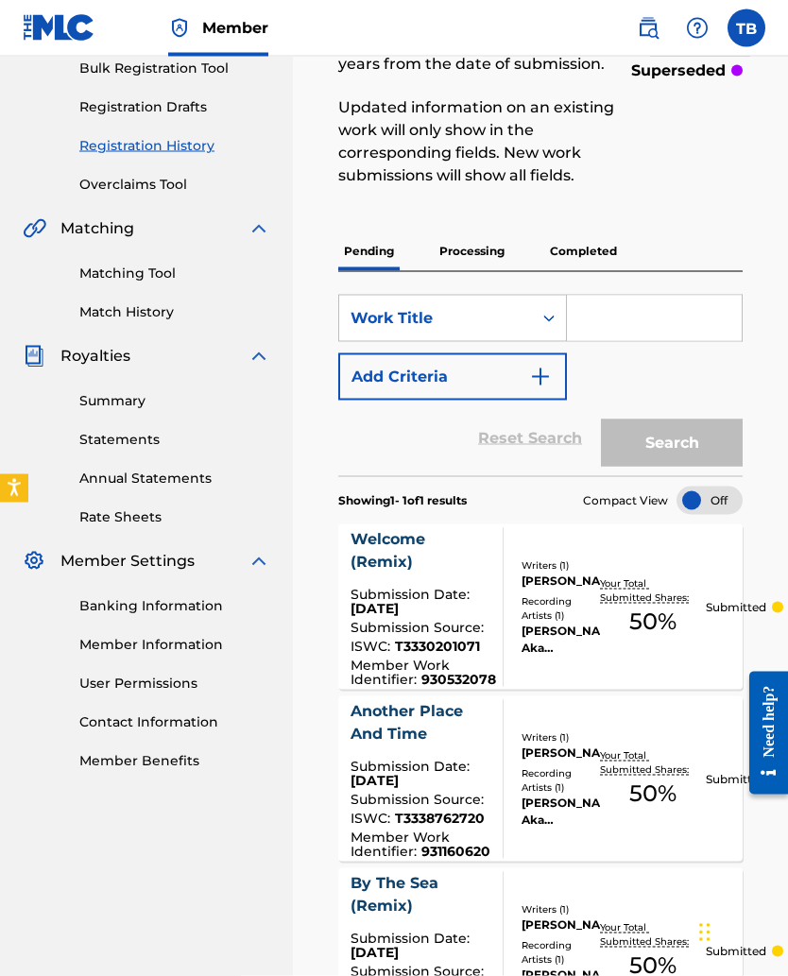
click at [575, 261] on p "Completed" at bounding box center [583, 252] width 78 height 40
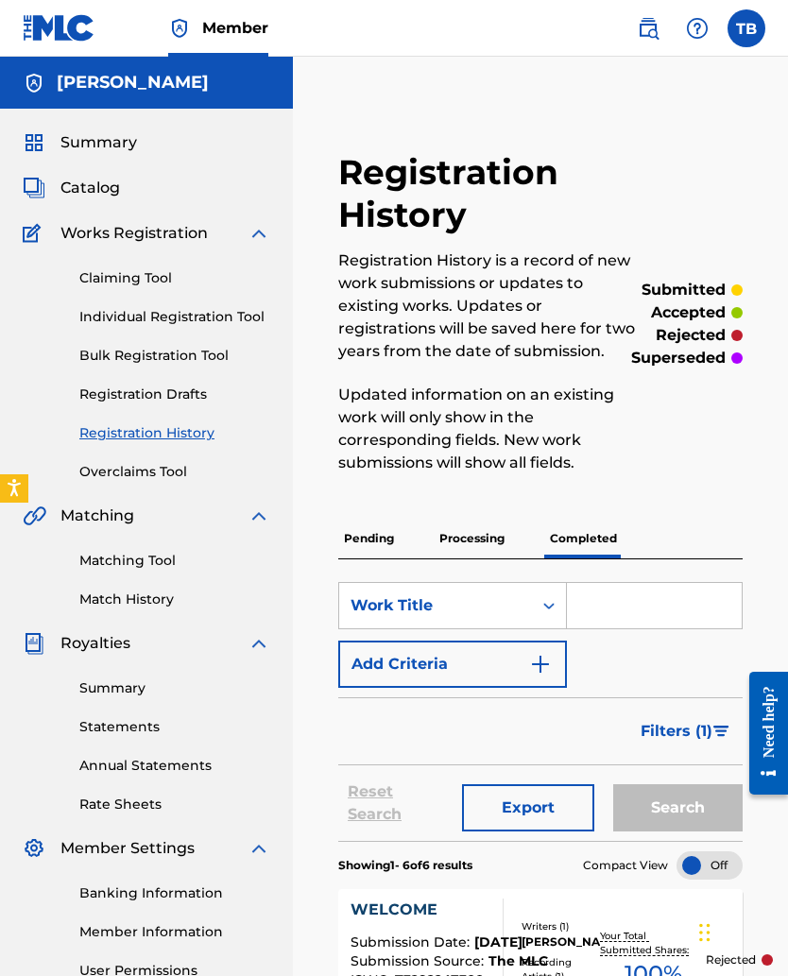
click at [103, 246] on div "Claiming Tool Individual Registration Tool Bulk Registration Tool Registration …" at bounding box center [147, 363] width 248 height 237
click at [112, 321] on link "Individual Registration Tool" at bounding box center [174, 317] width 191 height 20
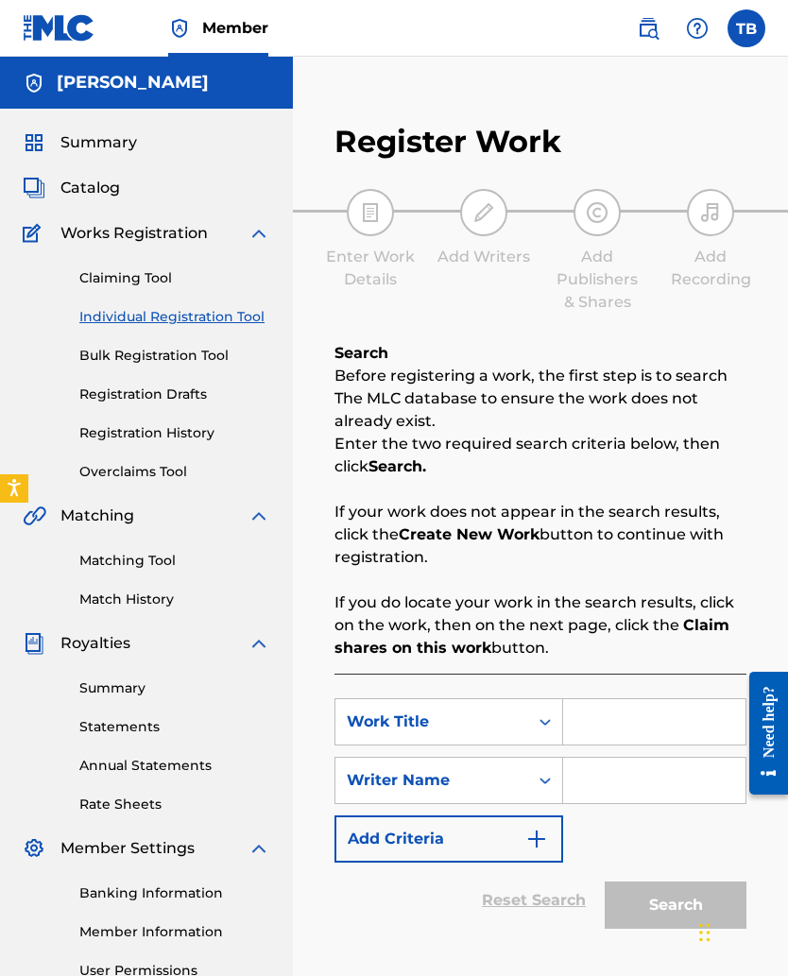
click at [575, 635] on input "Search Form" at bounding box center [654, 721] width 182 height 45
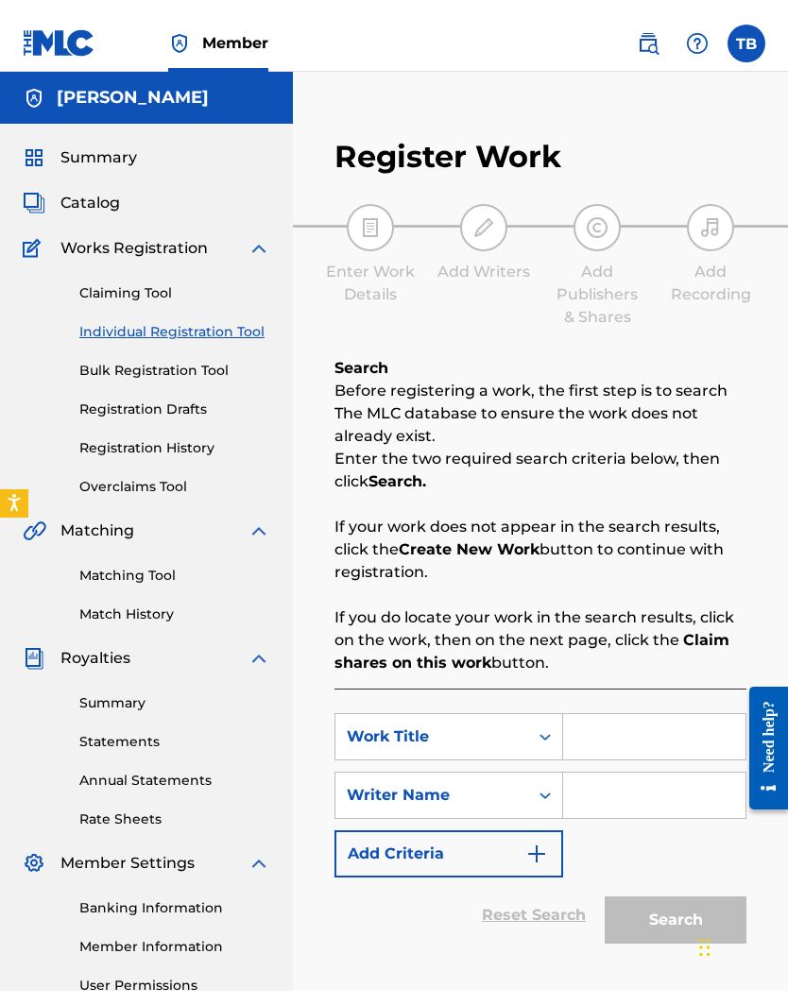
scroll to position [82, 83]
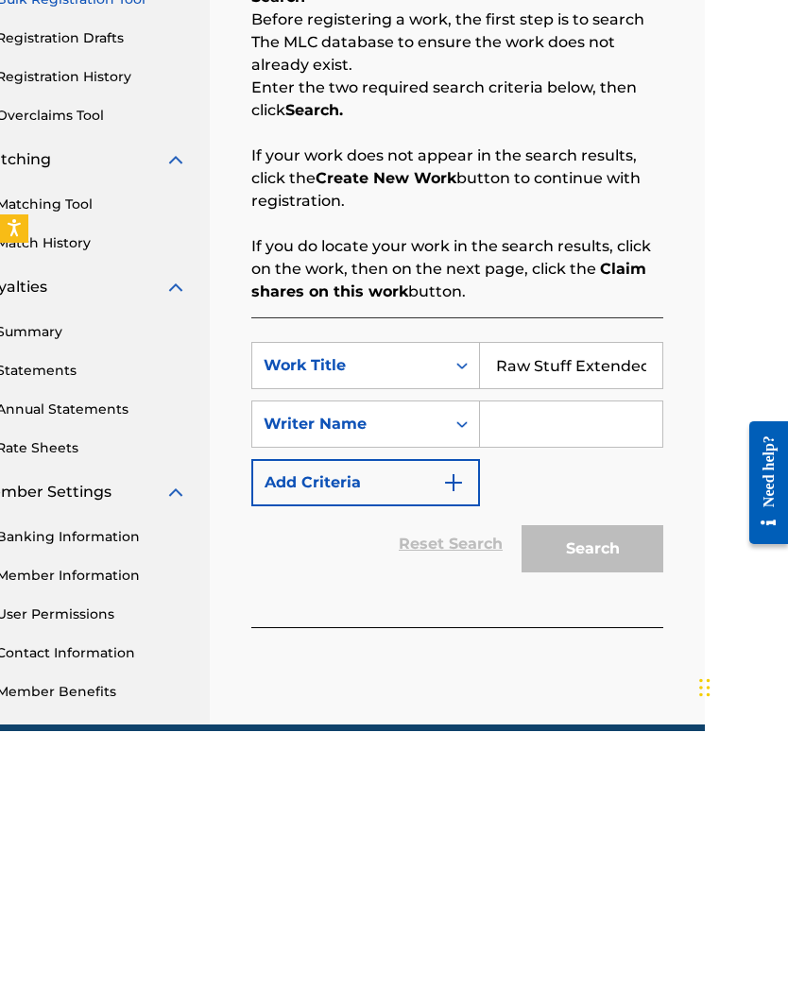
type input "Raw Stuff Extended Remix 3 Version"
click at [502, 635] on input "Search Form" at bounding box center [571, 698] width 182 height 45
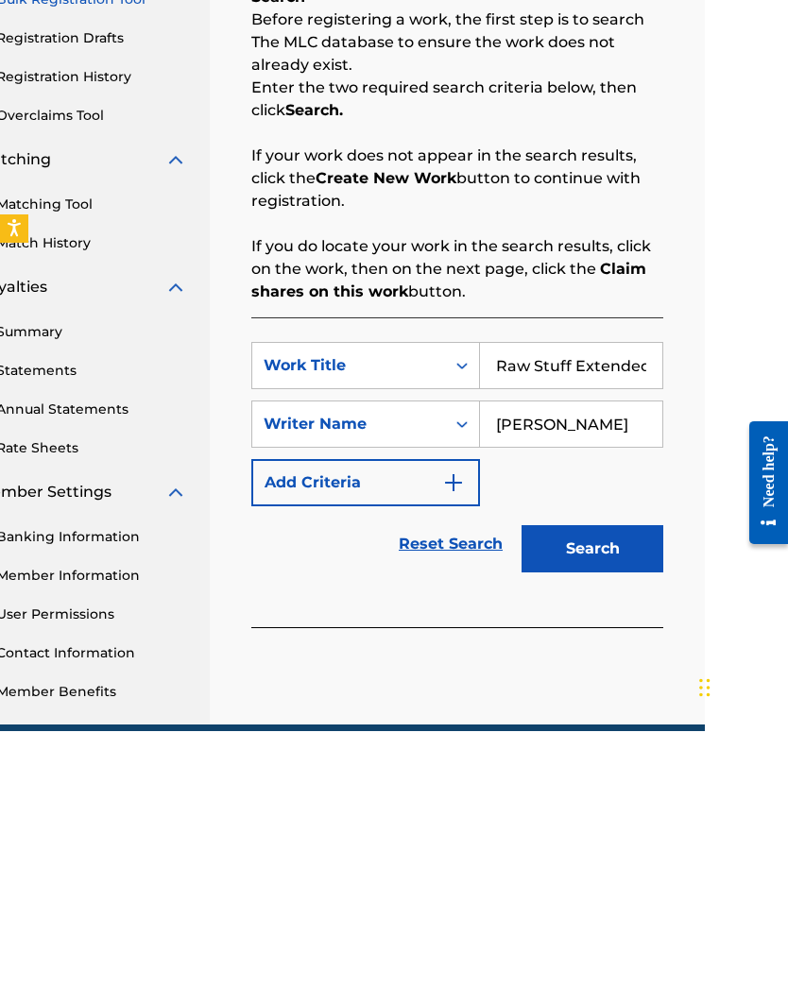
type input "Tyese Brown"
click at [568, 635] on button "Search" at bounding box center [593, 822] width 142 height 47
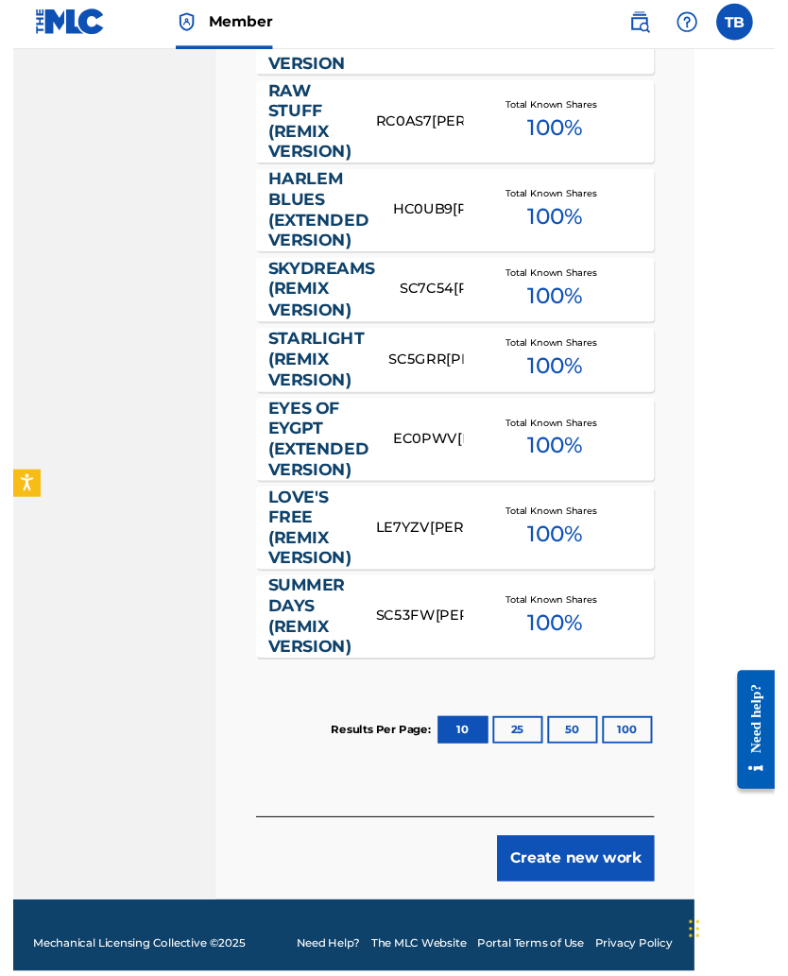
scroll to position [1120, 83]
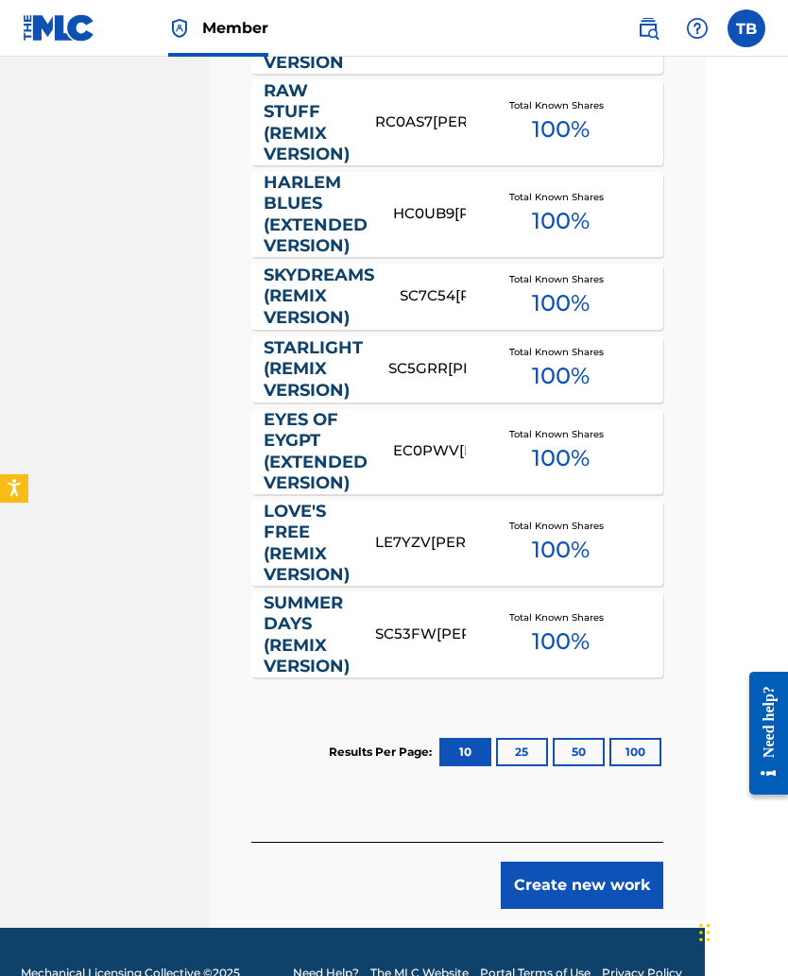
click at [536, 635] on button "Create new work" at bounding box center [582, 885] width 163 height 47
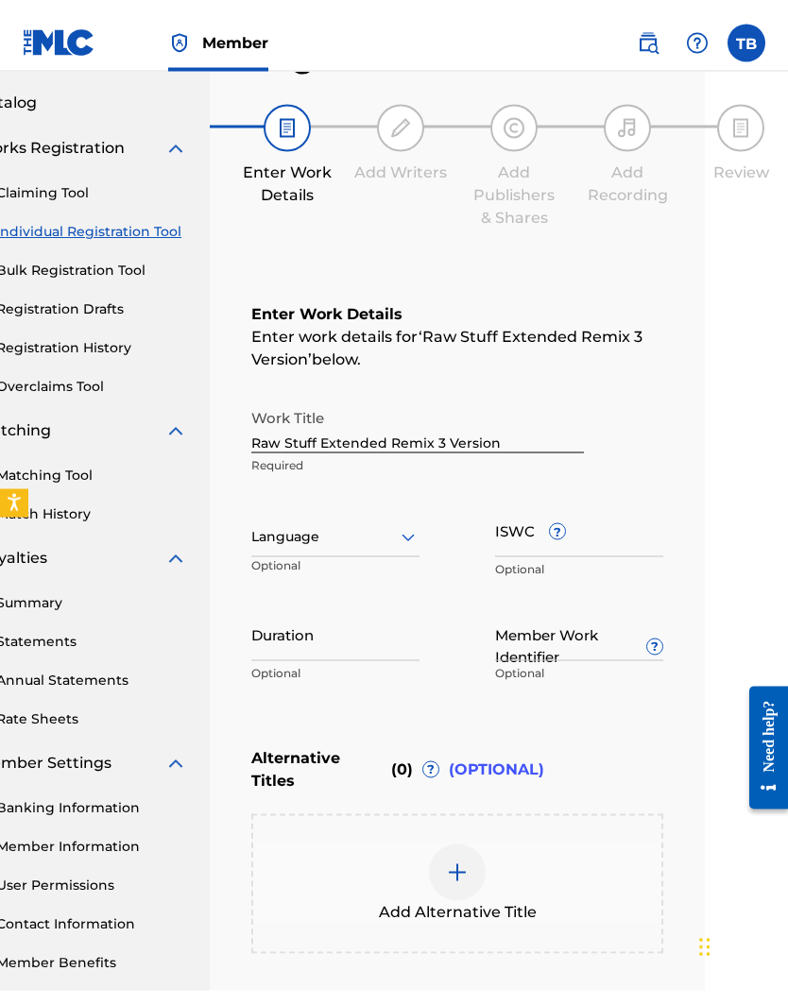
scroll to position [53, 83]
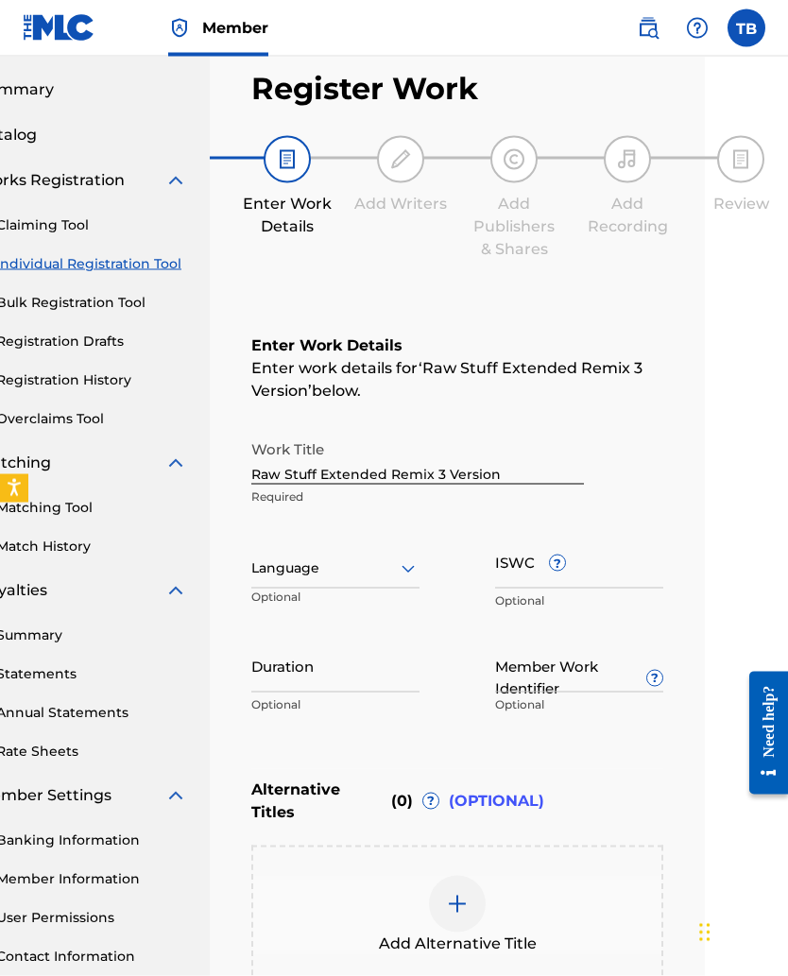
click at [506, 575] on input "ISWC ?" at bounding box center [579, 562] width 168 height 54
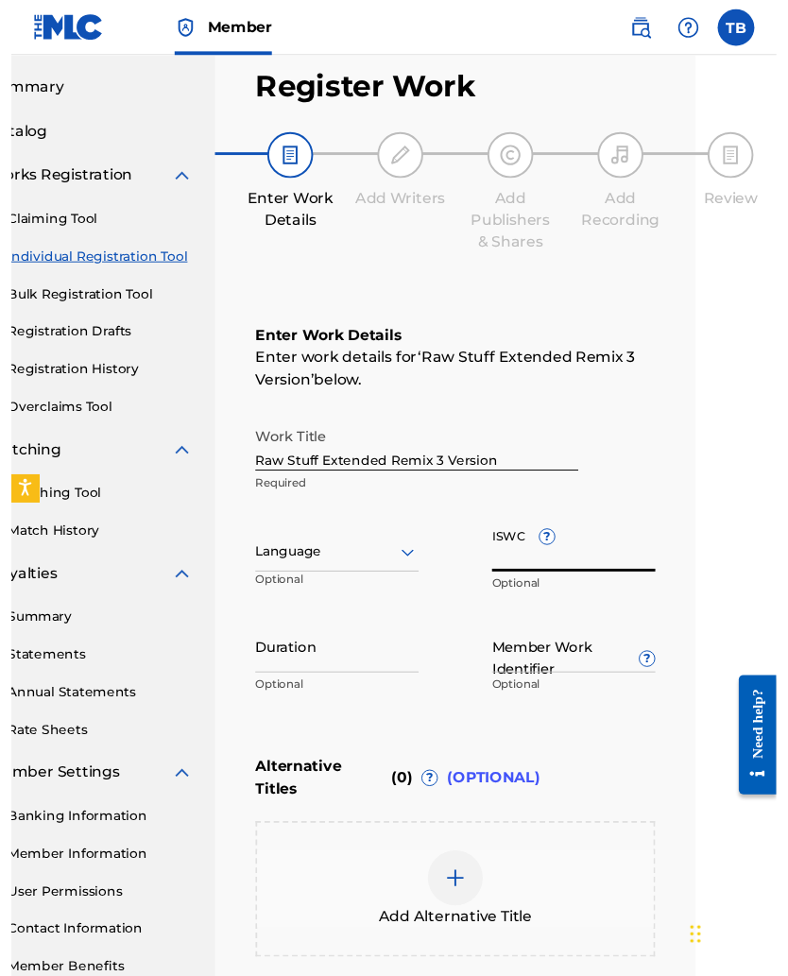
scroll to position [54, 83]
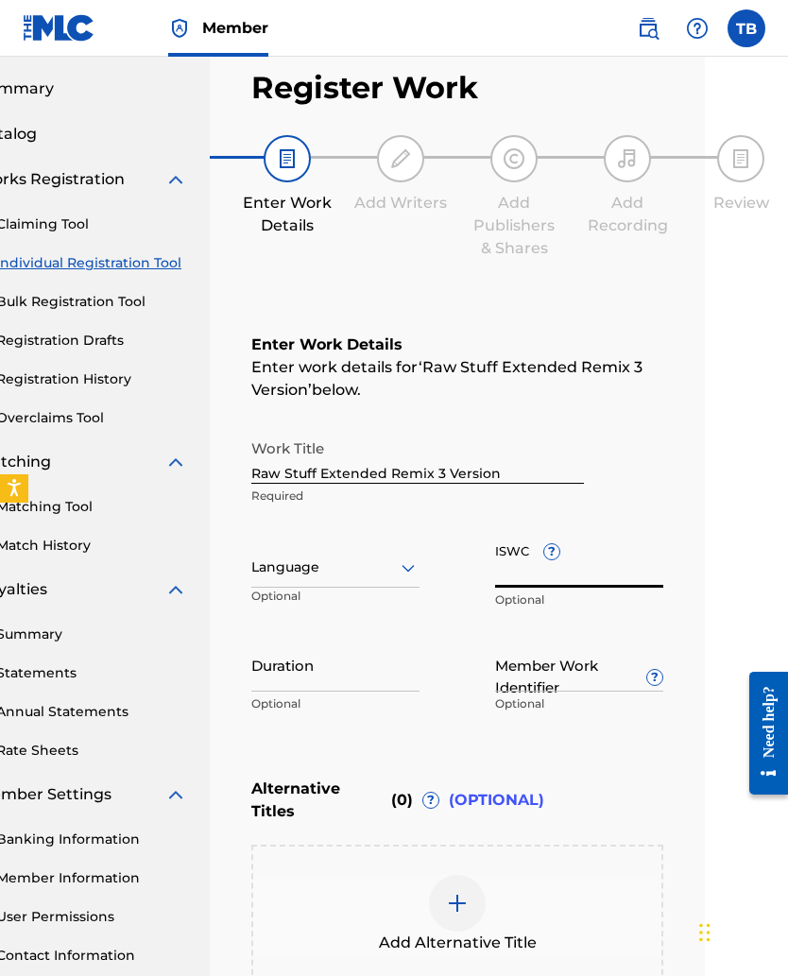
click at [505, 575] on input "ISWC ?" at bounding box center [579, 561] width 168 height 54
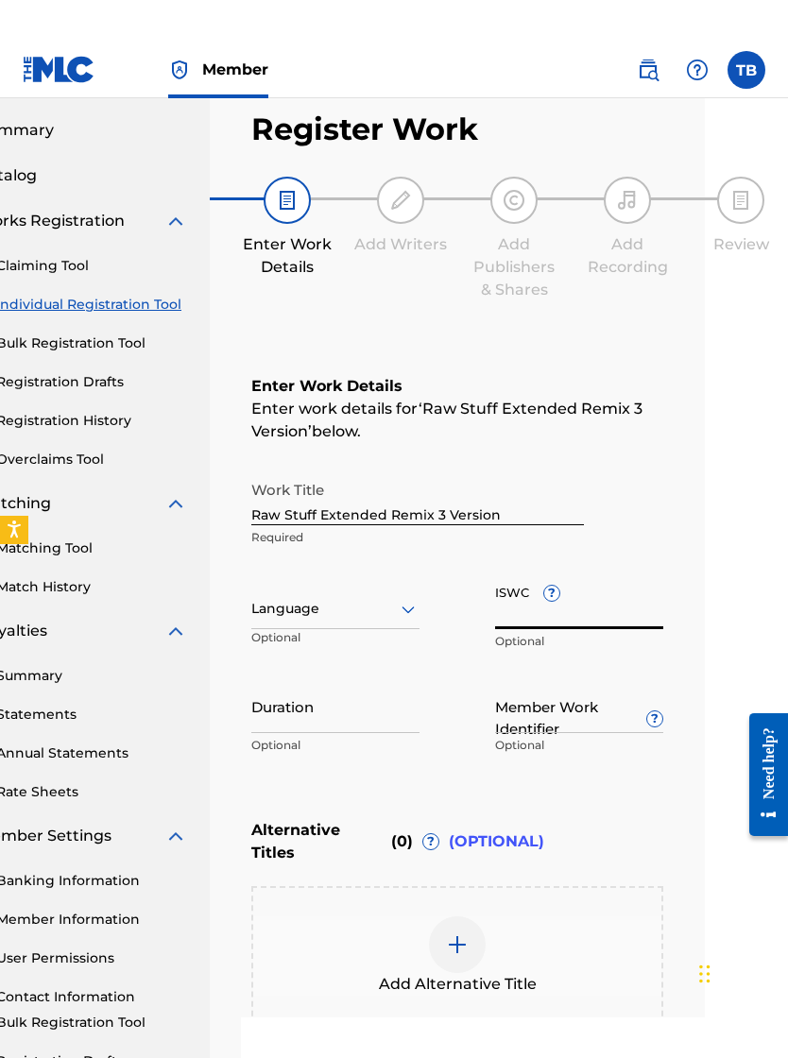
scroll to position [53, 83]
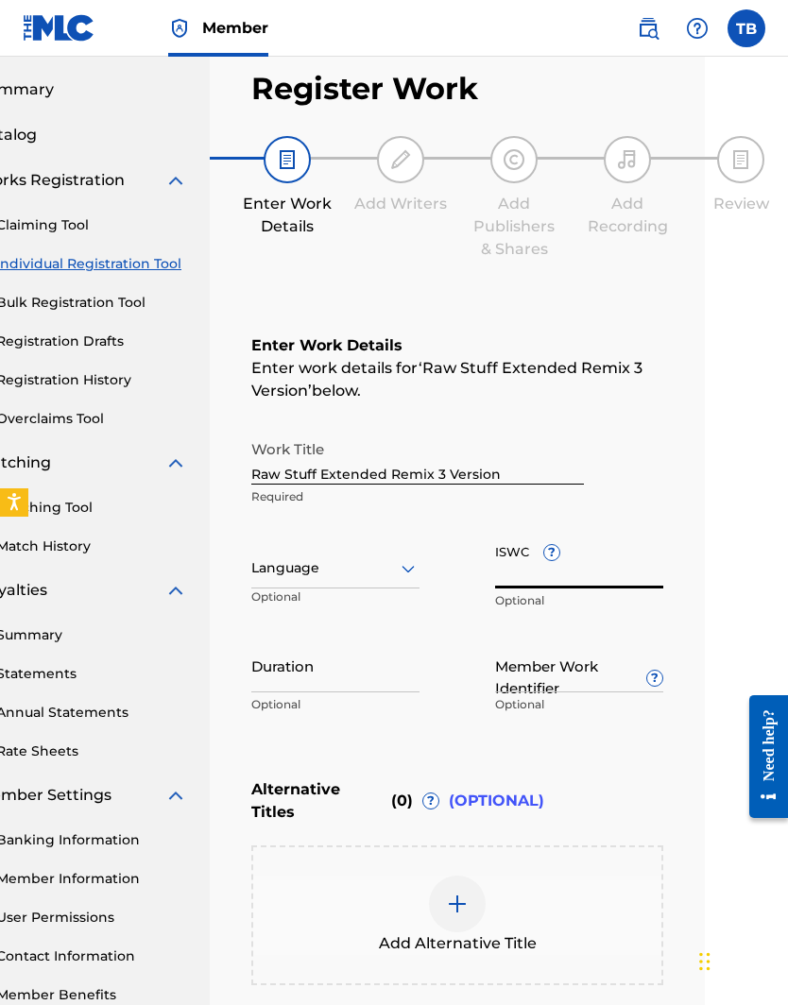
click at [497, 571] on input "ISWC ?" at bounding box center [579, 562] width 168 height 54
paste input "T3240584372"
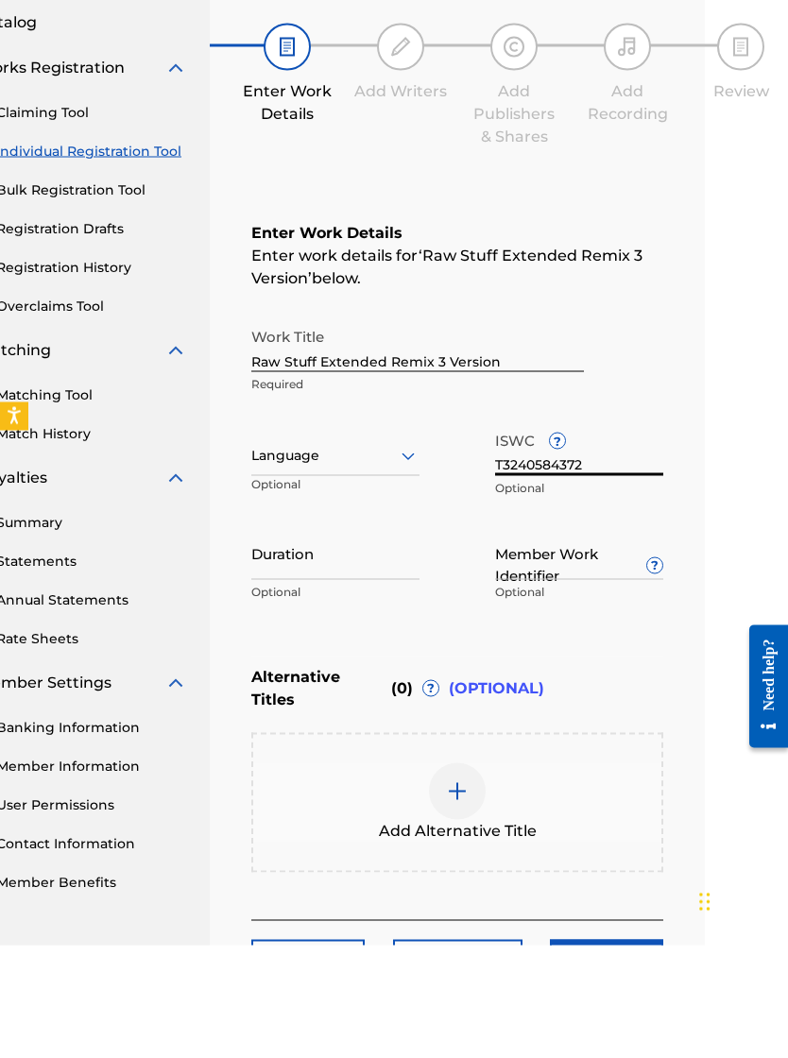
type input "T3240584372"
click at [273, 635] on input "Duration" at bounding box center [335, 666] width 168 height 54
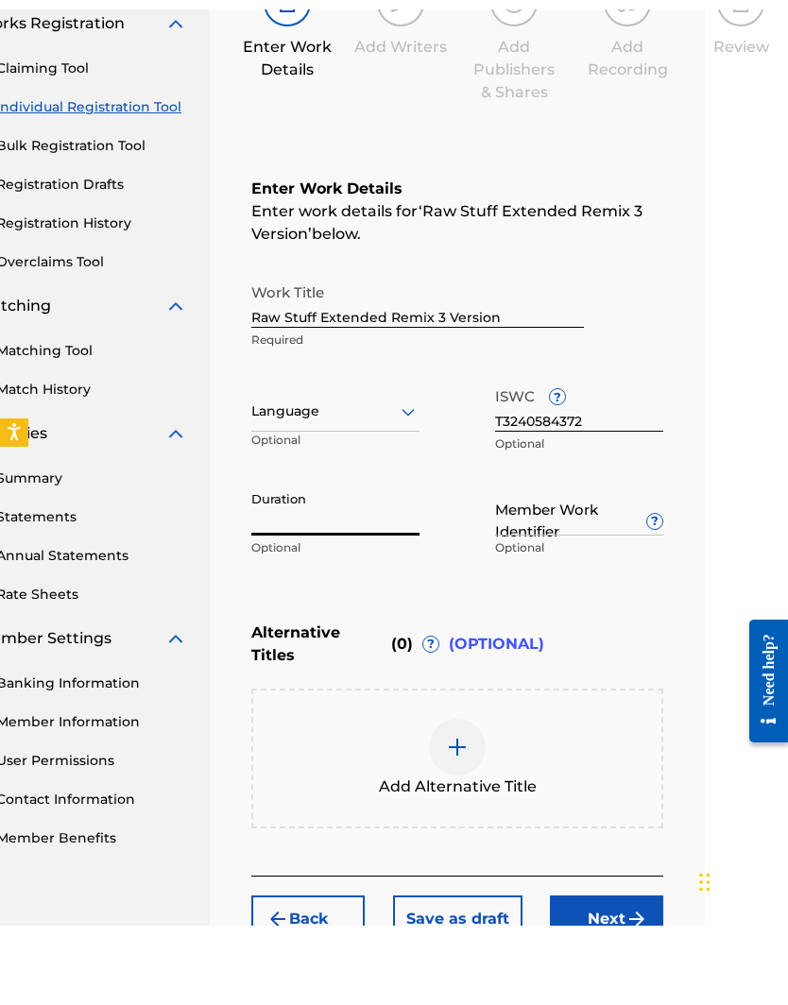
scroll to position [219, 83]
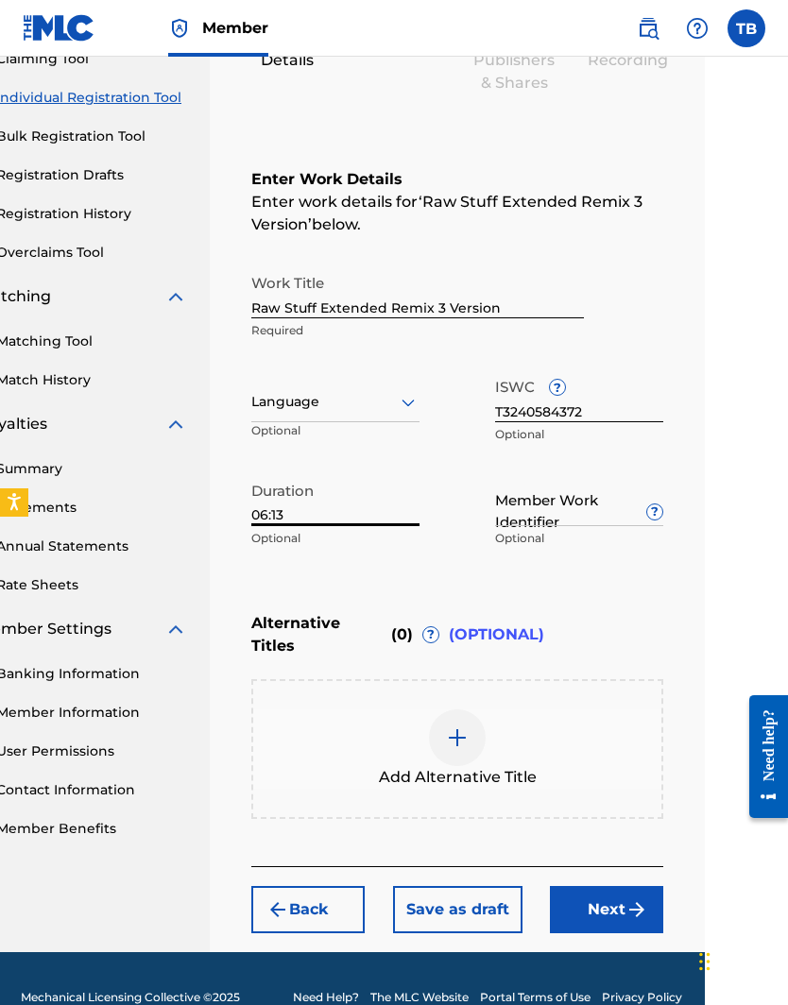
type input "06:13"
click at [520, 523] on input "Member Work Identifier ?" at bounding box center [579, 499] width 168 height 54
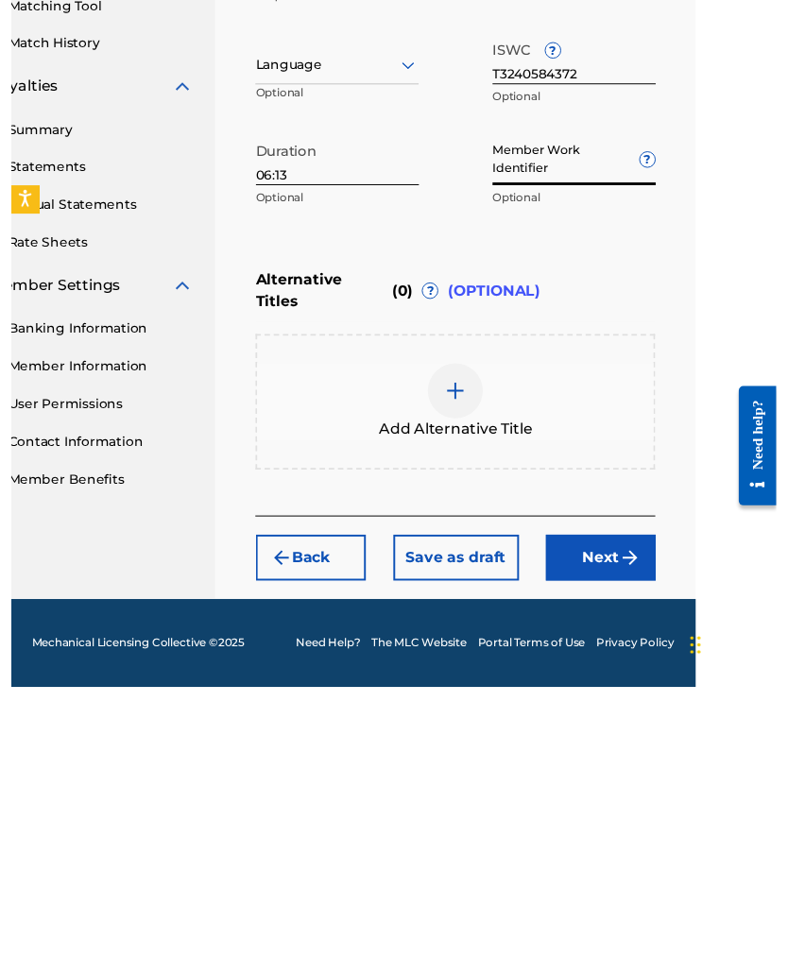
scroll to position [286, 83]
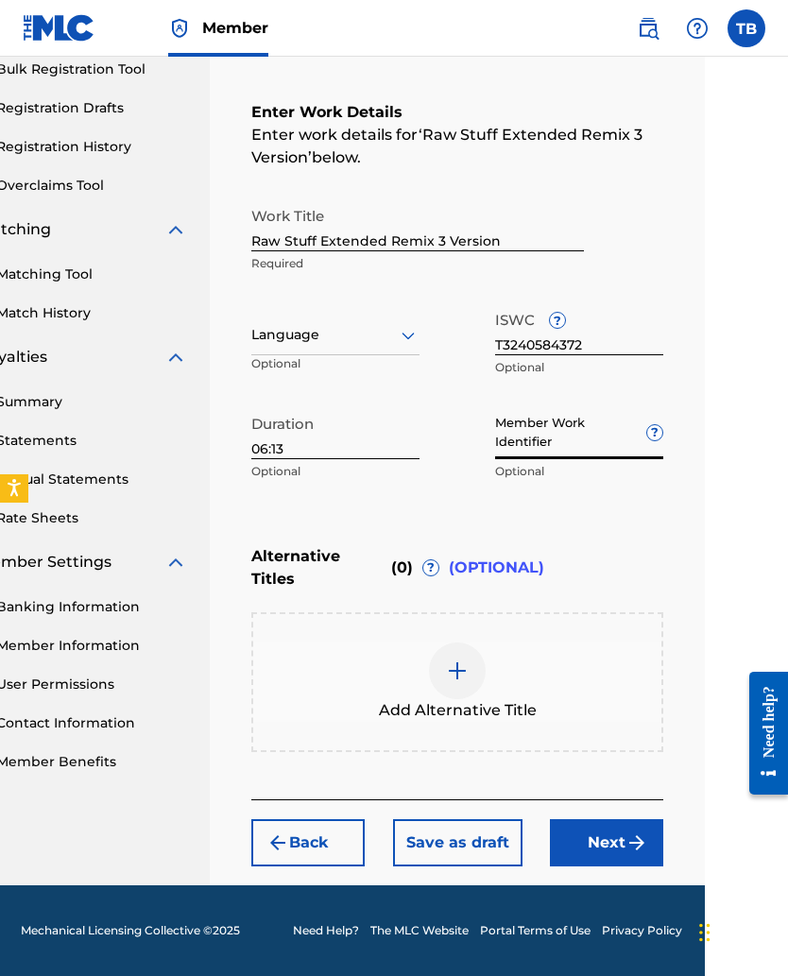
click at [507, 445] on input "Member Work Identifier ?" at bounding box center [579, 432] width 168 height 54
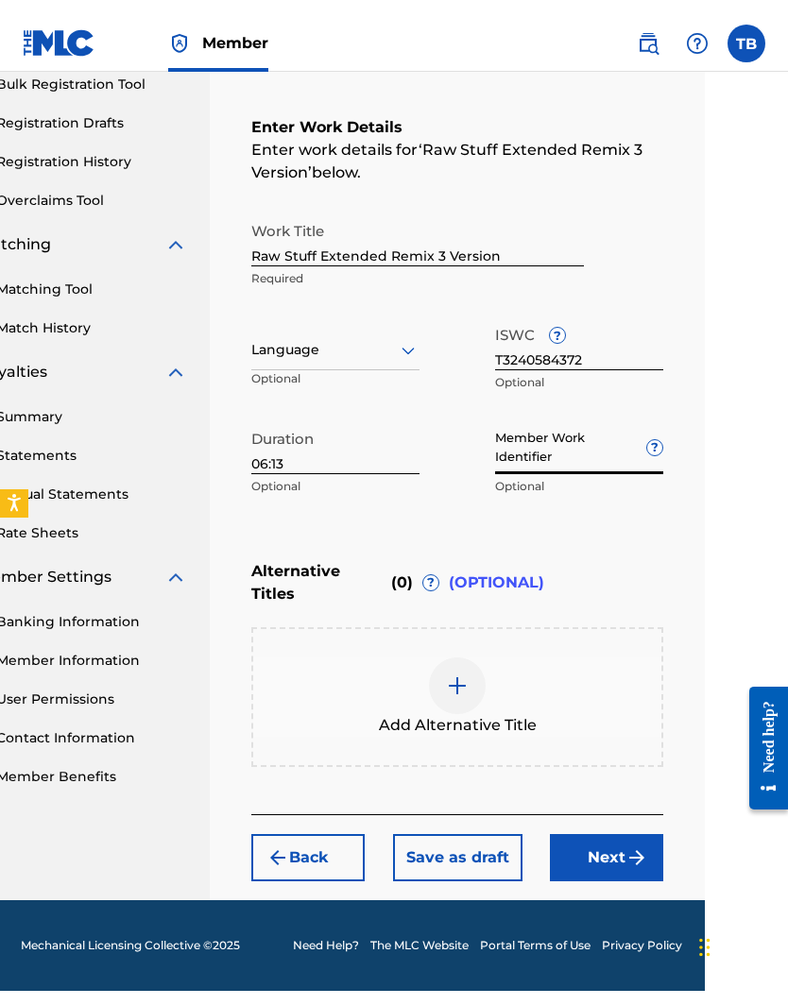
scroll to position [257, 83]
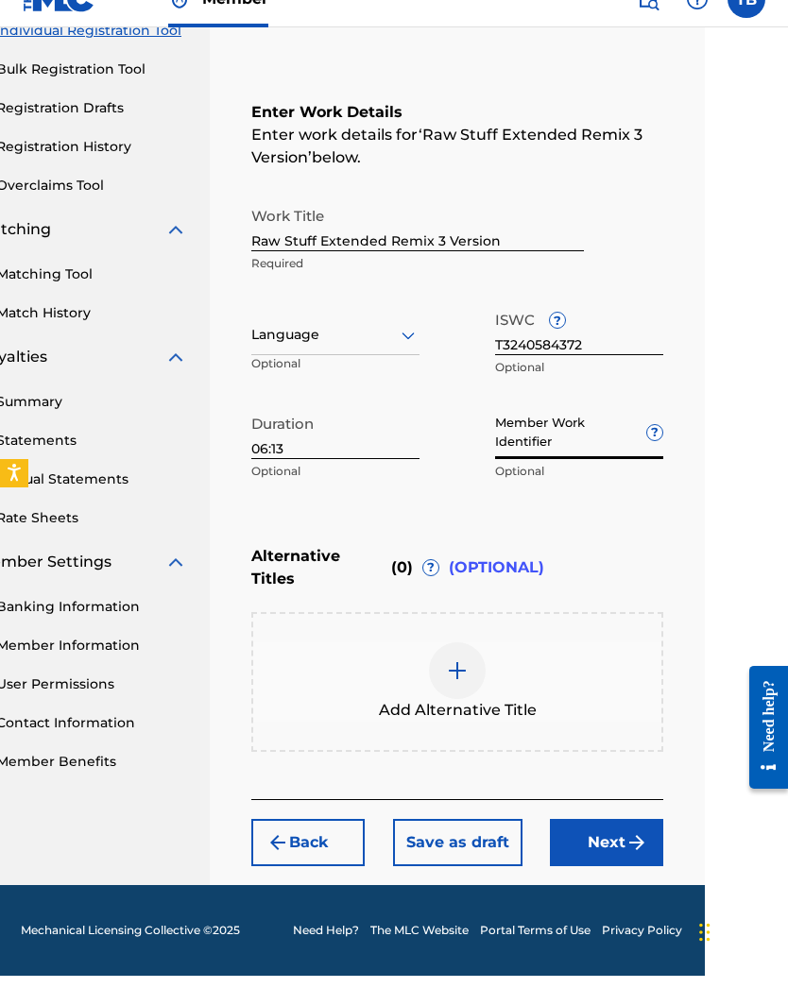
click at [498, 445] on input "Member Work Identifier ?" at bounding box center [579, 462] width 168 height 54
paste input "923919359"
type input "923919359"
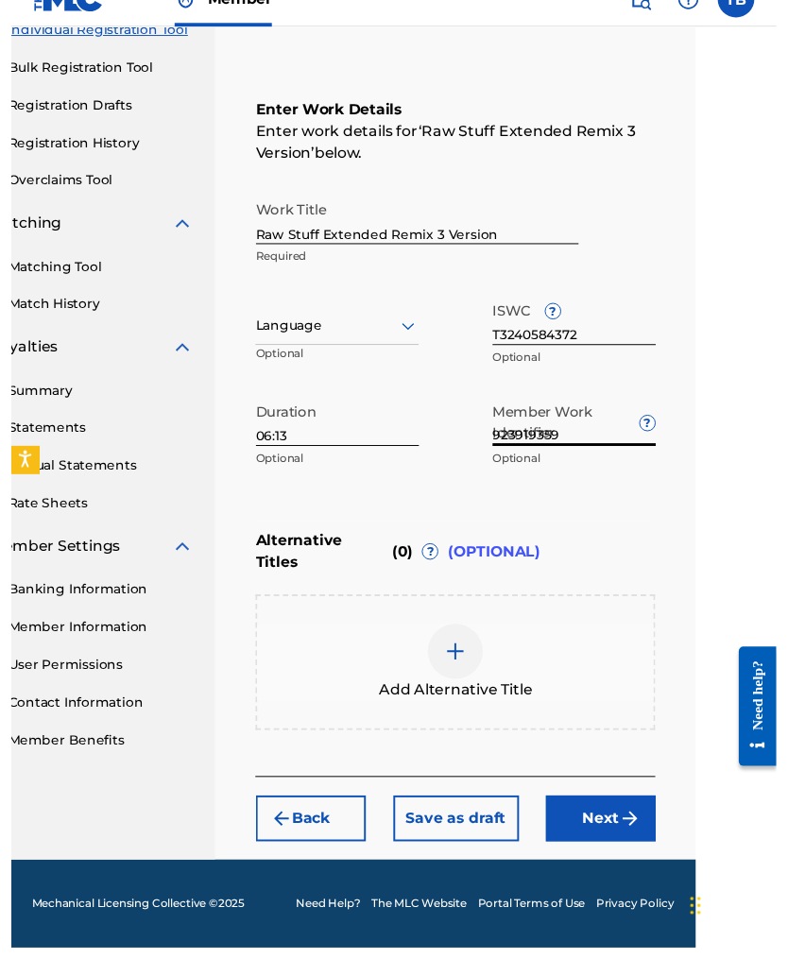
scroll to position [286, 83]
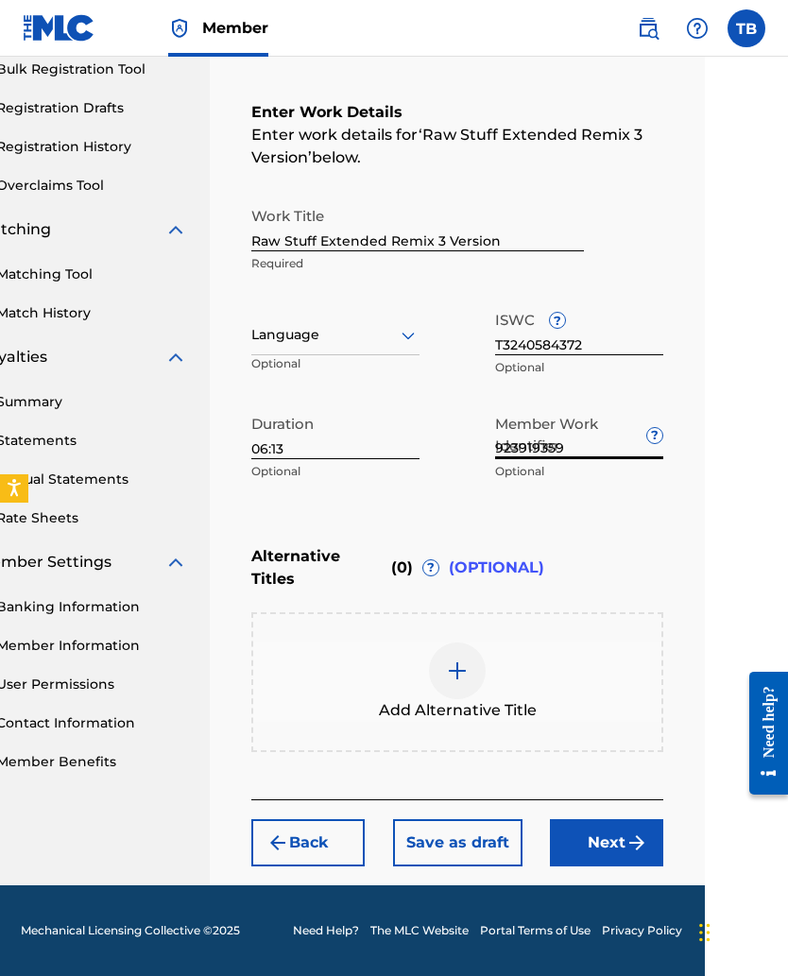
click at [590, 635] on button "Next" at bounding box center [606, 842] width 113 height 47
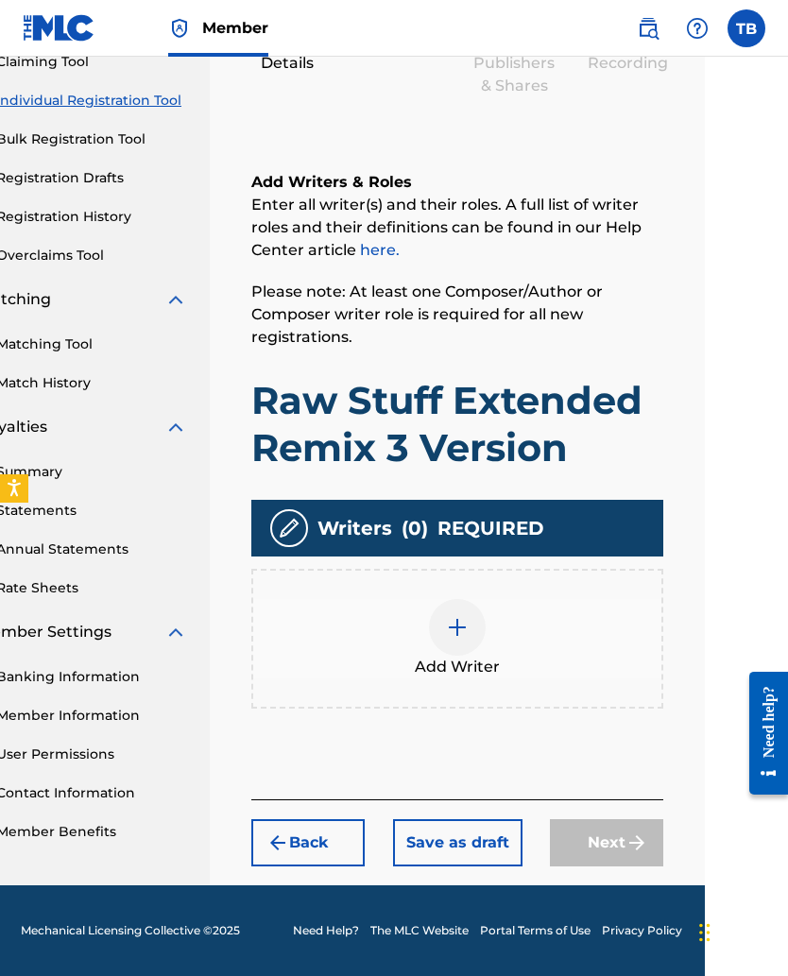
click at [454, 635] on img at bounding box center [457, 627] width 23 height 23
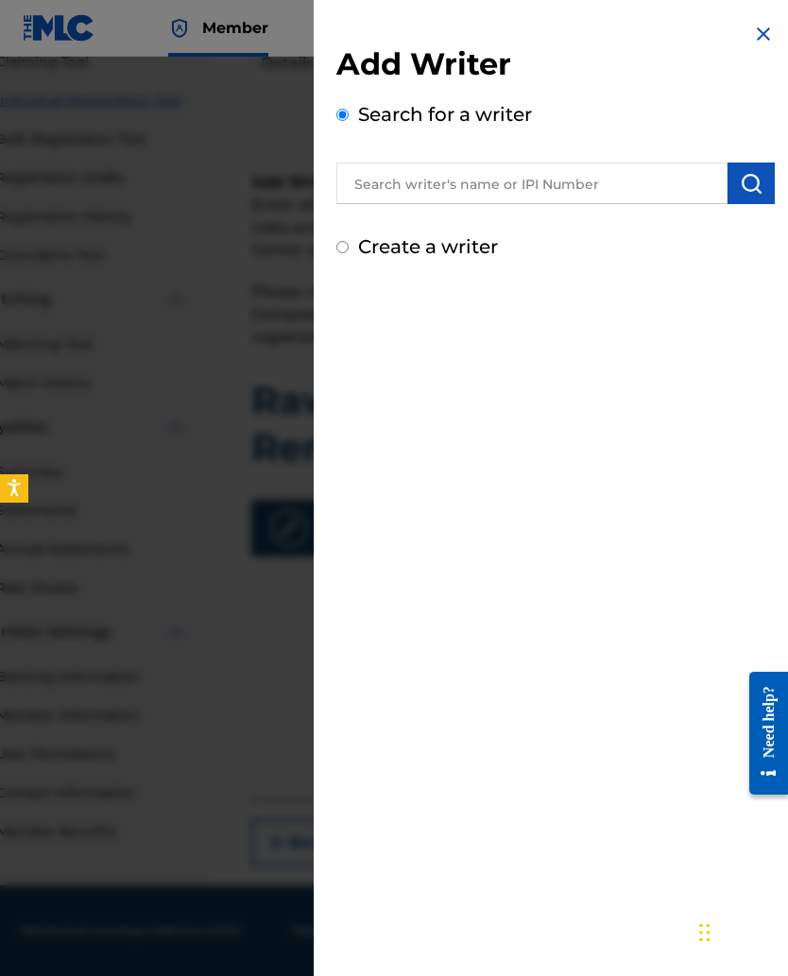
click at [373, 183] on input "text" at bounding box center [531, 184] width 391 height 42
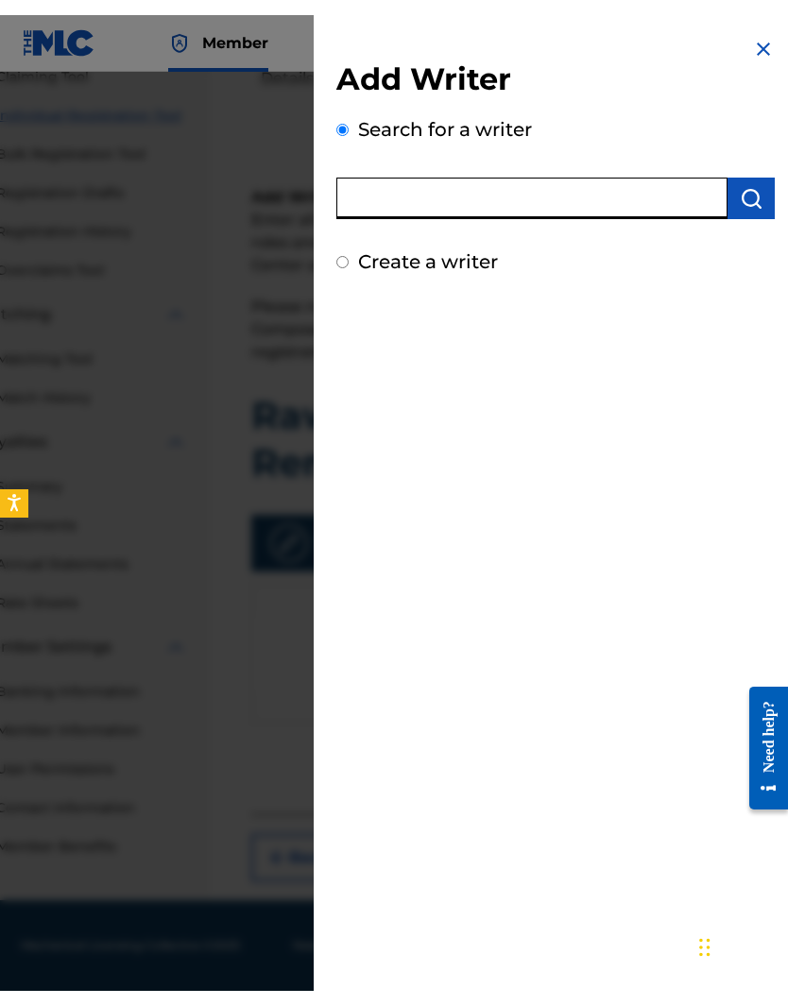
scroll to position [187, 83]
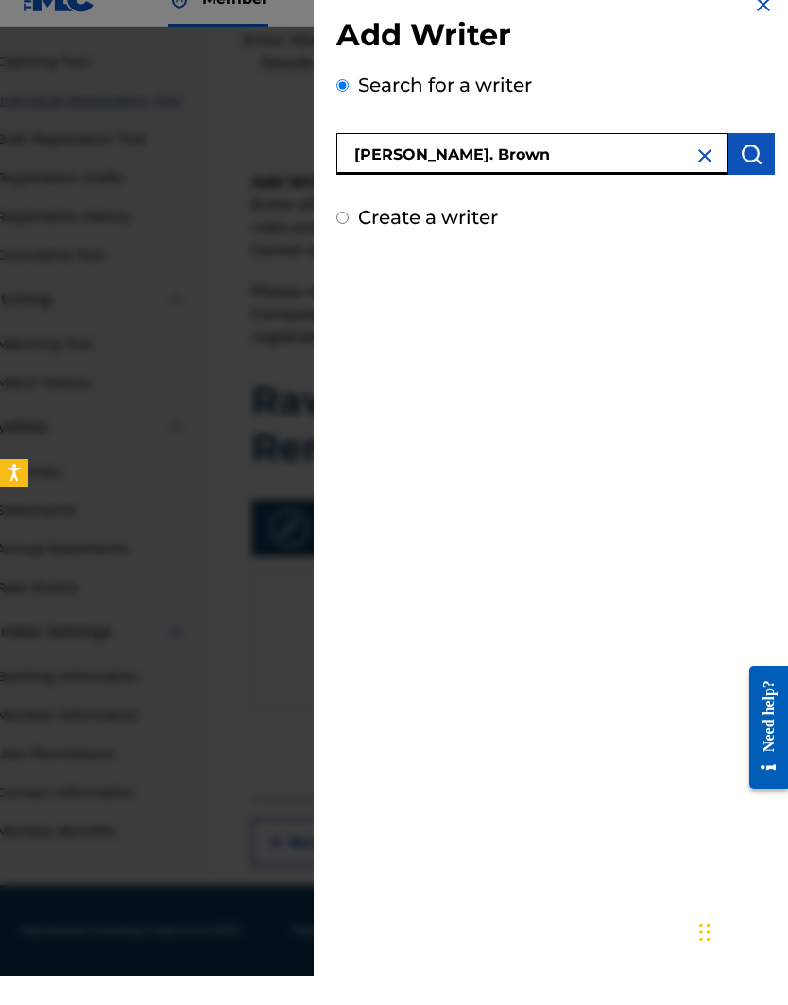
type input "Tyese. Brown"
click at [747, 172] on img "submit" at bounding box center [751, 183] width 23 height 23
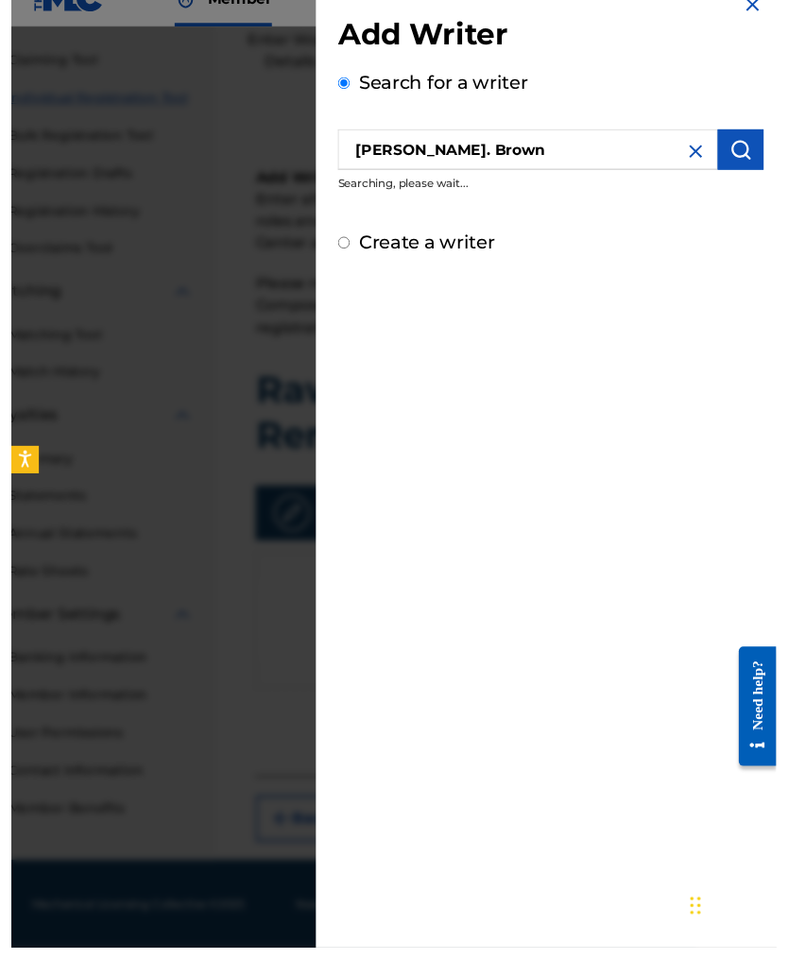
scroll to position [216, 83]
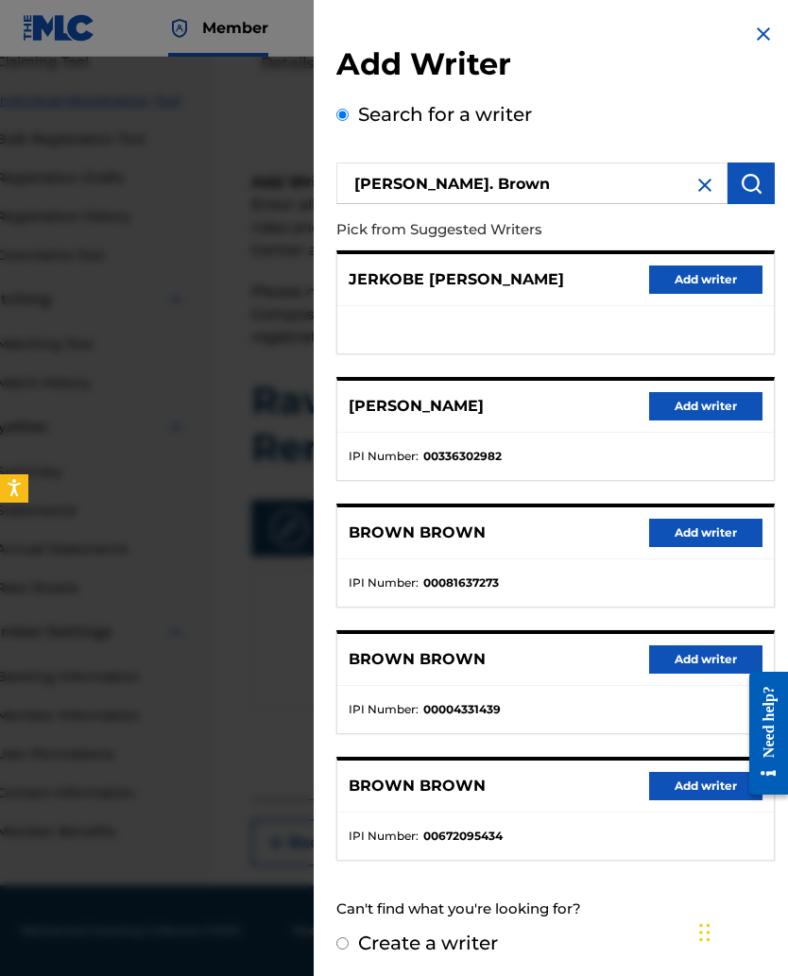
click at [675, 404] on button "Add writer" at bounding box center [705, 406] width 113 height 28
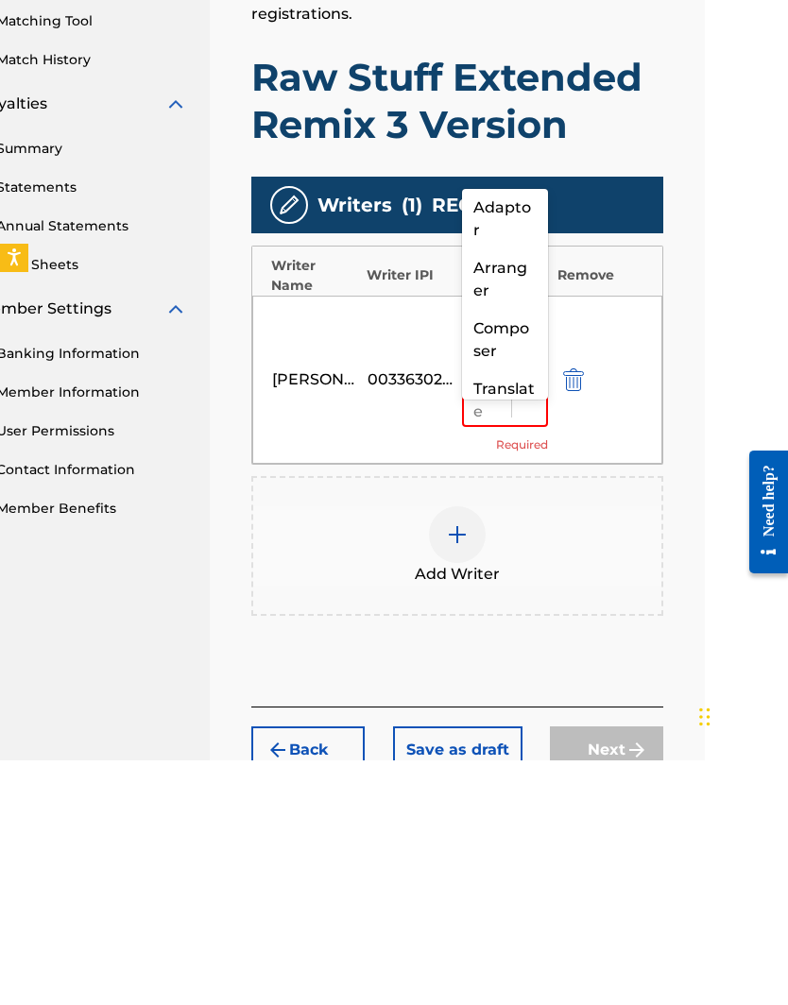
scroll to position [122, 0]
click at [486, 558] on div "Composer" at bounding box center [505, 588] width 86 height 60
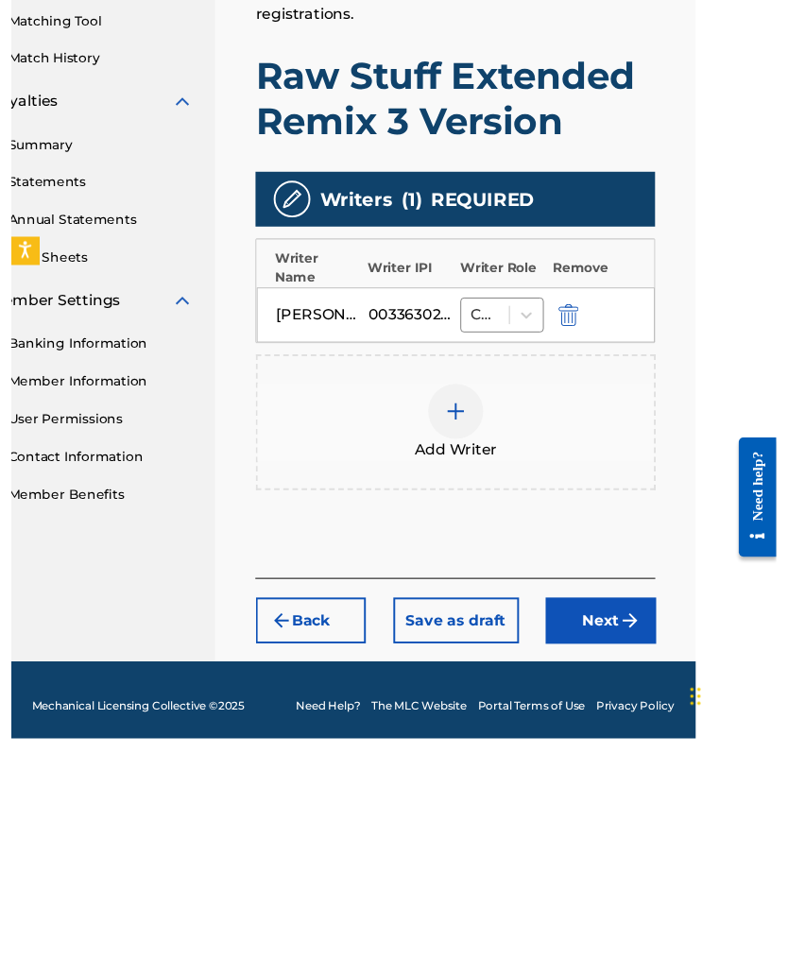
scroll to position [335, 83]
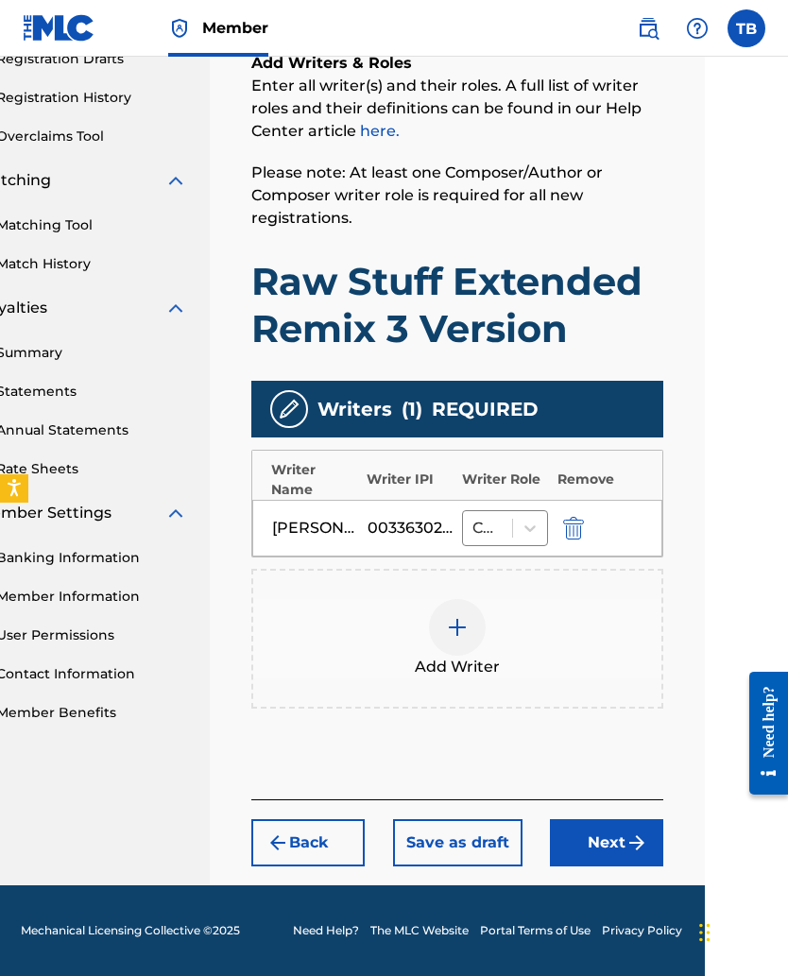
click at [593, 635] on button "Next" at bounding box center [606, 842] width 113 height 47
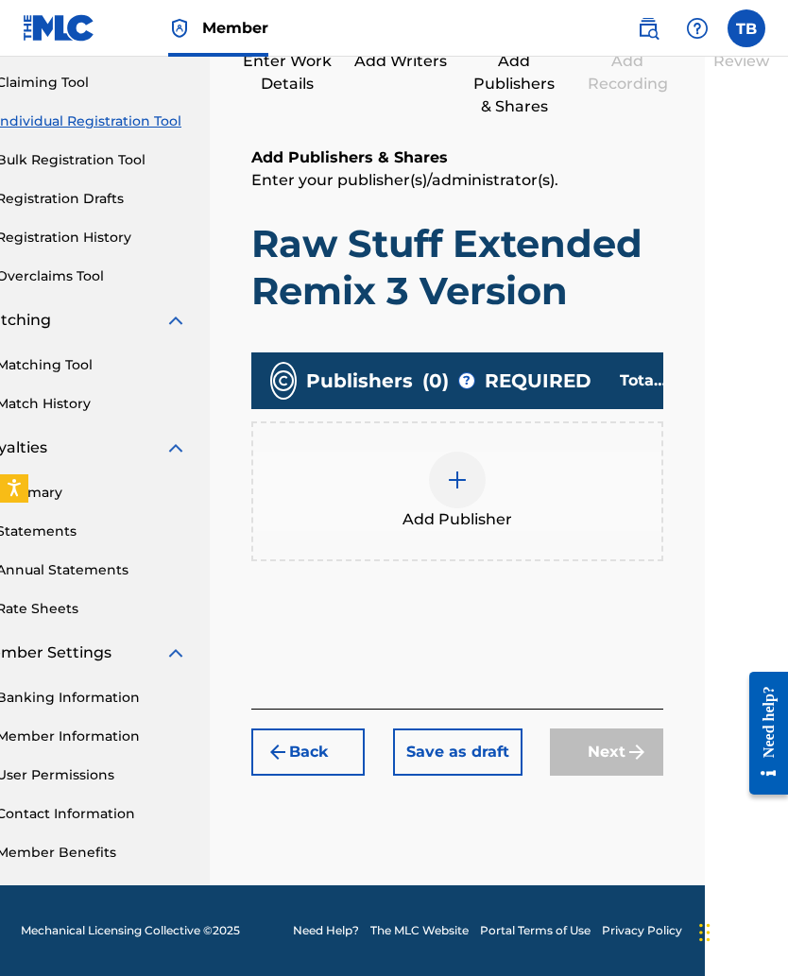
click at [450, 483] on img at bounding box center [457, 480] width 23 height 23
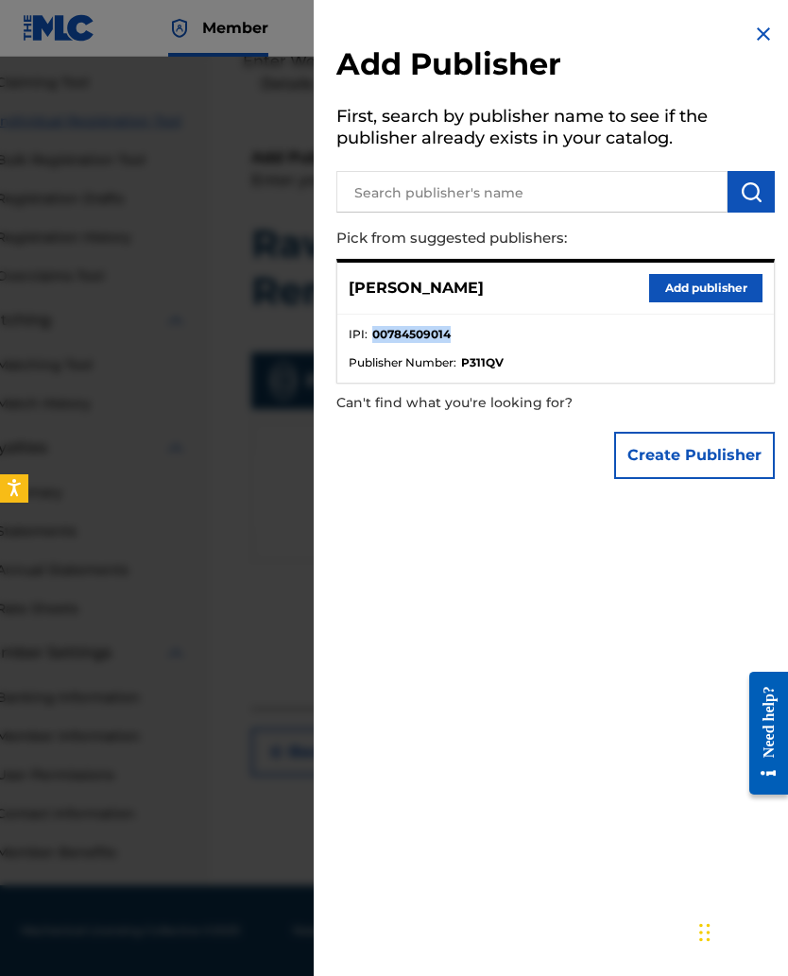
click at [684, 457] on button "Create Publisher" at bounding box center [694, 455] width 161 height 47
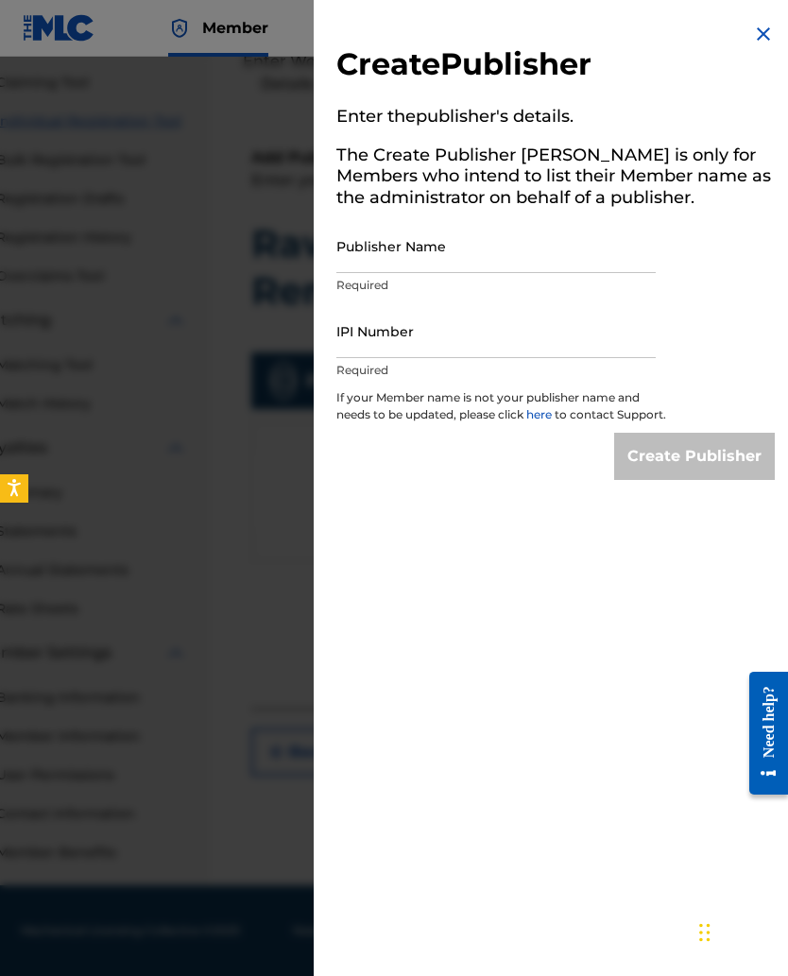
click at [361, 255] on input "Publisher Name" at bounding box center [495, 246] width 319 height 54
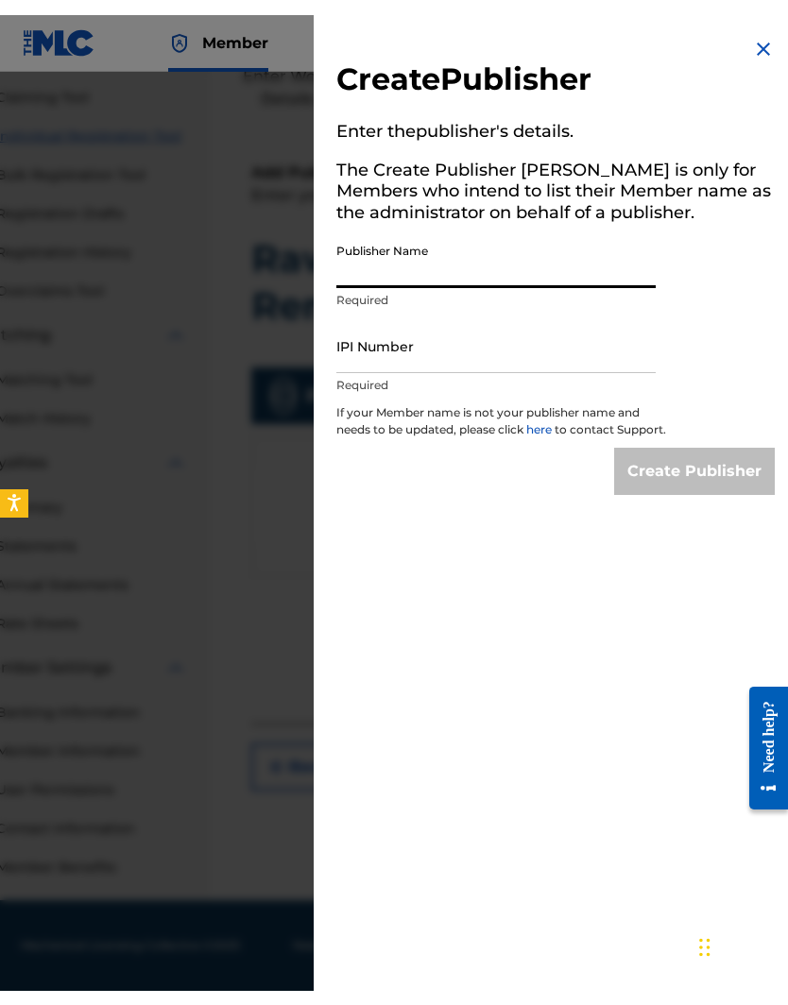
scroll to position [166, 83]
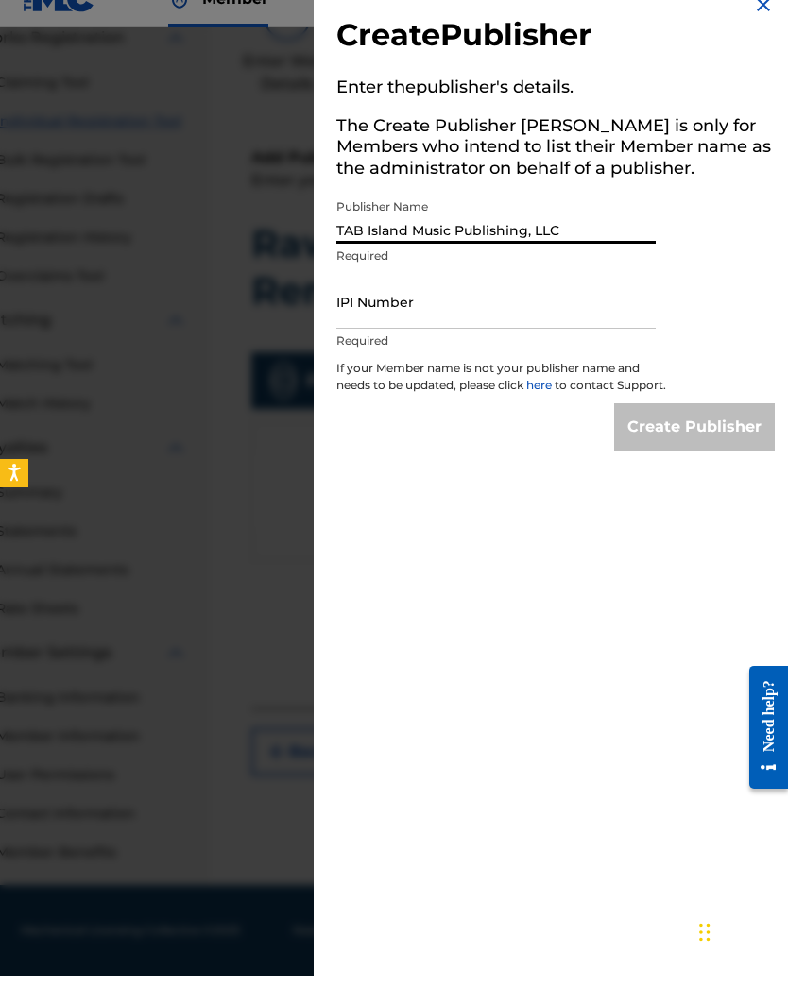
type input "TAB Island Music Publishing, LLC"
click at [359, 326] on input "IPI Number" at bounding box center [495, 331] width 319 height 54
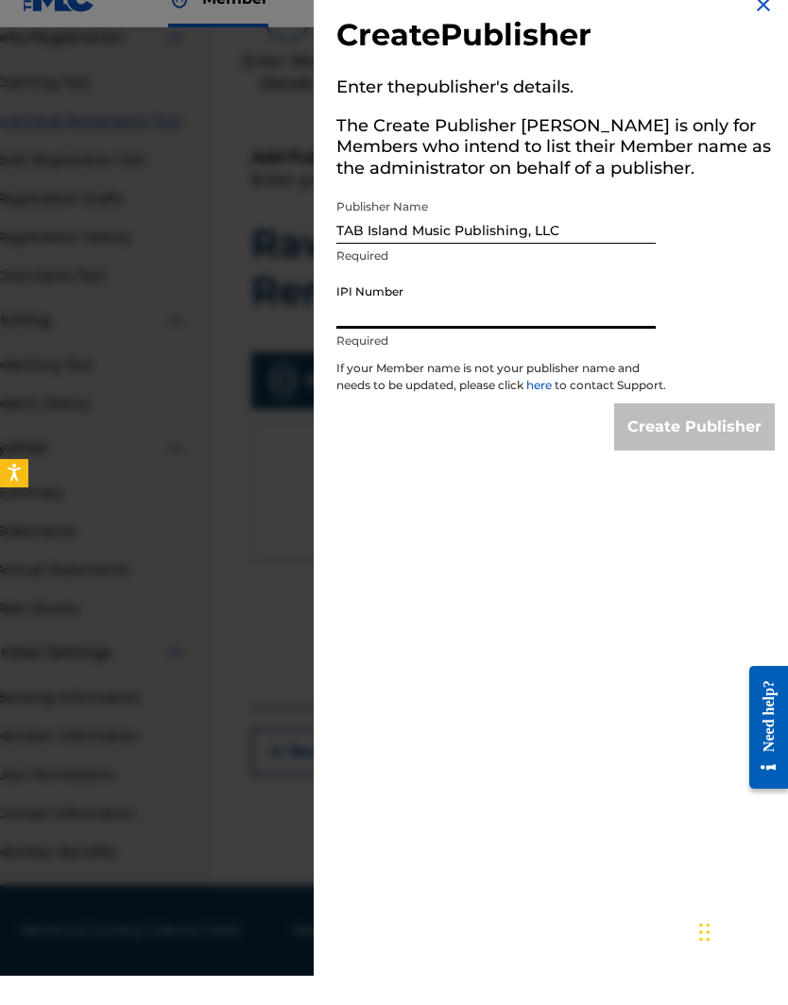
click at [343, 316] on input "IPI Number" at bounding box center [495, 331] width 319 height 54
paste input "00784509014"
type input "00784509014"
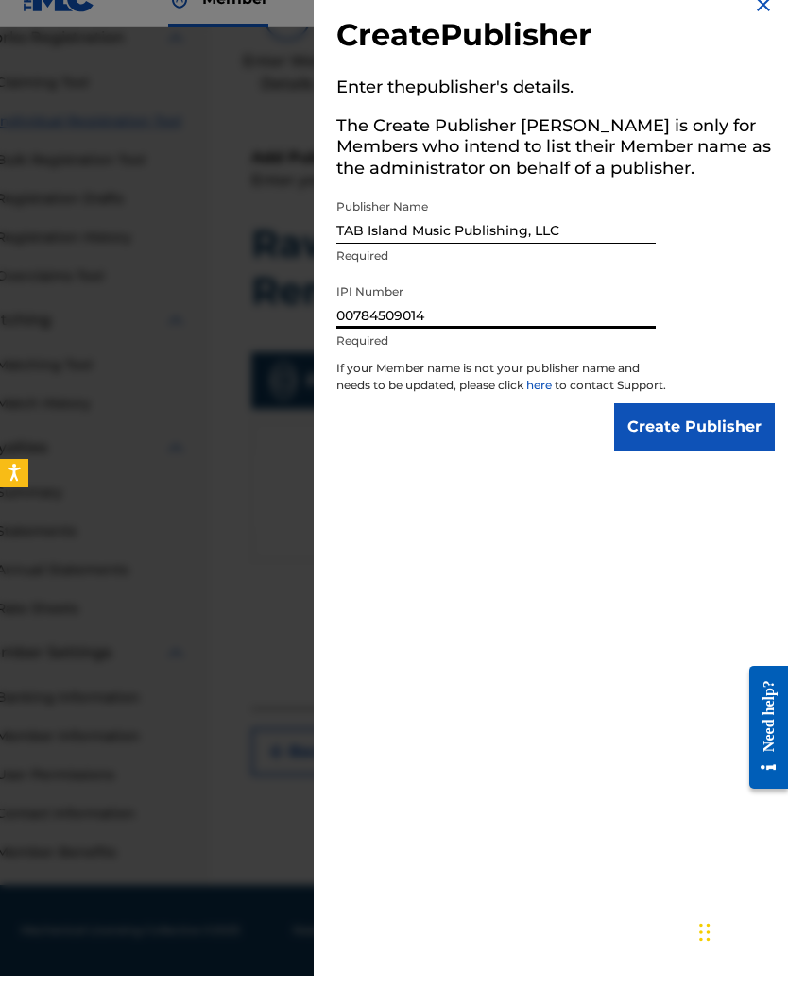
click at [658, 439] on input "Create Publisher" at bounding box center [694, 456] width 161 height 47
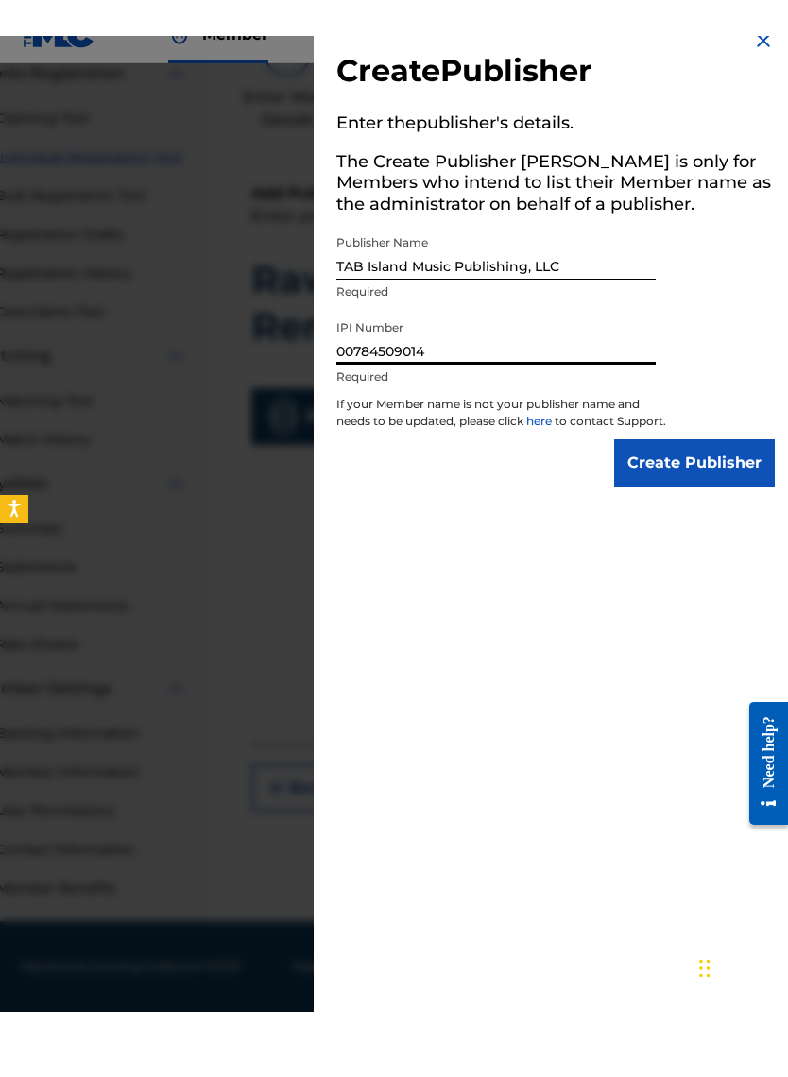
scroll to position [196, 83]
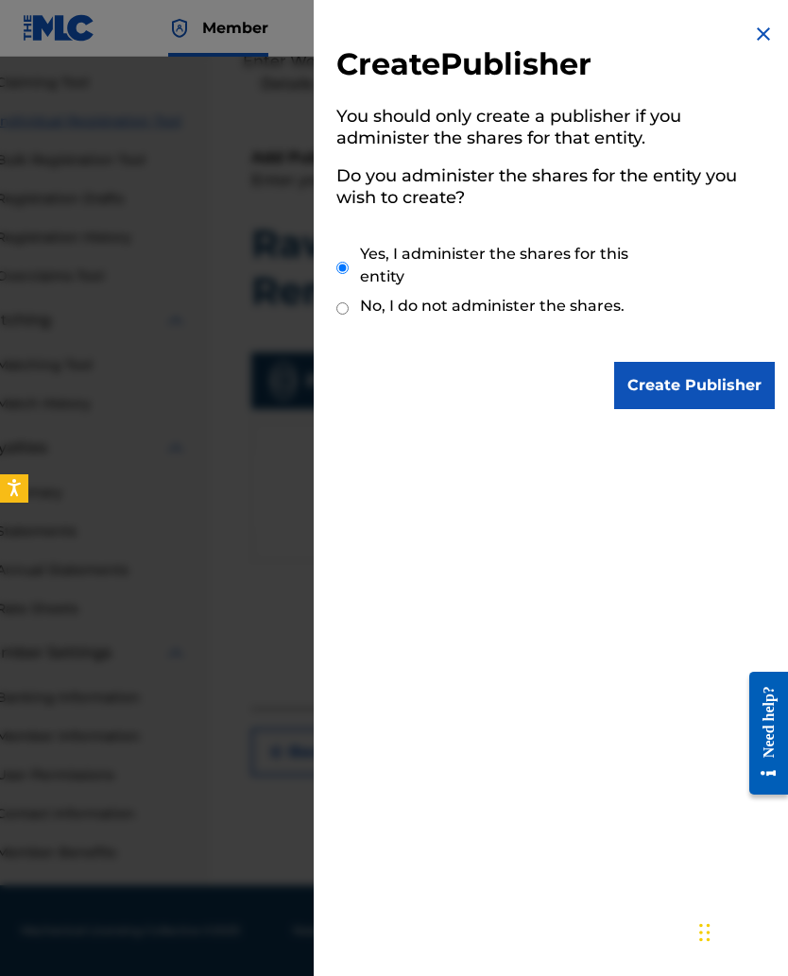
click at [655, 388] on input "Create Publisher" at bounding box center [694, 385] width 161 height 47
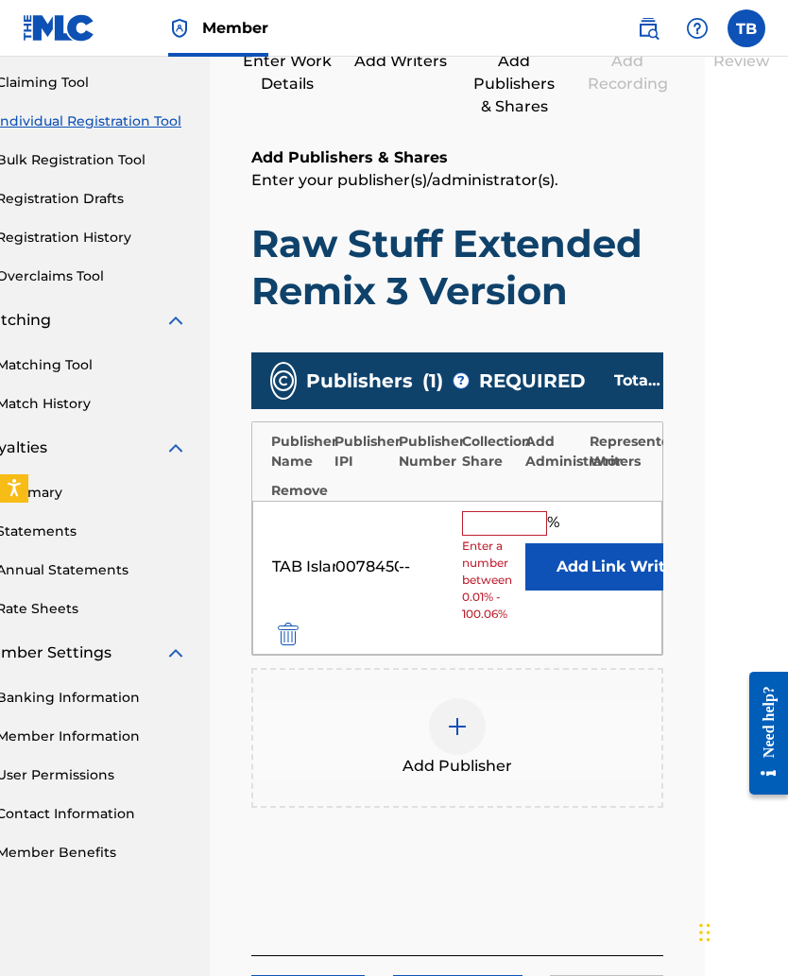
click at [474, 528] on input "text" at bounding box center [504, 523] width 85 height 25
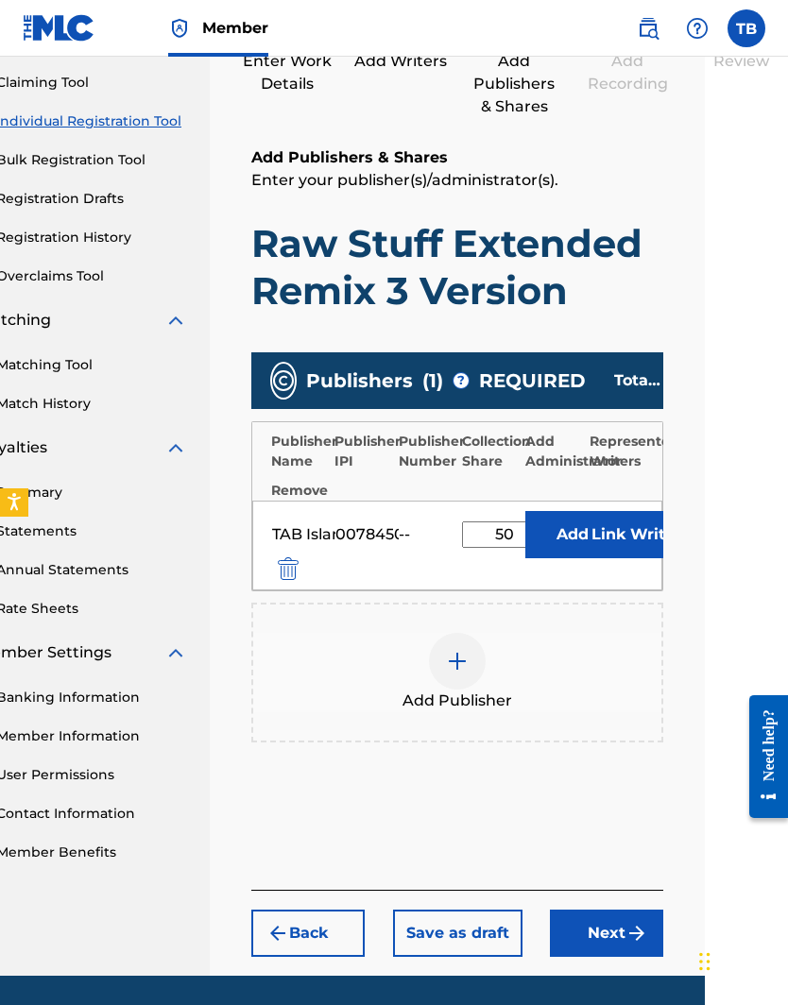
type input "50"
click at [591, 531] on button "Link Writer" at bounding box center [636, 534] width 94 height 47
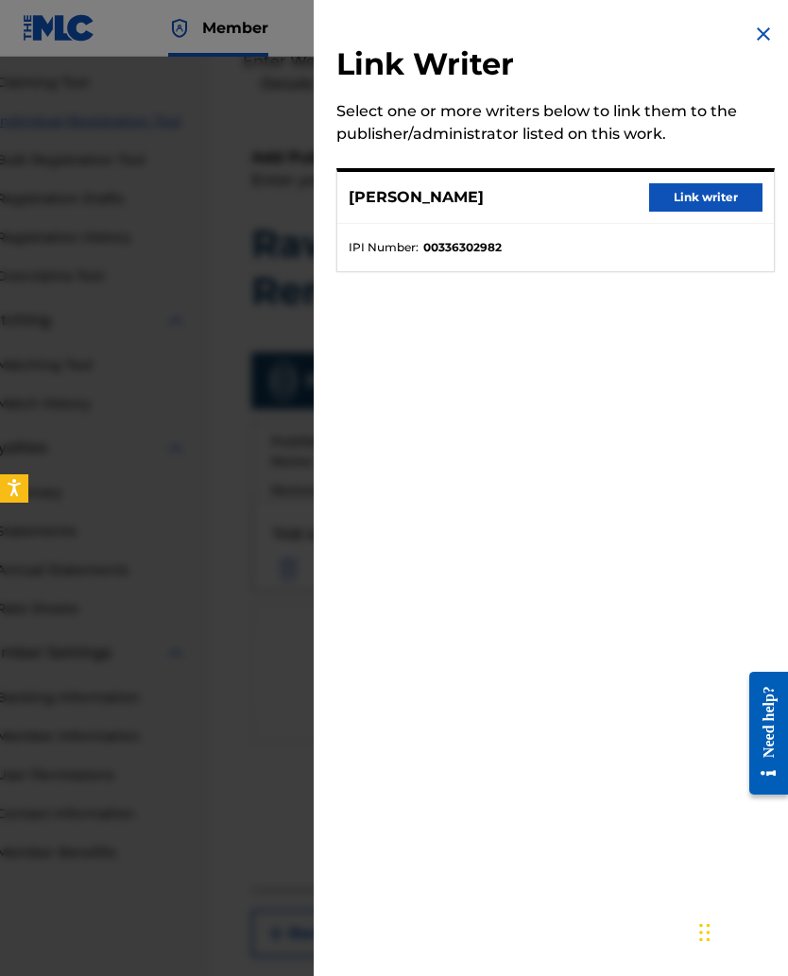
click at [689, 197] on button "Link writer" at bounding box center [705, 197] width 113 height 28
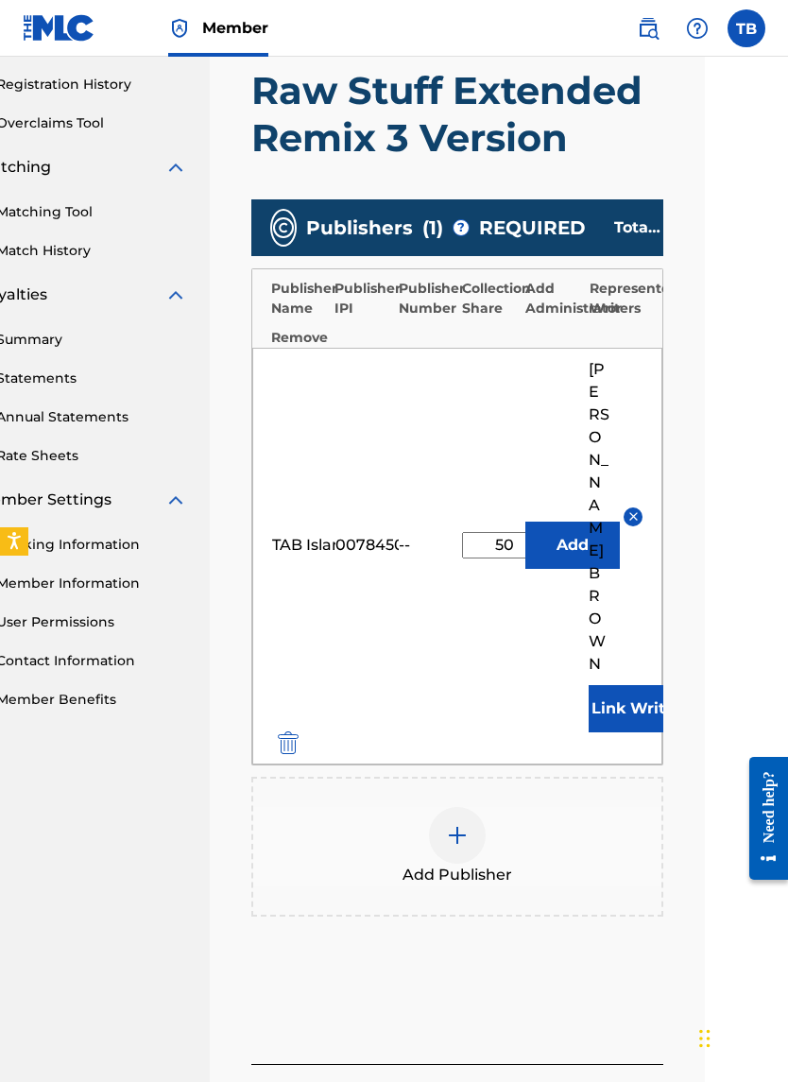
scroll to position [348, 83]
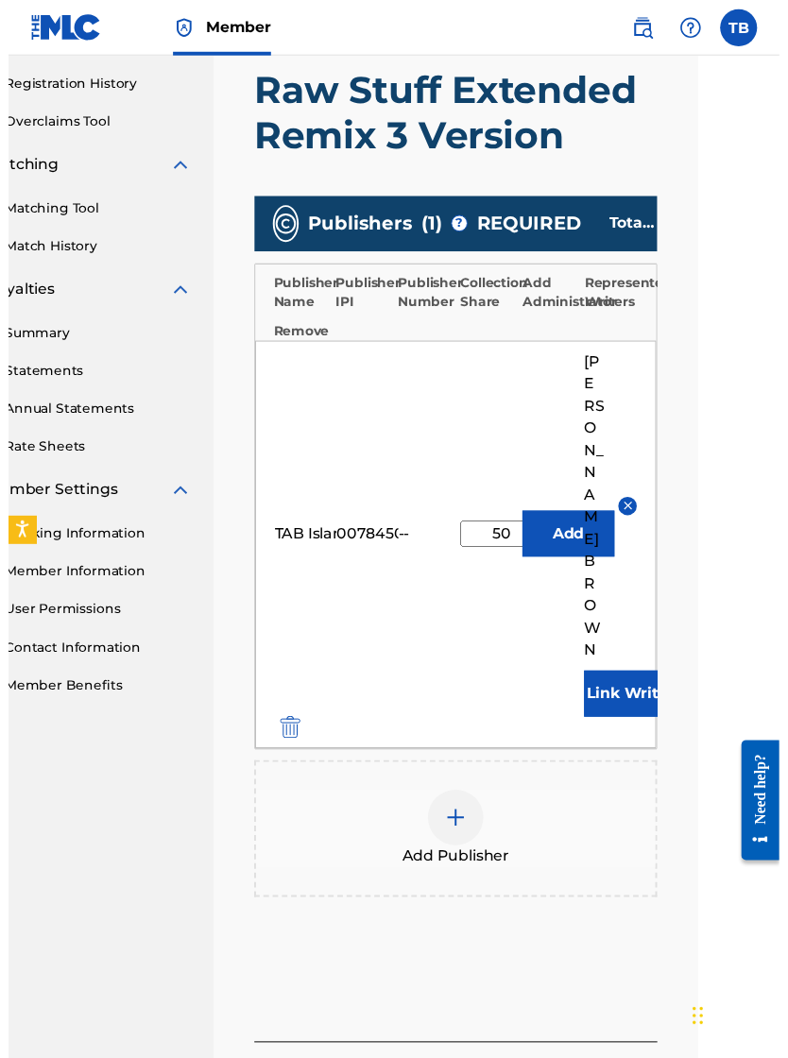
scroll to position [66, 83]
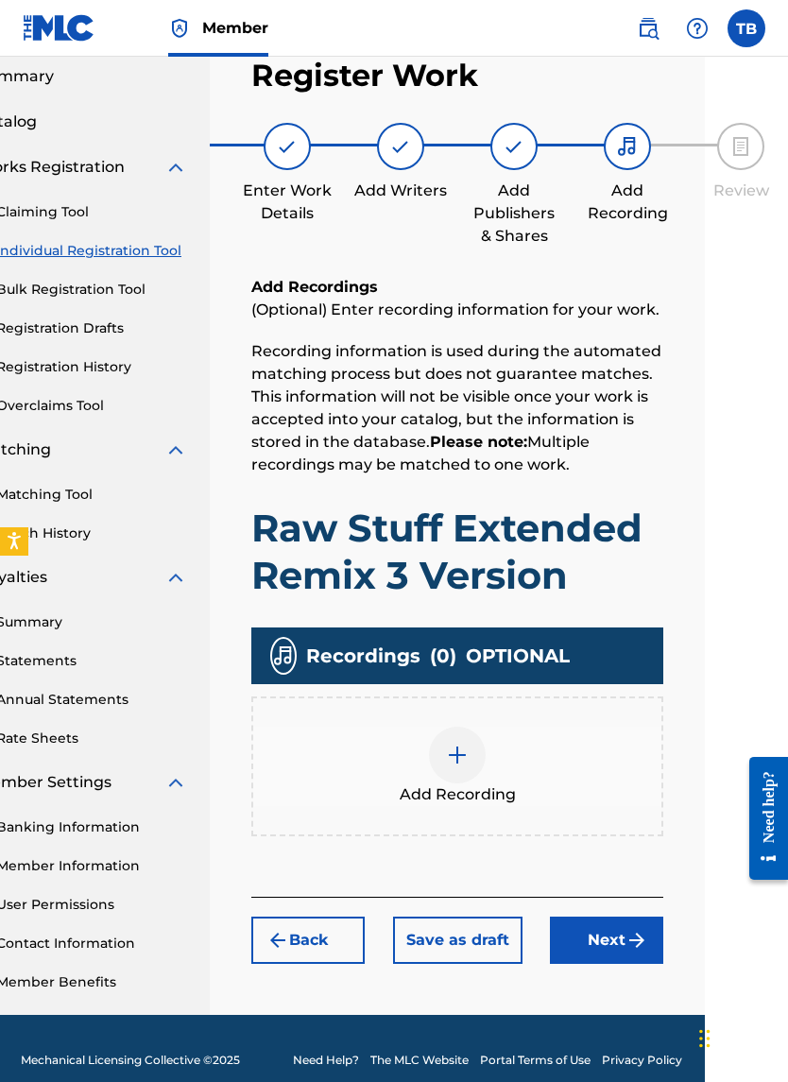
click at [451, 635] on img at bounding box center [457, 755] width 23 height 23
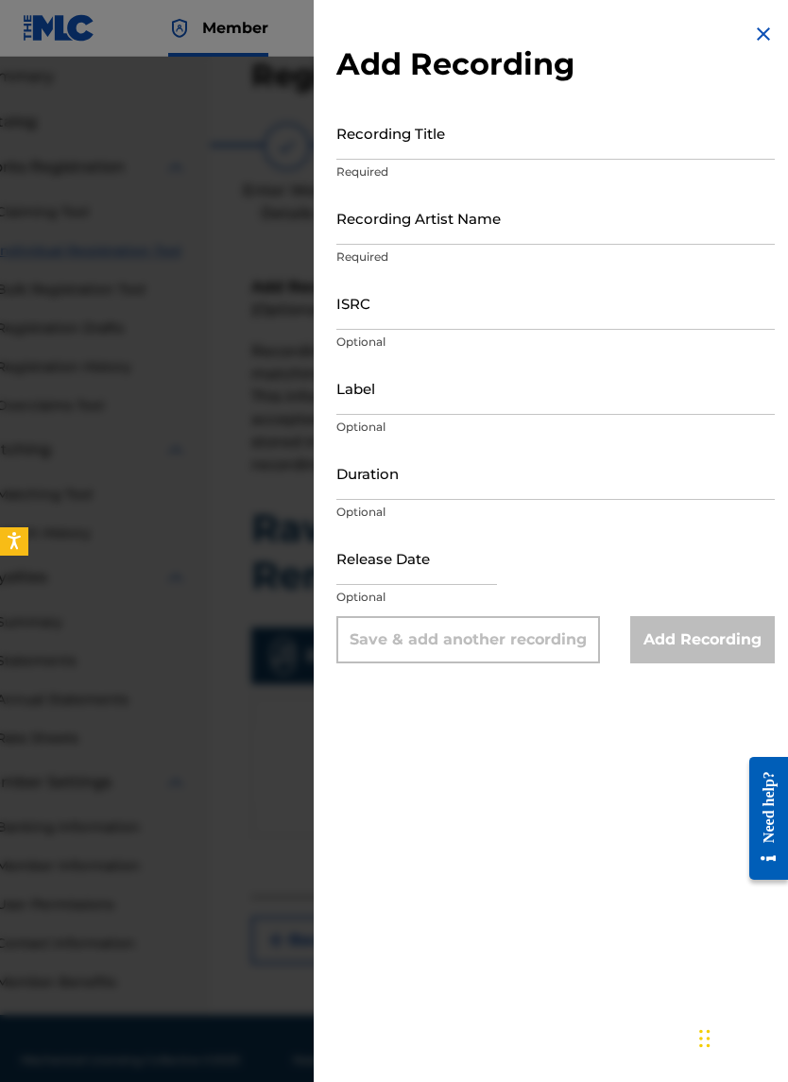
click at [361, 141] on input "Recording Title" at bounding box center [555, 133] width 438 height 54
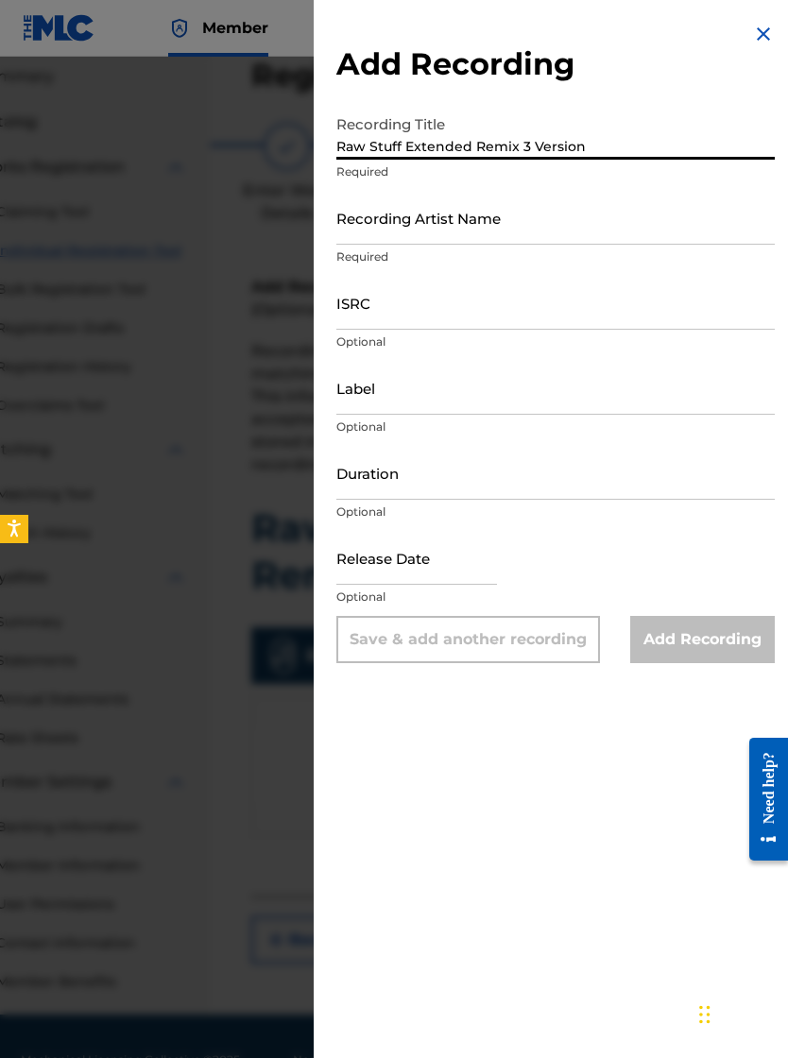
scroll to position [66, 81]
type input "Raw Stuff Extended Remix 3 Version"
click at [363, 230] on input "Recording Artist Name" at bounding box center [555, 218] width 438 height 54
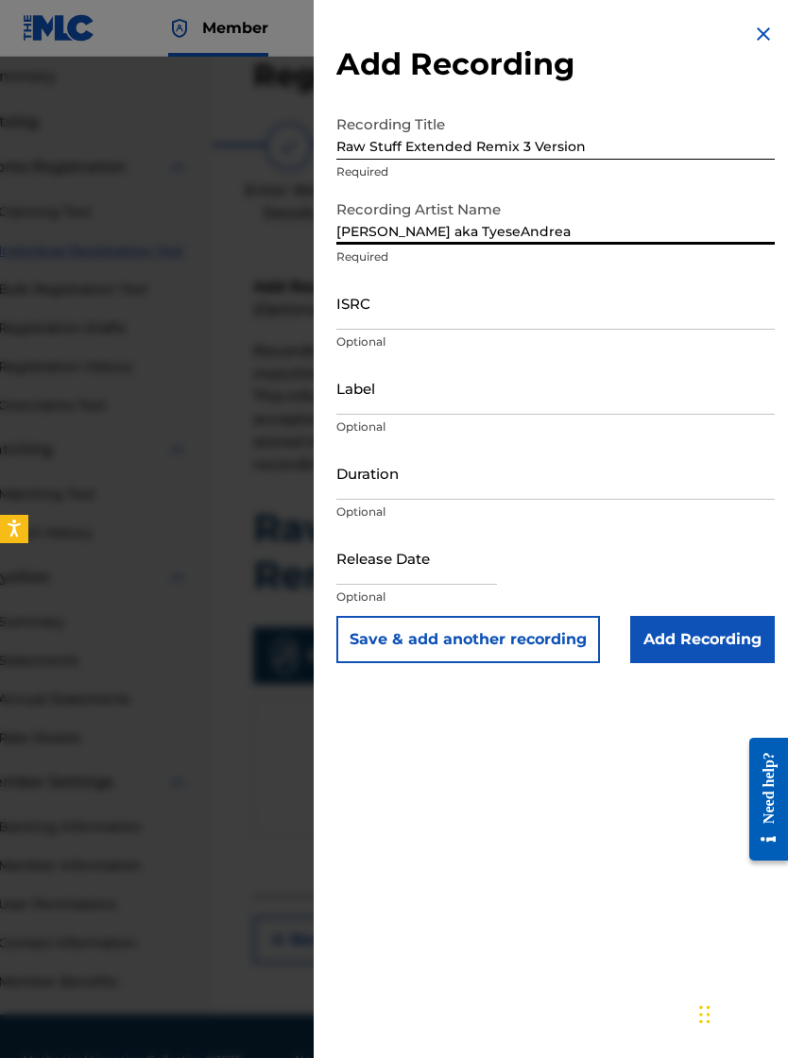
type input "Tyese B. aka TyeseAndrea"
click at [344, 301] on input "ISRC" at bounding box center [555, 303] width 438 height 54
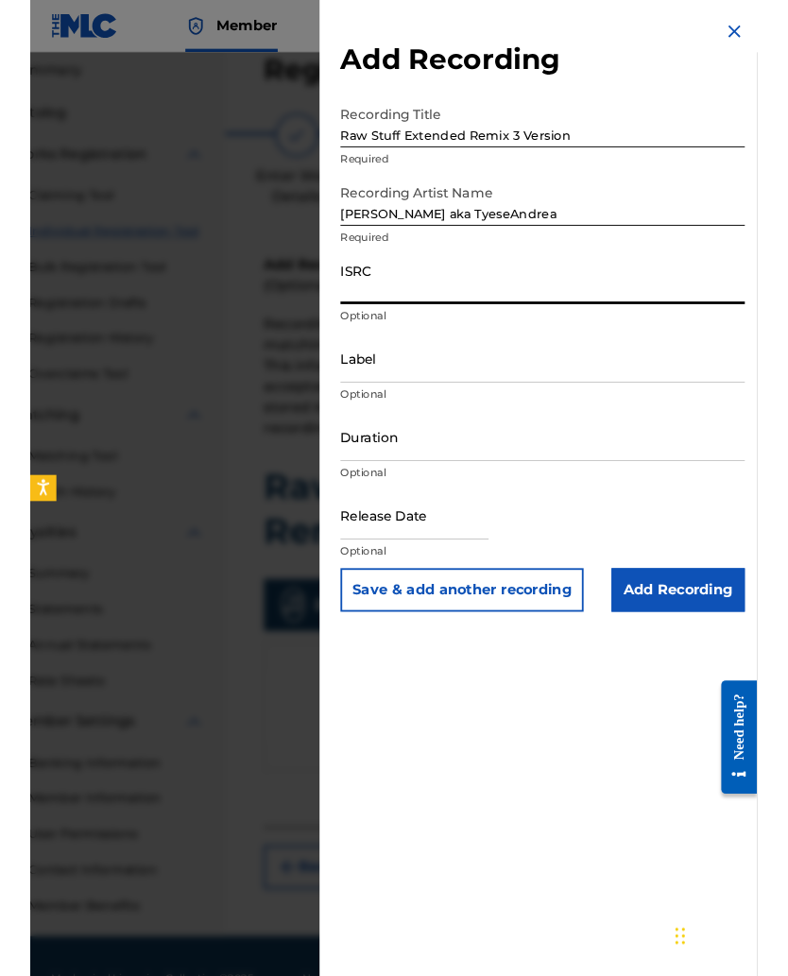
scroll to position [119, 81]
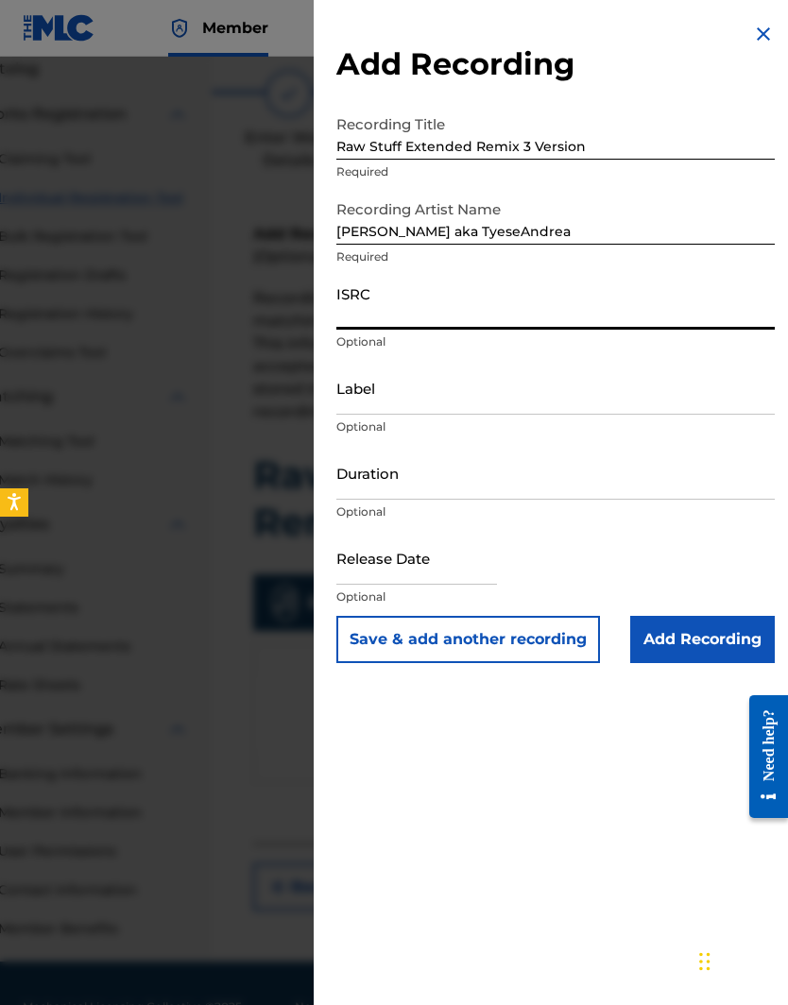
click at [348, 323] on input "ISRC" at bounding box center [555, 303] width 438 height 54
click at [353, 317] on input "ISRC" at bounding box center [555, 303] width 438 height 54
click at [341, 309] on input "ISRC" at bounding box center [555, 303] width 438 height 54
paste input "QZES62406718"
type input "QZES62406718"
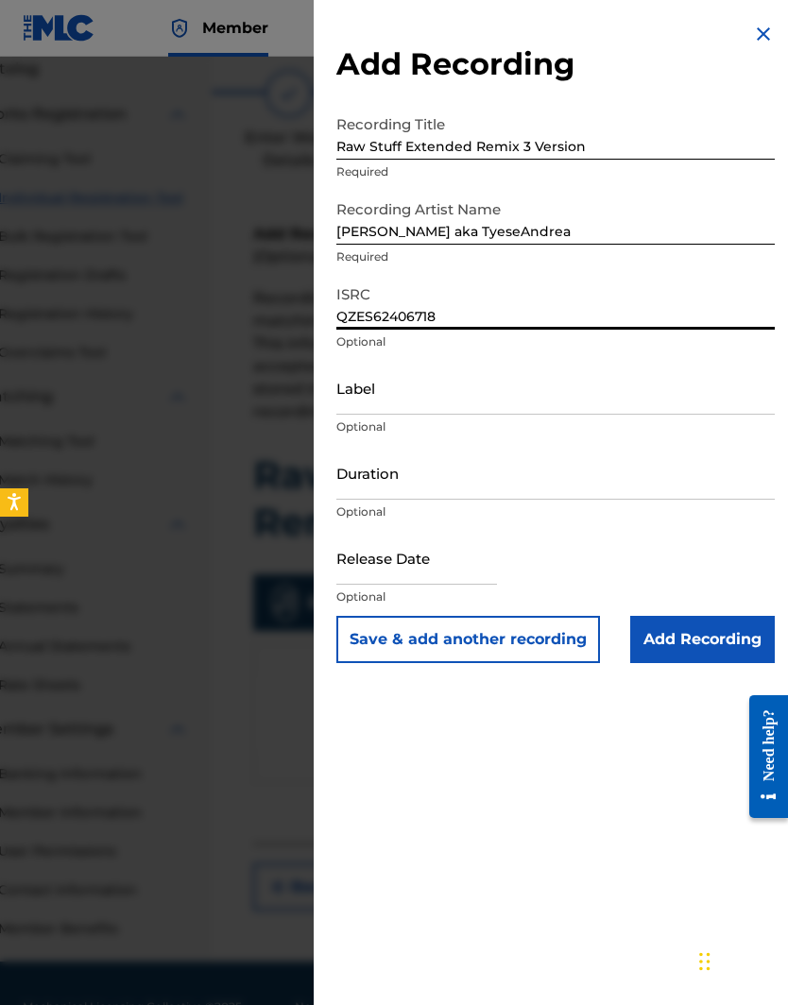
click at [359, 390] on input "Label" at bounding box center [555, 388] width 438 height 54
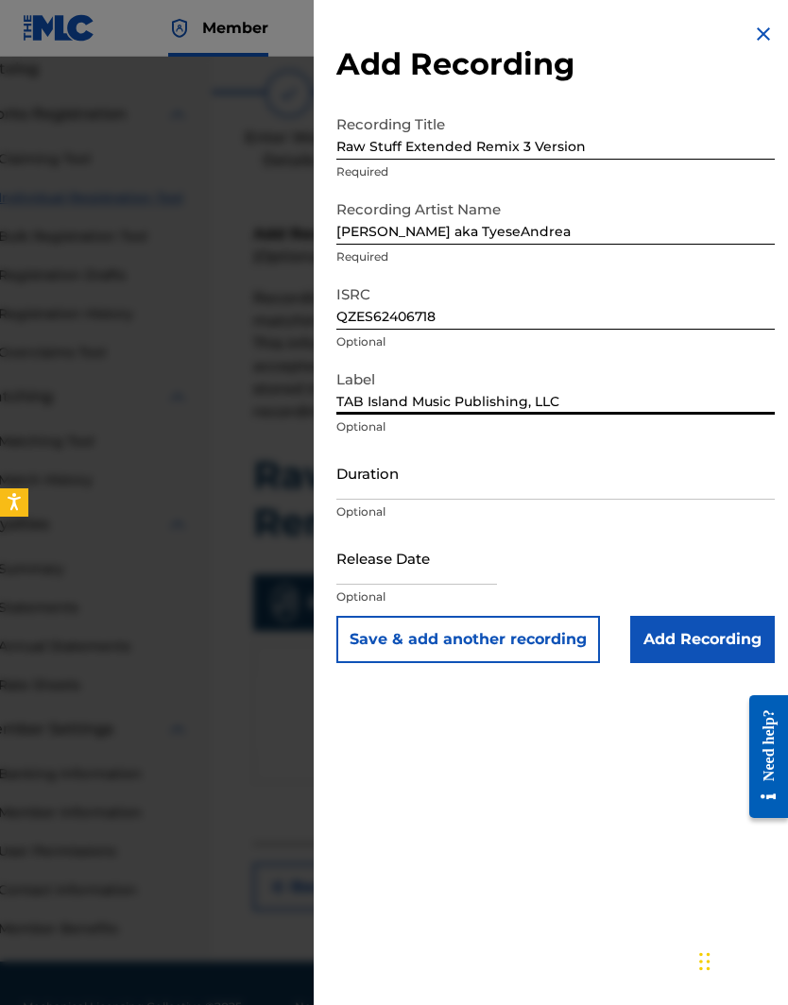
type input "TAB Island Music Publishing, LLC"
click at [354, 489] on input "Duration" at bounding box center [555, 473] width 438 height 54
type input "06:13"
click at [340, 558] on input "text" at bounding box center [416, 558] width 161 height 54
select select "7"
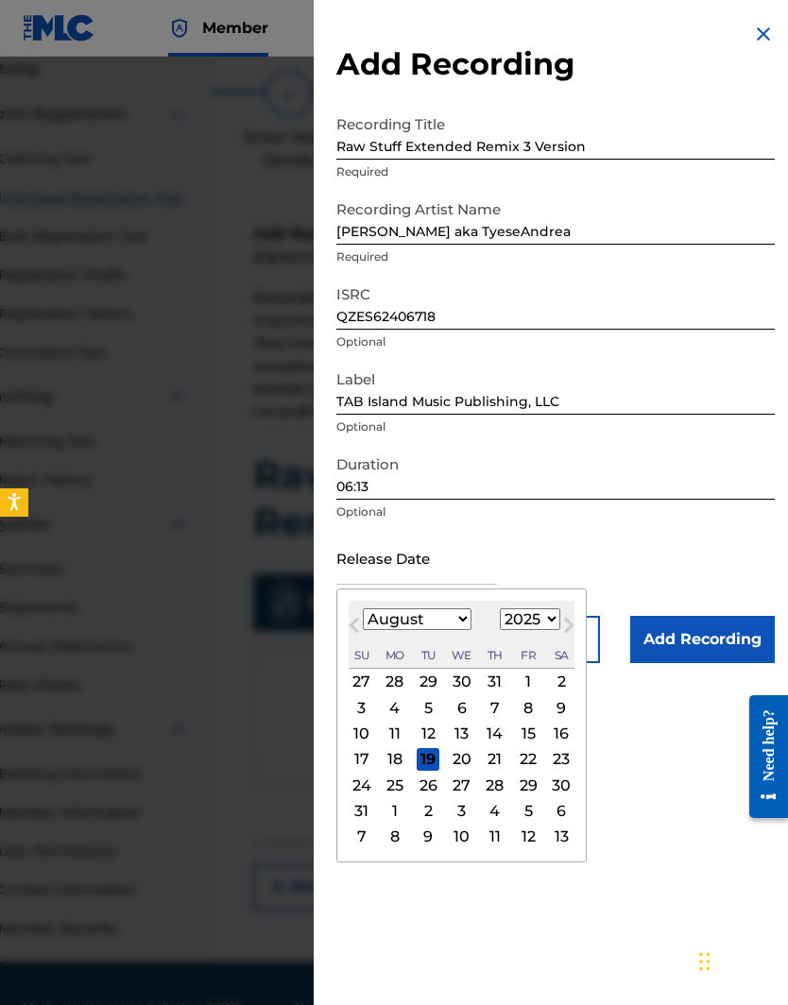
click at [560, 628] on select "1899 1900 1901 1902 1903 1904 1905 1906 1907 1908 1909 1910 1911 1912 1913 1914…" at bounding box center [530, 620] width 60 height 22
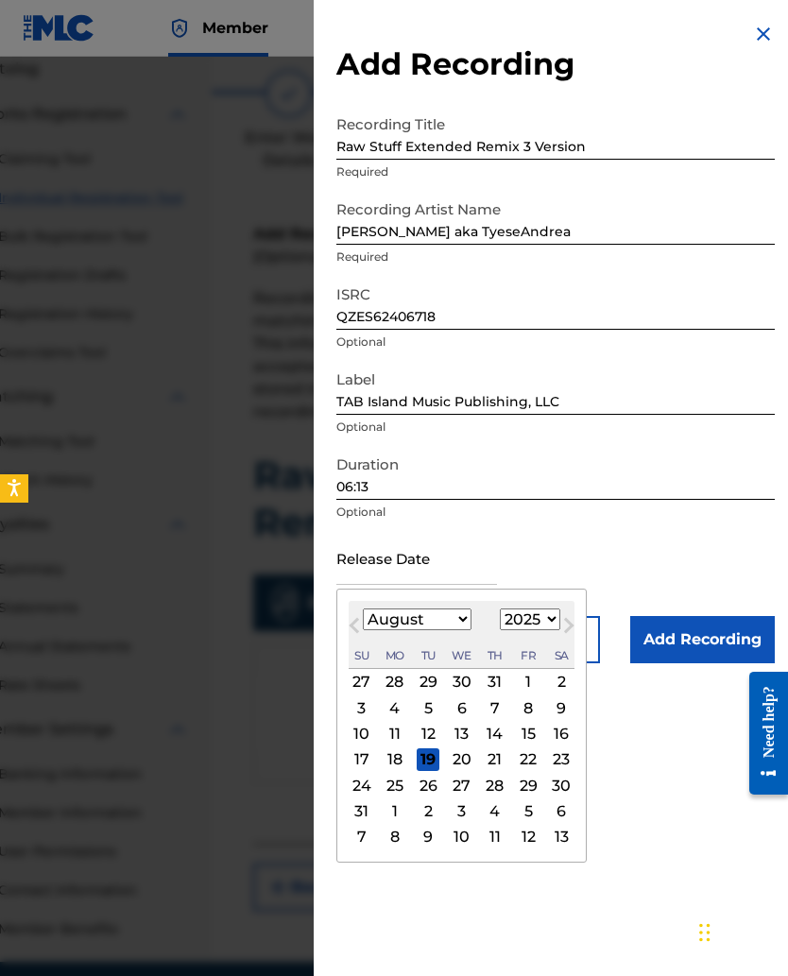
click at [560, 628] on select "1899 1900 1901 1902 1903 1904 1905 1906 1907 1908 1909 1910 1911 1912 1913 1914…" at bounding box center [530, 620] width 60 height 22
select select "2023"
click at [454, 628] on select "January February March April May June July August September October November De…" at bounding box center [417, 620] width 109 height 22
select select "3"
click at [537, 635] on div "21" at bounding box center [528, 759] width 23 height 23
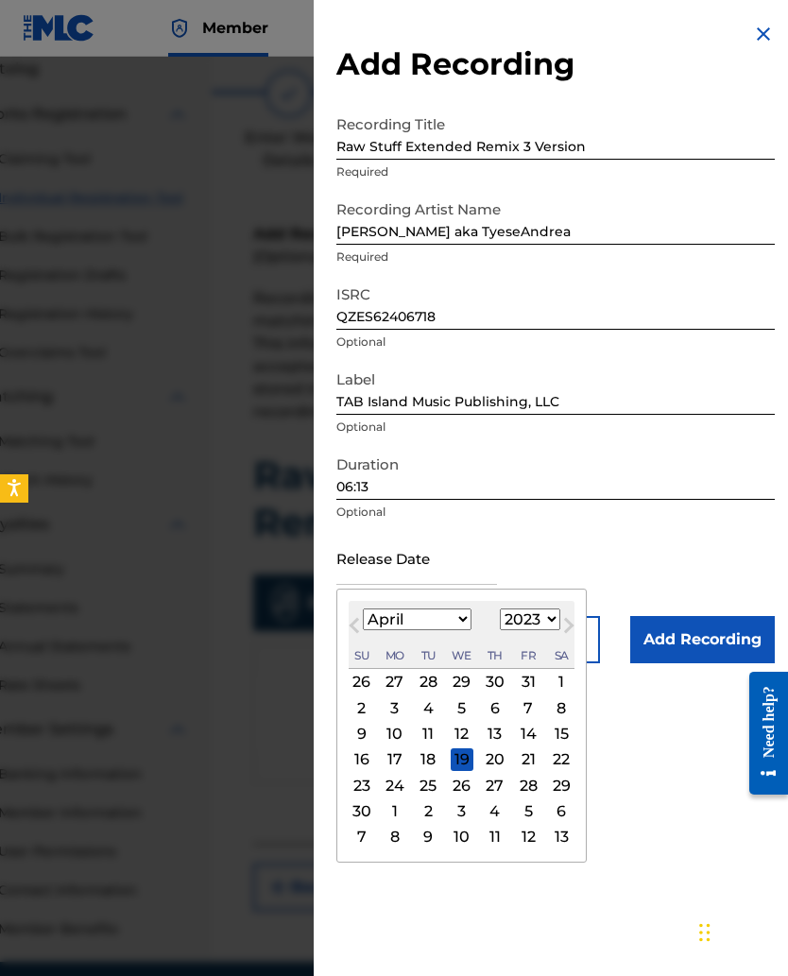
type input "April 21 2023"
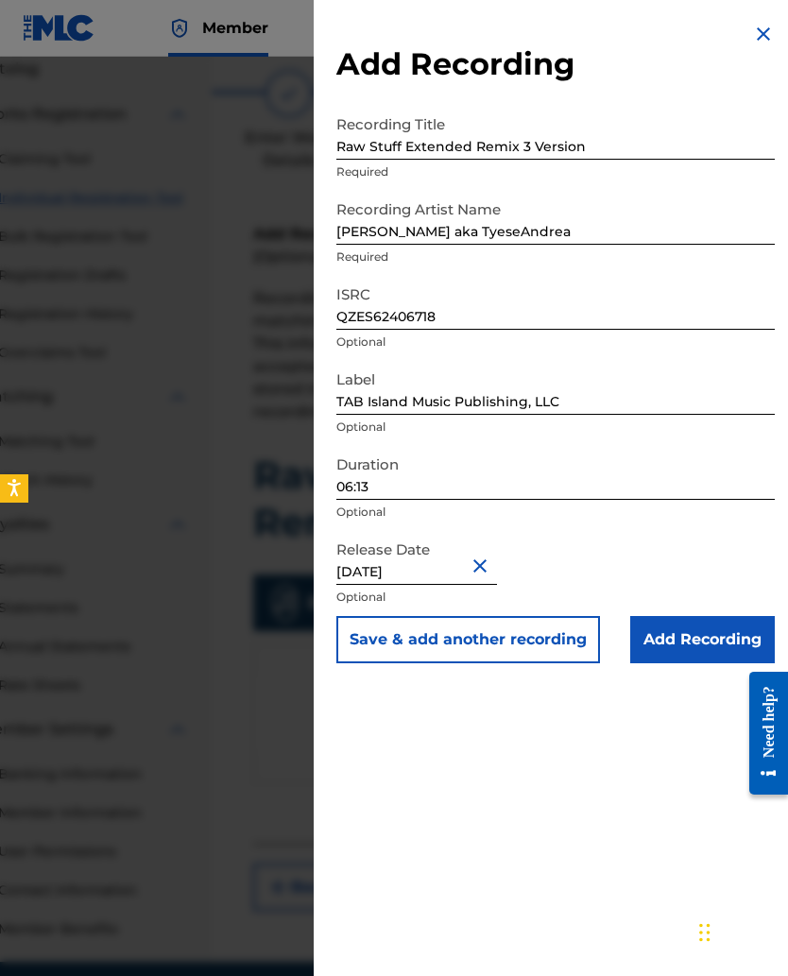
click at [670, 635] on input "Add Recording" at bounding box center [702, 639] width 145 height 47
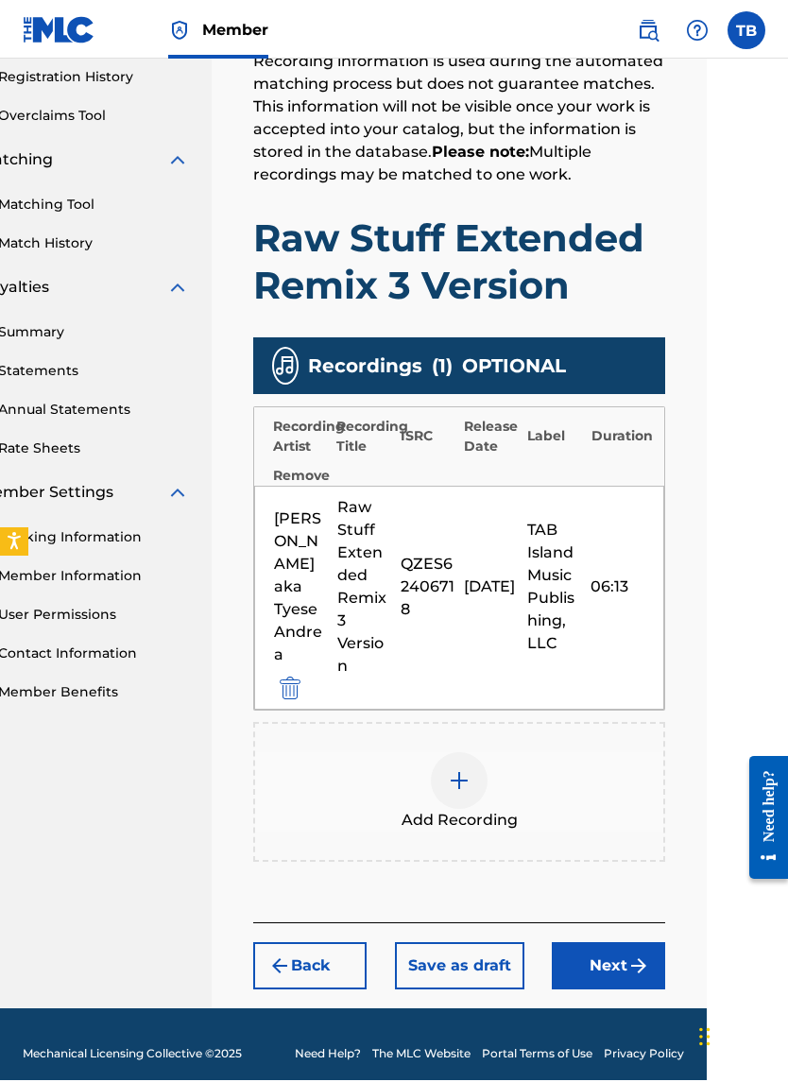
scroll to position [350, 81]
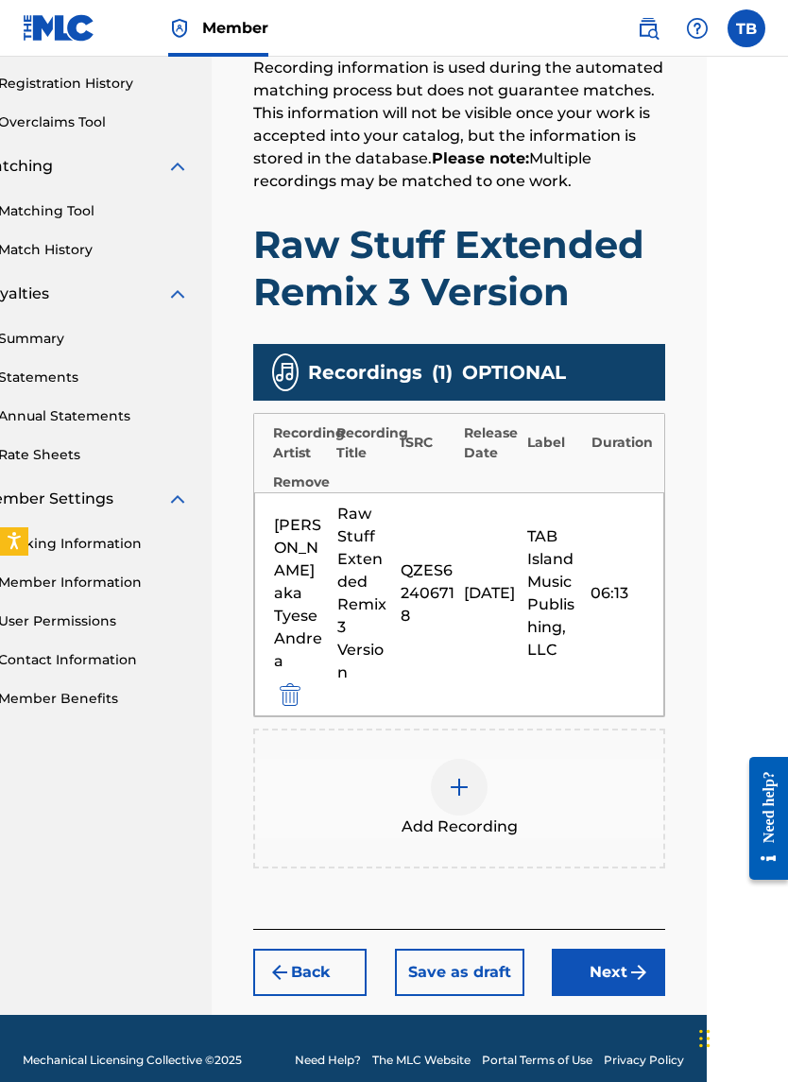
click at [602, 635] on button "Next" at bounding box center [608, 972] width 113 height 47
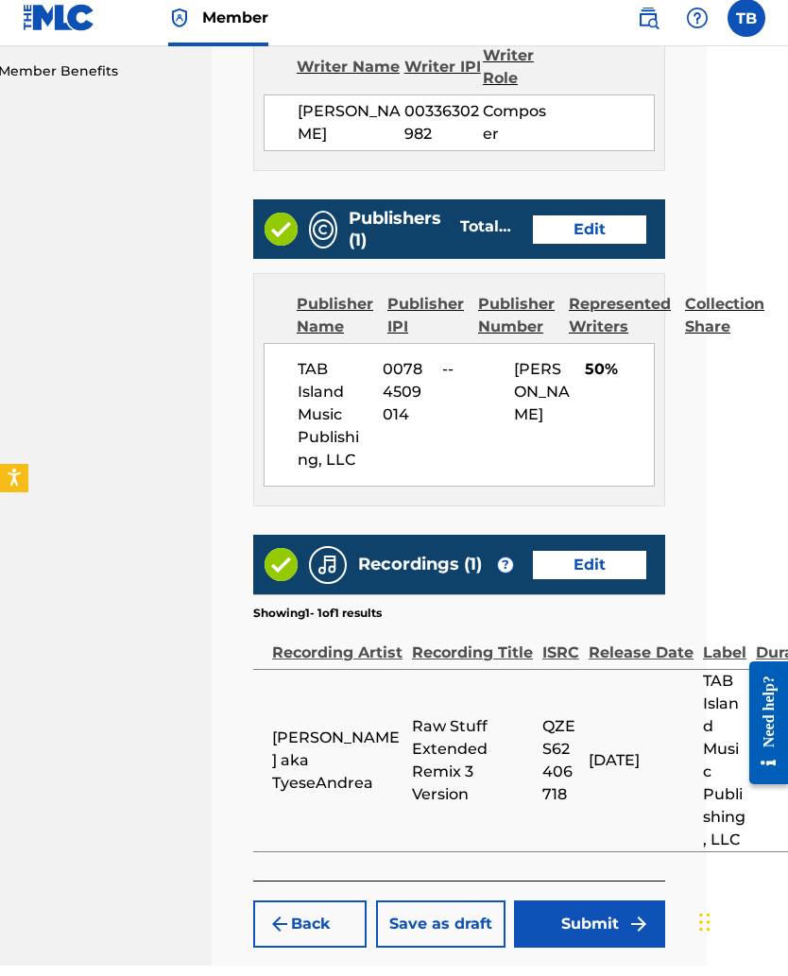
scroll to position [994, 81]
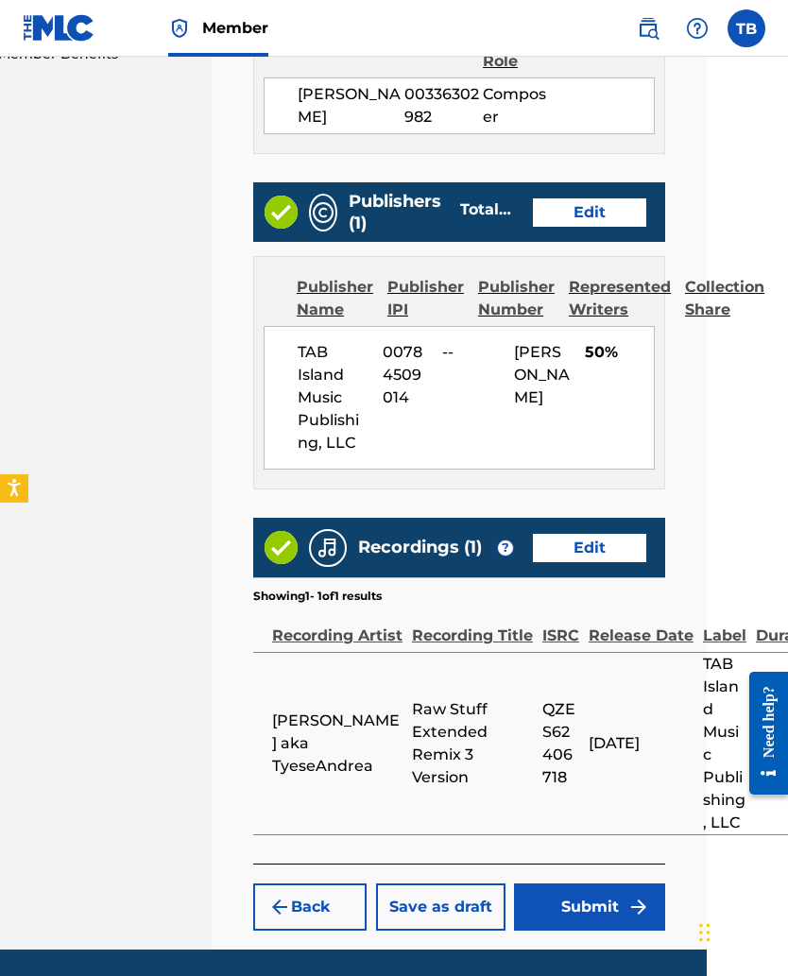
click at [575, 635] on button "Submit" at bounding box center [589, 907] width 151 height 47
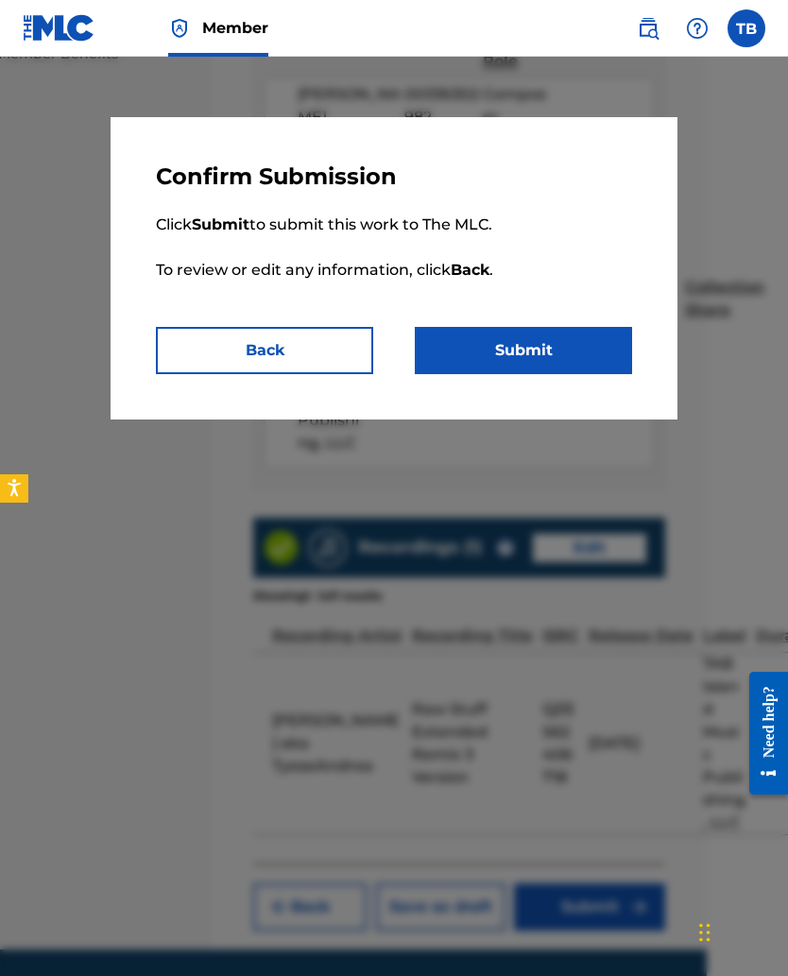
click at [485, 353] on button "Submit" at bounding box center [523, 350] width 217 height 47
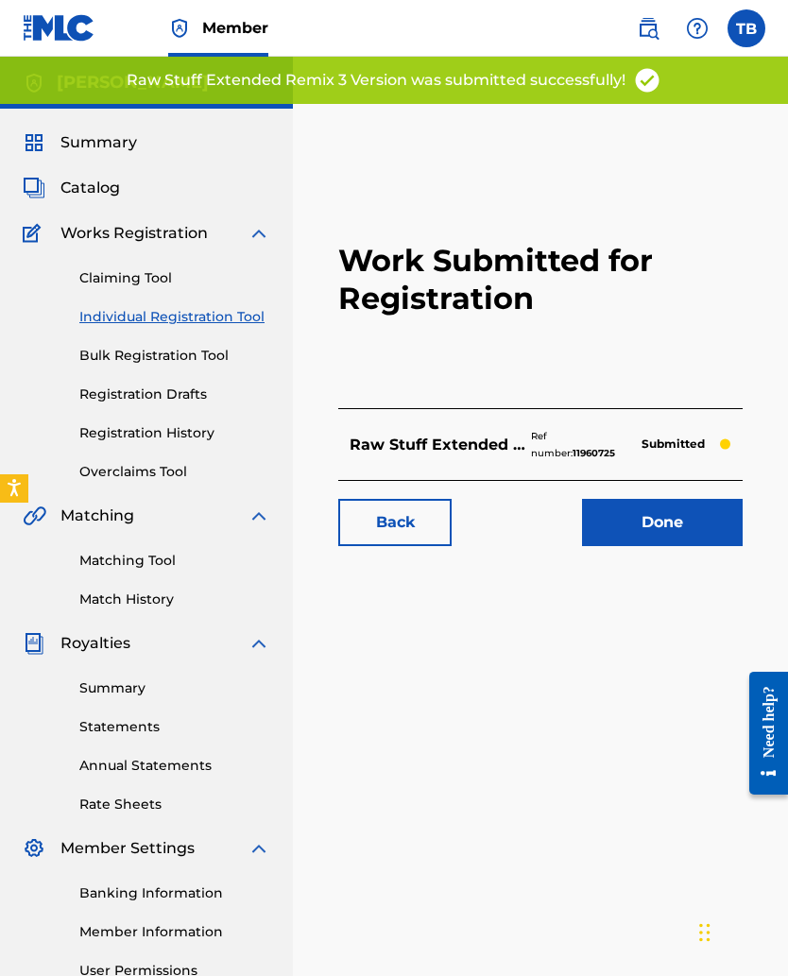
click at [621, 533] on link "Done" at bounding box center [662, 522] width 161 height 47
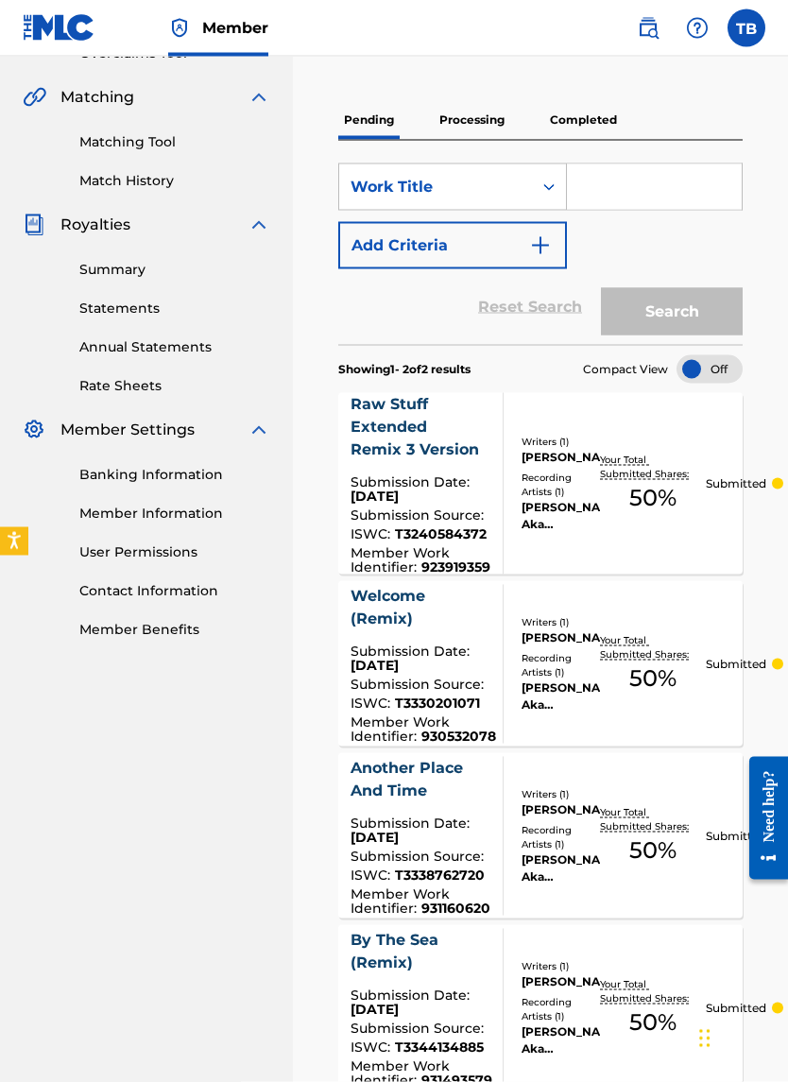
scroll to position [415, 0]
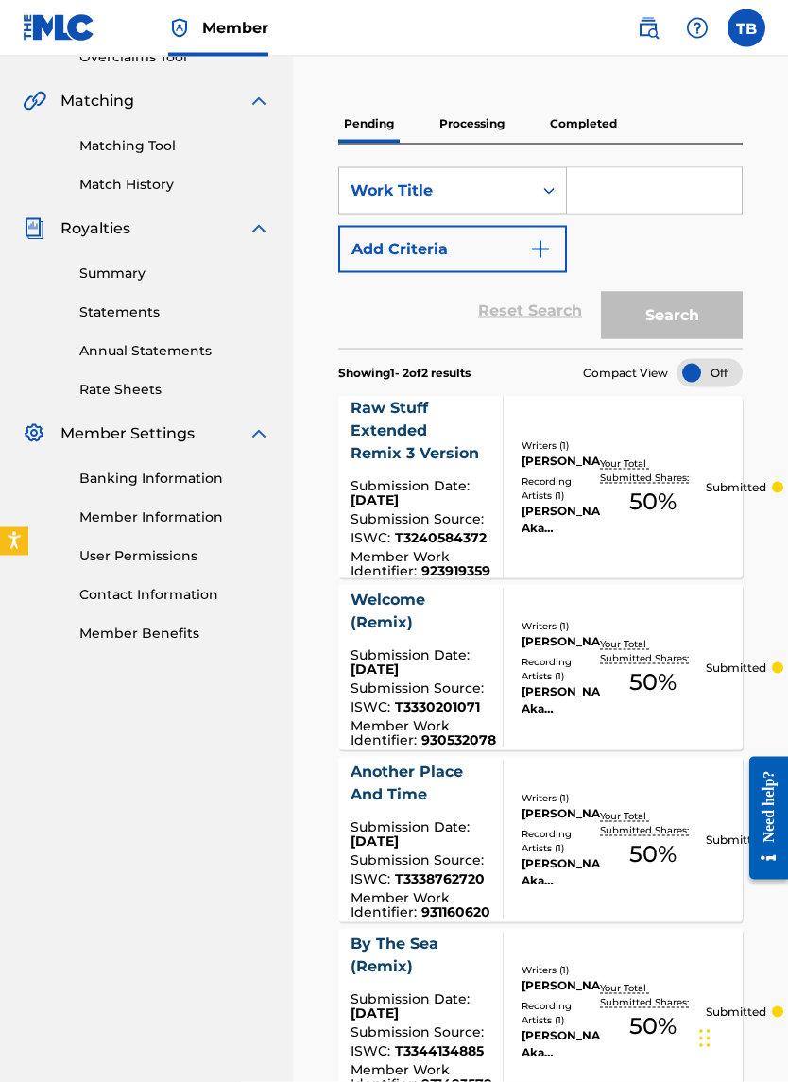
click at [582, 127] on p "Completed" at bounding box center [583, 124] width 78 height 40
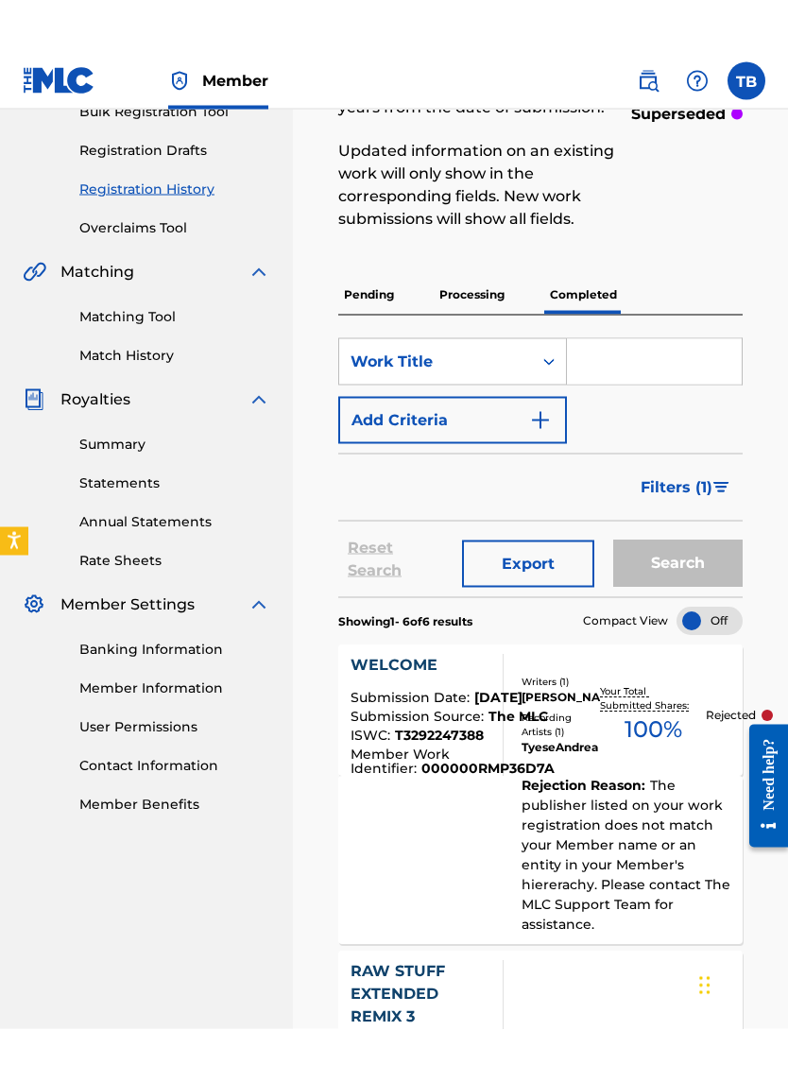
scroll to position [282, 0]
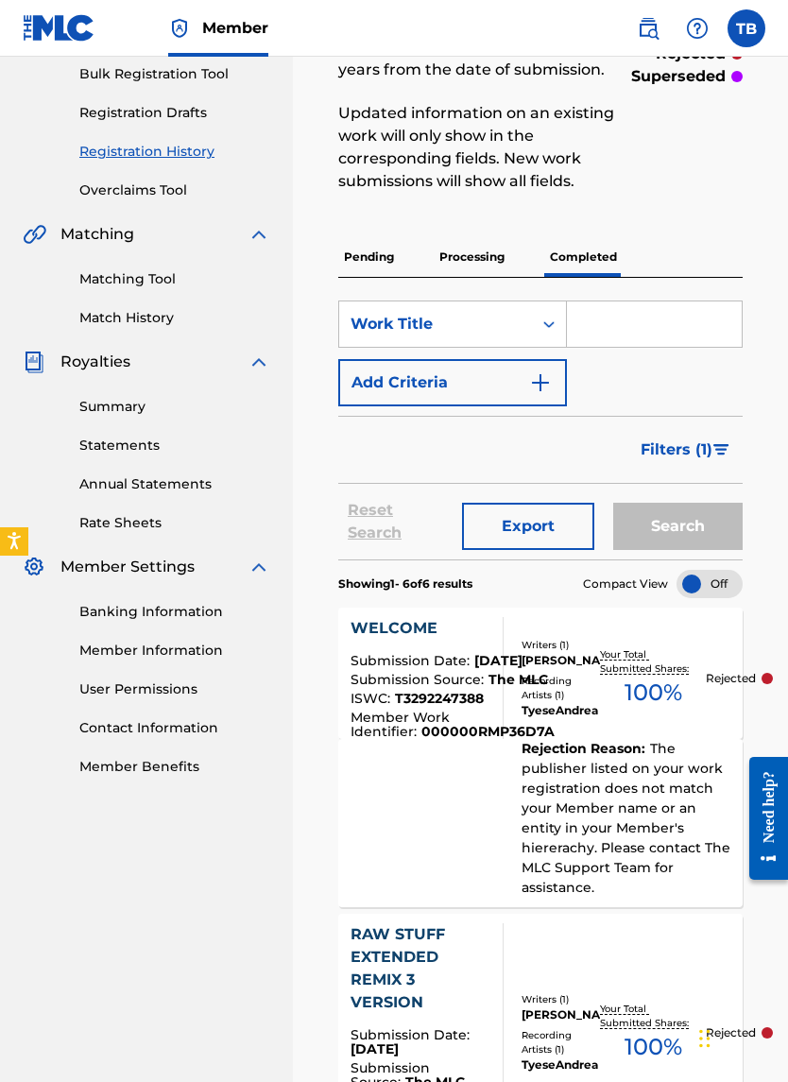
click at [367, 259] on p "Pending" at bounding box center [368, 257] width 61 height 40
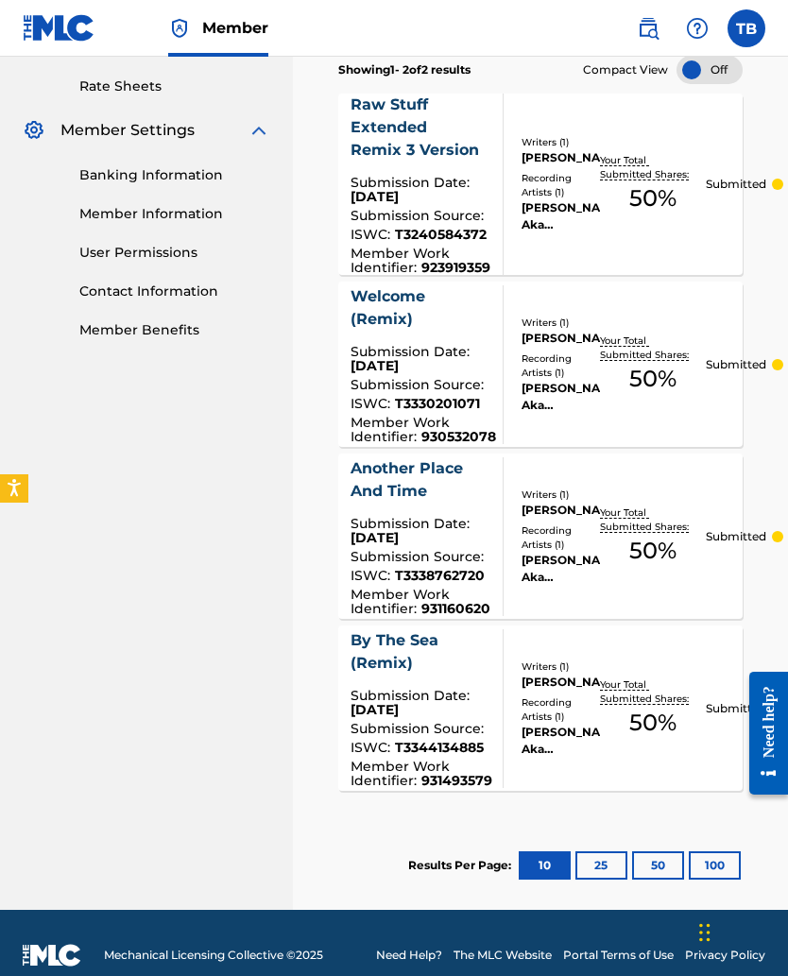
scroll to position [743, 0]
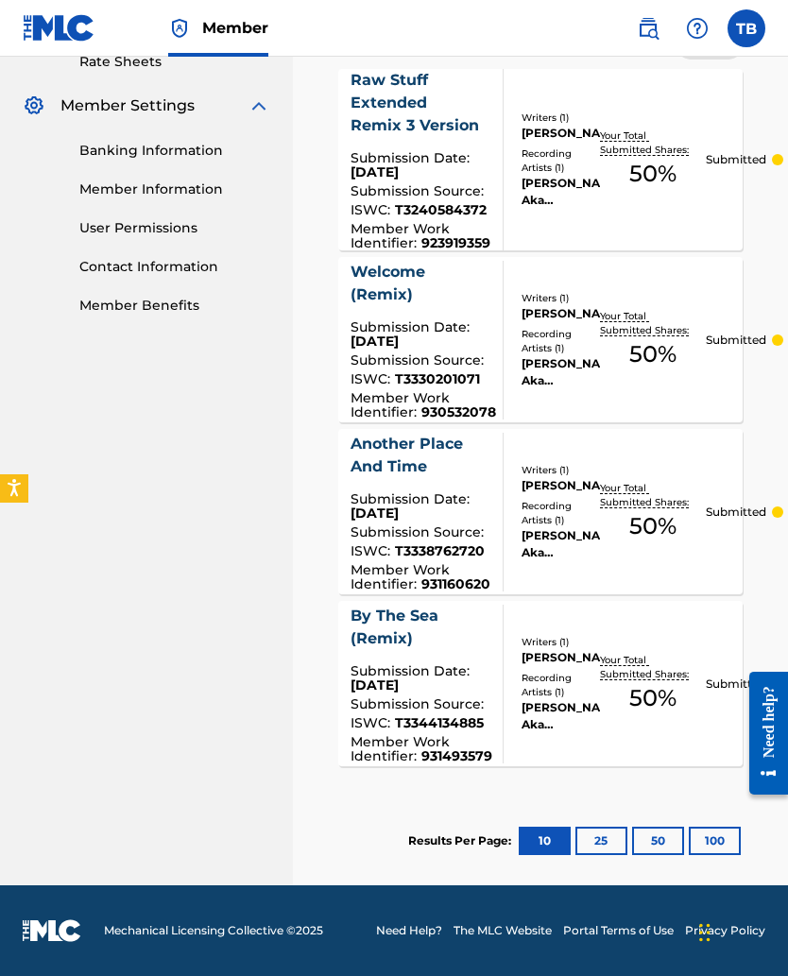
click at [594, 635] on button "25" at bounding box center [601, 841] width 52 height 28
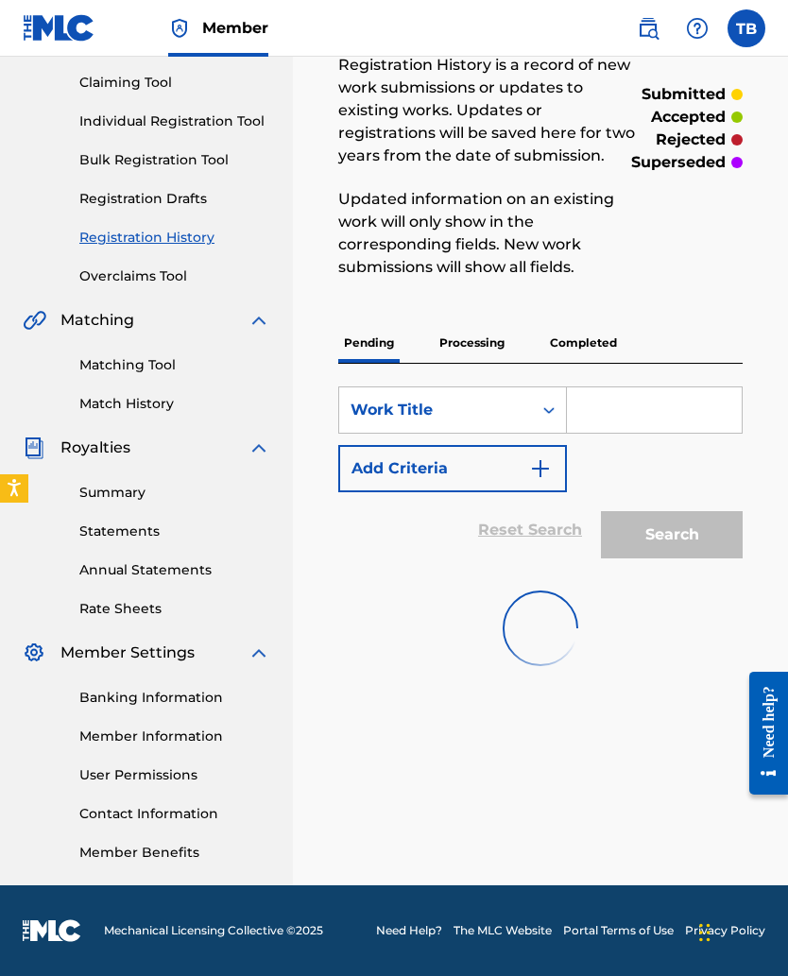
scroll to position [196, 0]
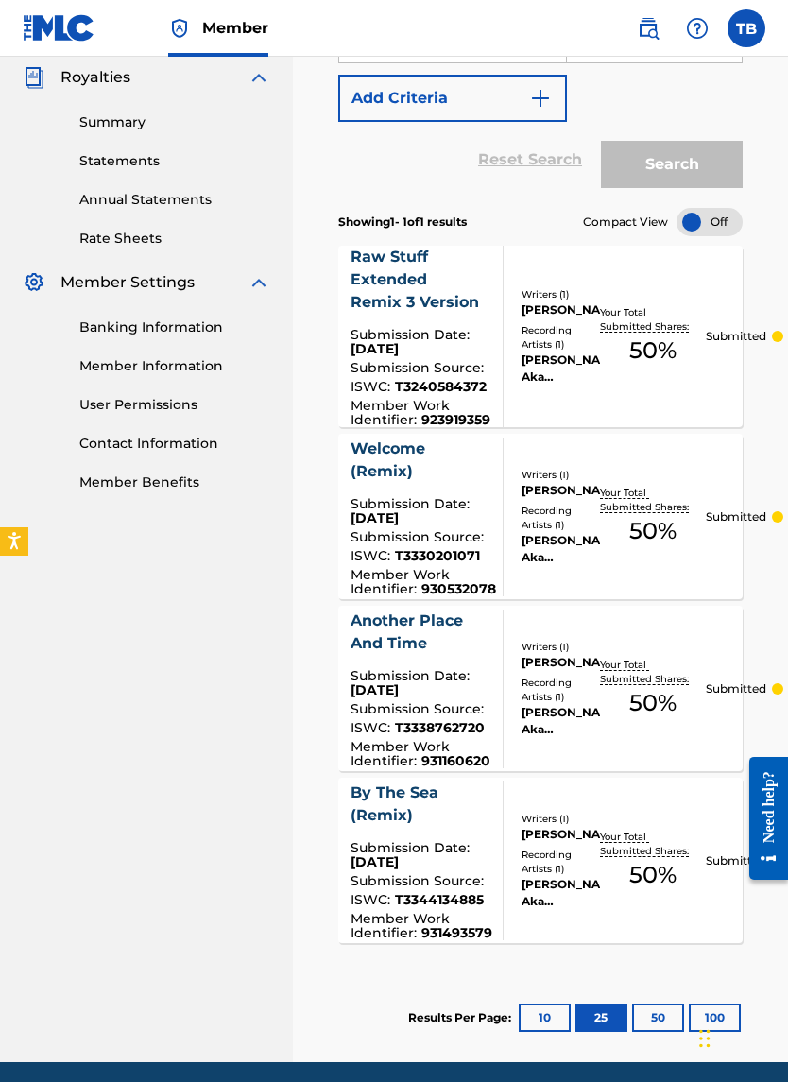
click at [643, 635] on button "50" at bounding box center [658, 1018] width 52 height 28
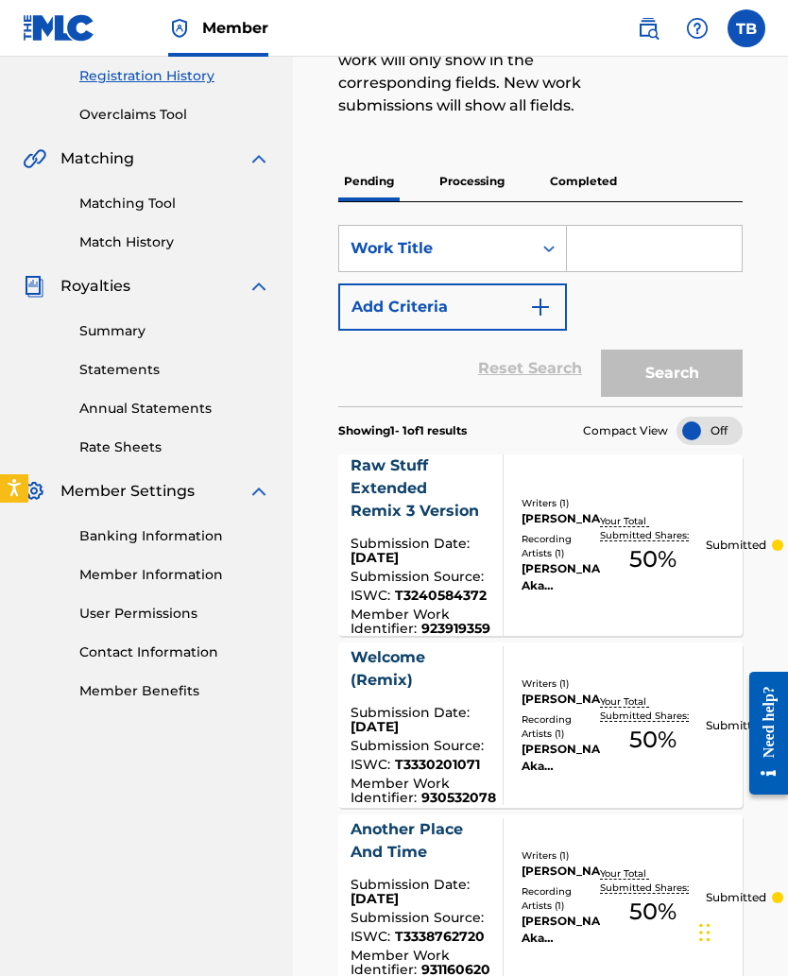
scroll to position [0, 0]
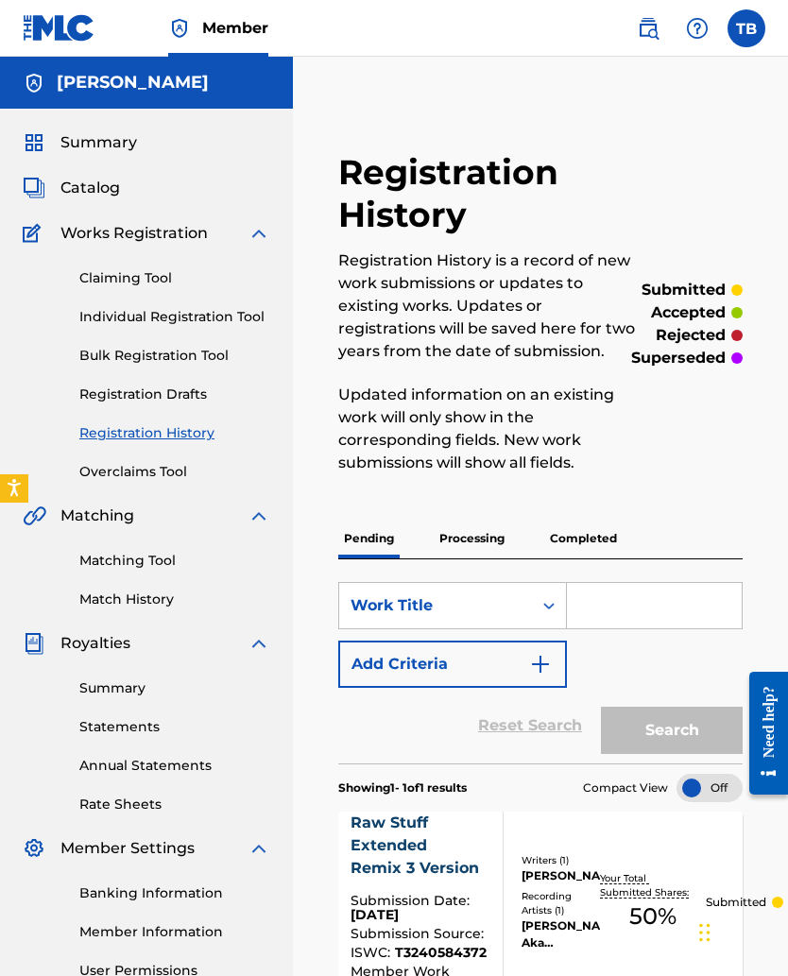
click at [451, 539] on p "Processing" at bounding box center [472, 539] width 77 height 40
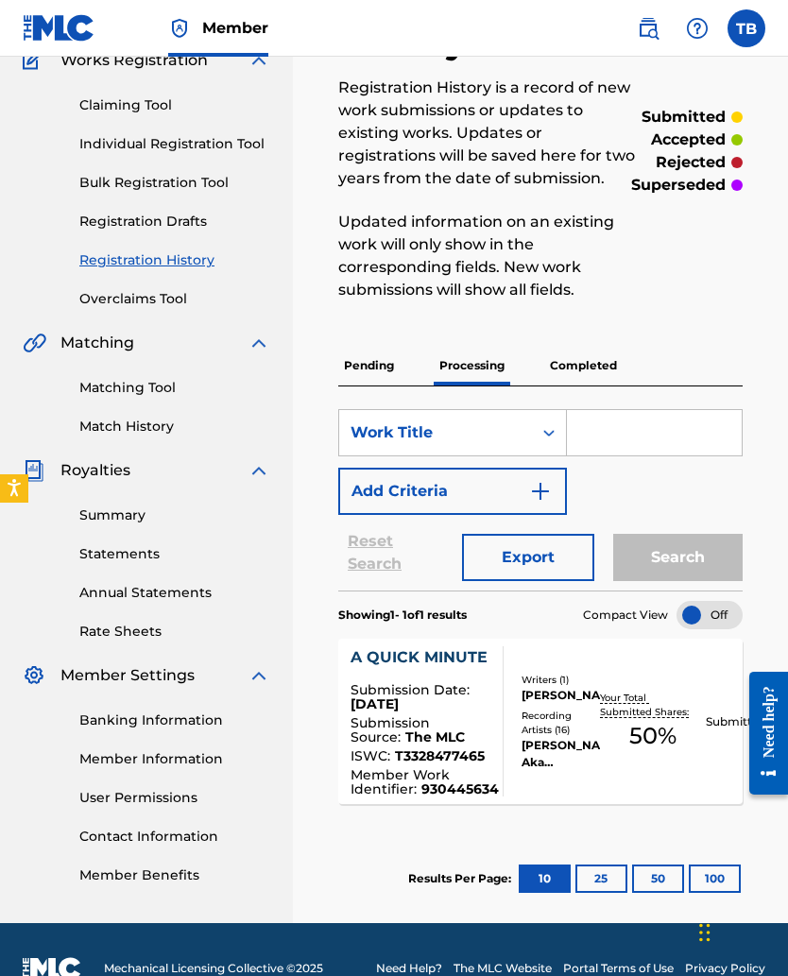
scroll to position [211, 0]
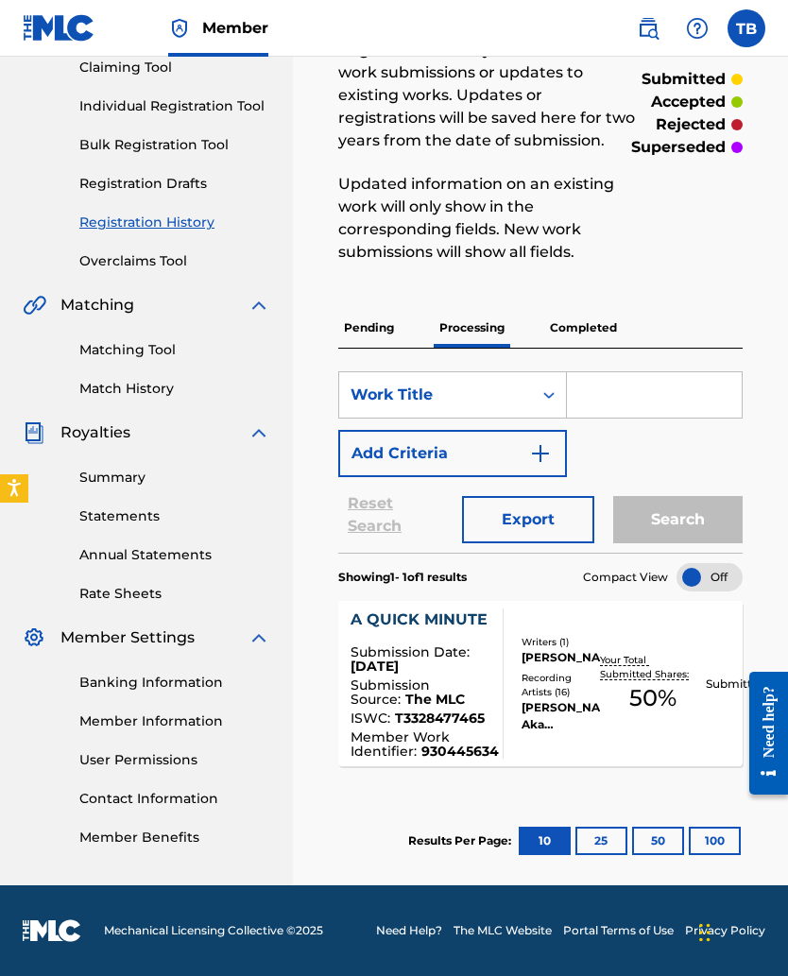
click at [559, 336] on p "Completed" at bounding box center [583, 328] width 78 height 40
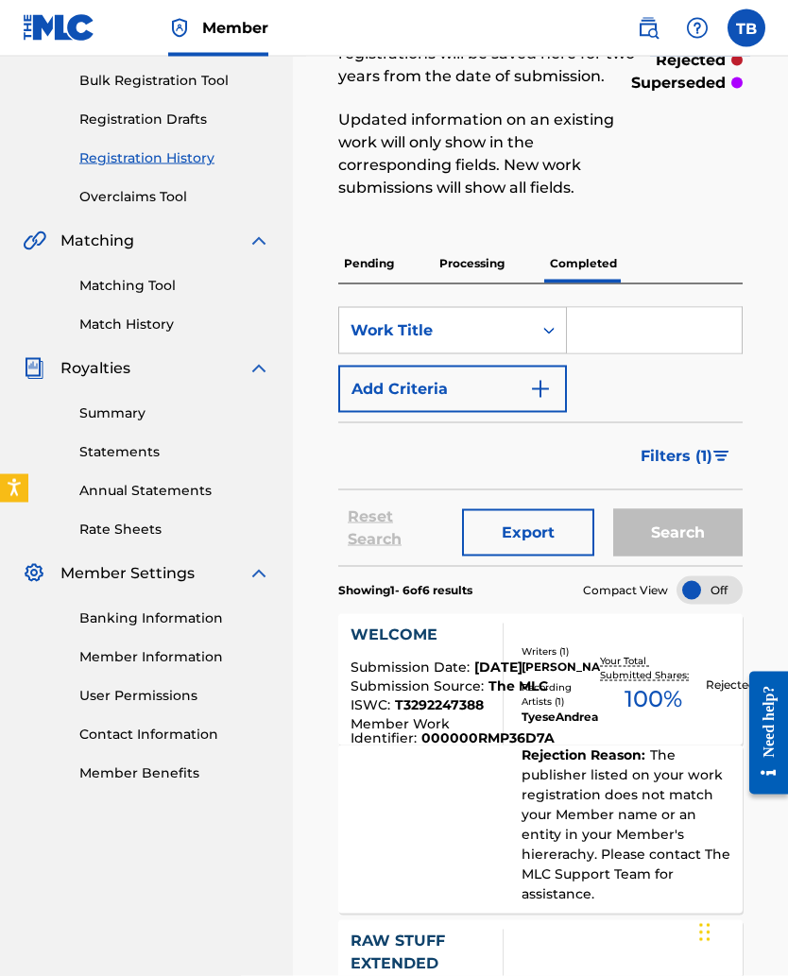
scroll to position [271, 0]
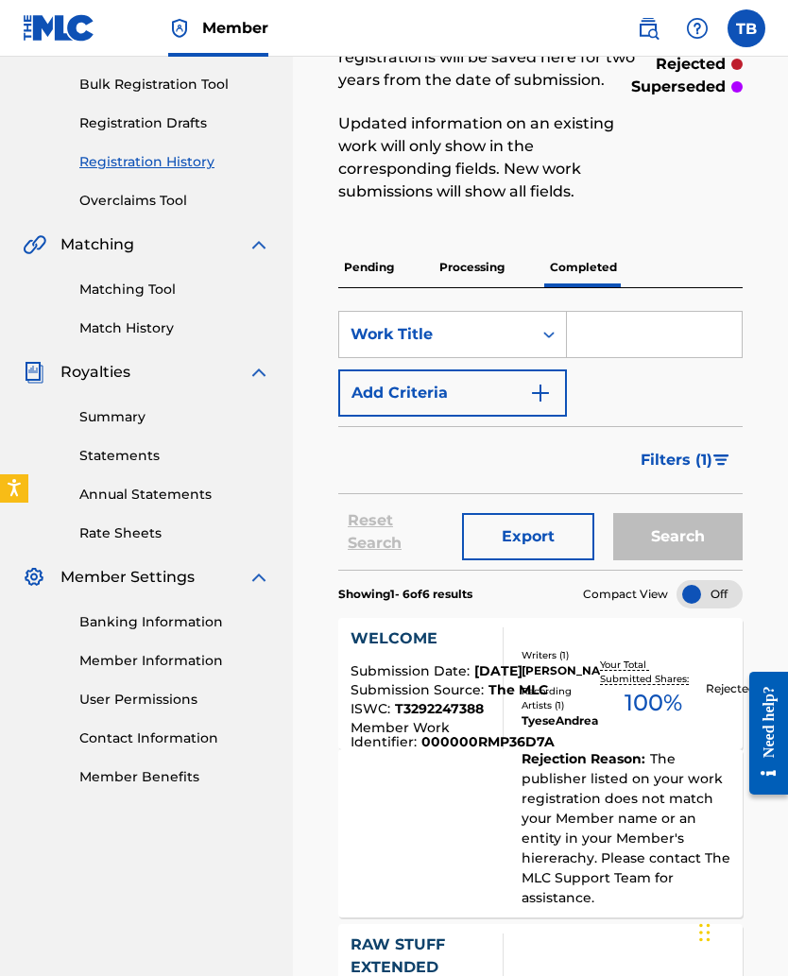
click at [464, 277] on p "Processing" at bounding box center [472, 268] width 77 height 40
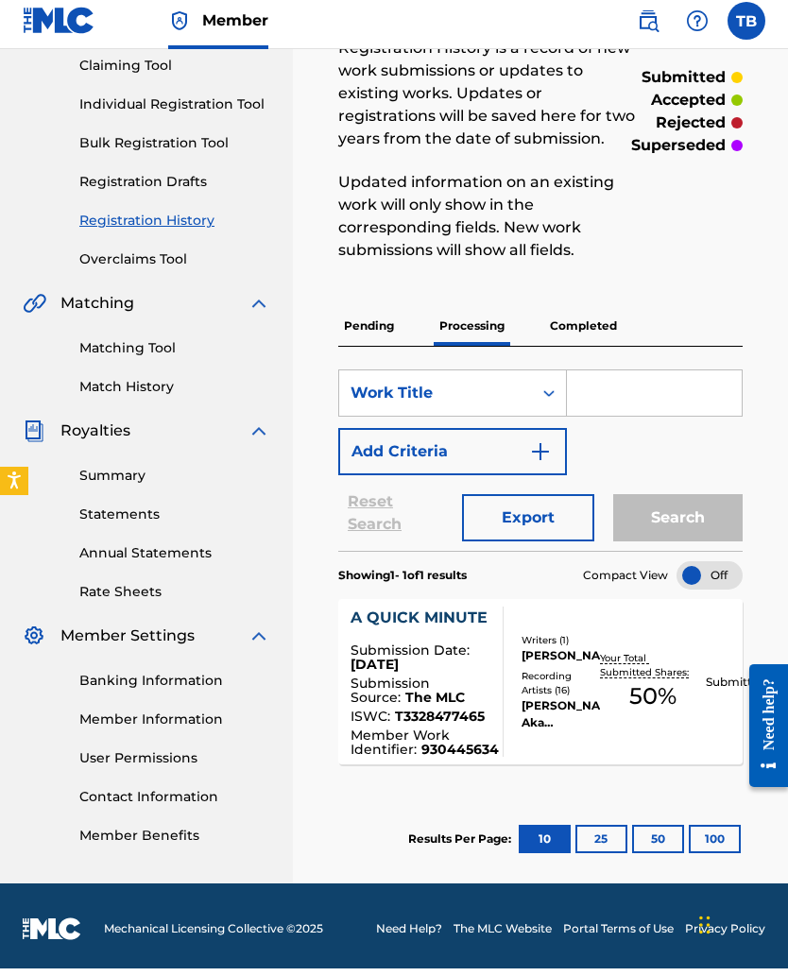
scroll to position [211, 0]
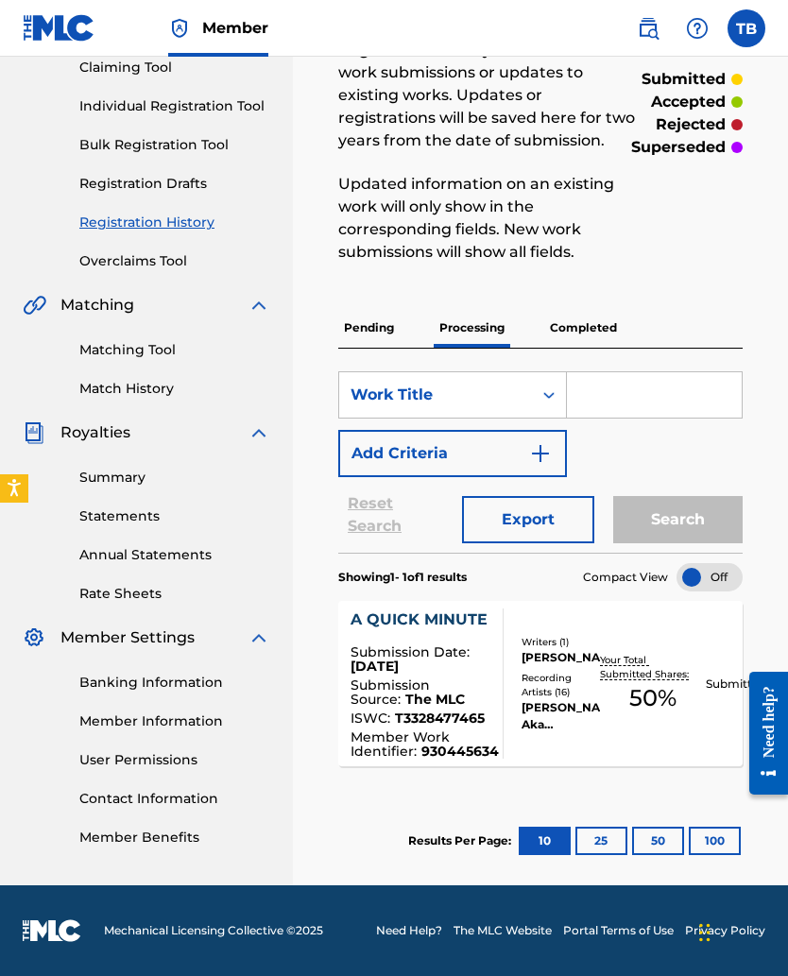
click at [604, 317] on p "Completed" at bounding box center [583, 328] width 78 height 40
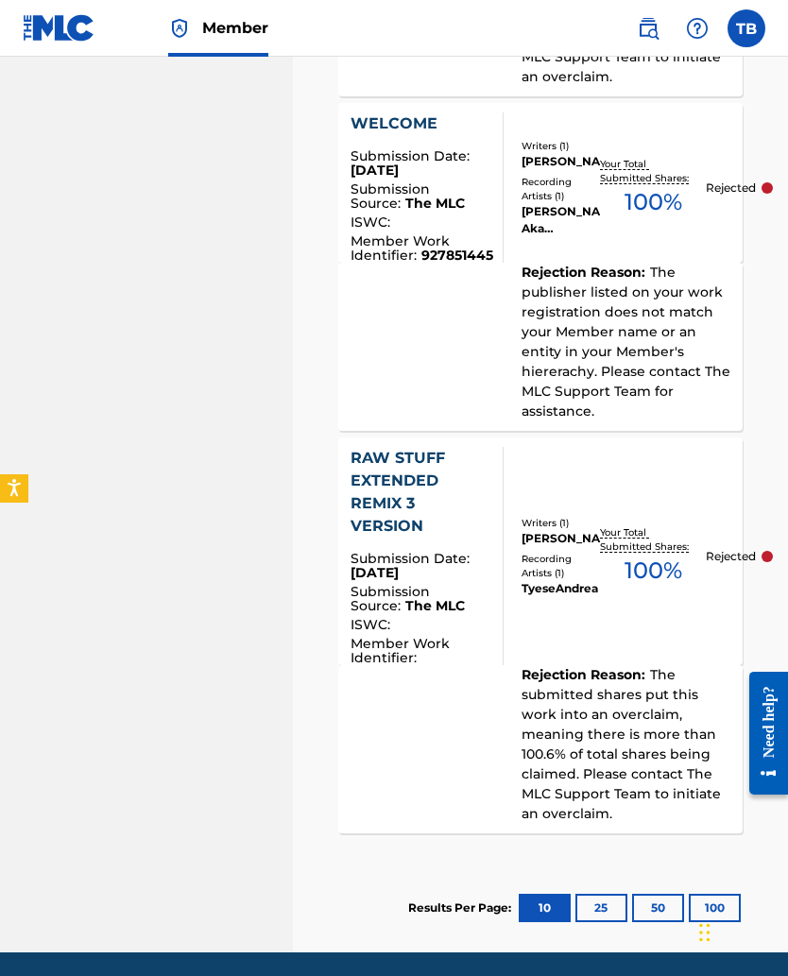
scroll to position [2256, 0]
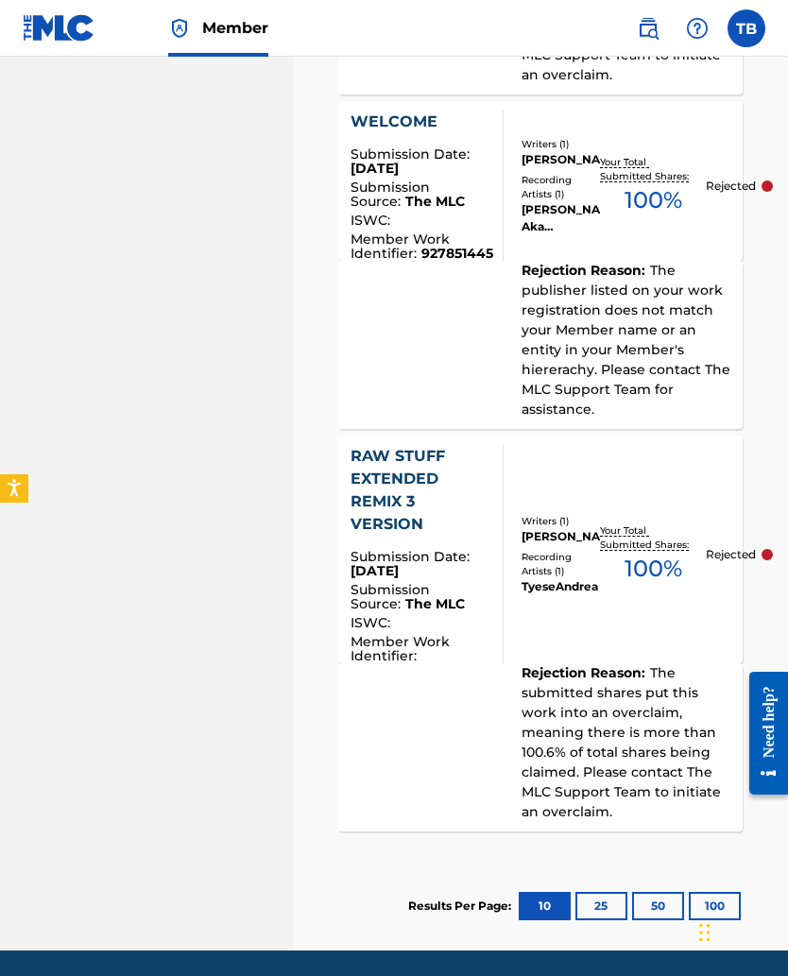
click at [599, 635] on button "25" at bounding box center [601, 906] width 52 height 28
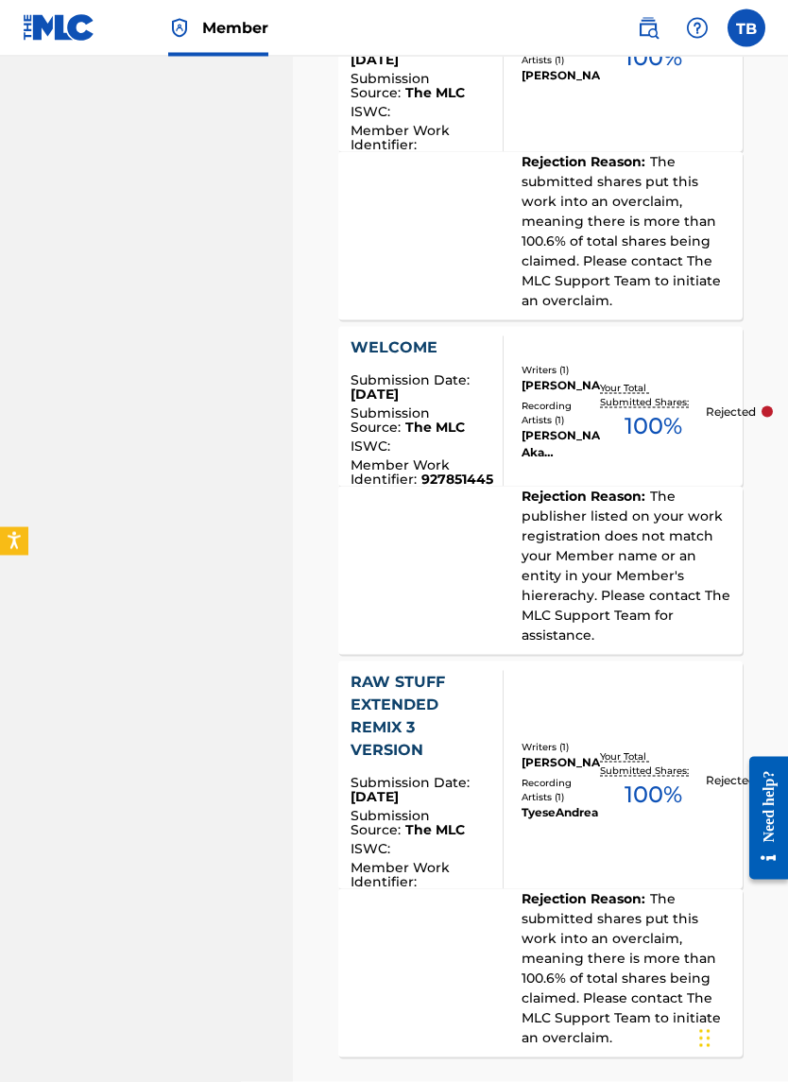
scroll to position [2034, 0]
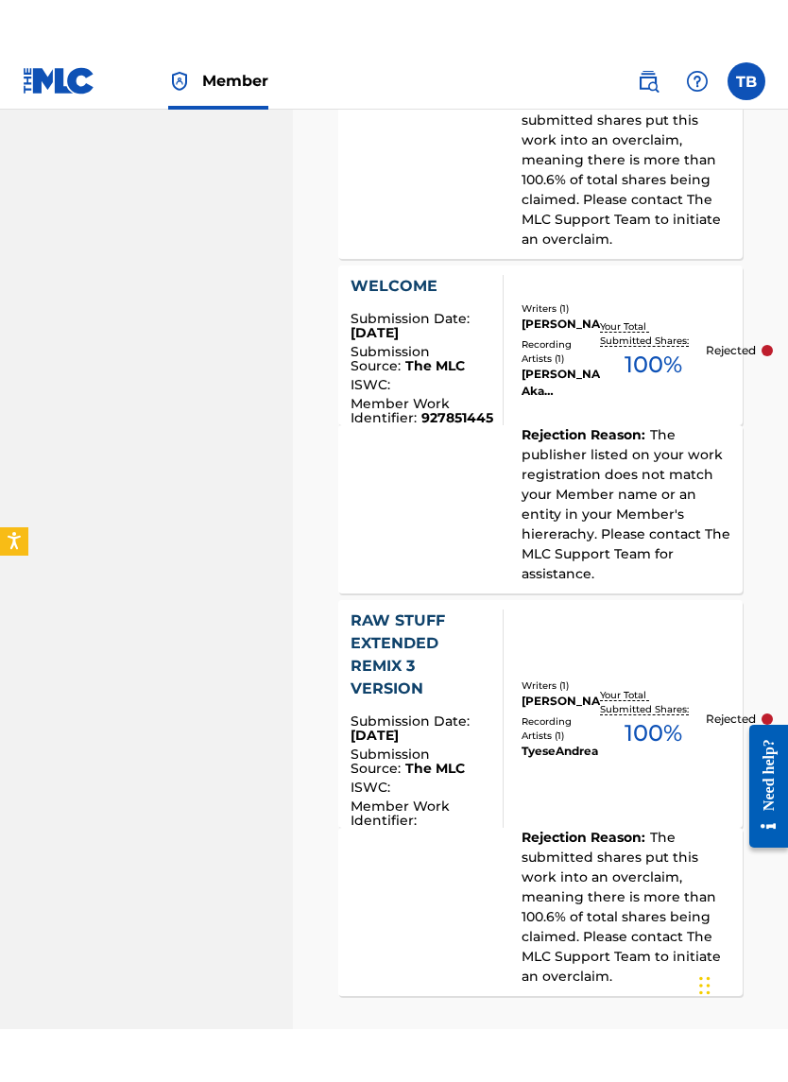
scroll to position [2127, 0]
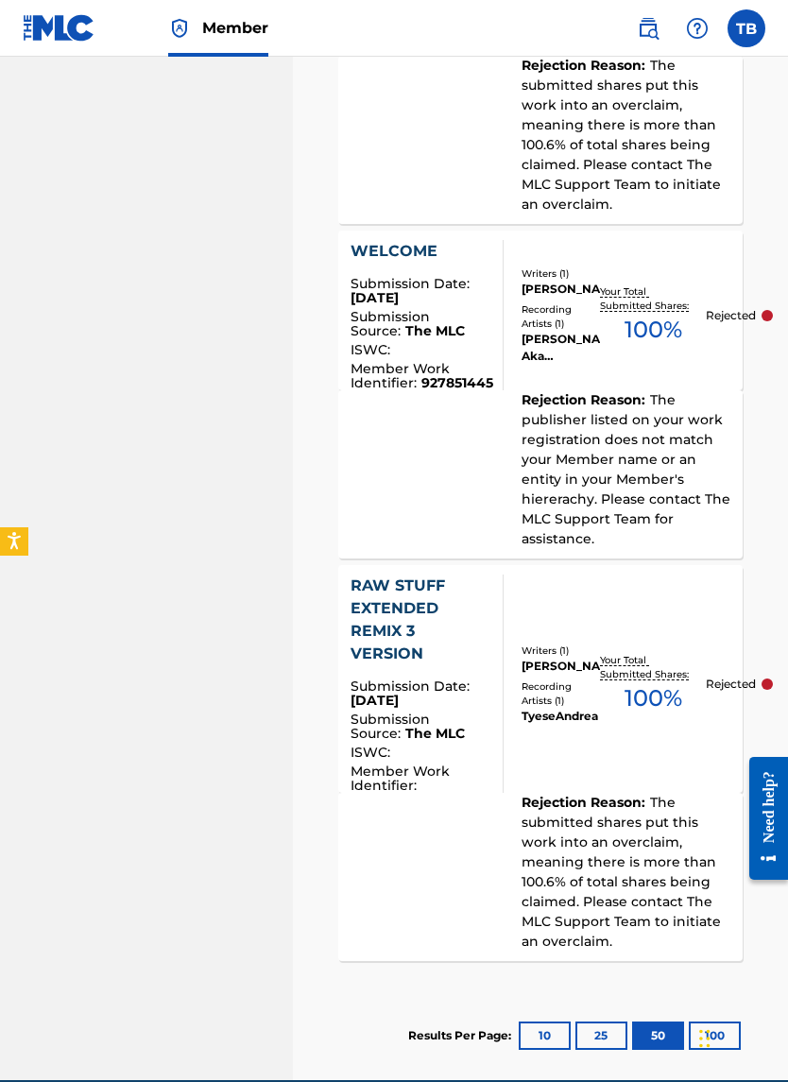
click at [710, 635] on button "100" at bounding box center [715, 1035] width 52 height 28
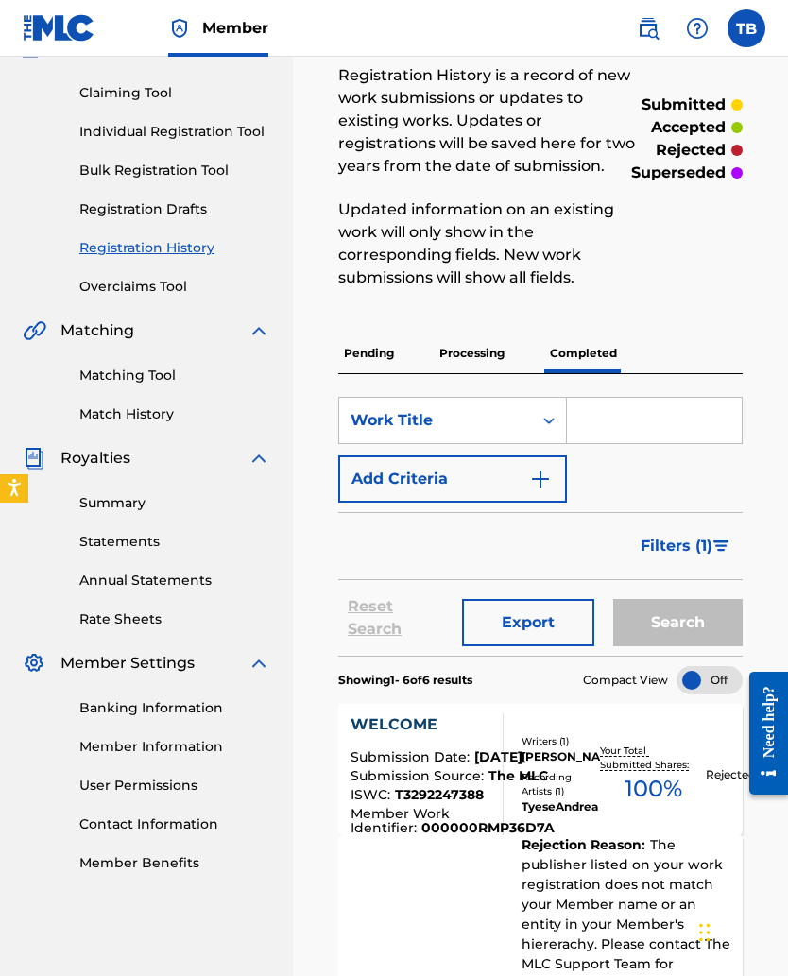
scroll to position [182, 0]
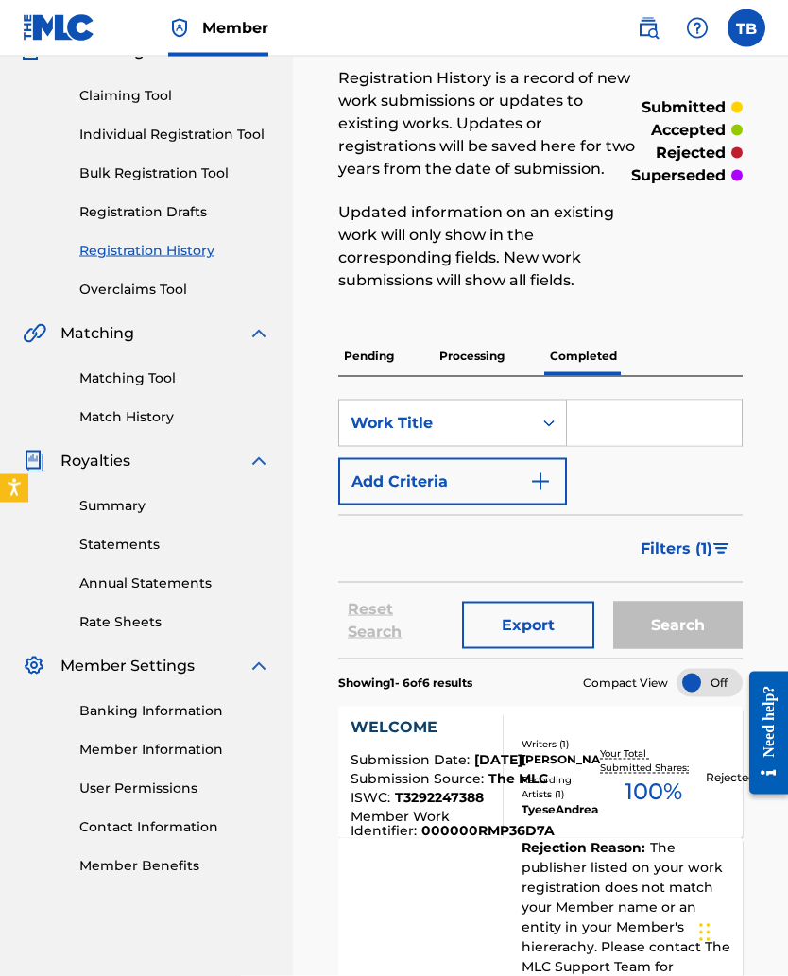
click at [463, 352] on p "Processing" at bounding box center [472, 356] width 77 height 40
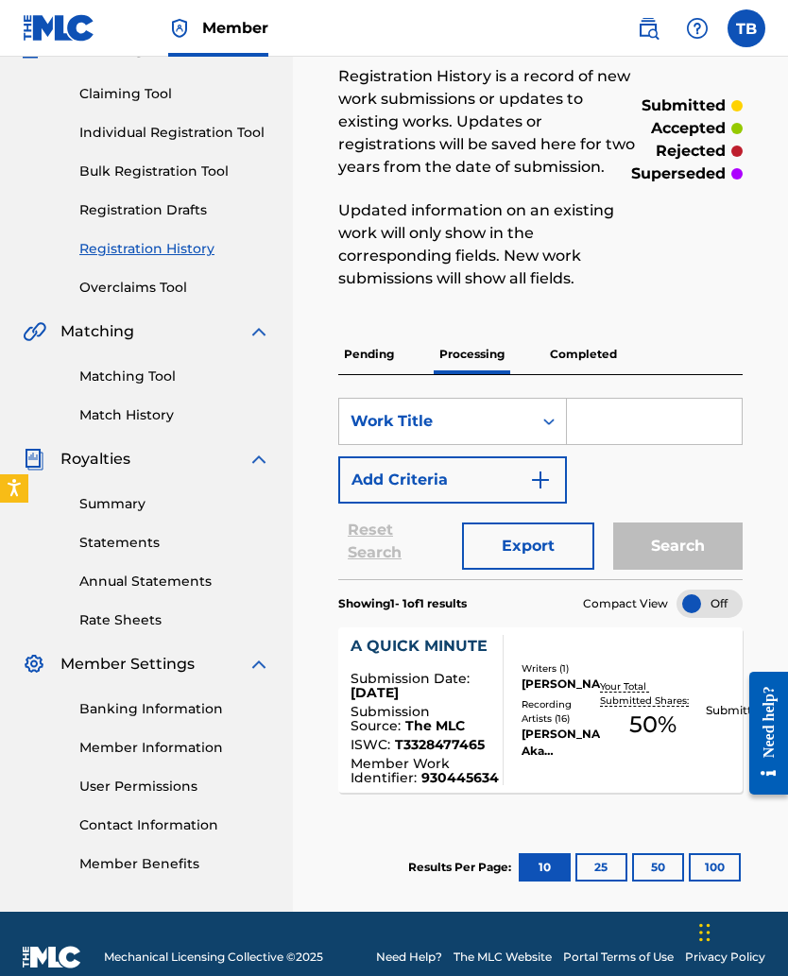
scroll to position [211, 0]
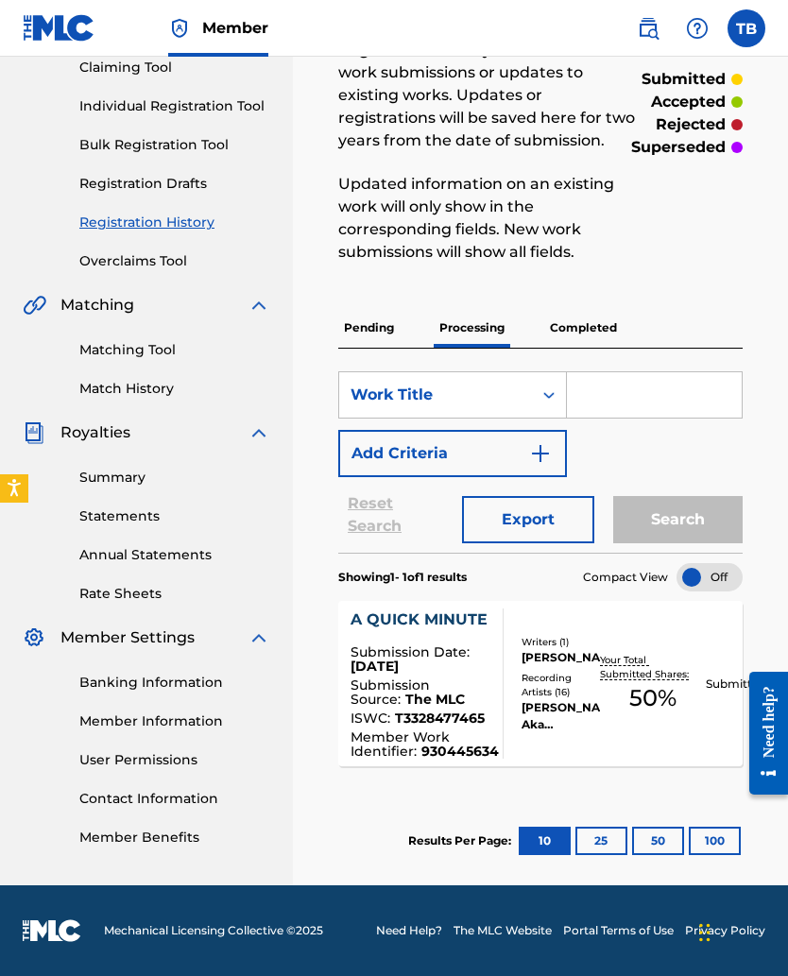
click at [606, 635] on button "25" at bounding box center [601, 841] width 52 height 28
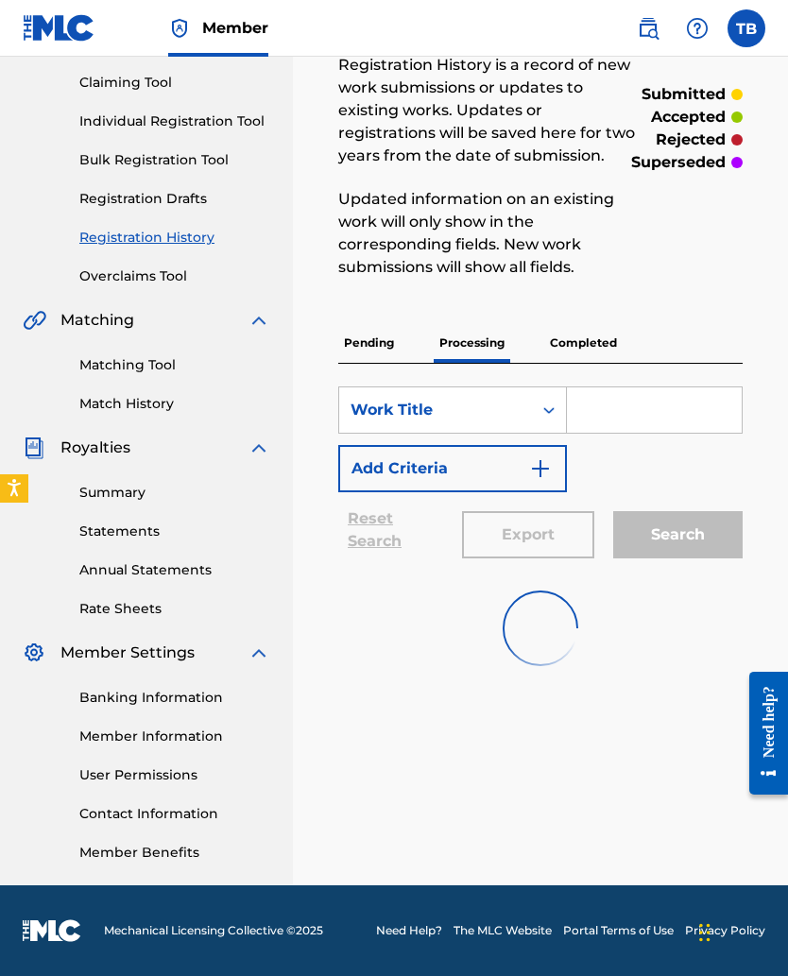
scroll to position [196, 0]
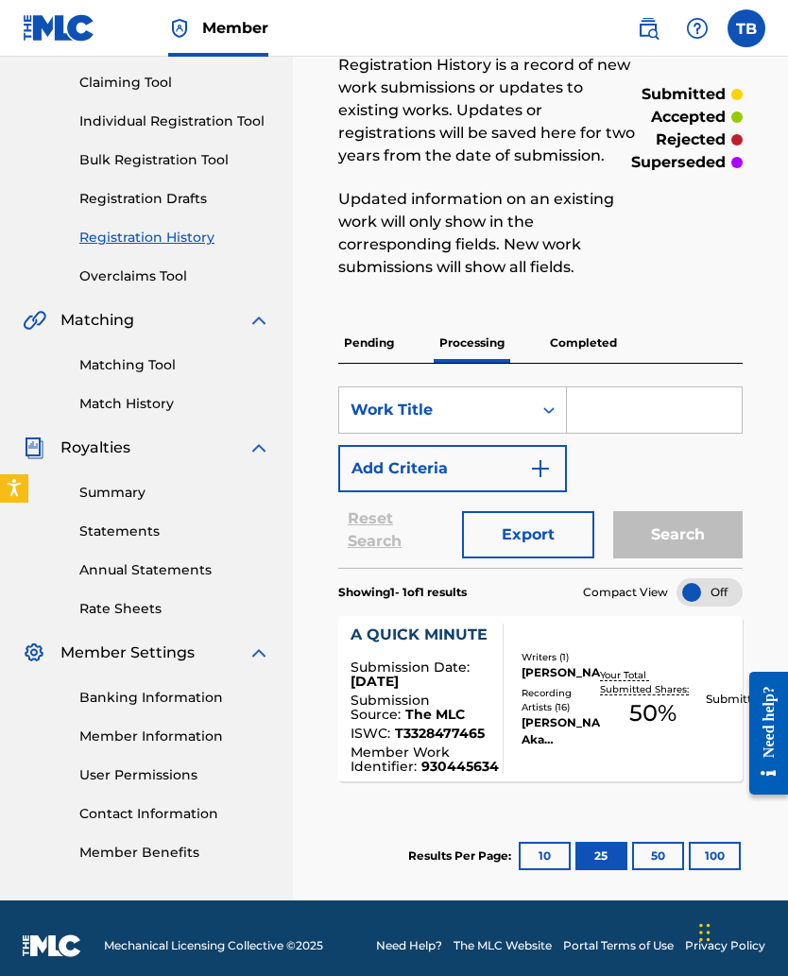
click at [660, 635] on button "50" at bounding box center [658, 856] width 52 height 28
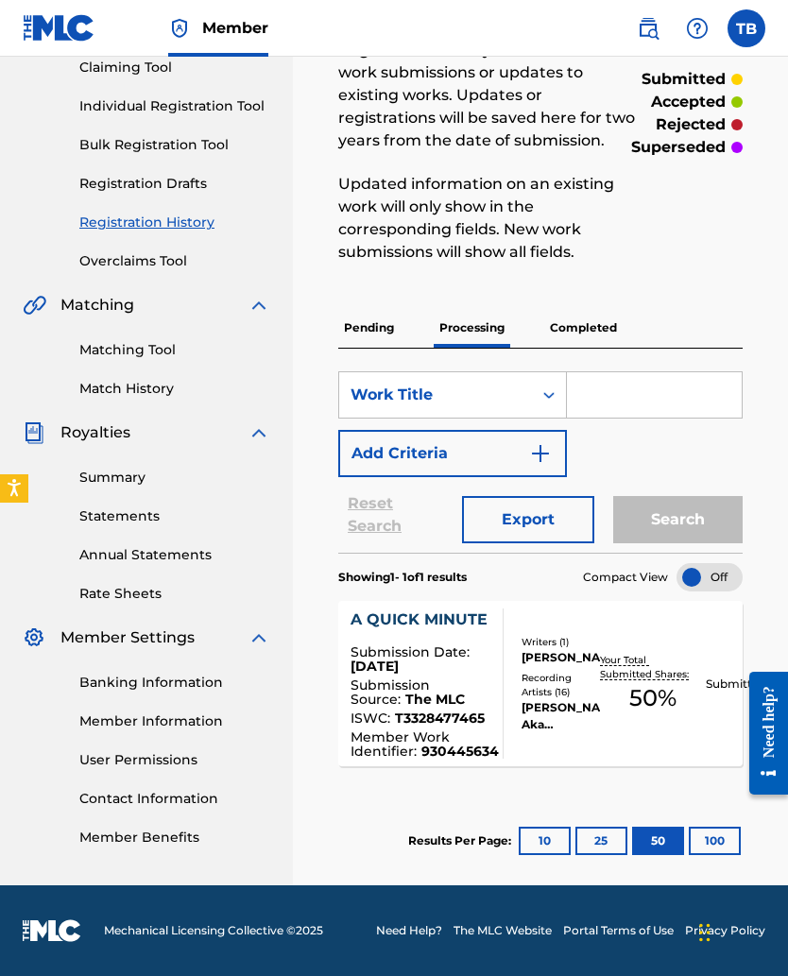
click at [522, 635] on button "10" at bounding box center [545, 841] width 52 height 28
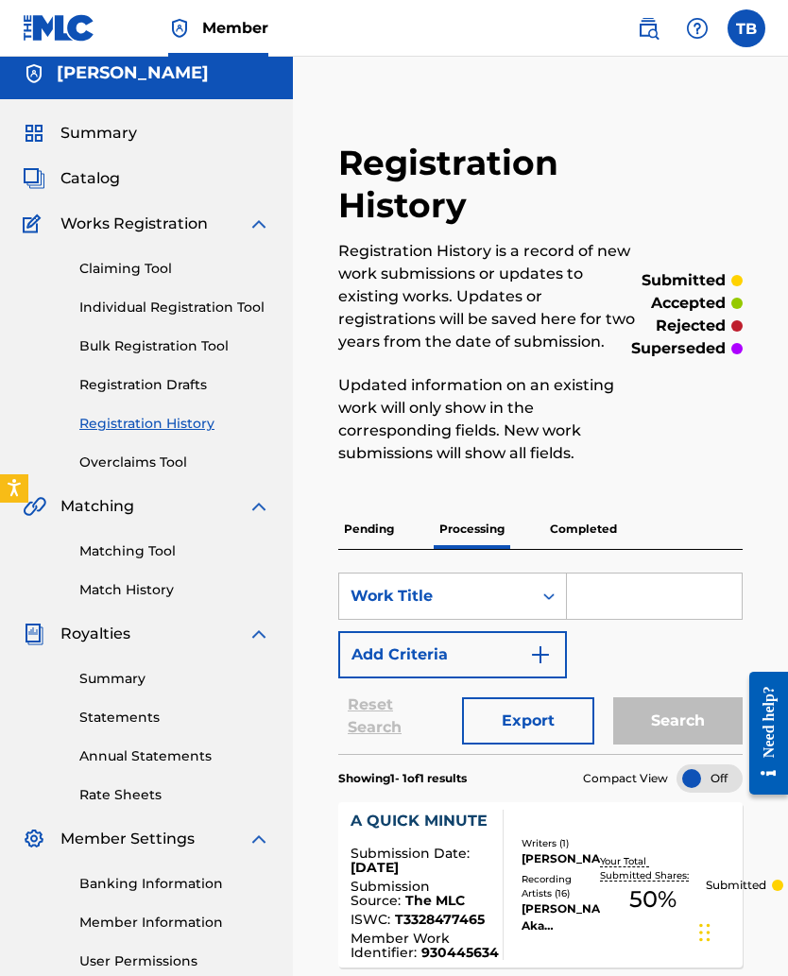
scroll to position [0, 0]
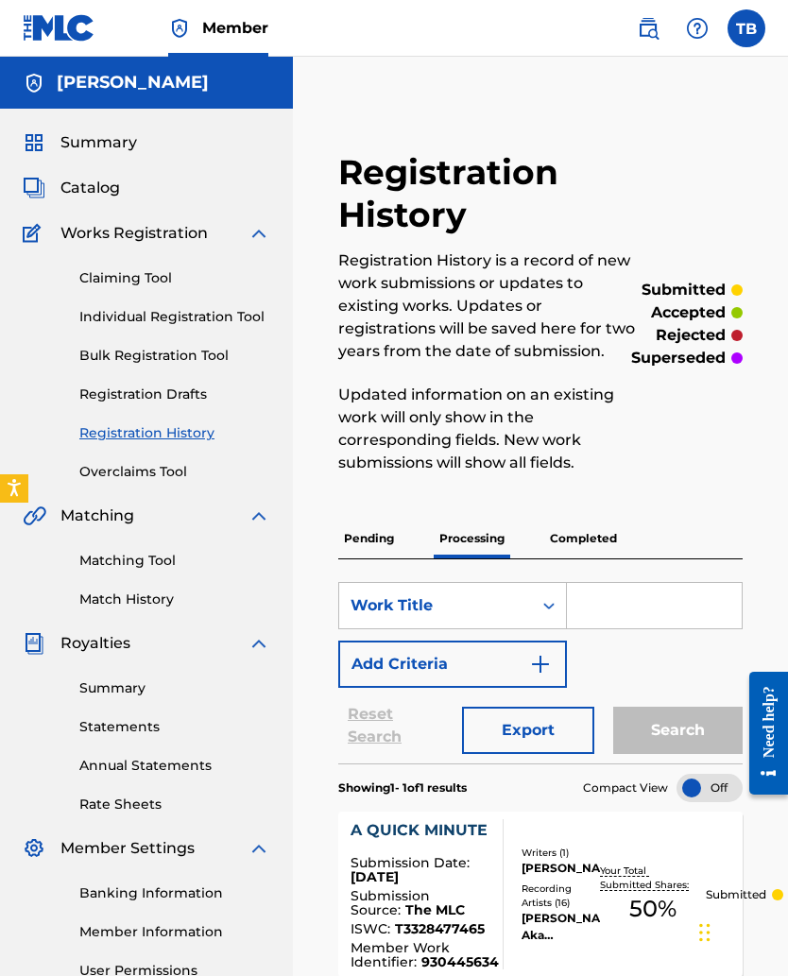
click at [370, 539] on p "Pending" at bounding box center [368, 539] width 61 height 40
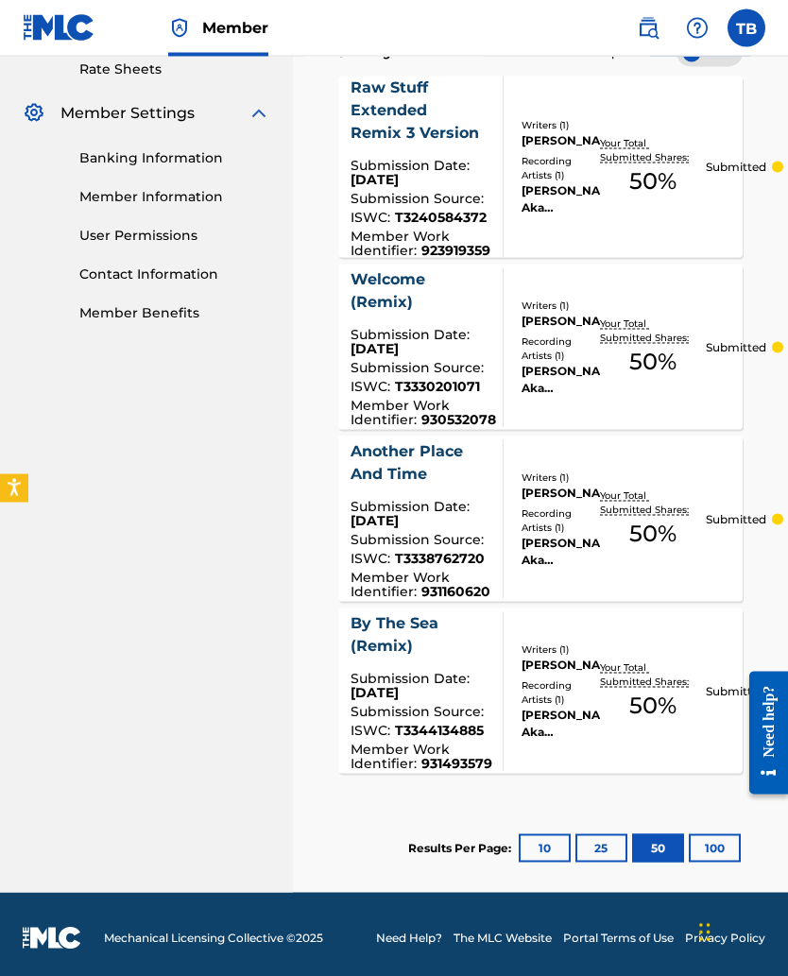
scroll to position [743, 0]
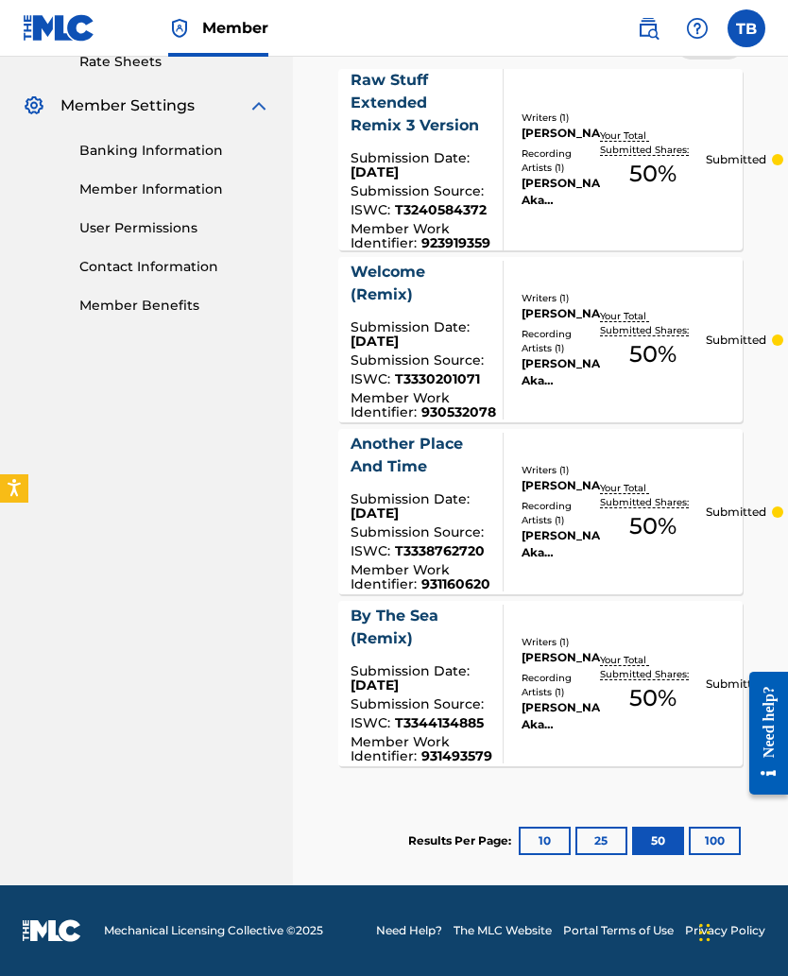
click at [588, 635] on button "25" at bounding box center [601, 841] width 52 height 28
click at [708, 635] on button "100" at bounding box center [715, 841] width 52 height 28
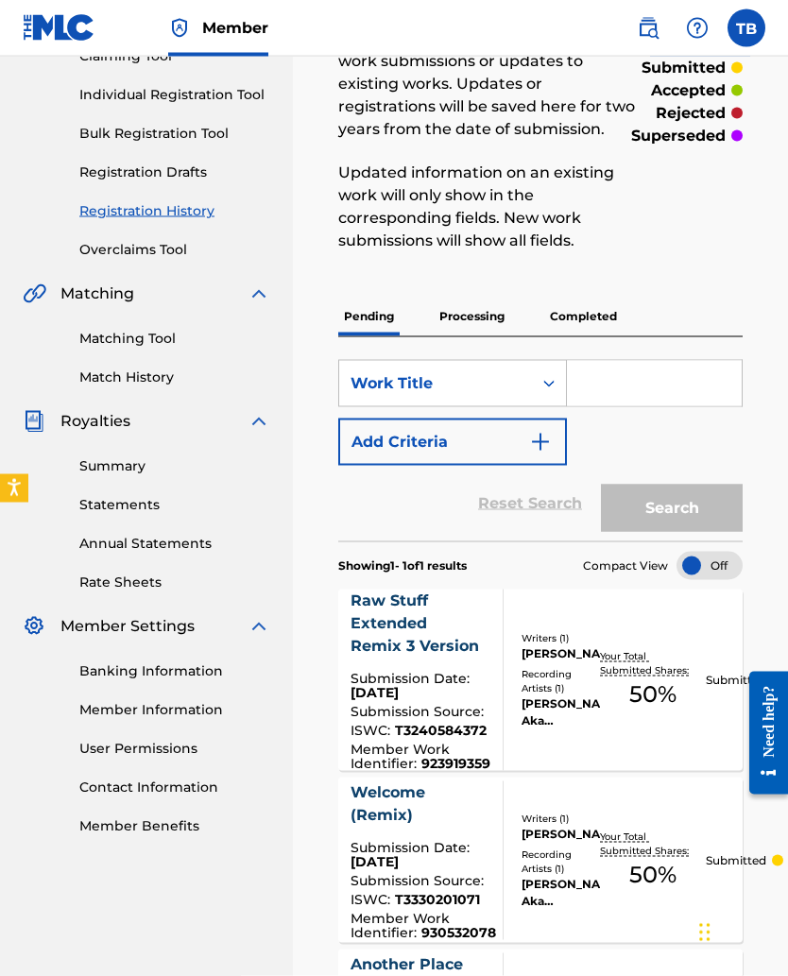
scroll to position [223, 0]
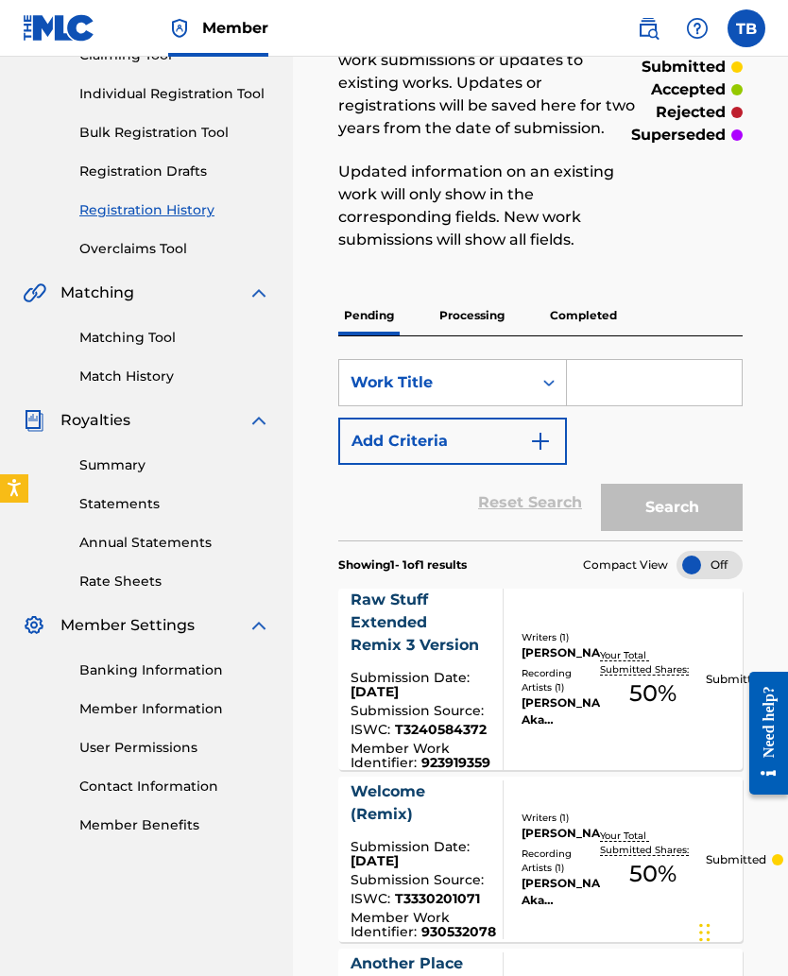
click at [570, 319] on p "Completed" at bounding box center [583, 316] width 78 height 40
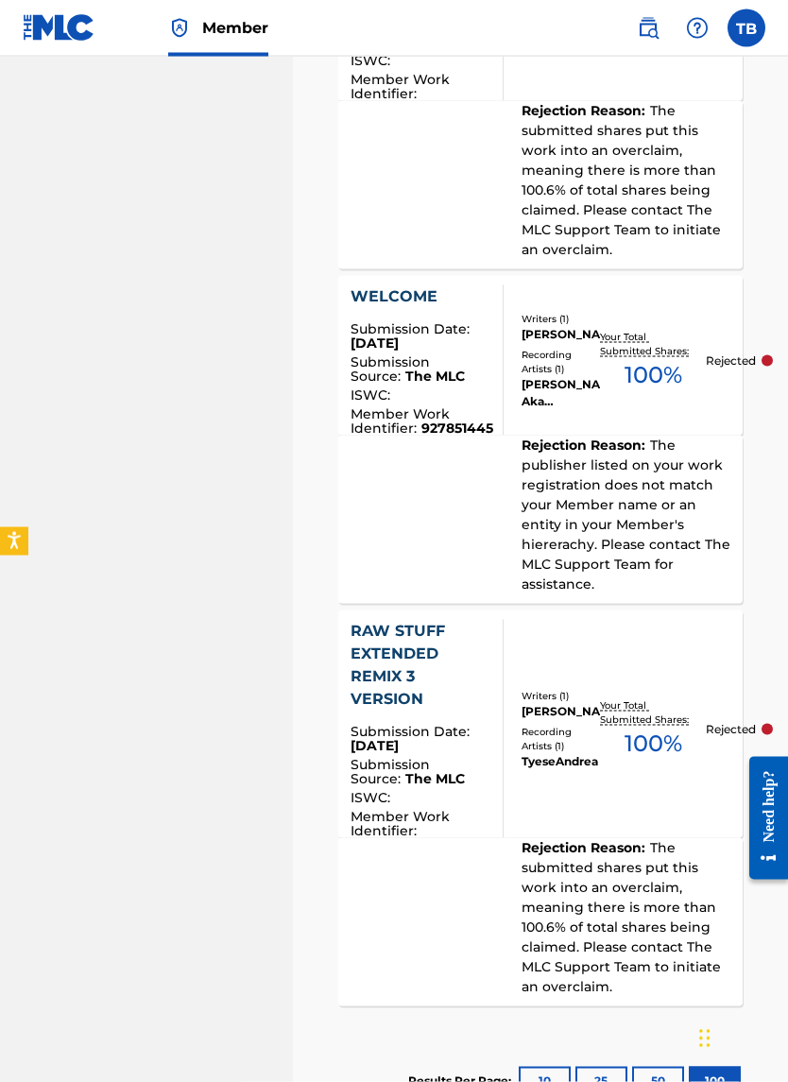
scroll to position [2093, 0]
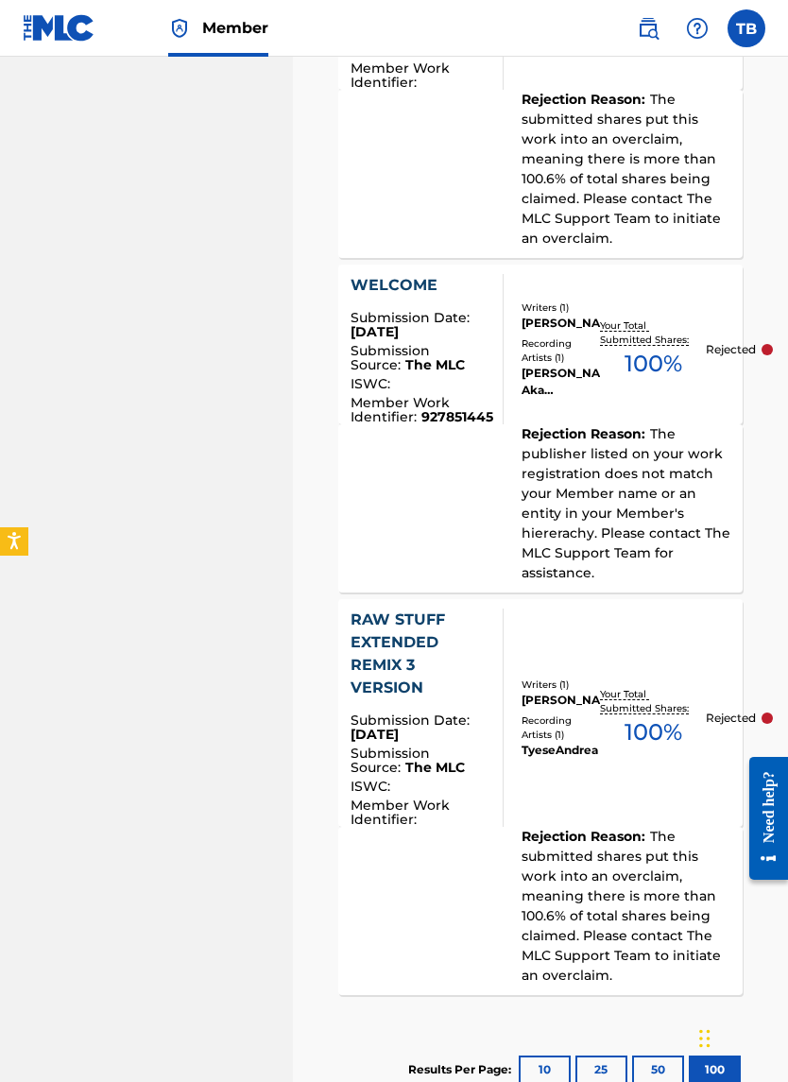
click at [530, 635] on button "10" at bounding box center [545, 1069] width 52 height 28
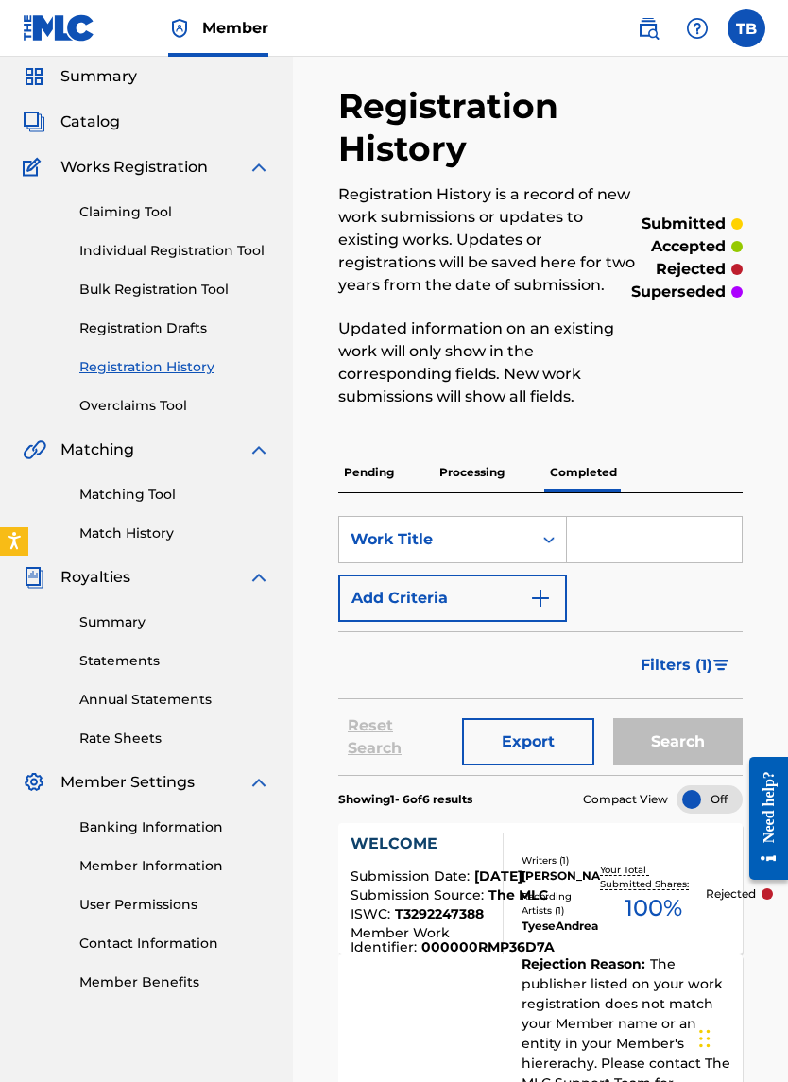
click at [698, 635] on span "Filters ( 1 )" at bounding box center [677, 665] width 72 height 23
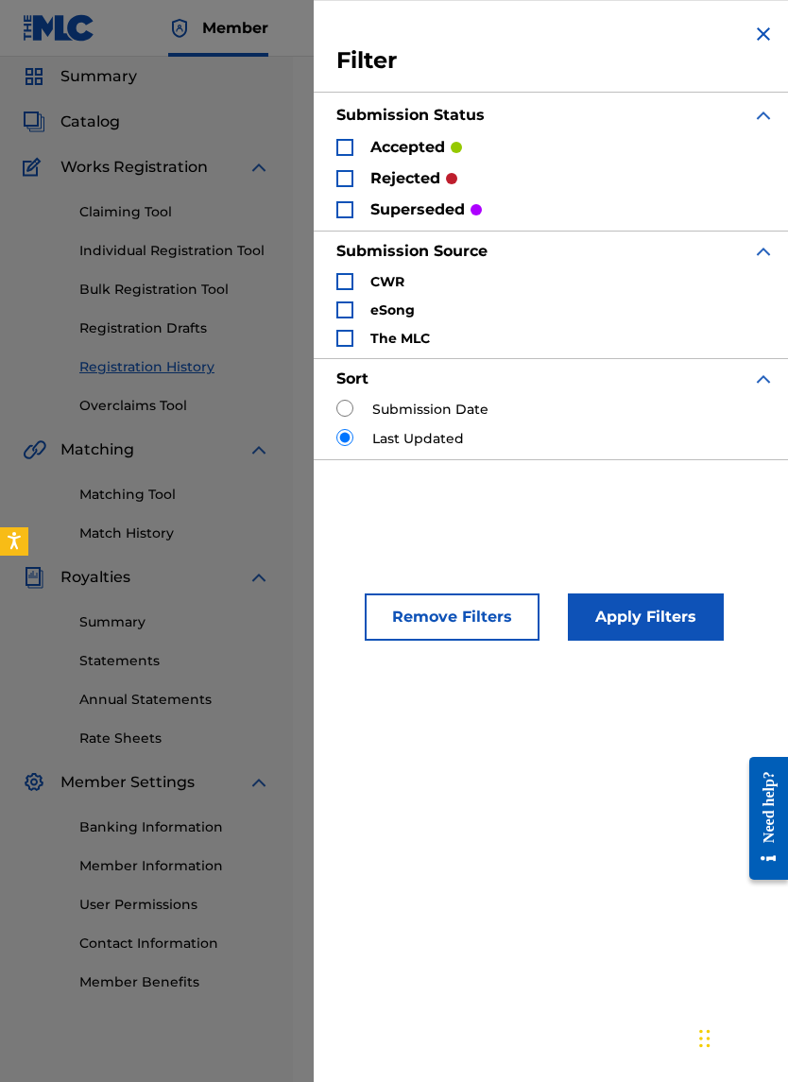
click at [754, 43] on img "Search Form" at bounding box center [763, 34] width 23 height 23
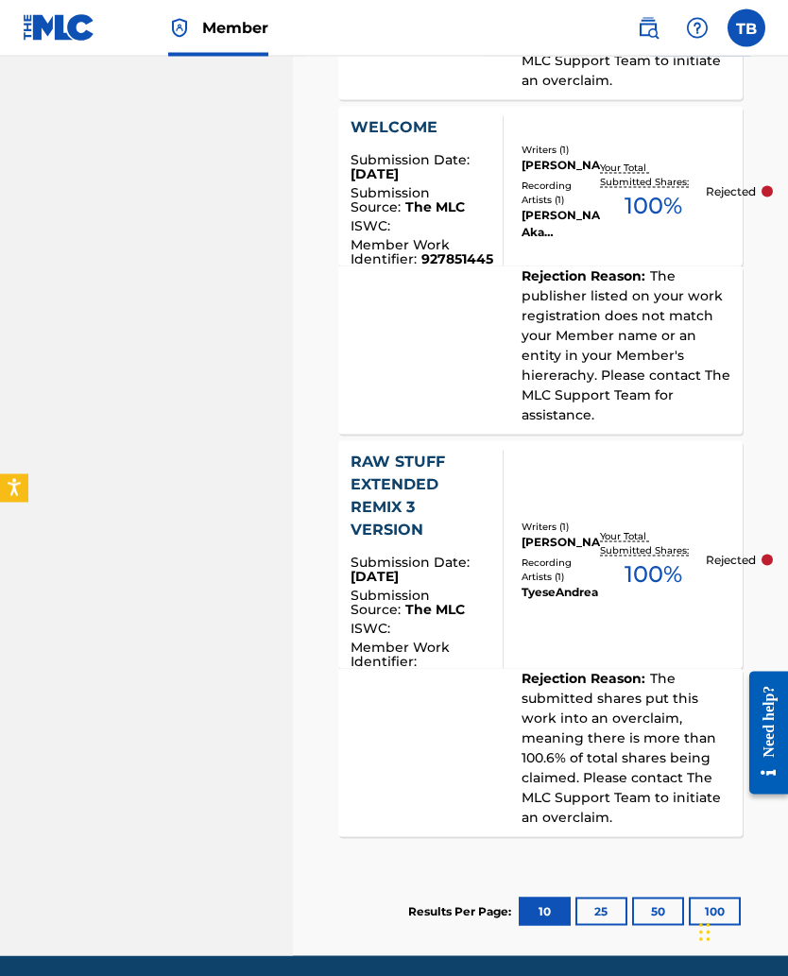
scroll to position [2256, 0]
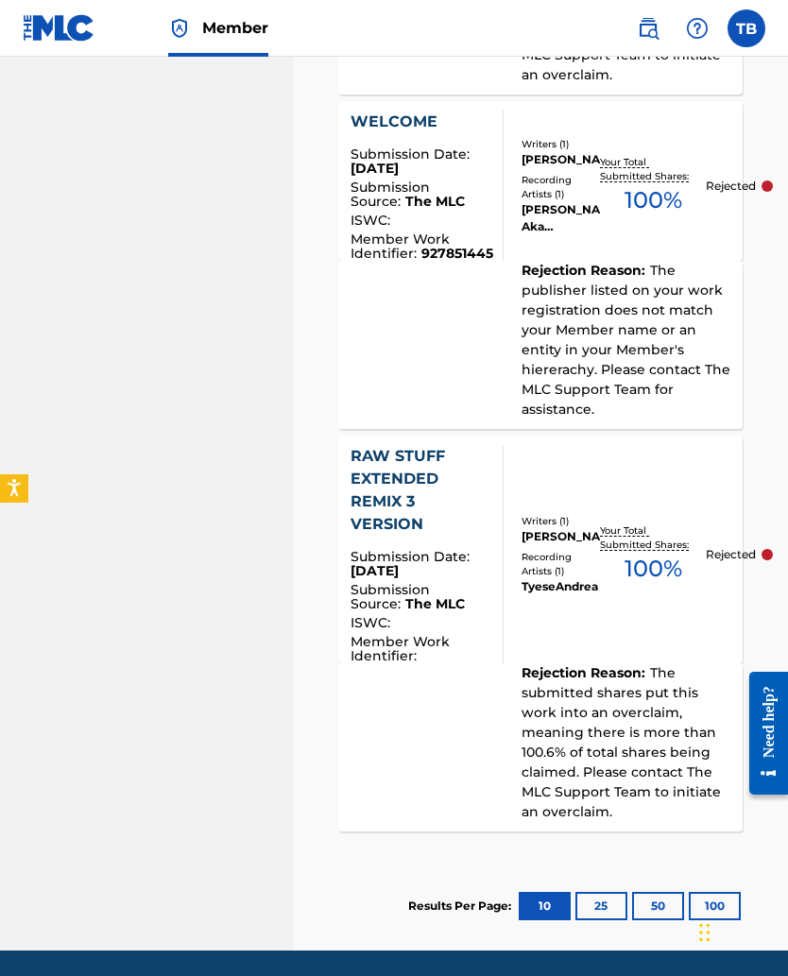
click at [598, 635] on button "25" at bounding box center [601, 906] width 52 height 28
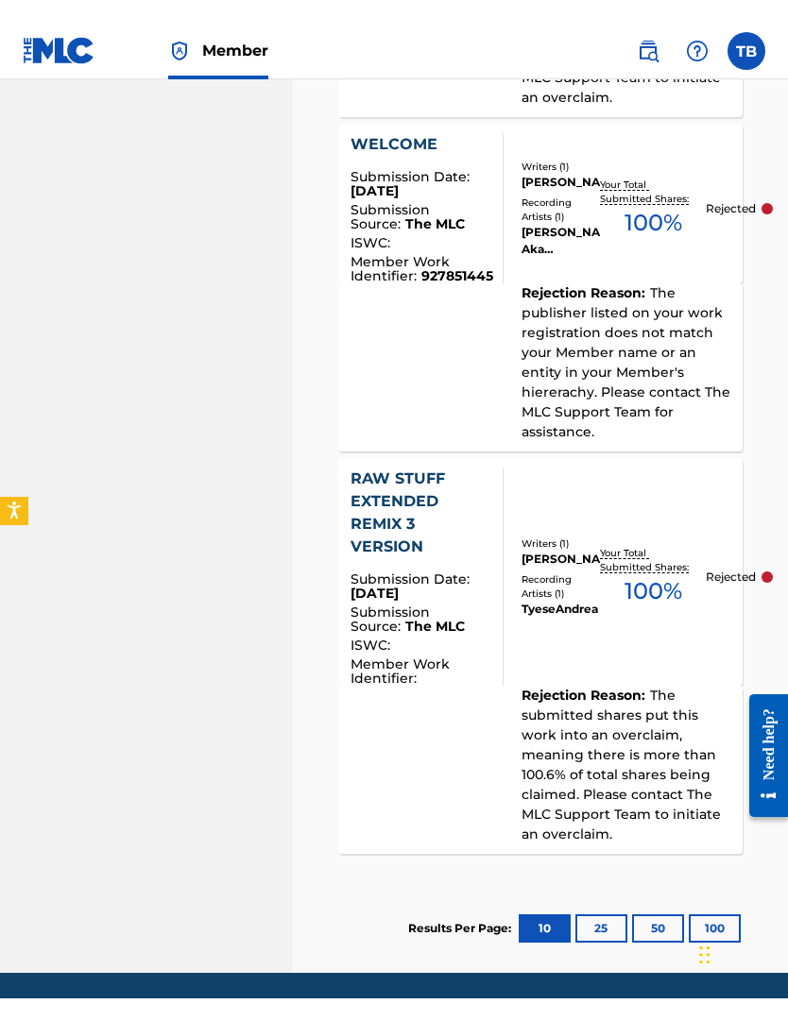
scroll to position [196, 0]
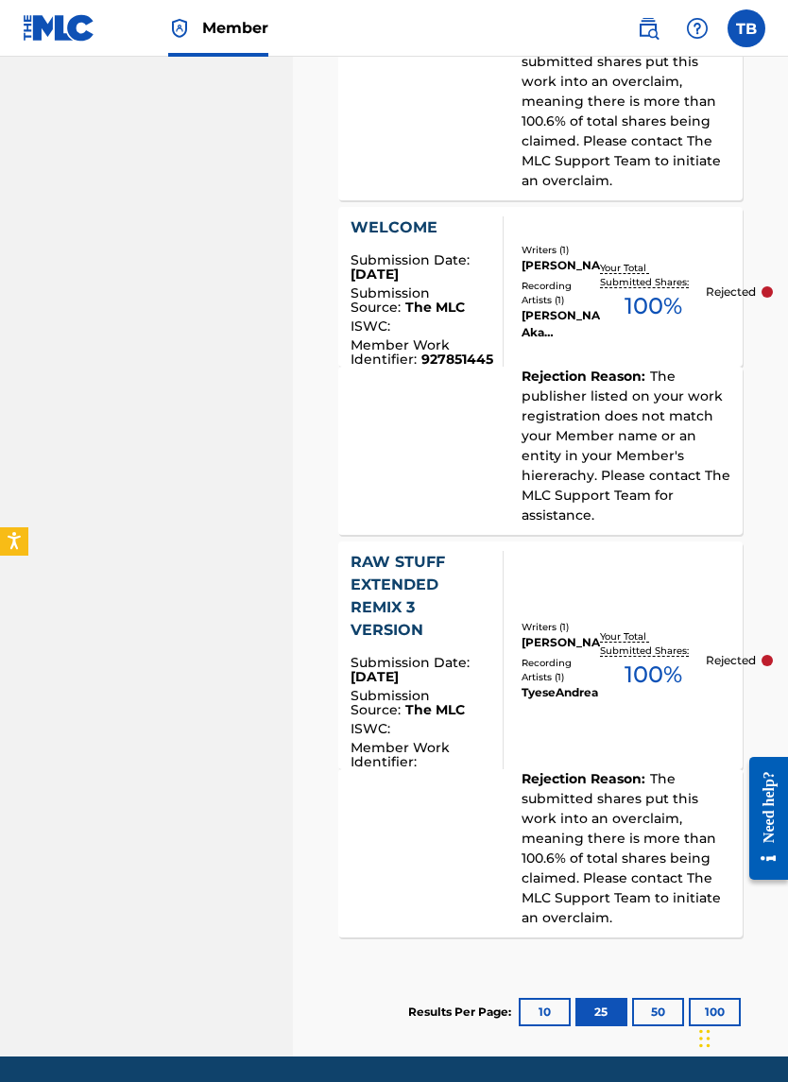
click at [647, 635] on button "50" at bounding box center [658, 1012] width 52 height 28
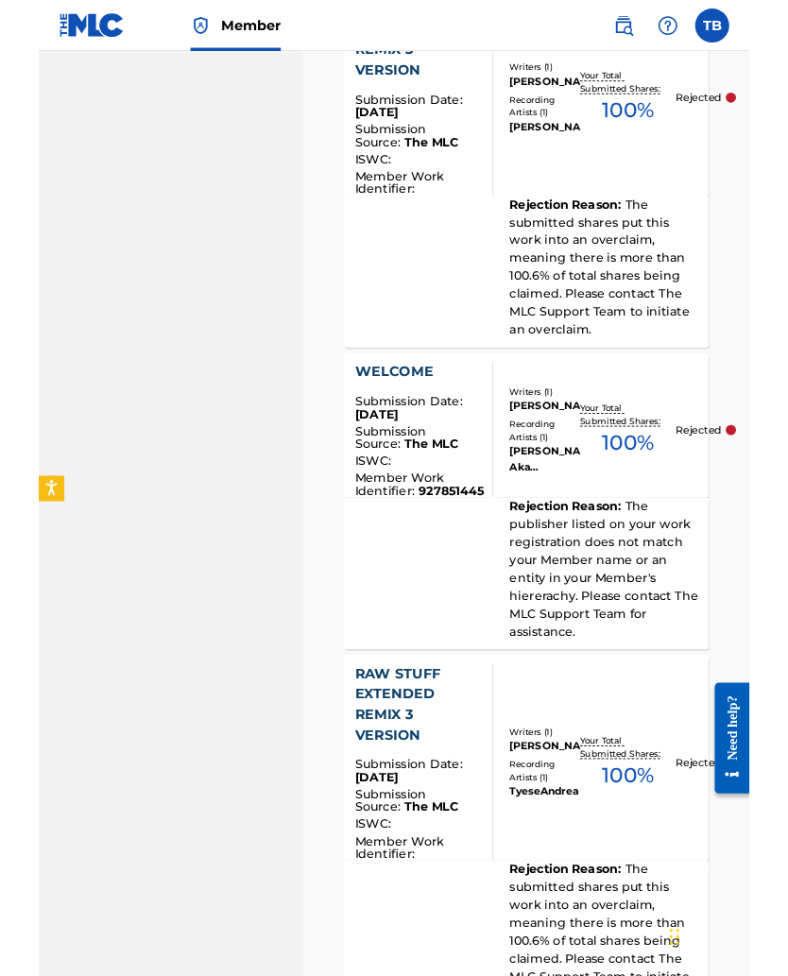
scroll to position [2256, 0]
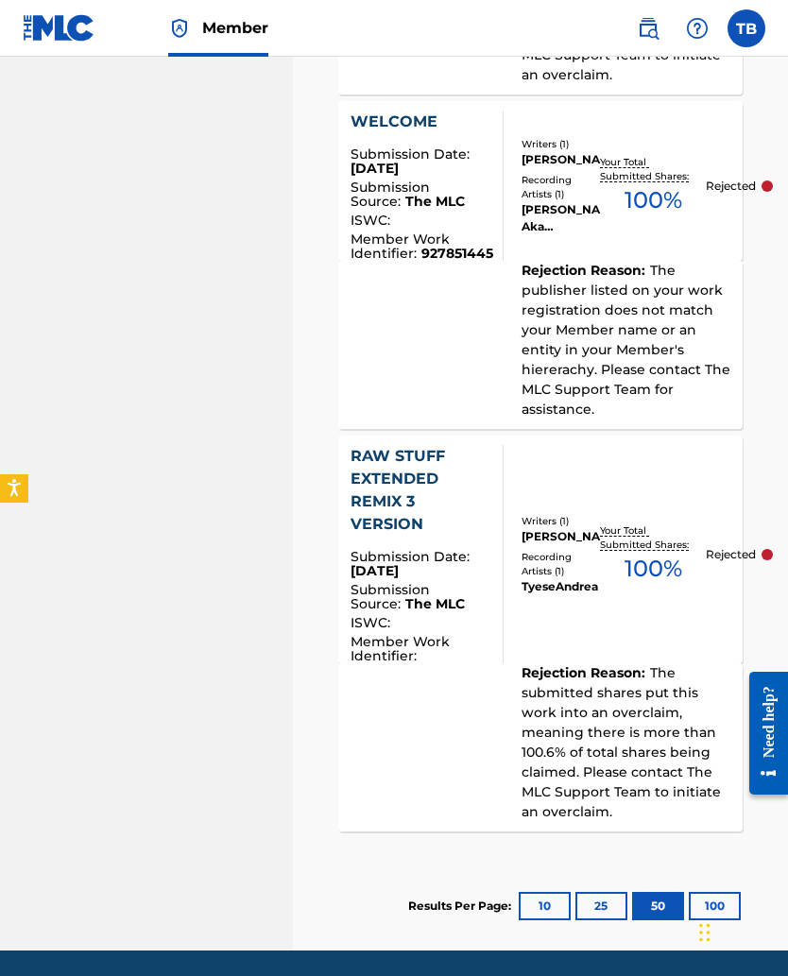
click at [710, 635] on button "100" at bounding box center [715, 906] width 52 height 28
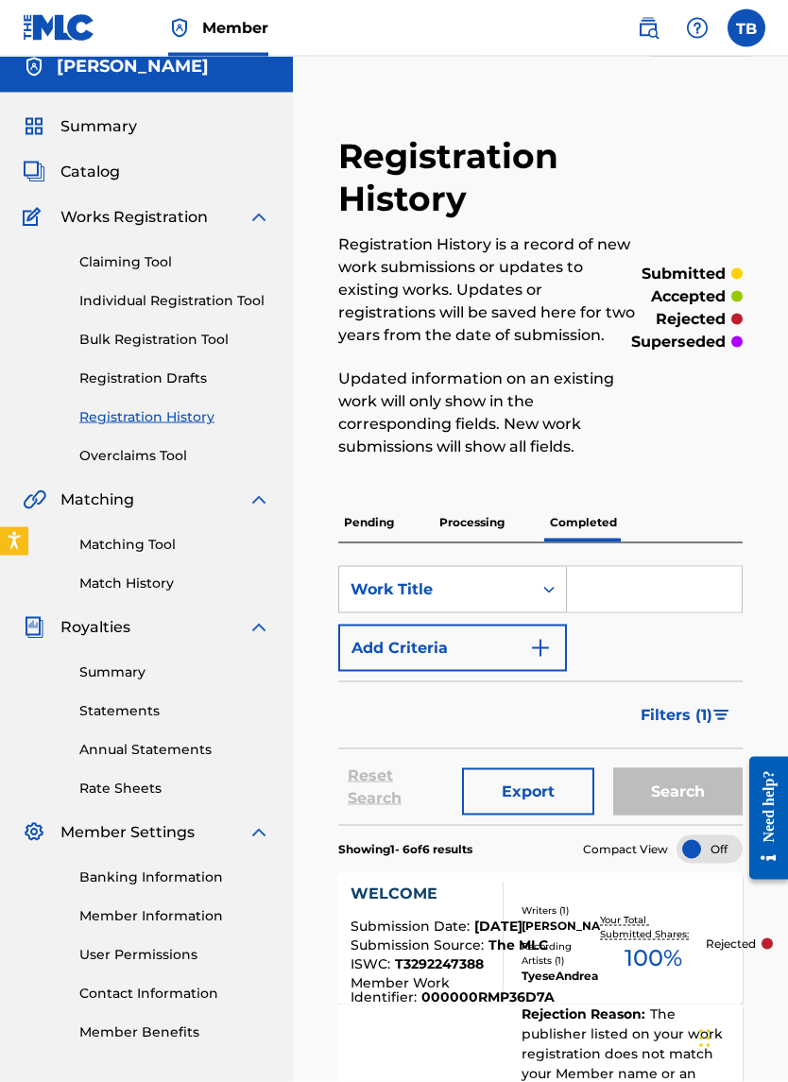
scroll to position [17, 0]
click at [364, 527] on p "Pending" at bounding box center [368, 522] width 61 height 40
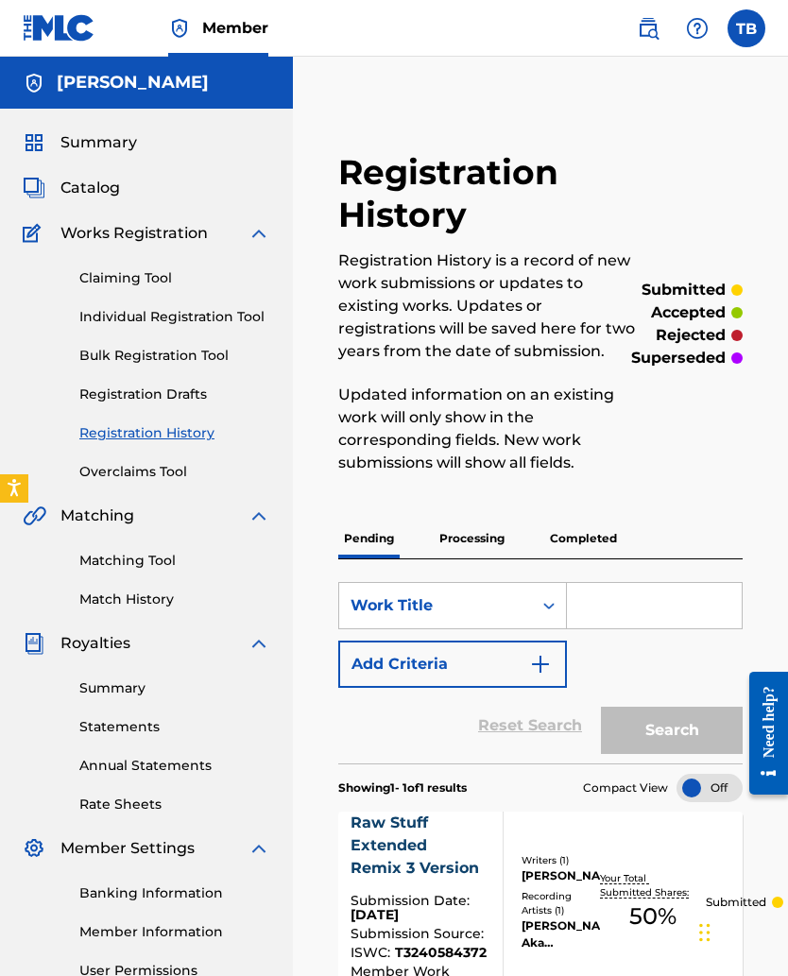
click at [462, 525] on p "Processing" at bounding box center [472, 539] width 77 height 40
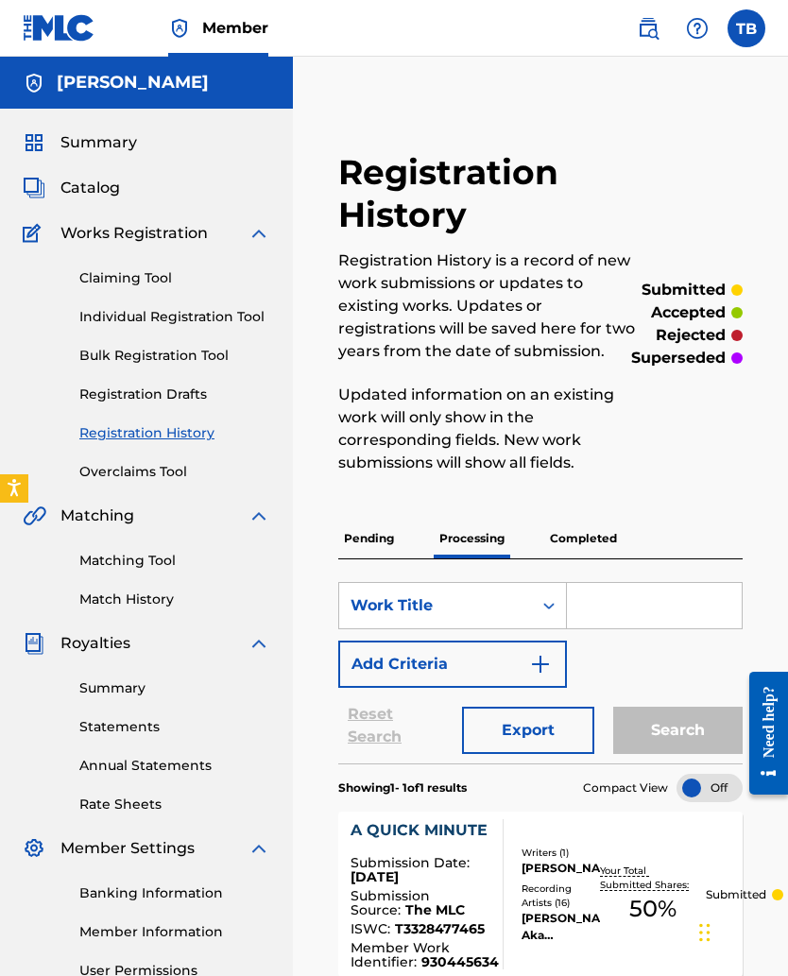
click at [556, 542] on p "Completed" at bounding box center [583, 539] width 78 height 40
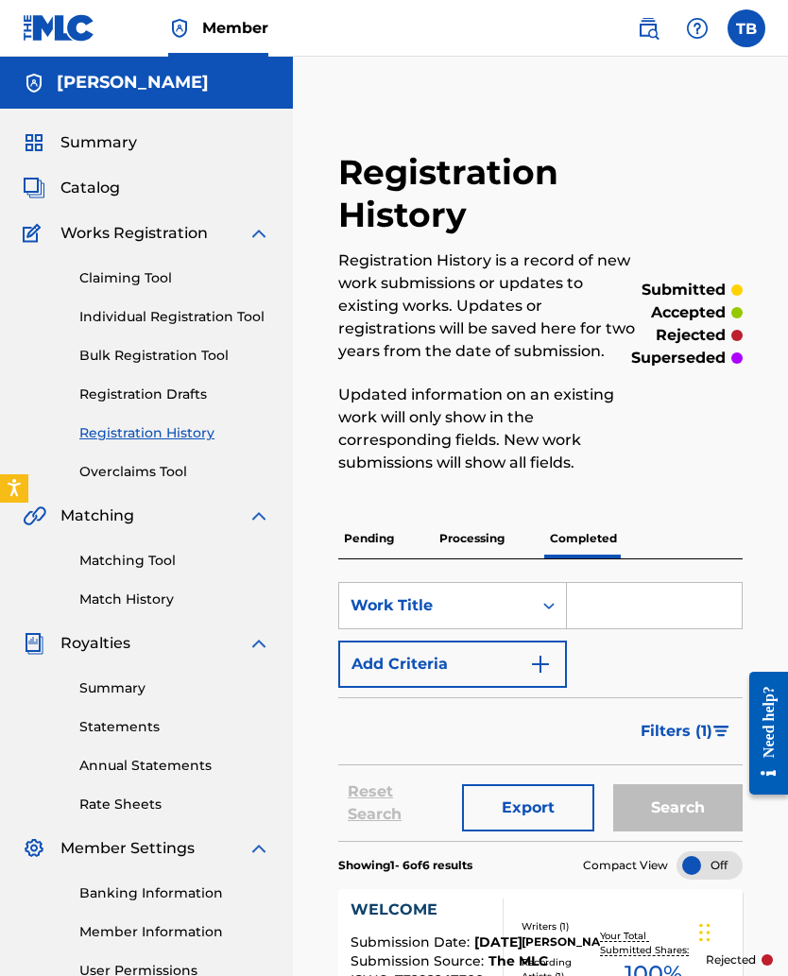
click at [595, 611] on input "Search Form" at bounding box center [654, 605] width 175 height 45
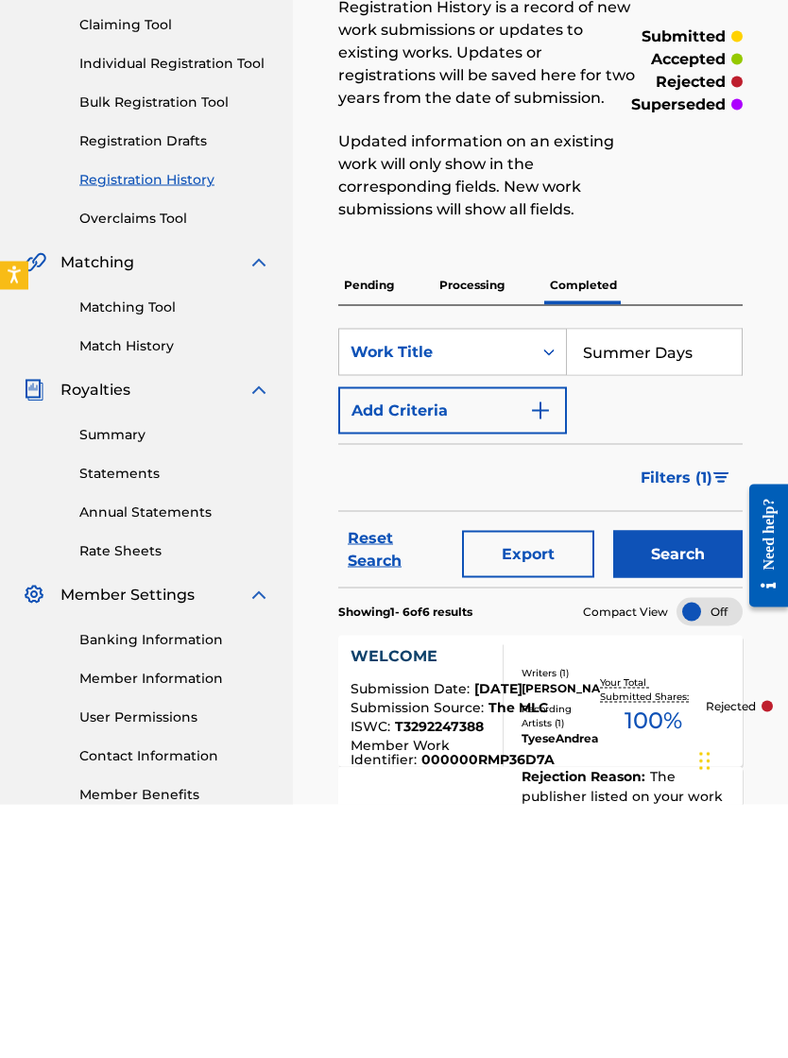
type input "Summer Days"
click at [658, 635] on button "Search" at bounding box center [677, 807] width 129 height 47
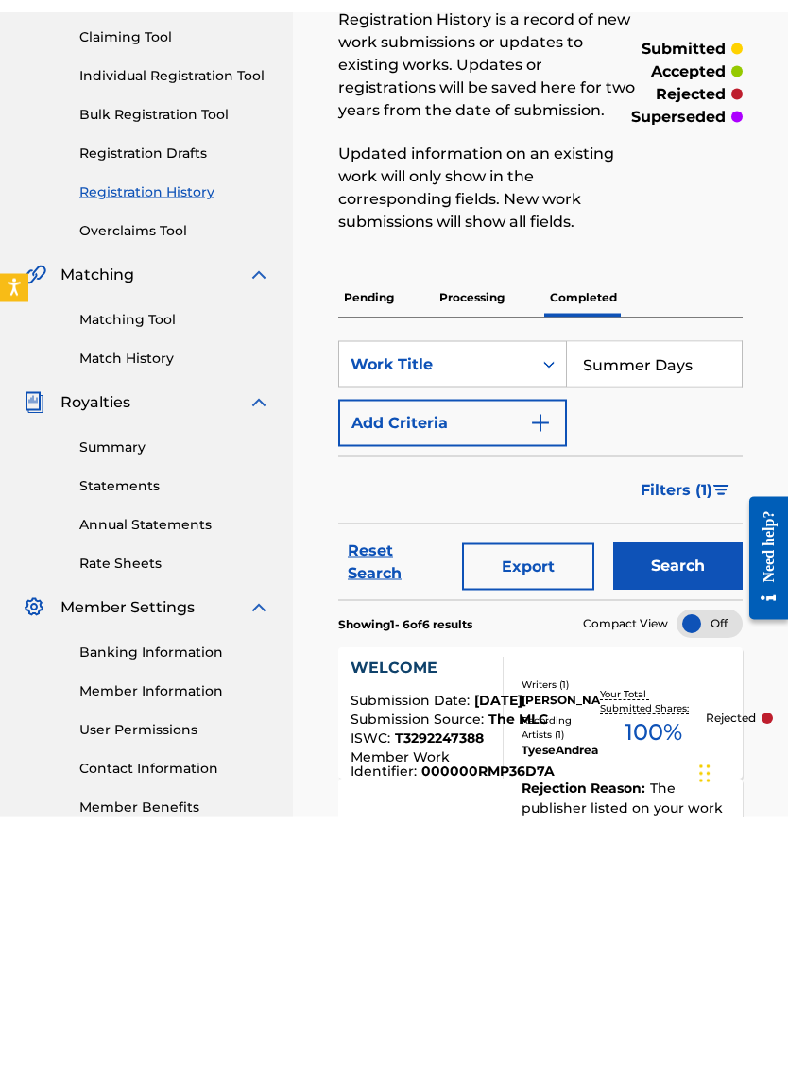
scroll to position [90, 0]
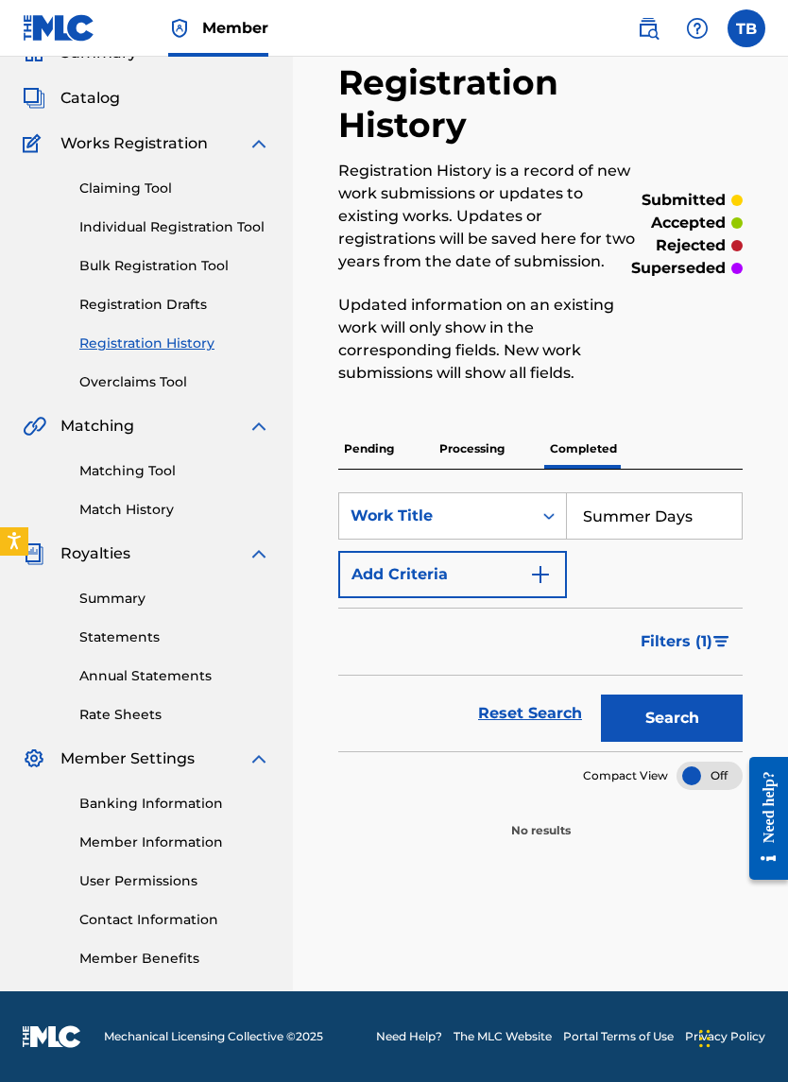
click at [106, 311] on link "Registration Drafts" at bounding box center [174, 305] width 191 height 20
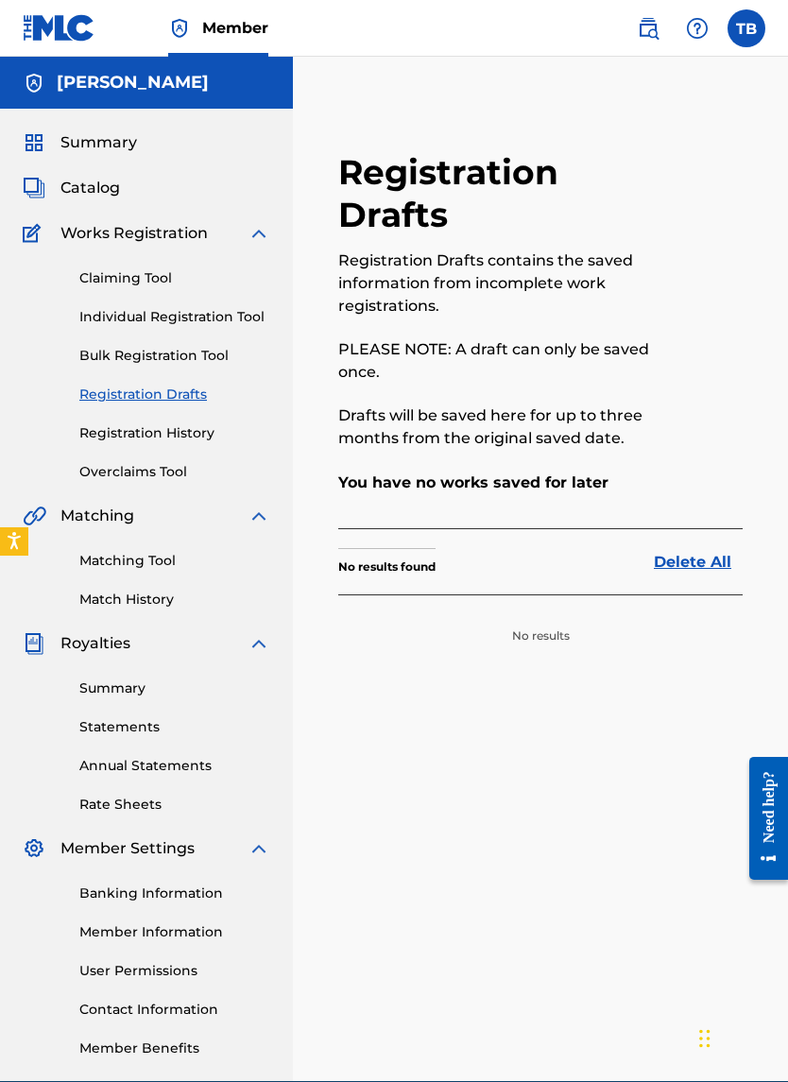
click at [93, 434] on link "Registration History" at bounding box center [174, 433] width 191 height 20
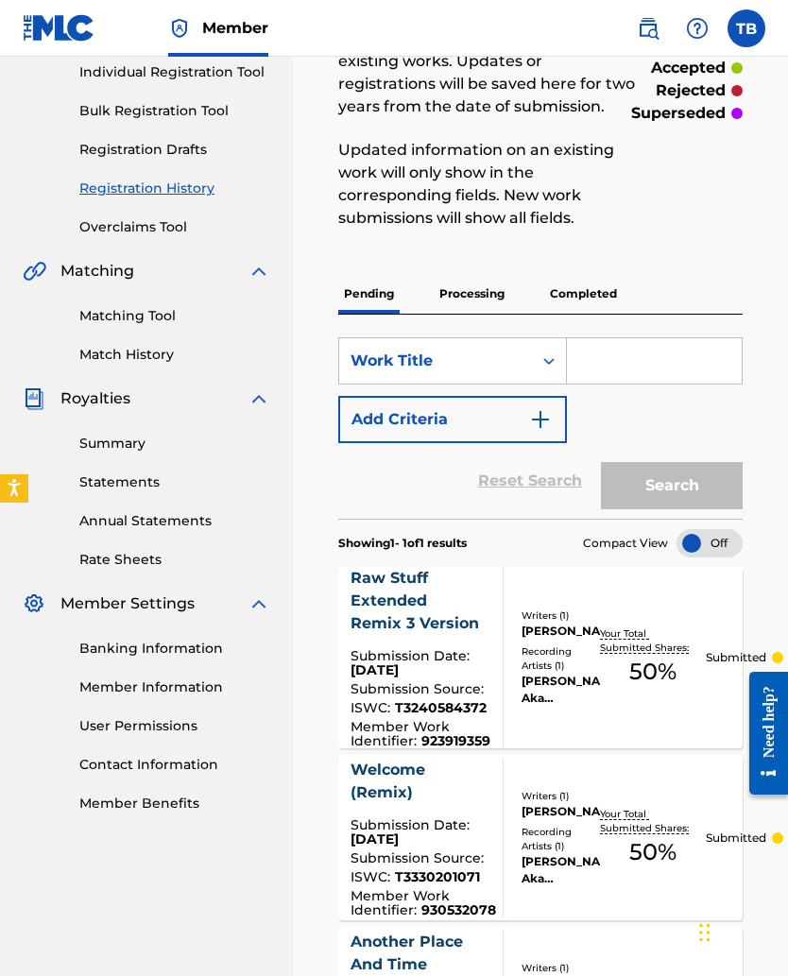
scroll to position [241, 0]
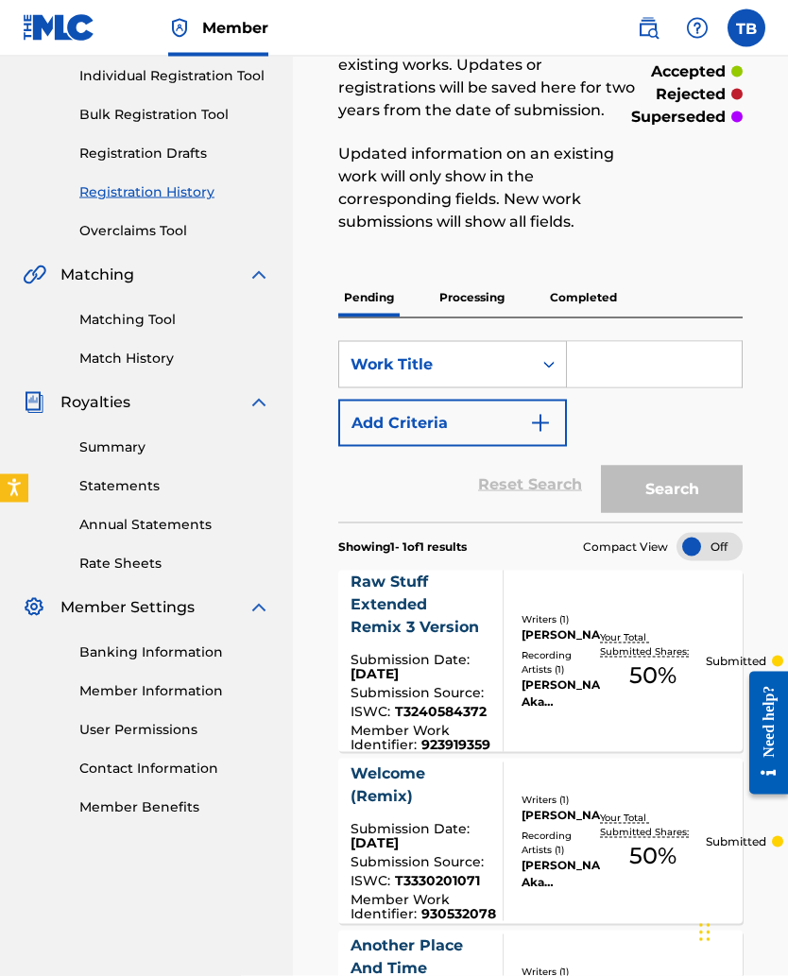
click at [465, 300] on p "Processing" at bounding box center [472, 298] width 77 height 40
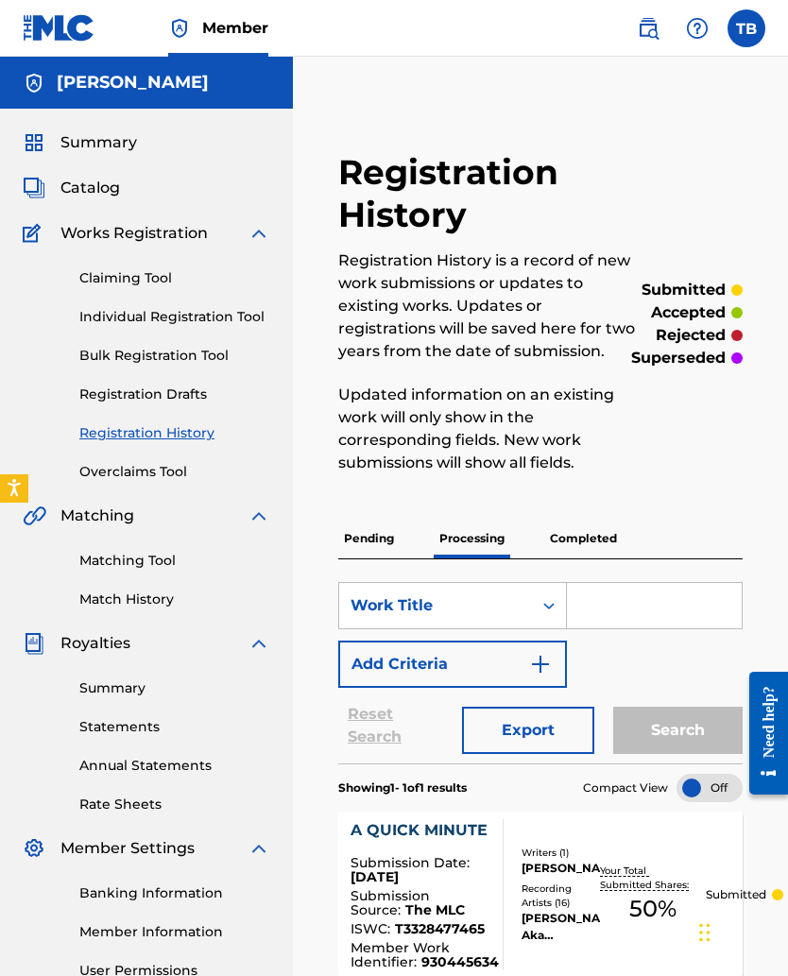
click at [359, 550] on p "Pending" at bounding box center [368, 539] width 61 height 40
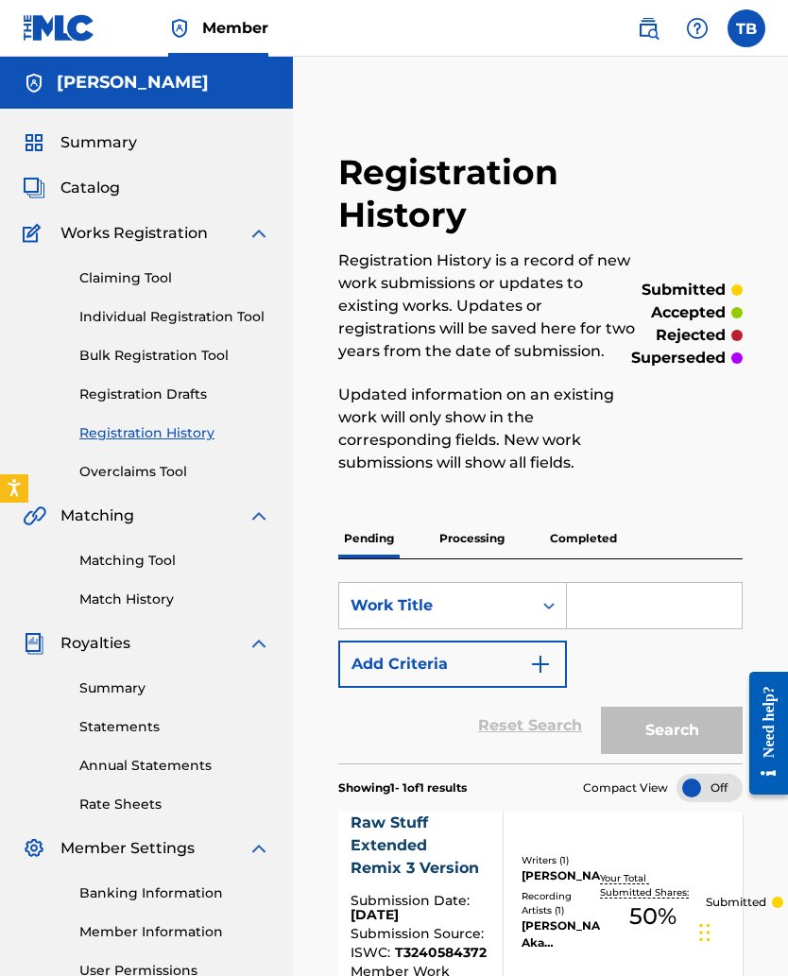
click at [567, 542] on p "Completed" at bounding box center [583, 539] width 78 height 40
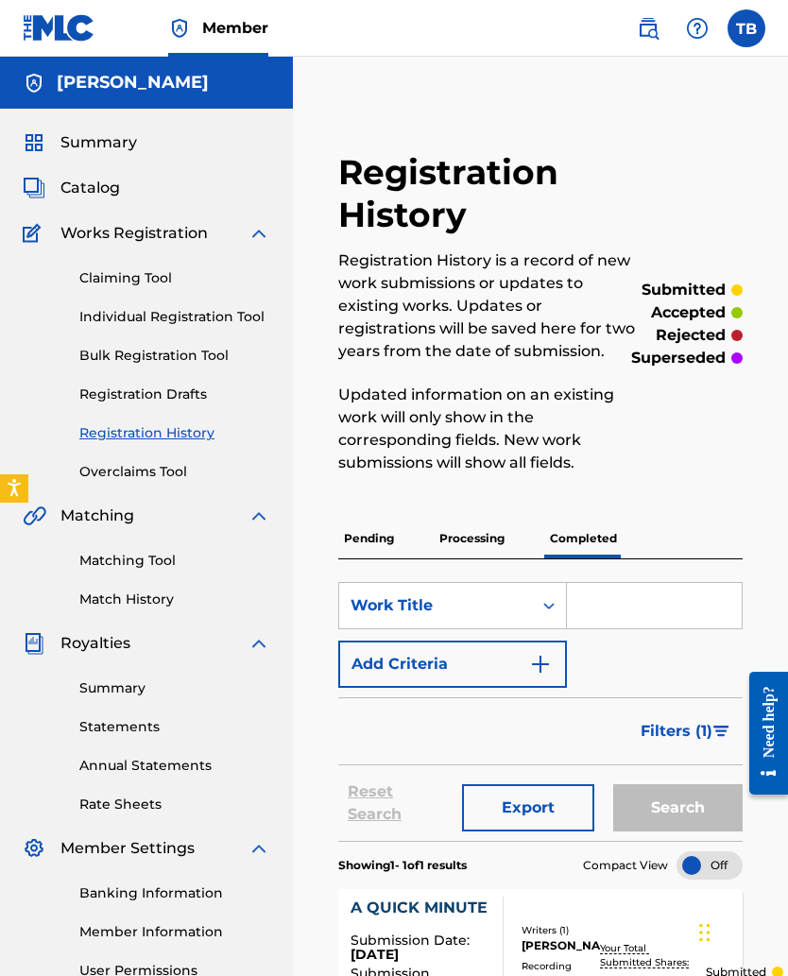
click at [106, 283] on link "Claiming Tool" at bounding box center [174, 278] width 191 height 20
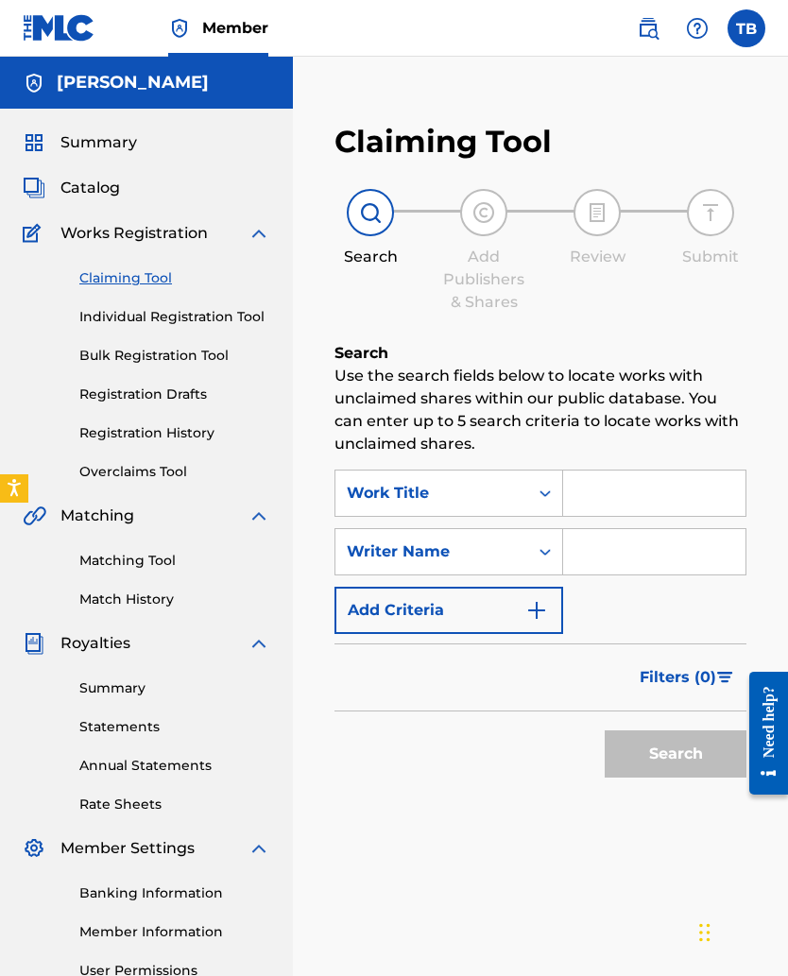
click at [129, 438] on link "Registration History" at bounding box center [174, 433] width 191 height 20
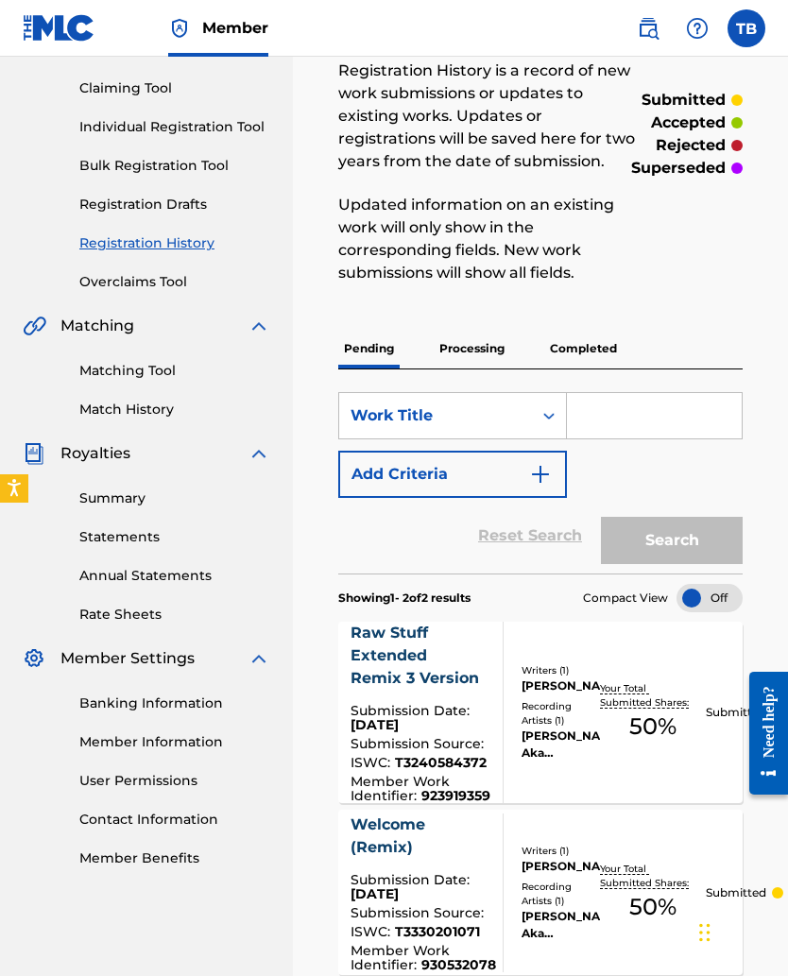
scroll to position [189, 0]
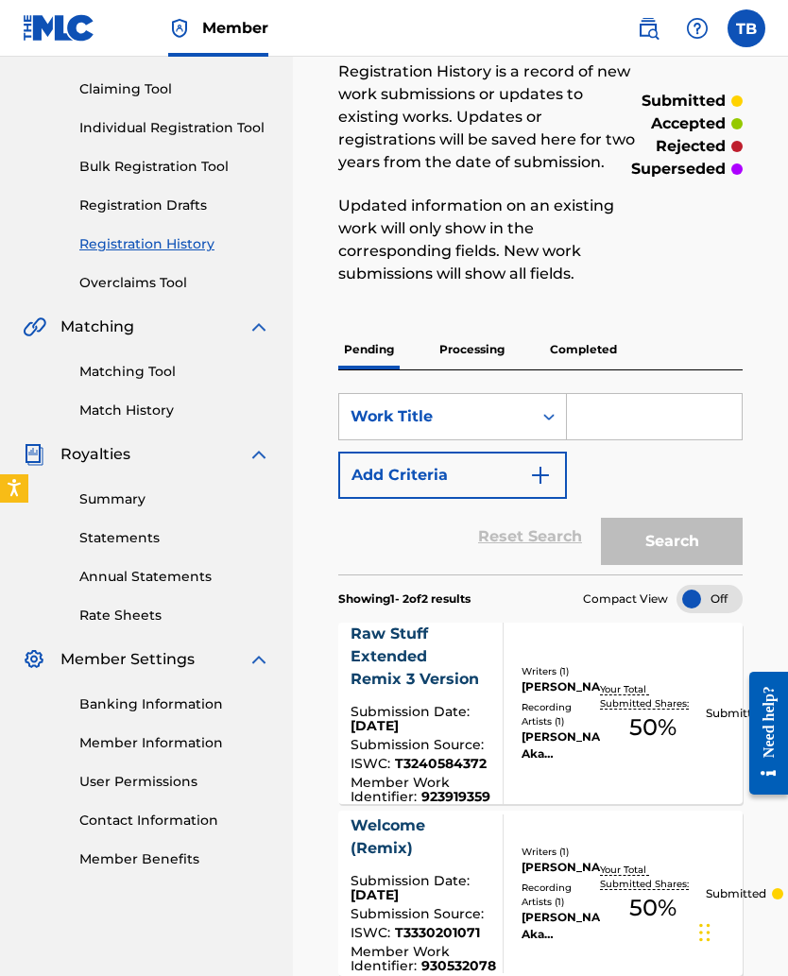
click at [564, 361] on p "Completed" at bounding box center [583, 350] width 78 height 40
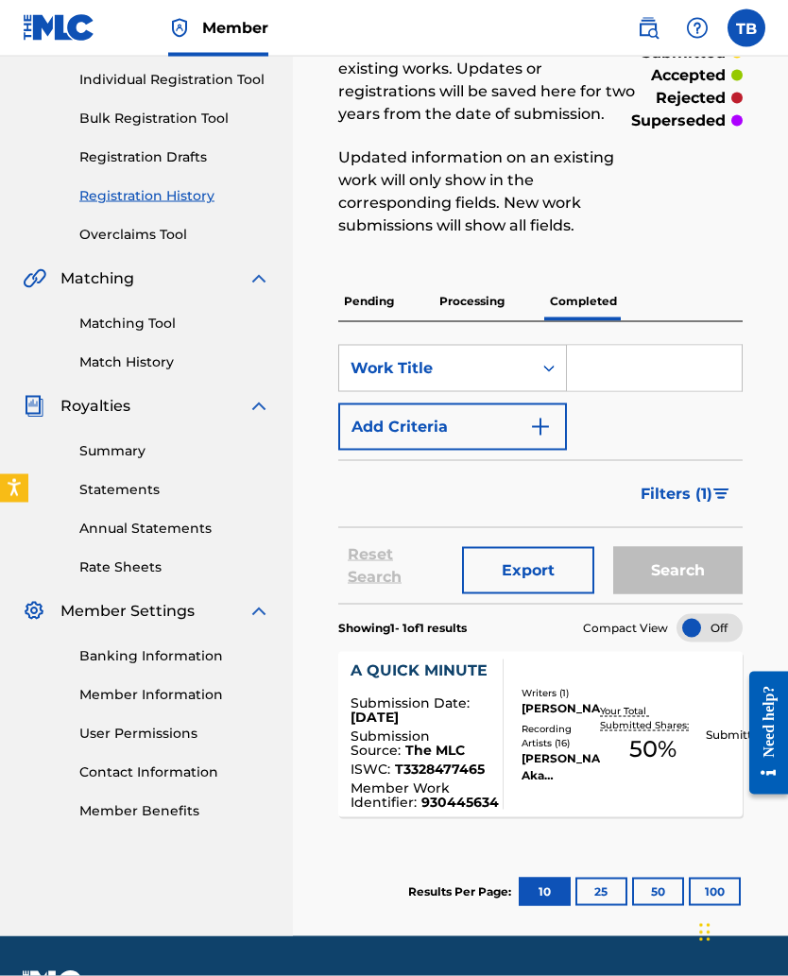
scroll to position [288, 0]
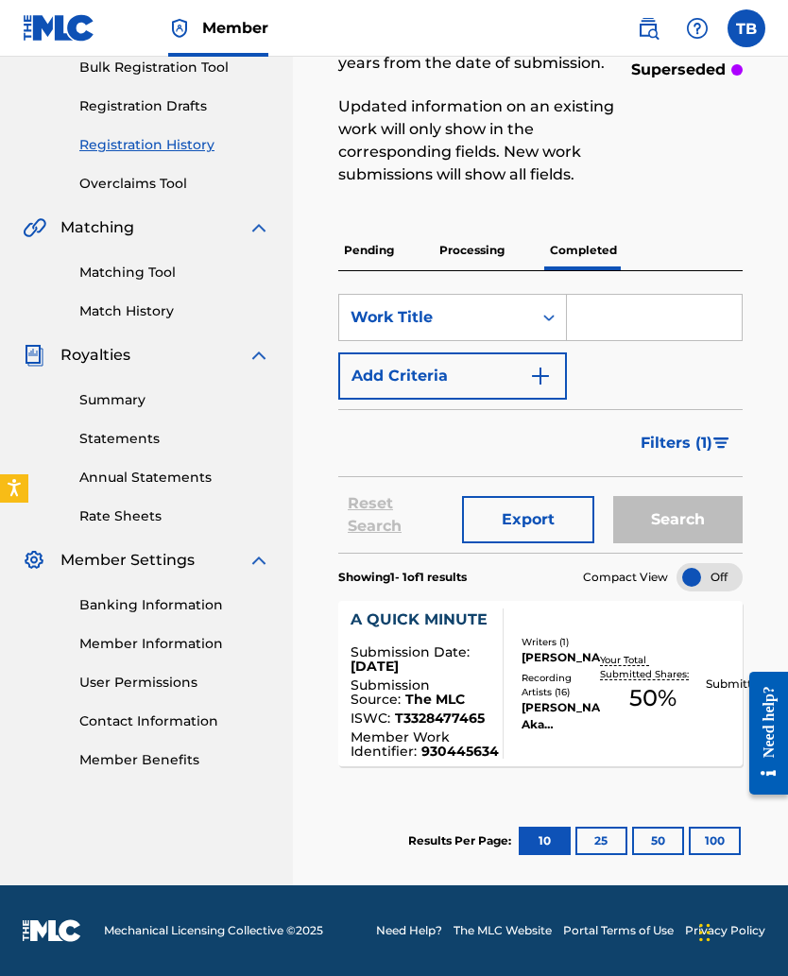
click at [590, 635] on button "25" at bounding box center [601, 841] width 52 height 28
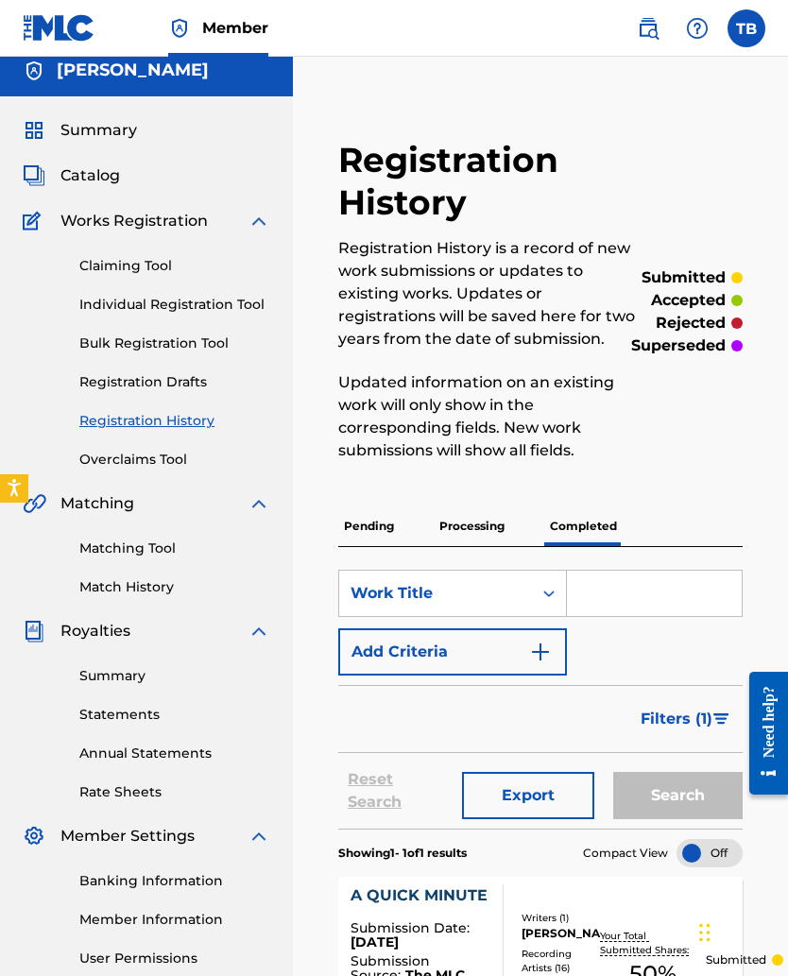
scroll to position [0, 0]
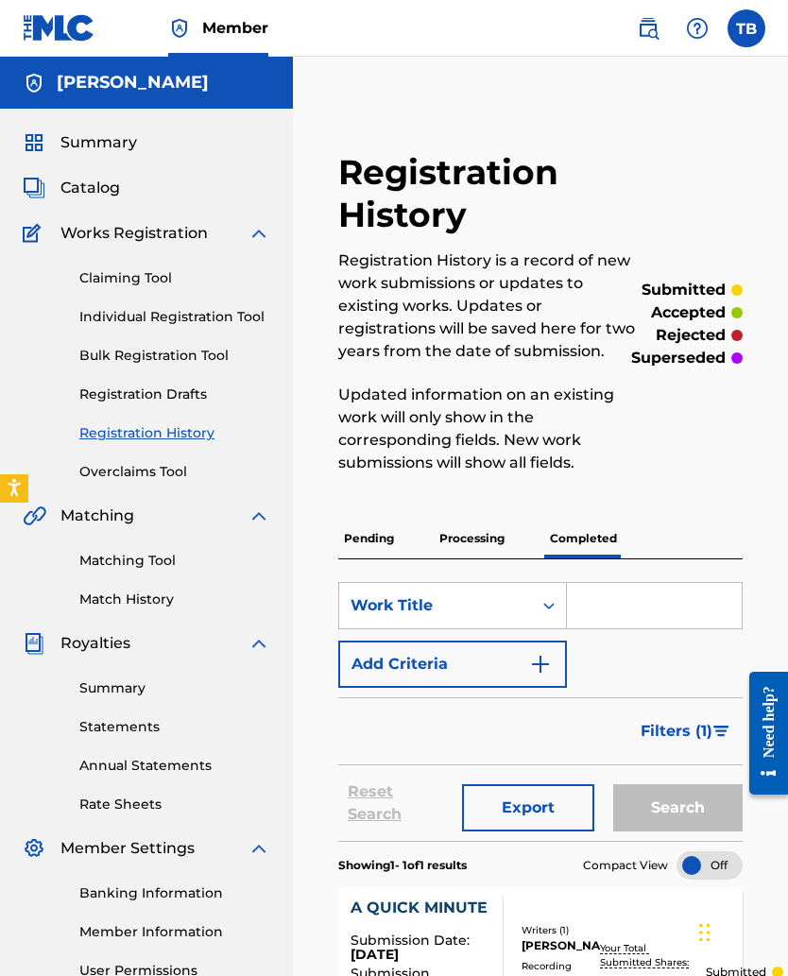
click at [112, 396] on link "Registration Drafts" at bounding box center [174, 395] width 191 height 20
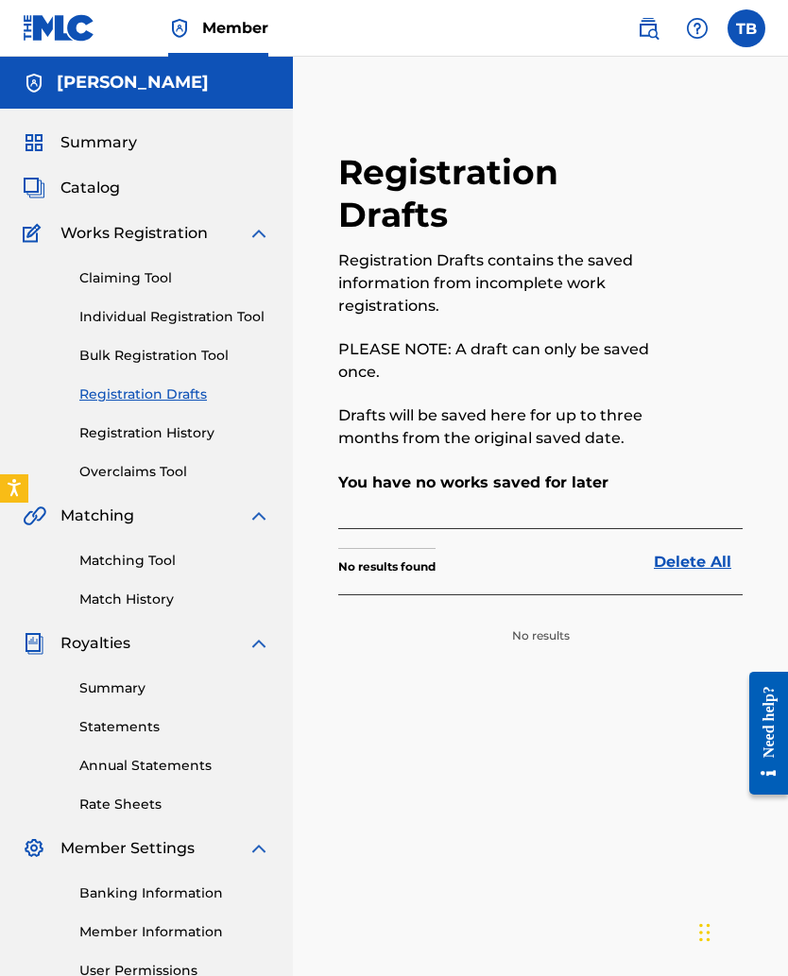
click at [110, 352] on link "Bulk Registration Tool" at bounding box center [174, 356] width 191 height 20
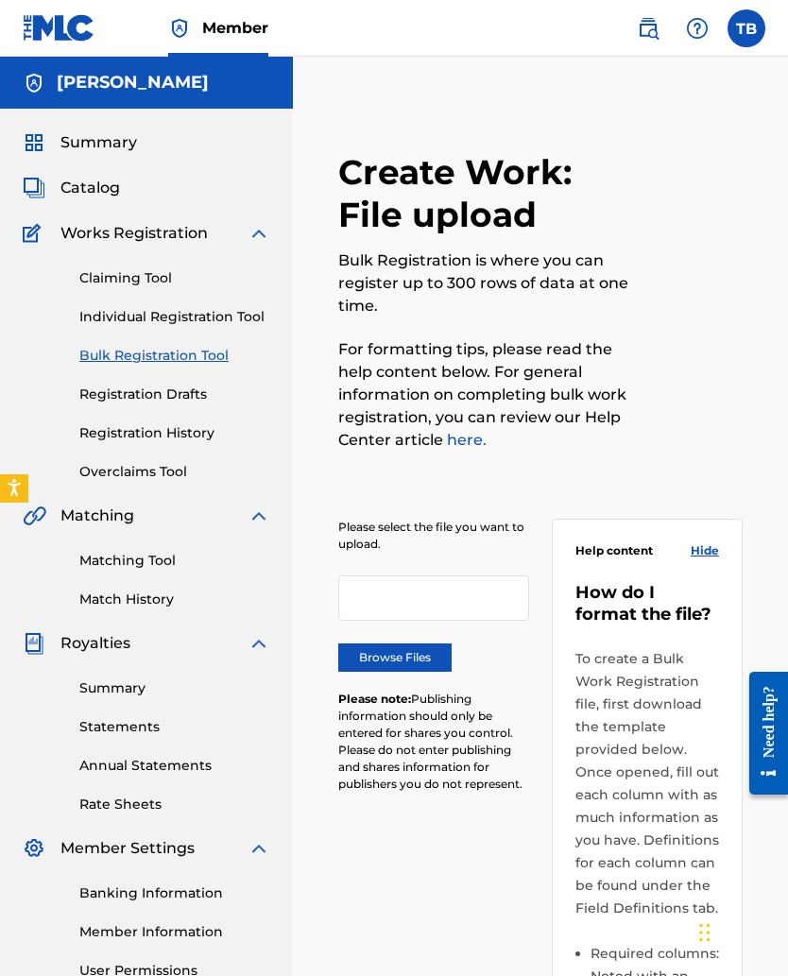
click at [99, 278] on link "Claiming Tool" at bounding box center [174, 278] width 191 height 20
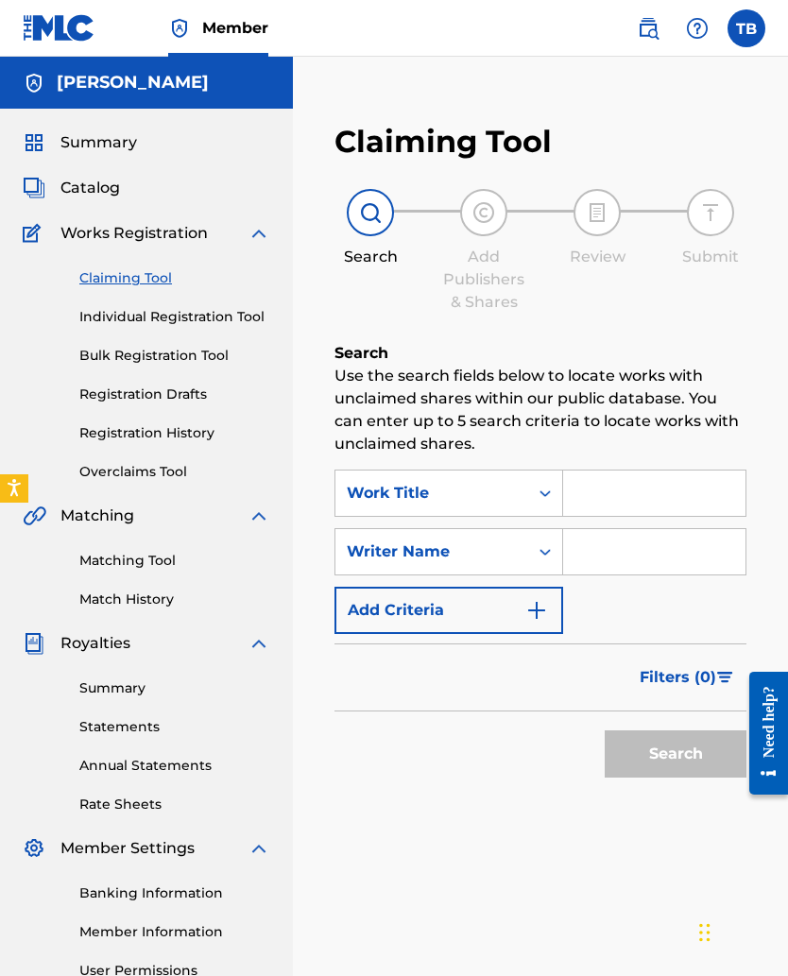
click at [89, 231] on span "Works Registration" at bounding box center [133, 233] width 147 height 23
click at [74, 146] on span "Summary" at bounding box center [98, 142] width 77 height 23
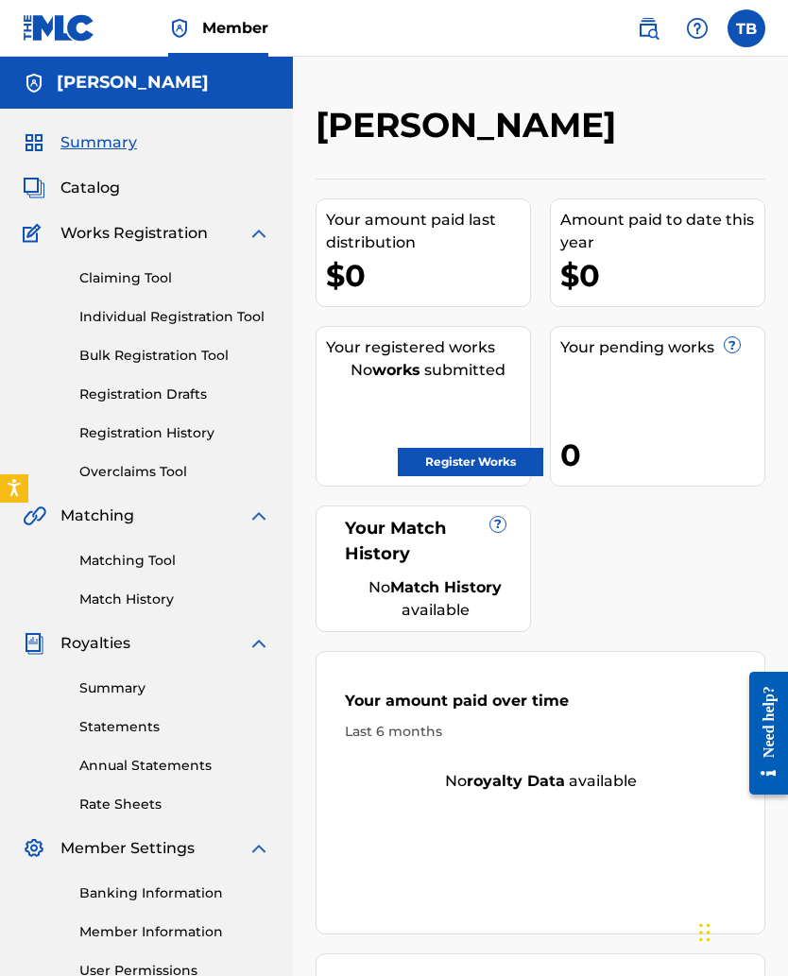
click at [120, 635] on span "Royalties" at bounding box center [95, 643] width 70 height 23
click at [107, 635] on link "Summary" at bounding box center [174, 688] width 191 height 20
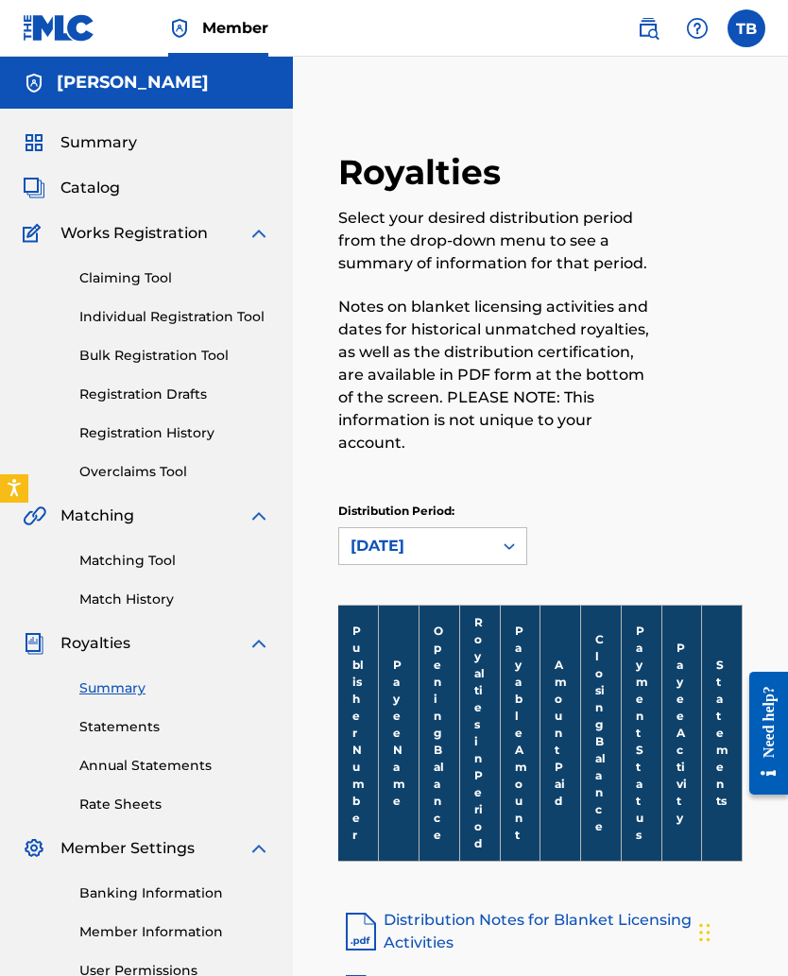
click at [74, 194] on span "Catalog" at bounding box center [90, 188] width 60 height 23
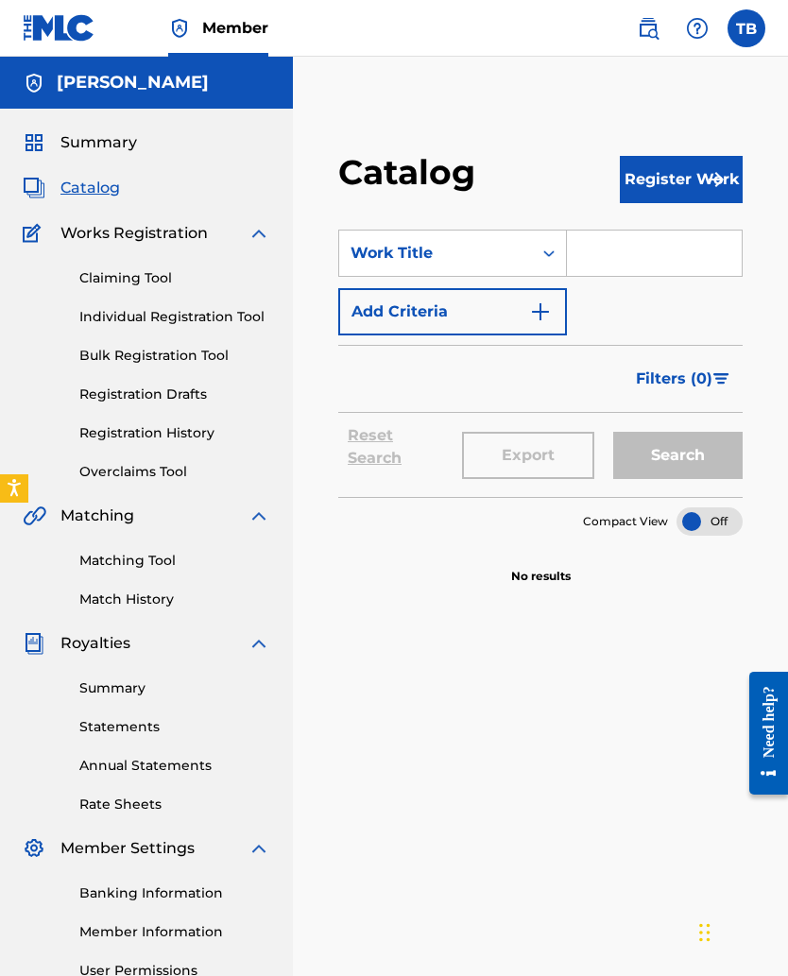
click at [77, 152] on span "Summary" at bounding box center [98, 142] width 77 height 23
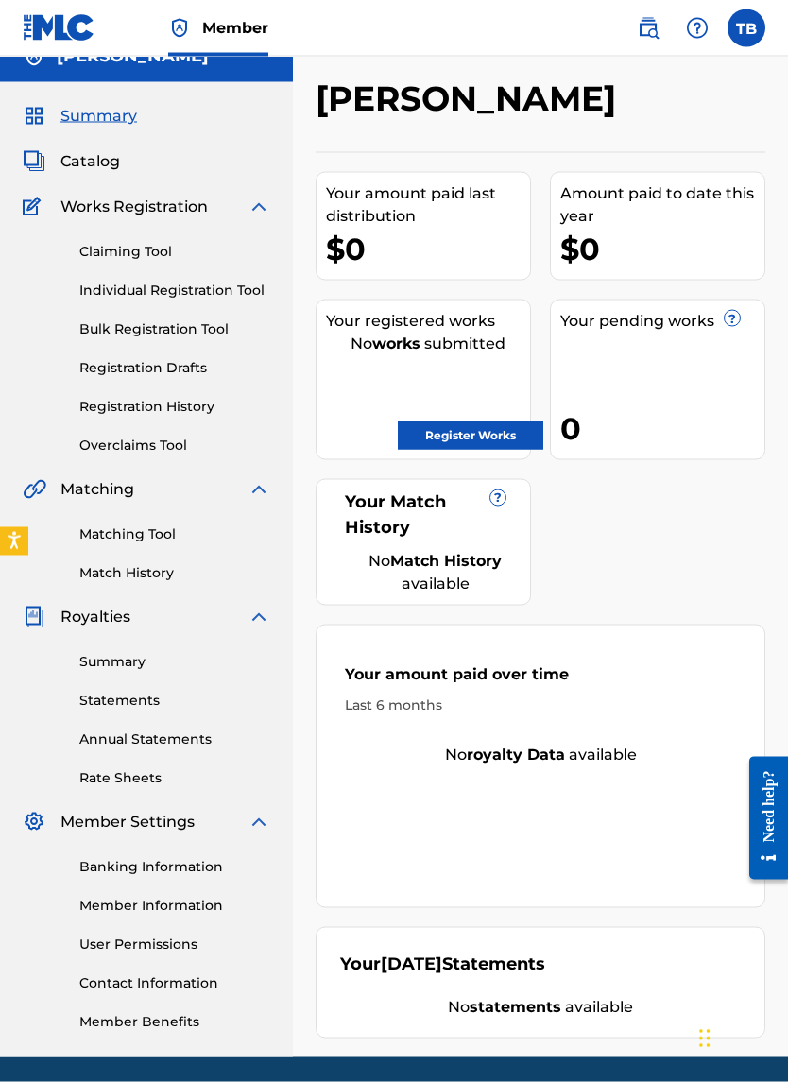
scroll to position [38, 0]
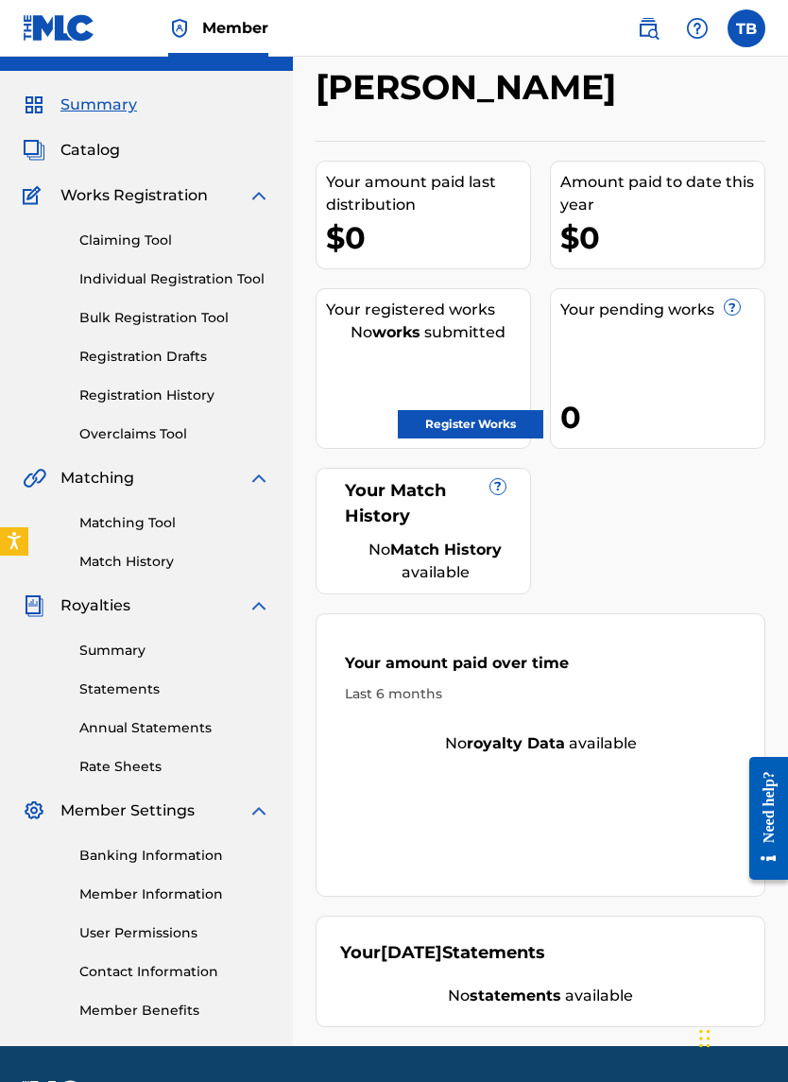
click at [455, 429] on link "Register Works" at bounding box center [471, 424] width 146 height 28
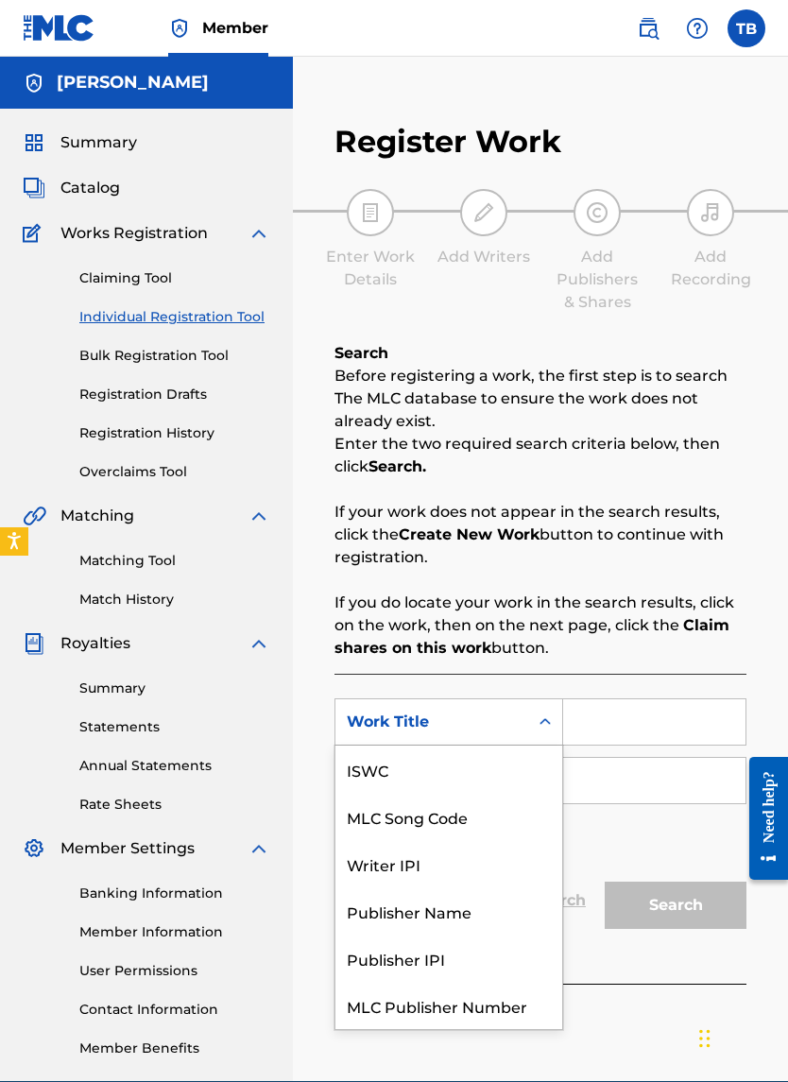
scroll to position [47, 0]
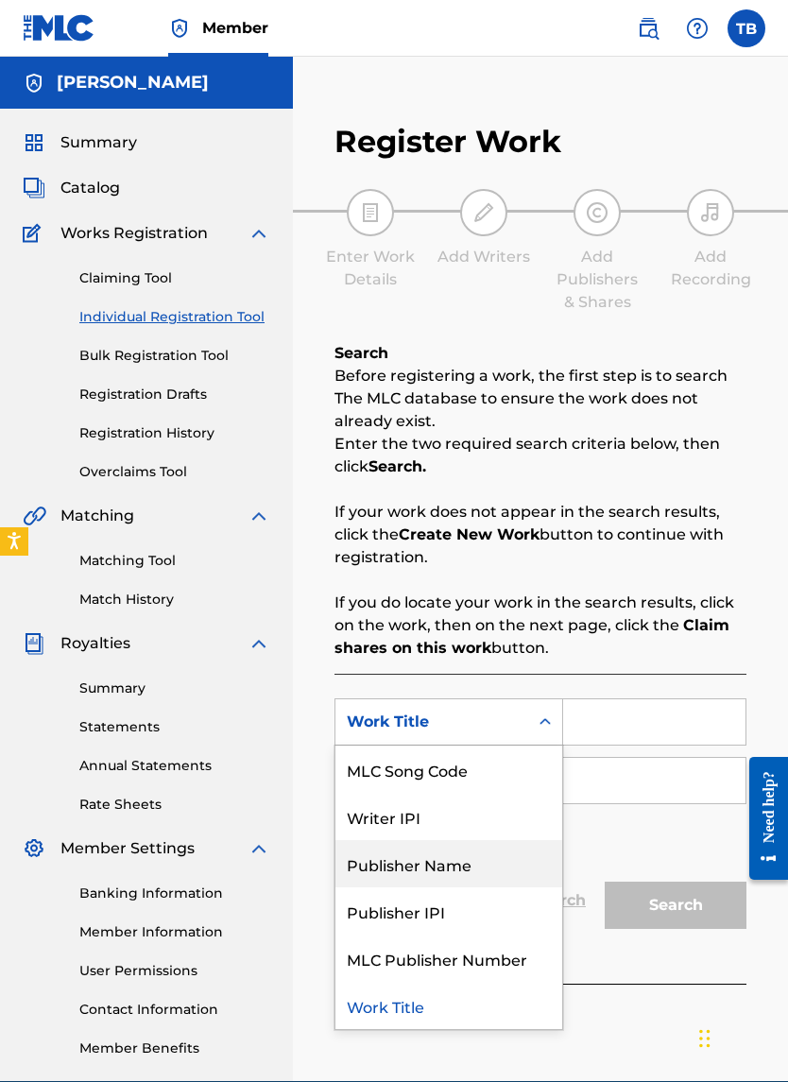
click at [359, 635] on div "Publisher Name" at bounding box center [448, 863] width 227 height 47
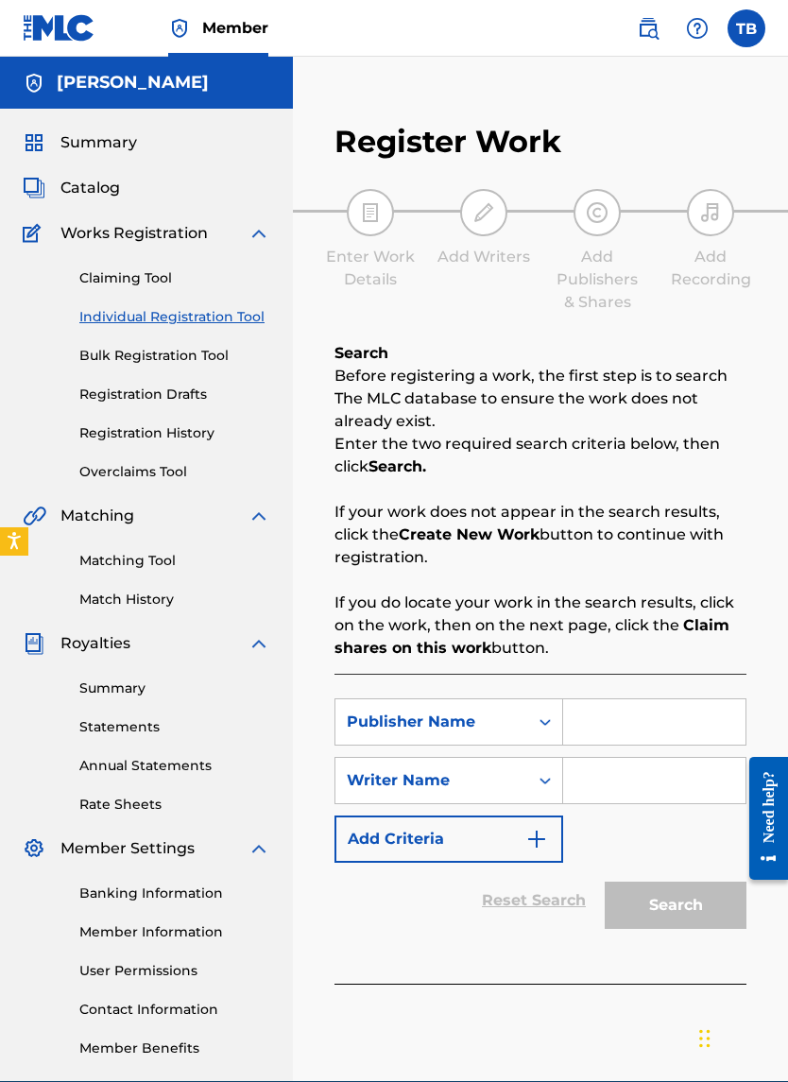
click at [576, 635] on input "Search Form" at bounding box center [654, 721] width 182 height 45
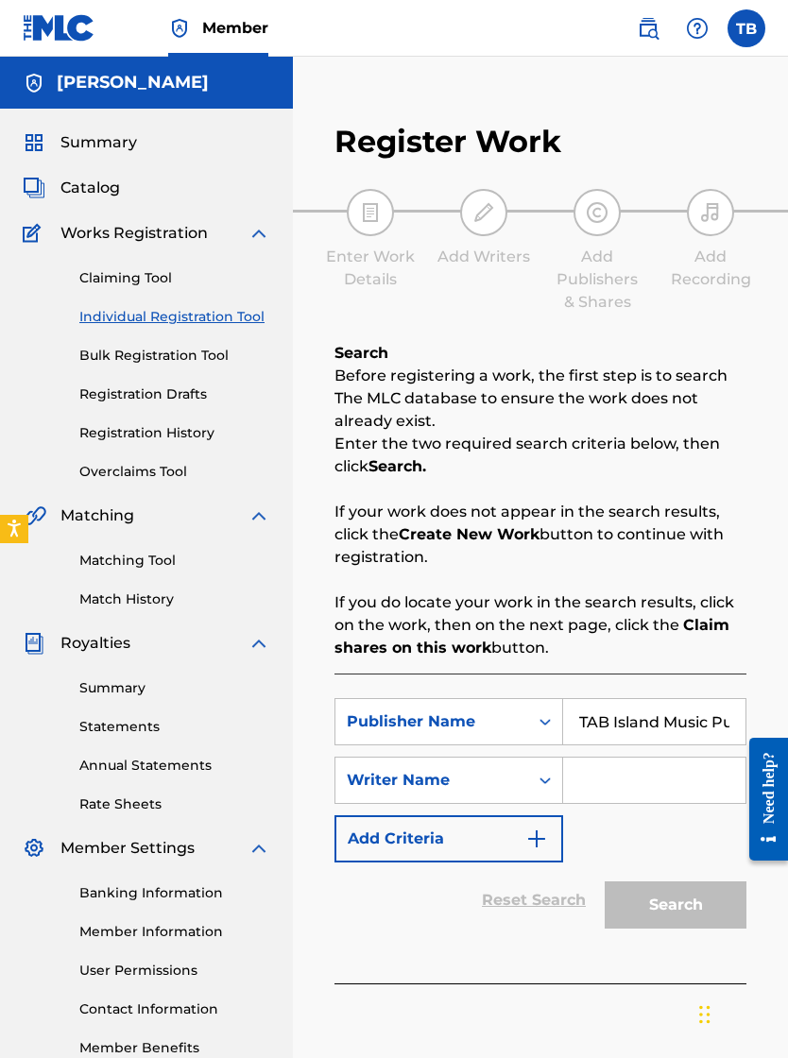
type input "TAB Island Music Publishing, LLC"
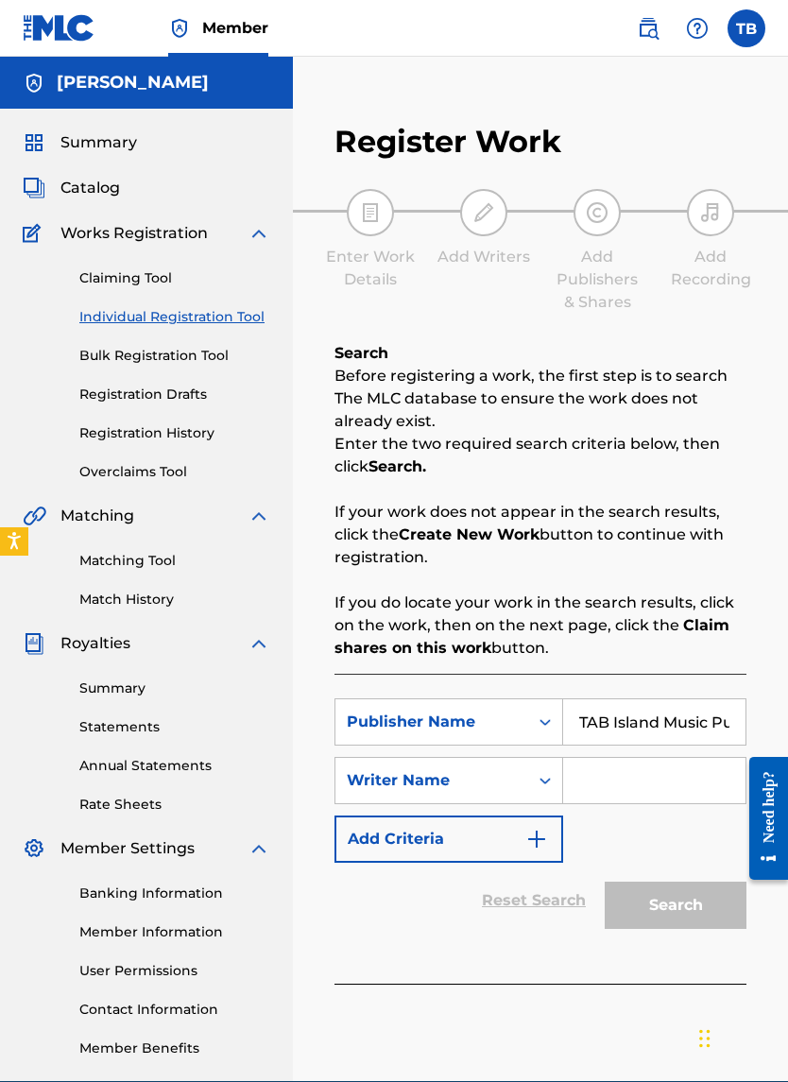
click at [592, 635] on input "Search Form" at bounding box center [654, 780] width 182 height 45
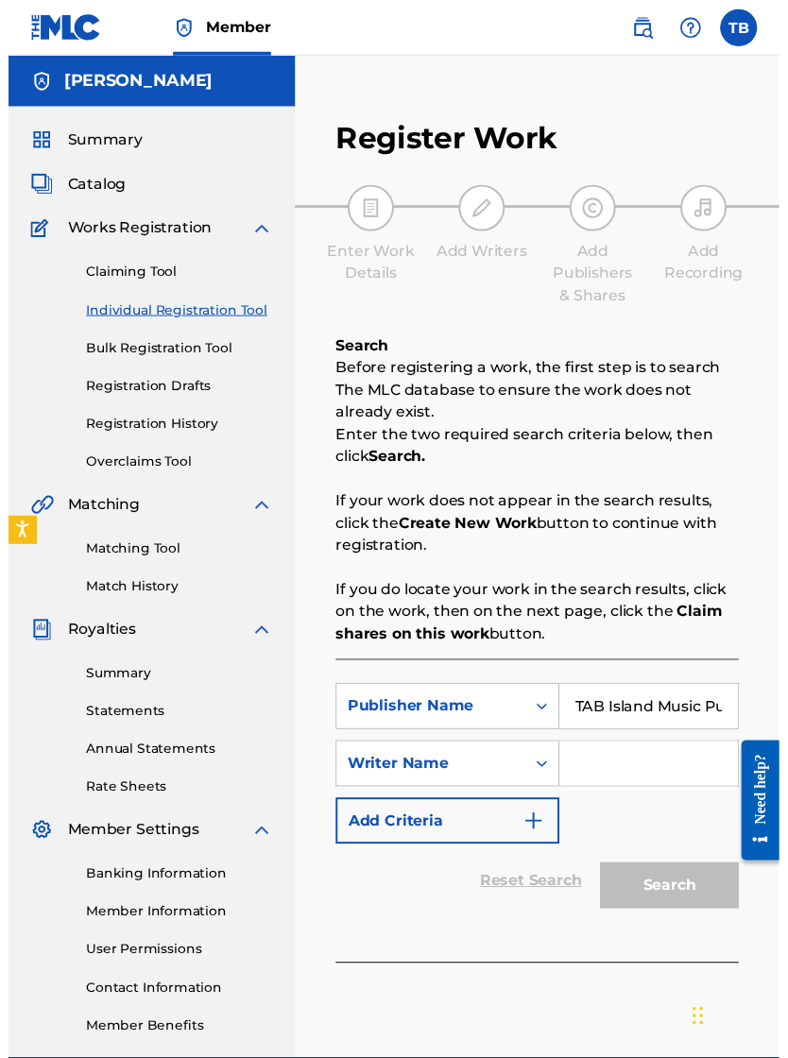
scroll to position [113, 83]
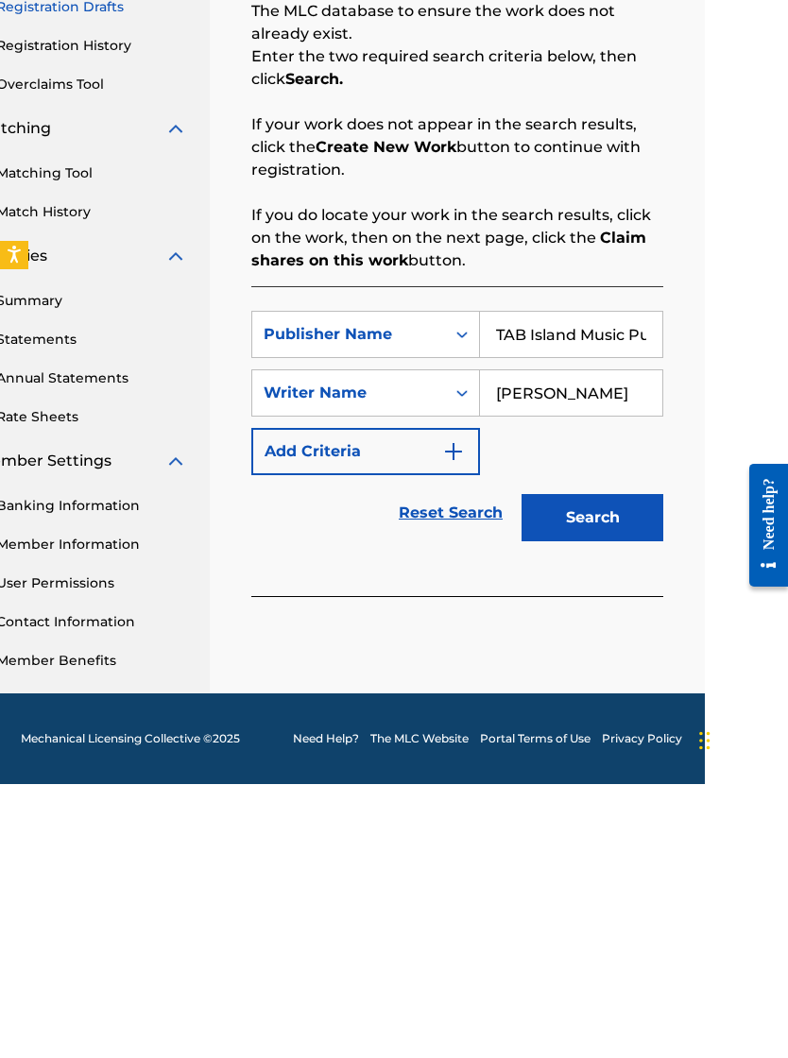
type input "Tyese Brown"
click at [567, 635] on button "Search" at bounding box center [593, 791] width 142 height 47
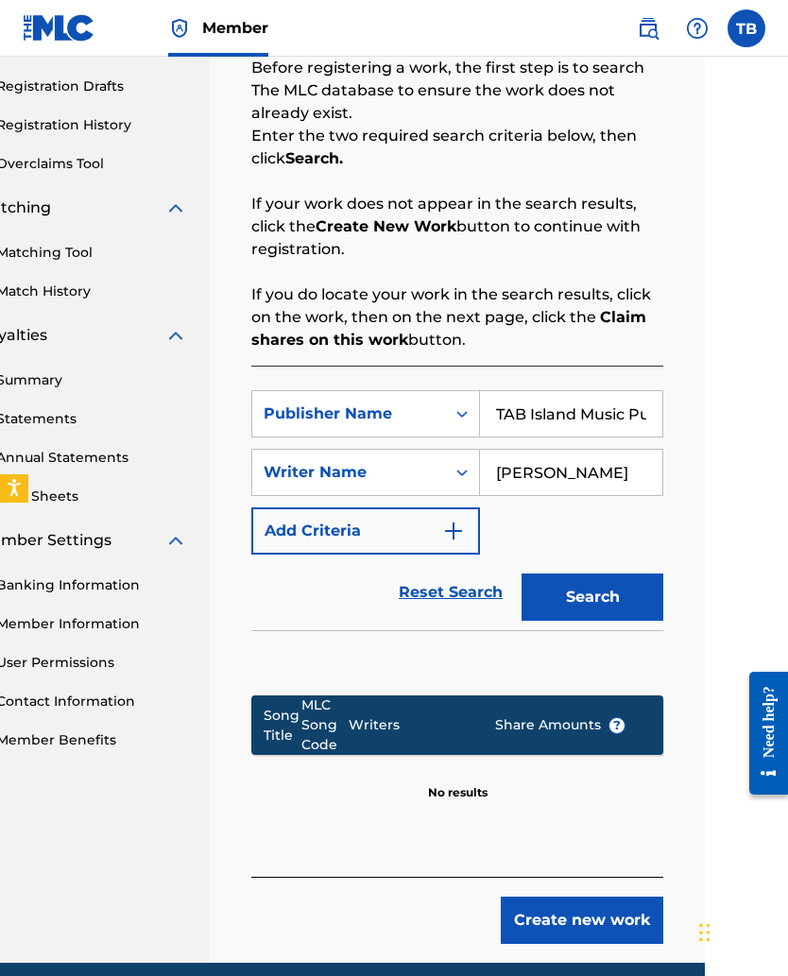
scroll to position [307, 83]
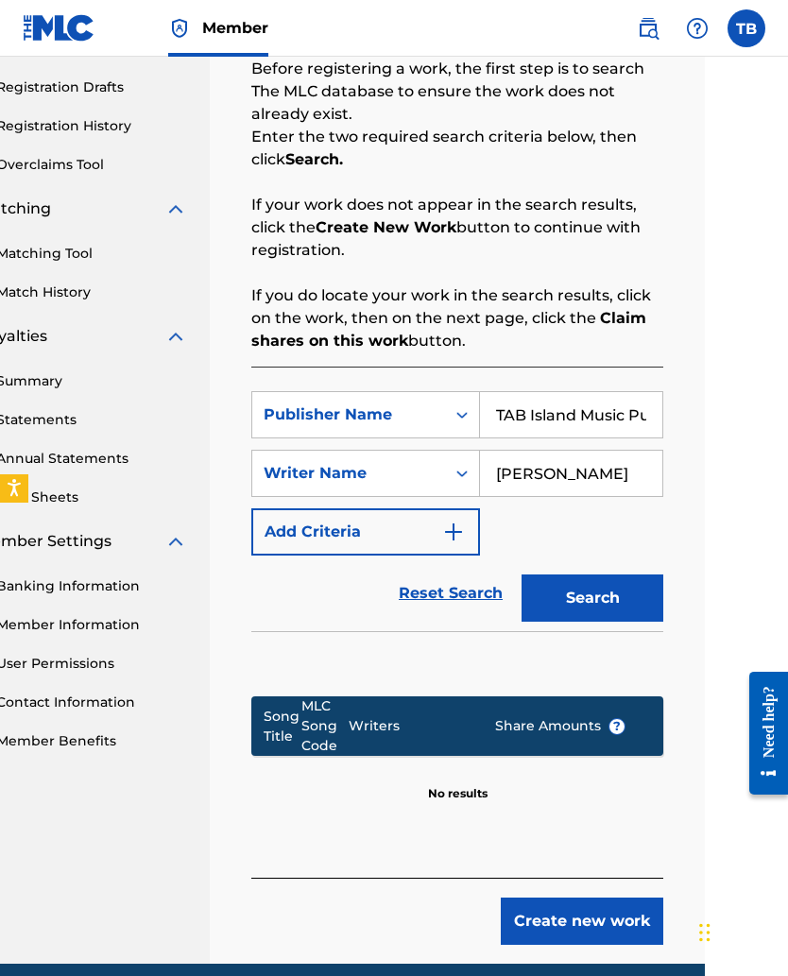
click at [590, 635] on button "Create new work" at bounding box center [582, 921] width 163 height 47
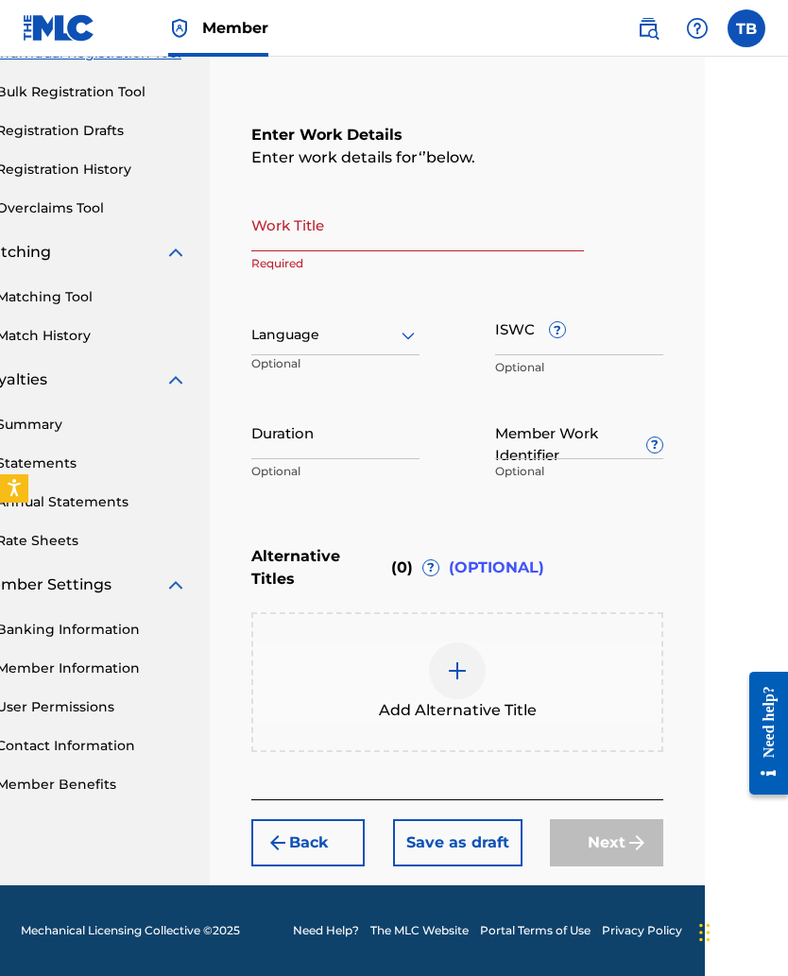
scroll to position [264, 0]
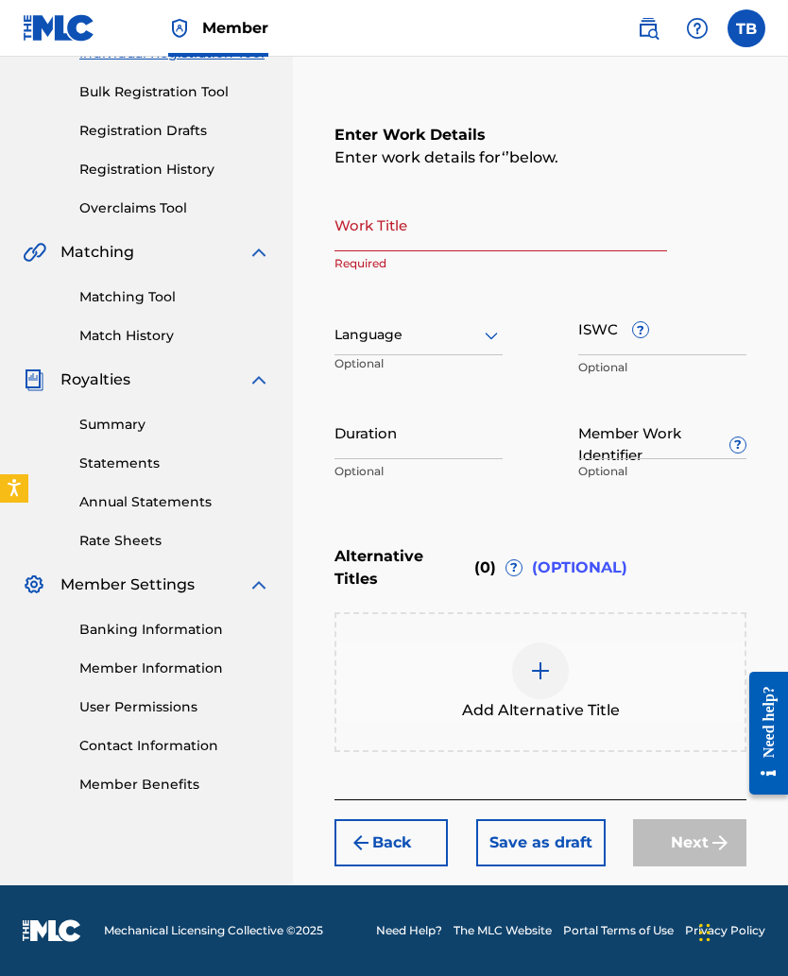
click at [363, 235] on input "Work Title" at bounding box center [501, 224] width 333 height 54
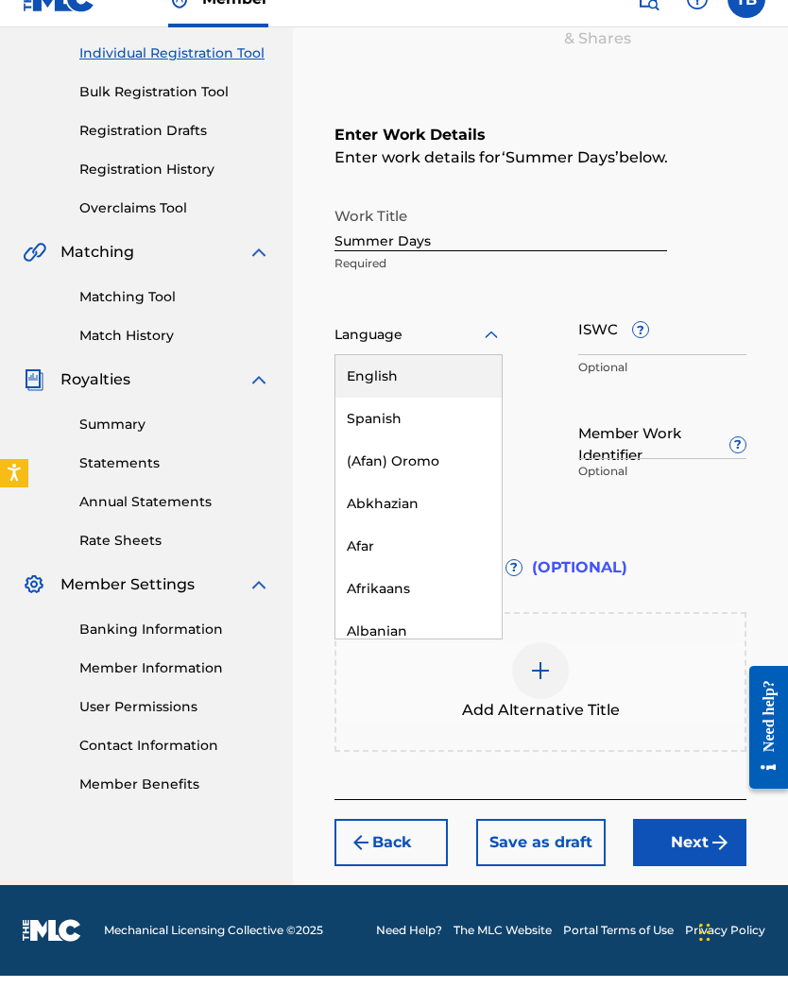
click at [354, 385] on div "English" at bounding box center [418, 406] width 166 height 43
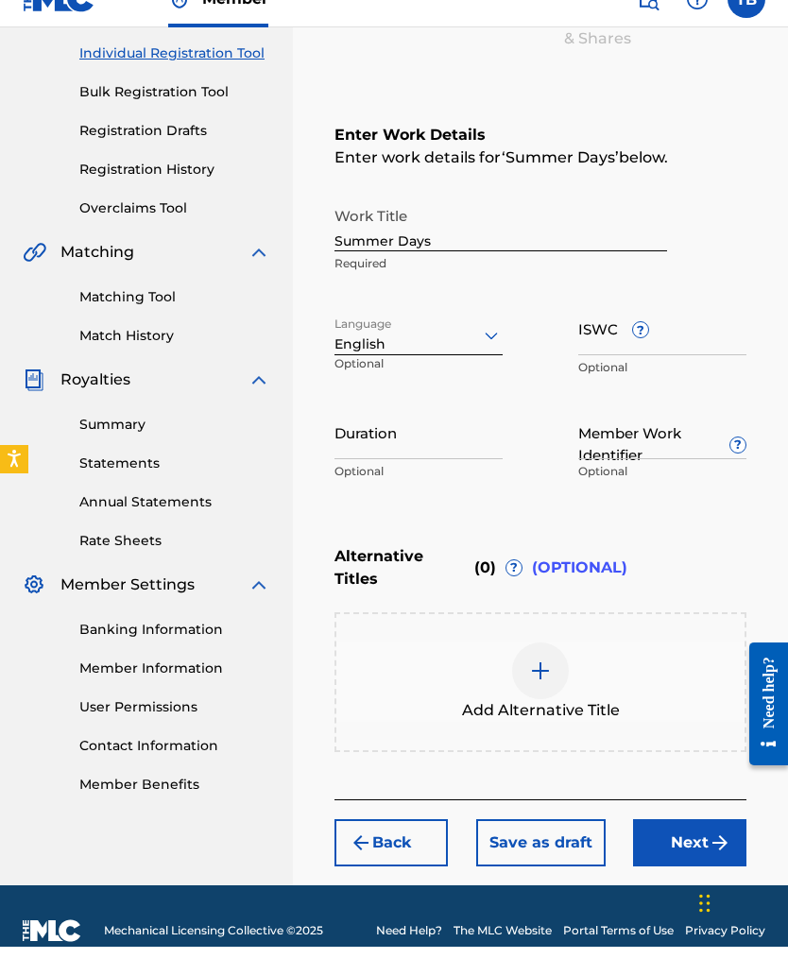
scroll to position [264, 0]
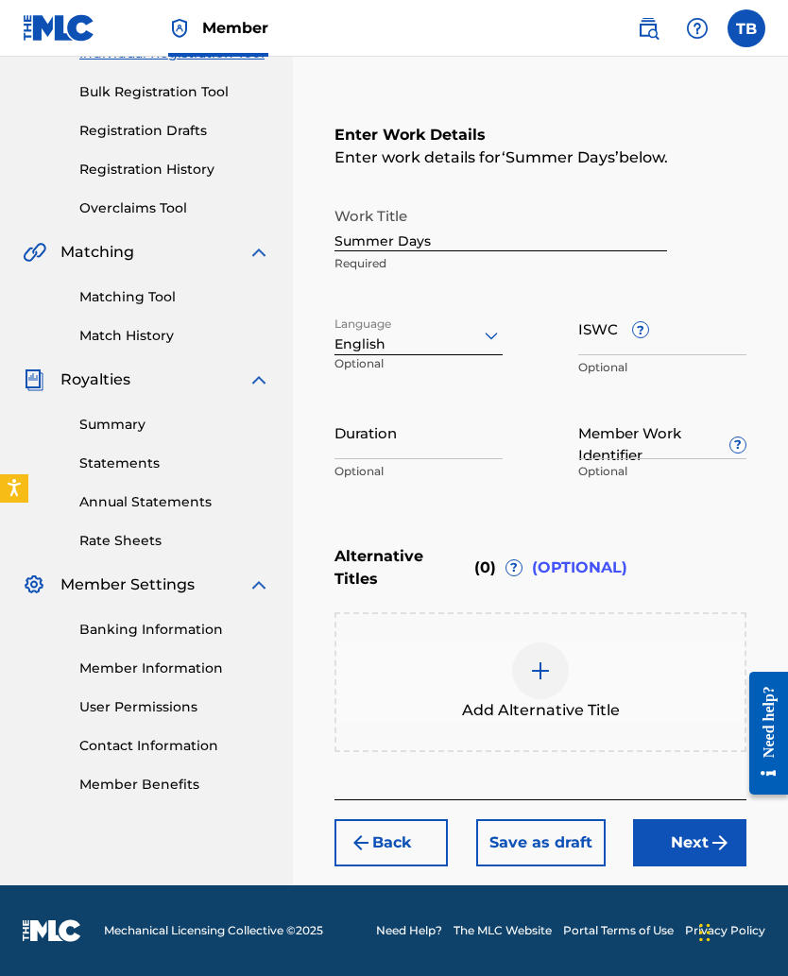
click at [409, 238] on input "Summer Days" at bounding box center [501, 224] width 333 height 54
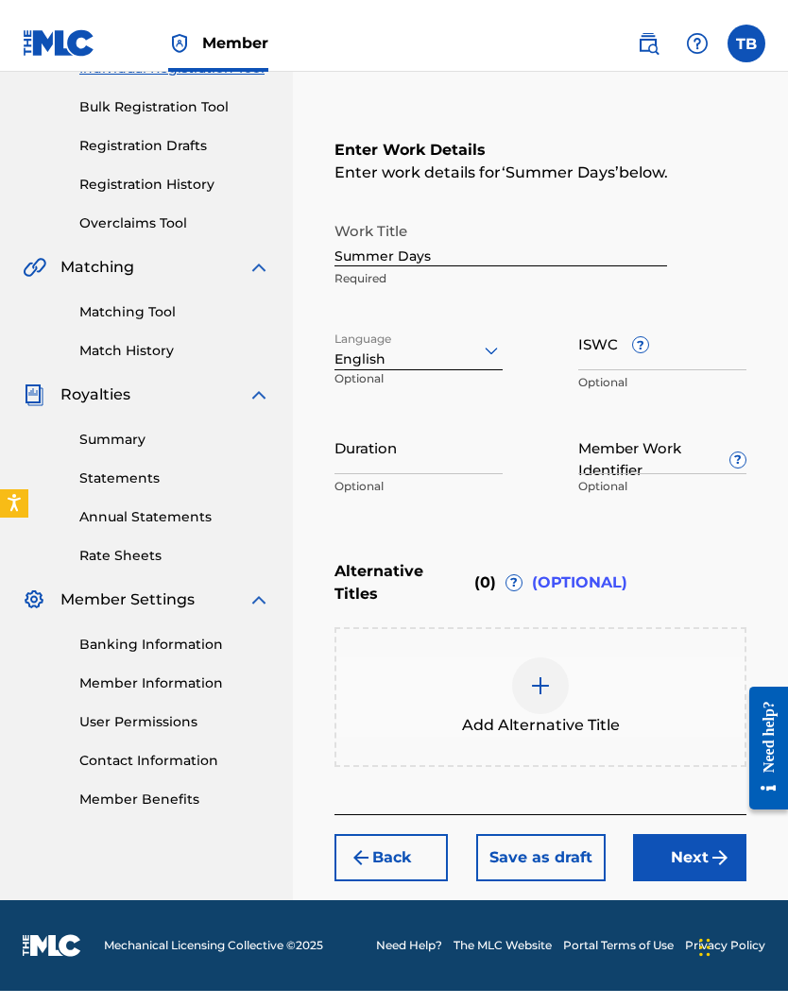
scroll to position [234, 0]
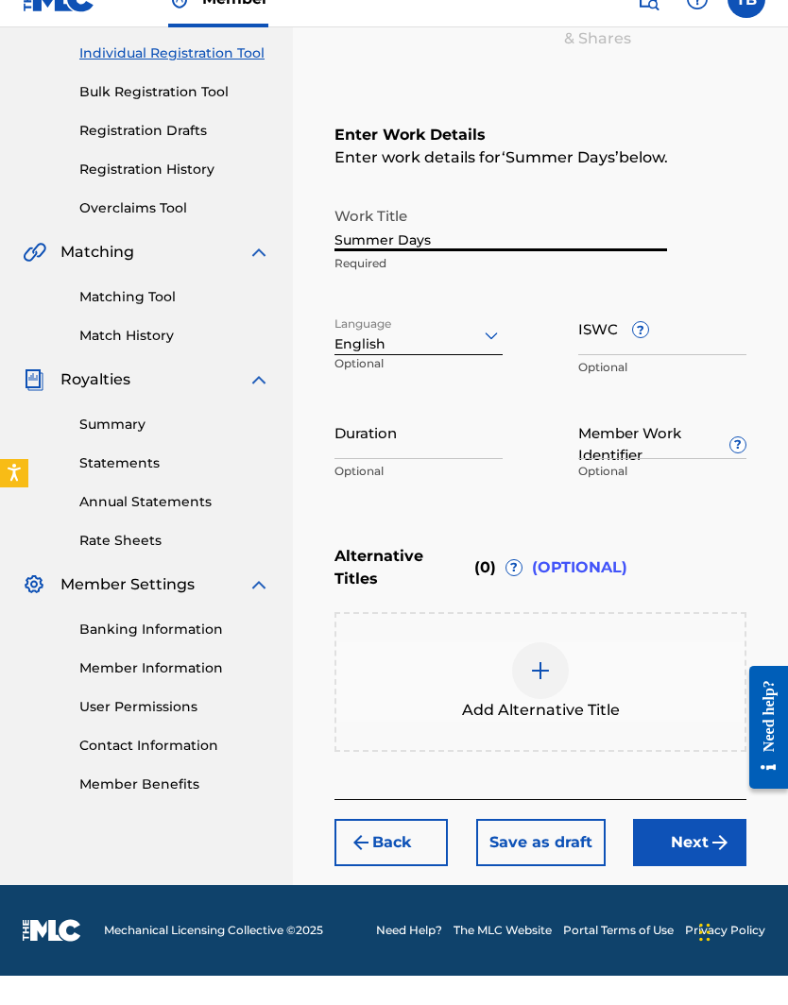
click at [402, 239] on input "Summer Days" at bounding box center [501, 254] width 333 height 54
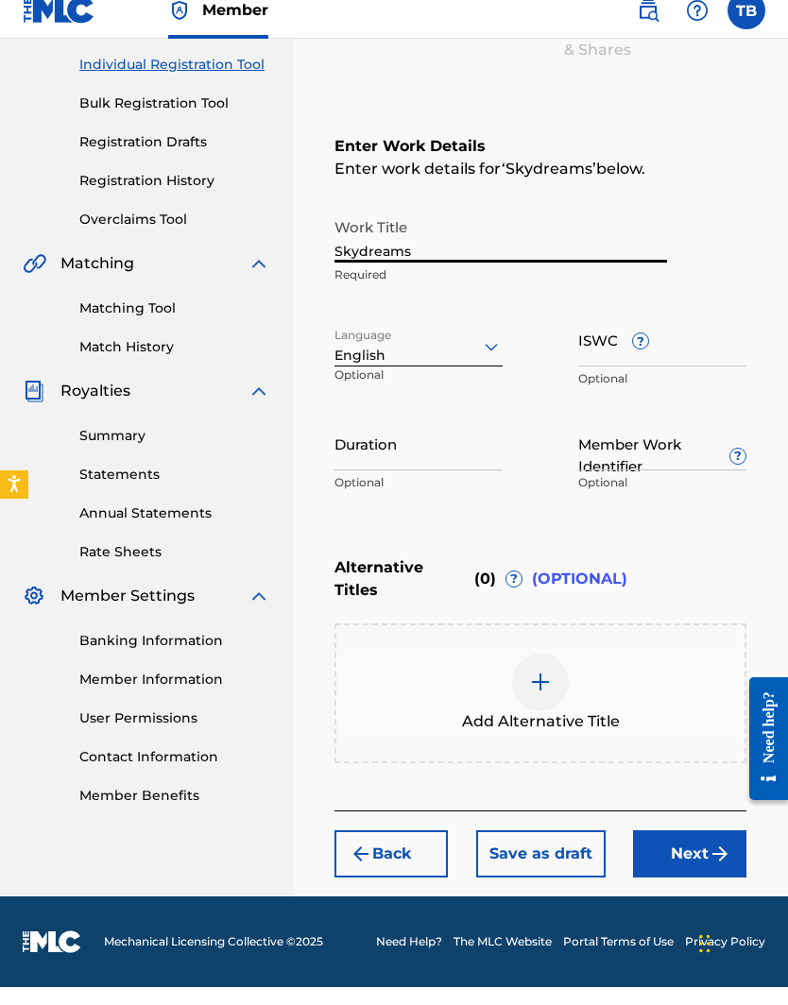
click at [605, 346] on input "ISWC ?" at bounding box center [662, 358] width 168 height 54
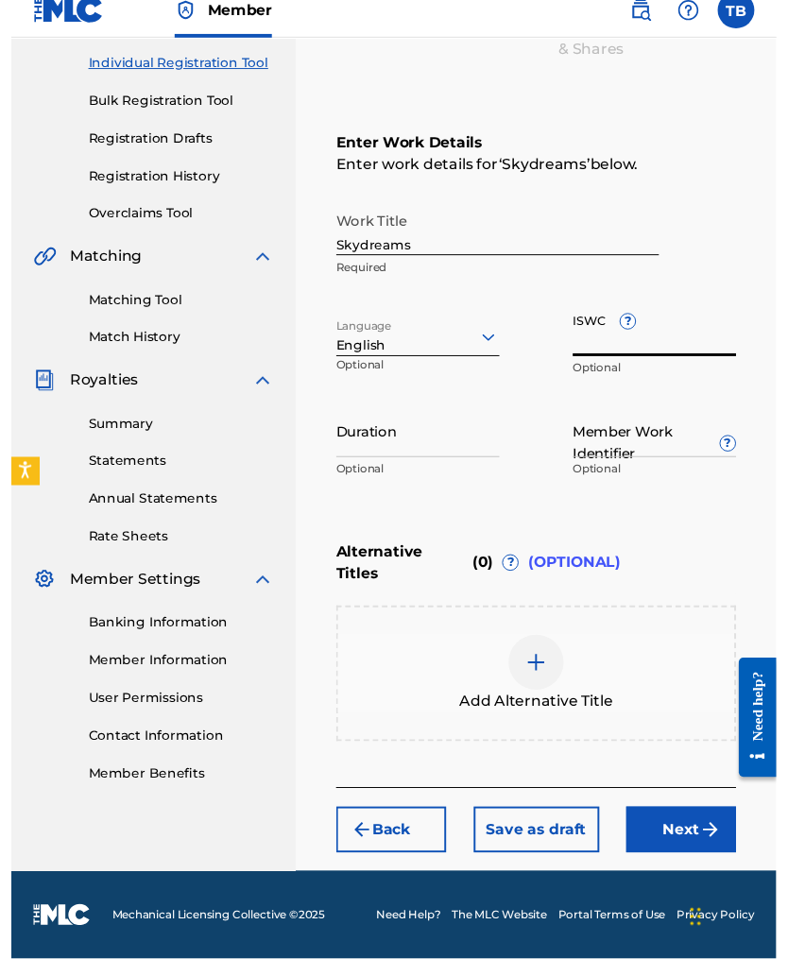
scroll to position [264, 0]
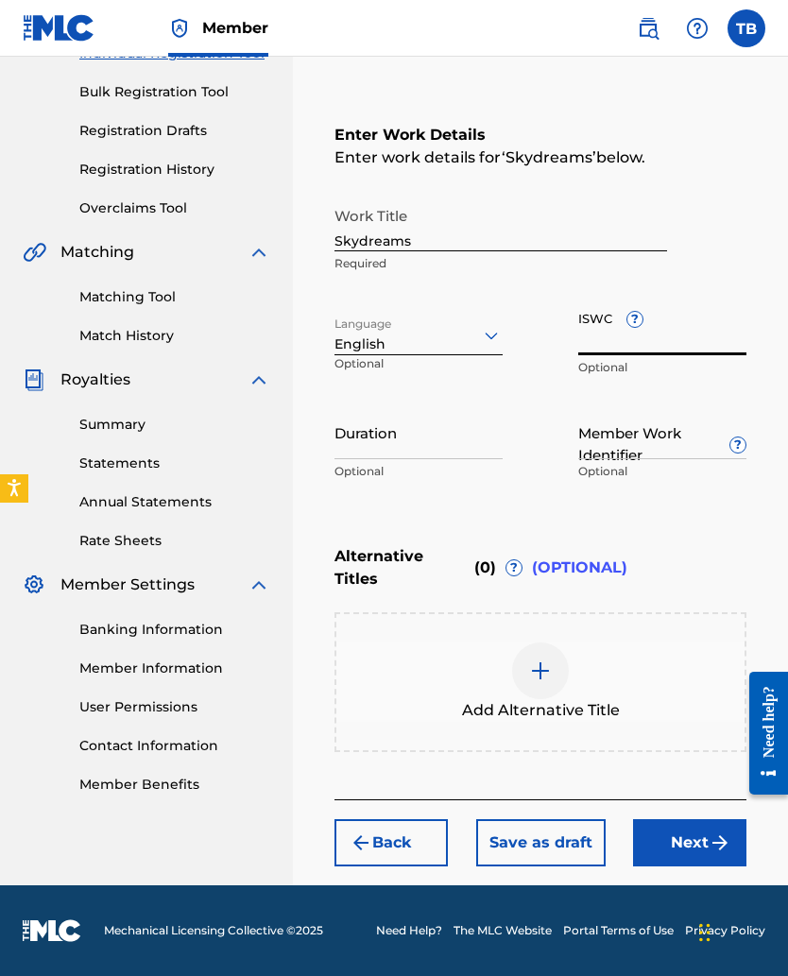
click at [427, 240] on input "Skydreams" at bounding box center [501, 224] width 333 height 54
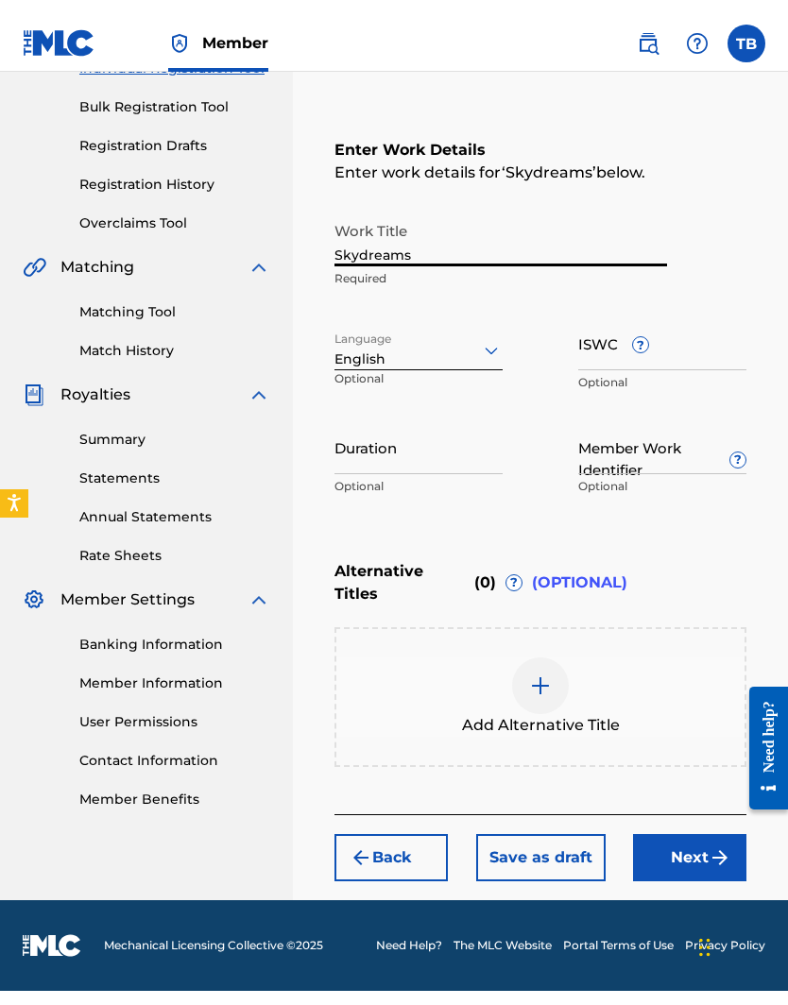
scroll to position [234, 0]
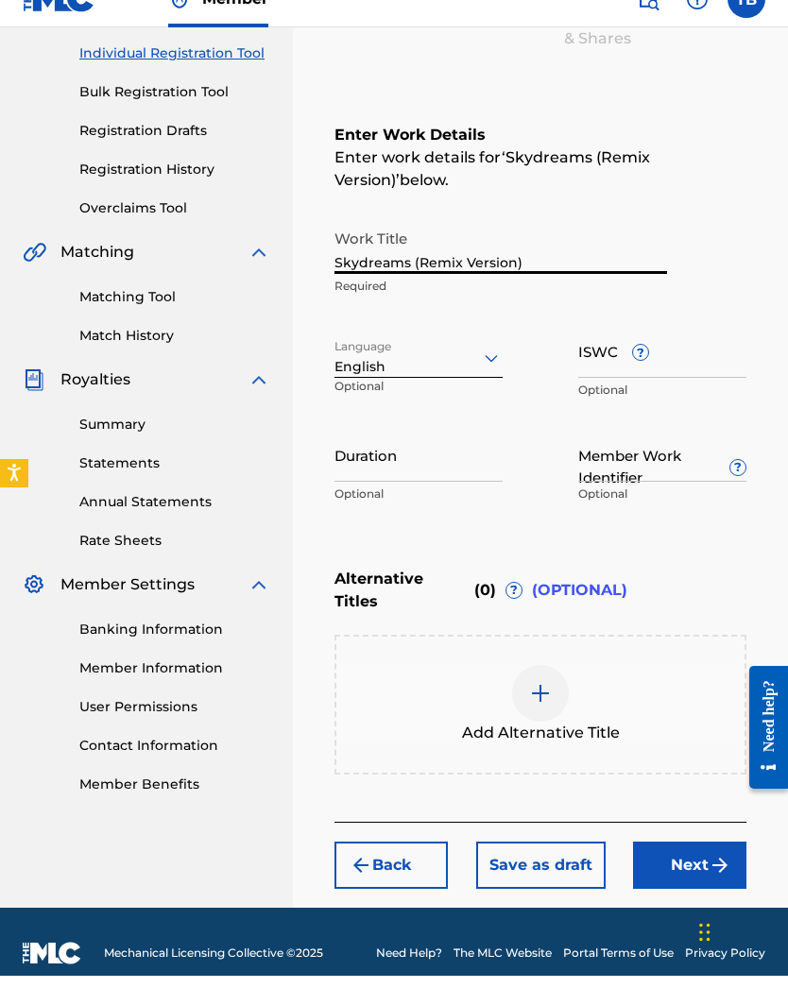
type input "Skydreams (Remix Version)"
click at [590, 367] on input "ISWC ?" at bounding box center [662, 380] width 168 height 54
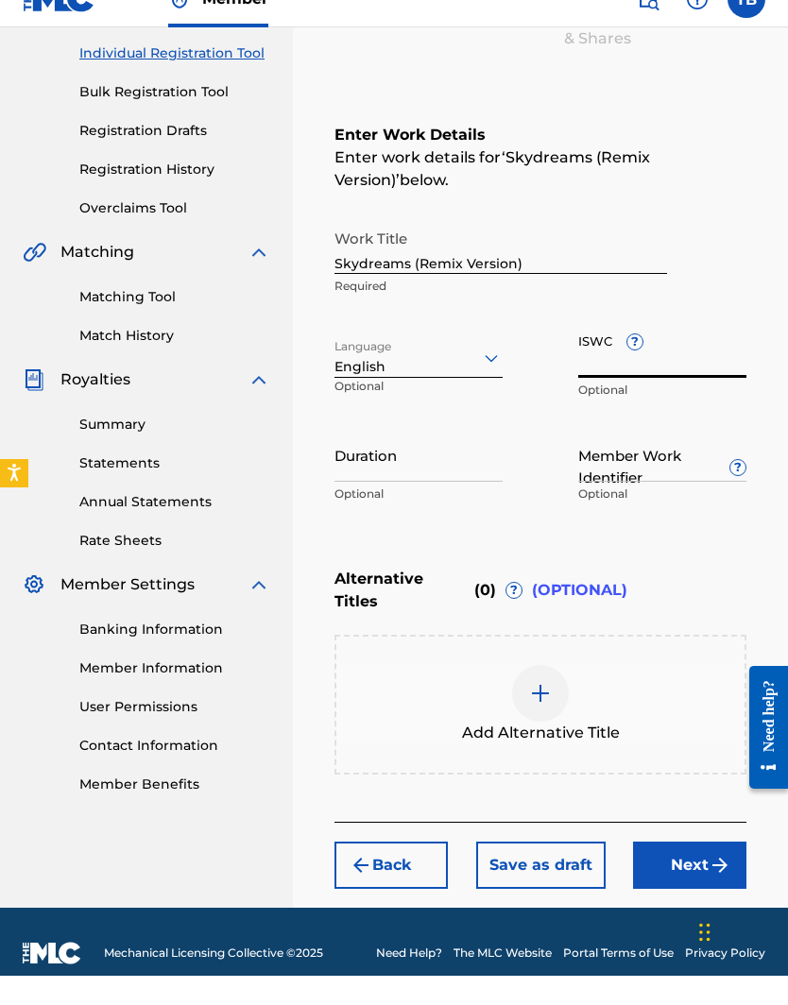
click at [588, 367] on input "ISWC ?" at bounding box center [662, 380] width 168 height 54
paste input "T3174896170"
type input "T3174896170"
click at [341, 515] on p "Optional" at bounding box center [419, 523] width 168 height 17
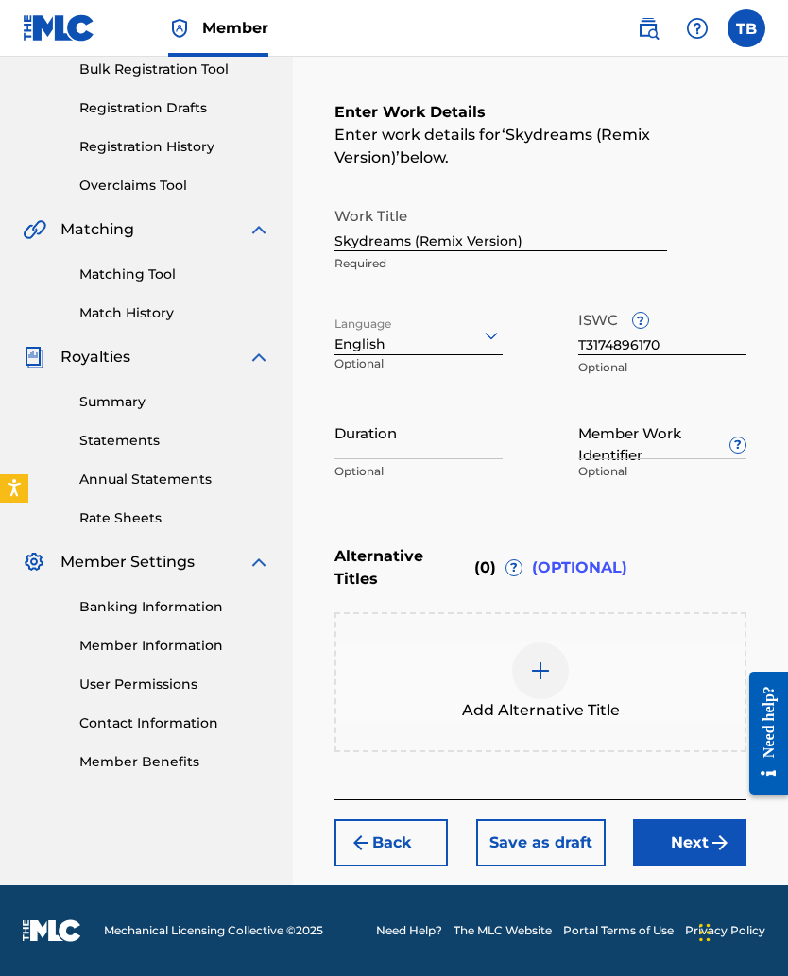
click at [343, 449] on input "Duration" at bounding box center [419, 432] width 168 height 54
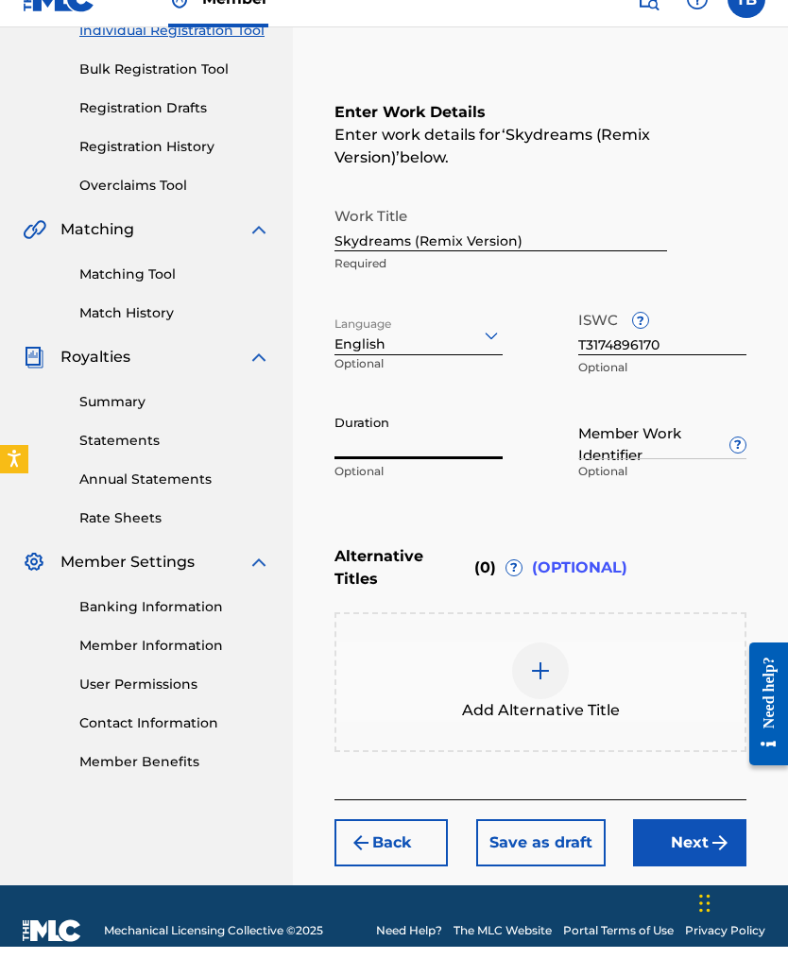
scroll to position [286, 0]
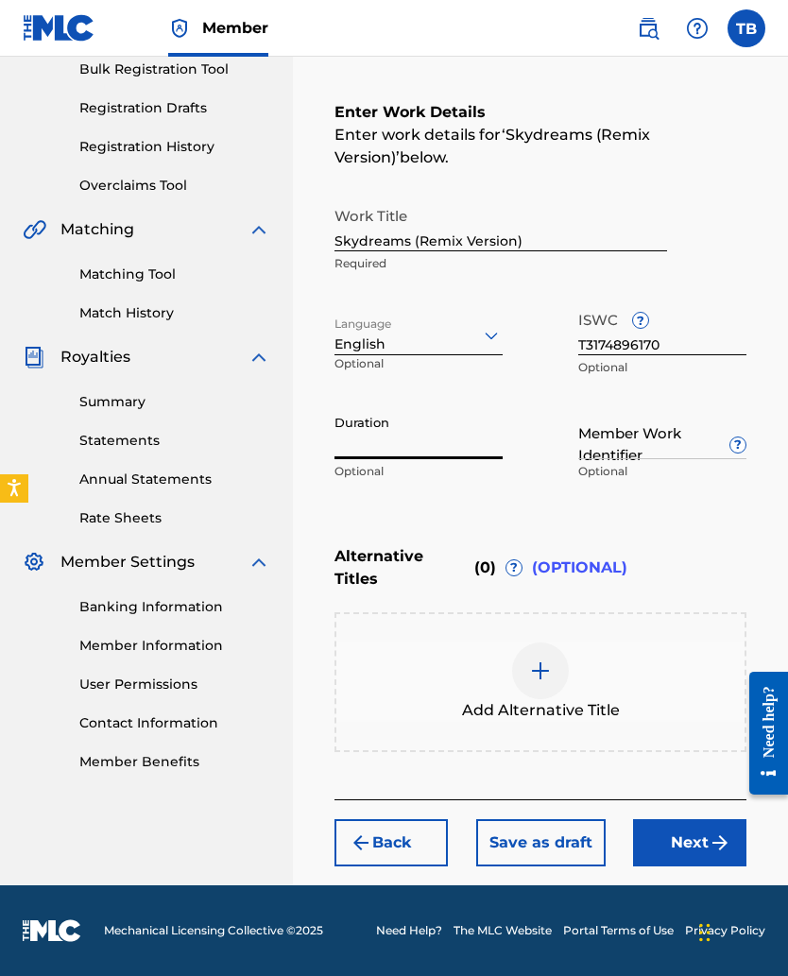
click at [614, 444] on input "Member Work Identifier ?" at bounding box center [662, 432] width 168 height 54
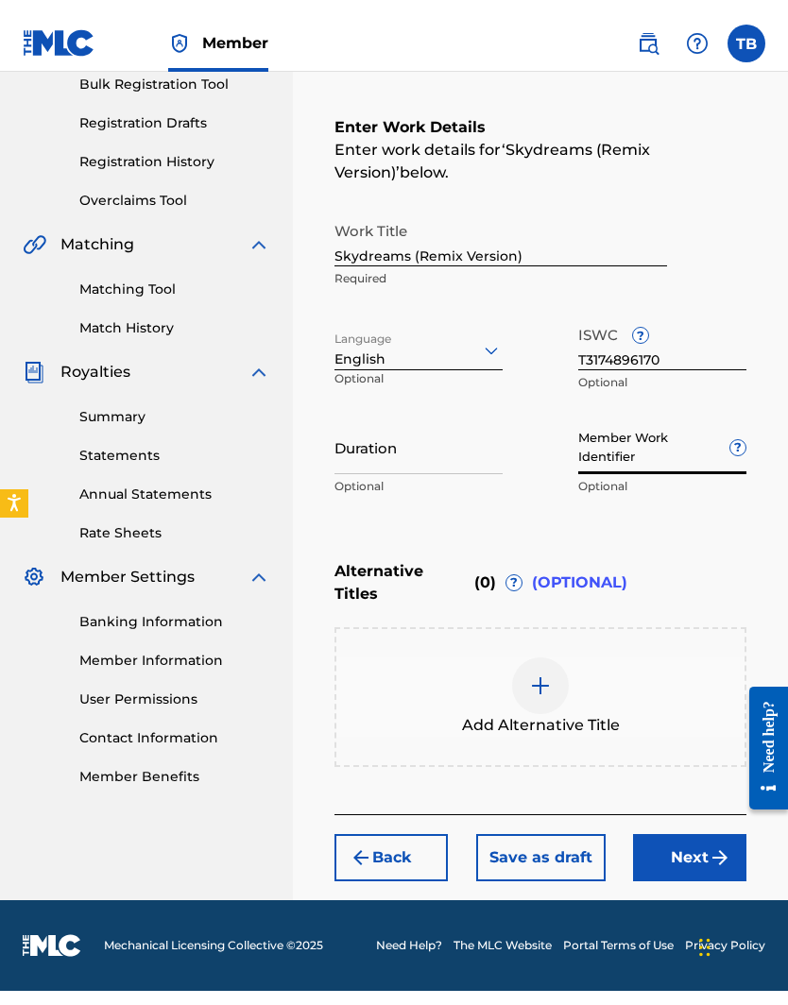
scroll to position [257, 0]
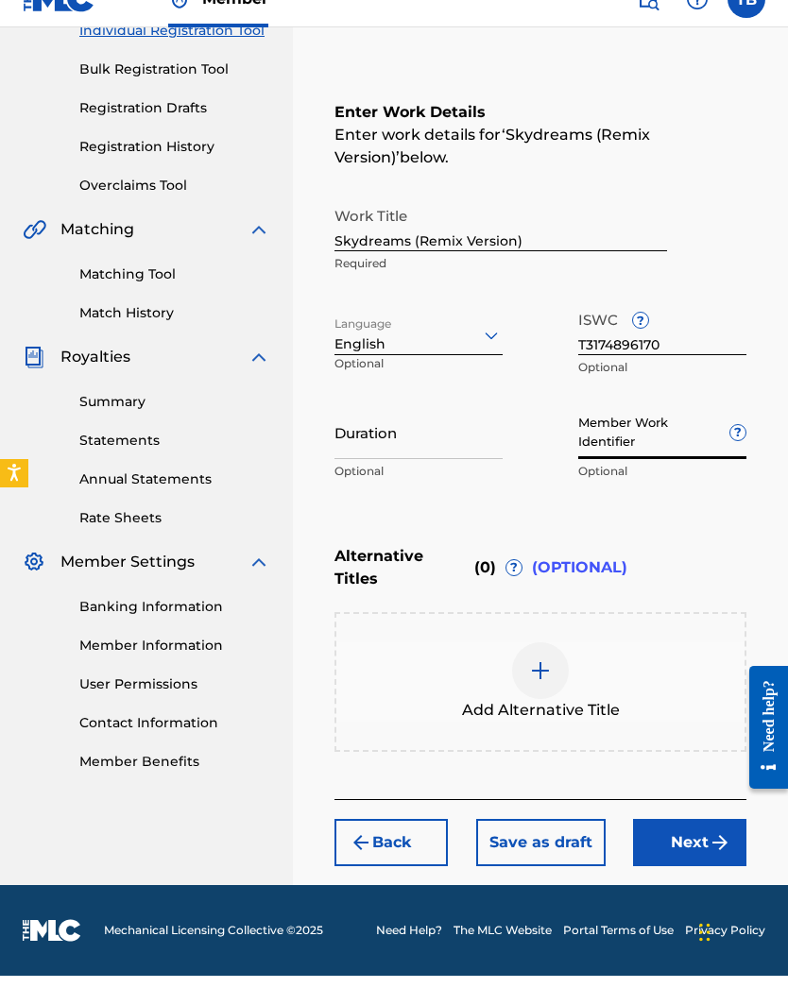
paste input "923786324"
type input "923786324"
click at [342, 438] on input "Duration" at bounding box center [419, 462] width 168 height 54
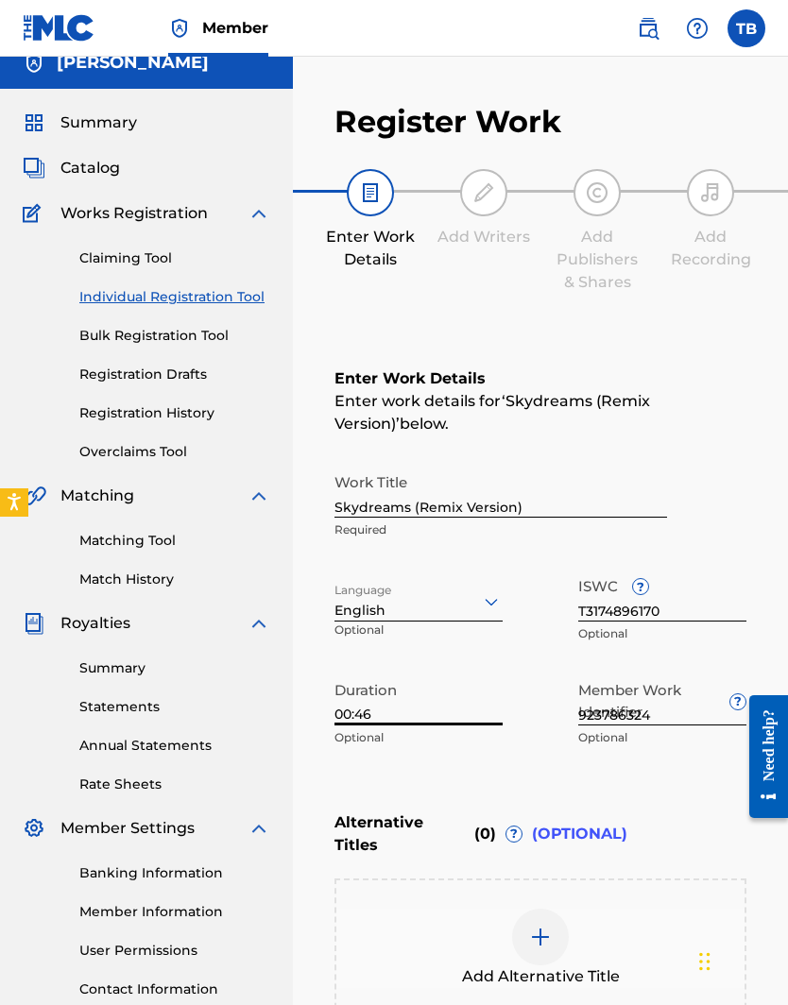
scroll to position [0, 0]
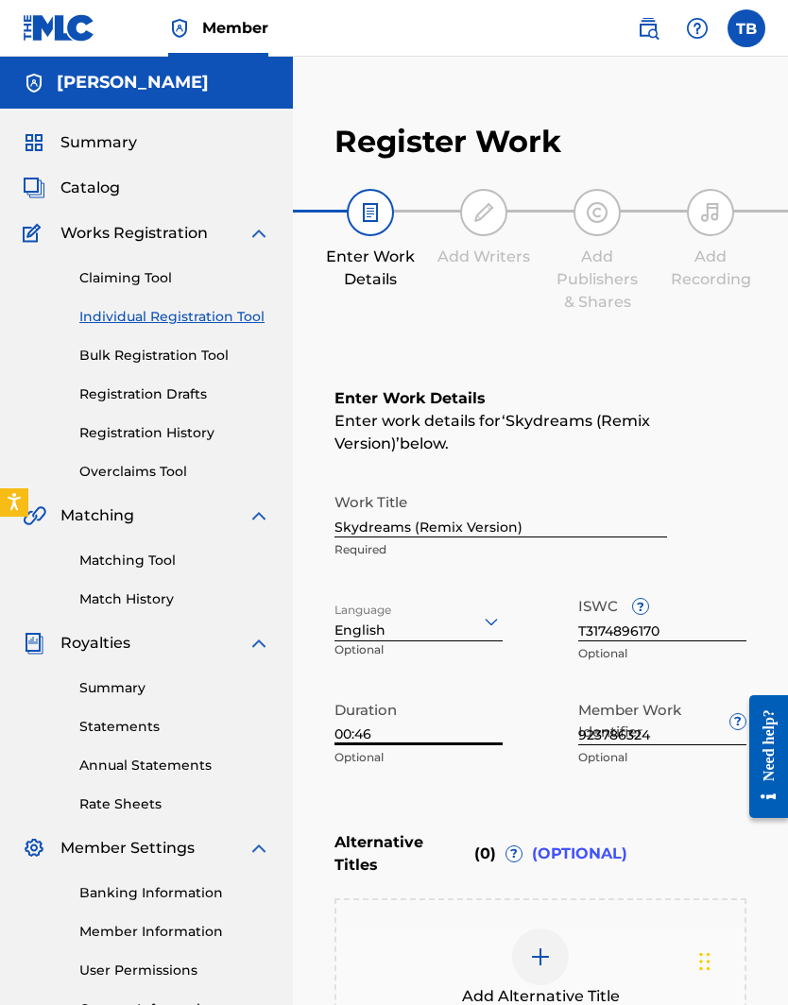
type input "00:46"
click at [512, 530] on input "Skydreams (Remix Version)" at bounding box center [501, 511] width 333 height 54
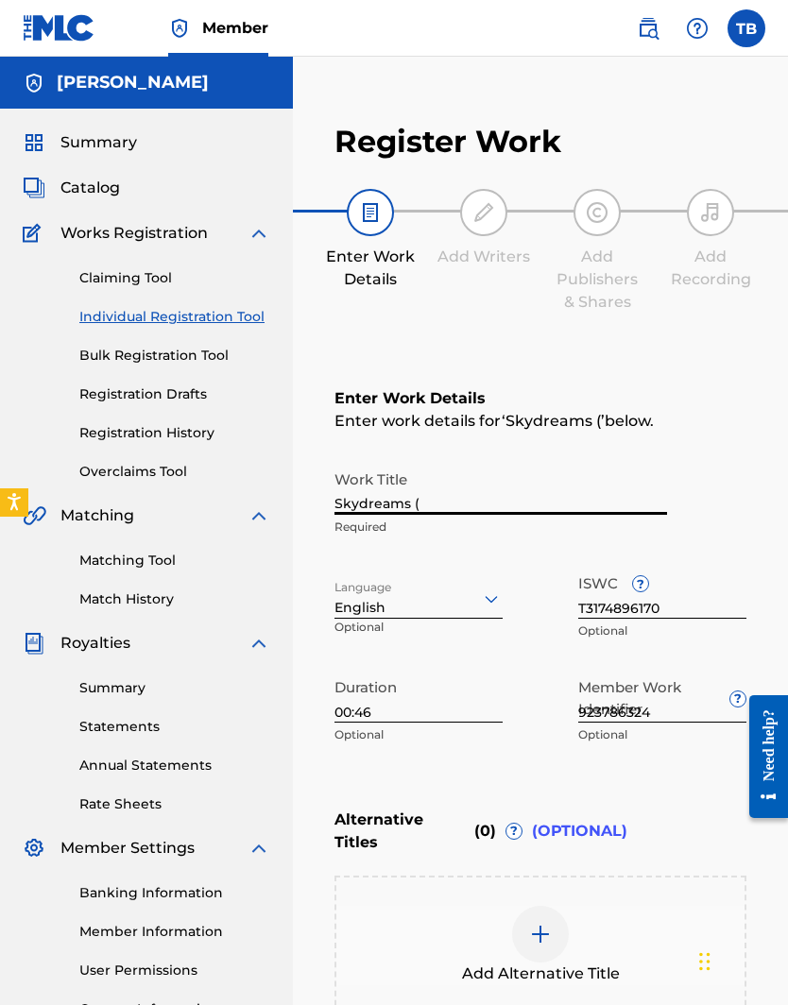
type input "Skydreams"
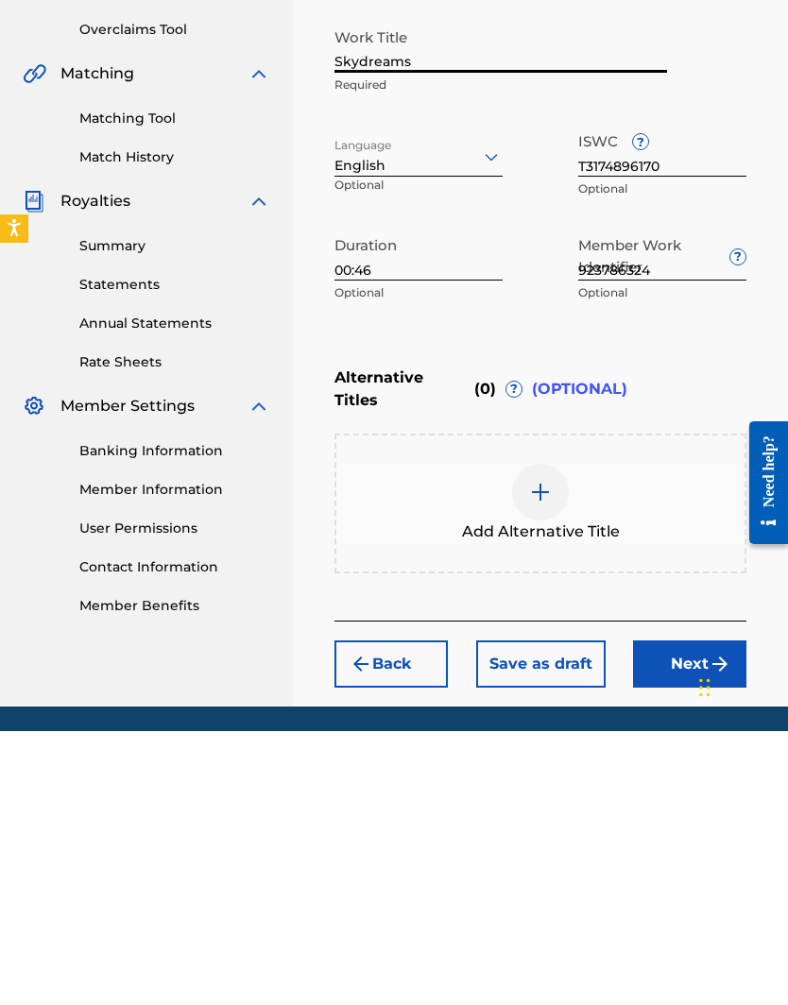
scroll to position [234, 0]
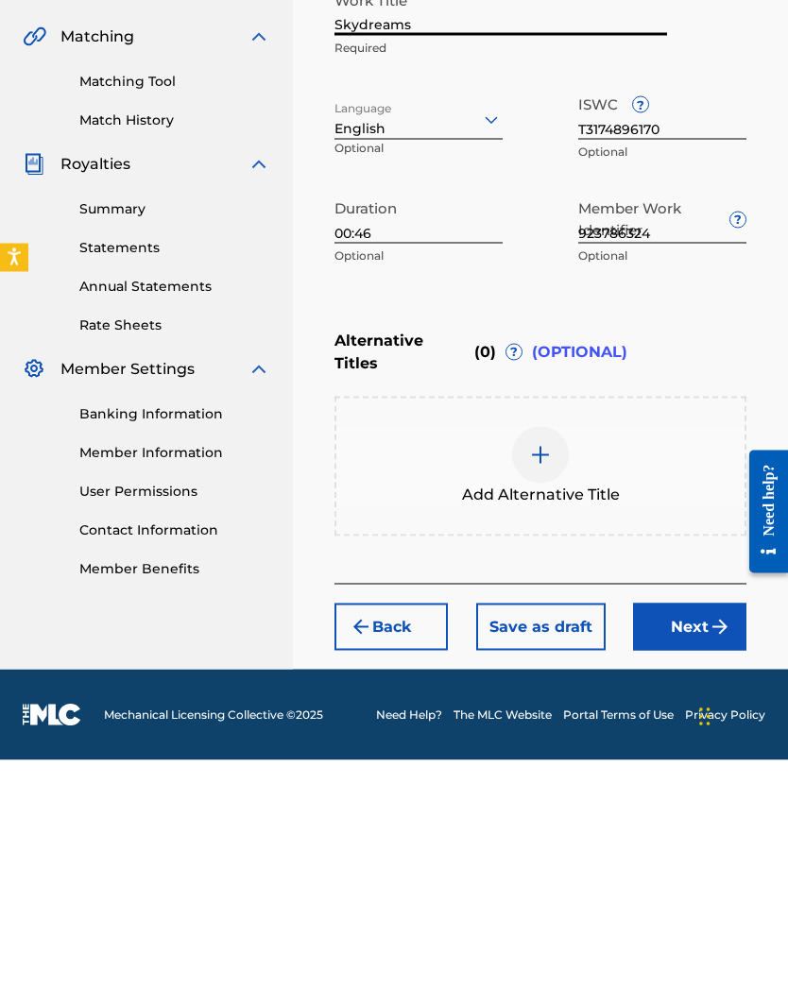
click at [535, 635] on img at bounding box center [540, 700] width 23 height 23
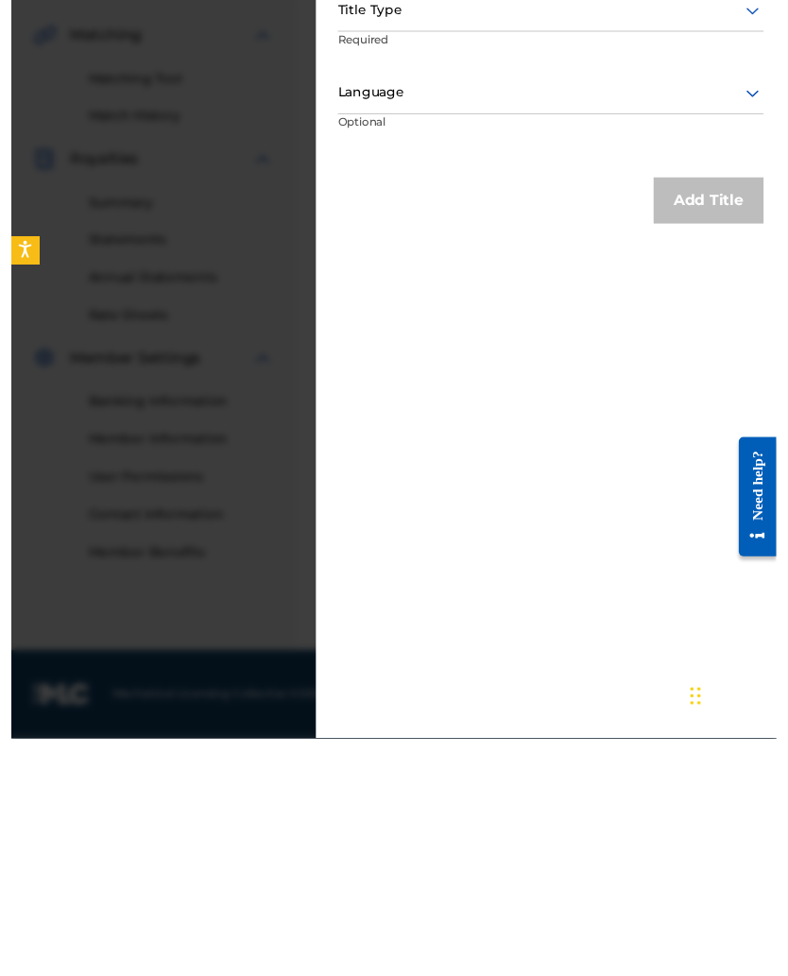
scroll to position [264, 0]
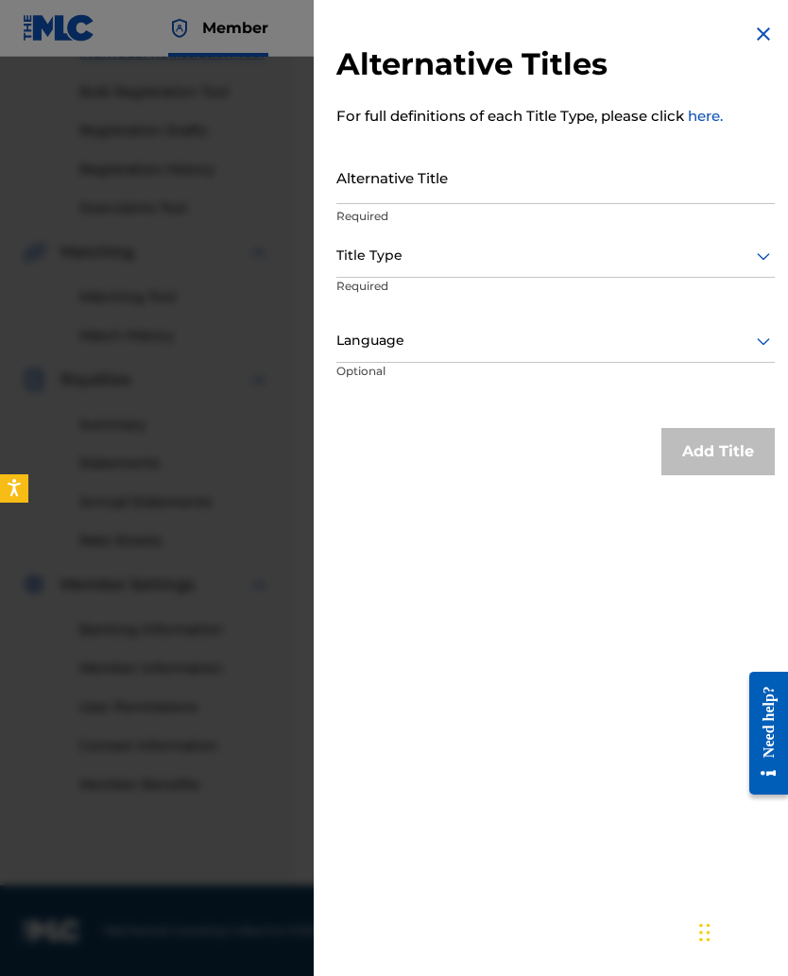
click at [363, 196] on input "Alternative Title" at bounding box center [555, 177] width 438 height 54
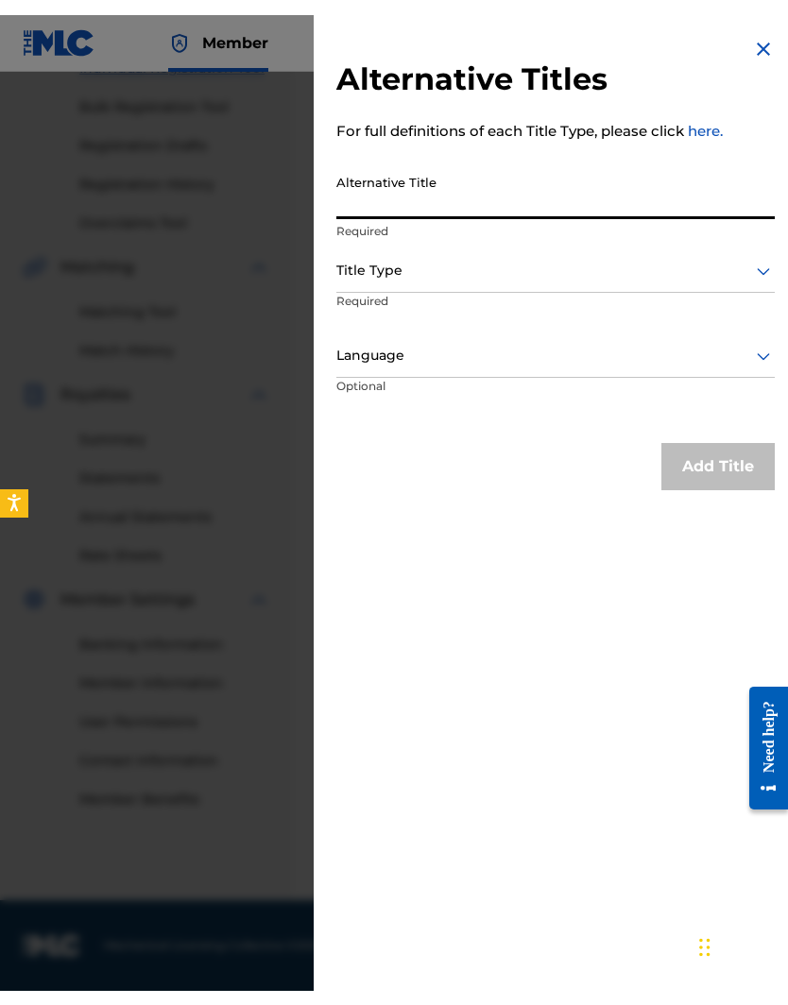
scroll to position [234, 0]
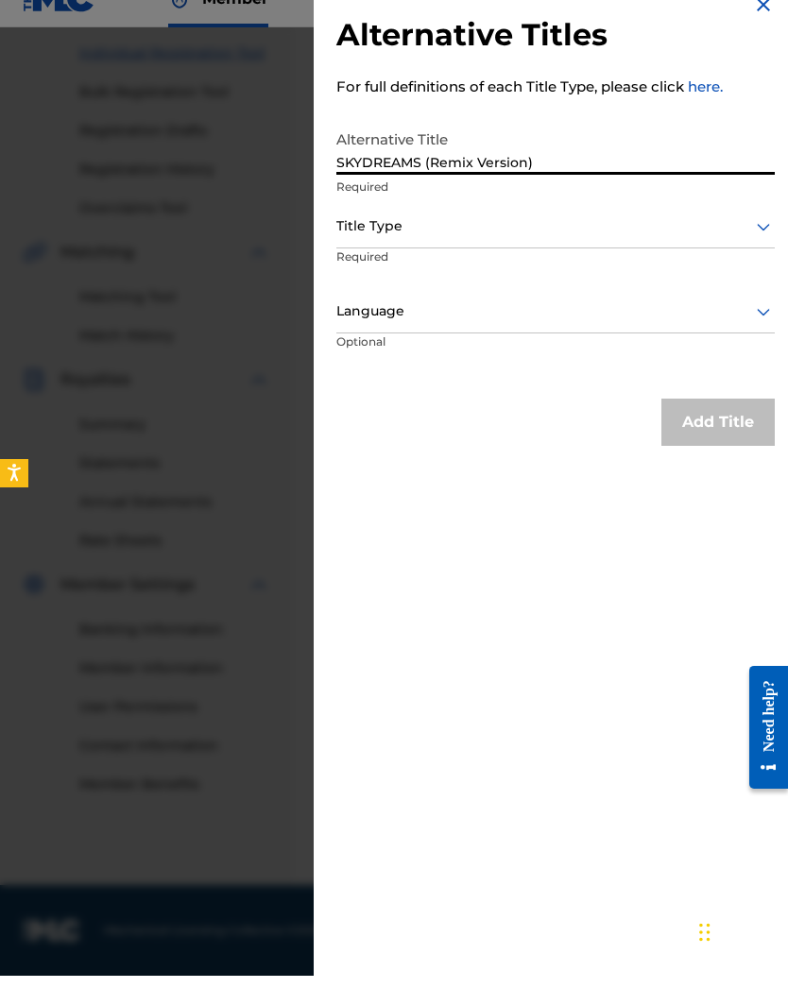
type input "SKYDREAMS (Remix Version)"
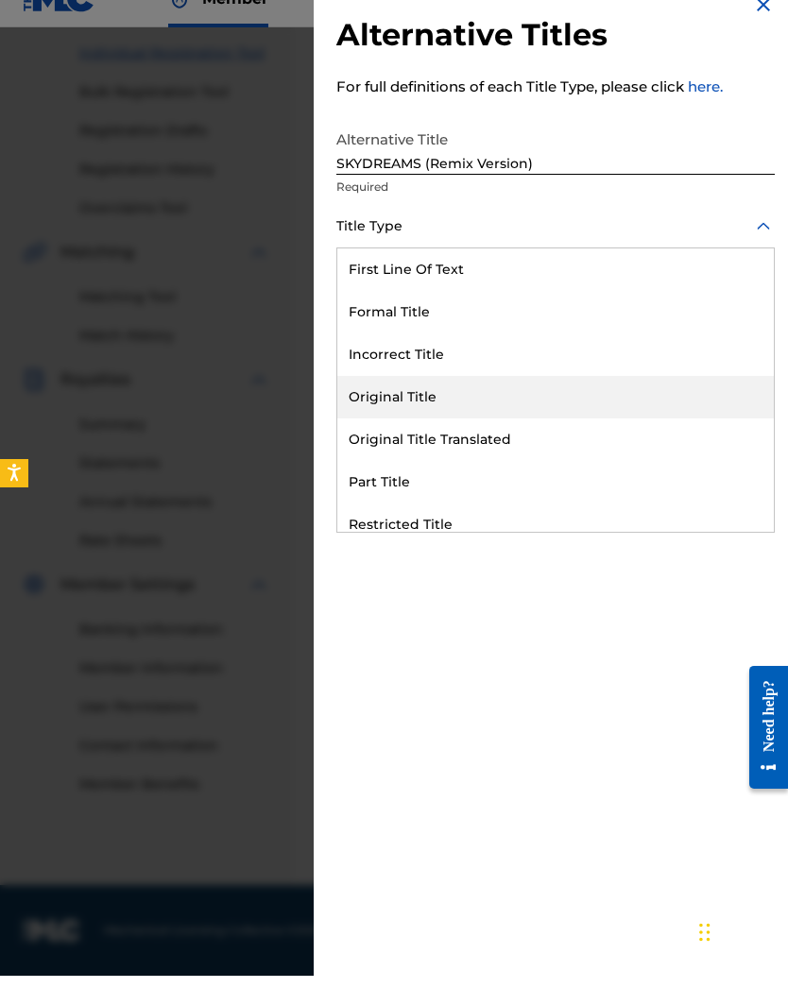
click at [390, 405] on div "Original Title" at bounding box center [555, 426] width 437 height 43
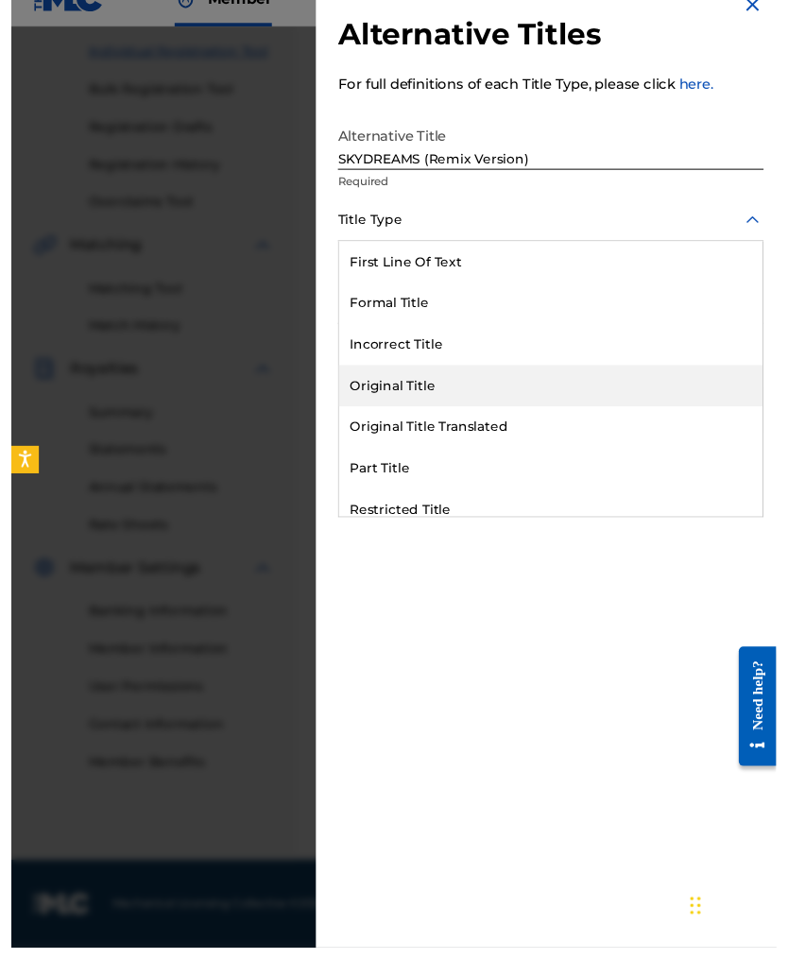
scroll to position [264, 0]
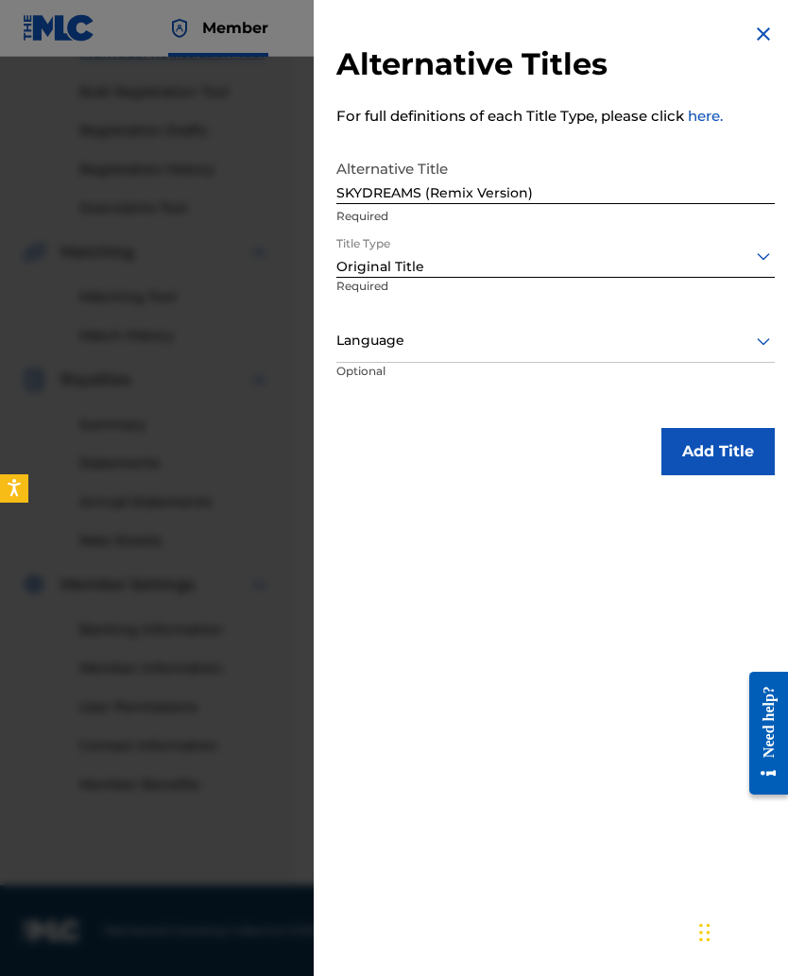
click at [707, 442] on button "Add Title" at bounding box center [717, 451] width 113 height 47
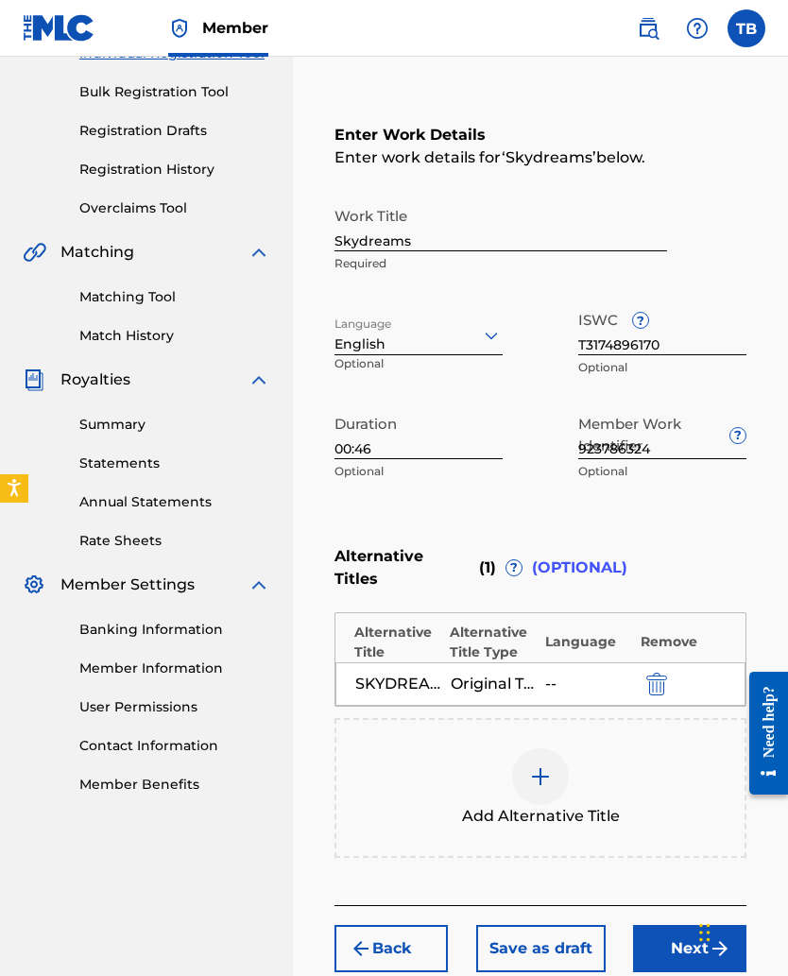
click at [652, 635] on button "Next" at bounding box center [689, 948] width 113 height 47
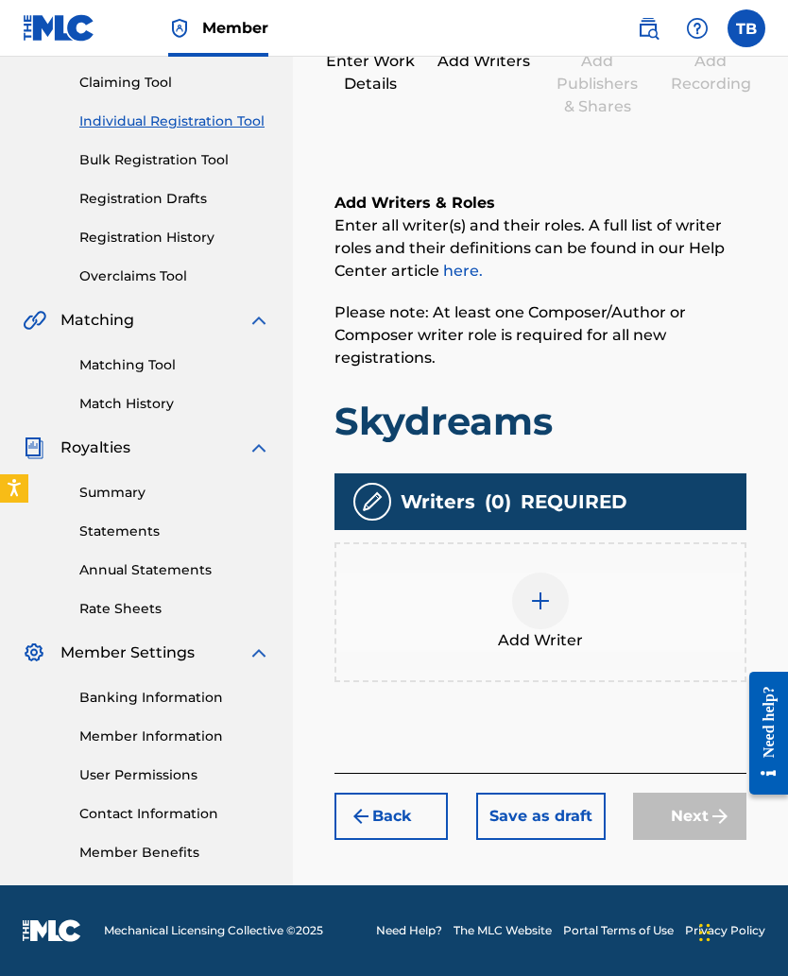
click at [527, 614] on div at bounding box center [540, 601] width 57 height 57
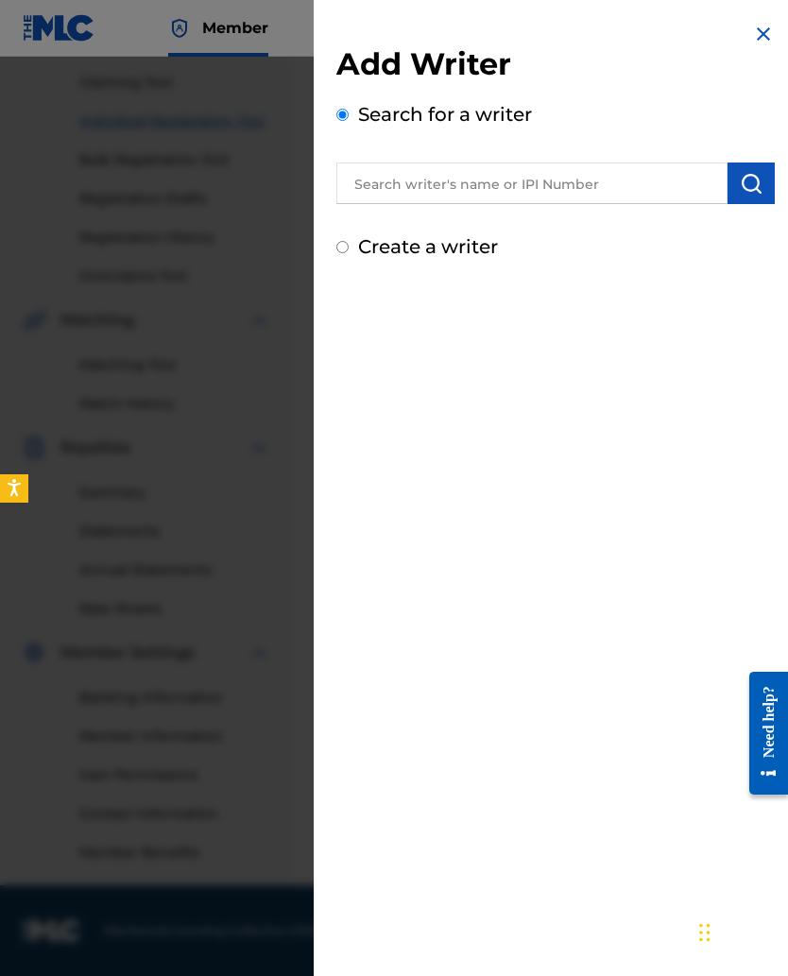
click at [382, 194] on input "text" at bounding box center [531, 184] width 391 height 42
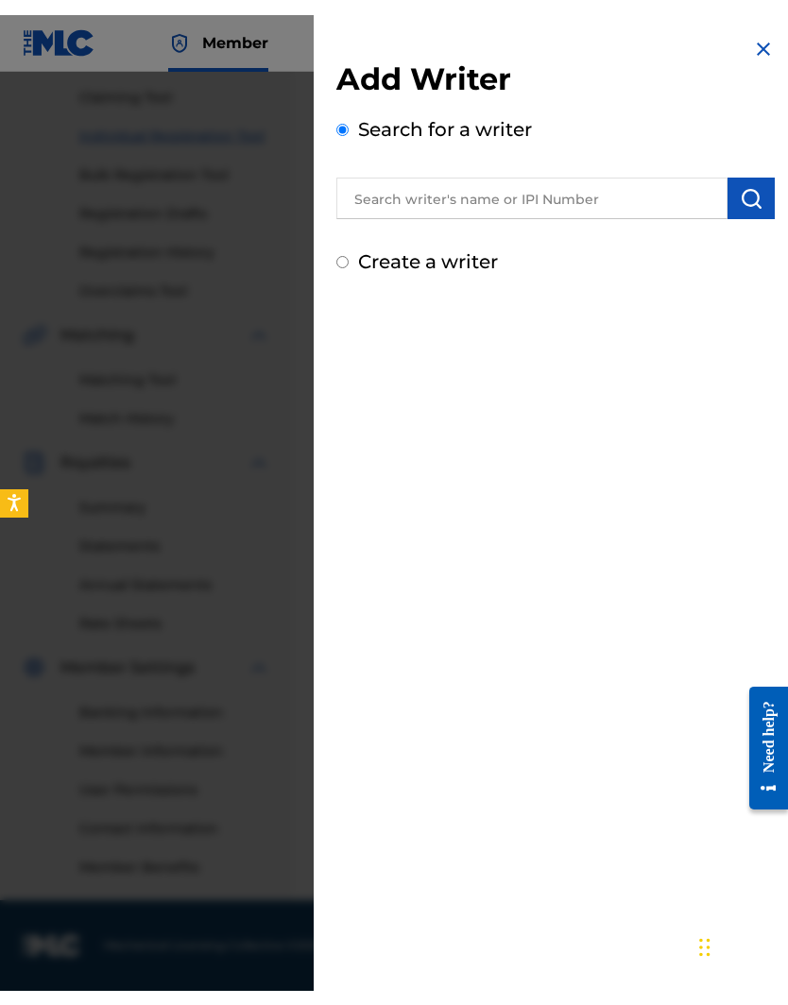
scroll to position [166, 0]
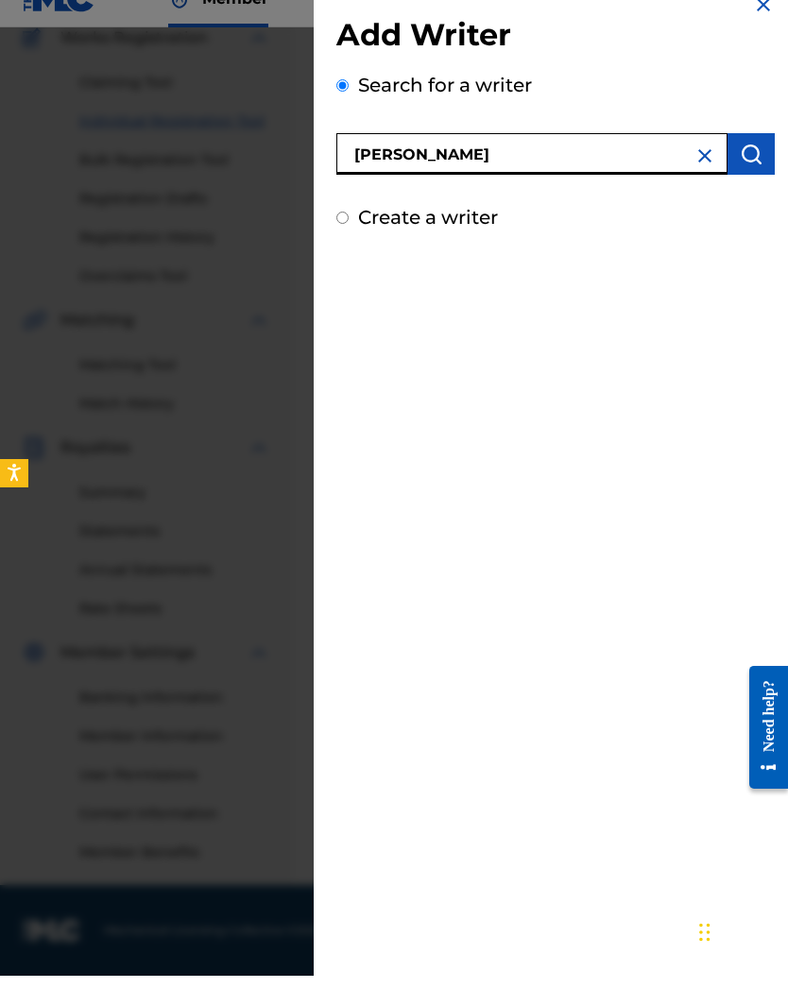
type input "Tyese Brown"
click at [752, 172] on img "submit" at bounding box center [751, 183] width 23 height 23
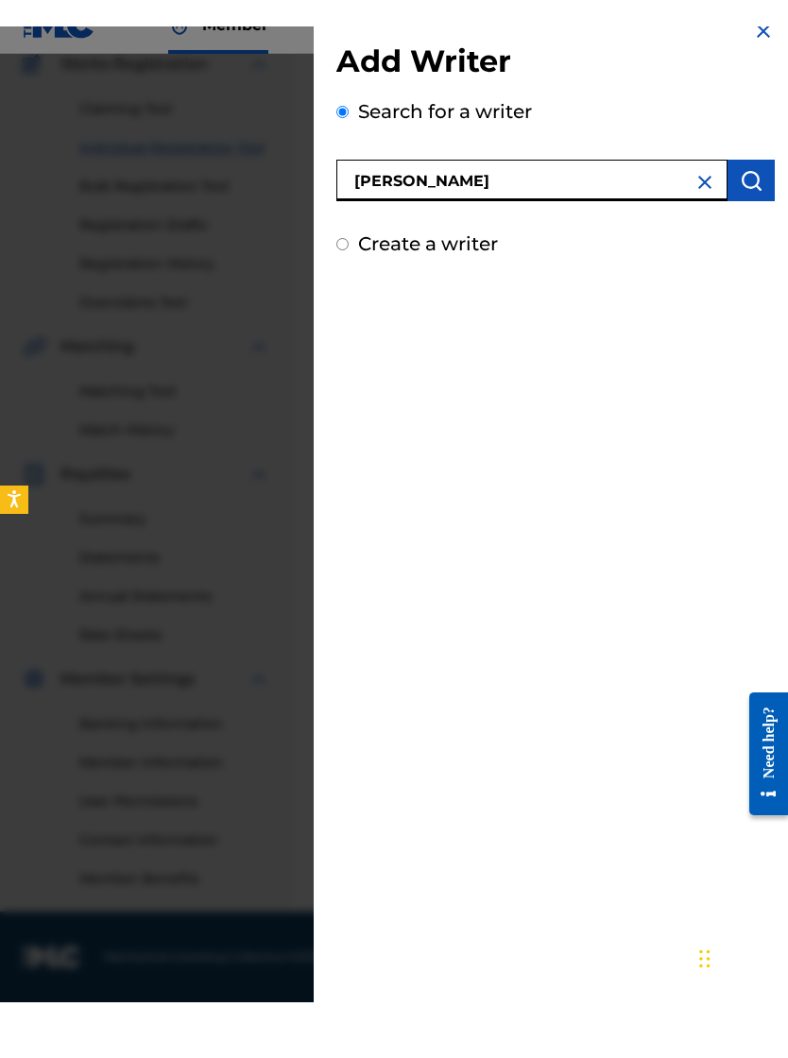
scroll to position [196, 0]
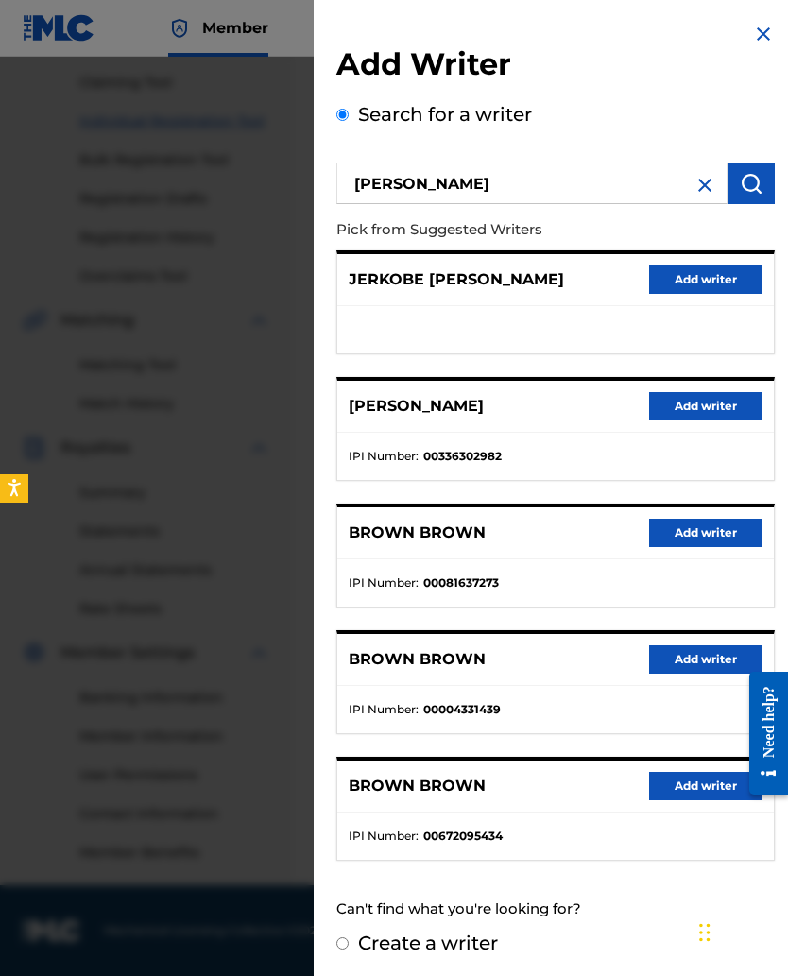
click at [686, 414] on button "Add writer" at bounding box center [705, 406] width 113 height 28
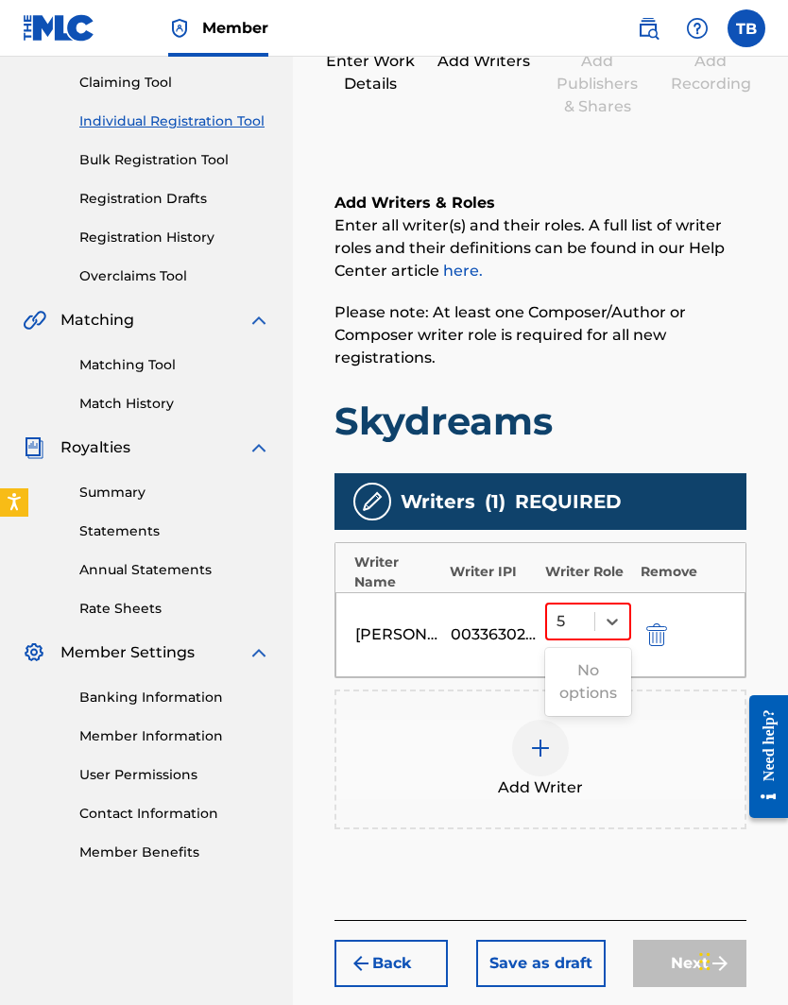
type input "50"
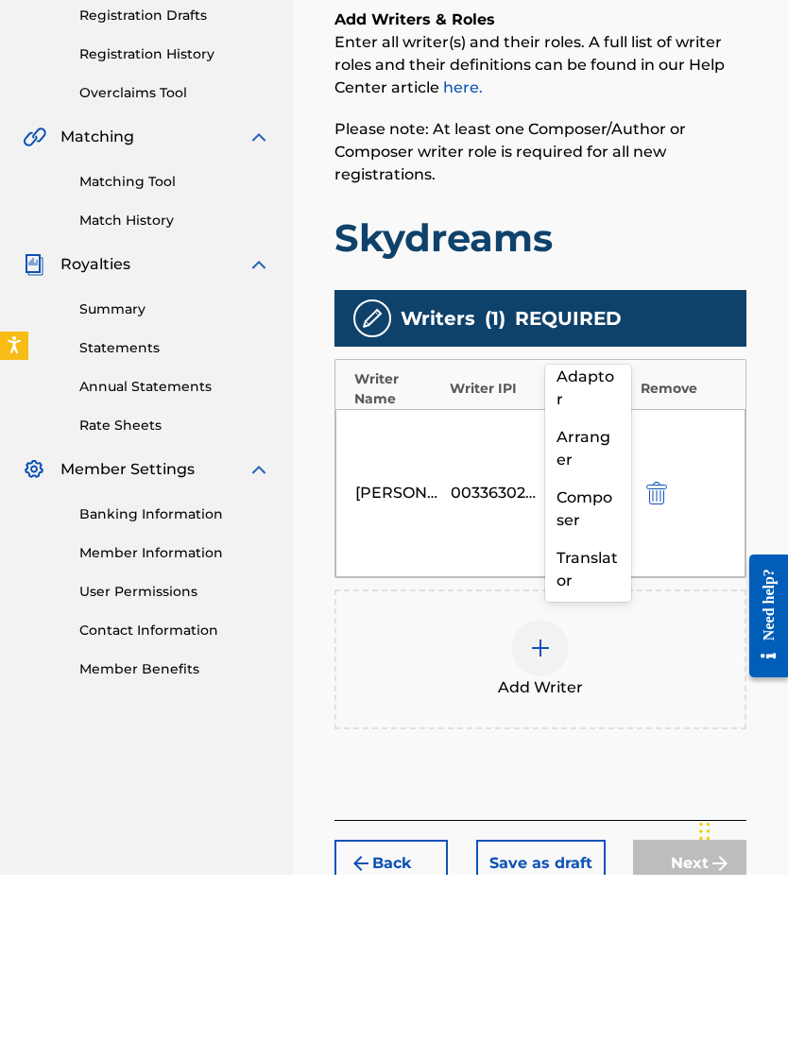
scroll to position [128, 0]
click at [567, 635] on div "Composer" at bounding box center [588, 696] width 86 height 60
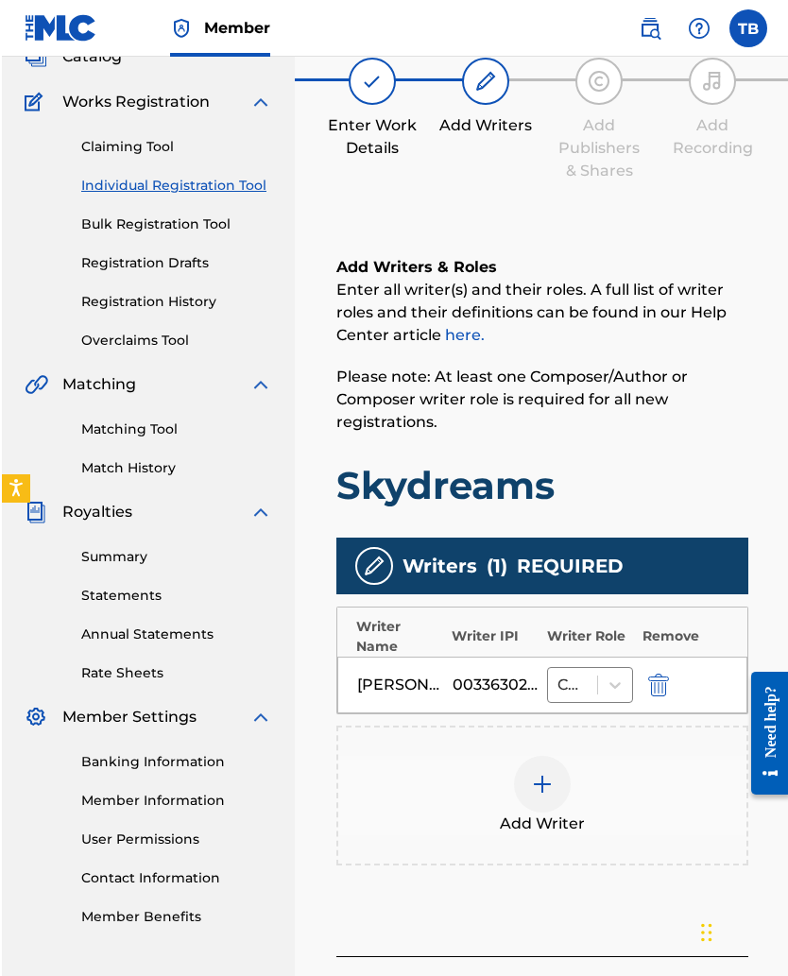
scroll to position [109, 0]
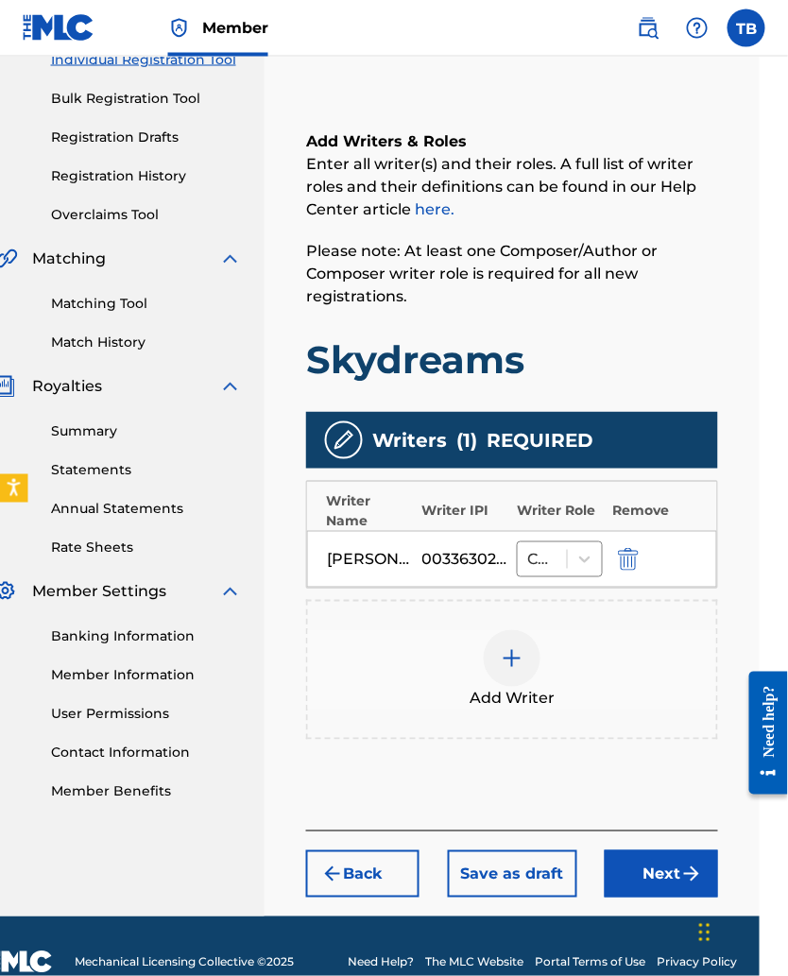
click at [646, 635] on button "Next" at bounding box center [661, 873] width 113 height 47
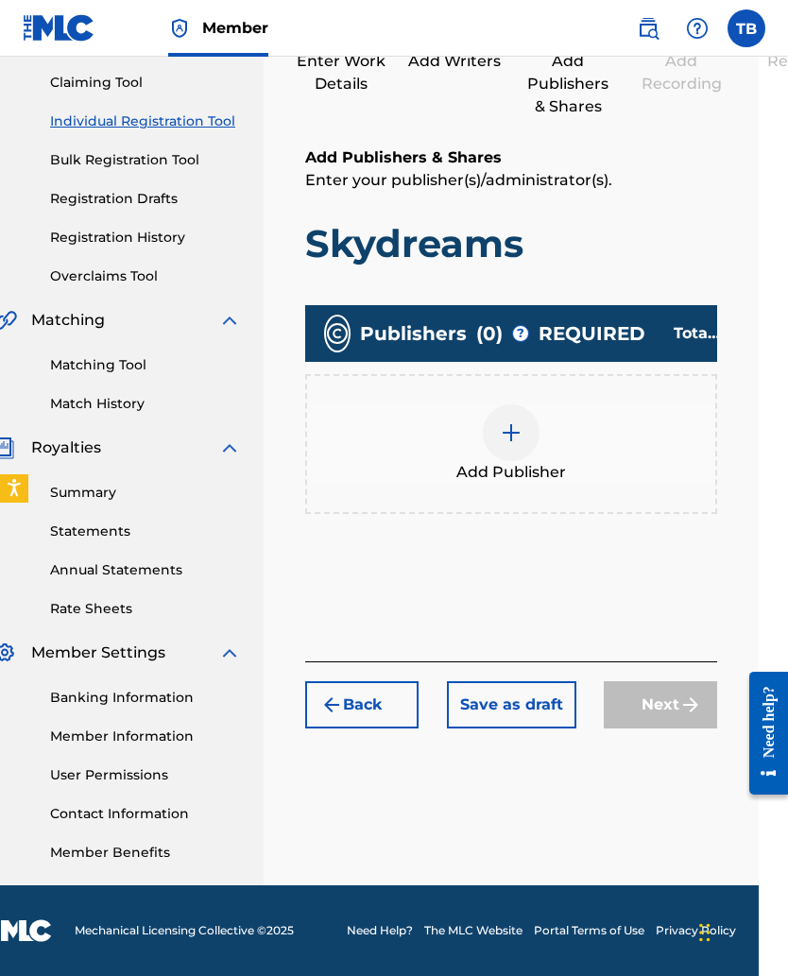
click at [501, 438] on img at bounding box center [511, 432] width 23 height 23
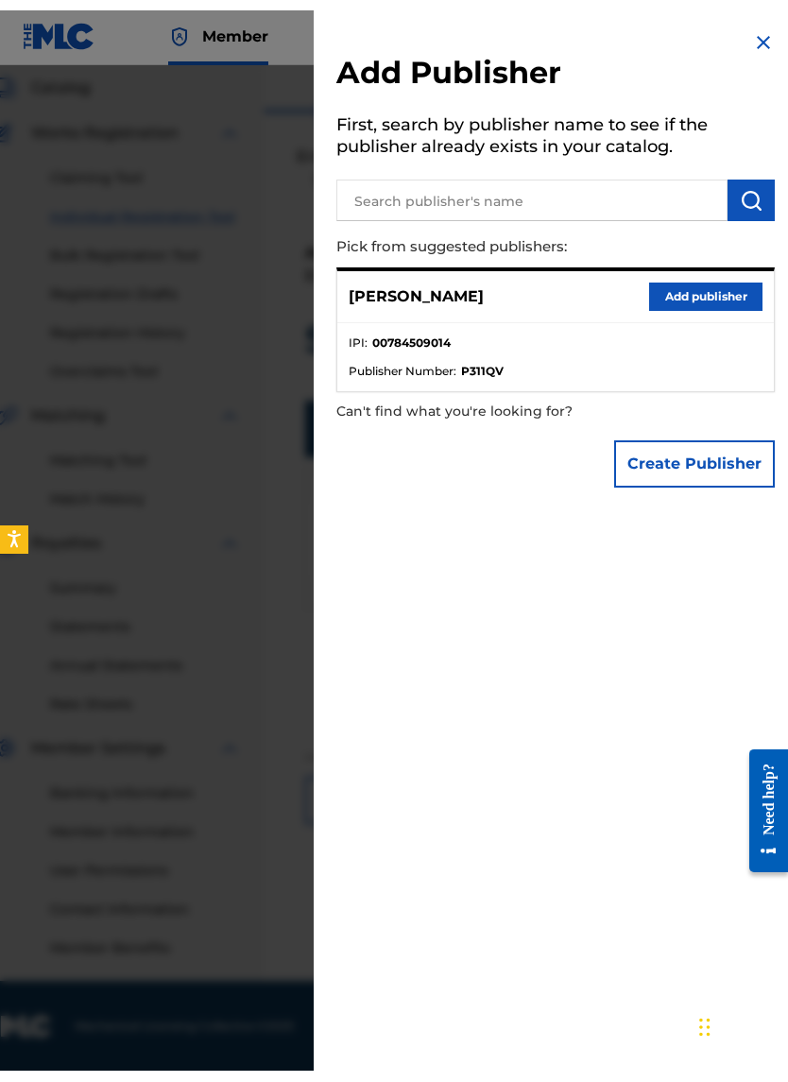
scroll to position [66, 29]
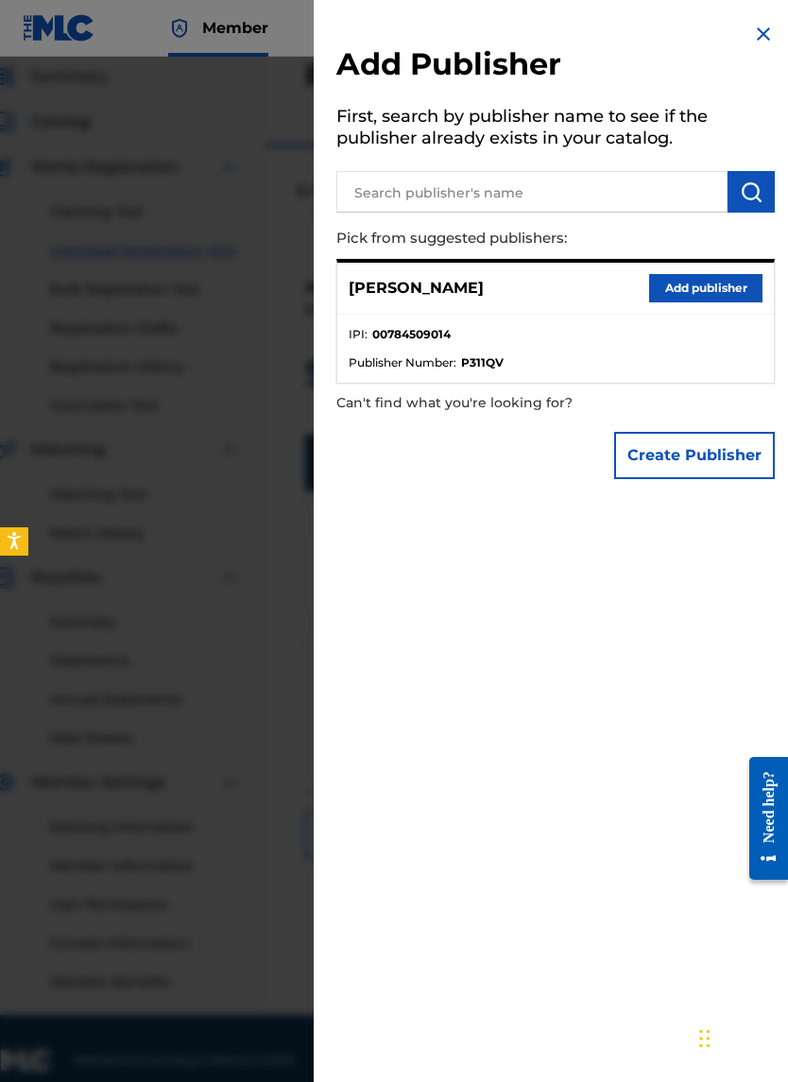
click at [647, 464] on button "Create Publisher" at bounding box center [694, 455] width 161 height 47
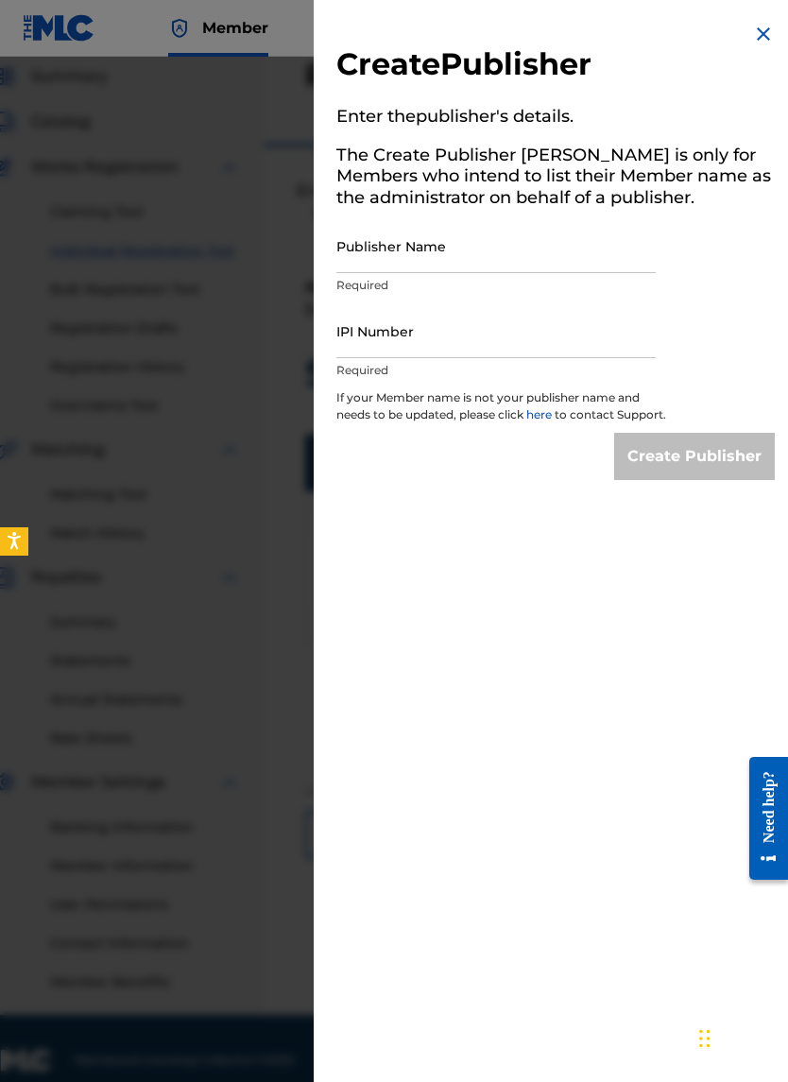
click at [365, 264] on input "Publisher Name" at bounding box center [495, 246] width 319 height 54
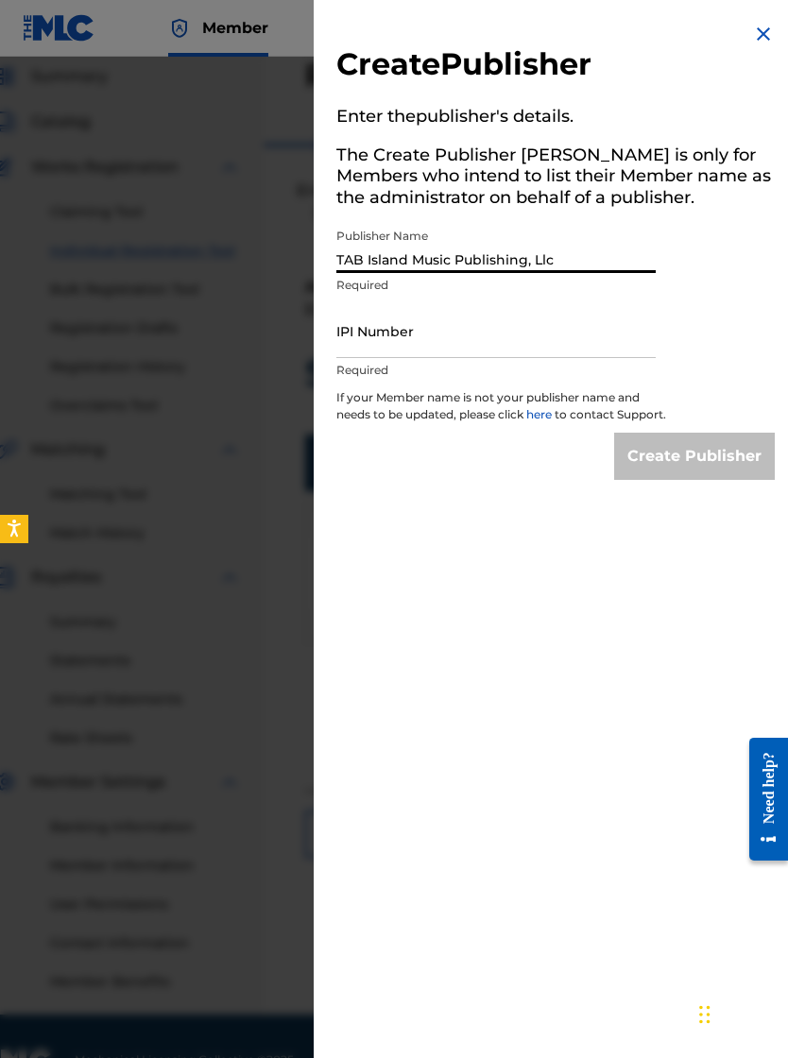
type input "TAB Island Music Publishing, Llc"
click at [350, 350] on input "IPI Number" at bounding box center [495, 331] width 319 height 54
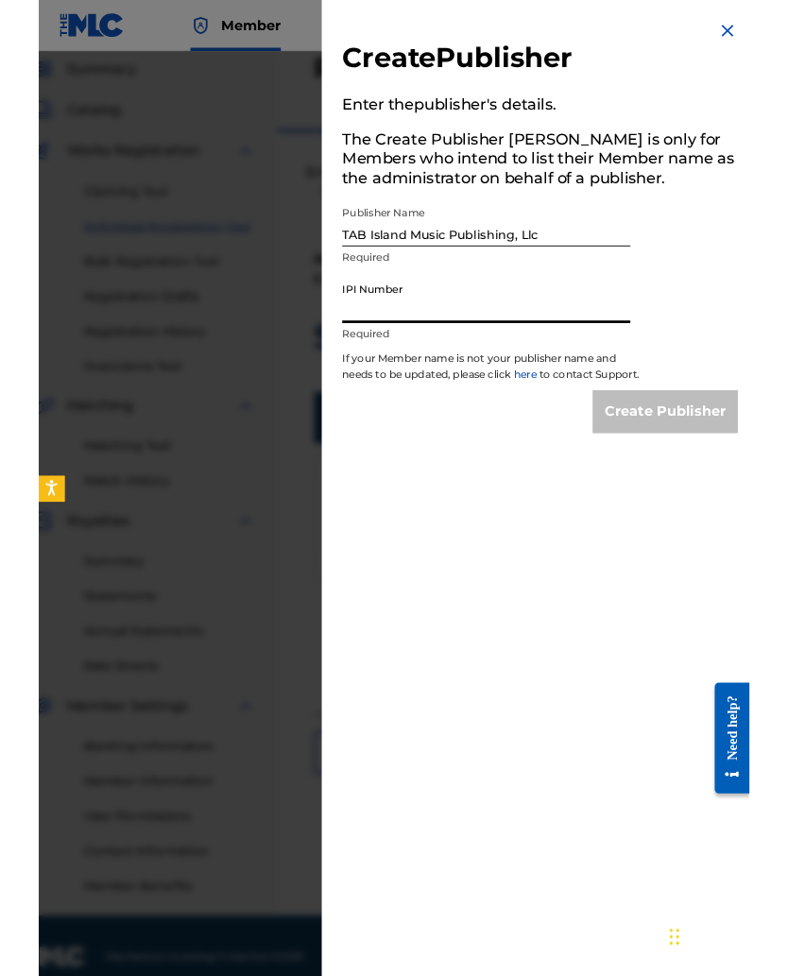
scroll to position [196, 29]
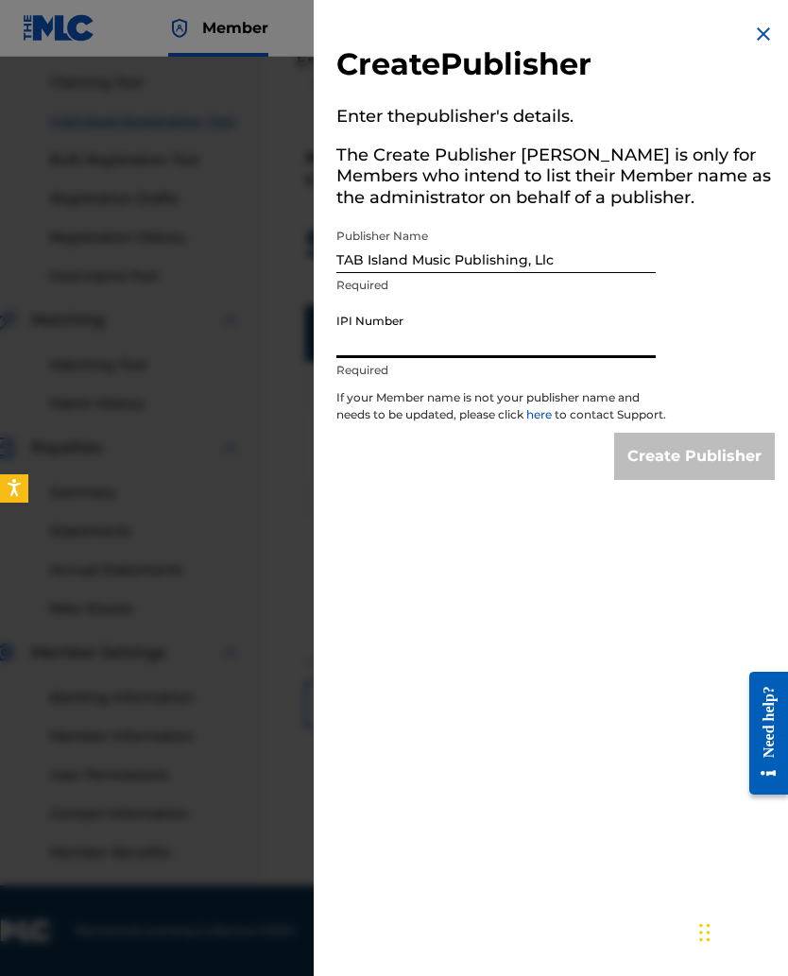
click at [353, 339] on input "IPI Number" at bounding box center [495, 331] width 319 height 54
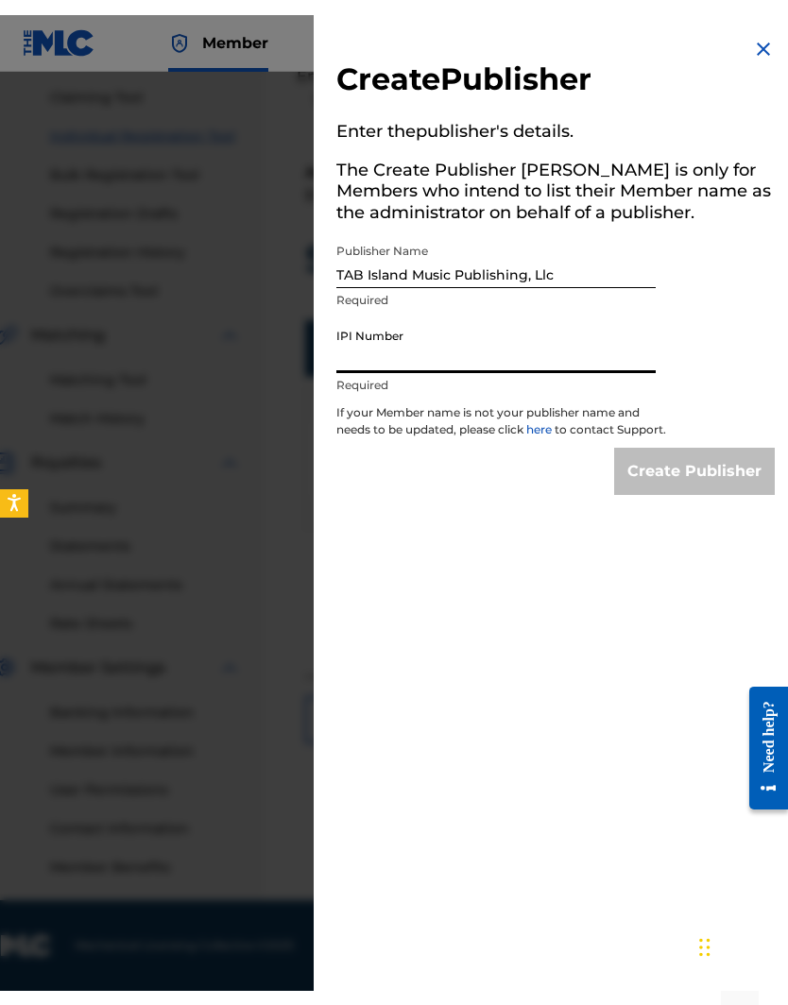
scroll to position [166, 29]
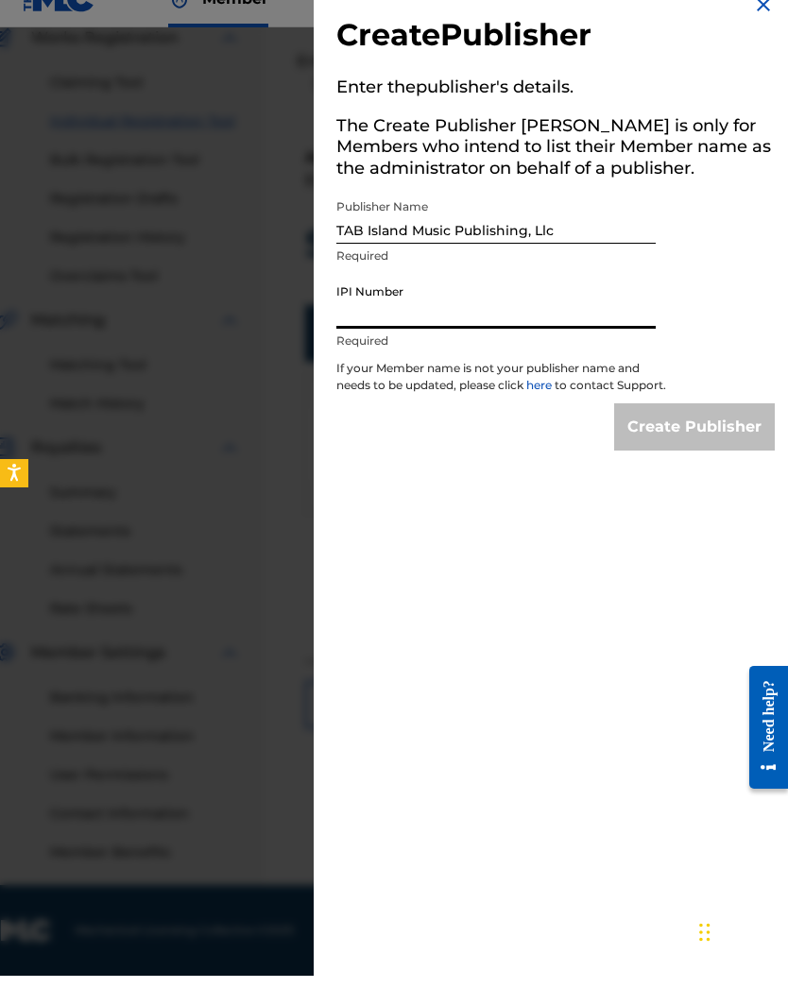
click at [347, 314] on input "IPI Number" at bounding box center [495, 331] width 319 height 54
paste input "784509014"
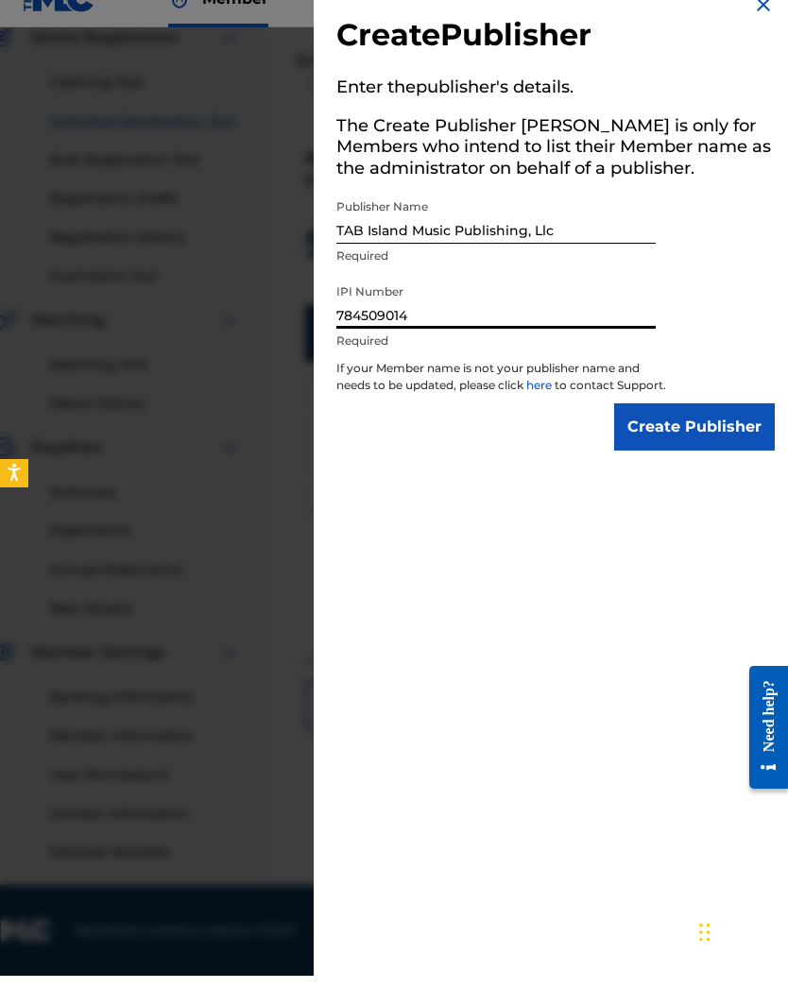
type input "784509014"
click at [546, 407] on link "here" at bounding box center [540, 414] width 28 height 14
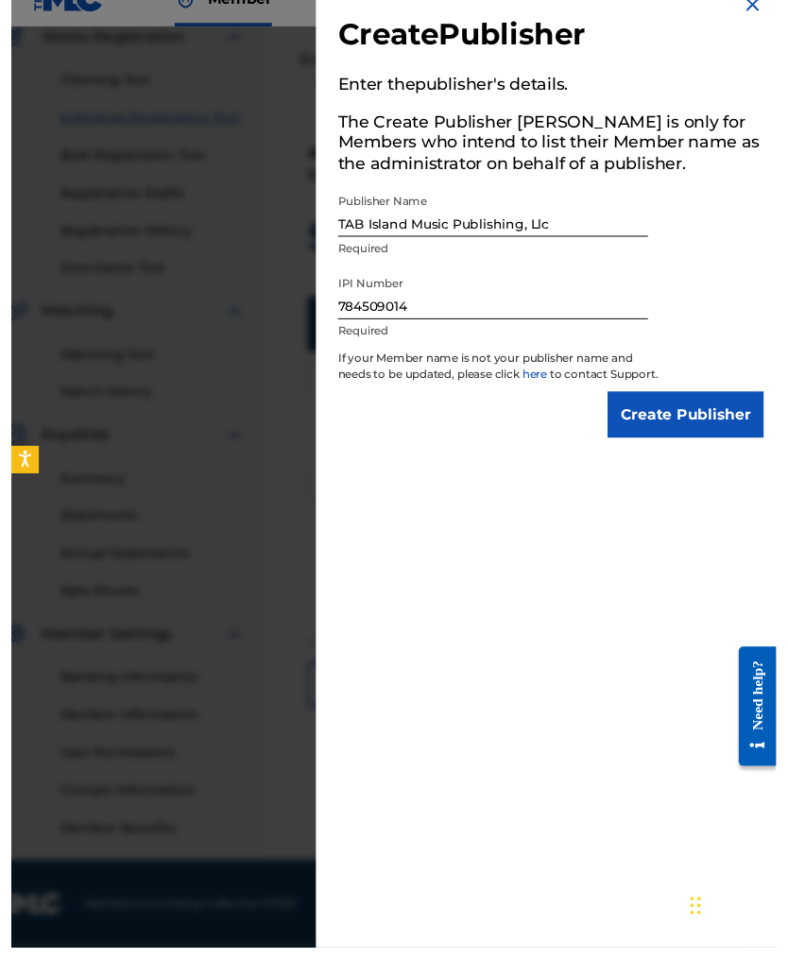
scroll to position [196, 29]
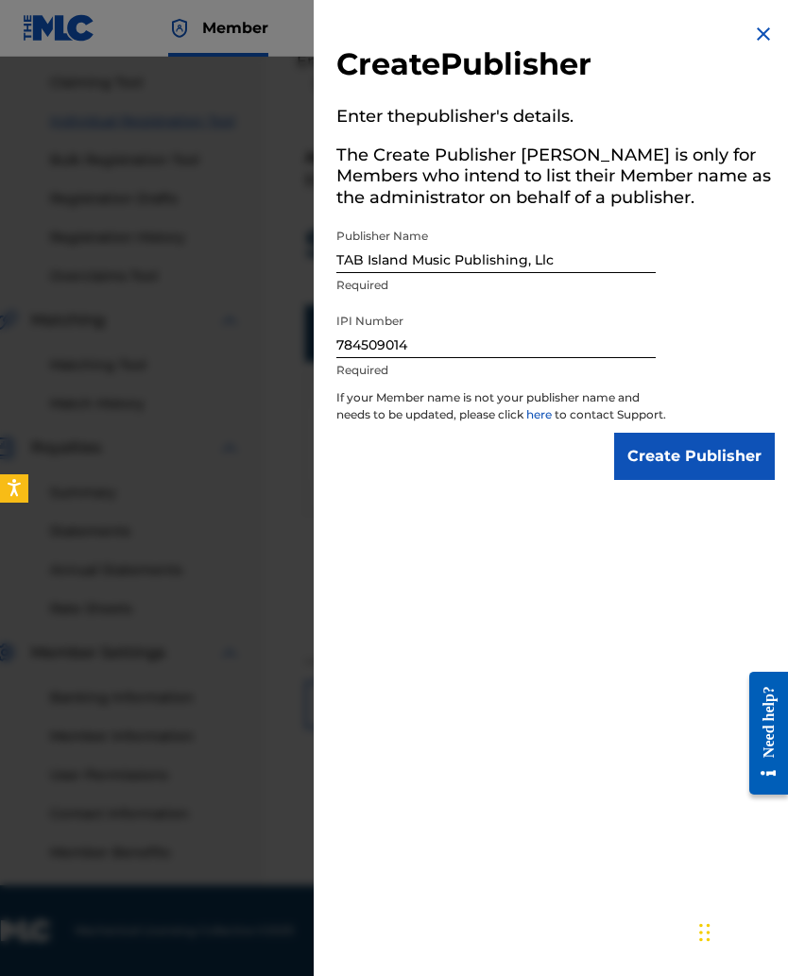
click at [655, 477] on input "Create Publisher" at bounding box center [694, 456] width 161 height 47
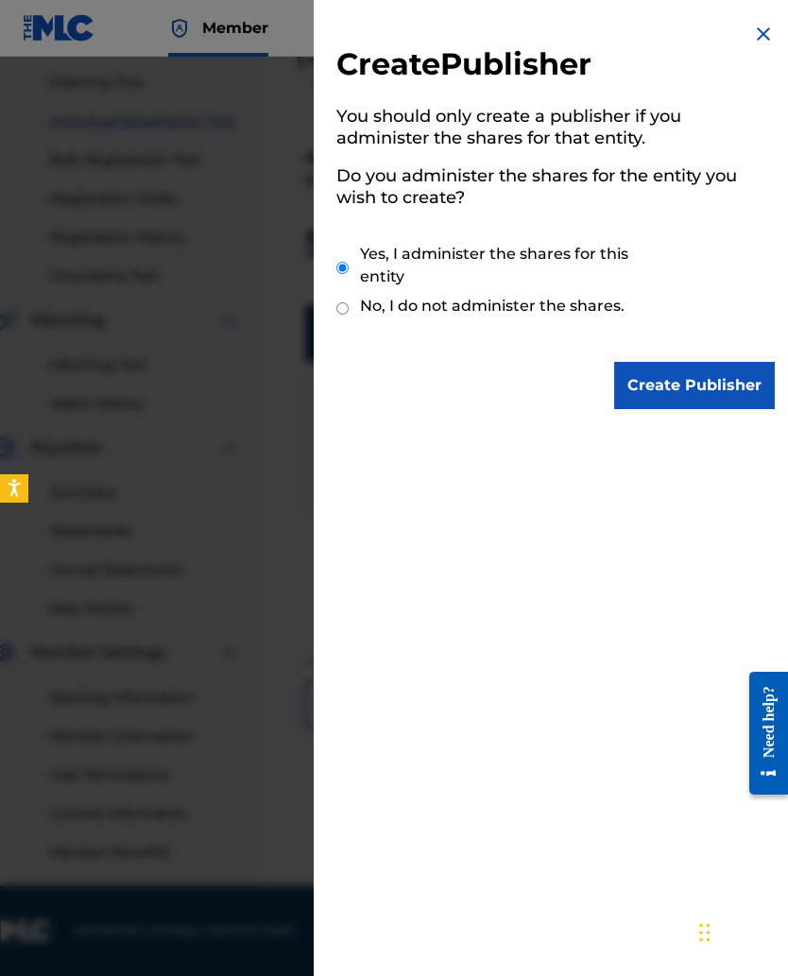
click at [662, 381] on input "Create Publisher" at bounding box center [694, 385] width 161 height 47
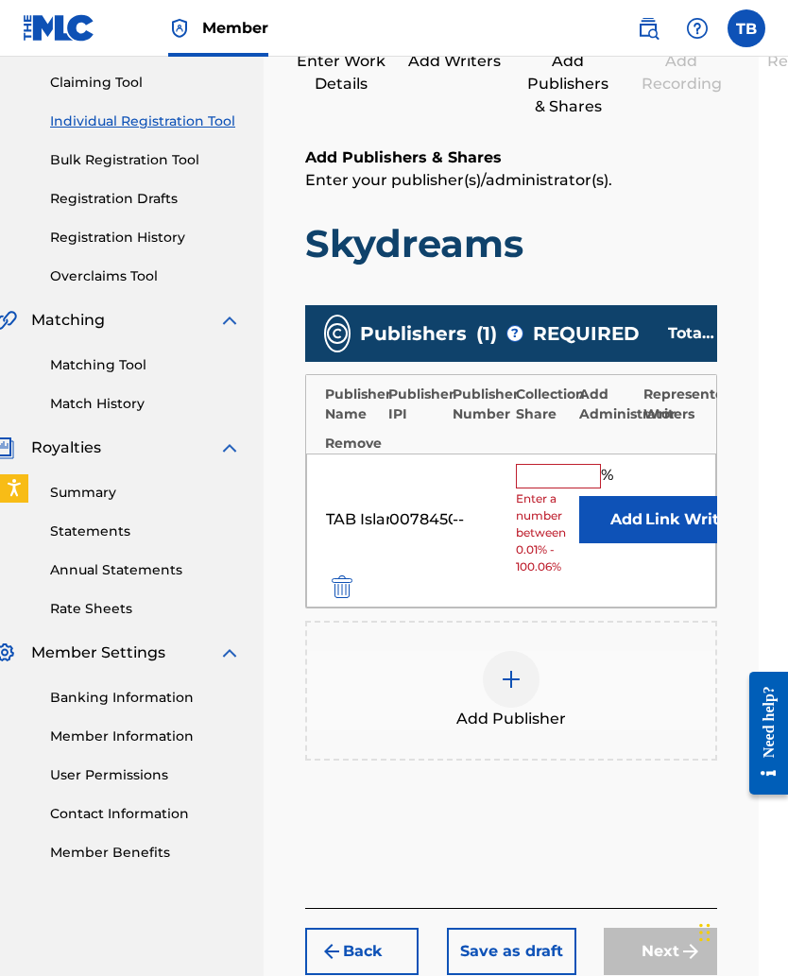
click at [537, 473] on input "text" at bounding box center [558, 476] width 85 height 25
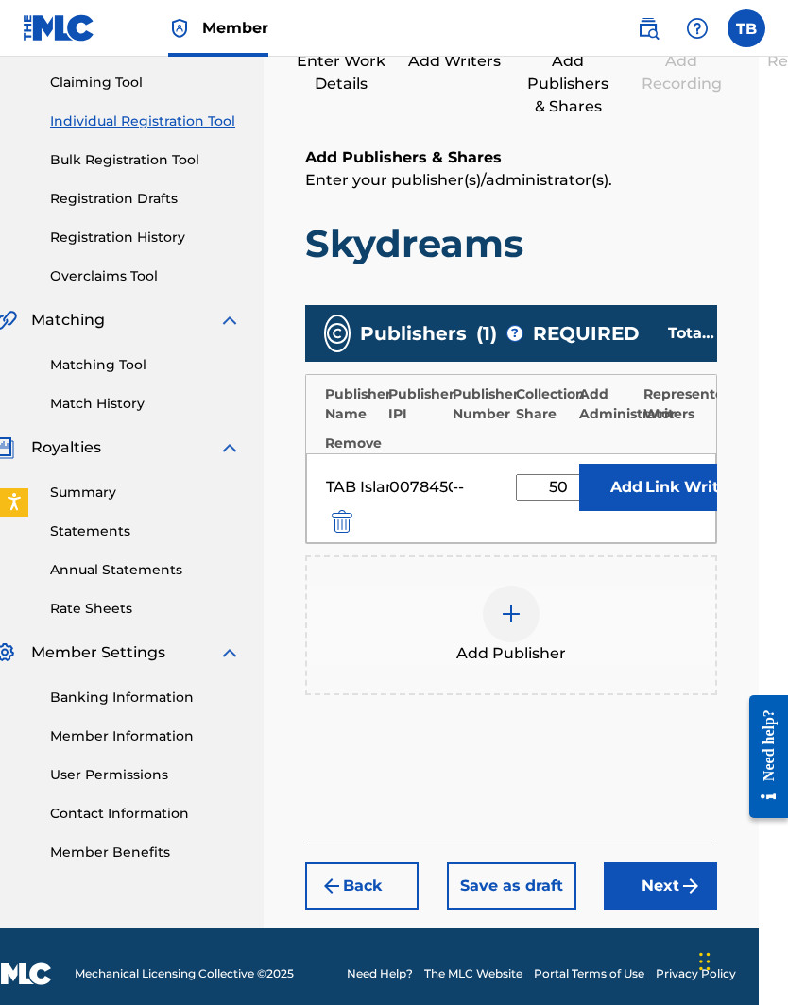
type input "50"
click at [633, 487] on button "Add" at bounding box center [626, 487] width 94 height 47
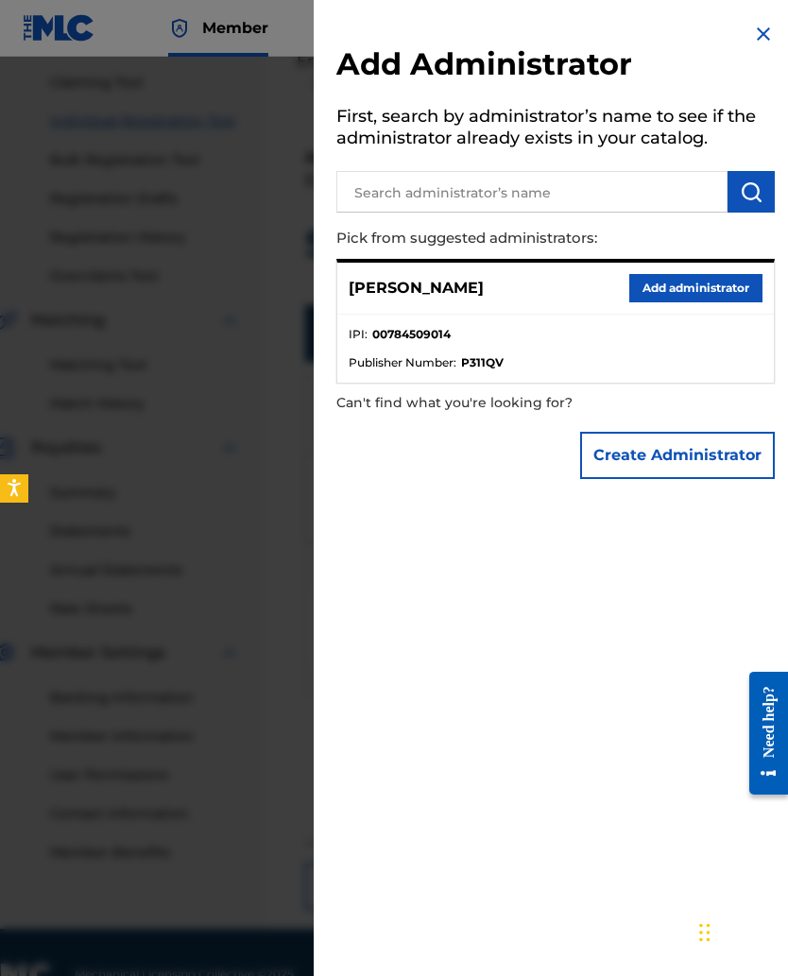
click at [749, 43] on div "Add Administrator First, search by administrator’s name to see if the administr…" at bounding box center [556, 255] width 484 height 511
click at [748, 40] on div "Add Administrator First, search by administrator’s name to see if the administr…" at bounding box center [556, 255] width 484 height 511
click at [754, 37] on img at bounding box center [763, 34] width 23 height 23
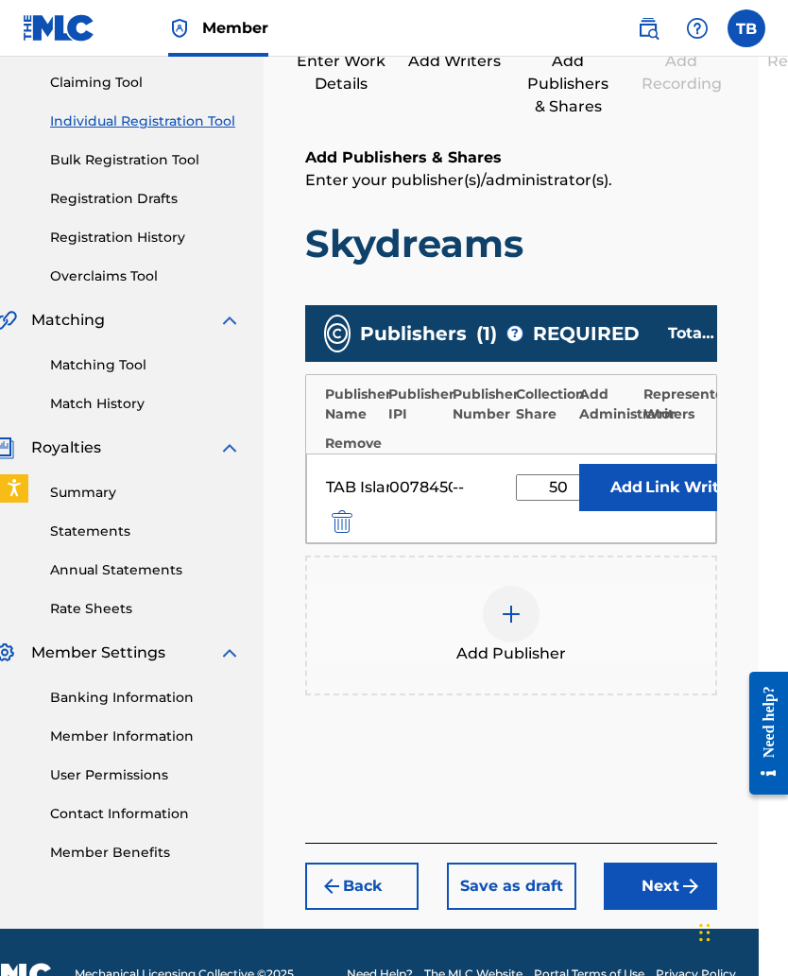
click at [643, 492] on button "Link Writer" at bounding box center [690, 487] width 94 height 47
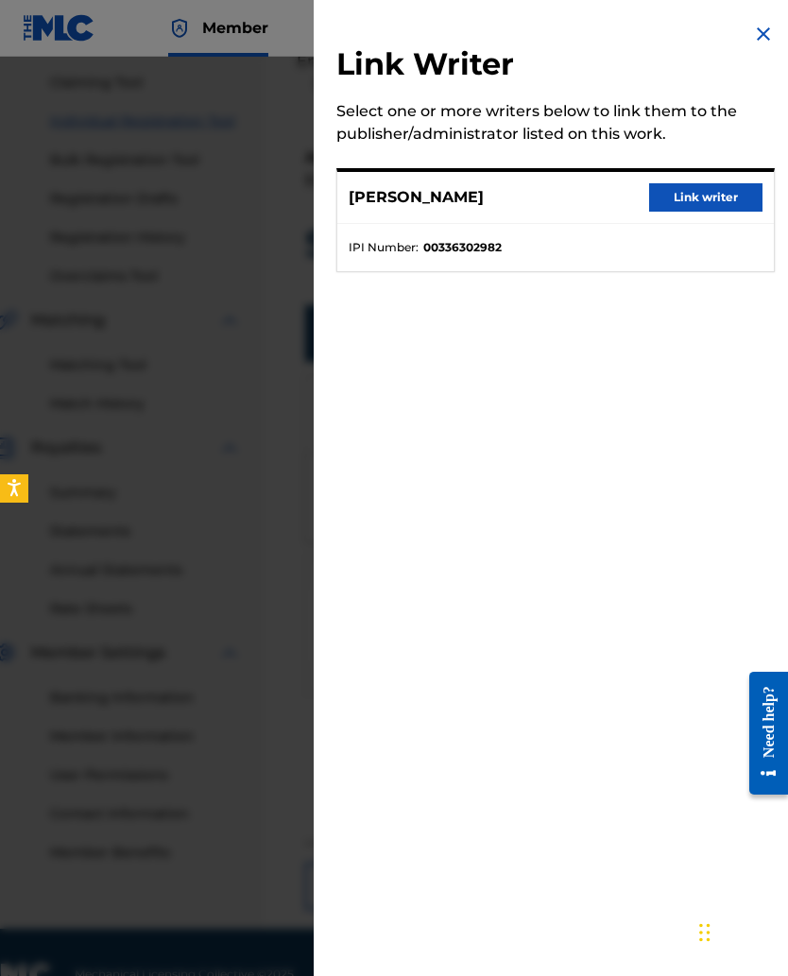
click at [688, 199] on button "Link writer" at bounding box center [705, 197] width 113 height 28
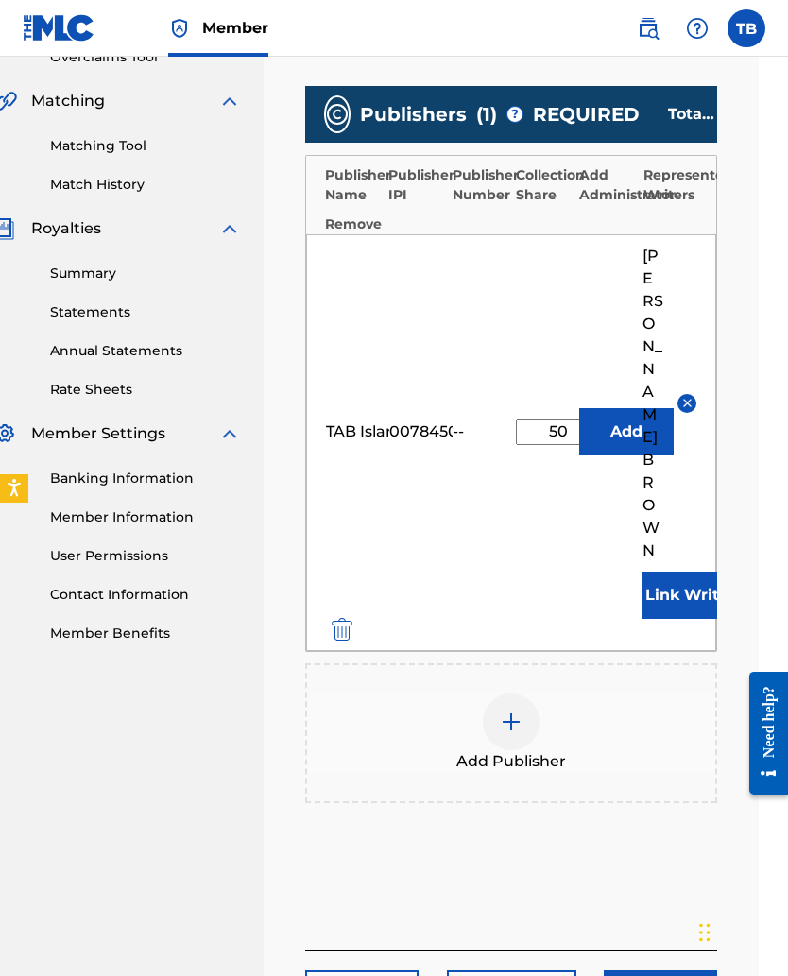
scroll to position [415, 29]
click at [655, 635] on button "Next" at bounding box center [660, 993] width 113 height 47
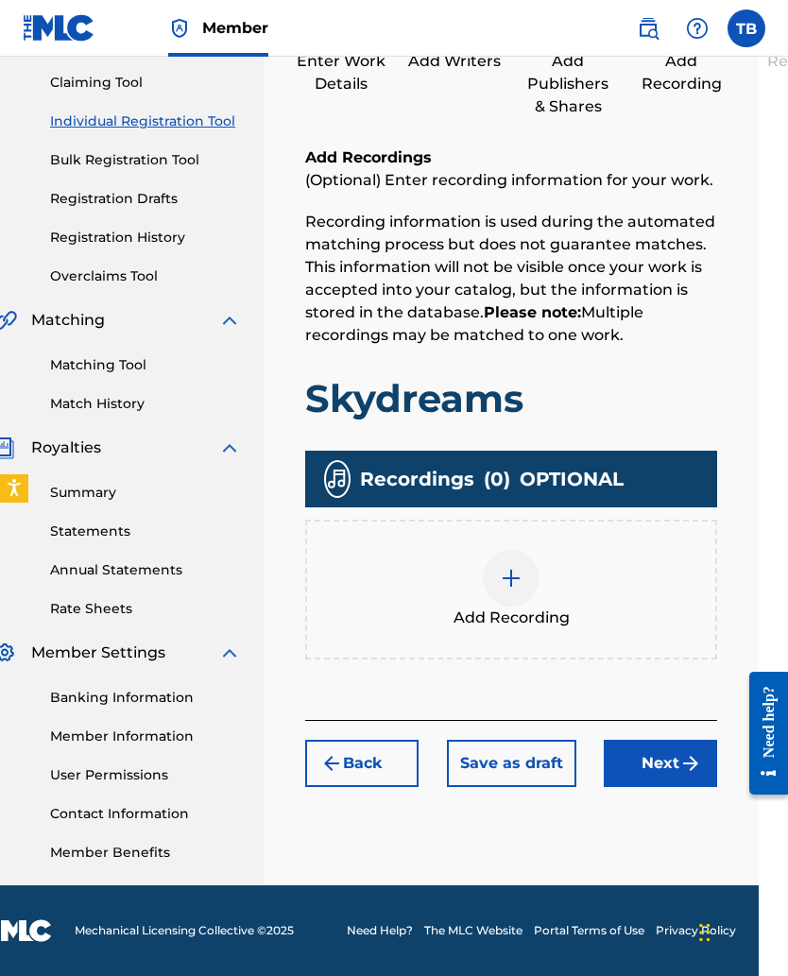
click at [510, 578] on img at bounding box center [511, 578] width 23 height 23
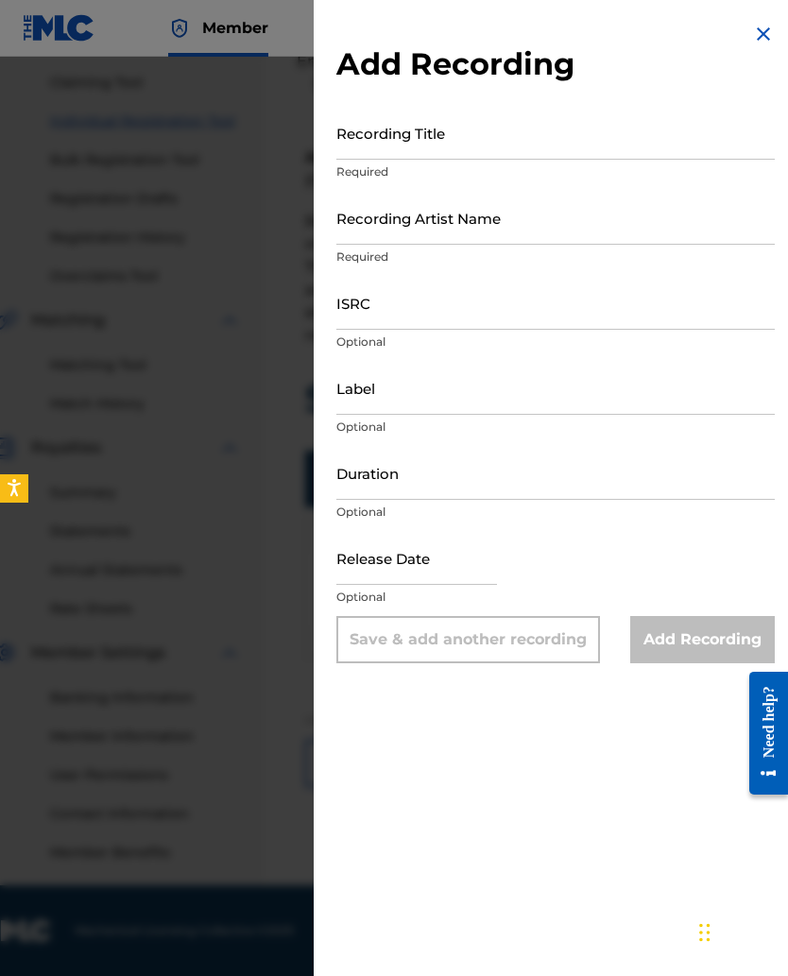
click at [367, 159] on input "Recording Title" at bounding box center [555, 133] width 438 height 54
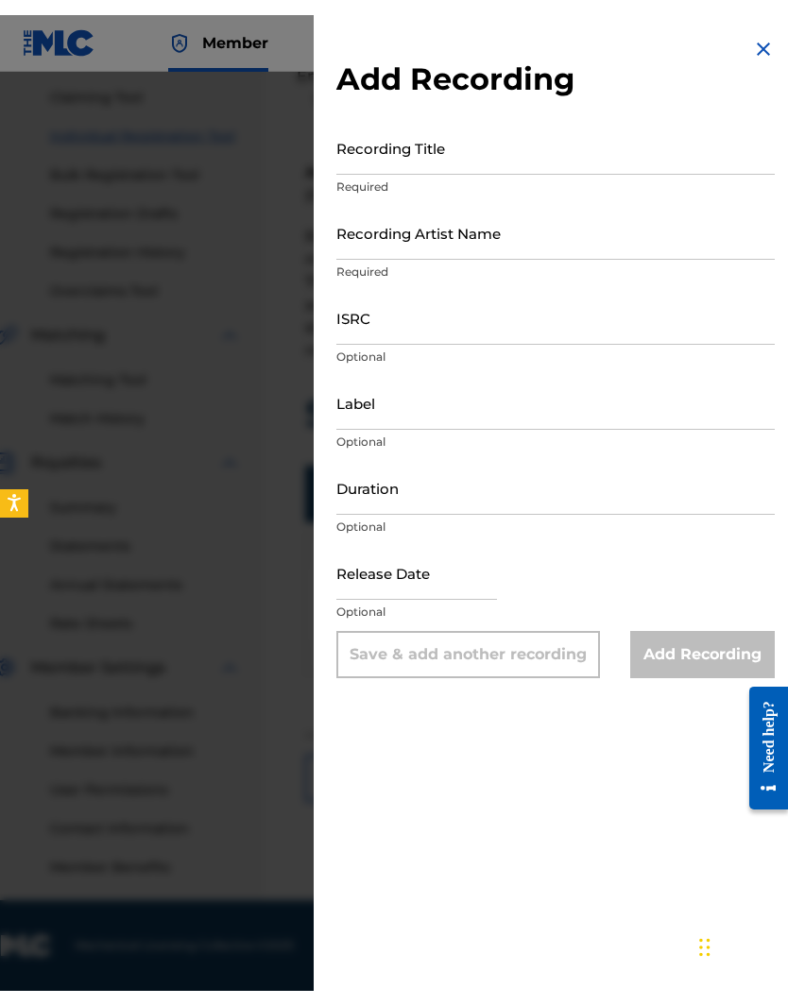
scroll to position [166, 29]
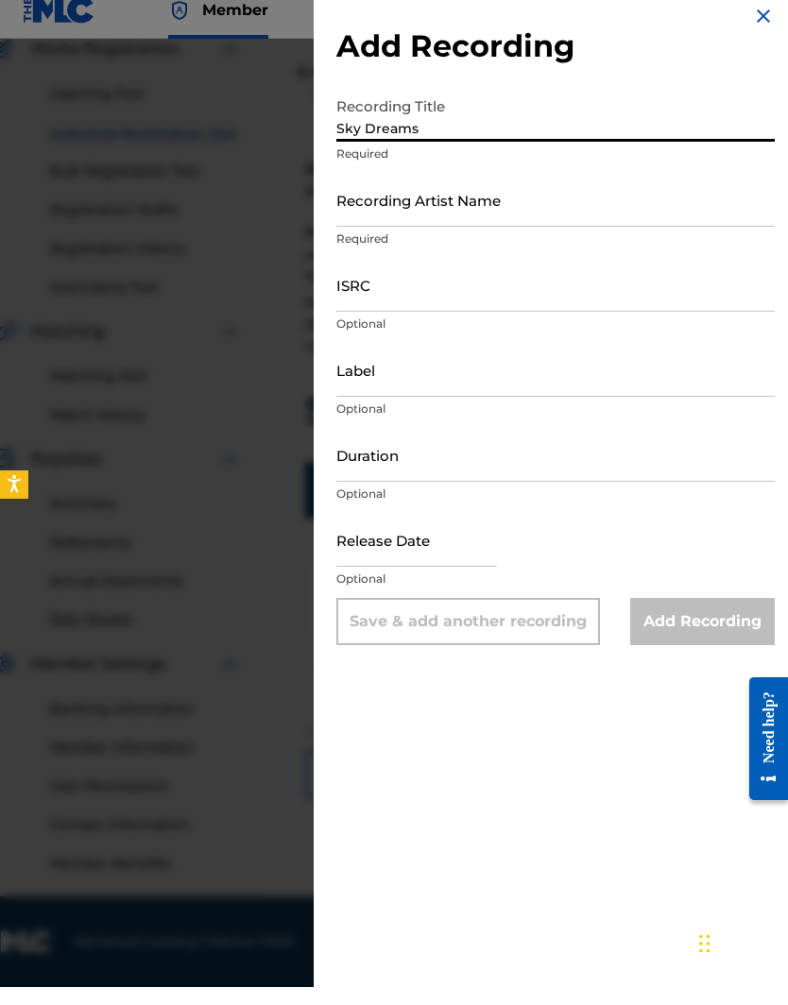
type input "Sky Dreams"
click at [364, 208] on input "Recording Artist Name" at bounding box center [555, 218] width 438 height 54
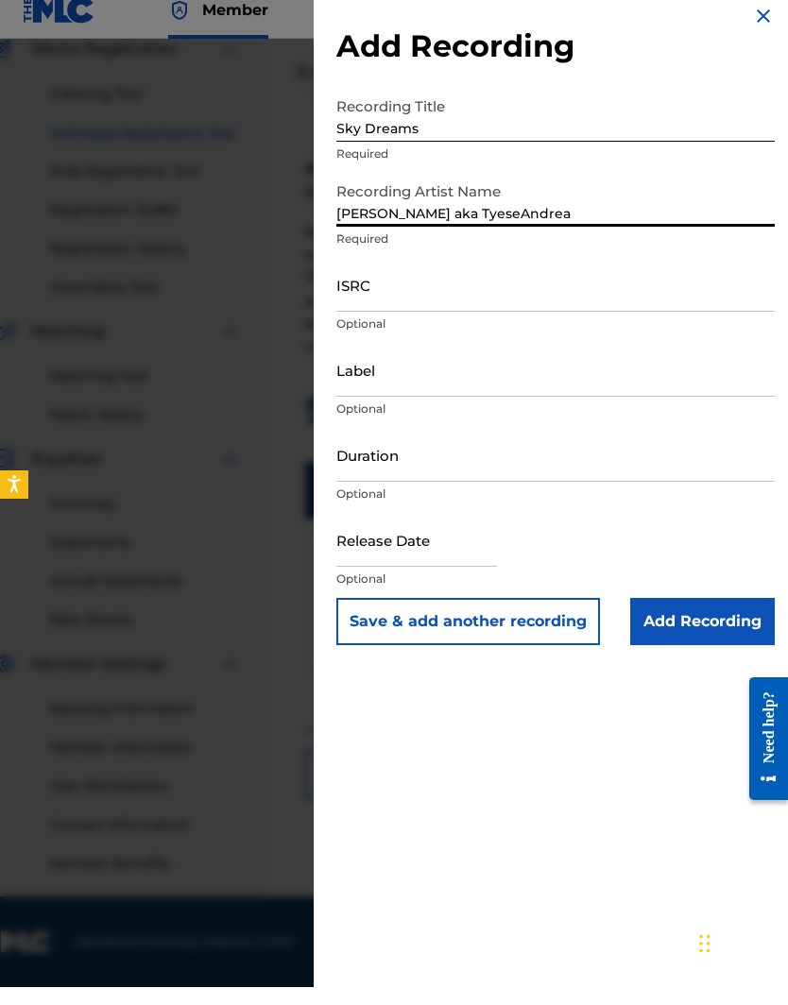
type input "Tyese B. aka TyeseAndrea"
click at [350, 295] on input "ISRC" at bounding box center [555, 303] width 438 height 54
click at [351, 301] on input "ISRC" at bounding box center [555, 303] width 438 height 54
paste input "QZPLS2558279"
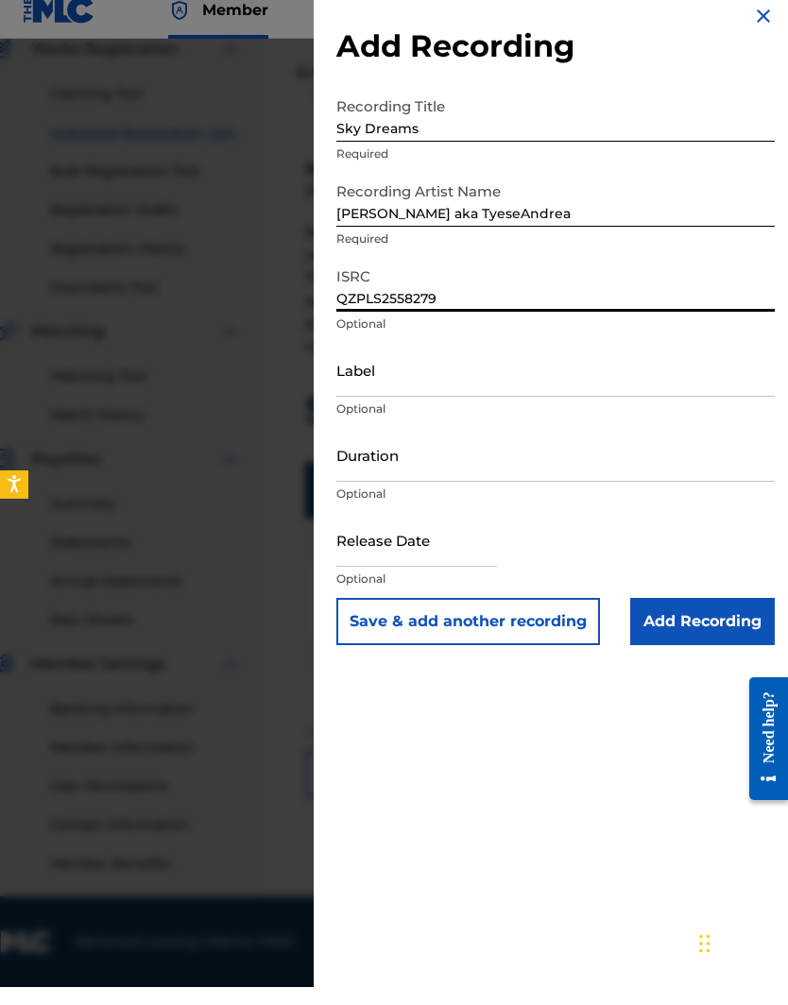
type input "QZPLS2558279"
click at [354, 382] on input "Label" at bounding box center [555, 388] width 438 height 54
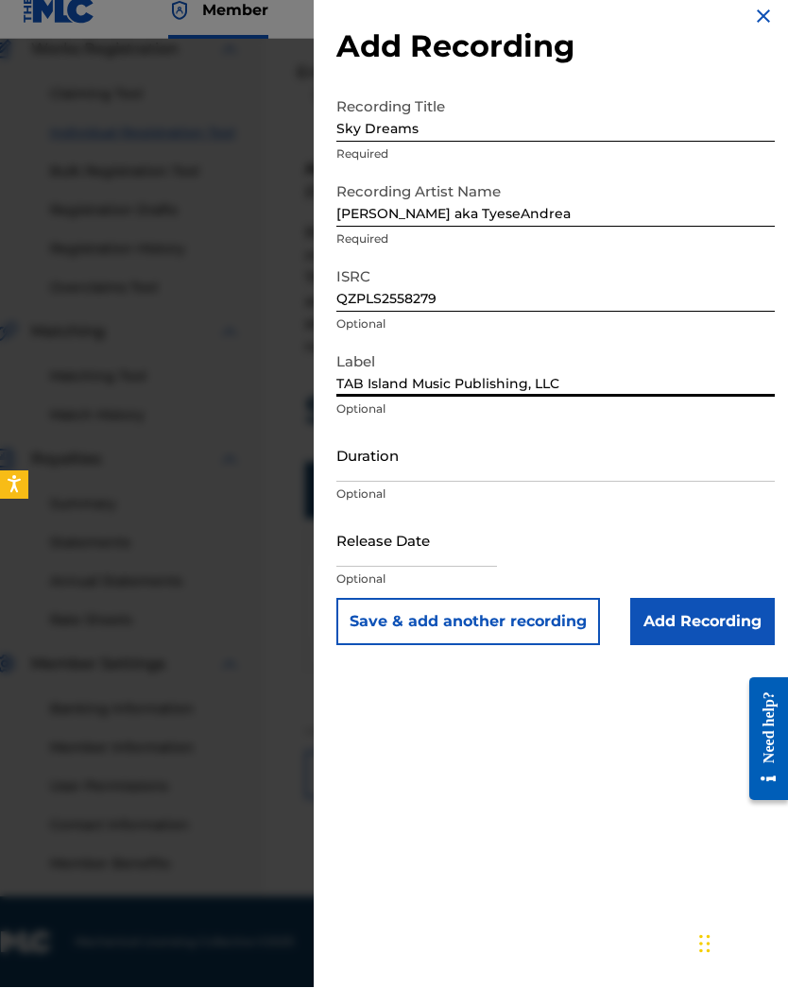
type input "TAB Island Music Publishing, LLC"
click at [365, 463] on input "Duration" at bounding box center [555, 473] width 438 height 54
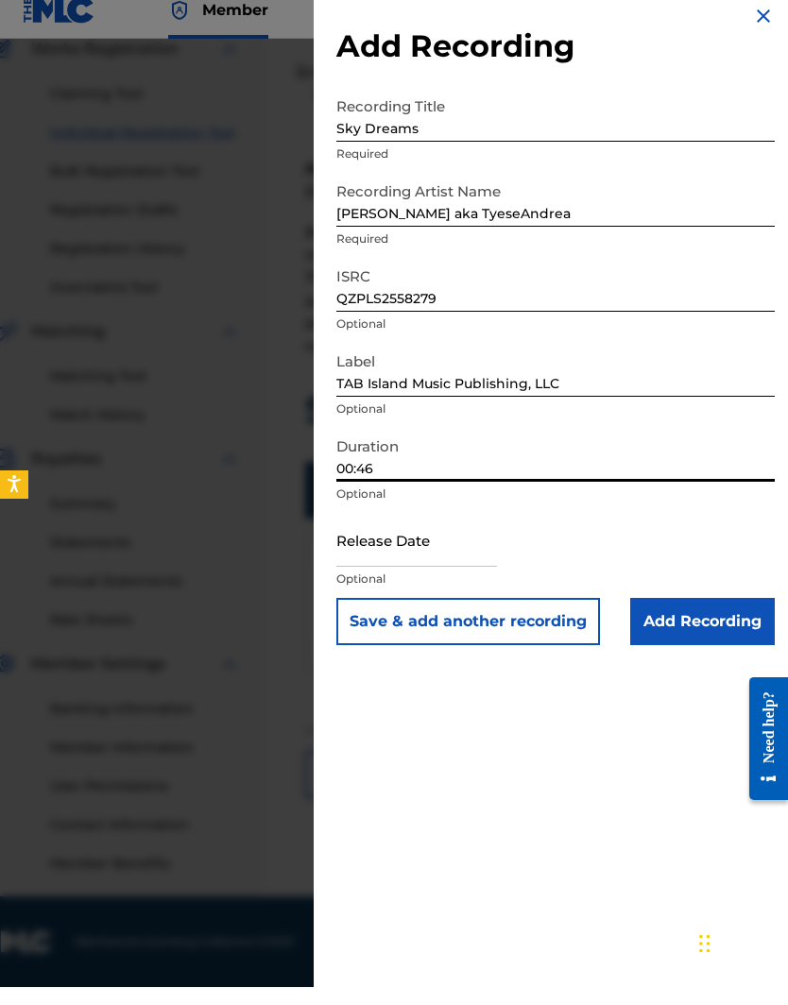
type input "00:46"
click at [354, 556] on input "text" at bounding box center [416, 558] width 161 height 54
select select "7"
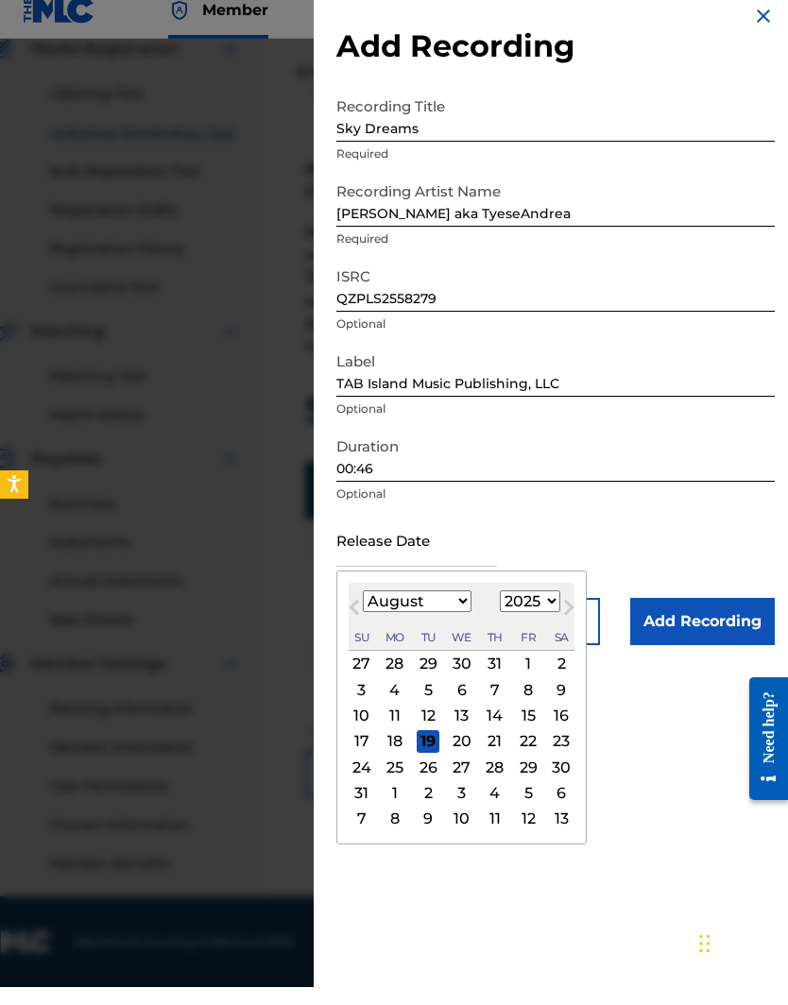
click at [560, 609] on select "1899 1900 1901 1902 1903 1904 1905 1906 1907 1908 1909 1910 1911 1912 1913 1914…" at bounding box center [530, 620] width 60 height 22
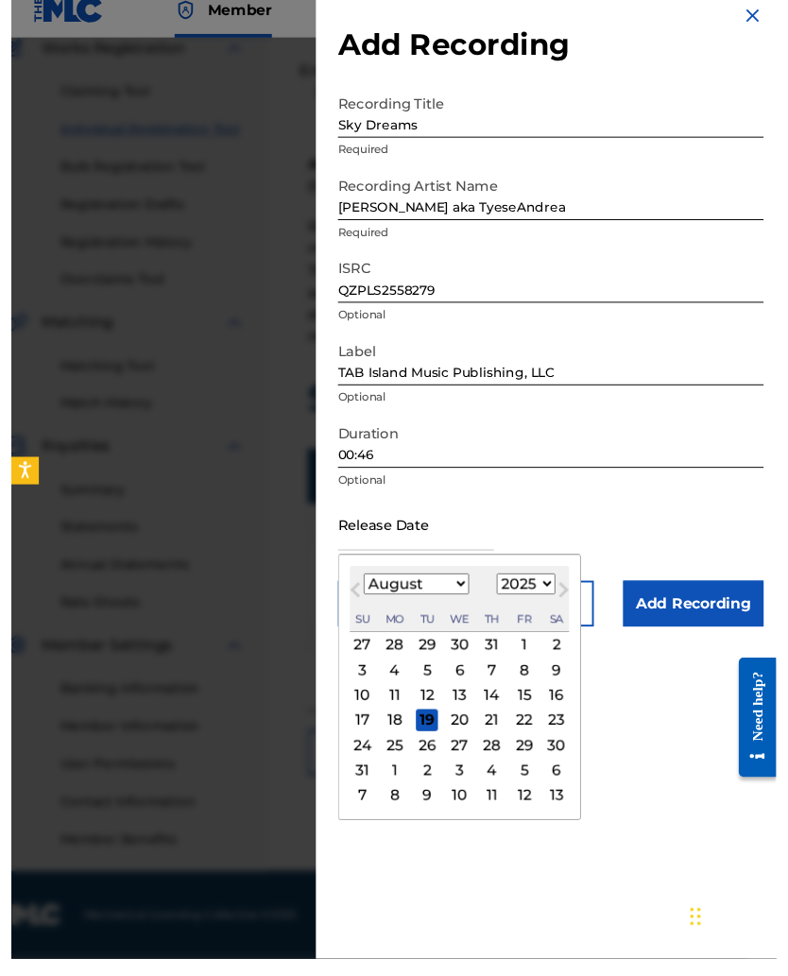
scroll to position [196, 29]
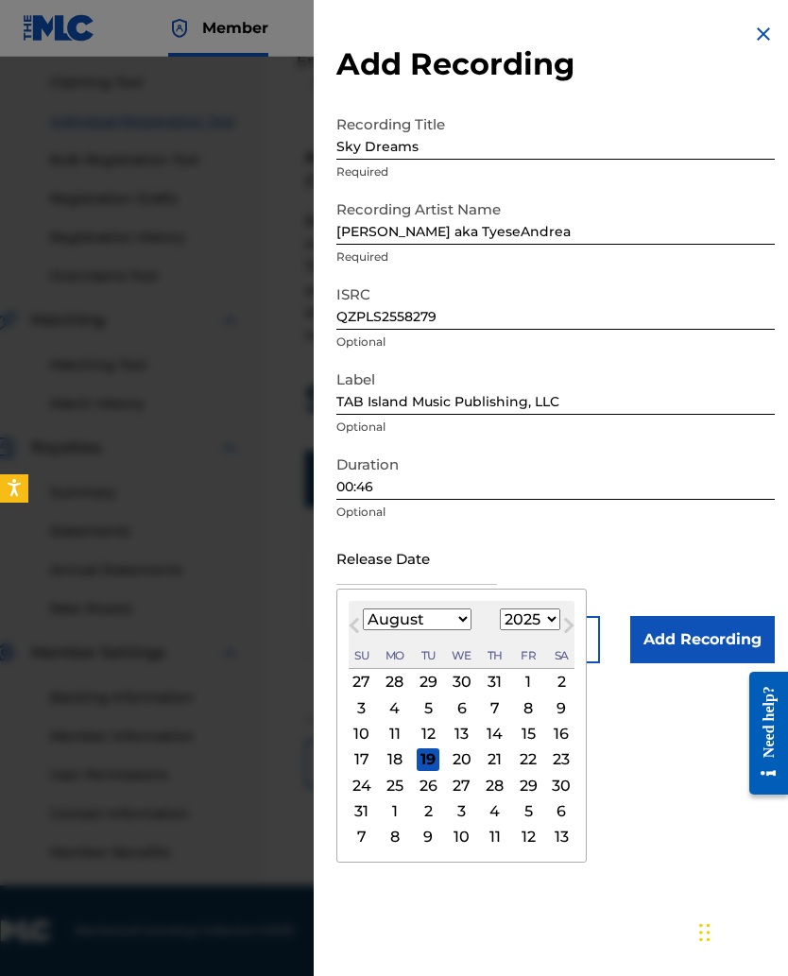
click at [560, 628] on select "1899 1900 1901 1902 1903 1904 1905 1906 1907 1908 1909 1910 1911 1912 1913 1914…" at bounding box center [530, 620] width 60 height 22
select select "2023"
click at [462, 630] on select "January February March April May June July August September October November De…" at bounding box center [417, 620] width 109 height 22
select select "3"
click at [539, 635] on div "21" at bounding box center [528, 759] width 23 height 23
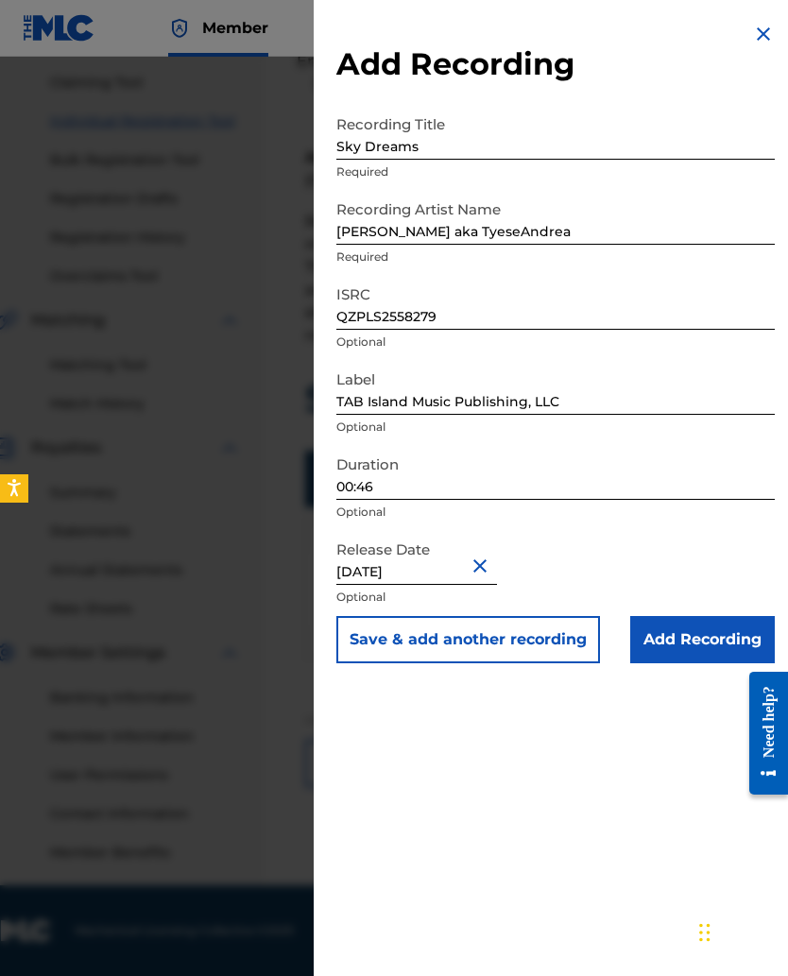
type input "April 21 2023"
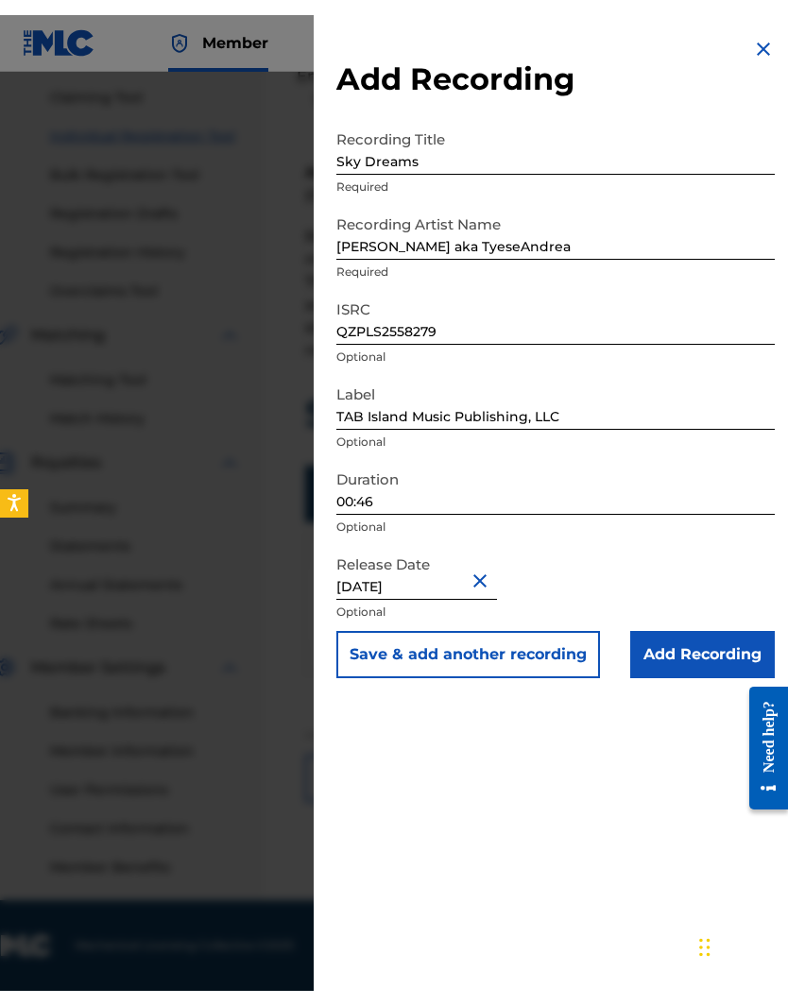
scroll to position [166, 29]
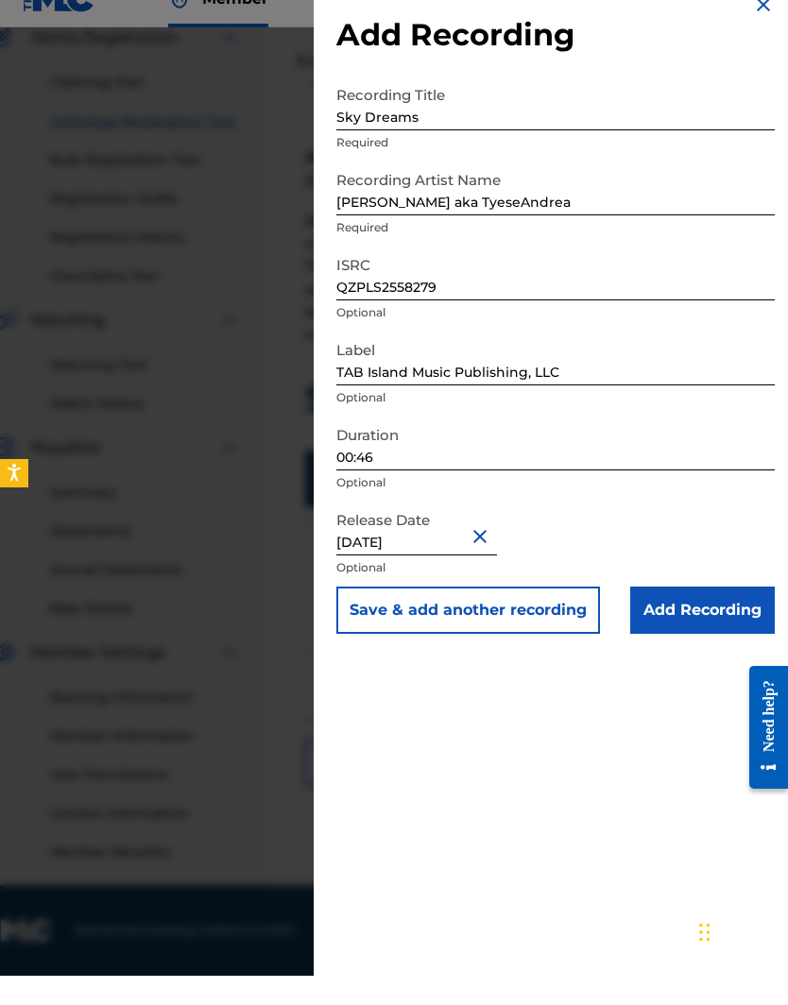
click at [652, 616] on input "Add Recording" at bounding box center [702, 639] width 145 height 47
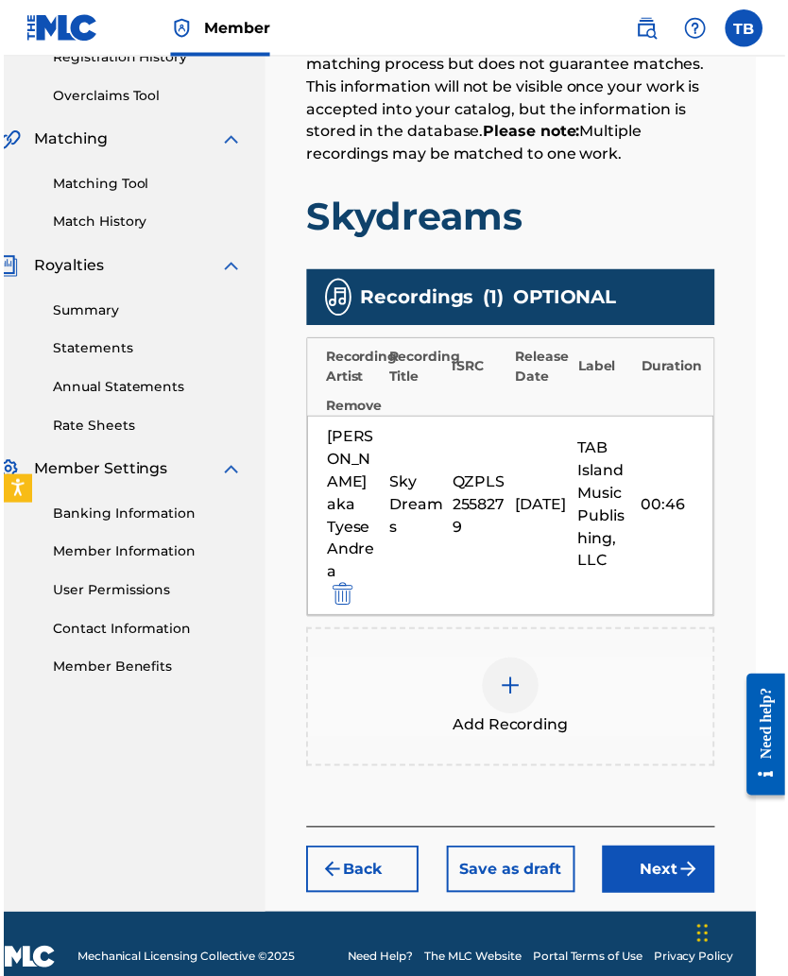
scroll to position [378, 29]
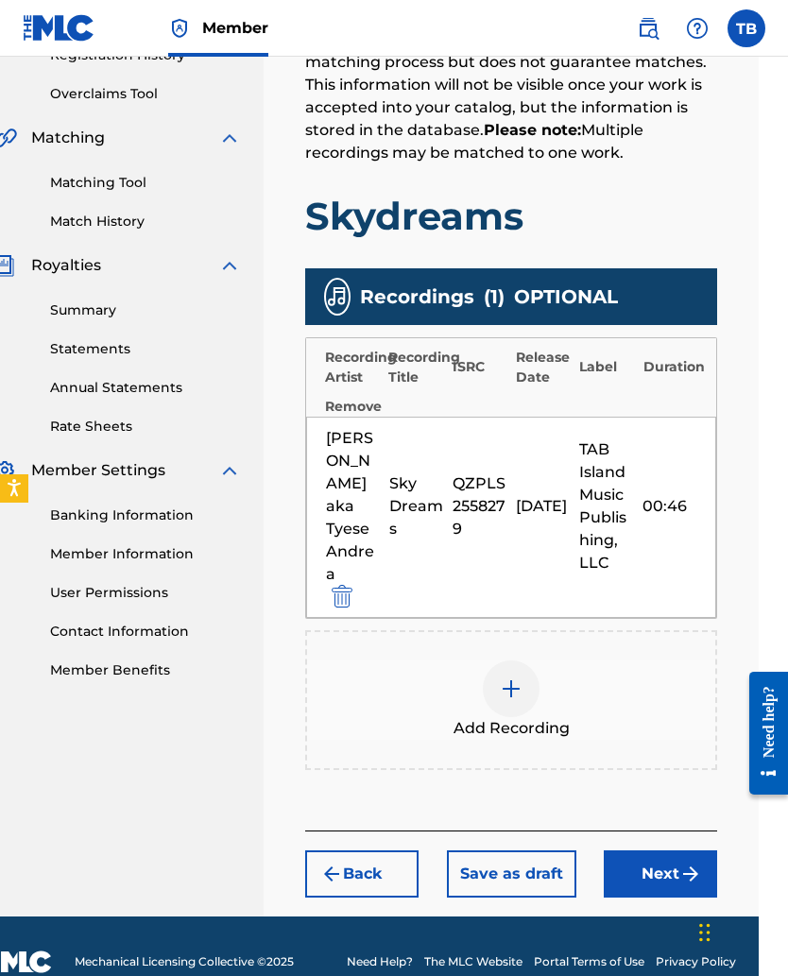
click at [634, 635] on button "Next" at bounding box center [660, 873] width 113 height 47
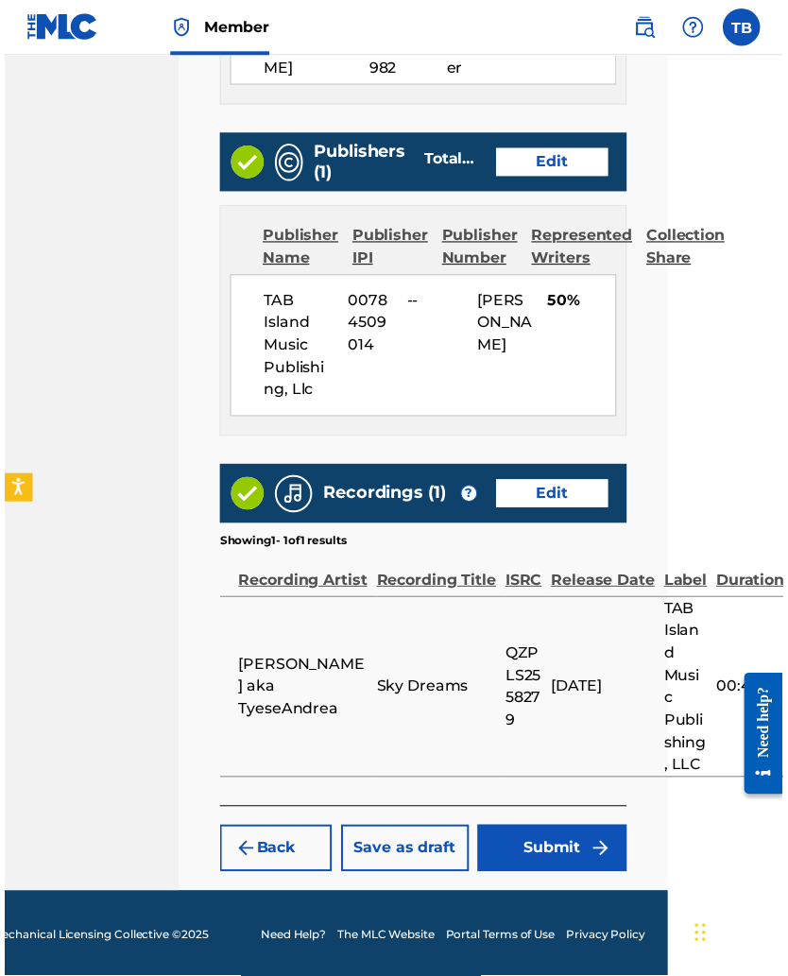
scroll to position [1167, 110]
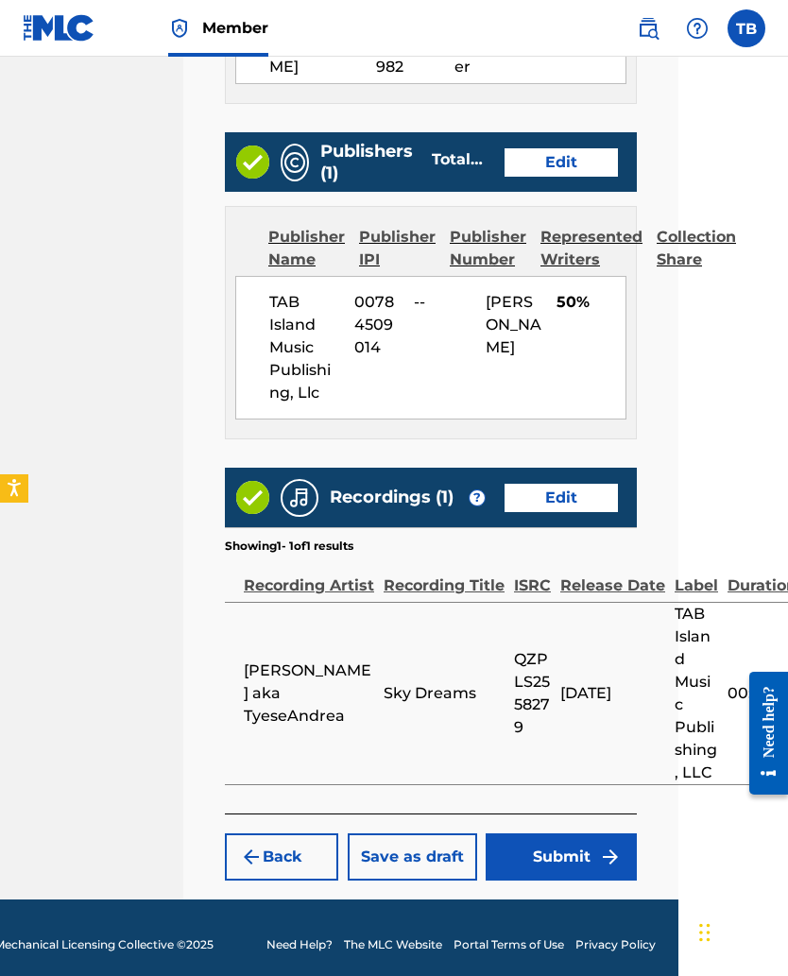
click at [548, 635] on button "Submit" at bounding box center [561, 856] width 151 height 47
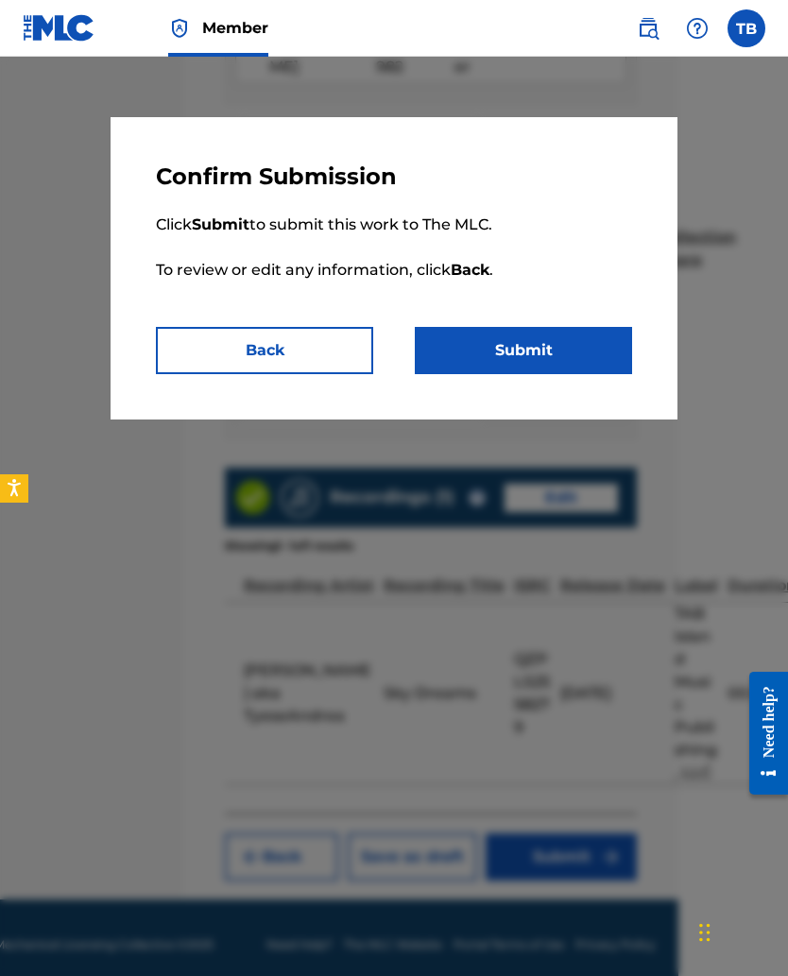
click at [485, 365] on button "Submit" at bounding box center [523, 350] width 217 height 47
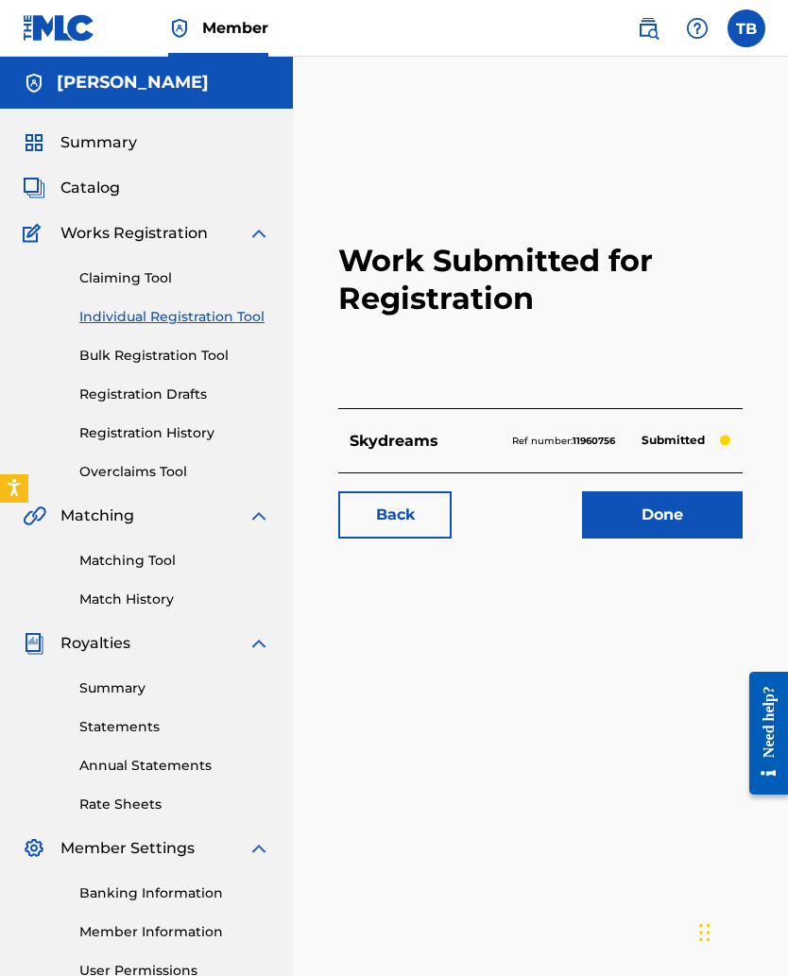
click at [691, 31] on img at bounding box center [697, 28] width 23 height 23
click at [670, 504] on link "Done" at bounding box center [662, 514] width 161 height 47
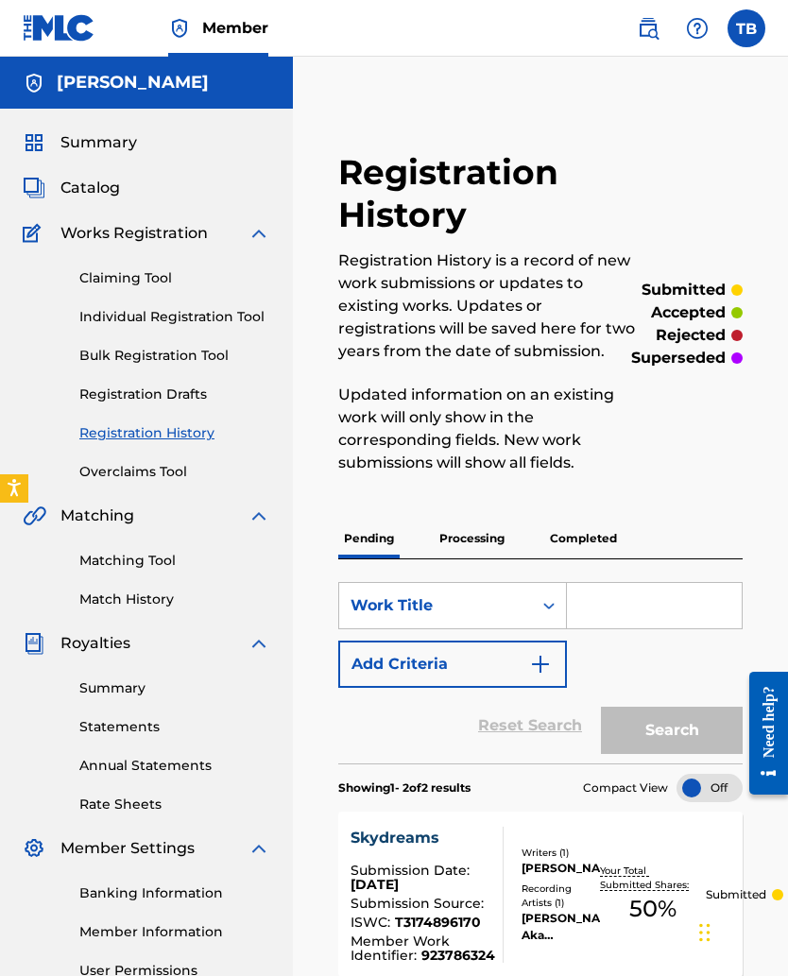
click at [365, 249] on p "Registration History is a record of new work submissions or updates to existing…" at bounding box center [488, 305] width 300 height 113
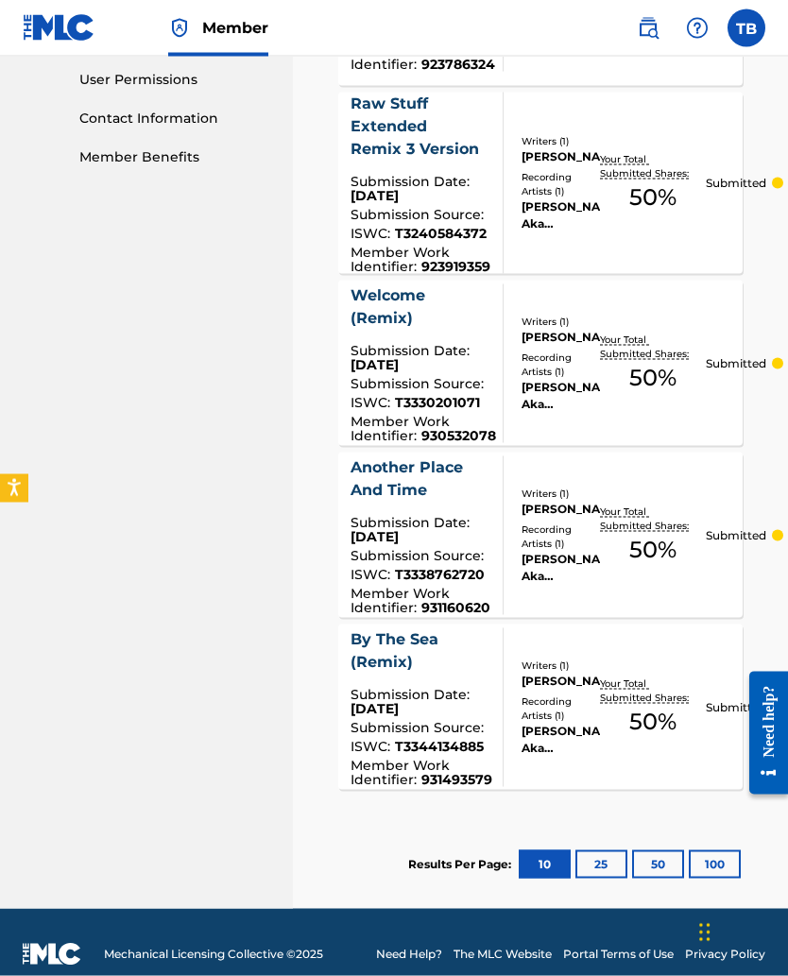
click at [592, 635] on button "25" at bounding box center [601, 864] width 52 height 28
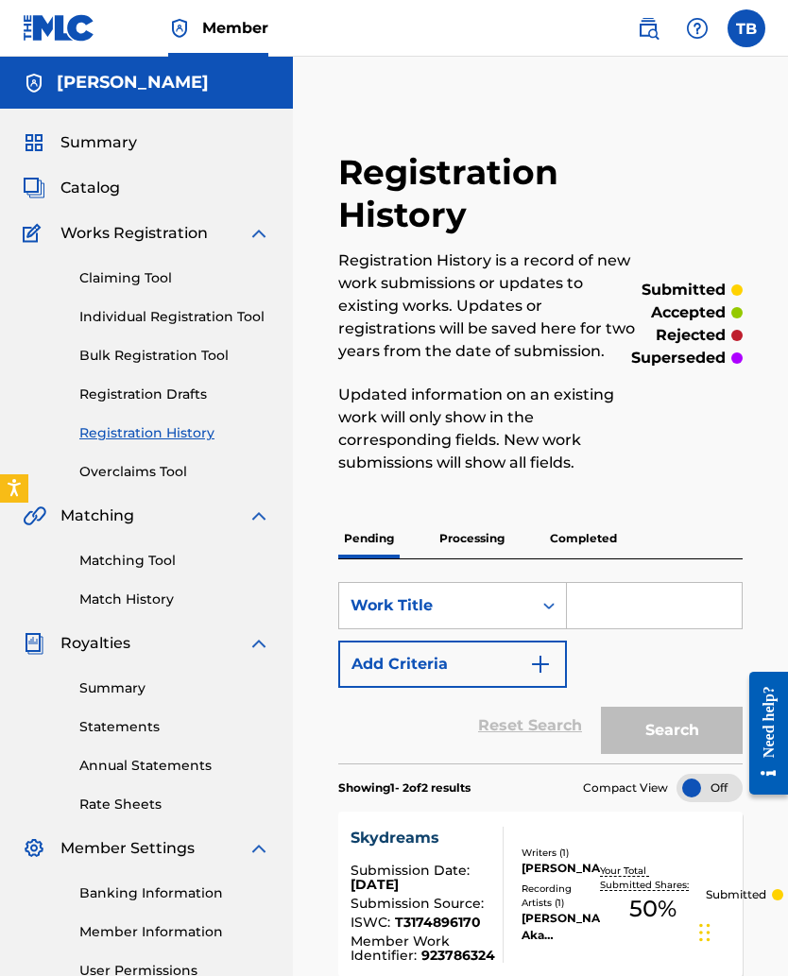
click at [696, 27] on img at bounding box center [697, 28] width 23 height 23
click at [631, 79] on link "Contact us" at bounding box center [697, 79] width 161 height 45
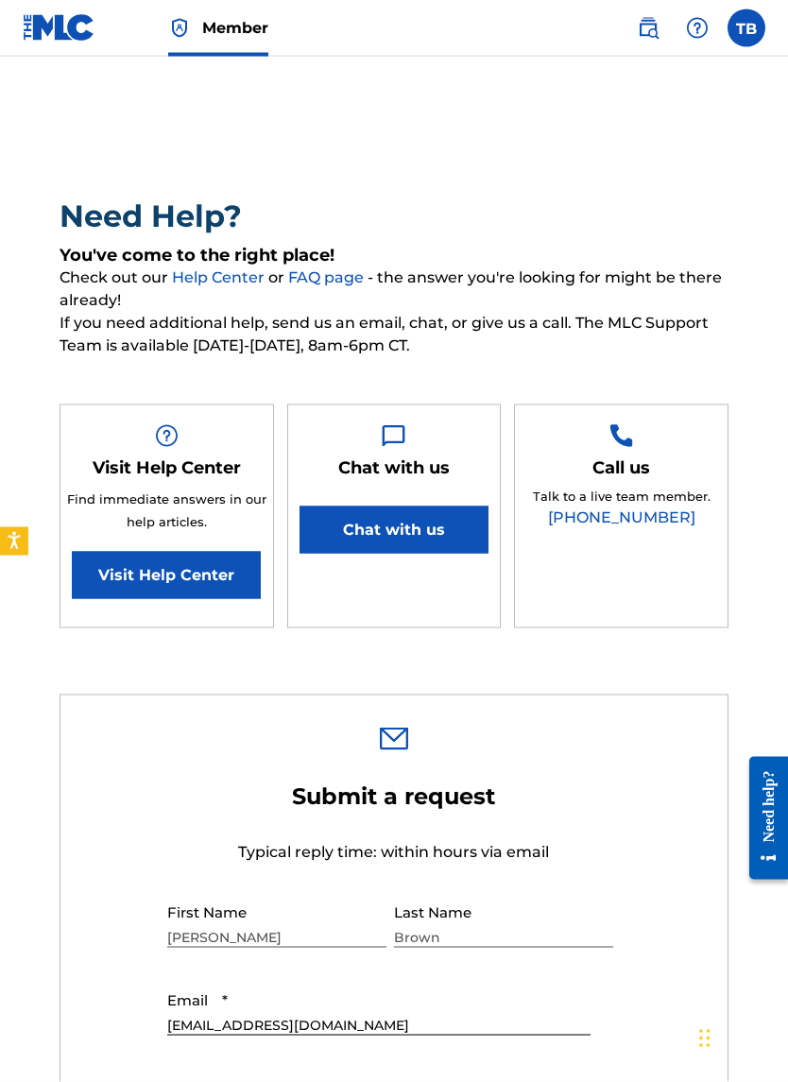
scroll to position [81, 0]
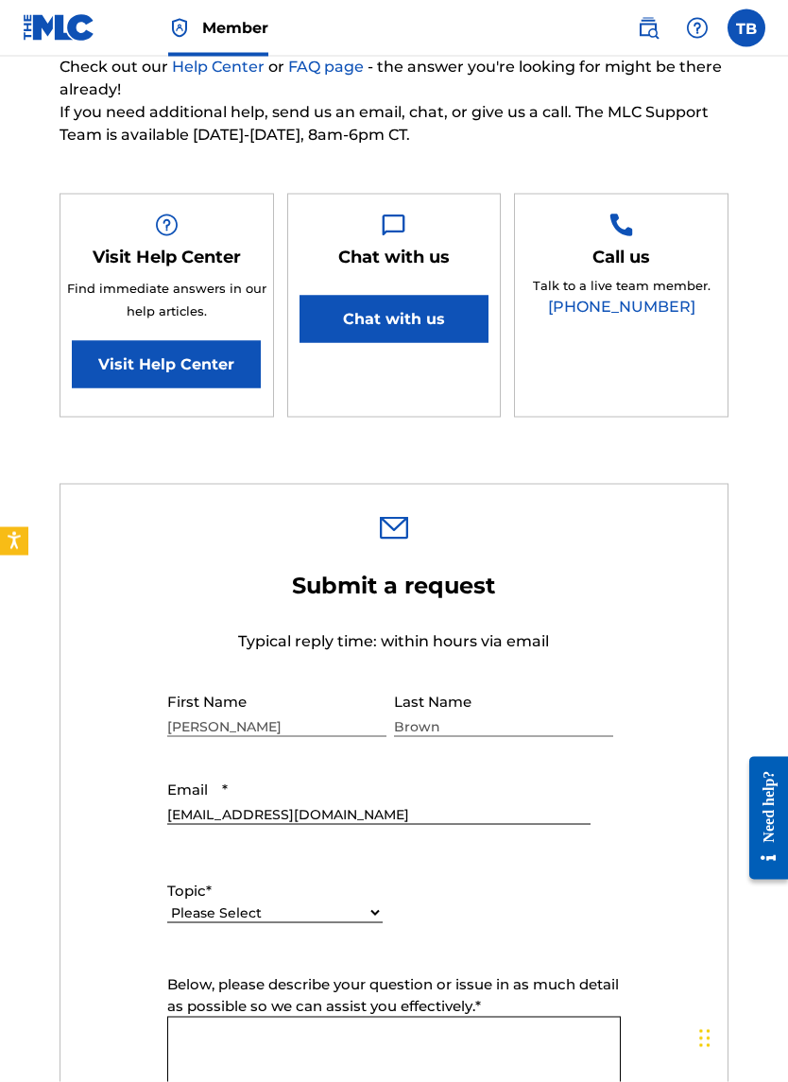
click at [172, 635] on select "Please Select I need help with my account I need help with managing my catalog …" at bounding box center [274, 913] width 215 height 20
select select "I need help with my account"
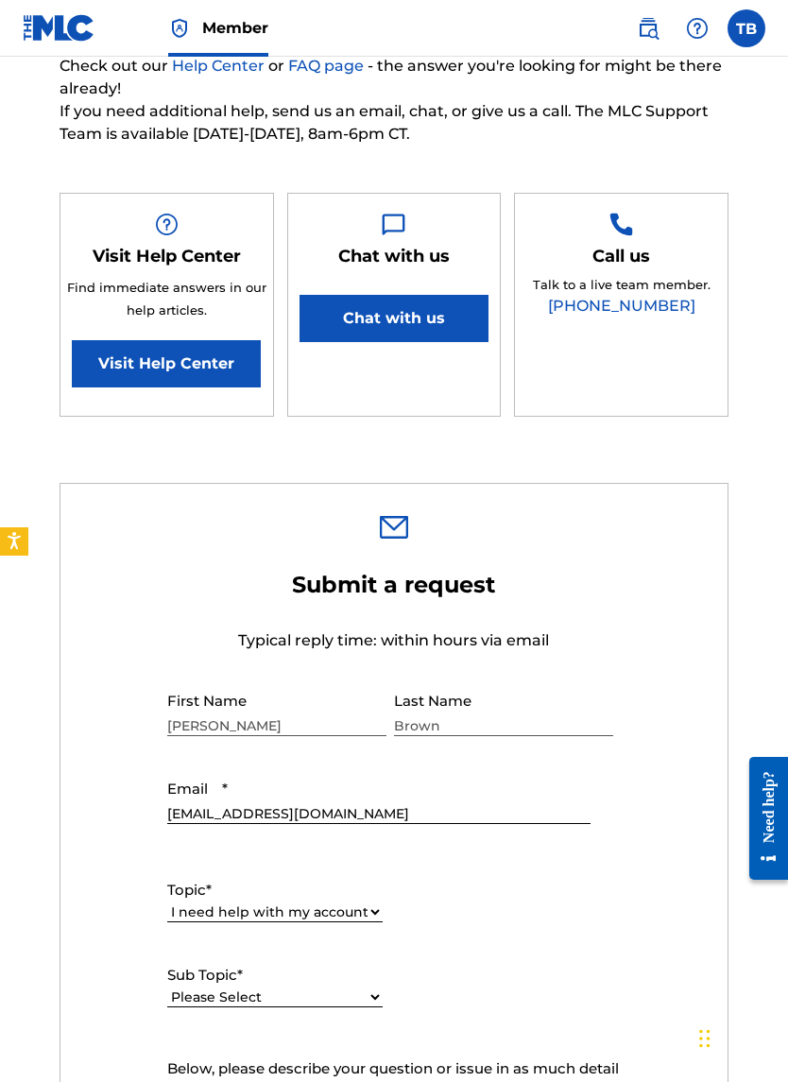
click at [181, 635] on select "Please Select I need help with my user account I can't log in to my user accoun…" at bounding box center [274, 997] width 215 height 20
select select "I need help with my Member account"
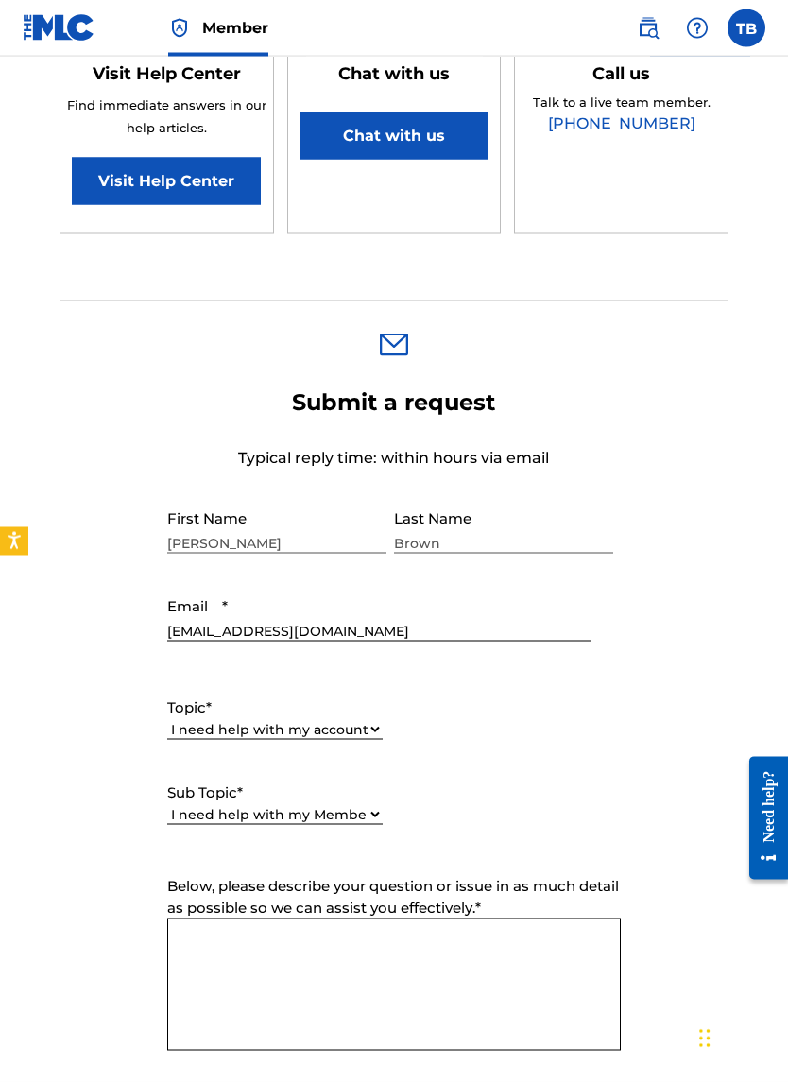
scroll to position [419, 0]
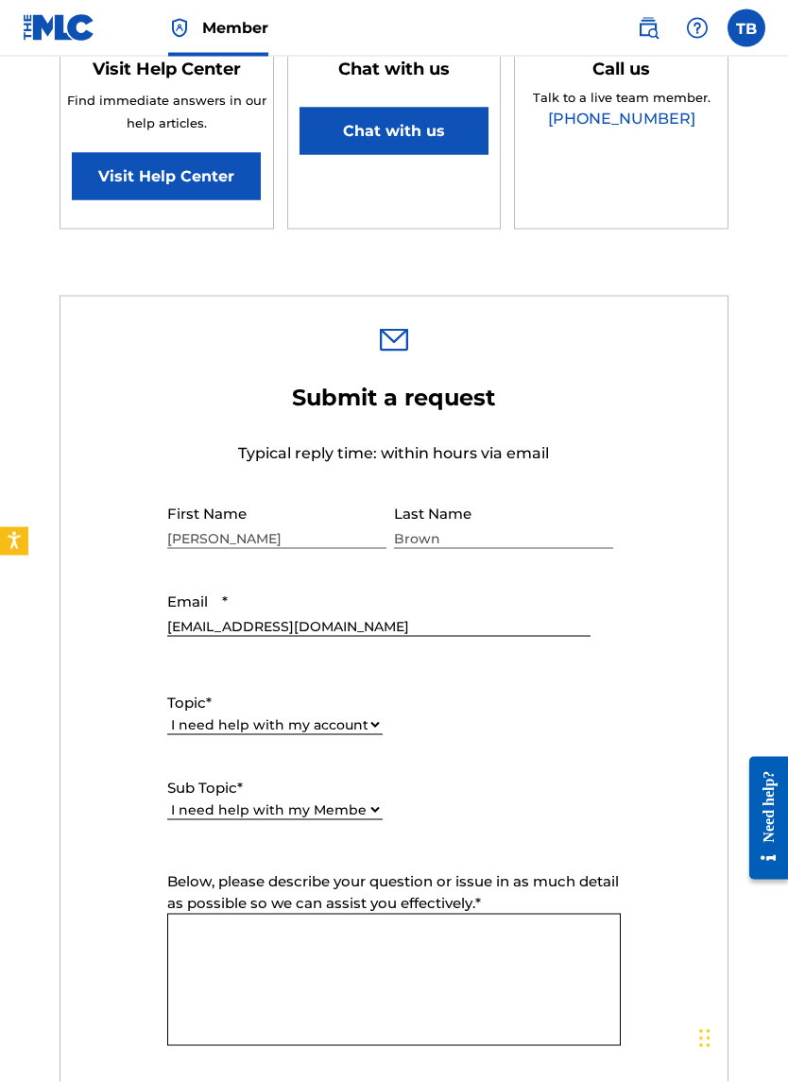
click at [189, 635] on textarea "Below, please describe your question or issue in as much detail as possible so …" at bounding box center [394, 980] width 454 height 132
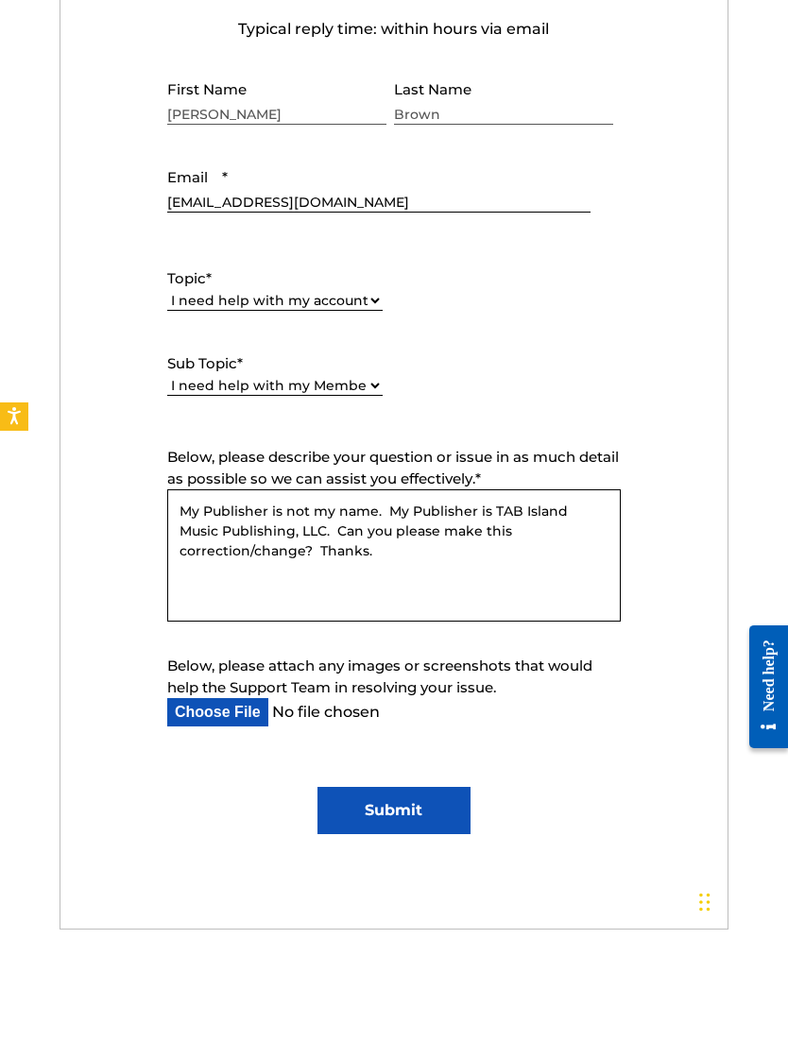
scroll to position [843, 0]
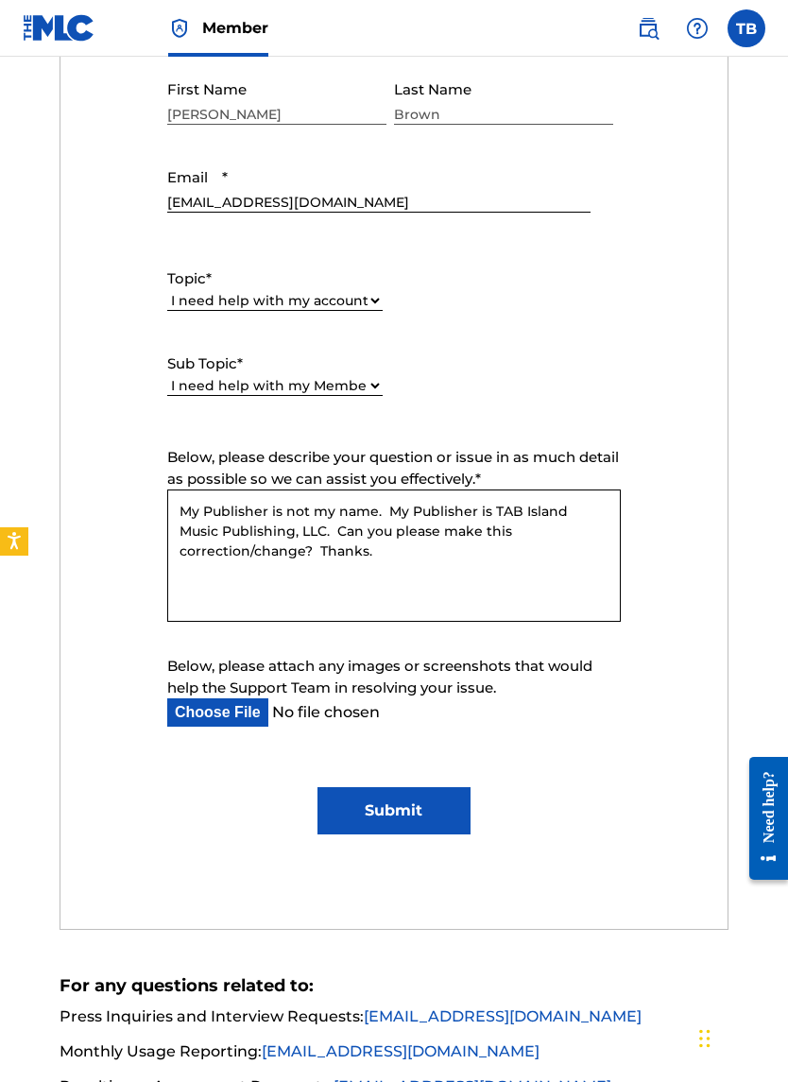
click at [348, 515] on textarea "My Publisher is not my name. My Publisher is TAB Island Music Publishing, LLC. …" at bounding box center [394, 555] width 454 height 132
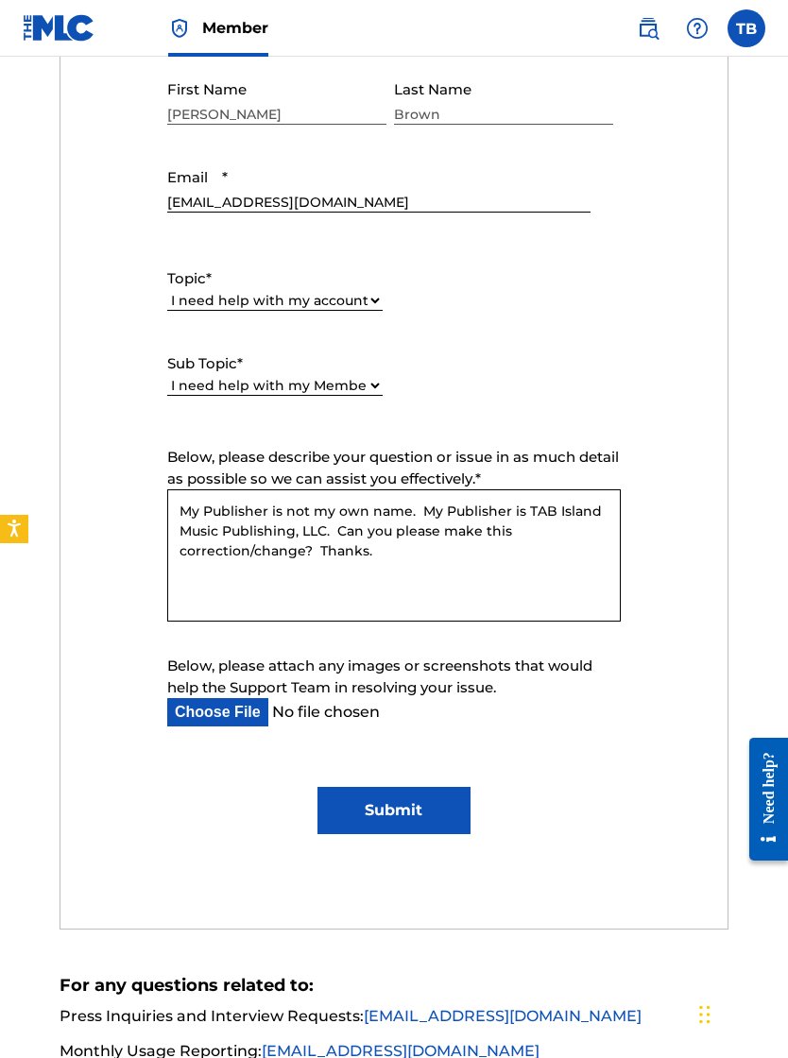
click at [531, 518] on textarea "My Publisher is not my own name. My Publisher is TAB Island Music Publishing, L…" at bounding box center [394, 555] width 454 height 132
click at [317, 529] on textarea "My Publisher is not my own name. My Publisher is “TAB Island Music Publishing, …" at bounding box center [394, 555] width 454 height 132
click at [449, 538] on textarea "My Publisher is not my own name. My Publisher is “TAB Island Music Publishing, …" at bounding box center [394, 555] width 454 height 132
click at [486, 539] on textarea "My Publisher is not my own name. My Publisher is “TAB Island Music Publishing, …" at bounding box center [394, 555] width 454 height 132
click at [297, 557] on textarea "My Publisher is not my own name. My Publisher is “TAB Island Music Publishing, …" at bounding box center [394, 555] width 454 height 132
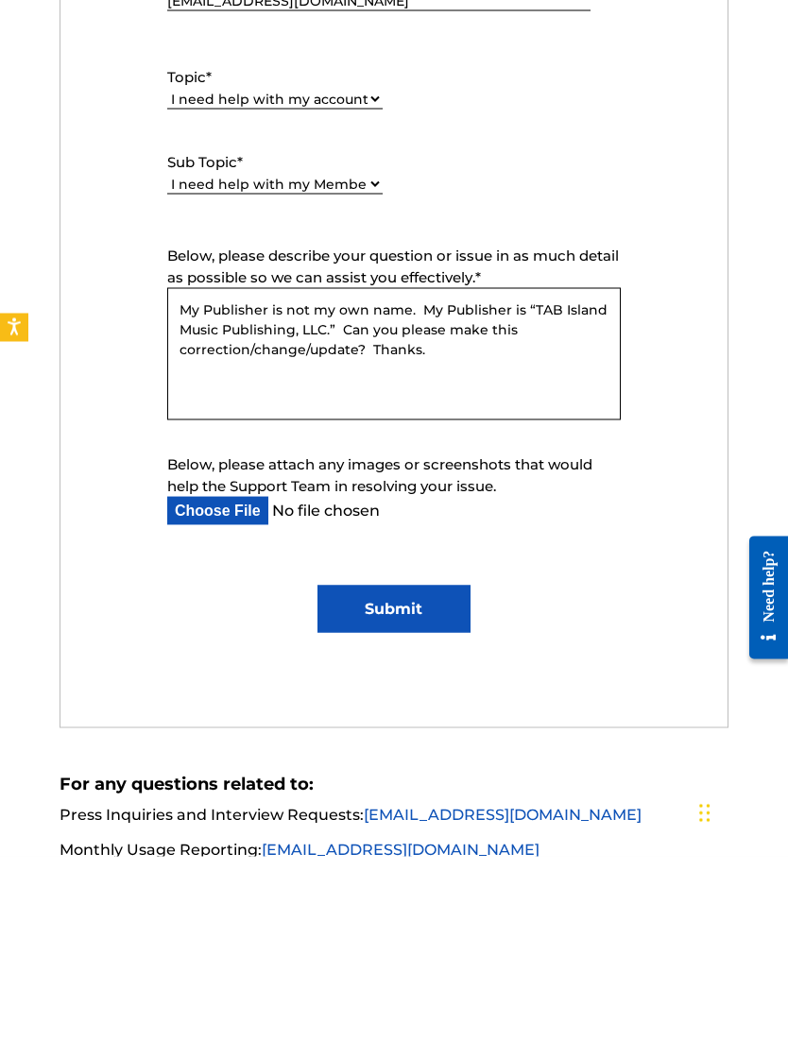
type textarea "My Publisher is not my own name. My Publisher is “TAB Island Music Publishing, …"
click at [372, 635] on input "Submit" at bounding box center [393, 810] width 153 height 47
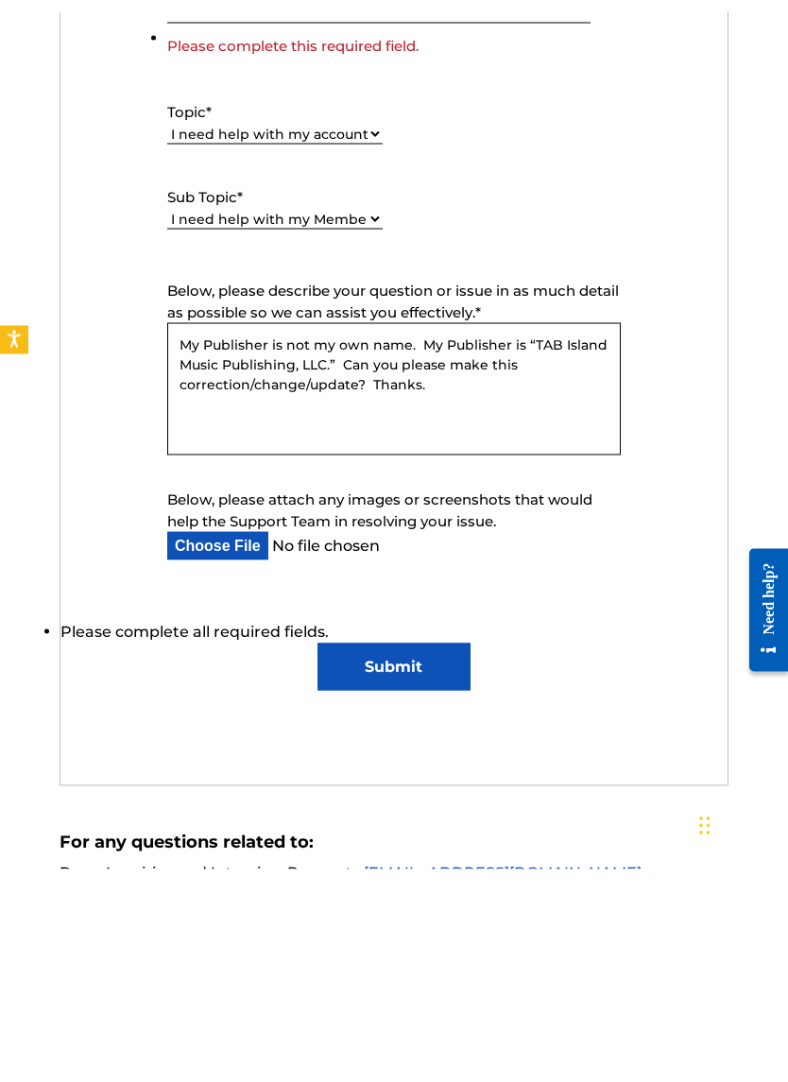
scroll to position [1045, 0]
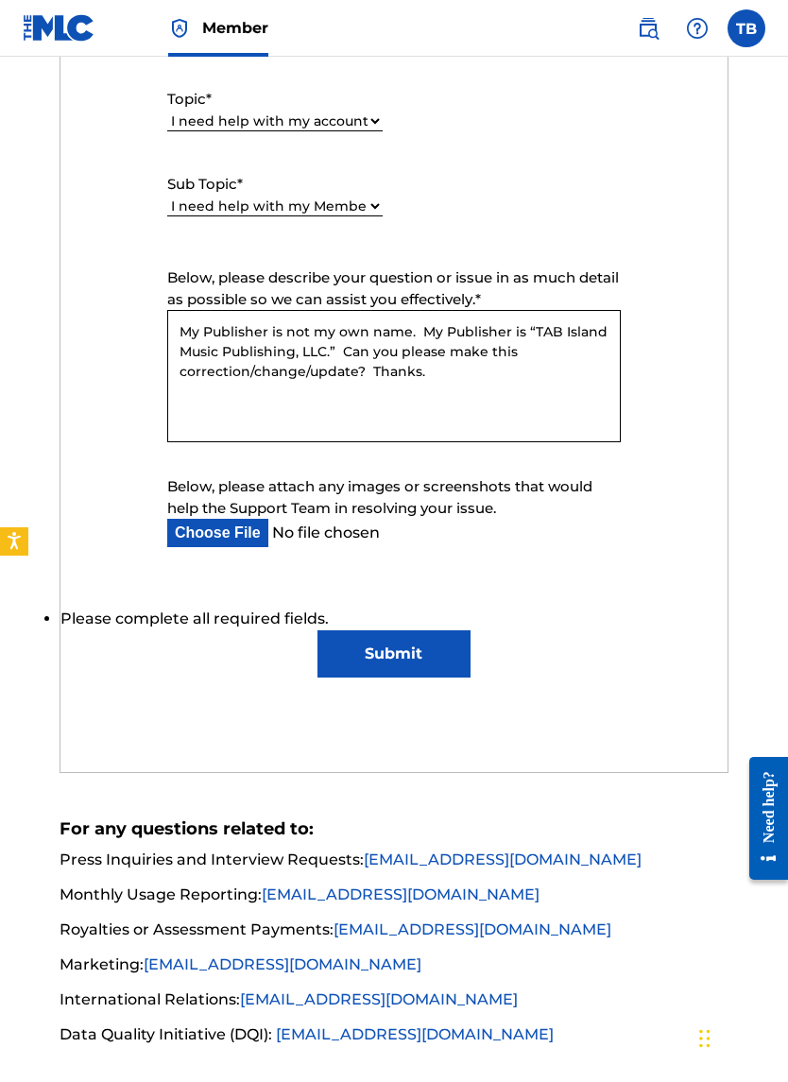
click at [388, 635] on input "Submit" at bounding box center [393, 653] width 153 height 47
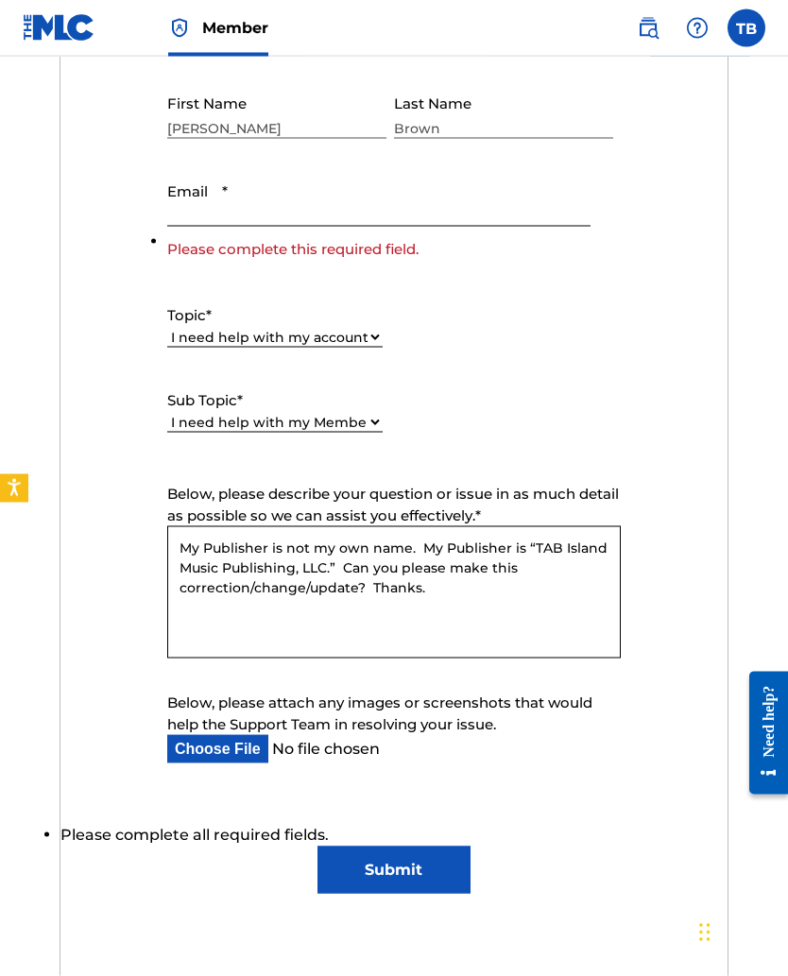
scroll to position [799, 0]
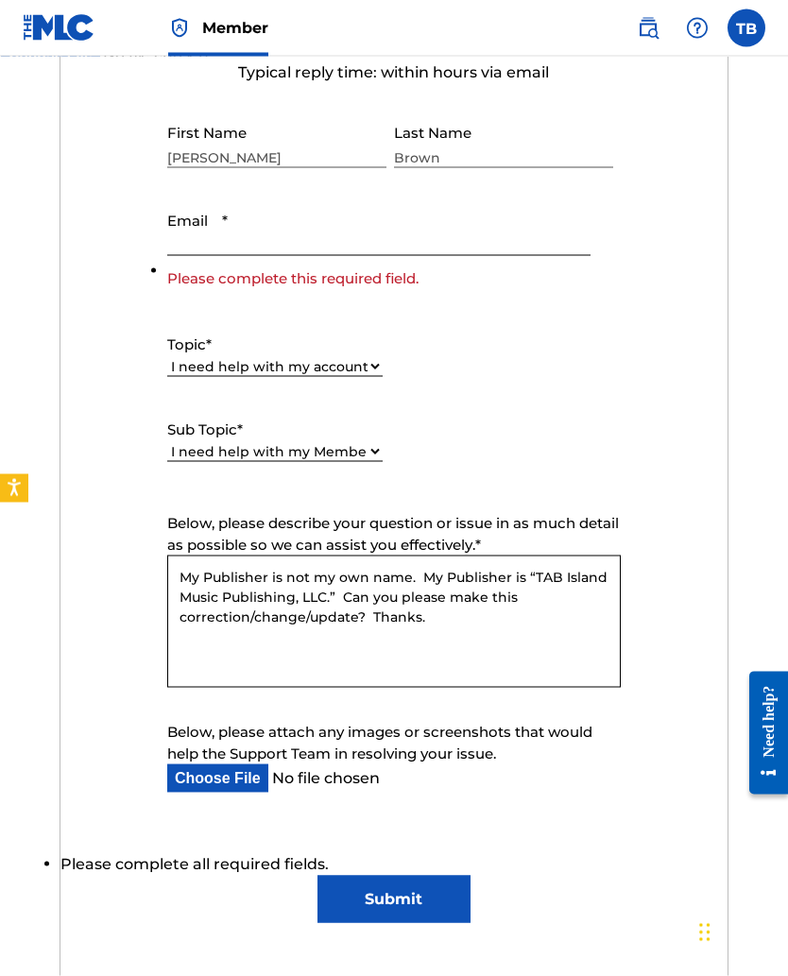
click at [196, 236] on input "Email *" at bounding box center [378, 229] width 423 height 54
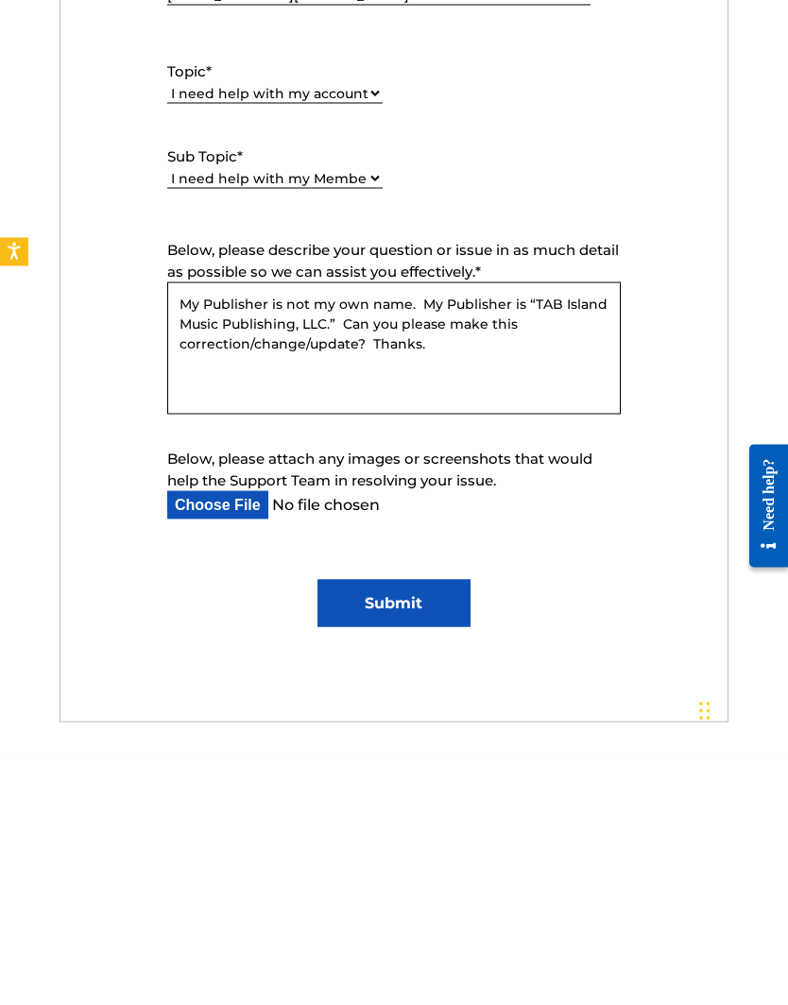
type input "Tyenote4@gmail.com"
click at [369, 635] on input "Submit" at bounding box center [393, 854] width 153 height 47
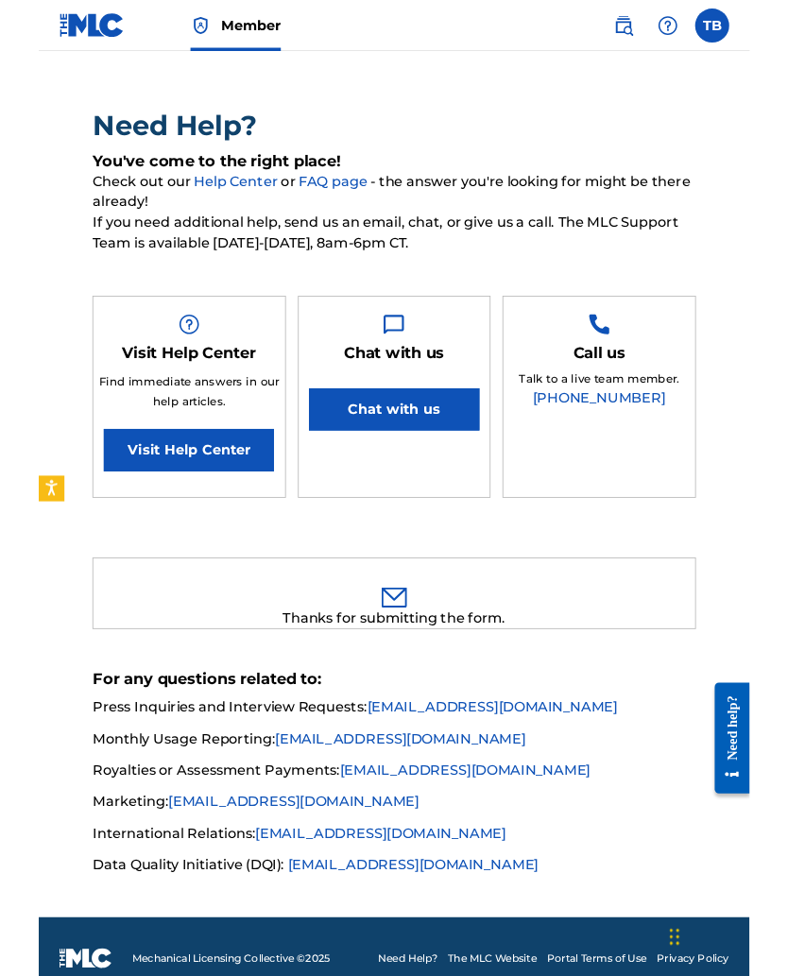
scroll to position [0, 0]
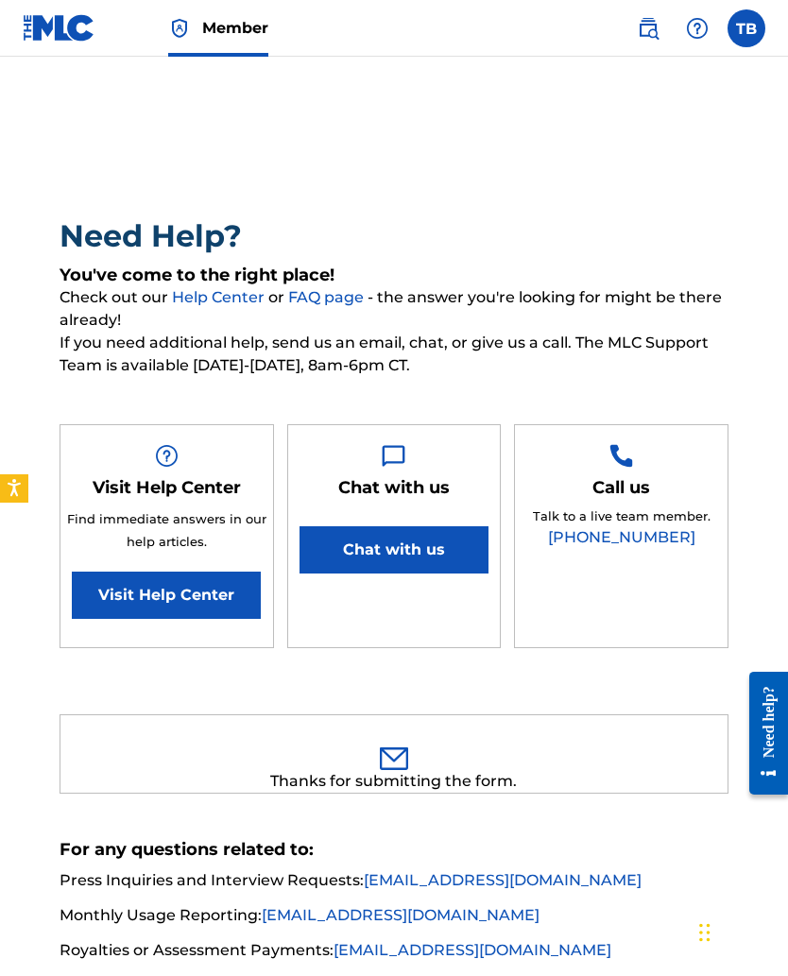
click at [222, 33] on span "Member" at bounding box center [235, 28] width 66 height 22
